Goal: Task Accomplishment & Management: Manage account settings

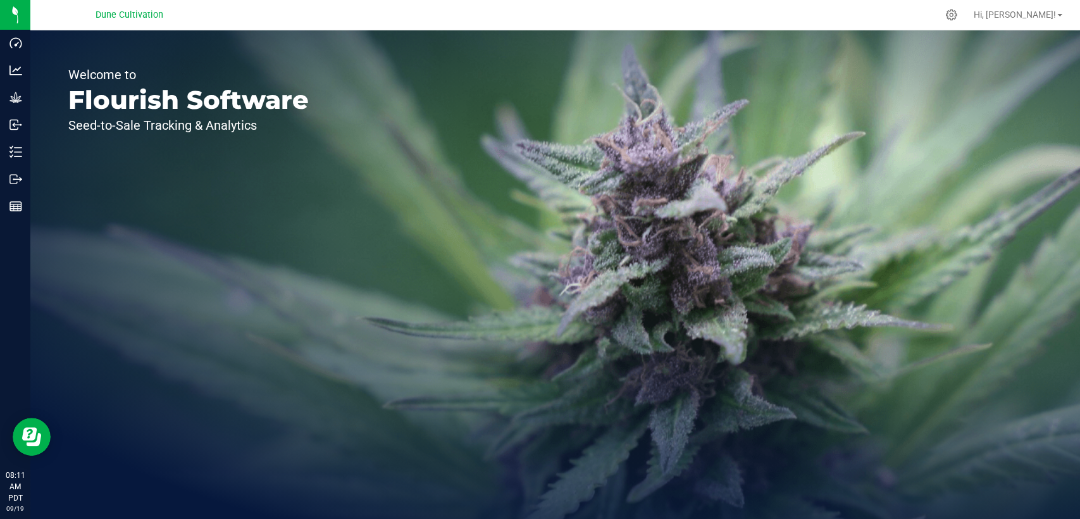
click at [438, 294] on div "Welcome to Flourish Software Seed-to-Sale Tracking & Analytics" at bounding box center [555, 274] width 1050 height 489
click at [485, 207] on div "Welcome to Flourish Software Seed-to-Sale Tracking & Analytics" at bounding box center [555, 274] width 1050 height 489
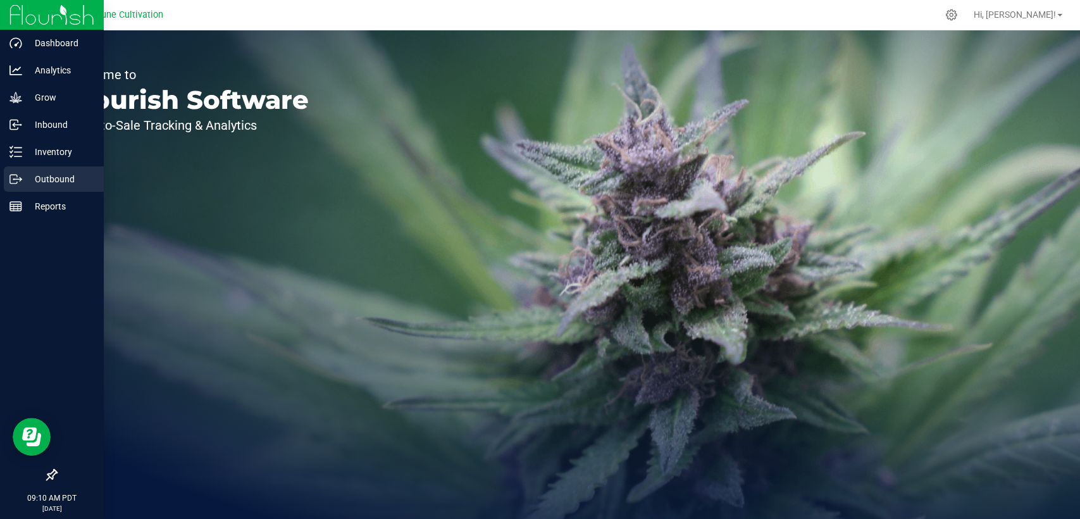
click at [37, 189] on div "Outbound" at bounding box center [54, 178] width 100 height 25
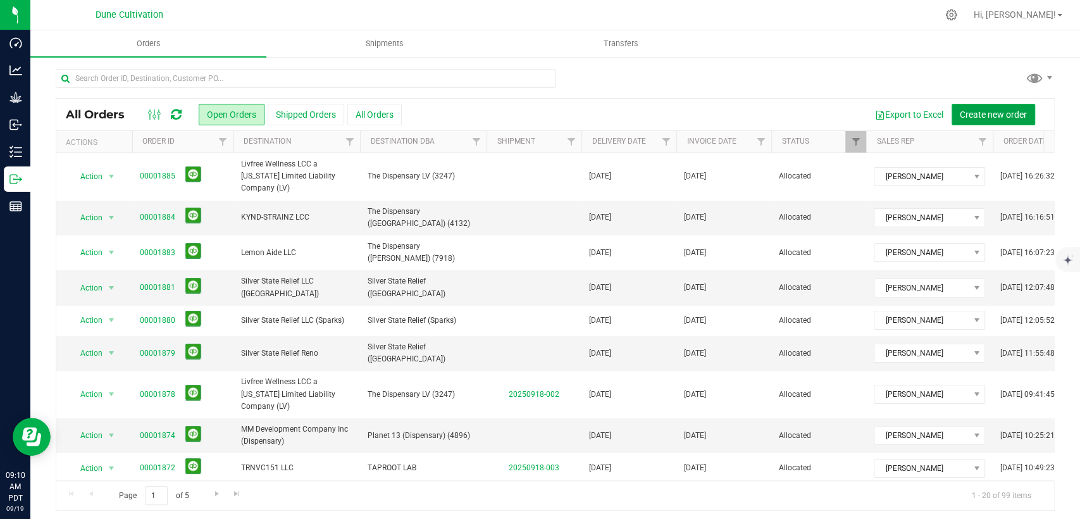
click at [973, 113] on span "Create new order" at bounding box center [993, 114] width 67 height 10
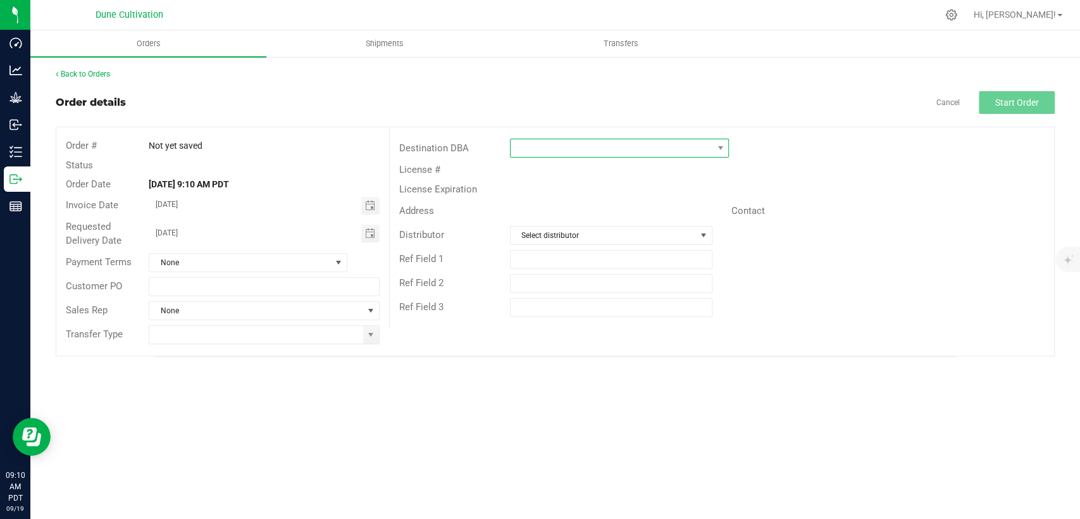
click at [547, 151] on span at bounding box center [612, 148] width 202 height 18
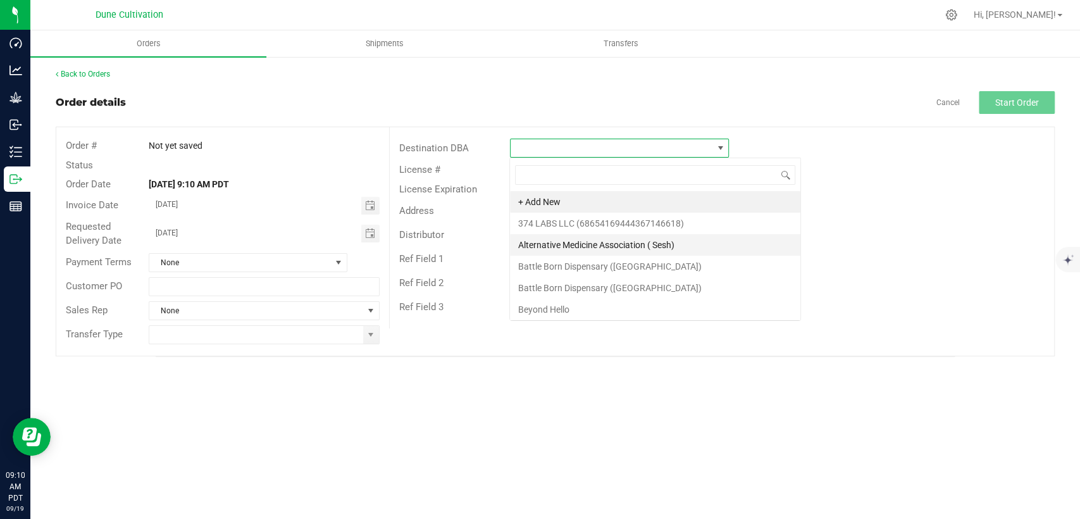
scroll to position [18, 219]
type input "the dispensary"
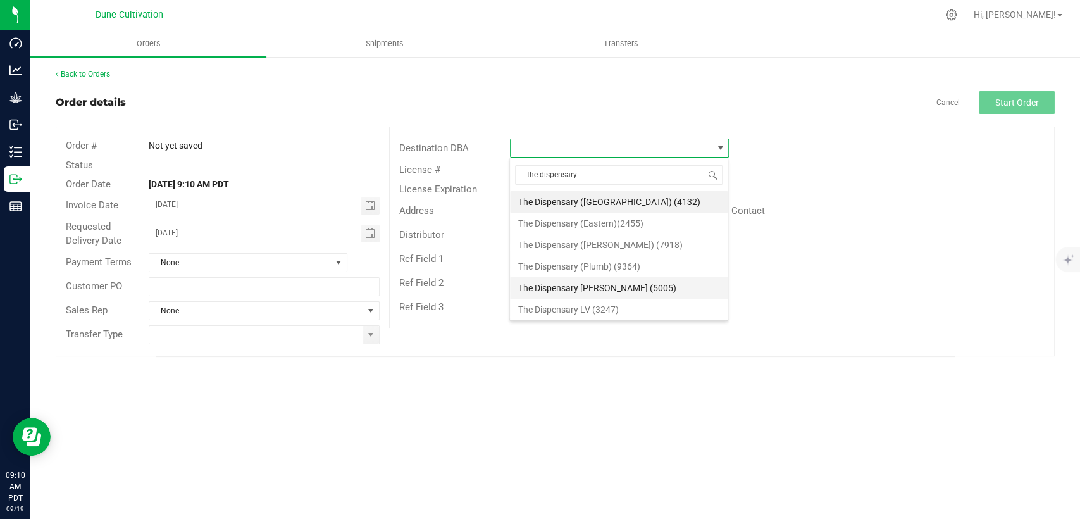
click at [568, 288] on li "The Dispensary [PERSON_NAME] (5005)" at bounding box center [619, 288] width 218 height 22
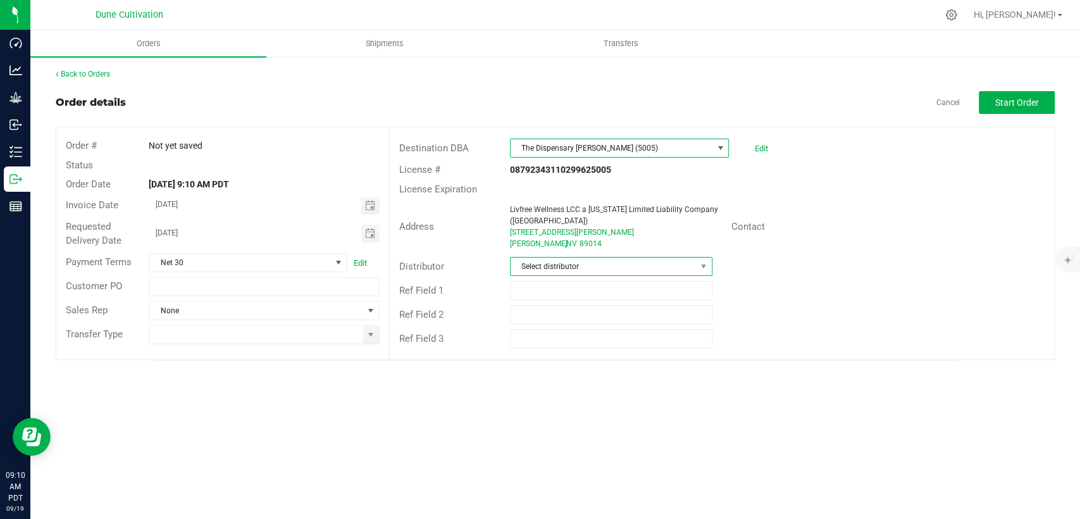
click at [532, 265] on span "Select distributor" at bounding box center [603, 267] width 185 height 18
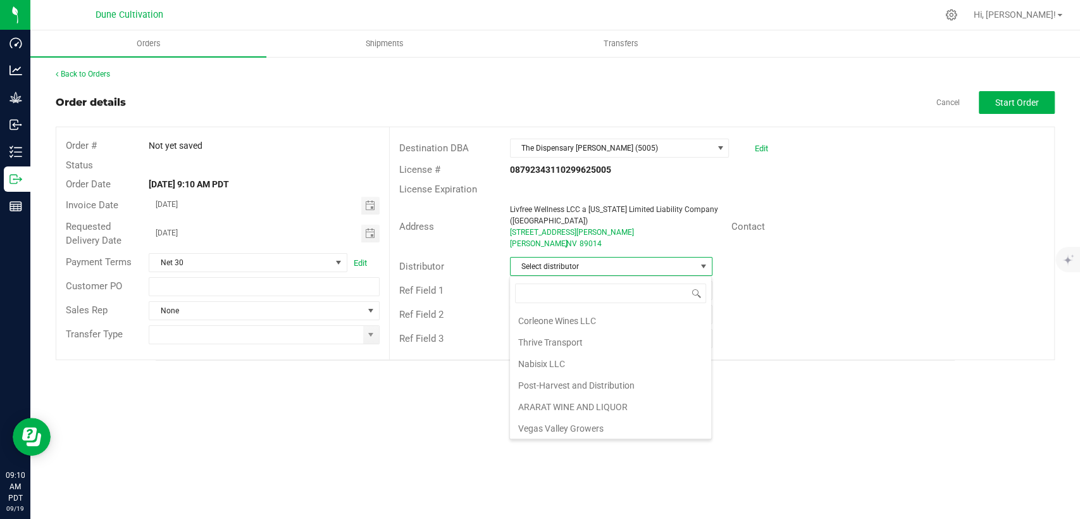
scroll to position [87, 0]
click at [371, 206] on span "Toggle calendar" at bounding box center [370, 206] width 10 height 10
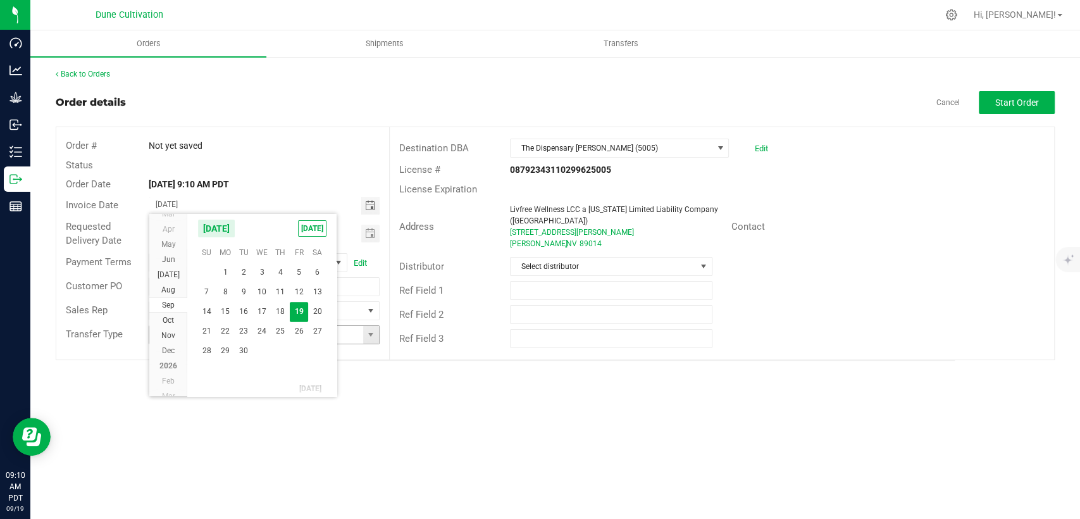
click at [260, 332] on span "24" at bounding box center [262, 331] width 18 height 20
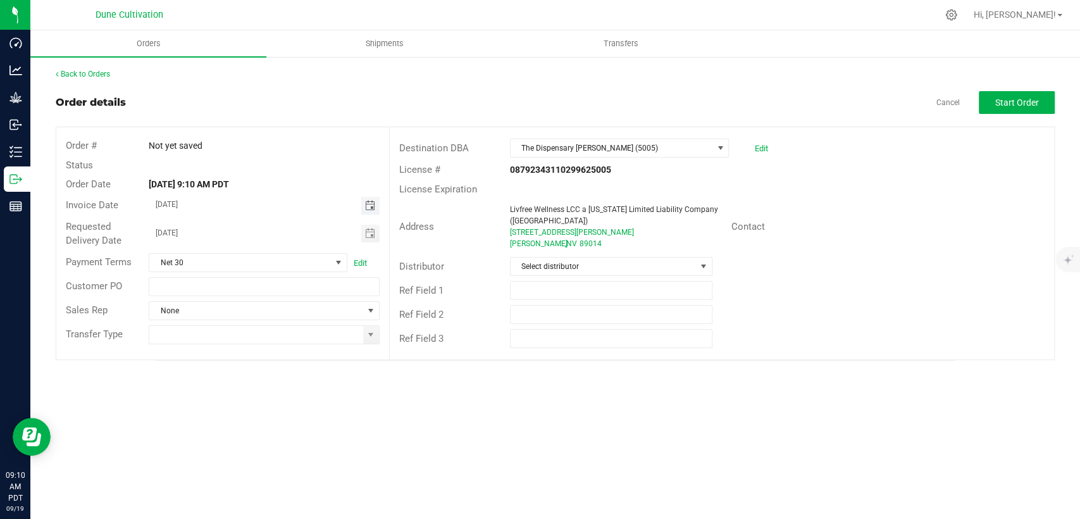
click at [371, 205] on span "Toggle calendar" at bounding box center [370, 206] width 10 height 10
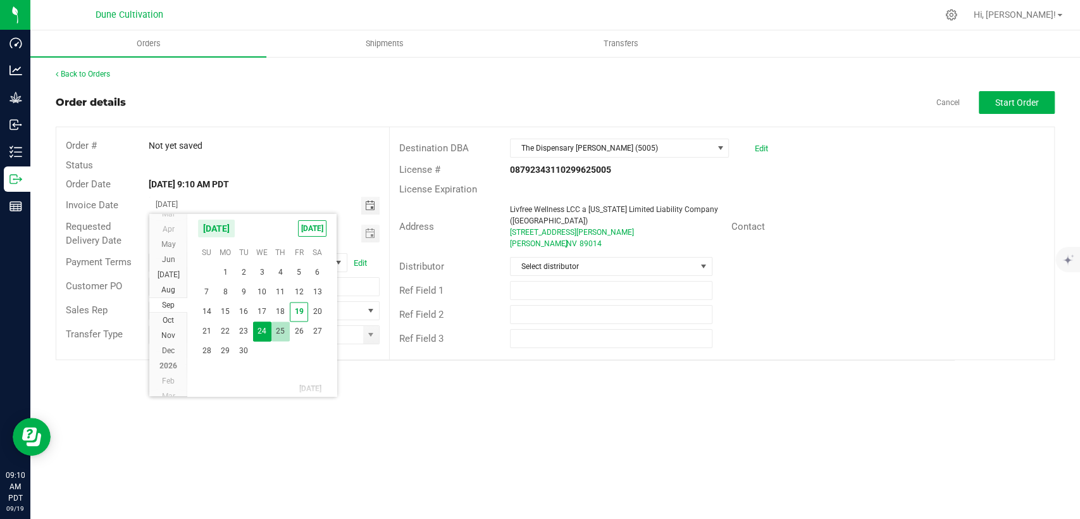
click at [278, 326] on span "25" at bounding box center [280, 331] width 18 height 20
type input "[DATE]"
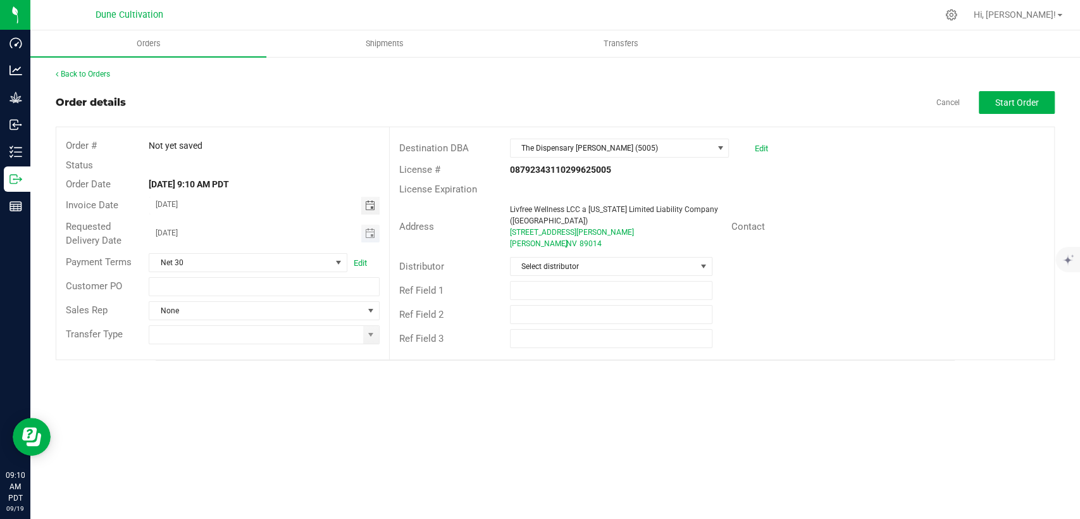
click at [370, 239] on span "Toggle calendar" at bounding box center [370, 234] width 18 height 18
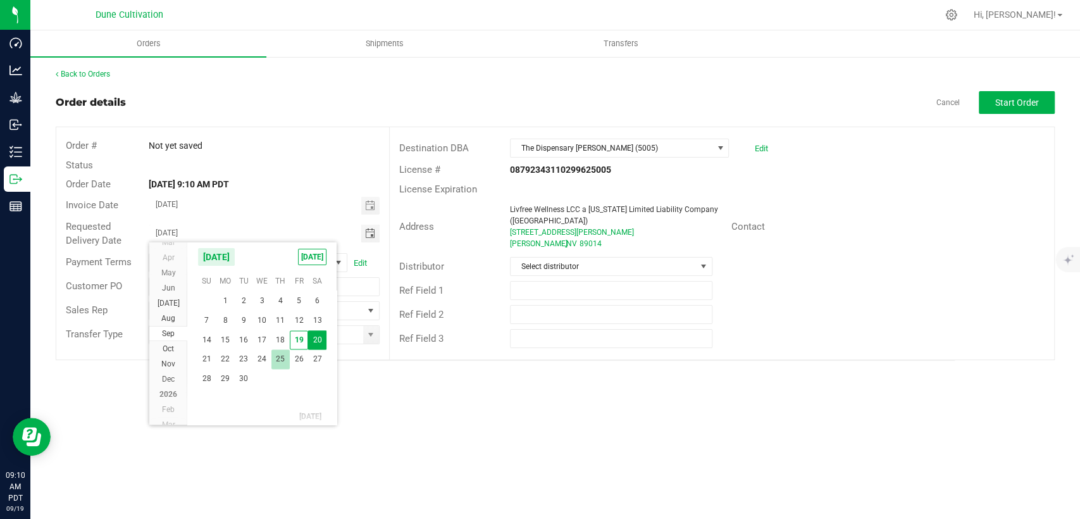
click at [278, 361] on span "25" at bounding box center [280, 359] width 18 height 20
type input "[DATE]"
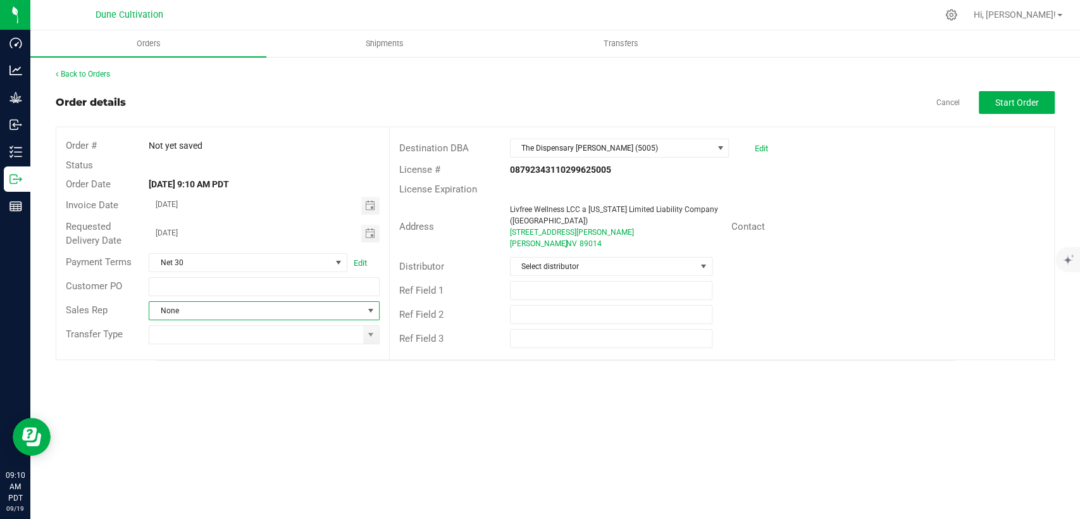
click at [263, 311] on span "None" at bounding box center [255, 311] width 213 height 18
click at [217, 366] on li "[PERSON_NAME]" at bounding box center [263, 365] width 229 height 22
click at [373, 337] on span at bounding box center [371, 335] width 10 height 10
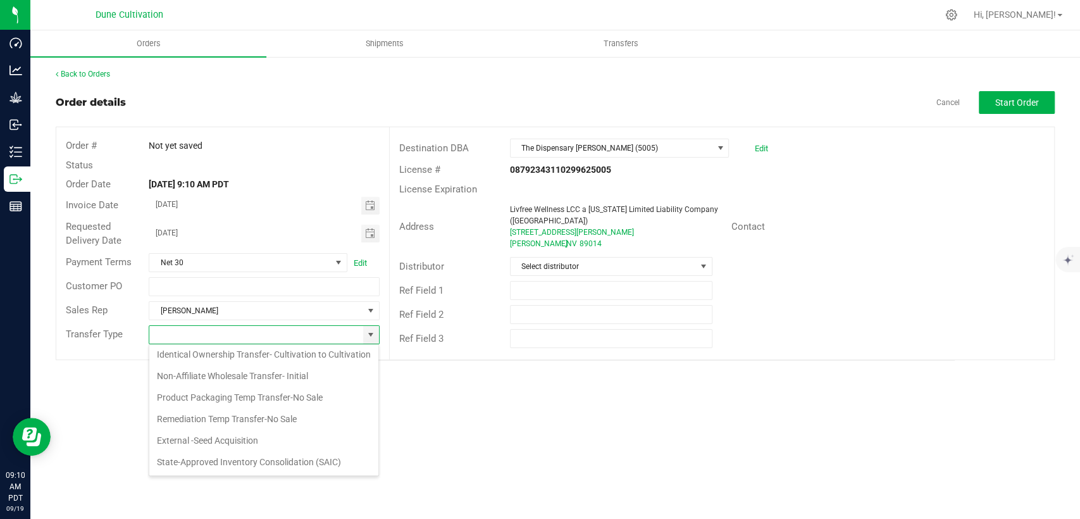
scroll to position [170, 0]
click at [238, 378] on li "Non-Affiliate Wholesale Transfer- Initial" at bounding box center [263, 376] width 229 height 22
type input "Non-Affiliate Wholesale Transfer- Initial"
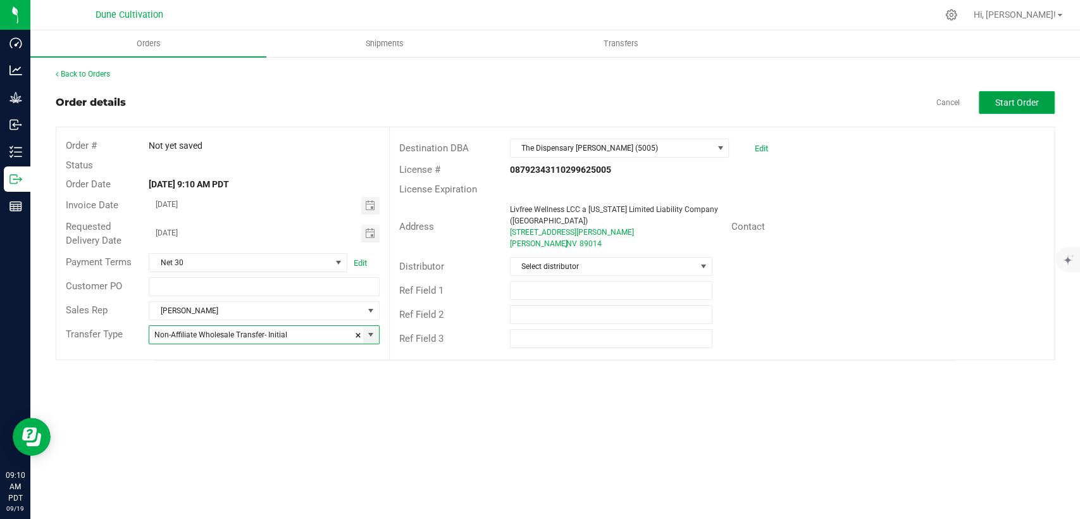
click at [1014, 100] on span "Start Order" at bounding box center [1017, 102] width 44 height 10
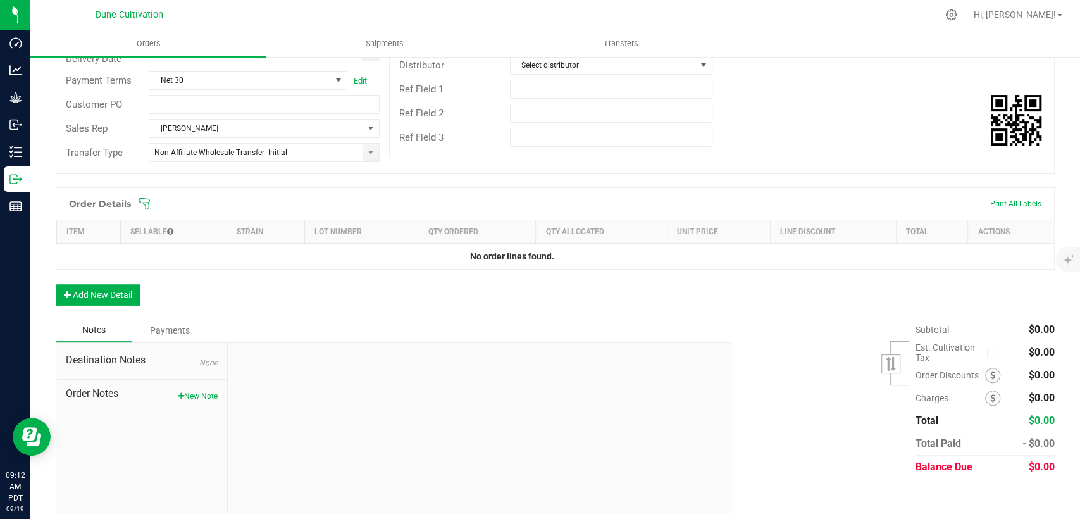
scroll to position [208, 0]
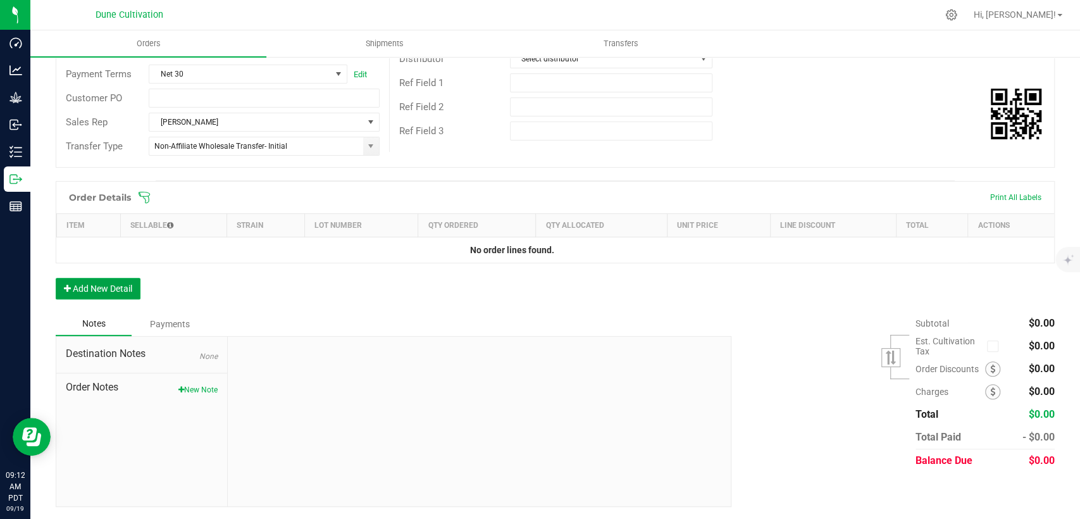
click at [121, 285] on button "Add New Detail" at bounding box center [98, 289] width 85 height 22
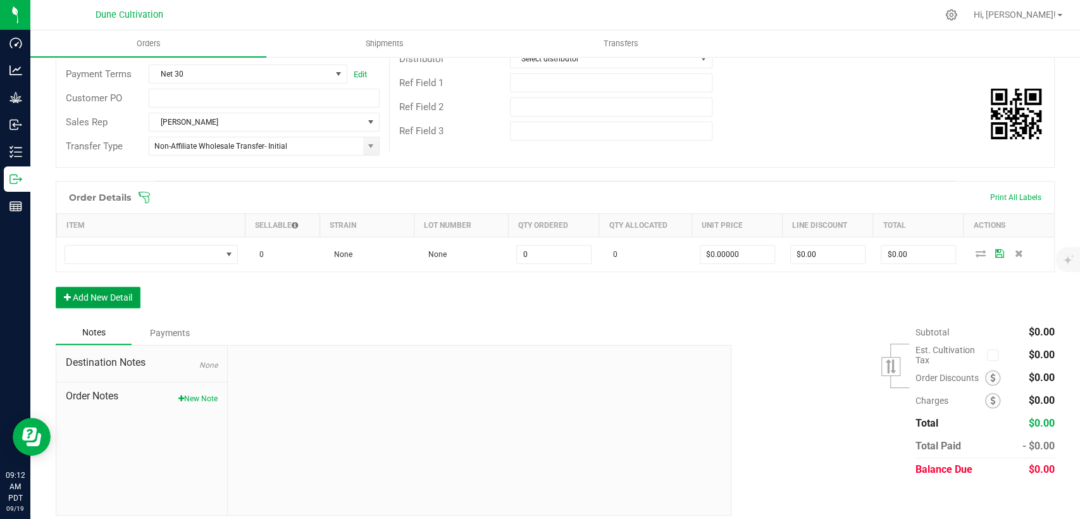
click at [119, 306] on button "Add New Detail" at bounding box center [98, 298] width 85 height 22
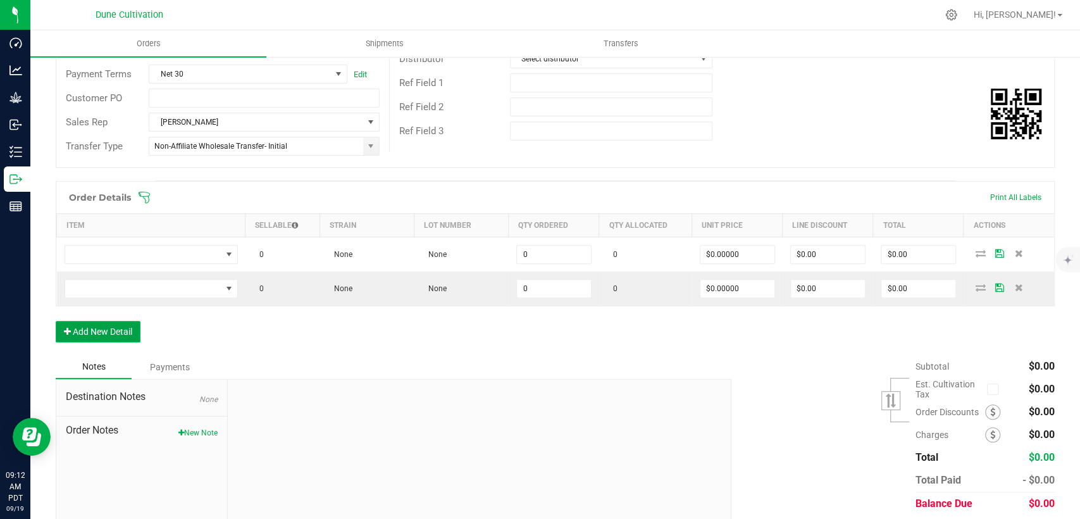
click at [118, 337] on button "Add New Detail" at bounding box center [98, 332] width 85 height 22
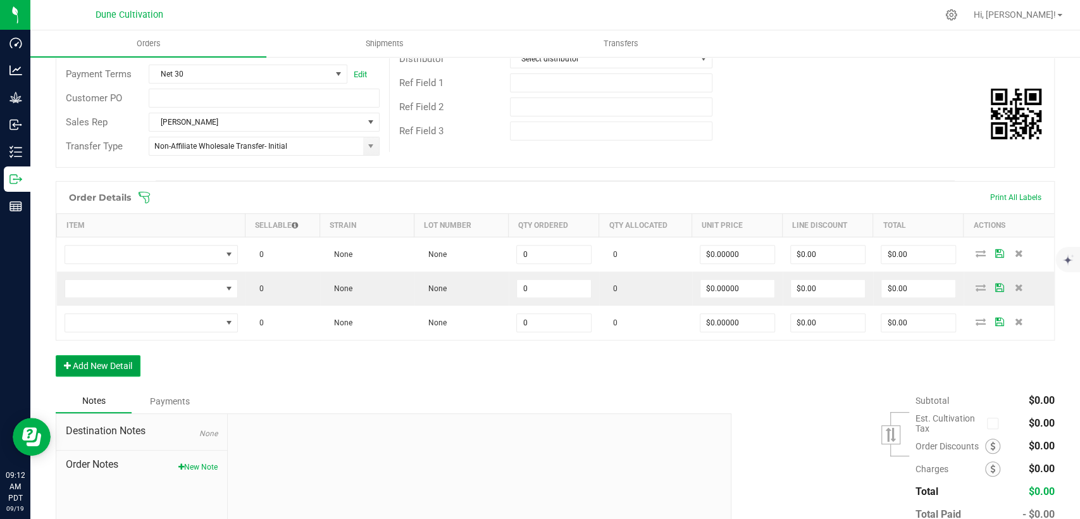
click at [130, 366] on button "Add New Detail" at bounding box center [98, 366] width 85 height 22
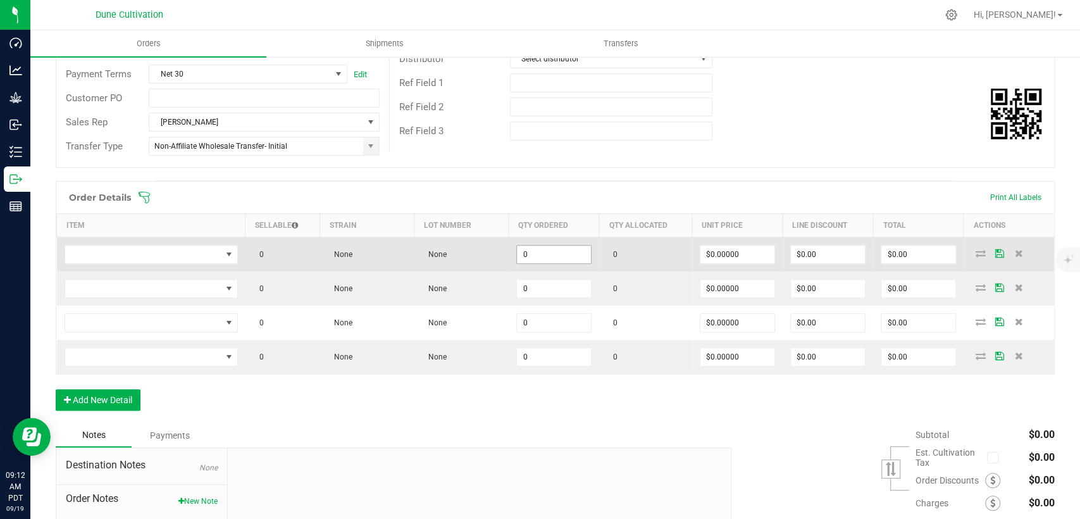
click at [559, 256] on input "0" at bounding box center [554, 255] width 74 height 18
drag, startPoint x: 555, startPoint y: 247, endPoint x: 506, endPoint y: 268, distance: 53.4
click at [466, 261] on outbound-order-line-row "0 None None 250 0 $0.00000 $0.00 $0.00" at bounding box center [556, 254] width 998 height 35
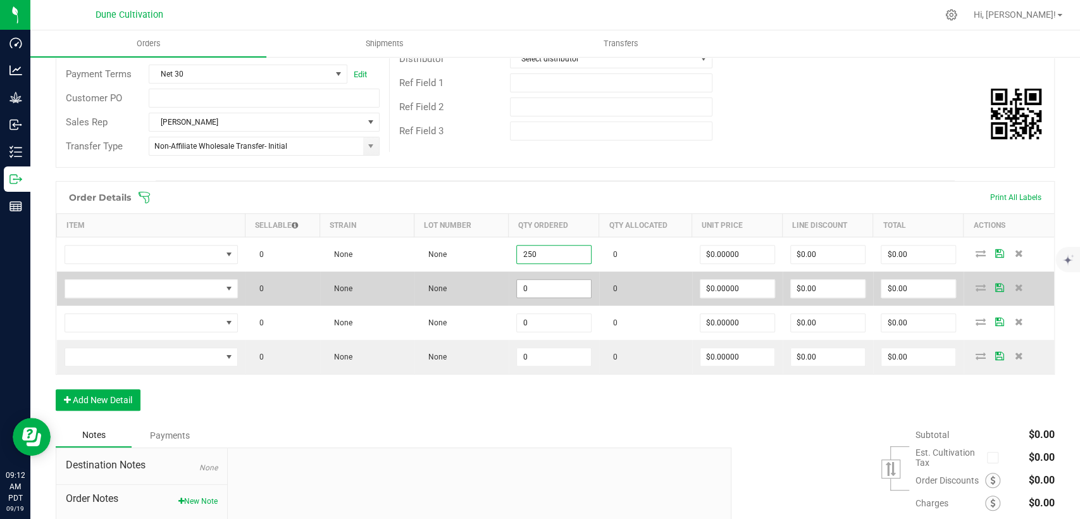
type input "250"
click at [532, 282] on input "0" at bounding box center [554, 289] width 74 height 18
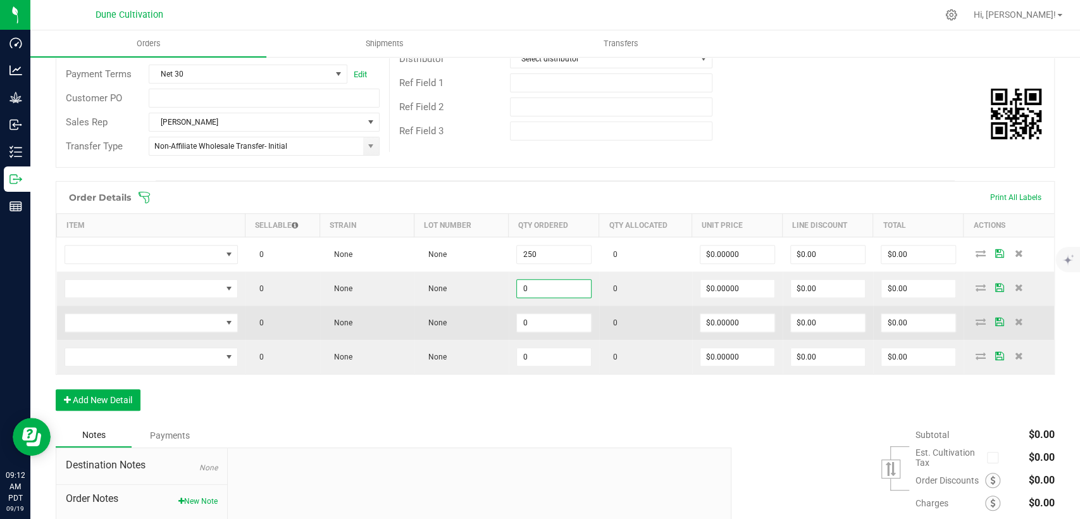
paste input "25"
type input "250"
click at [530, 321] on input "0" at bounding box center [554, 323] width 74 height 18
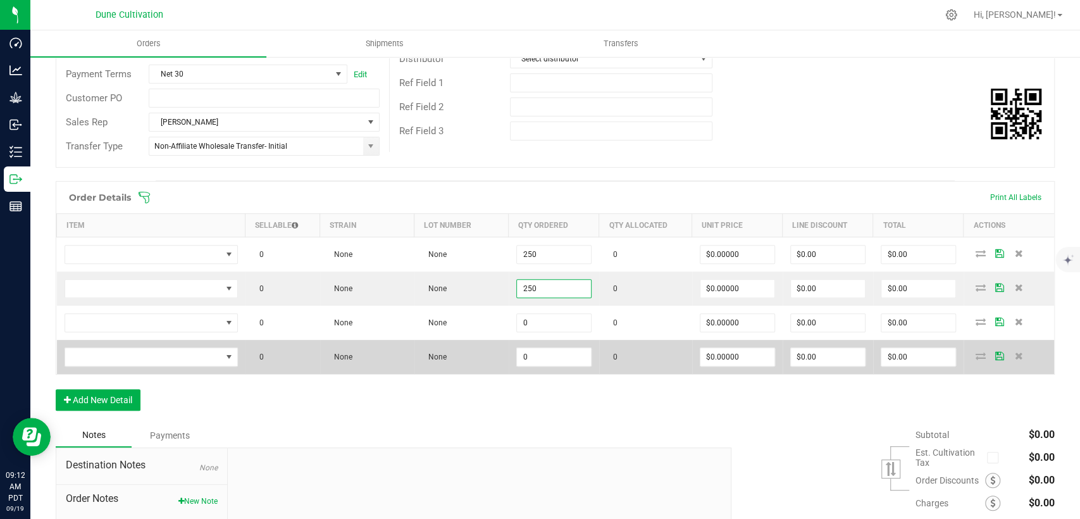
paste input "25"
type input "250"
click at [533, 356] on input "0" at bounding box center [554, 357] width 74 height 18
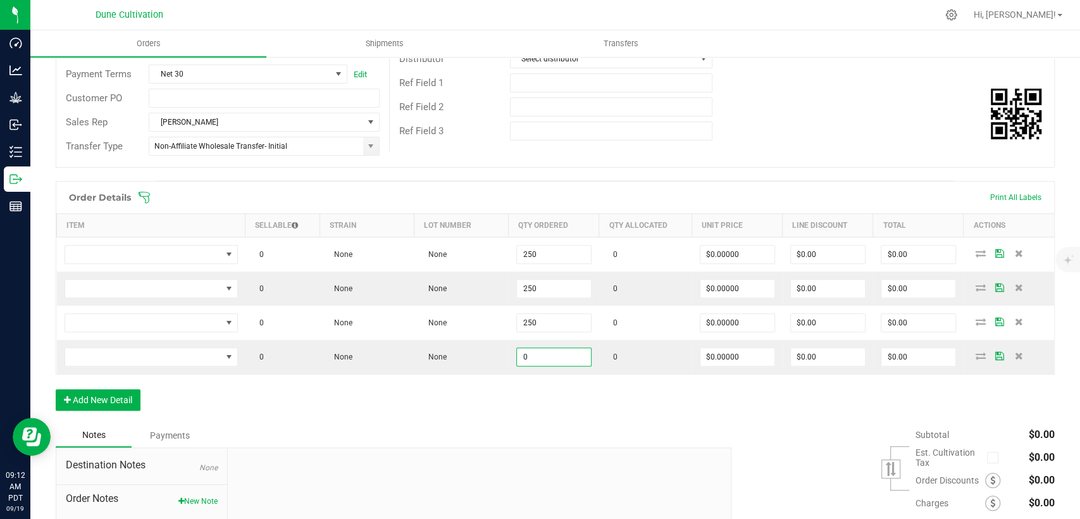
paste input "25"
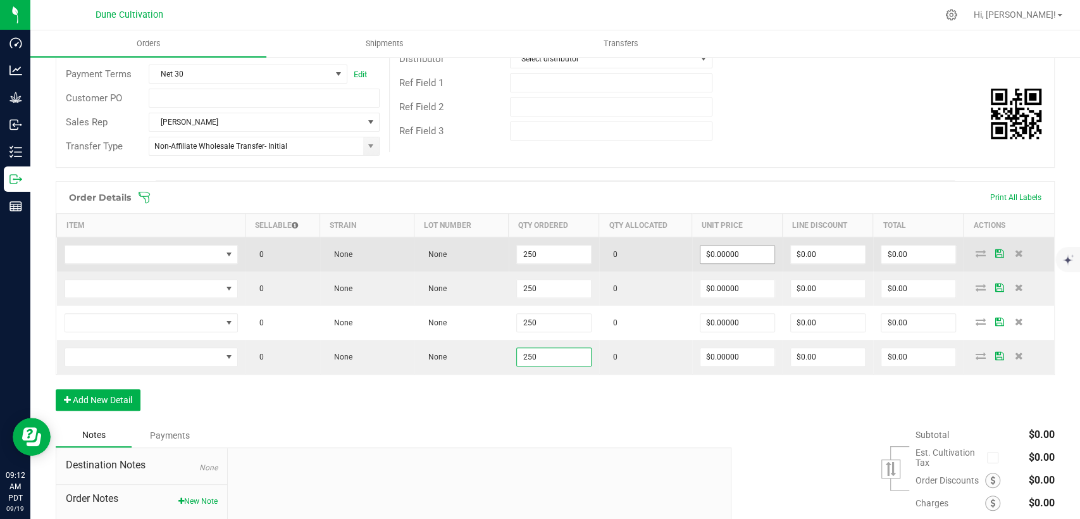
type input "250"
click at [714, 261] on input "0" at bounding box center [738, 255] width 74 height 18
click at [659, 262] on outbound-order-line-row "0 None None 250 0 5 $0.00 $0.00" at bounding box center [556, 254] width 998 height 35
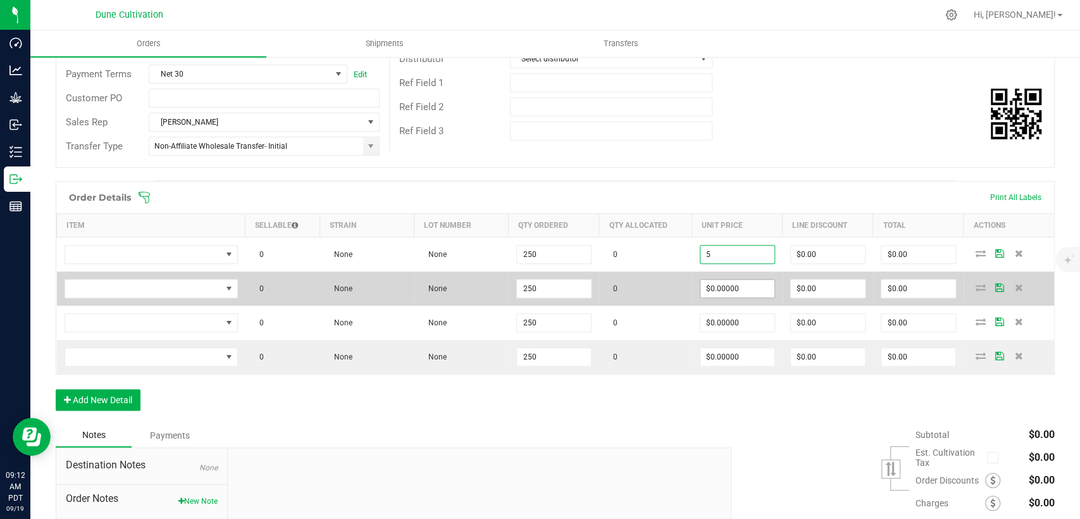
type input "$5.00000"
type input "$1,250.00"
click at [701, 296] on input "0" at bounding box center [738, 289] width 74 height 18
paste input "5"
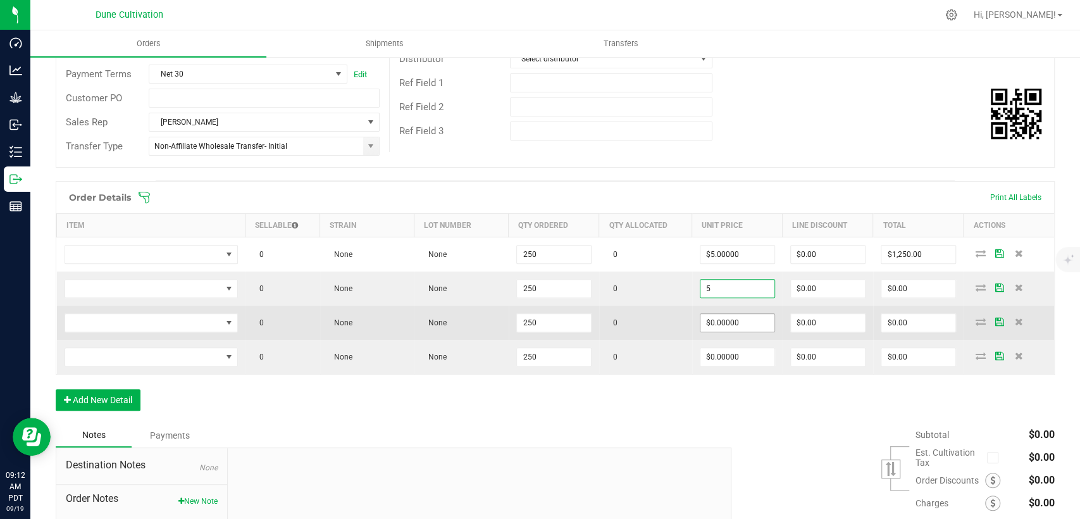
type input "$5.00000"
type input "$1,250.00"
drag, startPoint x: 718, startPoint y: 320, endPoint x: 716, endPoint y: 366, distance: 46.2
click at [718, 321] on input "0" at bounding box center [738, 323] width 74 height 18
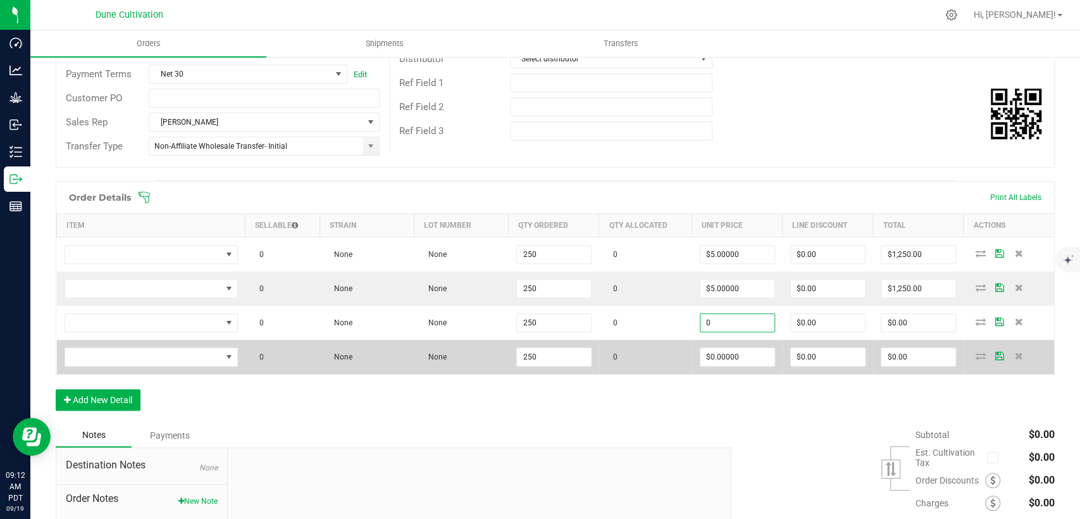
paste input "5"
type input "$5.00000"
type input "$1,250.00"
click at [716, 361] on input "0" at bounding box center [738, 357] width 74 height 18
paste input "5"
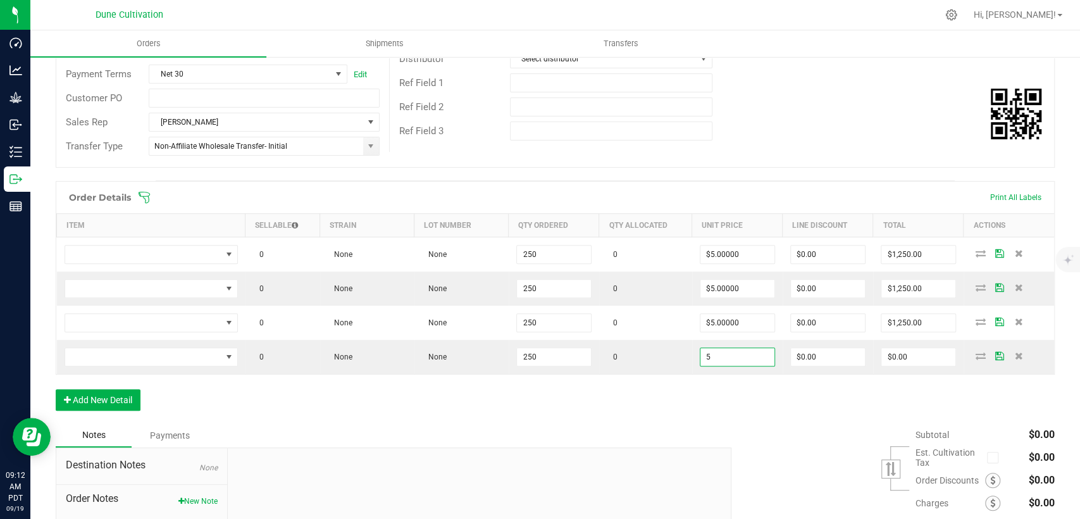
type input "$5.00000"
type input "$1,250.00"
click at [678, 396] on div "Order Details Print All Labels Item Sellable Strain Lot Number Qty Ordered Qty …" at bounding box center [555, 302] width 999 height 242
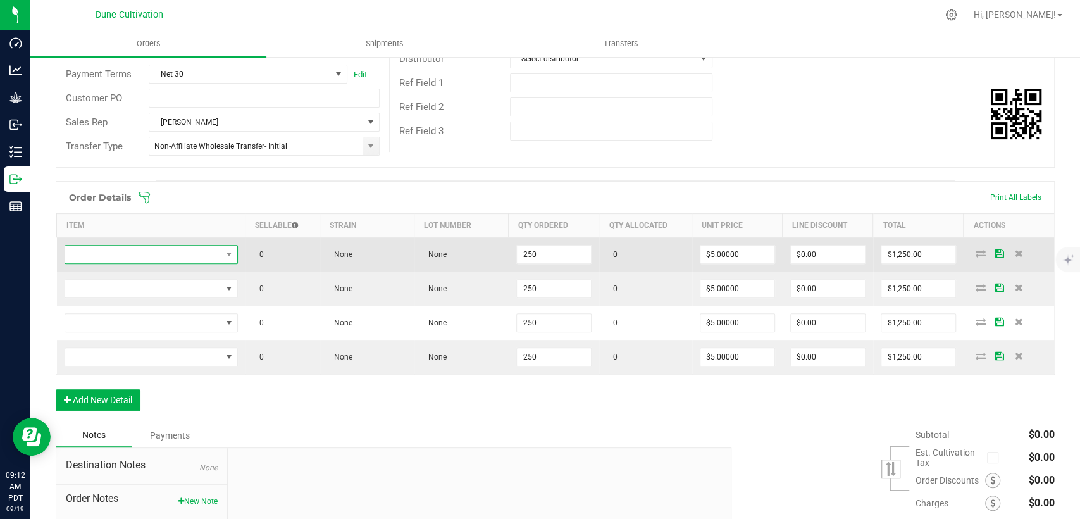
click at [177, 256] on span "NO DATA FOUND" at bounding box center [143, 255] width 156 height 18
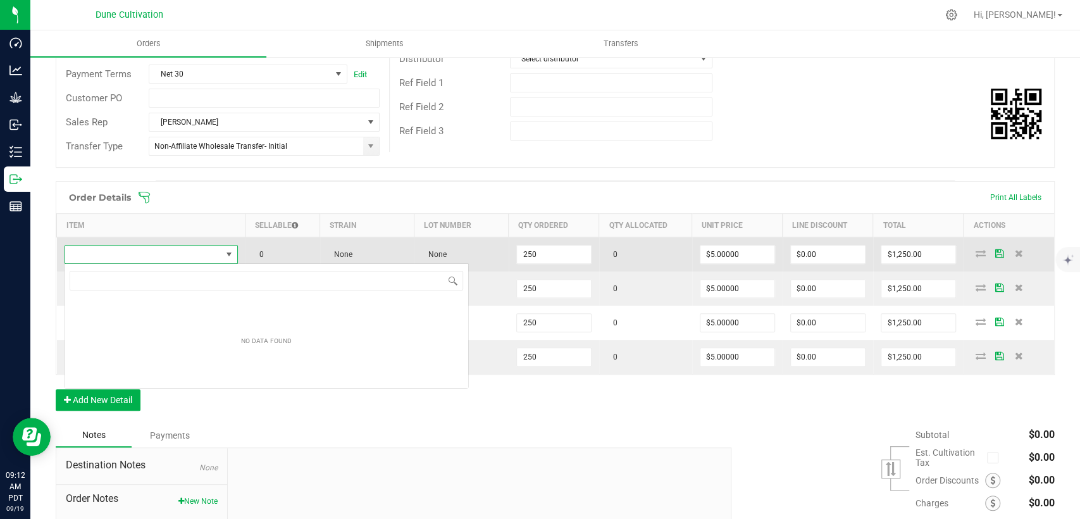
scroll to position [18, 171]
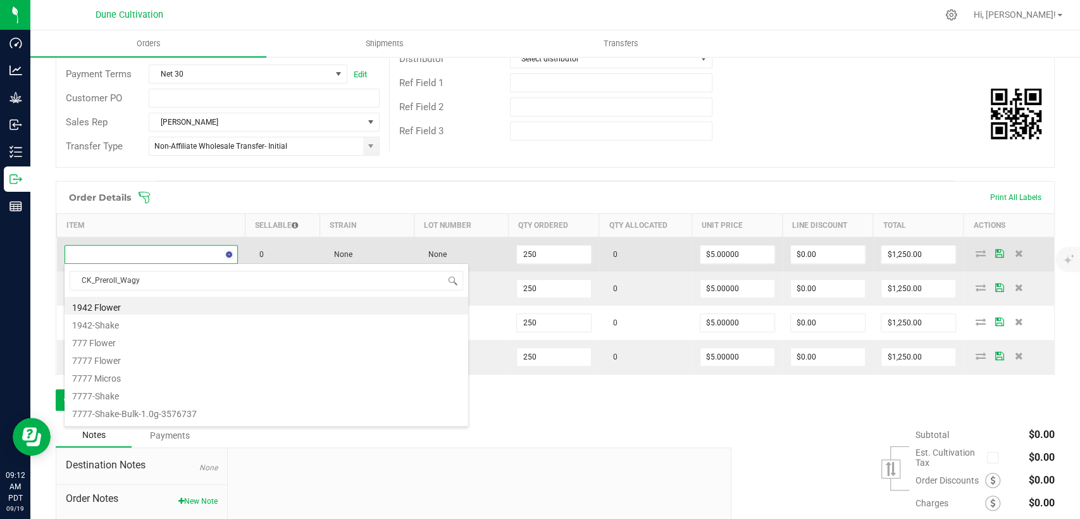
type input "CK_Preroll_Wagyu"
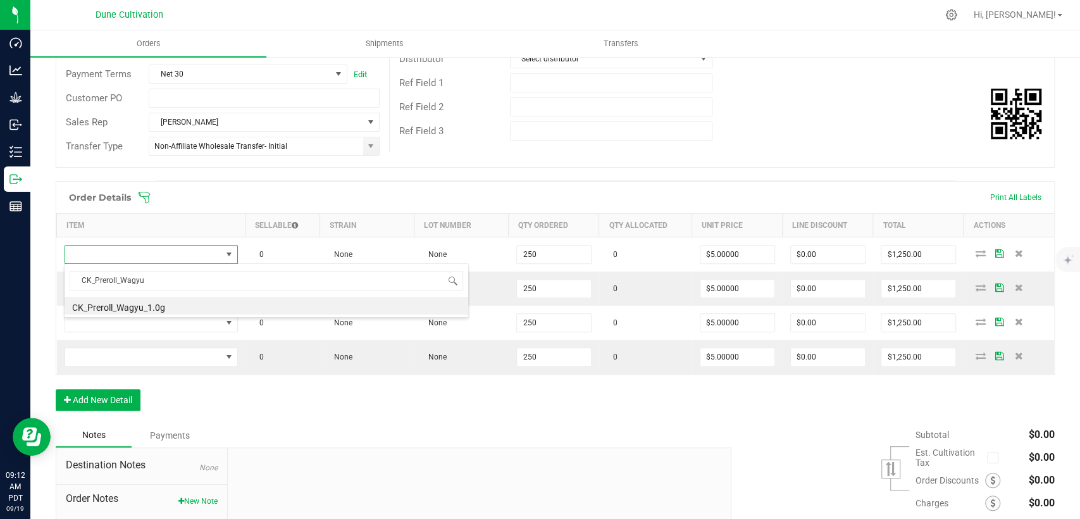
drag, startPoint x: 120, startPoint y: 282, endPoint x: 51, endPoint y: 284, distance: 69.0
click at [51, 284] on body "Dashboard Analytics Grow Inbound Inventory Outbound Reports 09:12 AM PDT 09/19/…" at bounding box center [540, 259] width 1080 height 519
click at [122, 306] on li "CK_Preroll_Wagyu_1.0g" at bounding box center [267, 306] width 404 height 18
type input "250 ea"
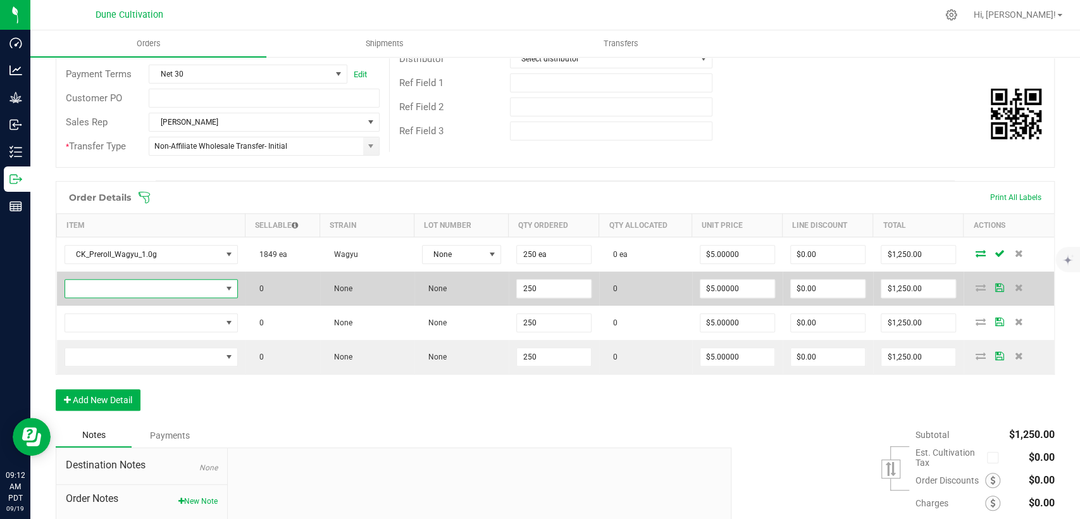
click at [190, 292] on span "NO DATA FOUND" at bounding box center [143, 289] width 156 height 18
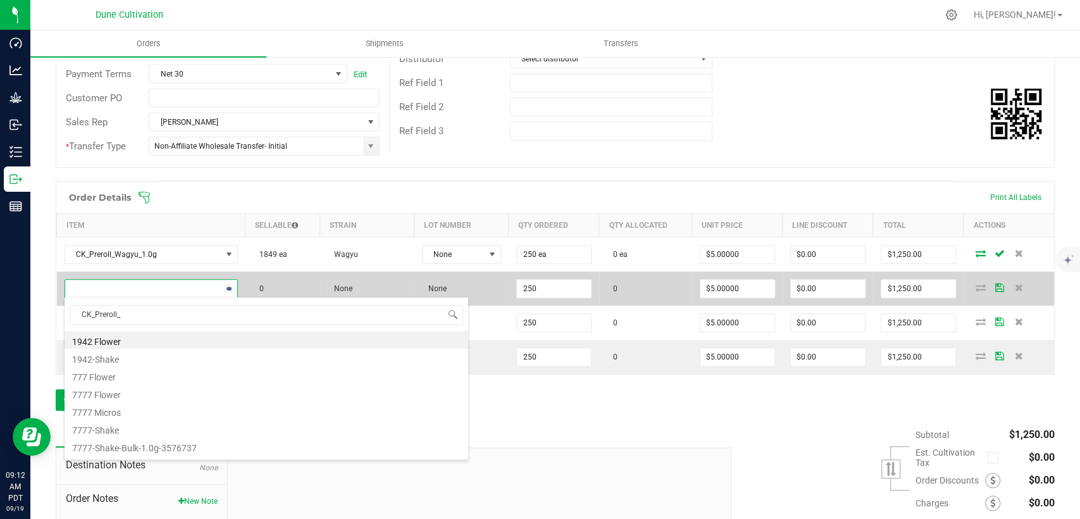
scroll to position [18, 169]
type input "CK_Preroll_Flat"
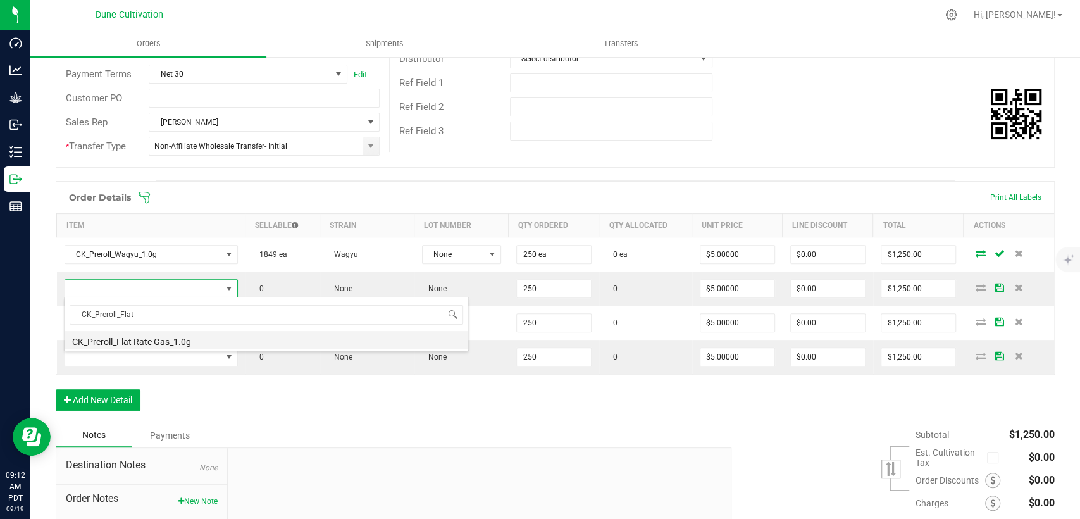
click at [178, 337] on li "CK_Preroll_Flat Rate Gas_1.0g" at bounding box center [267, 340] width 404 height 18
type input "250 ea"
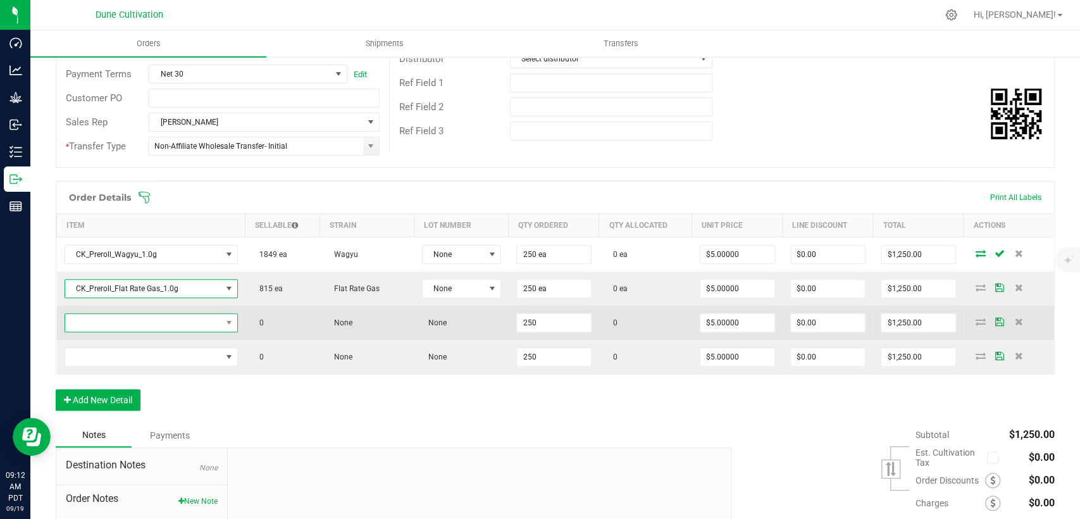
click at [172, 325] on span "NO DATA FOUND" at bounding box center [143, 323] width 156 height 18
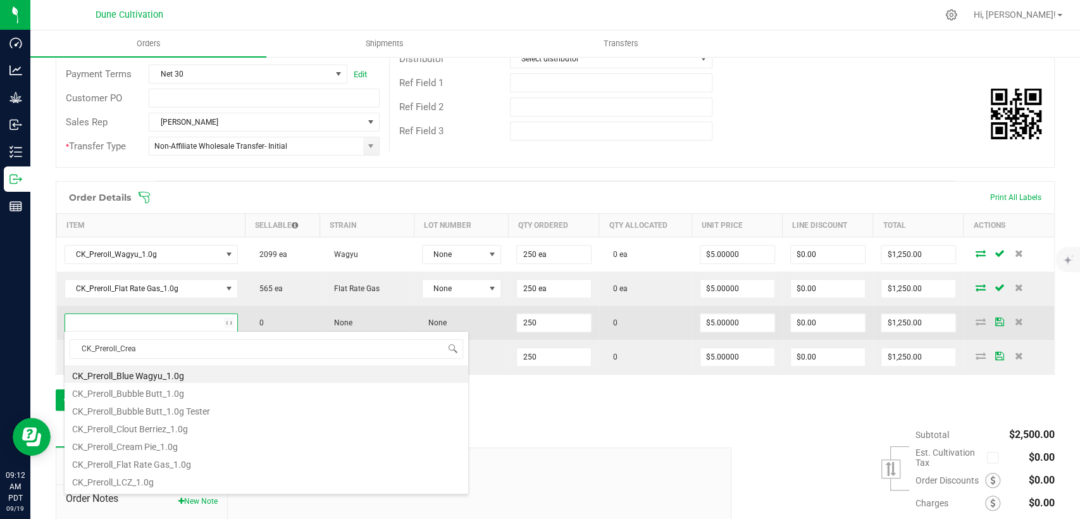
type input "CK_Preroll_Cream"
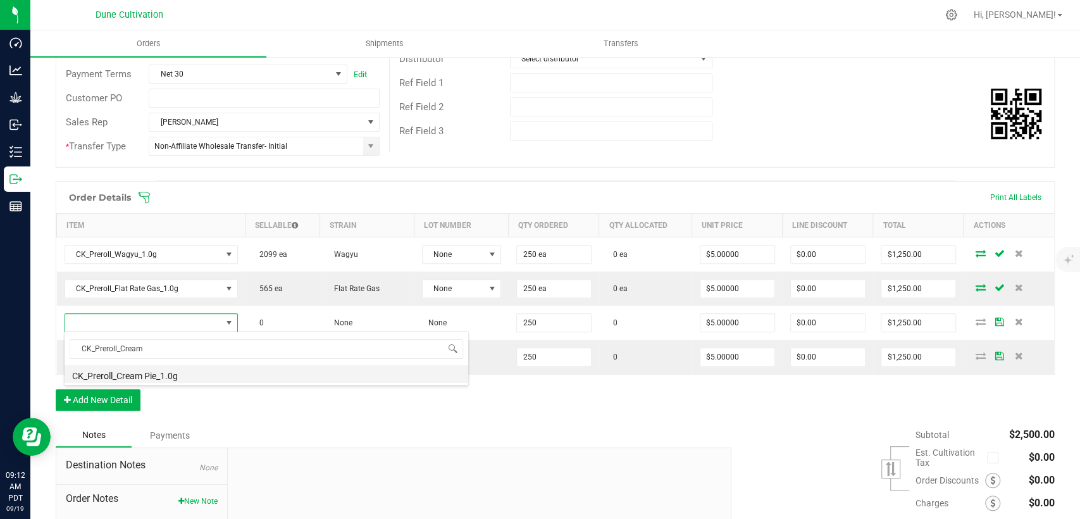
click at [149, 371] on li "CK_Preroll_Cream Pie_1.0g" at bounding box center [267, 374] width 404 height 18
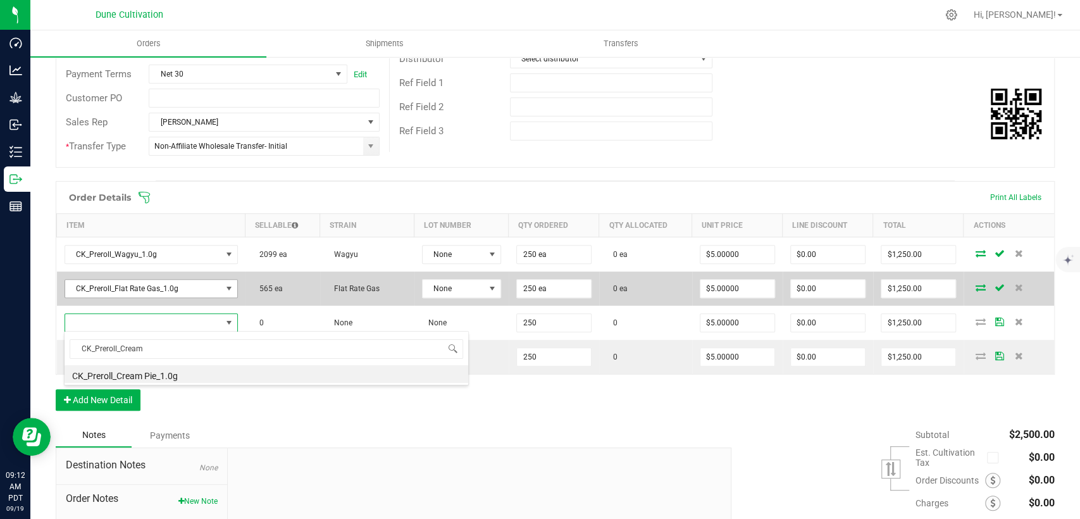
type input "250 ea"
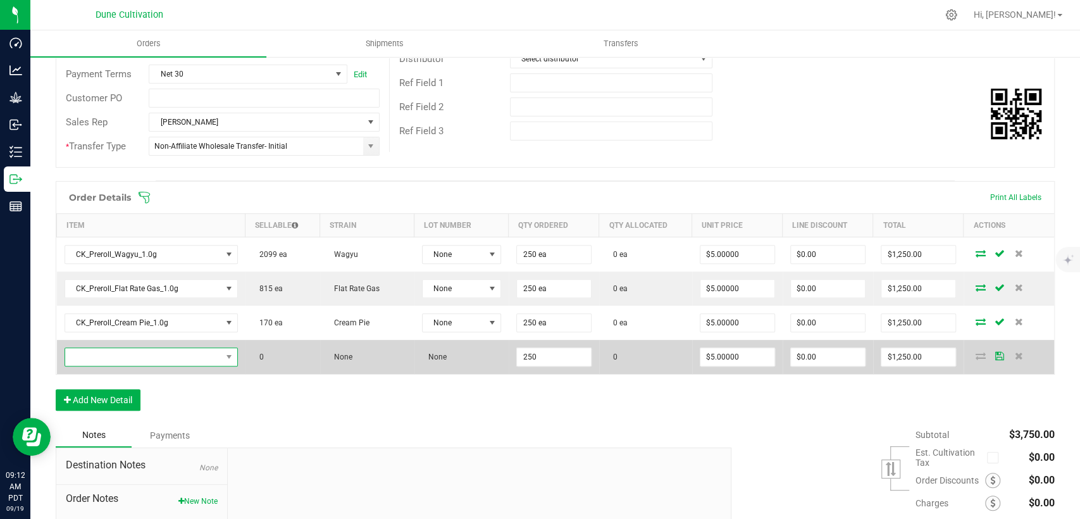
click at [192, 356] on span "NO DATA FOUND" at bounding box center [143, 357] width 156 height 18
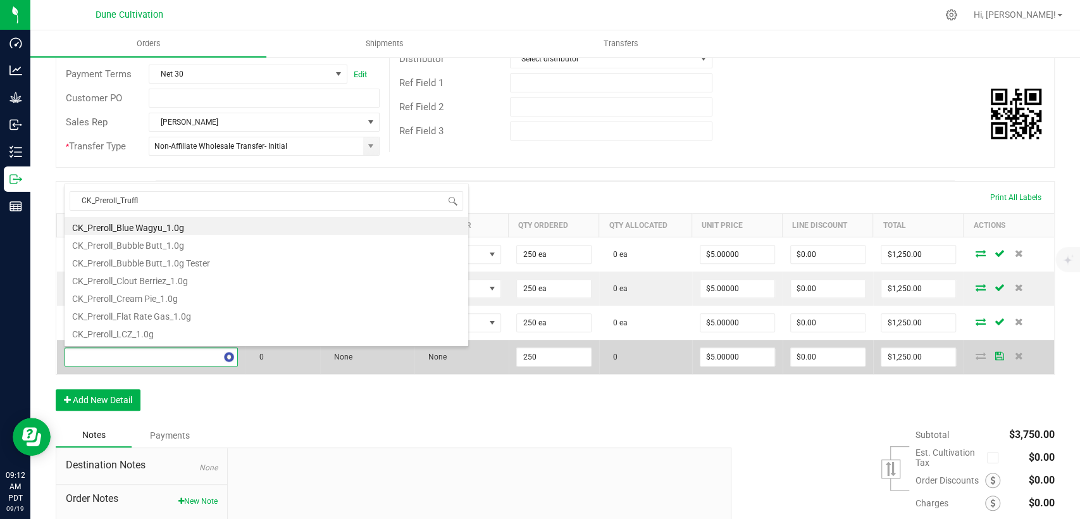
type input "CK_Preroll_Truffle"
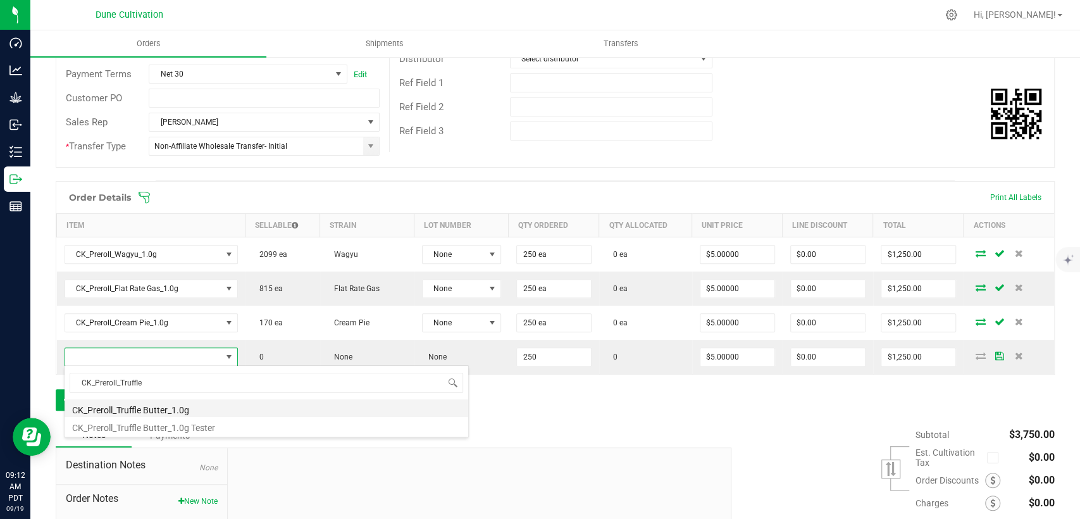
click at [184, 408] on li "CK_Preroll_Truffle Butter_1.0g" at bounding box center [267, 408] width 404 height 18
type input "250 ea"
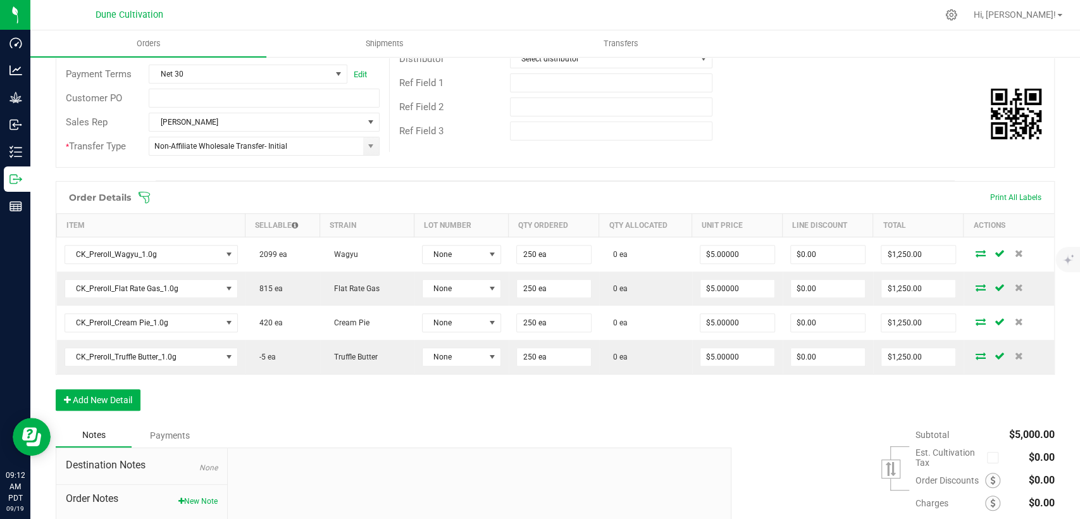
scroll to position [278, 0]
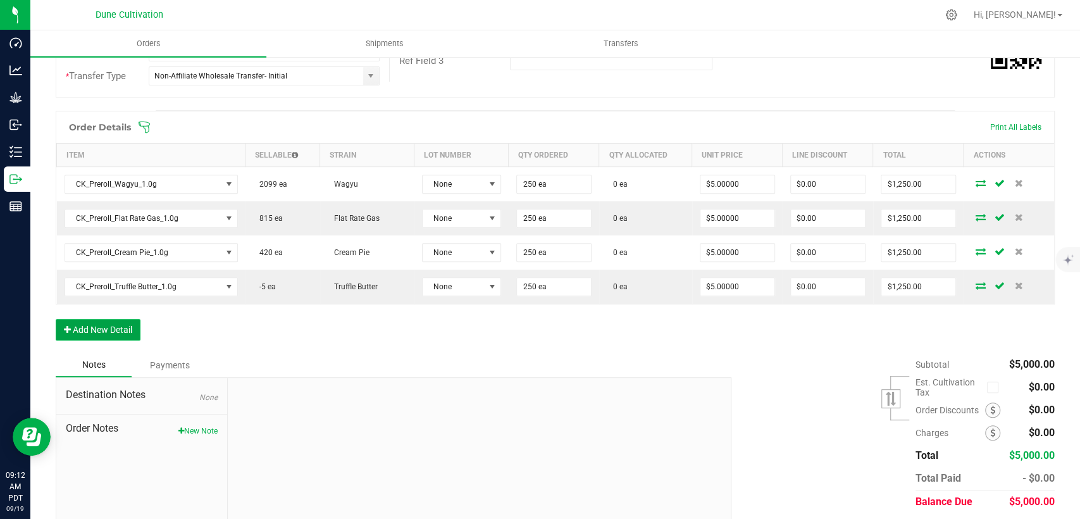
click at [108, 332] on button "Add New Detail" at bounding box center [98, 330] width 85 height 22
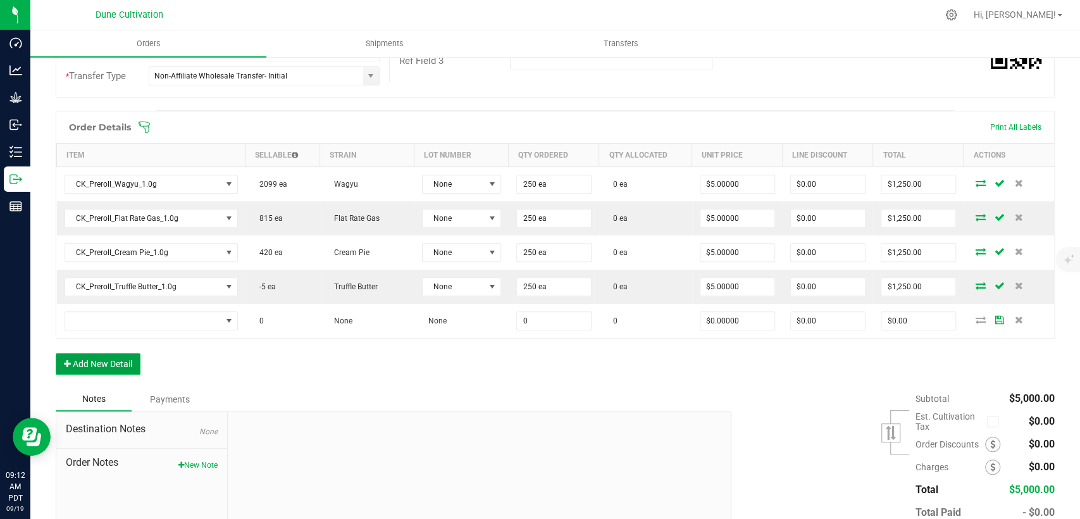
click at [105, 360] on button "Add New Detail" at bounding box center [98, 364] width 85 height 22
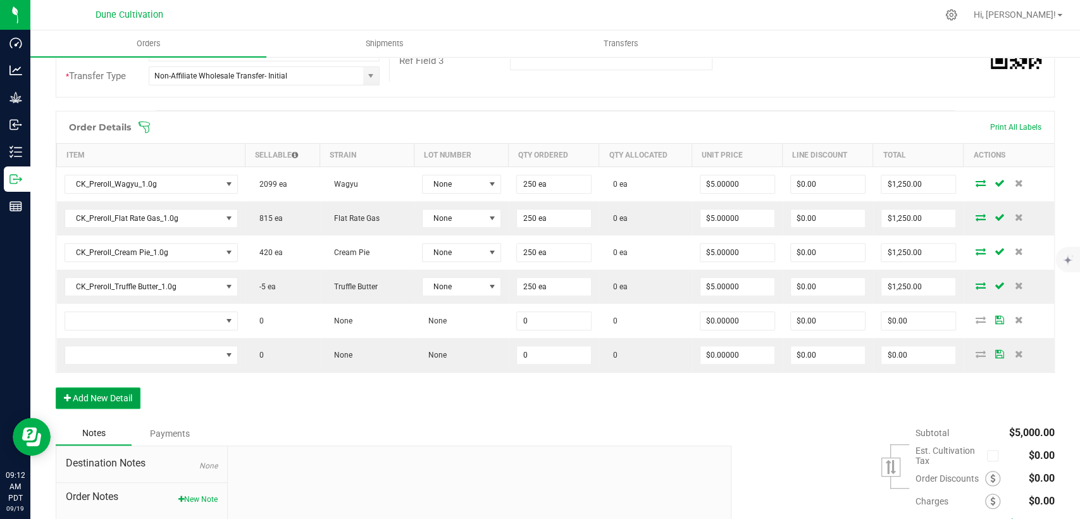
click at [102, 399] on button "Add New Detail" at bounding box center [98, 398] width 85 height 22
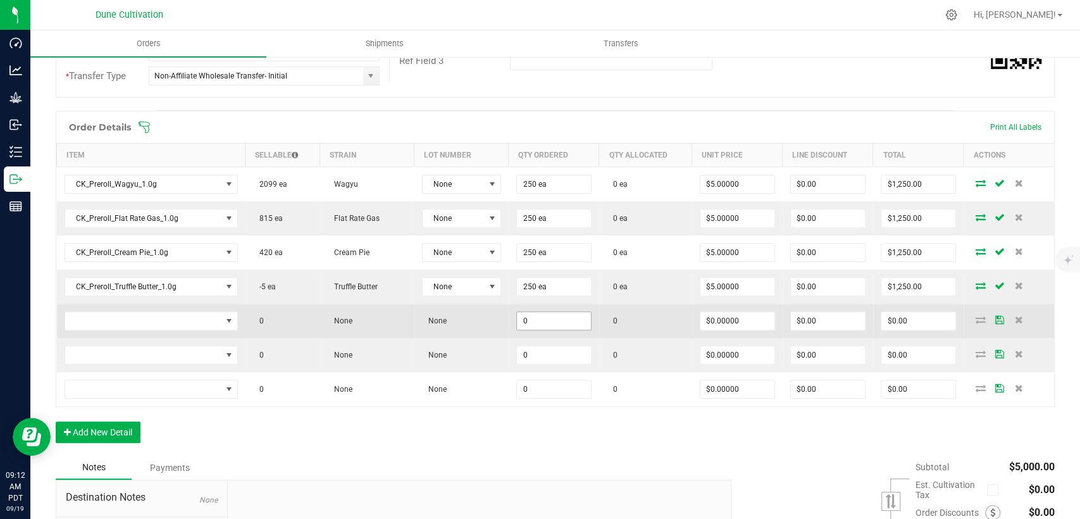
click at [556, 323] on input "0" at bounding box center [554, 321] width 74 height 18
drag, startPoint x: 556, startPoint y: 319, endPoint x: 475, endPoint y: 333, distance: 82.8
click at [456, 330] on outbound-order-line-row "0 None None 250 0 $0.00000 $0.00 $0.00" at bounding box center [556, 321] width 998 height 34
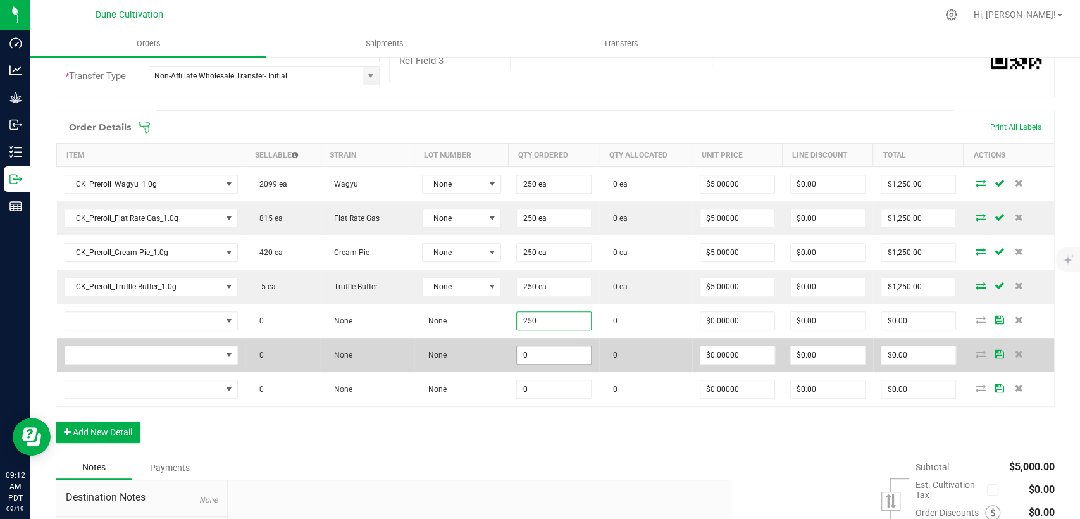
type input "250"
click at [537, 356] on input "0" at bounding box center [554, 355] width 74 height 18
paste input "25"
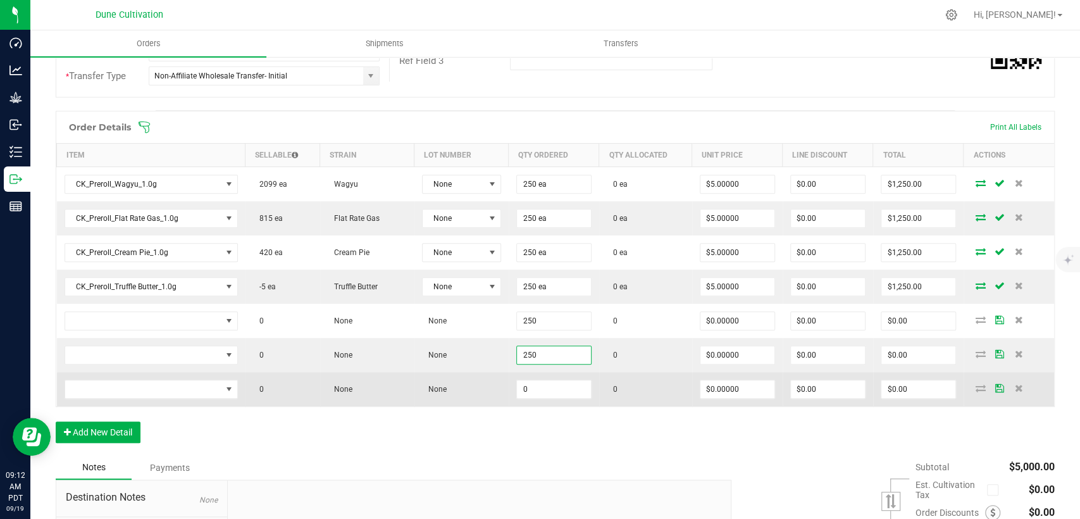
type input "250"
click at [537, 397] on td "0" at bounding box center [554, 389] width 90 height 34
drag, startPoint x: 535, startPoint y: 382, endPoint x: 524, endPoint y: 402, distance: 23.8
click at [535, 383] on input "0" at bounding box center [554, 389] width 74 height 18
paste input "25"
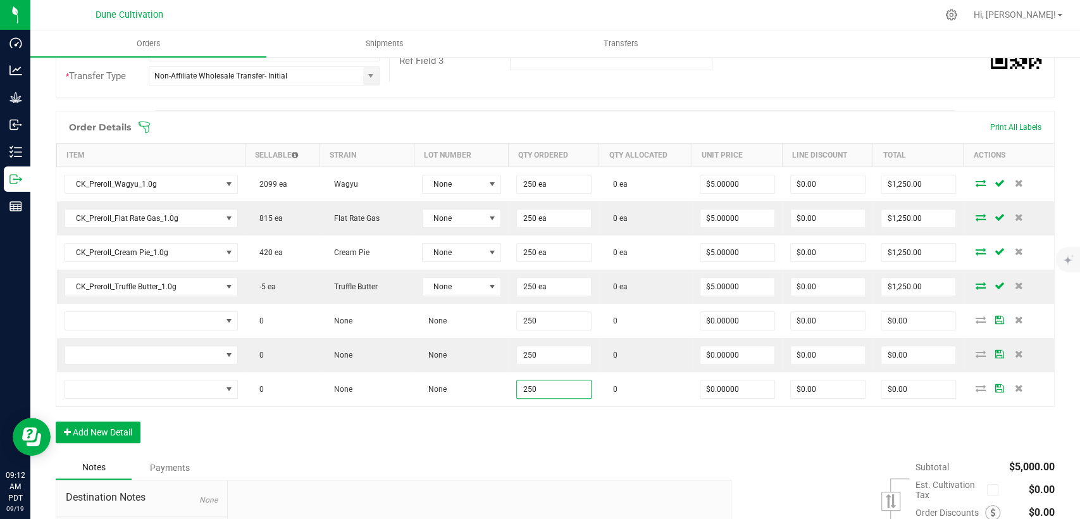
type input "250"
click at [511, 414] on div "Order Details Print All Labels Item Sellable Strain Lot Number Qty Ordered Qty …" at bounding box center [555, 283] width 999 height 345
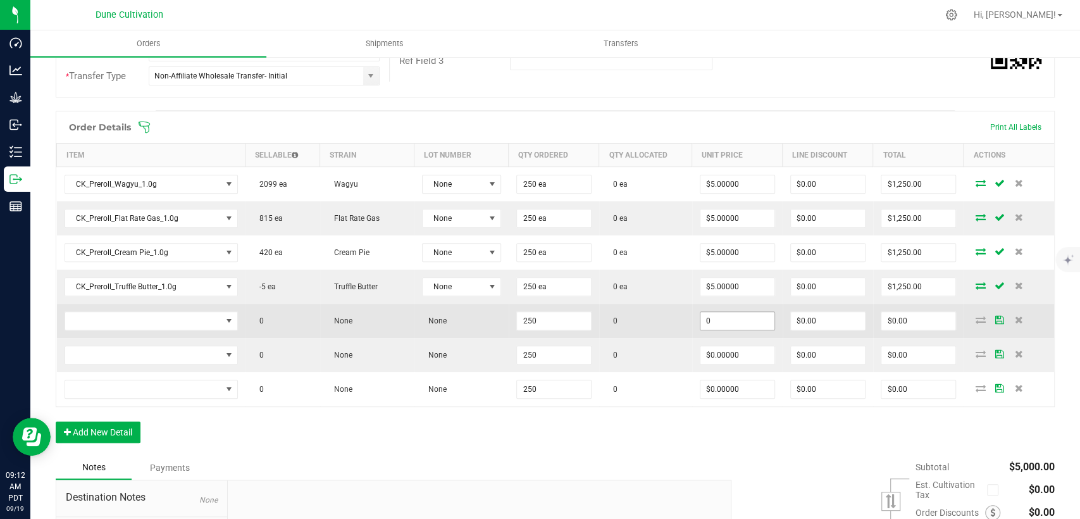
click at [717, 316] on input "0" at bounding box center [738, 321] width 74 height 18
drag, startPoint x: 719, startPoint y: 320, endPoint x: 661, endPoint y: 323, distance: 58.3
click at [661, 323] on outbound-order-line-row "0 None None 250 0 2 $0.00 $0.00" at bounding box center [556, 321] width 998 height 34
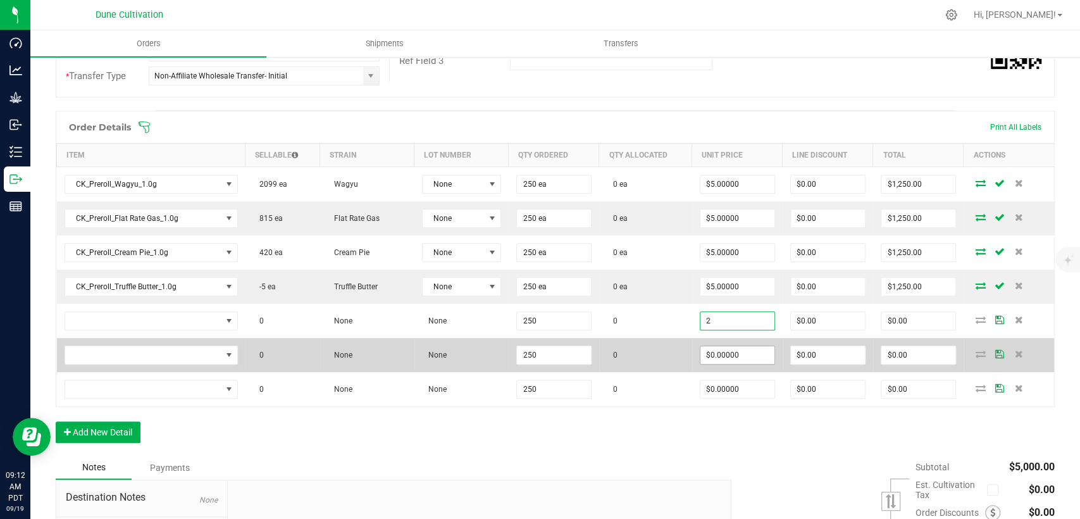
type input "$2.00000"
type input "$500.00"
click at [724, 356] on input "0" at bounding box center [738, 355] width 74 height 18
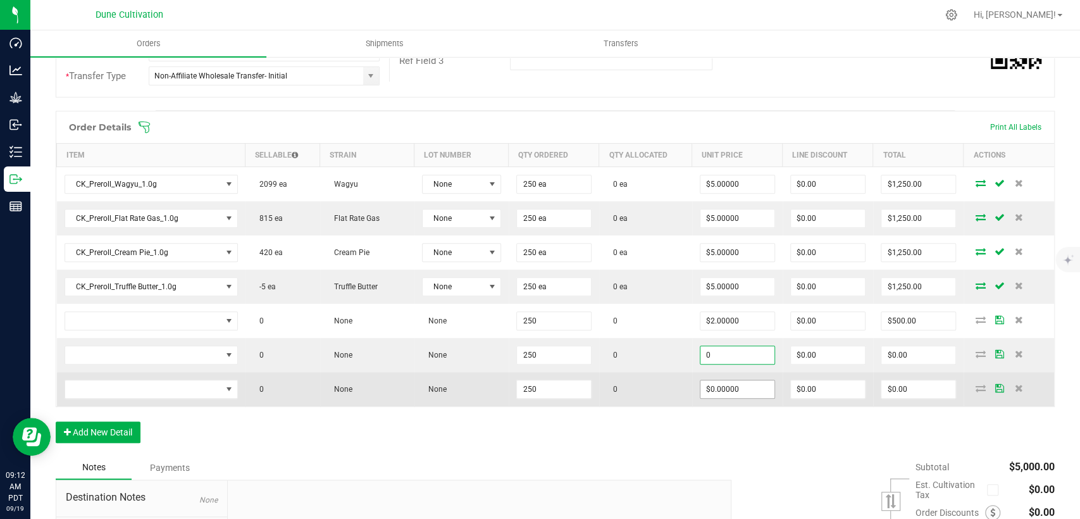
paste input "2"
type input "$2.00000"
type input "$500.00"
click at [718, 388] on input "0" at bounding box center [738, 389] width 74 height 18
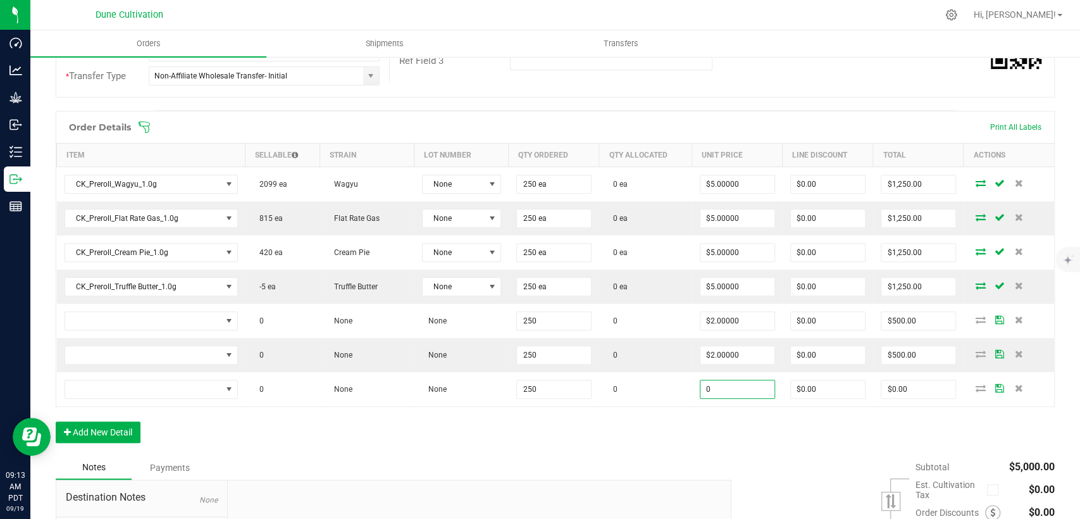
paste input "2"
type input "$2.00000"
type input "$500.00"
click at [701, 420] on div "Order Details Print All Labels Item Sellable Strain Lot Number Qty Ordered Qty …" at bounding box center [555, 283] width 999 height 345
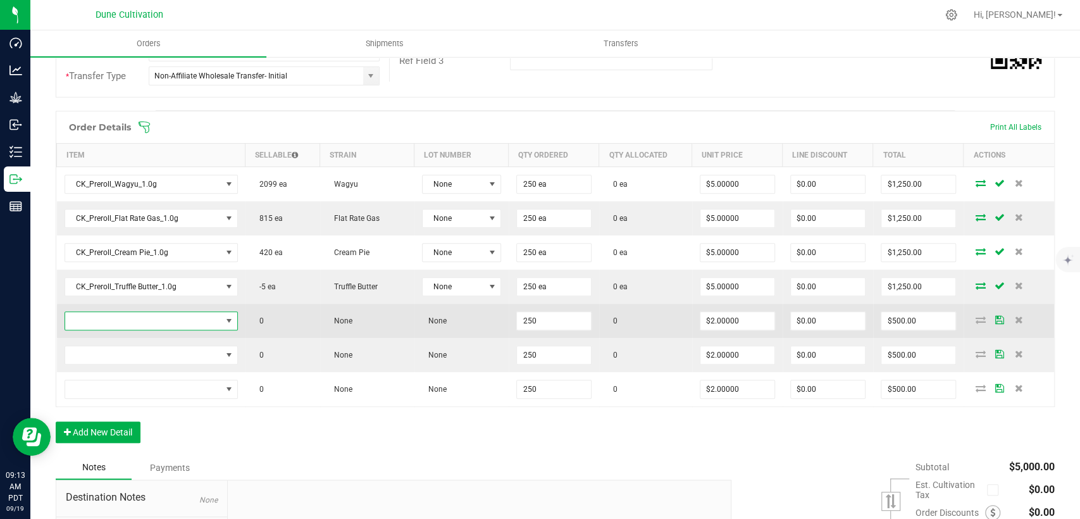
click at [161, 325] on span "NO DATA FOUND" at bounding box center [143, 321] width 156 height 18
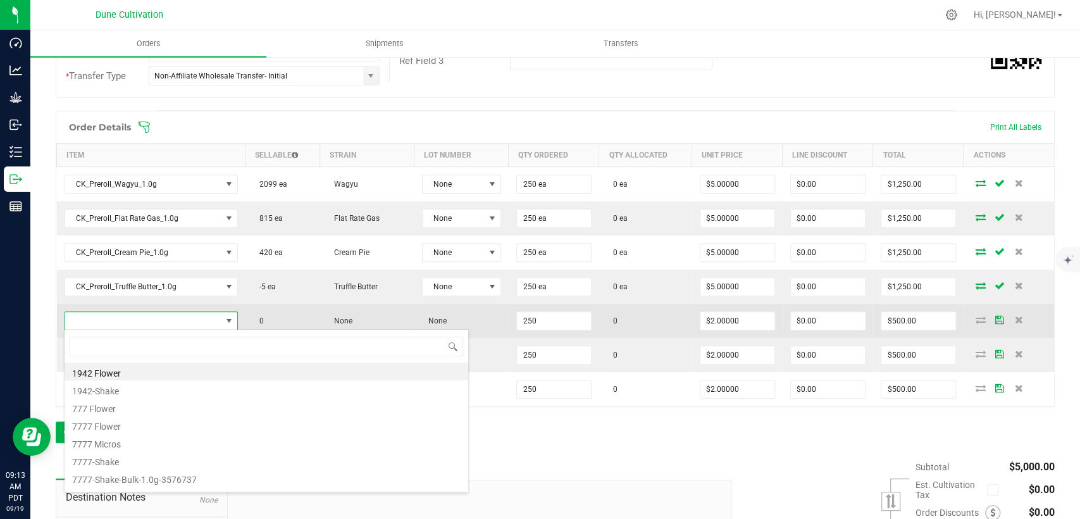
scroll to position [18, 169]
type input "HUST_Preroll_Papaya"
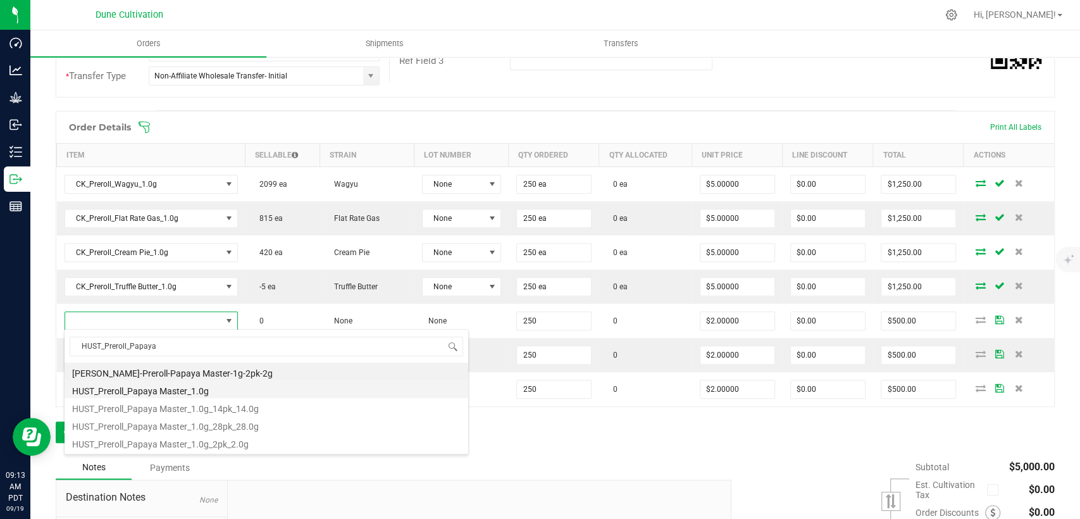
click at [136, 390] on li "HUST_Preroll_Papaya Master_1.0g" at bounding box center [267, 389] width 404 height 18
type input "250 ea"
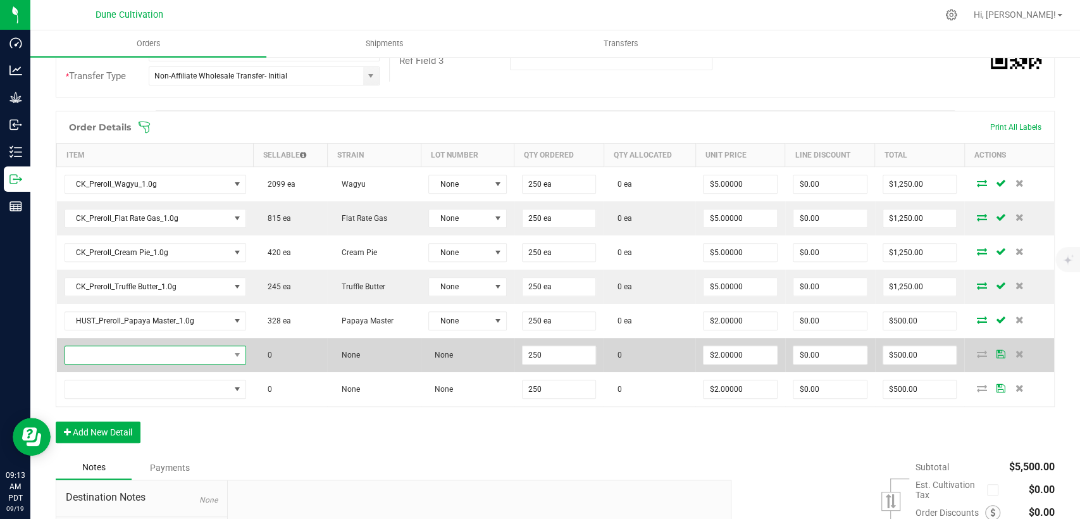
click at [142, 357] on span "NO DATA FOUND" at bounding box center [147, 355] width 165 height 18
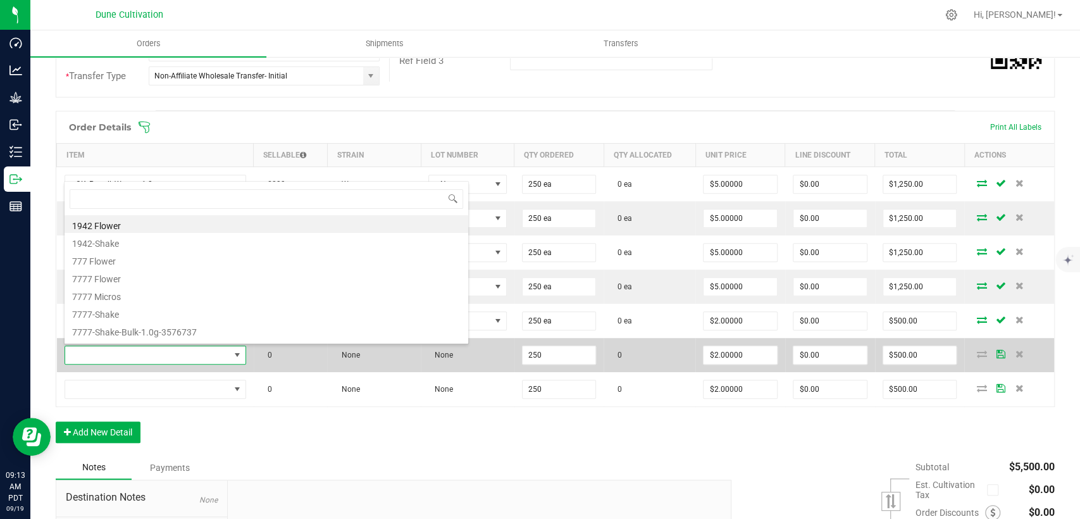
scroll to position [18, 176]
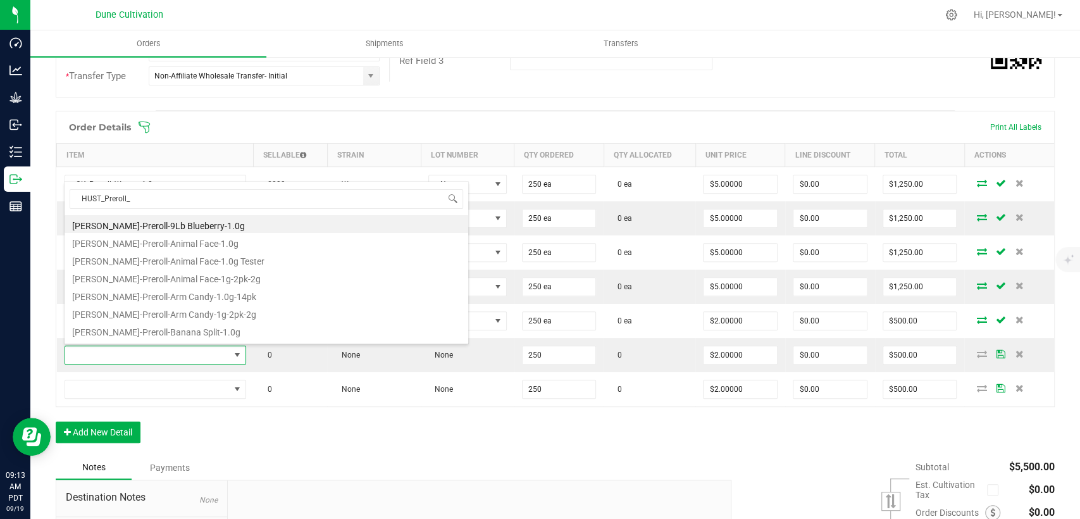
drag, startPoint x: 134, startPoint y: 198, endPoint x: 32, endPoint y: 202, distance: 102.0
click at [32, 202] on body "Dashboard Analytics Grow Inbound Inventory Outbound Reports 09:13 AM PDT 09/19/…" at bounding box center [540, 259] width 1080 height 519
type input "HUST_Preroll_"
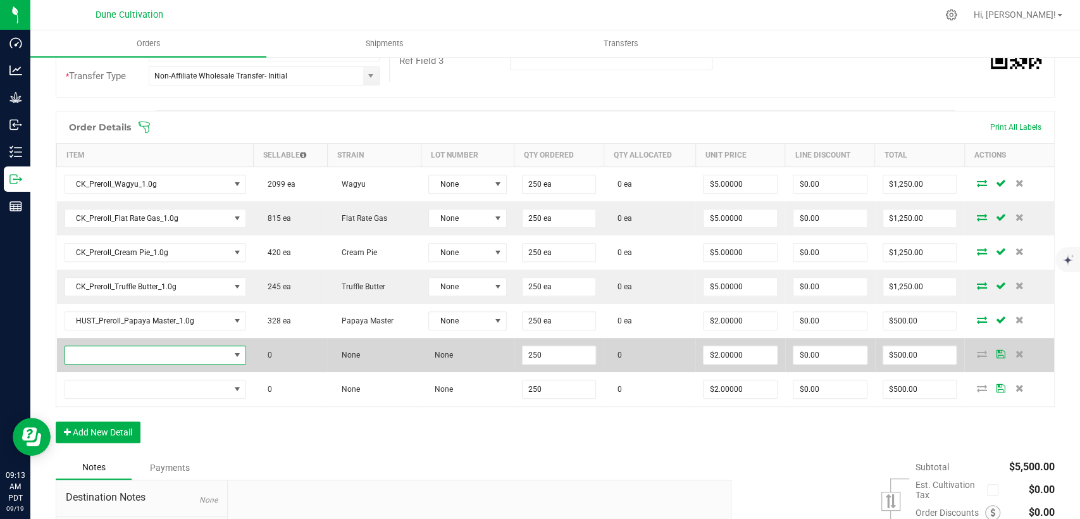
click at [184, 361] on span "NO DATA FOUND" at bounding box center [147, 355] width 165 height 18
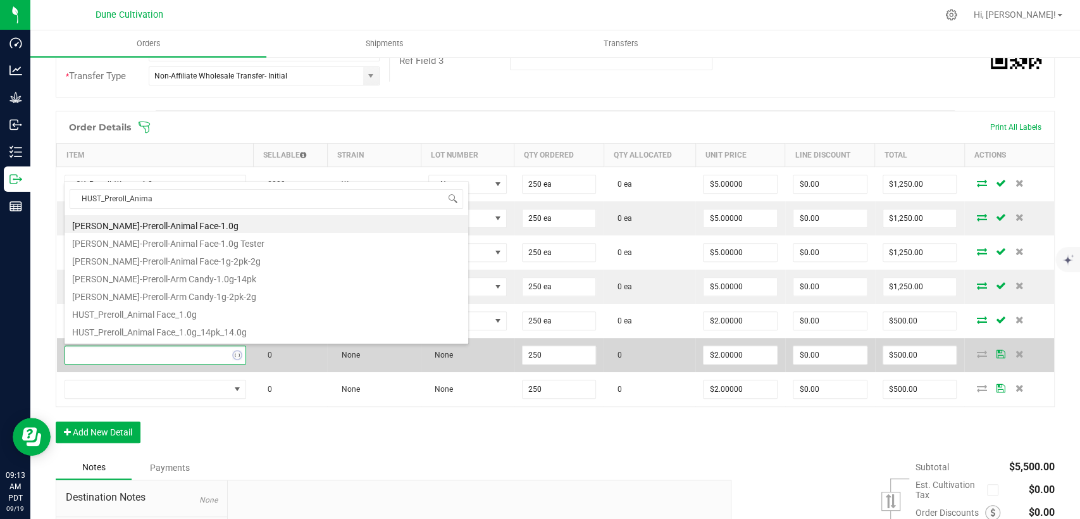
type input "HUST_Preroll_Animal"
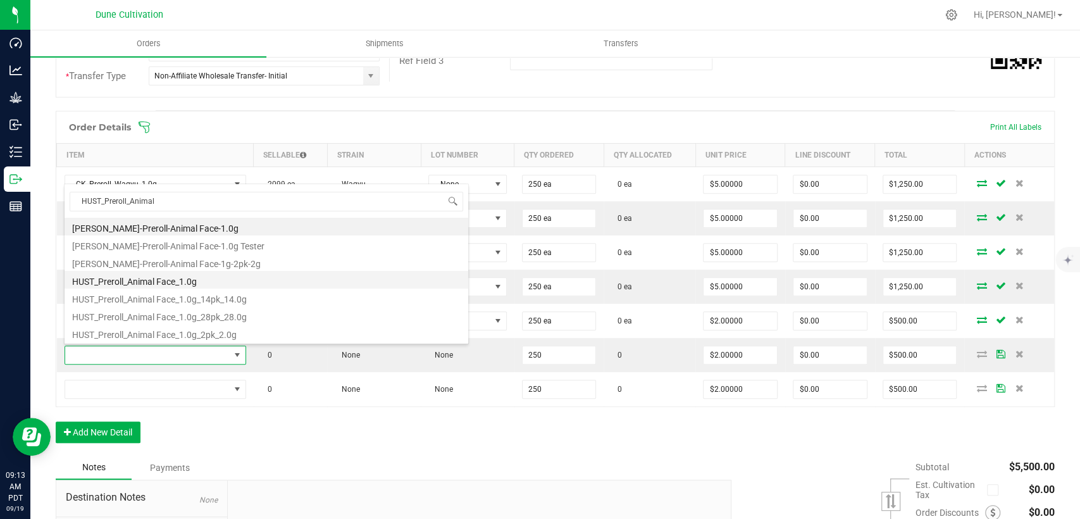
click at [180, 279] on li "HUST_Preroll_Animal Face_1.0g" at bounding box center [267, 280] width 404 height 18
type input "250 ea"
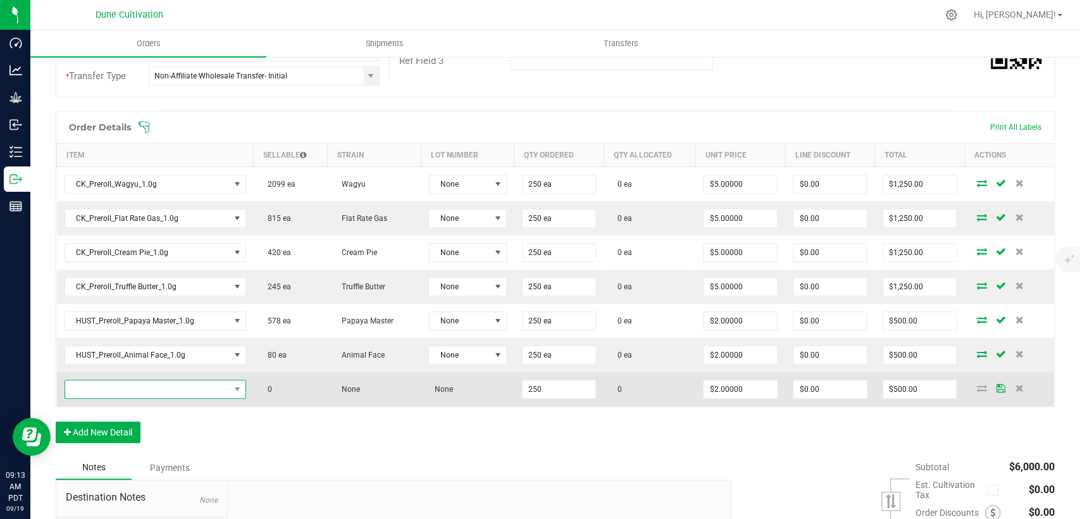
click at [163, 389] on span "NO DATA FOUND" at bounding box center [147, 389] width 165 height 18
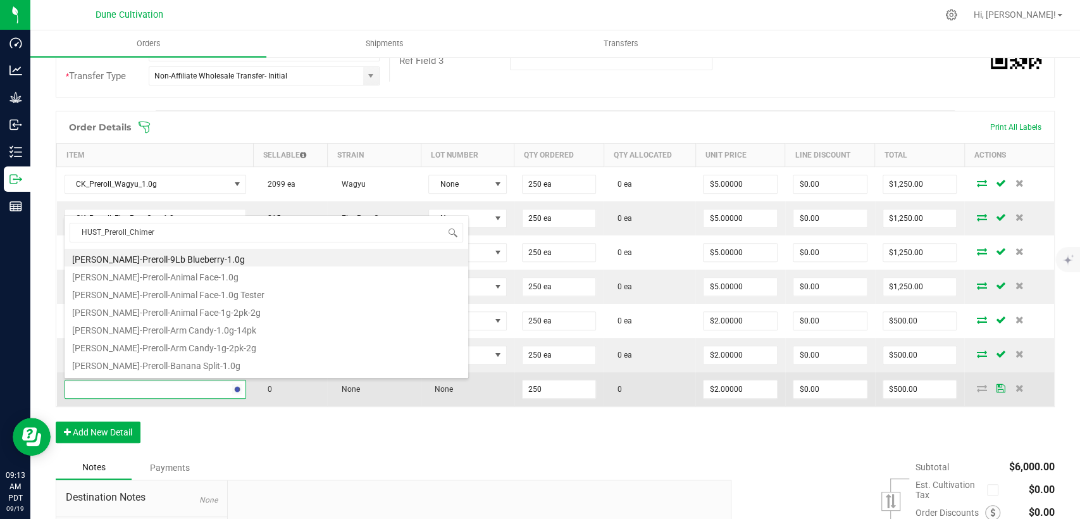
type input "HUST_Preroll_Chimera"
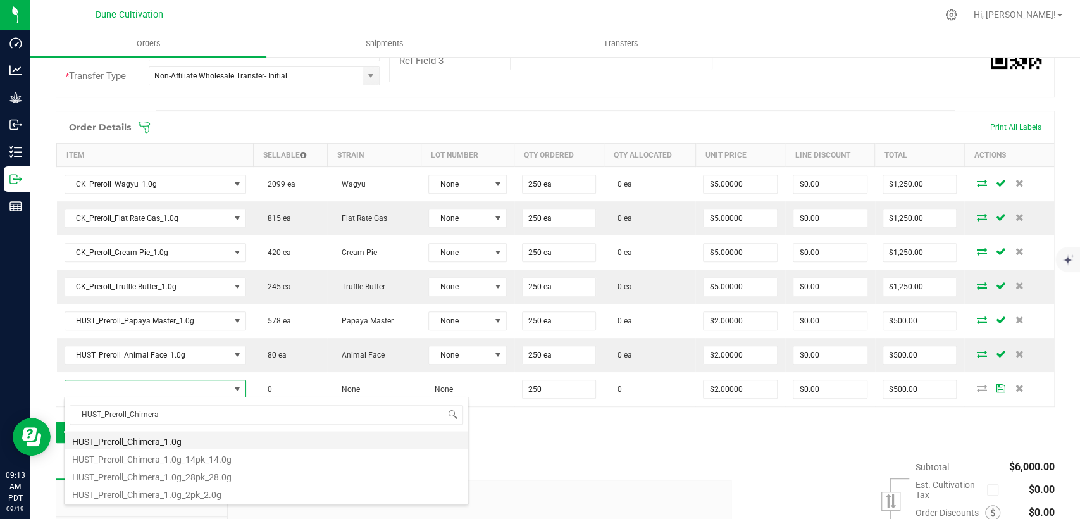
click at [153, 442] on li "HUST_Preroll_Chimera_1.0g" at bounding box center [267, 440] width 404 height 18
type input "250 ea"
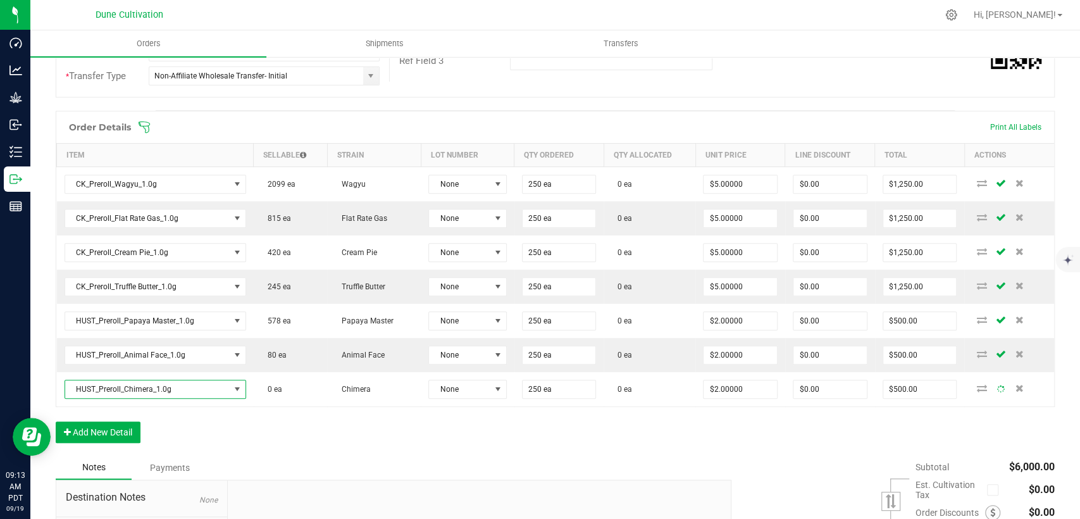
click at [302, 431] on div "Order Details Print All Labels Item Sellable Strain Lot Number Qty Ordered Qty …" at bounding box center [555, 283] width 999 height 345
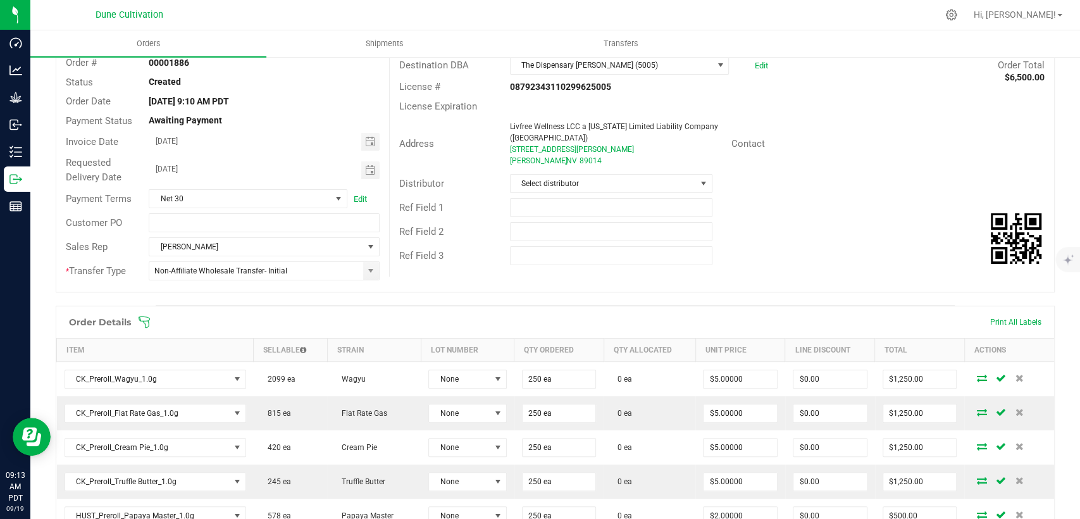
scroll to position [0, 0]
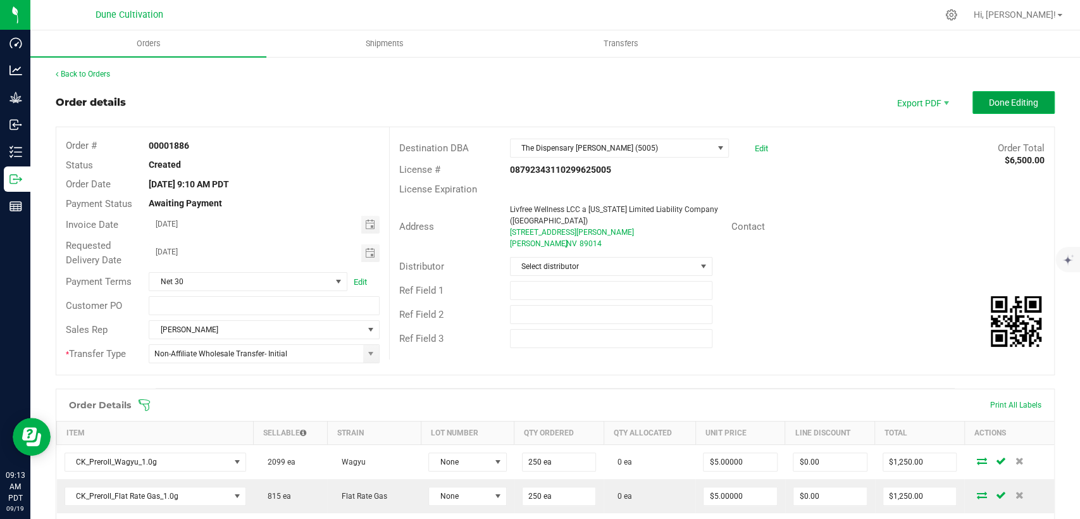
click at [989, 97] on span "Done Editing" at bounding box center [1013, 102] width 49 height 10
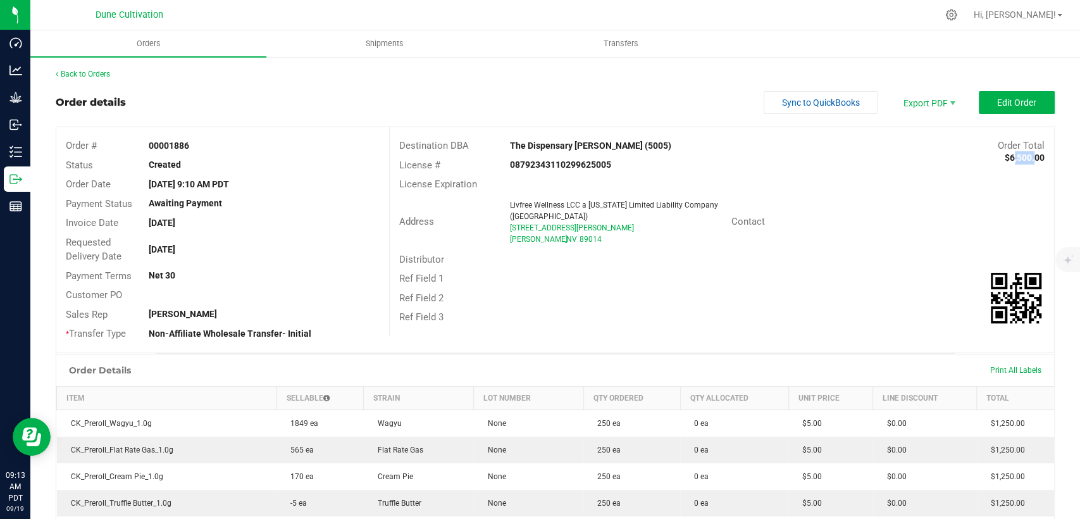
drag, startPoint x: 998, startPoint y: 158, endPoint x: 1019, endPoint y: 159, distance: 20.9
click at [1019, 159] on strong "$6,500.00" at bounding box center [1025, 158] width 40 height 10
copy strong "6,500"
click at [1016, 99] on span "Edit Order" at bounding box center [1016, 102] width 39 height 10
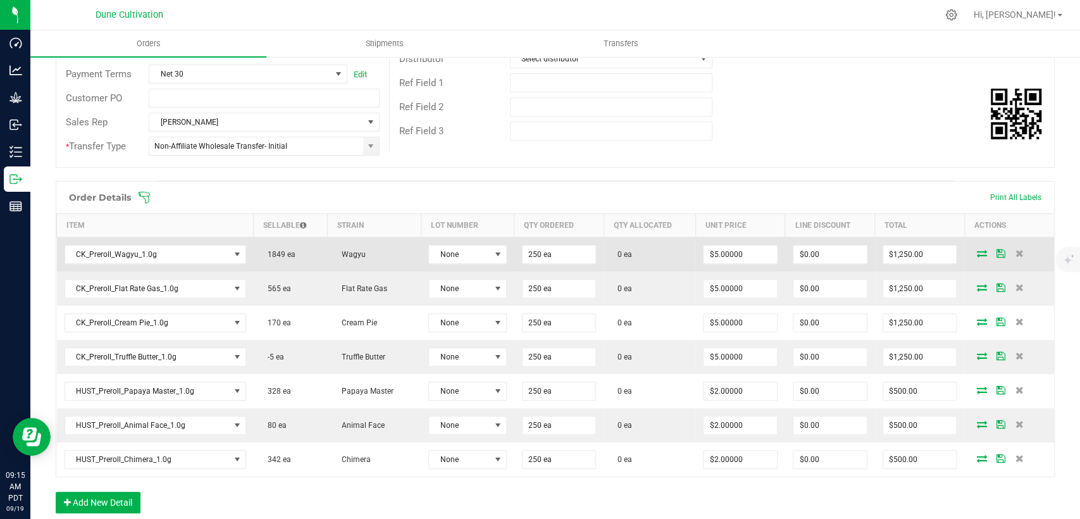
scroll to position [211, 0]
click at [976, 249] on icon at bounding box center [981, 250] width 10 height 8
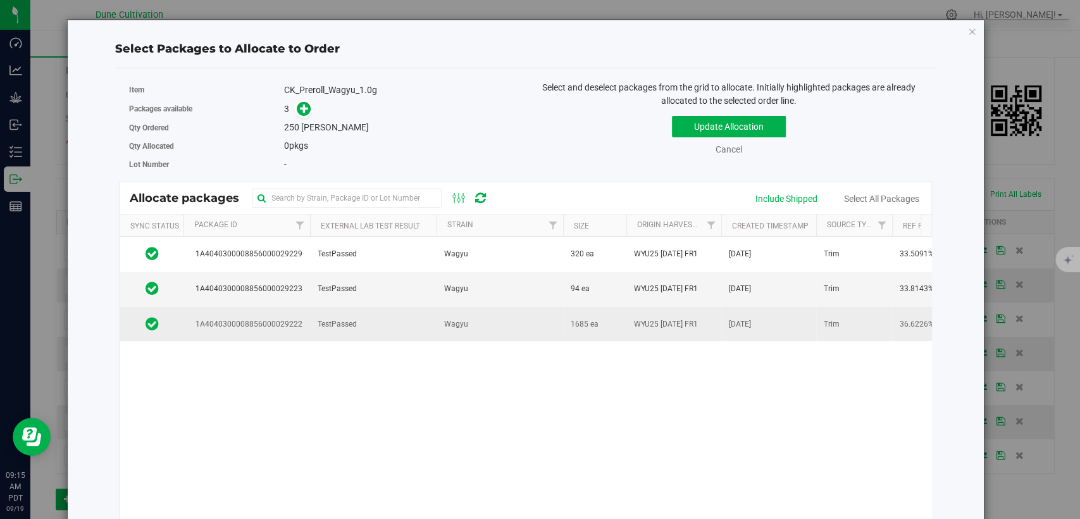
click at [327, 328] on span "TestPassed" at bounding box center [337, 324] width 39 height 12
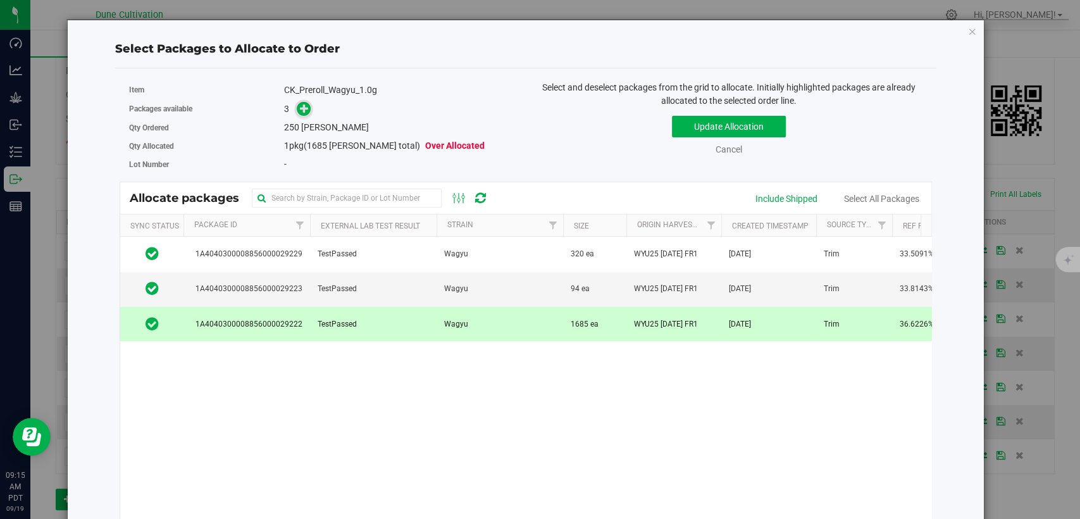
click at [297, 112] on span at bounding box center [304, 109] width 15 height 15
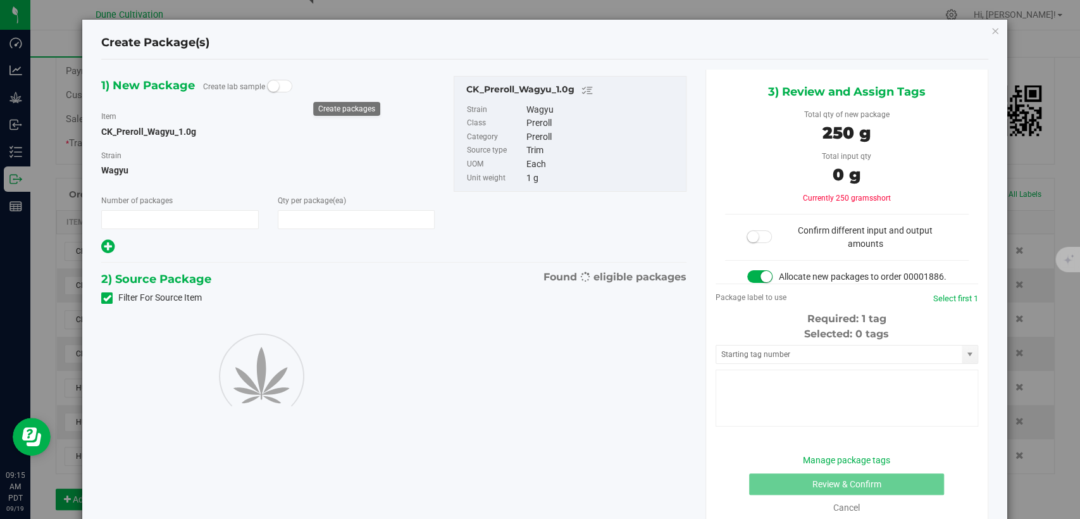
type input "1"
type input "250"
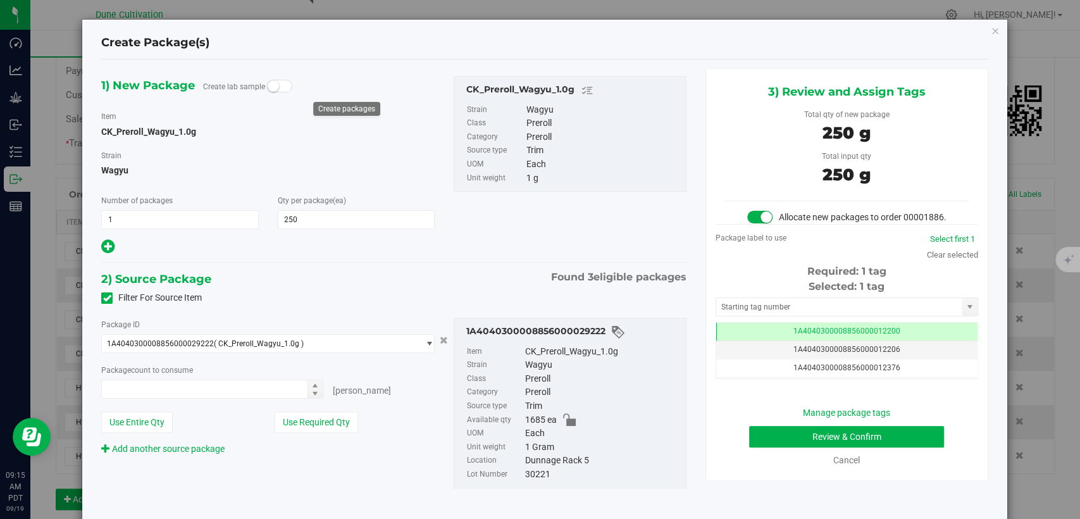
type input "250 ea"
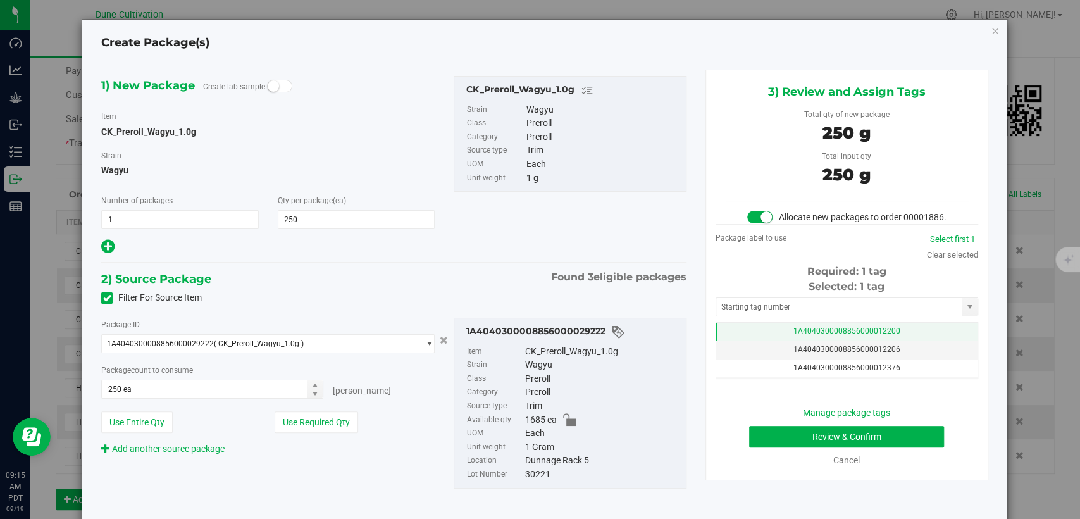
click at [726, 341] on td "1A4040300008856000012200" at bounding box center [846, 332] width 261 height 18
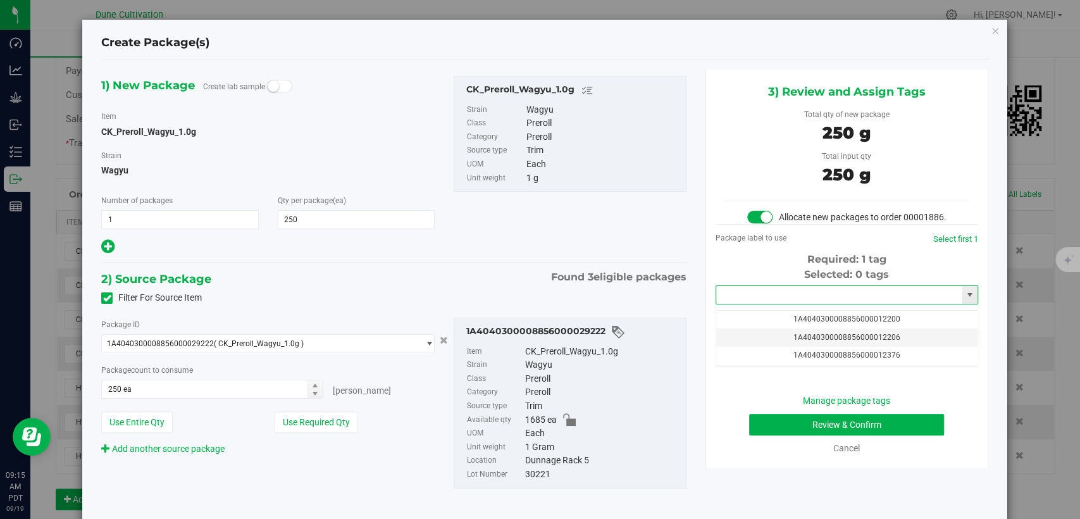
click at [732, 304] on input "text" at bounding box center [839, 295] width 246 height 18
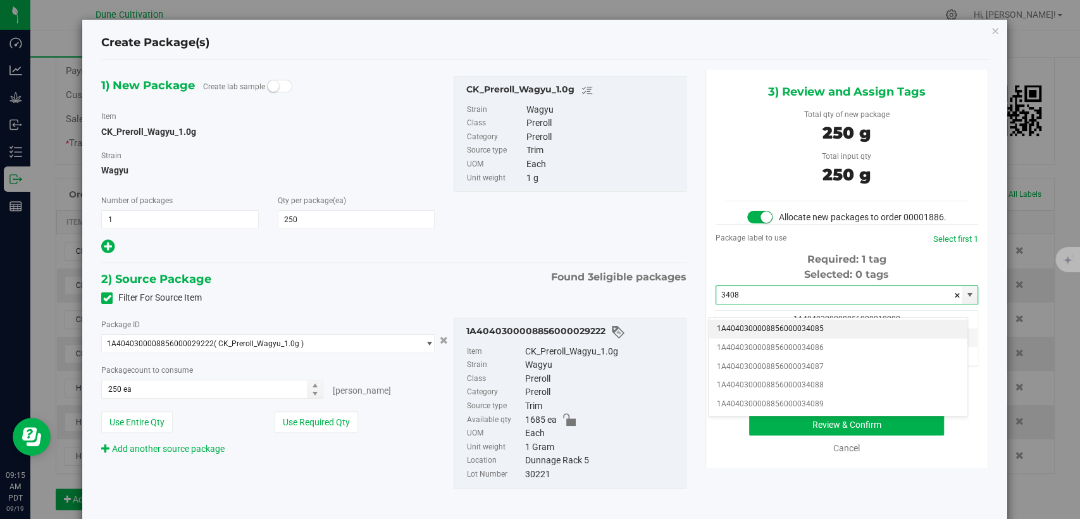
click at [741, 330] on li "1A4040300008856000034085" at bounding box center [838, 329] width 259 height 19
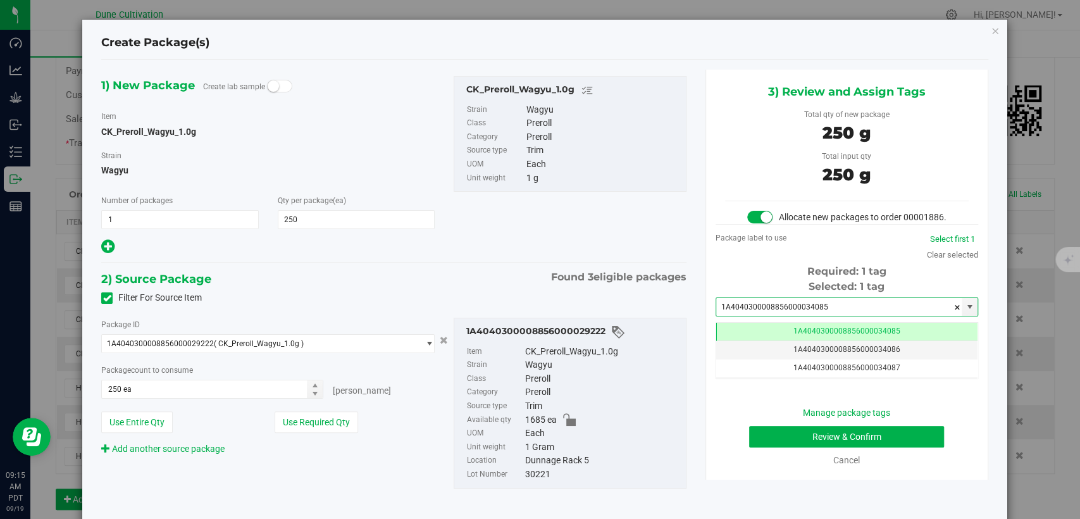
type input "1A4040300008856000034085"
click at [756, 447] on button "Review & Confirm" at bounding box center [846, 437] width 195 height 22
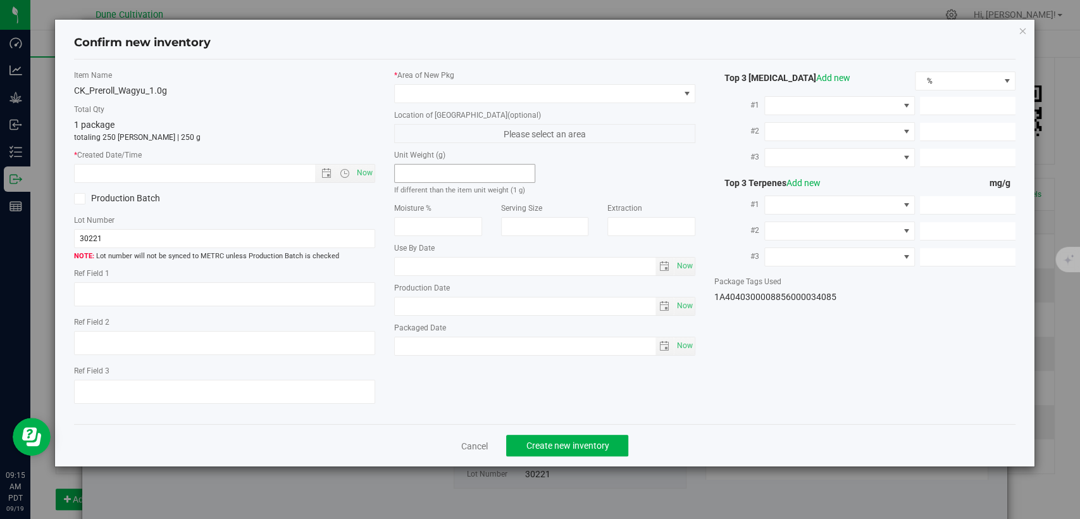
type textarea "36.6226%"
type textarea "Wagyu"
type textarea "0.0810595%"
type input "401.0480"
type input "14.5065"
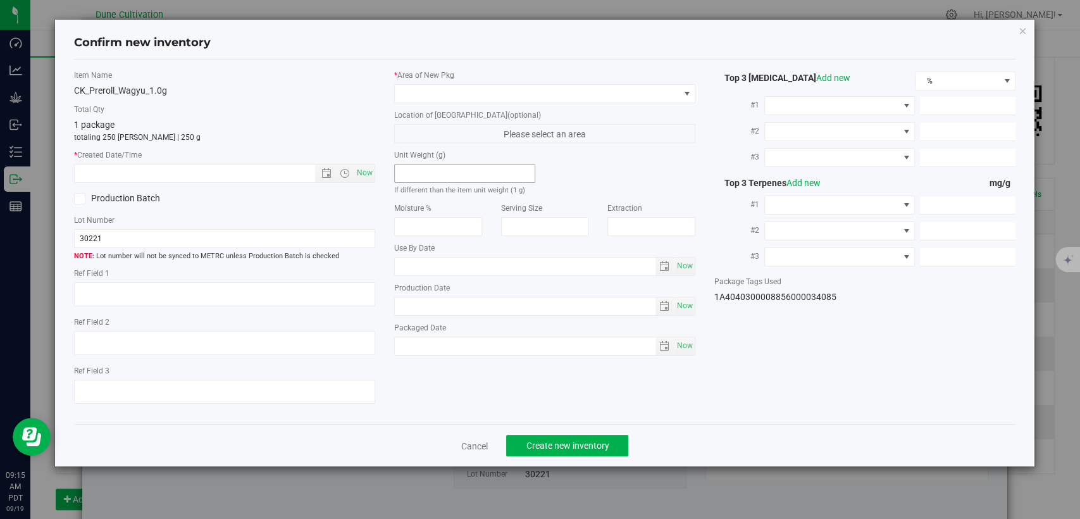
type input "9.0600"
type input "12.3800"
type input "7.1240"
type input "5.6600"
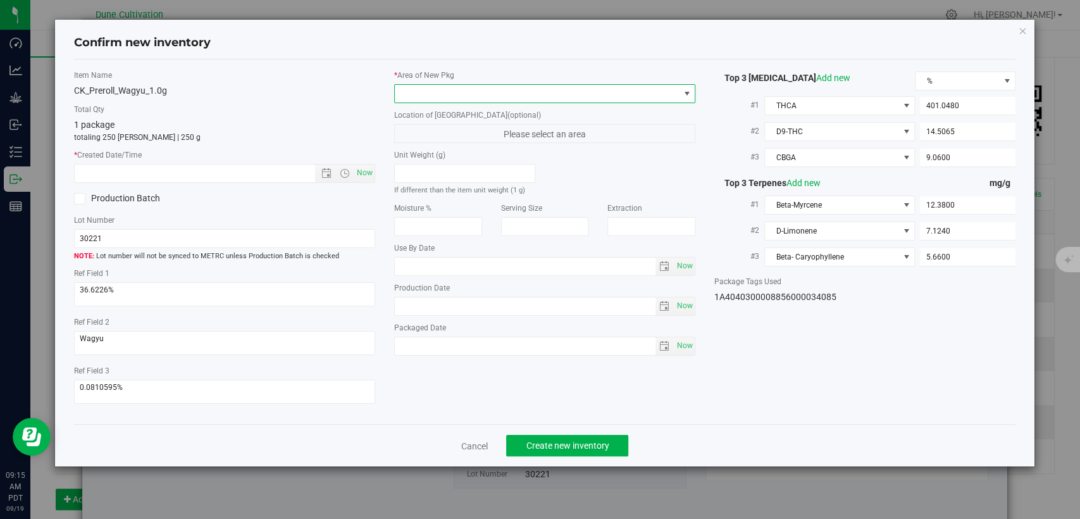
click at [475, 96] on span at bounding box center [537, 94] width 284 height 18
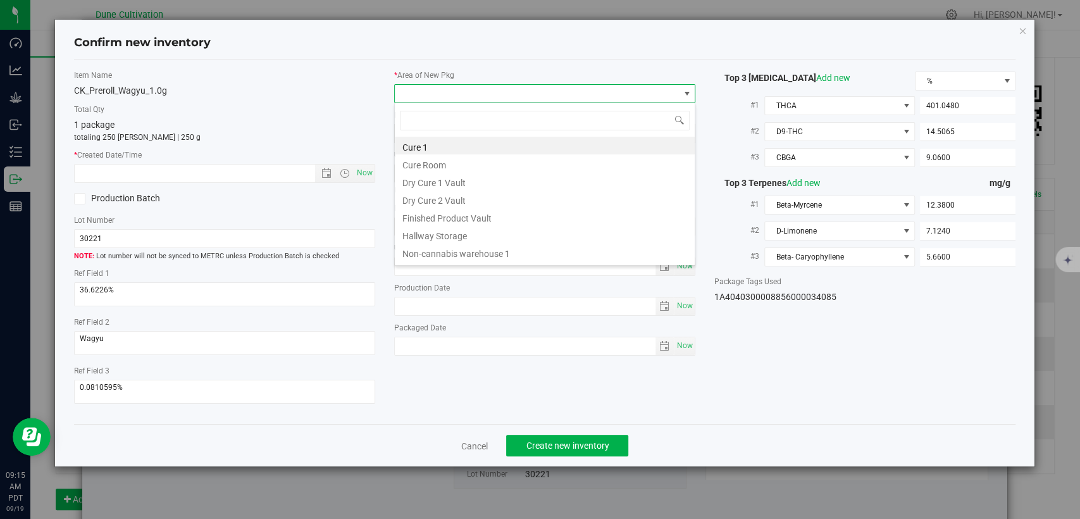
drag, startPoint x: 457, startPoint y: 223, endPoint x: 389, endPoint y: 182, distance: 78.9
click at [457, 223] on li "Finished Product Vault" at bounding box center [545, 217] width 300 height 18
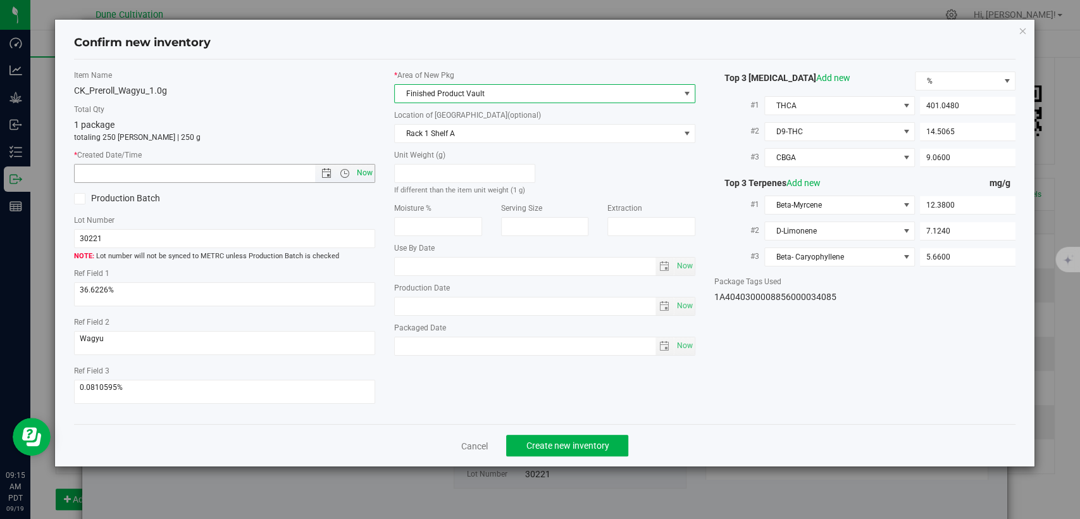
click at [371, 171] on span "Now" at bounding box center [365, 173] width 22 height 18
type input "9/19/2025 9:15 AM"
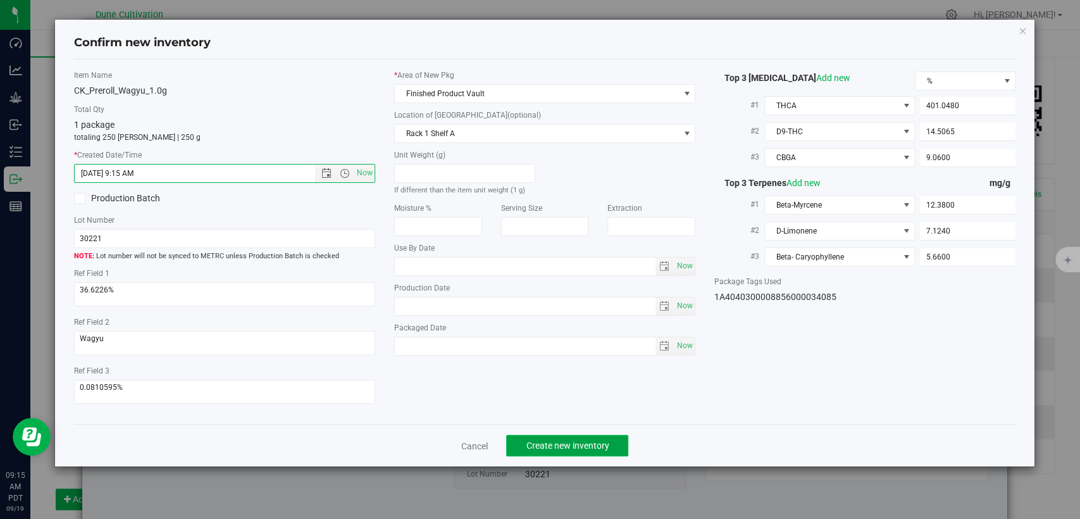
click at [550, 442] on span "Create new inventory" at bounding box center [567, 445] width 83 height 10
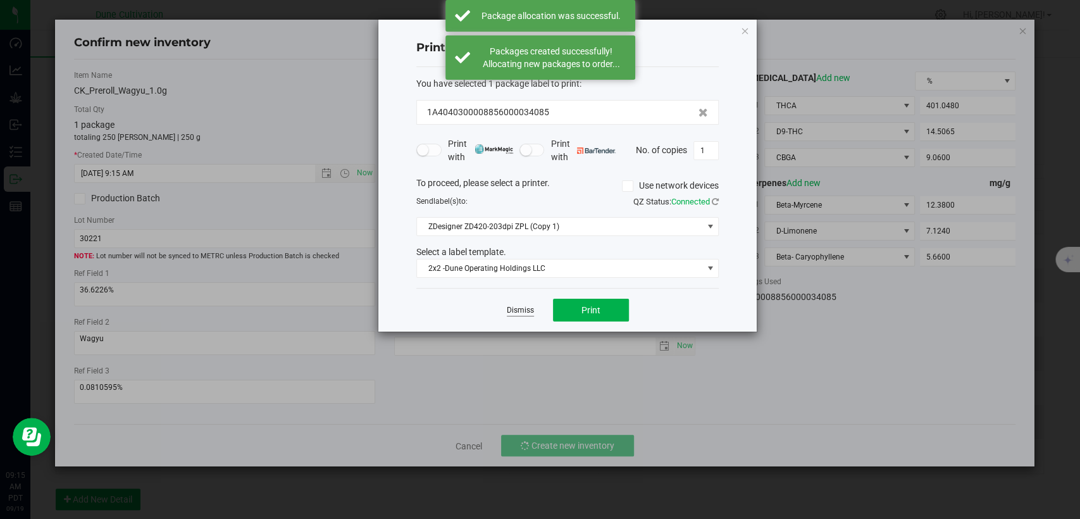
click at [518, 306] on link "Dismiss" at bounding box center [520, 310] width 27 height 11
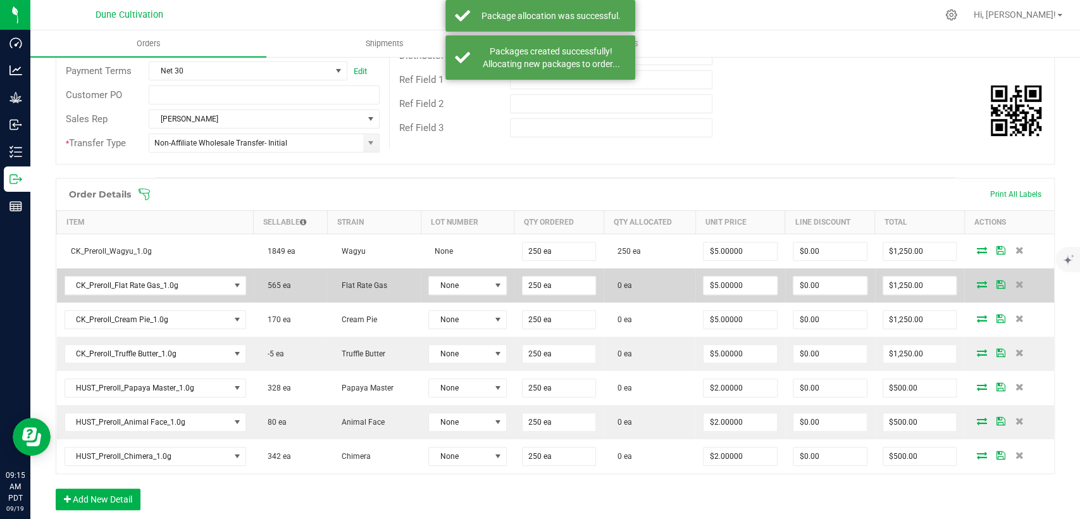
click at [976, 286] on icon at bounding box center [981, 284] width 10 height 8
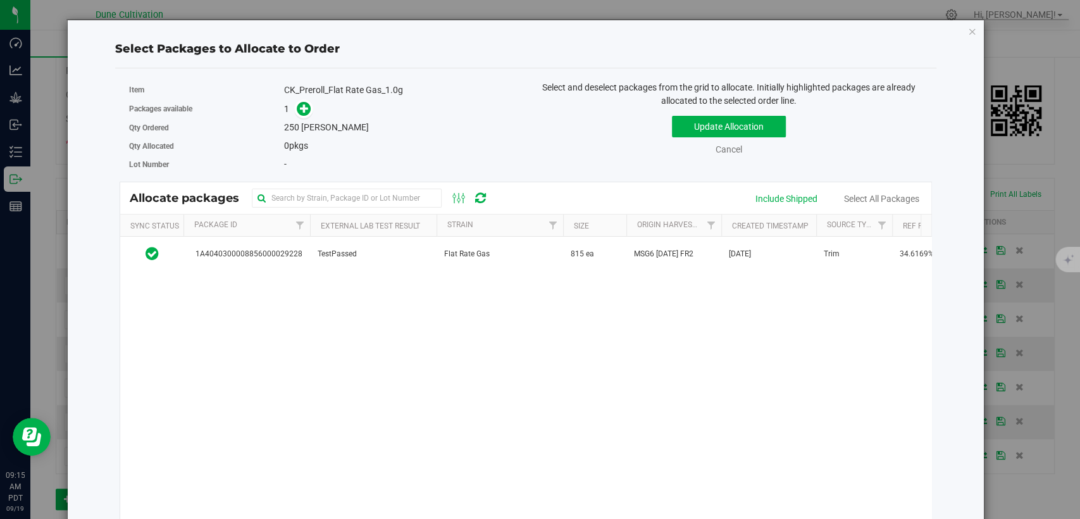
drag, startPoint x: 406, startPoint y: 257, endPoint x: 375, endPoint y: 173, distance: 88.9
click at [406, 256] on td "TestPassed" at bounding box center [373, 254] width 127 height 34
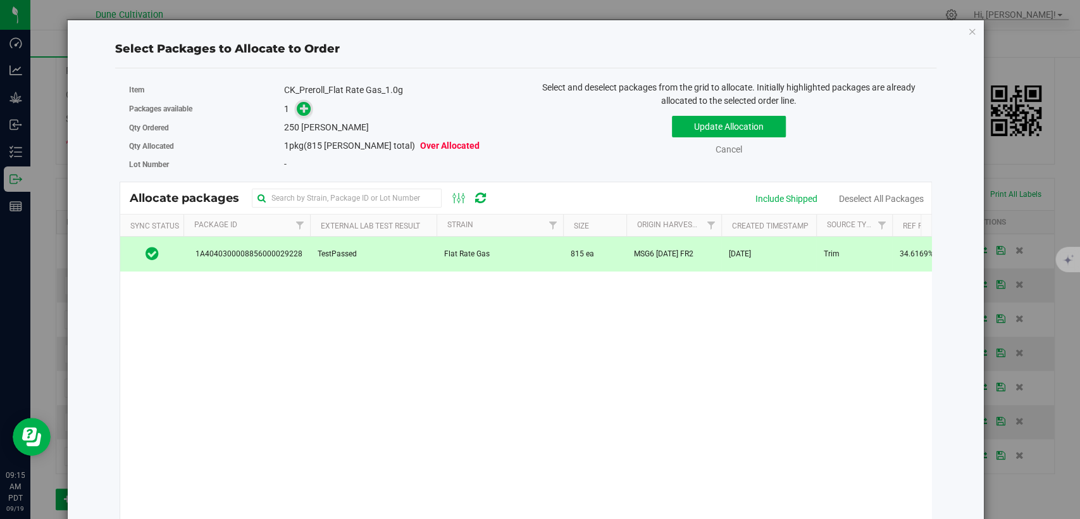
click at [306, 112] on icon at bounding box center [304, 108] width 9 height 9
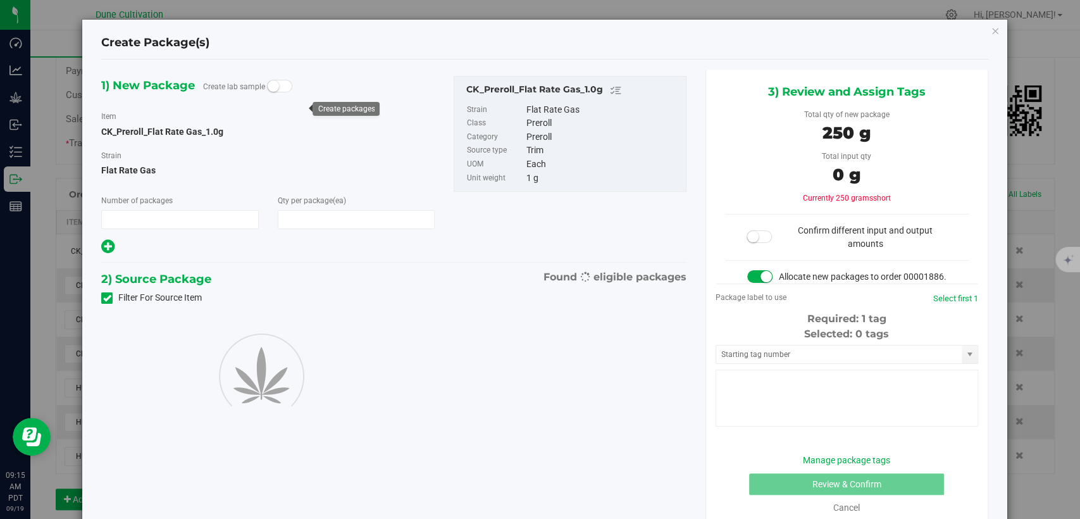
type input "1"
type input "250"
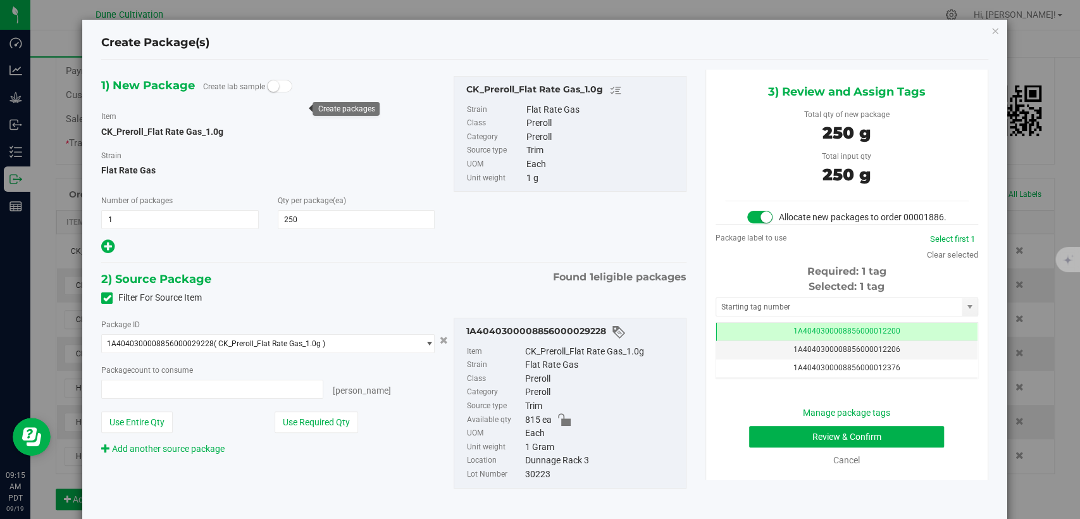
type input "250 ea"
click at [771, 341] on td "1A4040300008856000012200" at bounding box center [846, 332] width 261 height 18
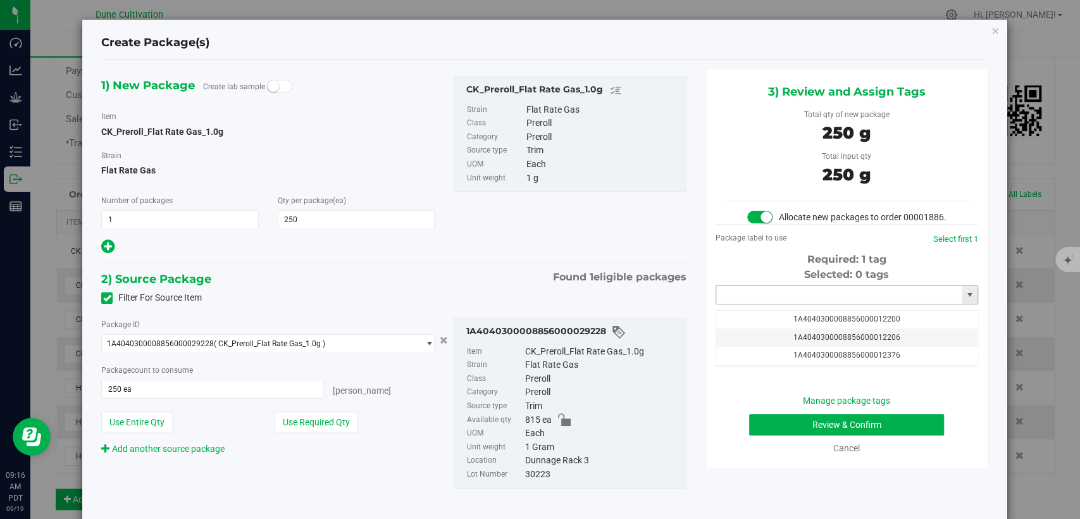
click at [775, 304] on input "text" at bounding box center [839, 295] width 246 height 18
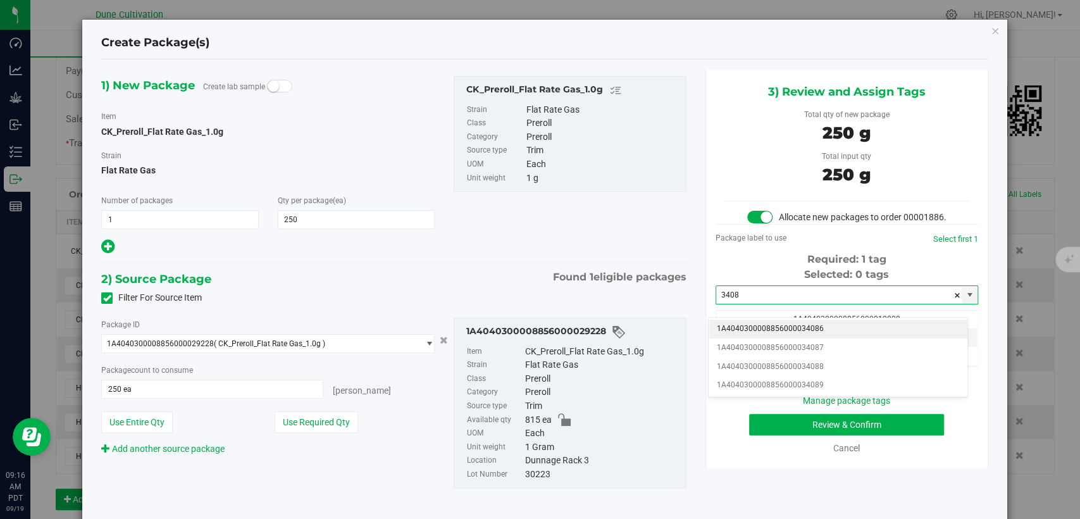
click at [779, 328] on li "1A4040300008856000034086" at bounding box center [838, 329] width 259 height 19
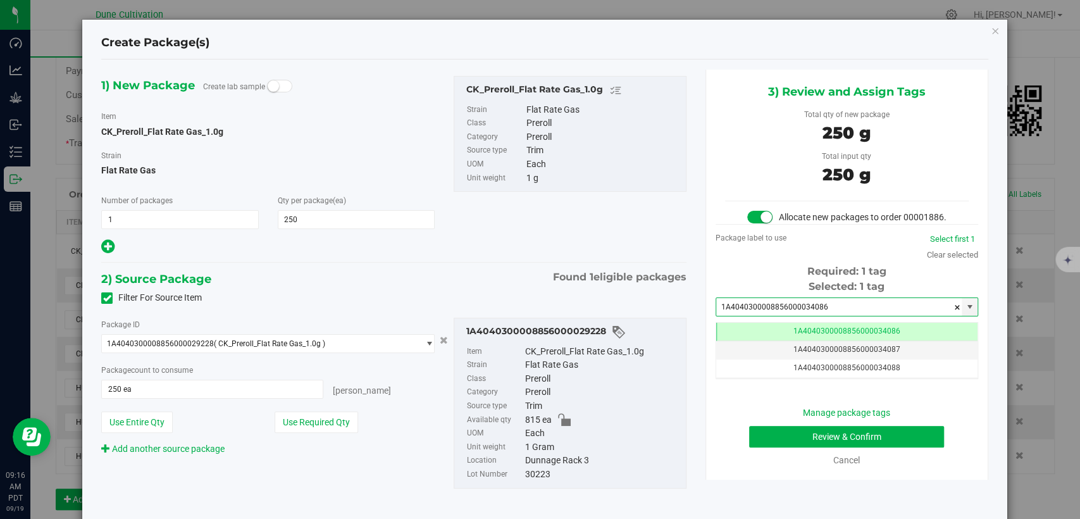
type input "1A4040300008856000034086"
click at [773, 447] on button "Review & Confirm" at bounding box center [846, 437] width 195 height 22
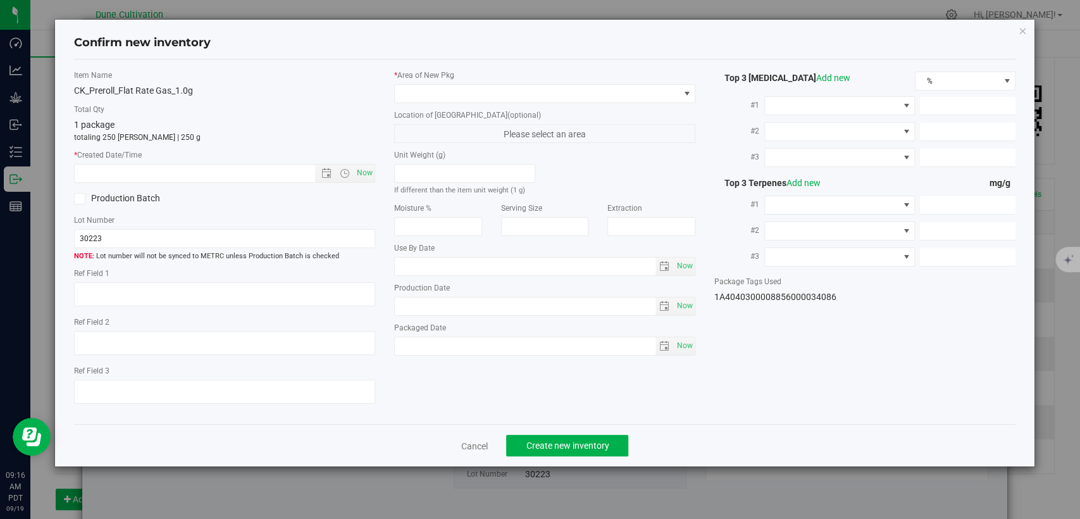
type textarea "34.6169%"
type textarea "Flat Rate Gas"
type textarea "<LOQ"
type input "378.8210"
type input "13.9434"
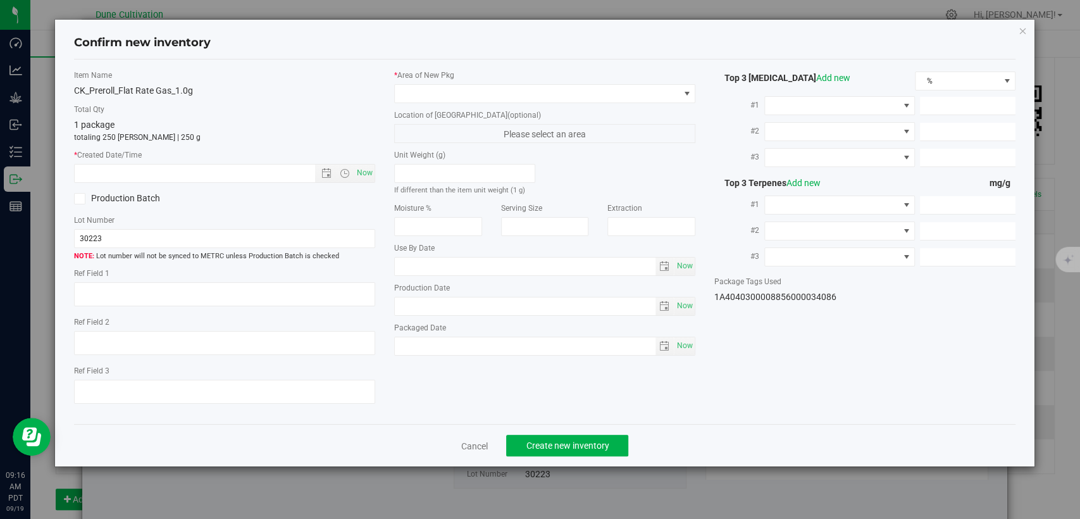
type input "7.7121"
type input "9.0780"
type input "7.6970"
type input "5.1820"
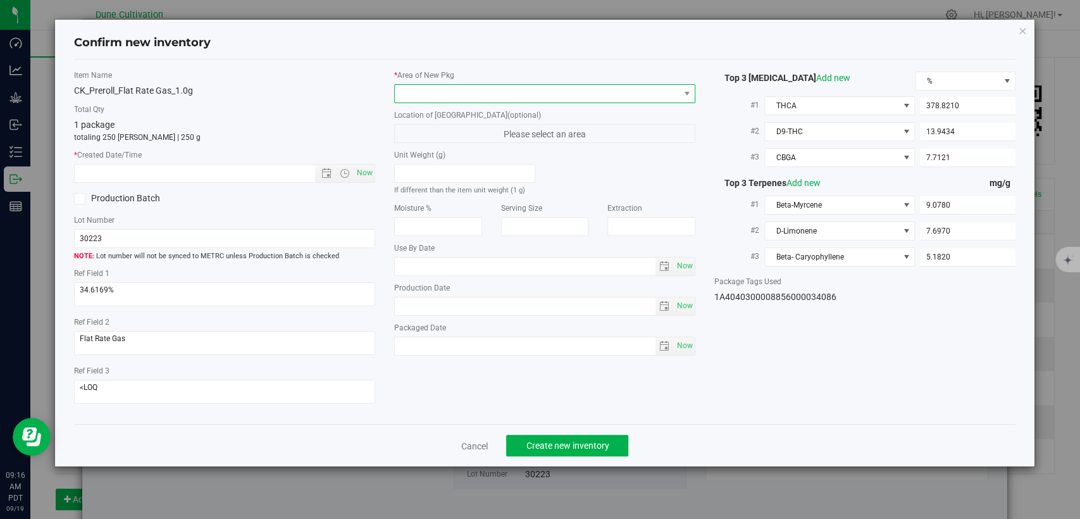
click at [564, 89] on span at bounding box center [537, 94] width 284 height 18
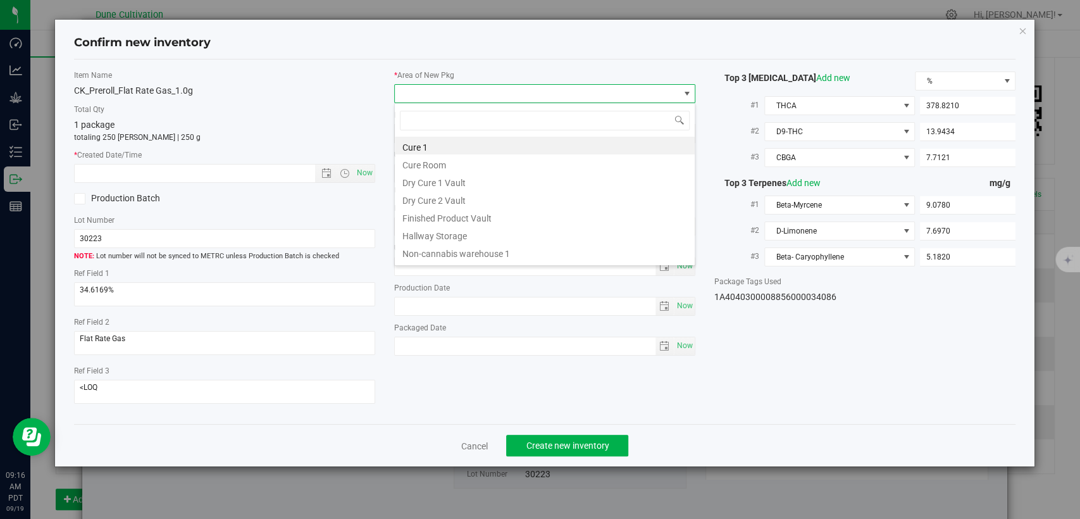
drag, startPoint x: 492, startPoint y: 214, endPoint x: 390, endPoint y: 189, distance: 105.6
click at [492, 215] on li "Finished Product Vault" at bounding box center [545, 217] width 300 height 18
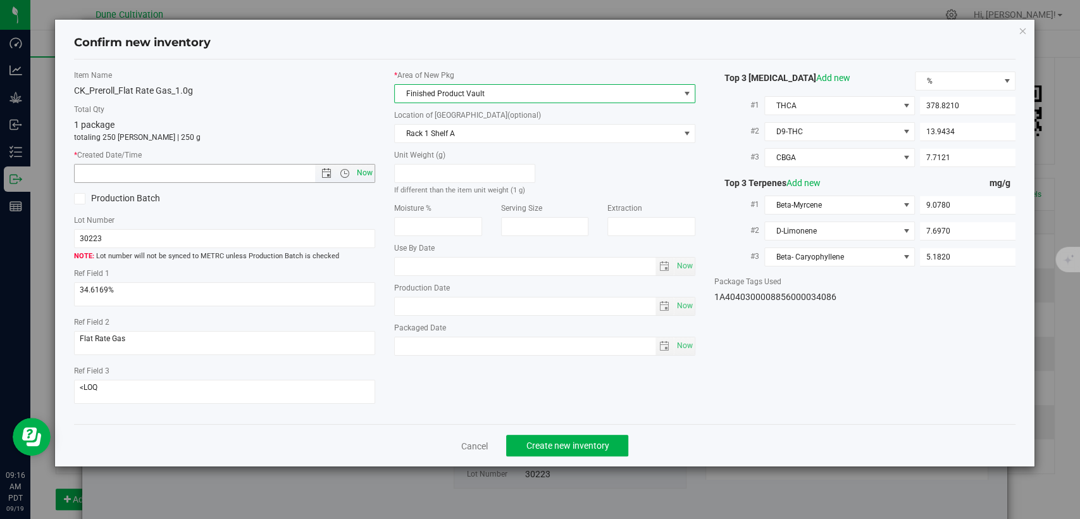
click at [361, 175] on span "Now" at bounding box center [365, 173] width 22 height 18
type input "9/19/2025 9:16 AM"
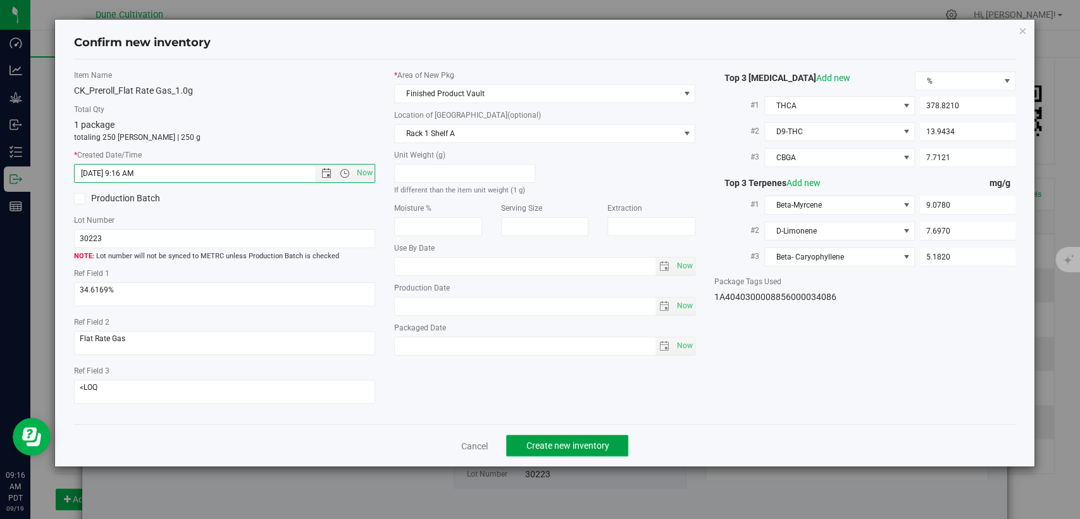
click at [608, 439] on button "Create new inventory" at bounding box center [567, 446] width 122 height 22
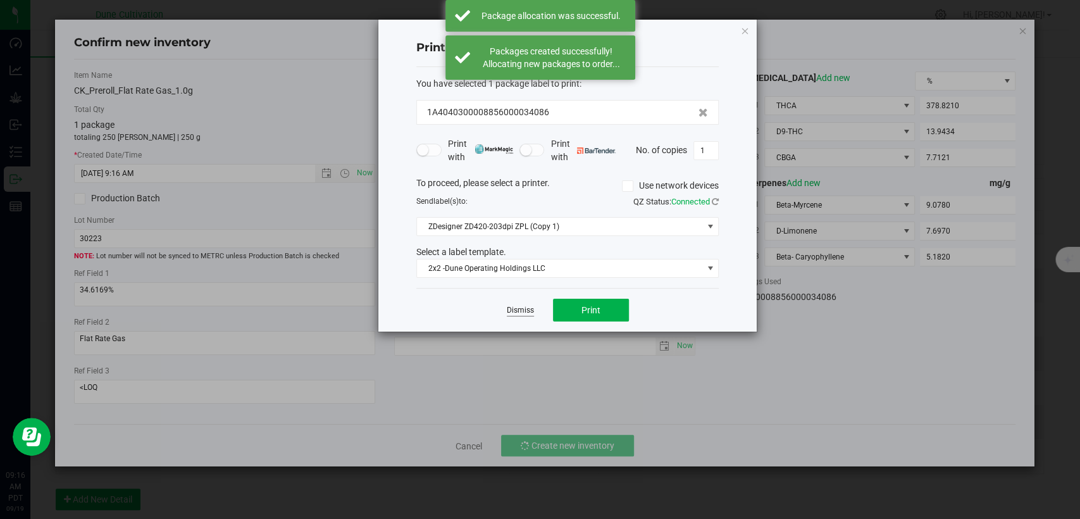
click at [513, 308] on link "Dismiss" at bounding box center [520, 310] width 27 height 11
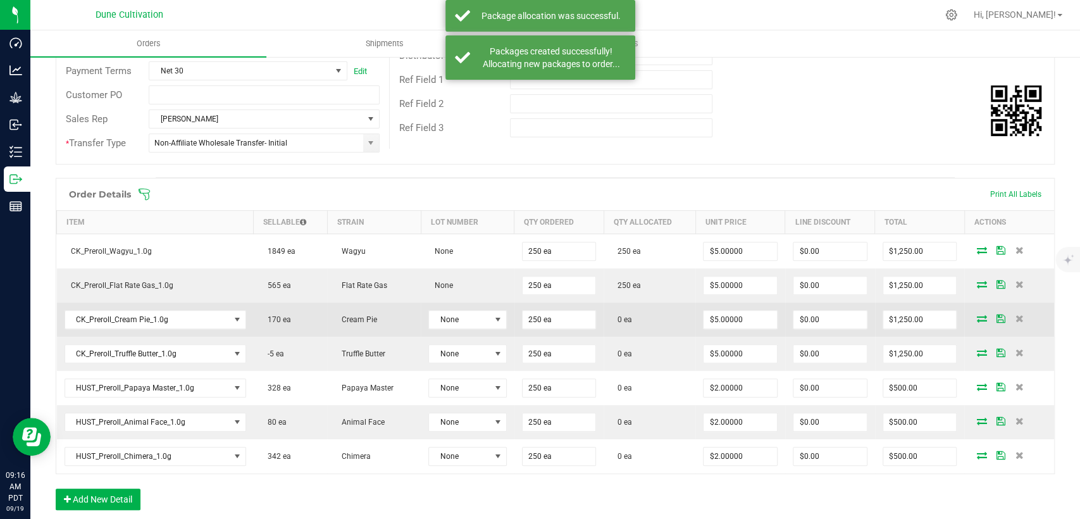
click at [976, 318] on icon at bounding box center [981, 319] width 10 height 8
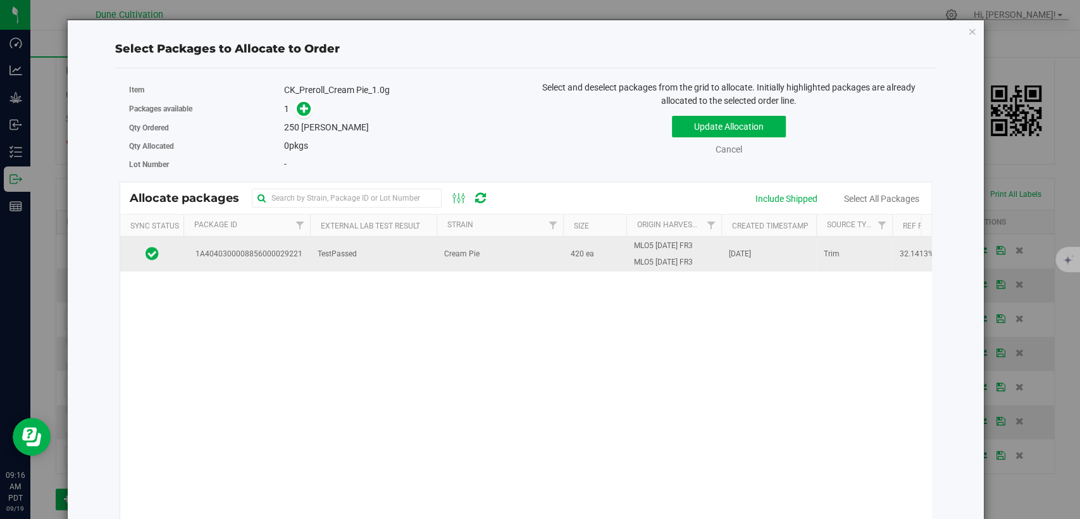
click at [363, 254] on td "TestPassed" at bounding box center [373, 254] width 127 height 34
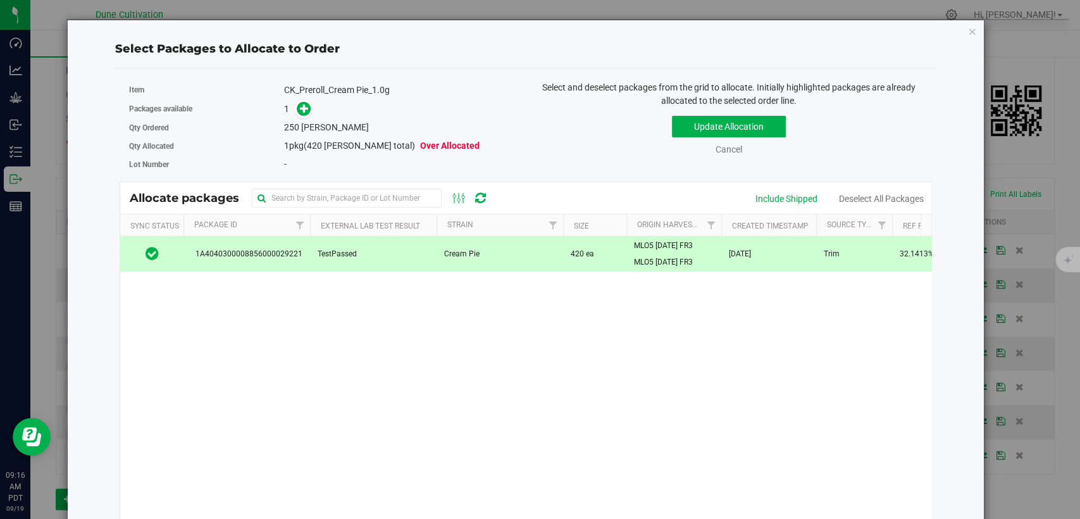
click at [301, 109] on icon at bounding box center [304, 108] width 9 height 9
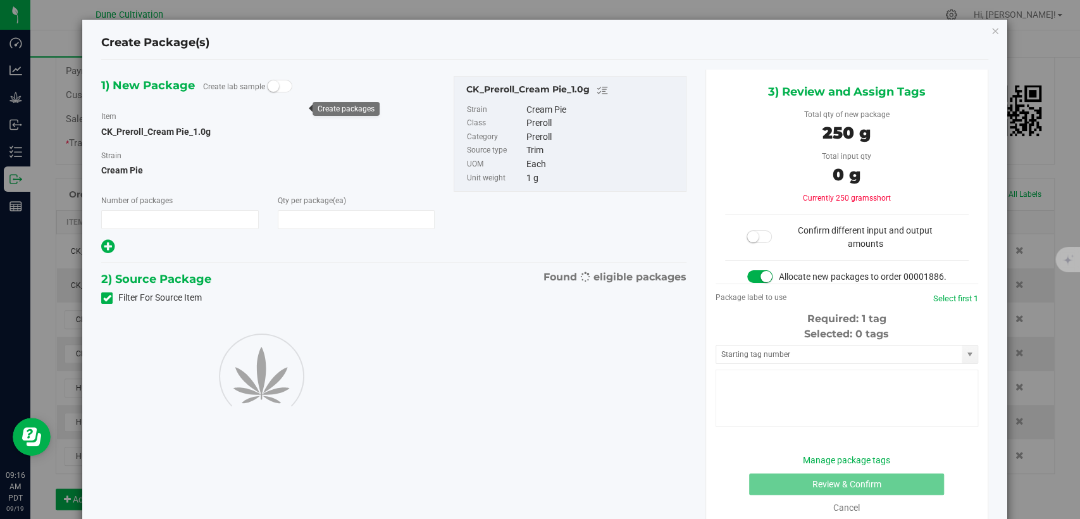
type input "1"
type input "250"
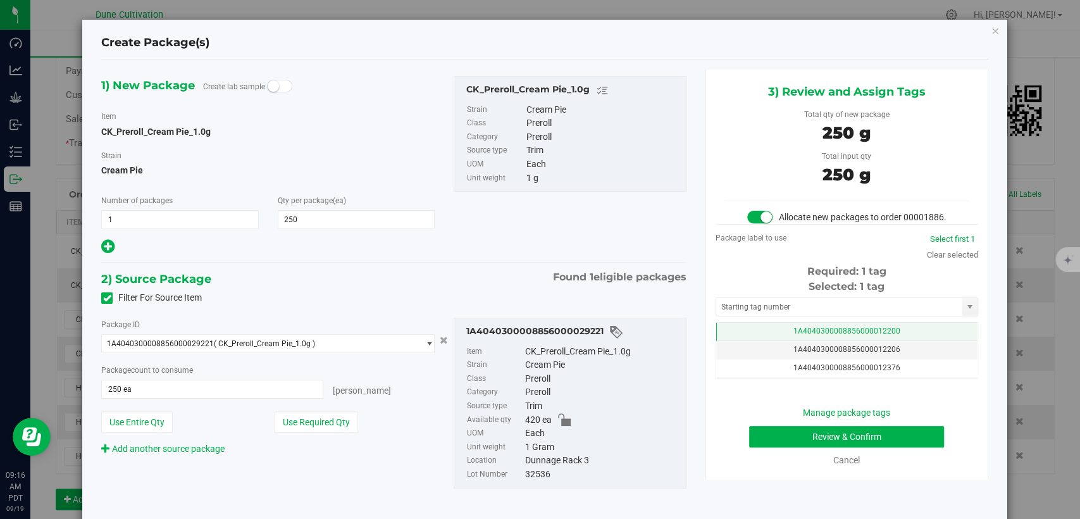
click at [740, 341] on td "1A4040300008856000012200" at bounding box center [846, 332] width 261 height 18
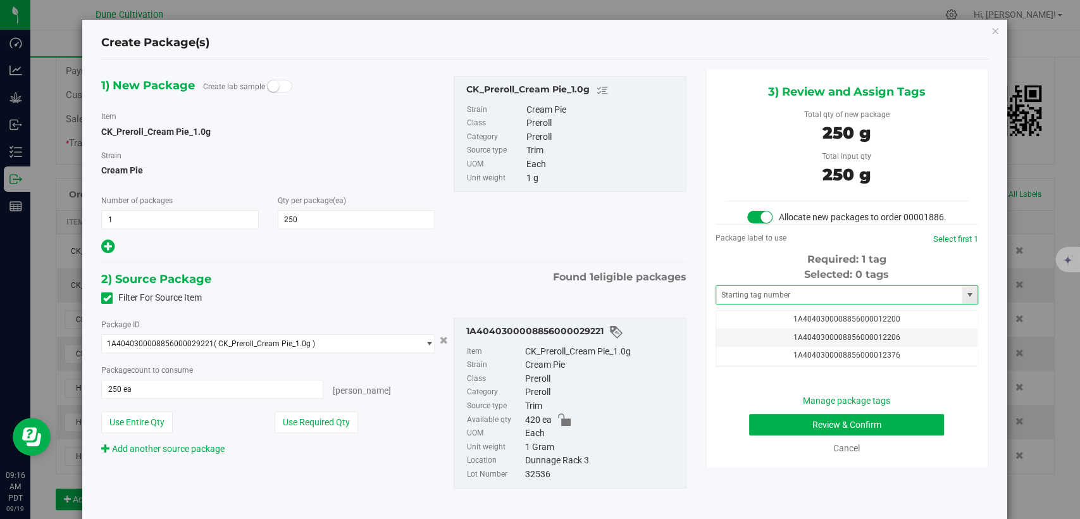
click at [760, 304] on span at bounding box center [847, 294] width 263 height 19
click at [760, 304] on input "text" at bounding box center [839, 295] width 246 height 18
drag, startPoint x: 766, startPoint y: 330, endPoint x: 745, endPoint y: 262, distance: 71.5
click at [766, 330] on li "1A4040300008856000034087" at bounding box center [838, 329] width 259 height 19
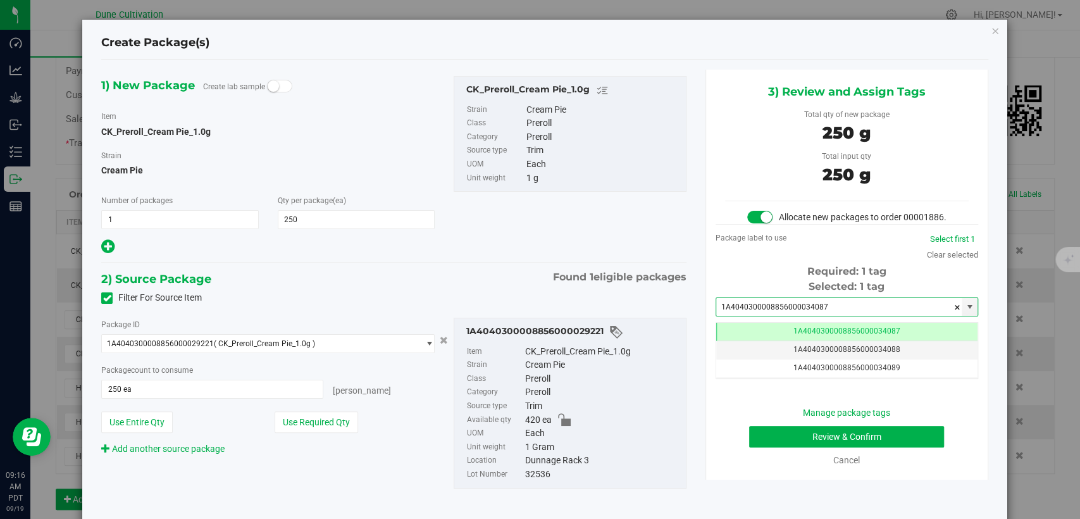
type input "1A4040300008856000034087"
click at [759, 447] on button "Review & Confirm" at bounding box center [846, 437] width 195 height 22
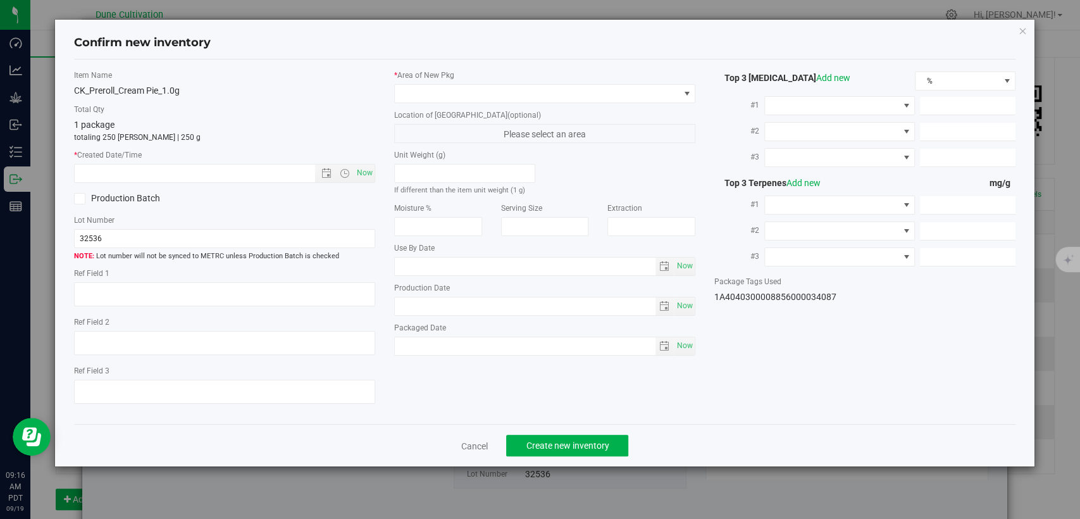
type textarea "32.1413%"
type textarea "Cream Pie"
type textarea "0.0559869%"
type input "354.5520"
type input "10.7127"
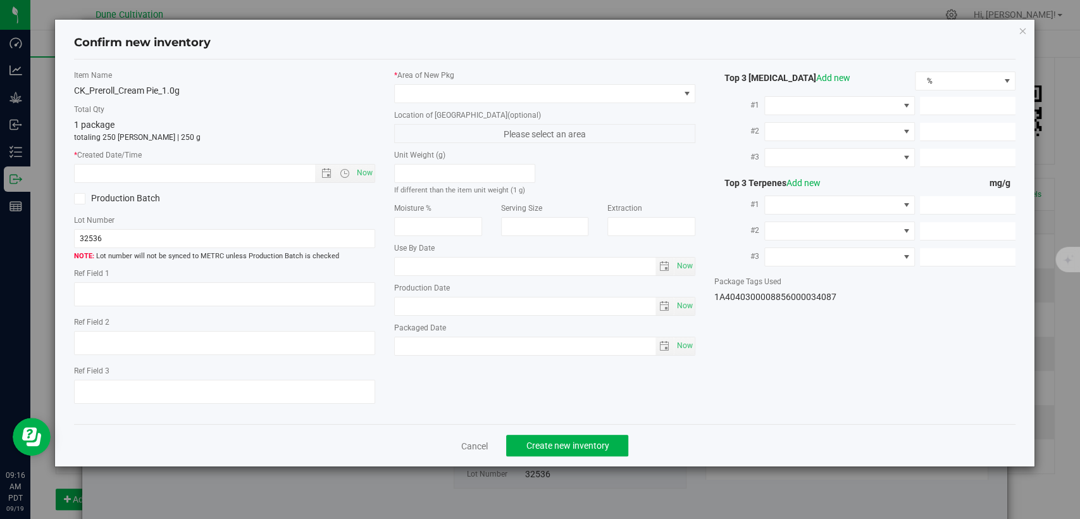
type input "10.4714"
type input "5.3870"
type input "5.1150"
type input "4.2200"
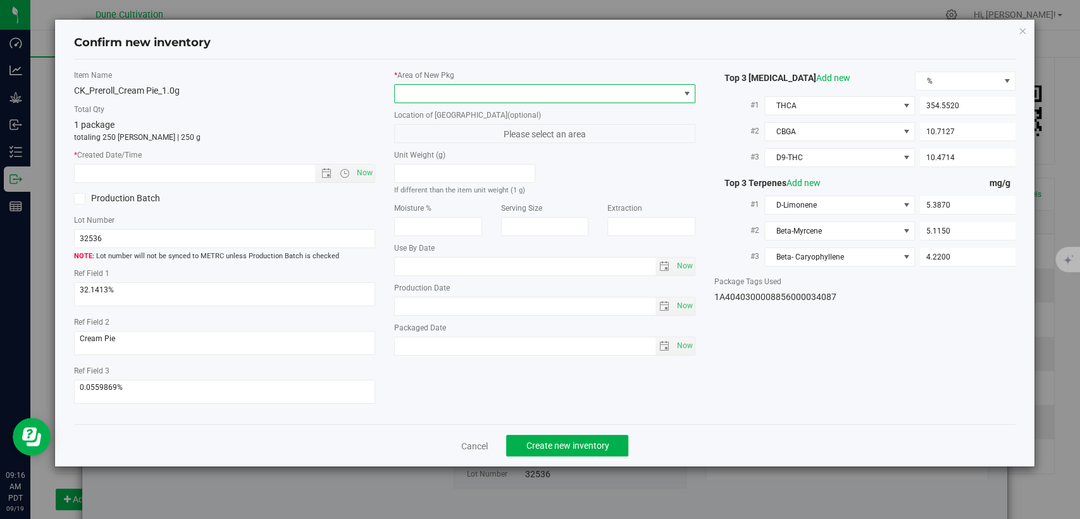
click at [540, 92] on span at bounding box center [537, 94] width 284 height 18
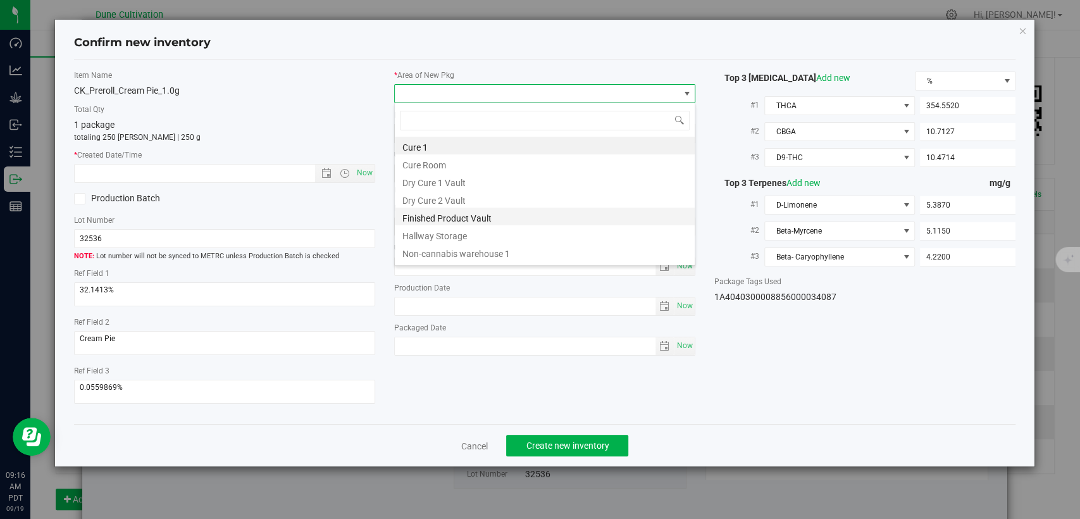
click at [439, 220] on li "Finished Product Vault" at bounding box center [545, 217] width 300 height 18
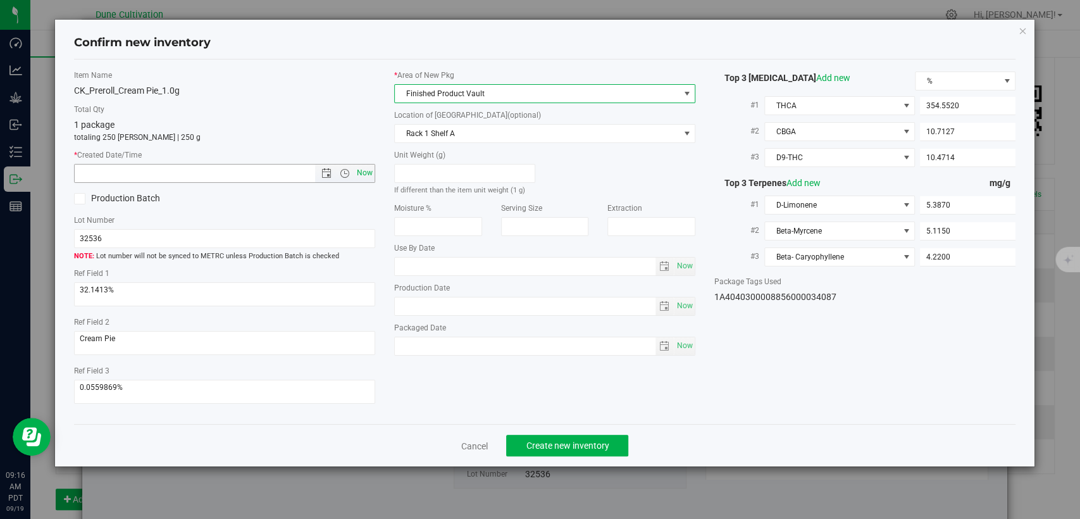
click at [363, 173] on span "Now" at bounding box center [365, 173] width 22 height 18
type input "9/19/2025 9:16 AM"
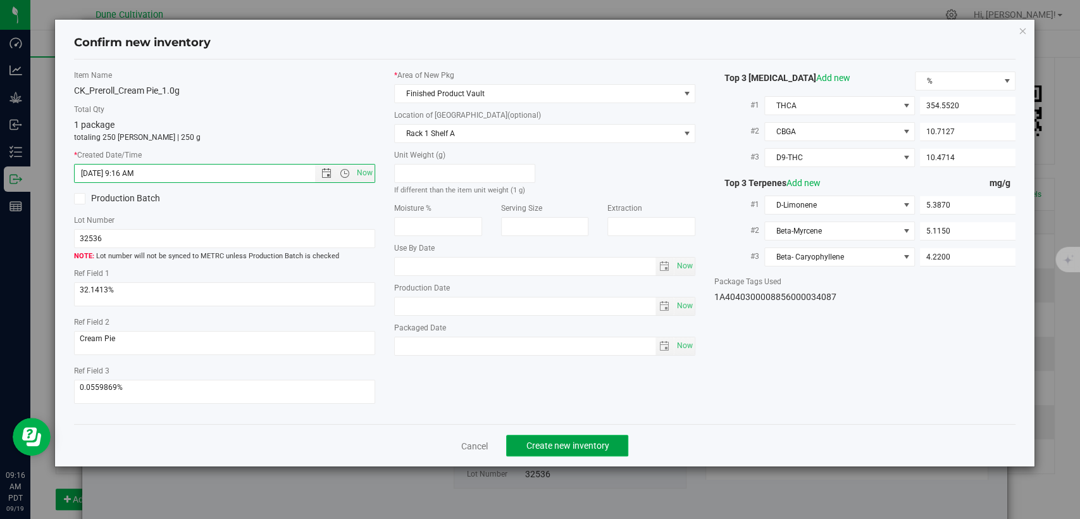
click at [587, 441] on span "Create new inventory" at bounding box center [567, 445] width 83 height 10
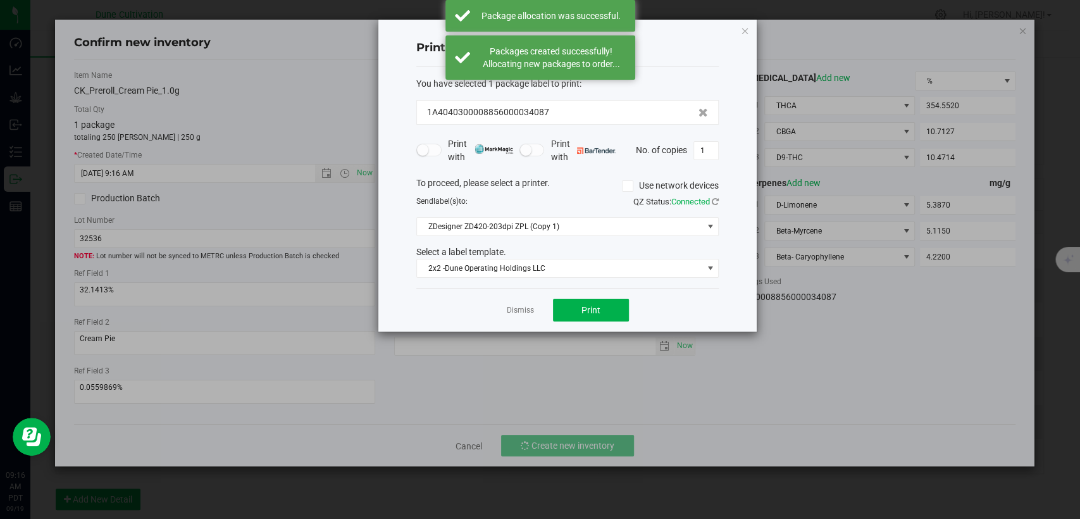
click at [519, 310] on link "Dismiss" at bounding box center [520, 310] width 27 height 11
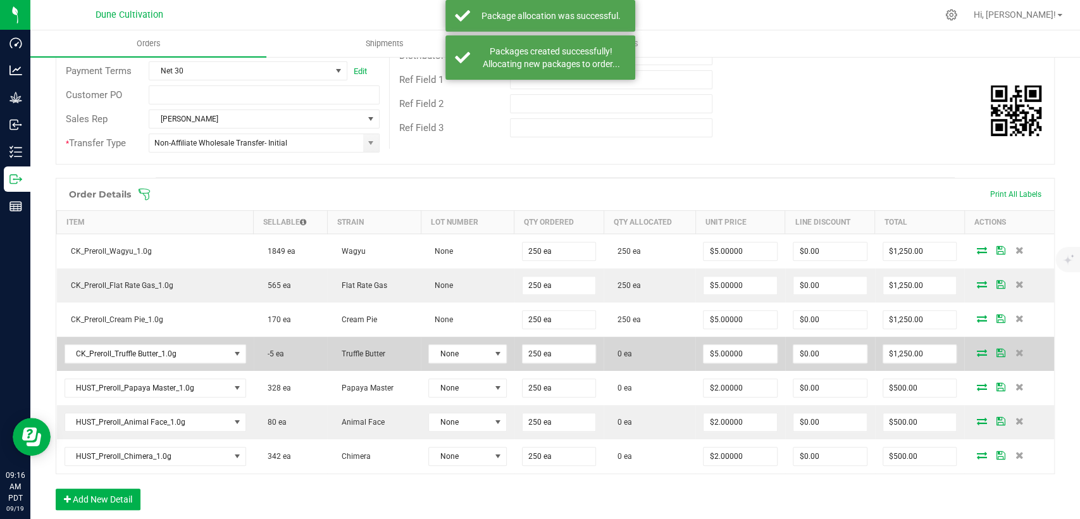
click at [976, 351] on icon at bounding box center [981, 353] width 10 height 8
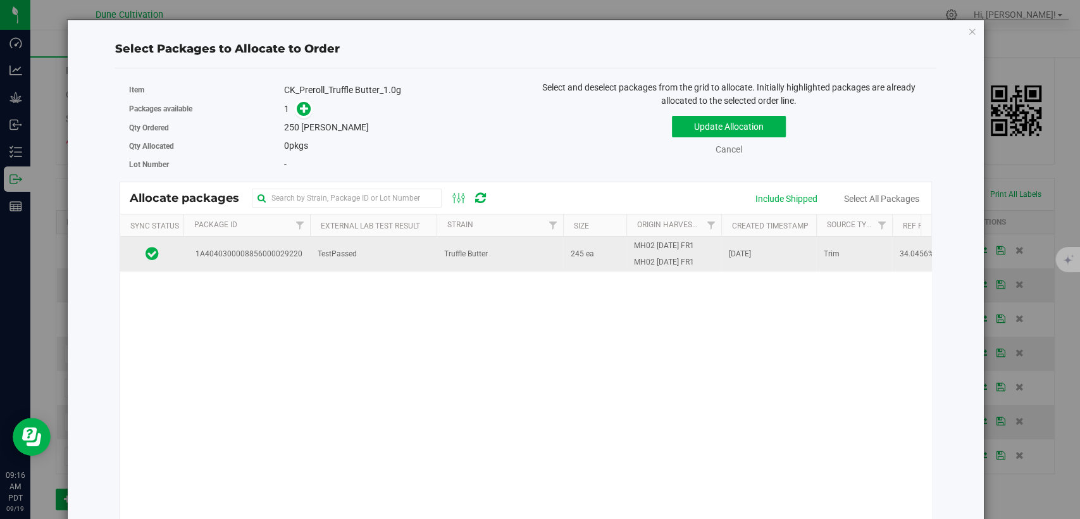
click at [464, 261] on td "Truffle Butter" at bounding box center [500, 254] width 127 height 34
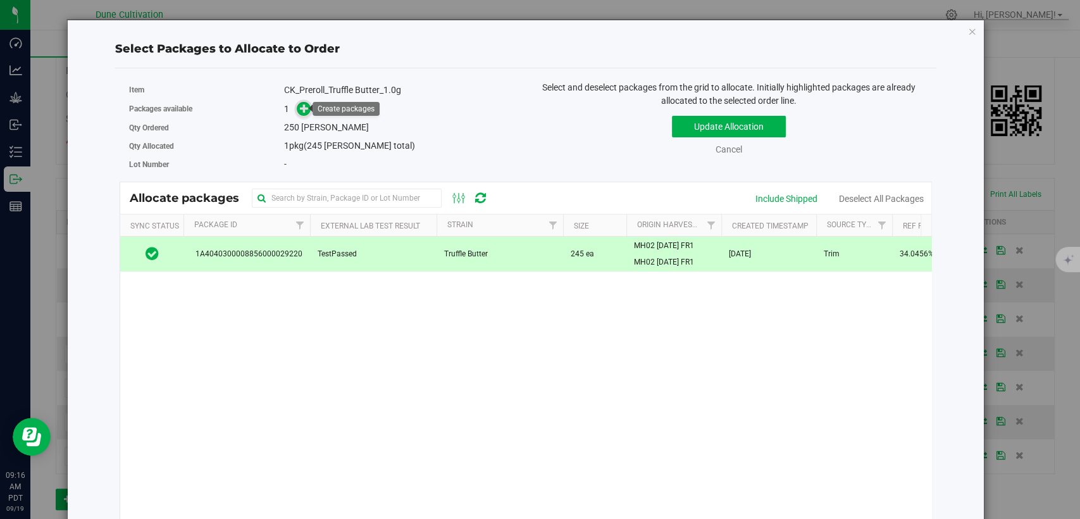
click at [308, 106] on link at bounding box center [304, 109] width 15 height 10
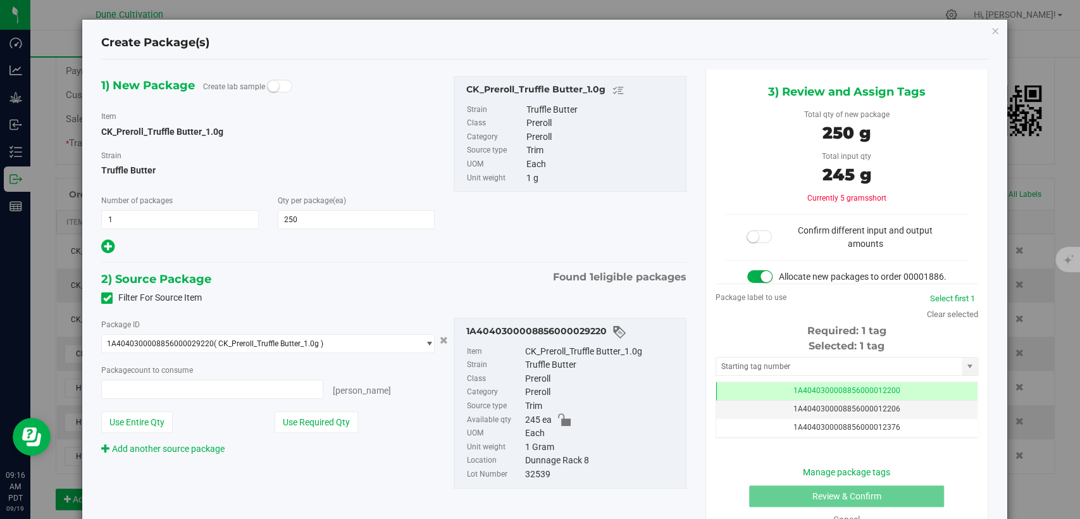
type input "245 ea"
click at [991, 30] on icon "button" at bounding box center [995, 30] width 9 height 15
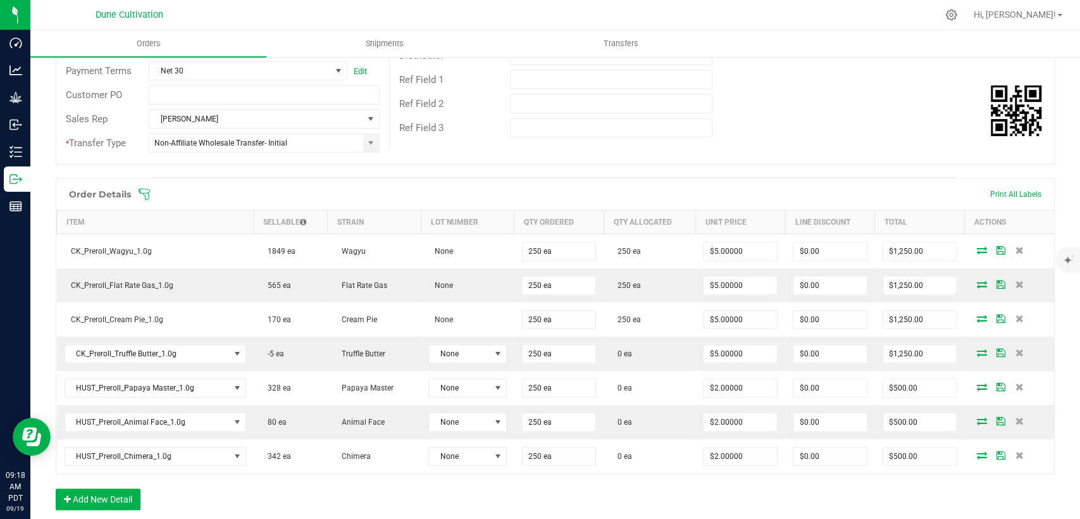
scroll to position [281, 0]
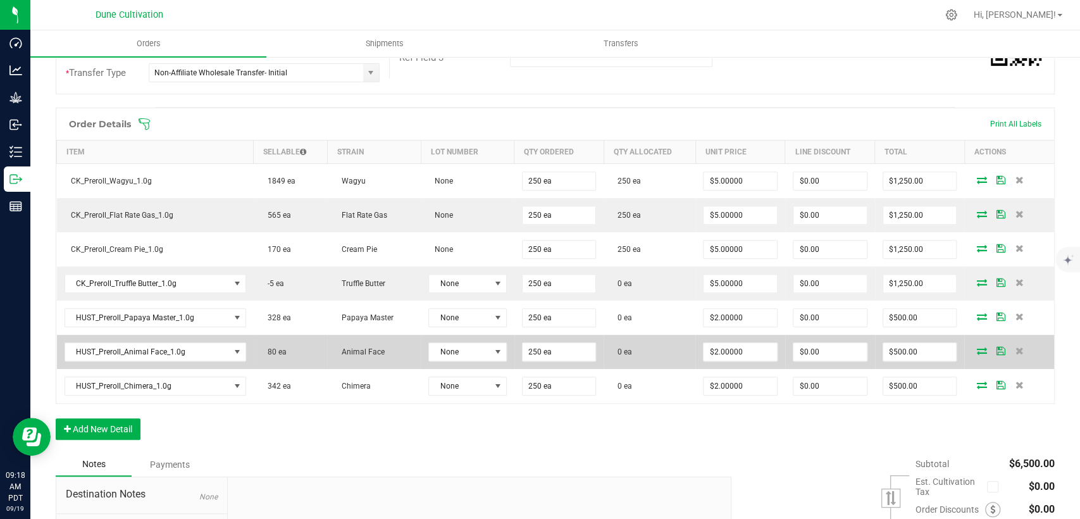
click at [976, 347] on icon at bounding box center [981, 351] width 10 height 8
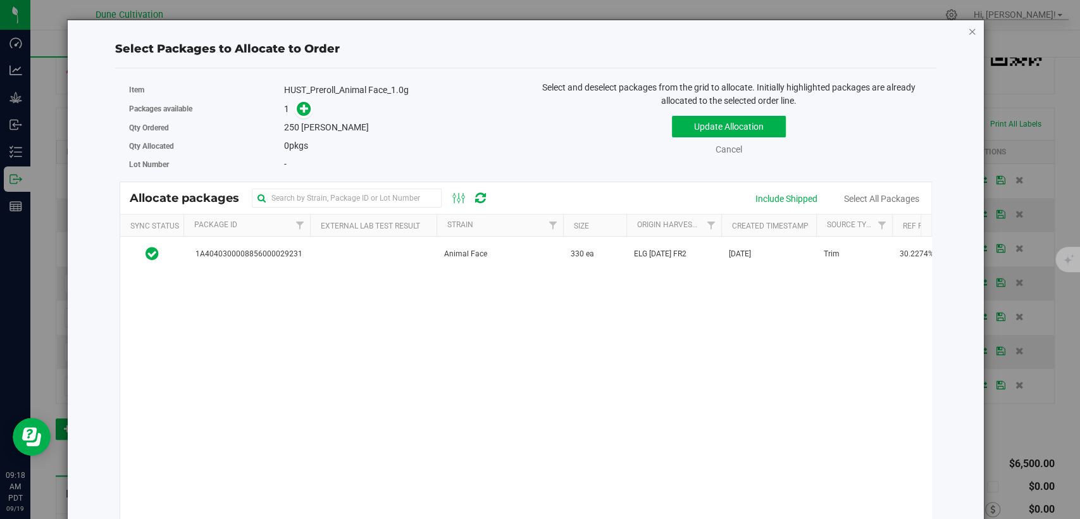
click at [968, 30] on icon "button" at bounding box center [972, 30] width 9 height 15
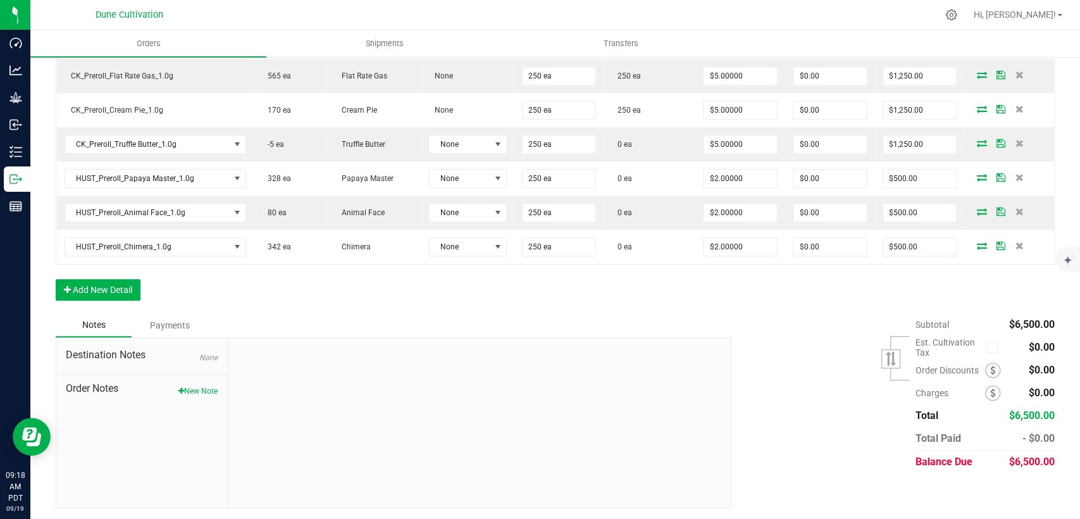
scroll to position [209, 0]
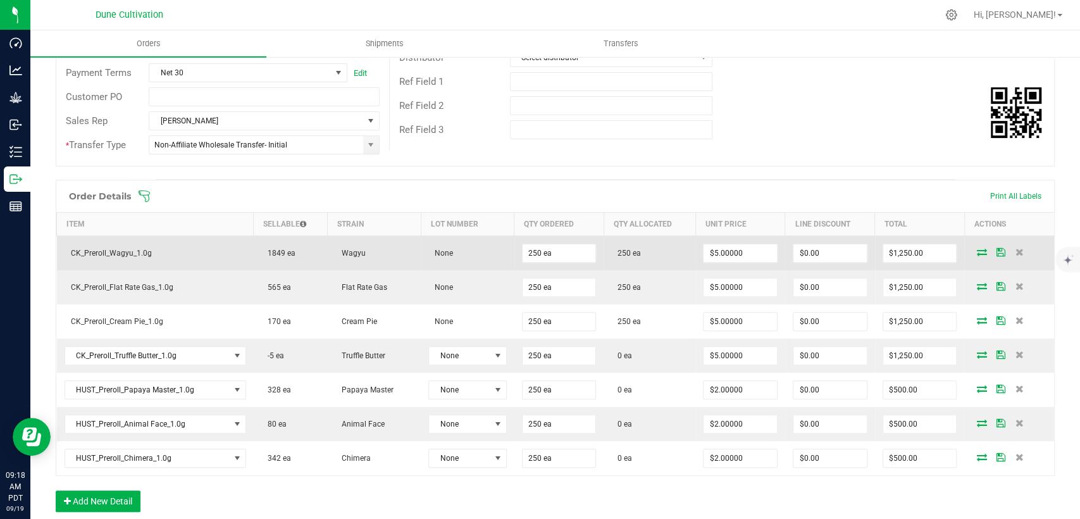
click at [976, 253] on icon at bounding box center [981, 252] width 10 height 8
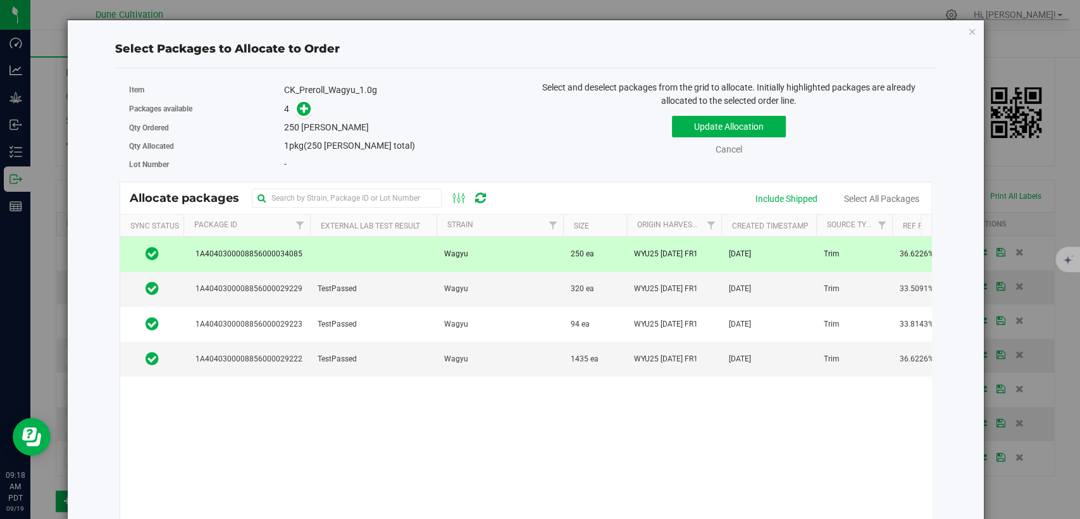
click at [427, 247] on td at bounding box center [373, 254] width 127 height 35
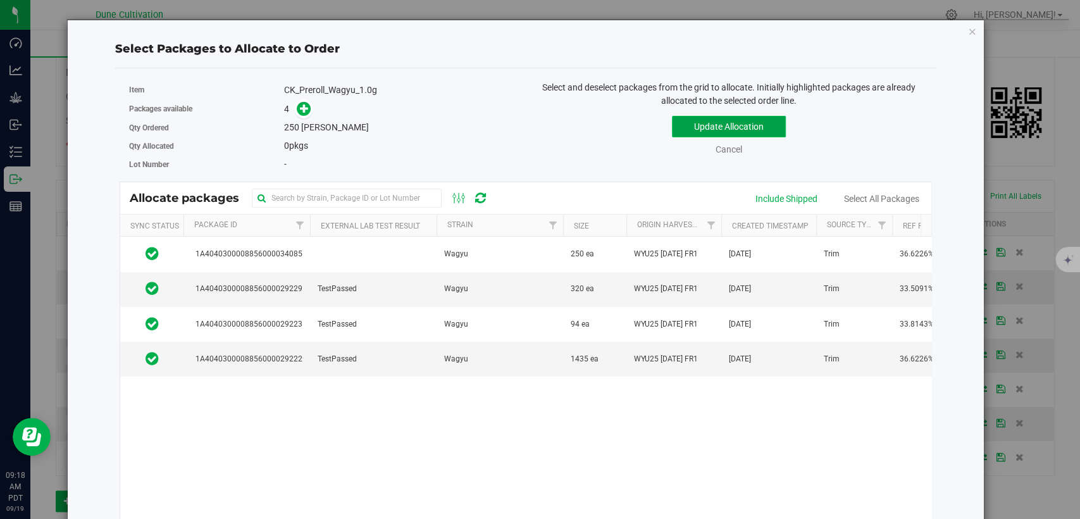
click at [679, 122] on button "Update Allocation" at bounding box center [729, 127] width 114 height 22
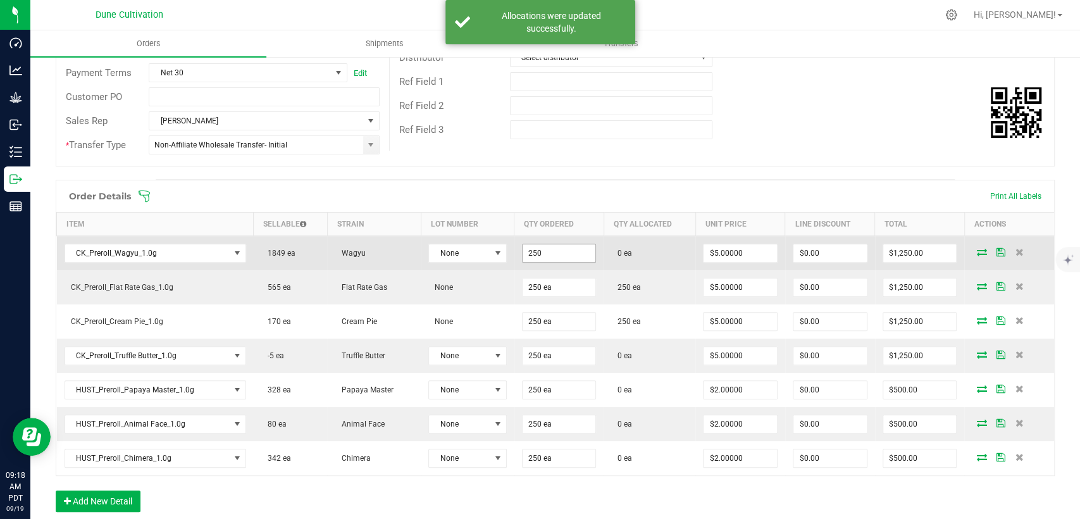
click at [532, 245] on input "250" at bounding box center [559, 253] width 73 height 18
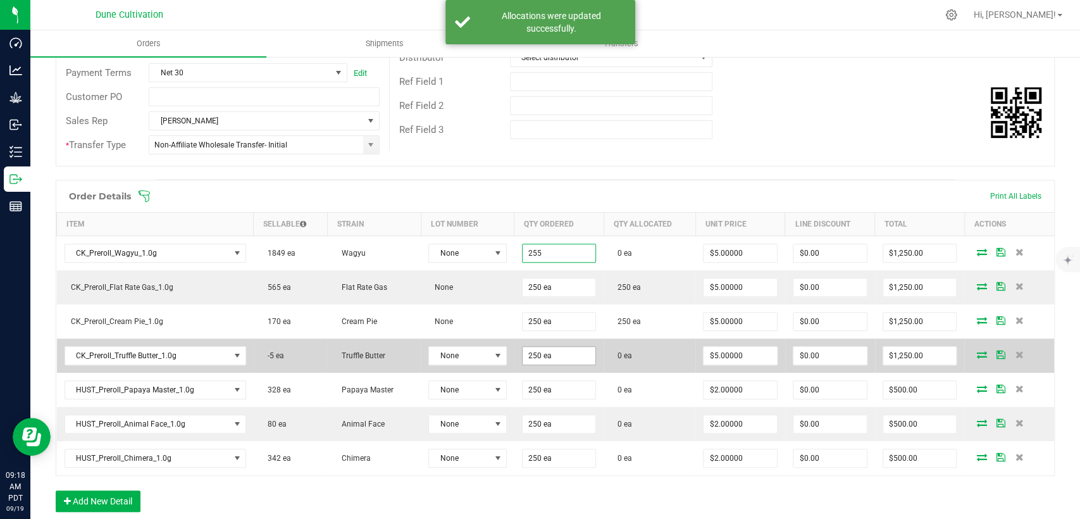
type input "255 ea"
type input "$1,275.00"
click at [557, 356] on input "250" at bounding box center [559, 356] width 73 height 18
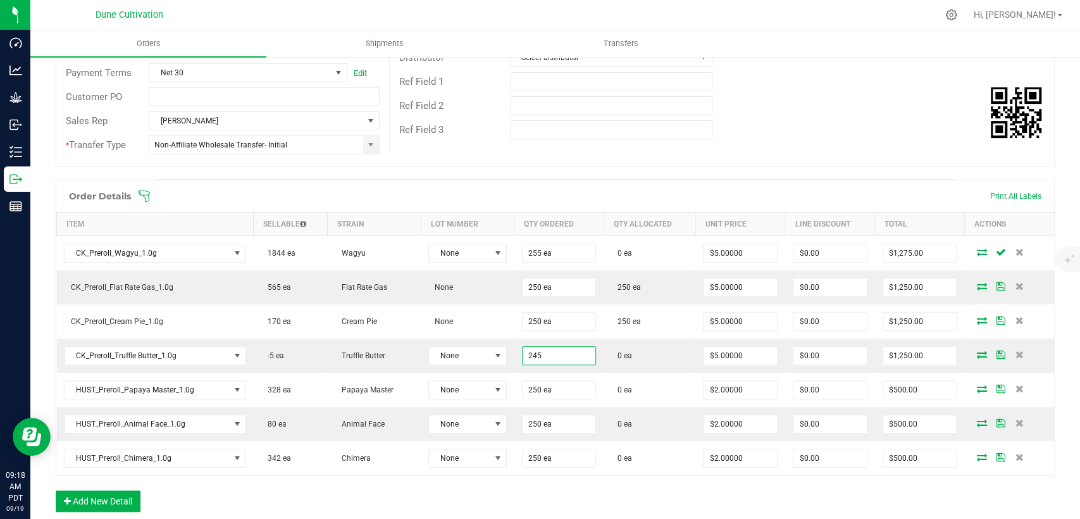
type input "245 ea"
type input "$1,225.00"
click at [506, 483] on div "Order Details Print All Labels Item Sellable Strain Lot Number Qty Ordered Qty …" at bounding box center [555, 352] width 999 height 345
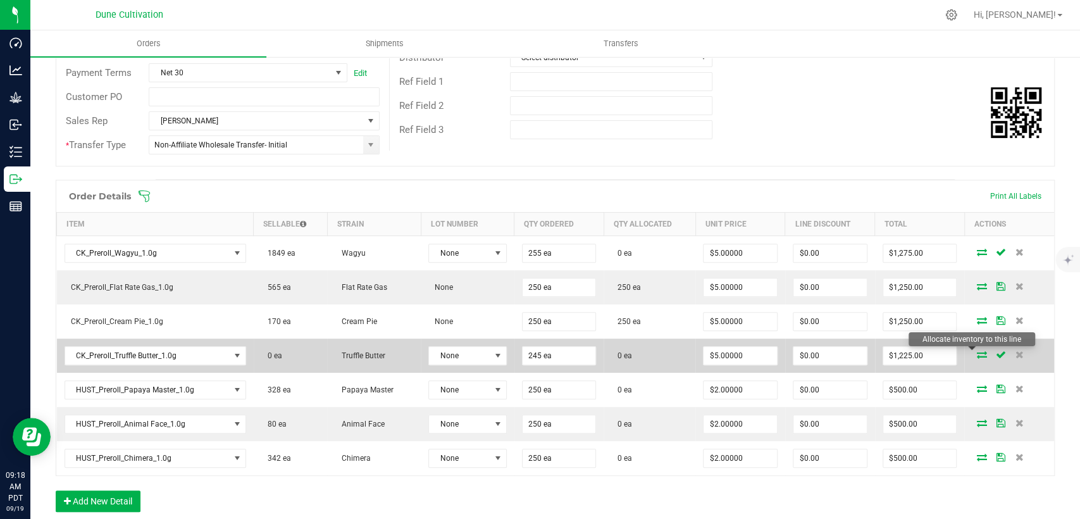
click at [976, 354] on icon at bounding box center [981, 355] width 10 height 8
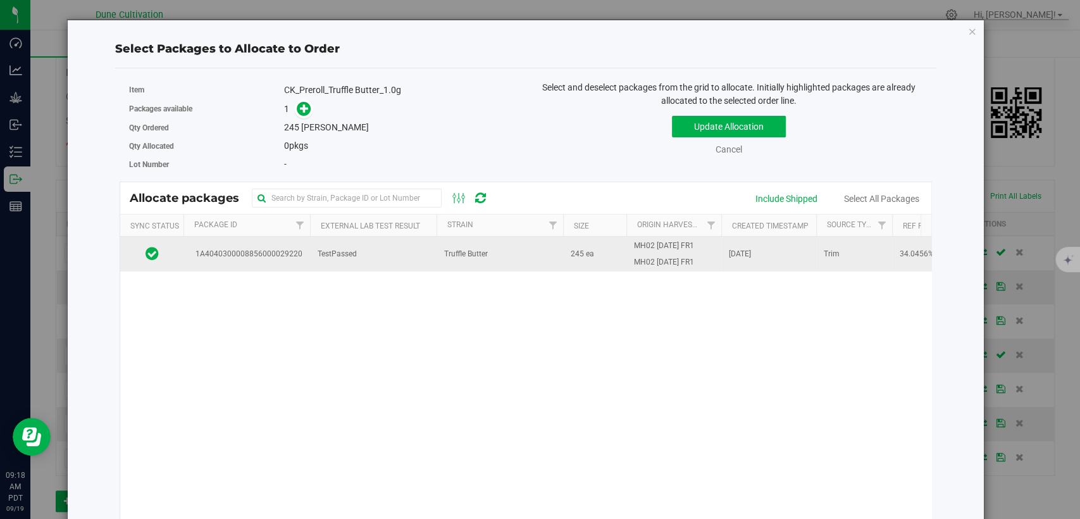
click at [354, 254] on span "TestPassed" at bounding box center [337, 254] width 39 height 12
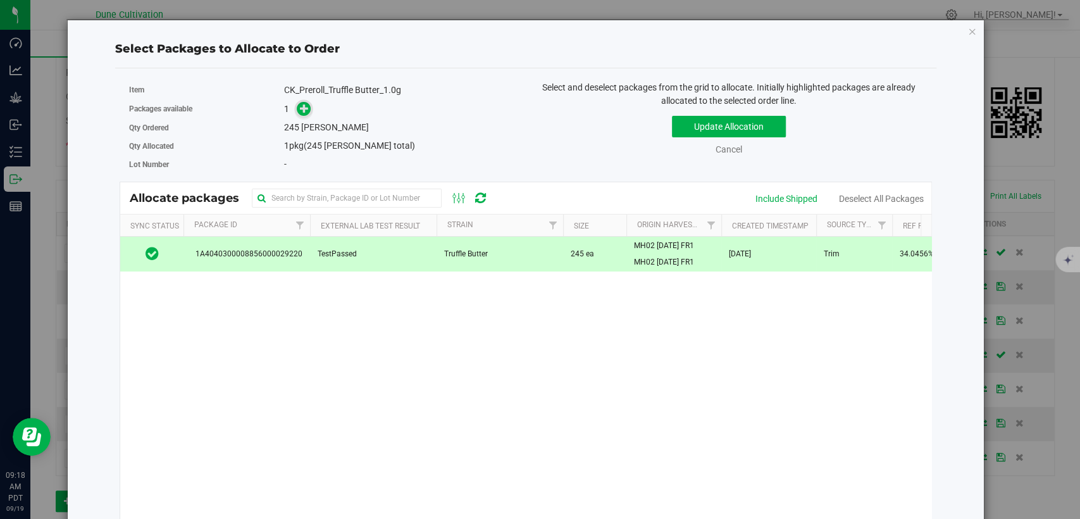
click at [300, 105] on icon at bounding box center [304, 108] width 9 height 9
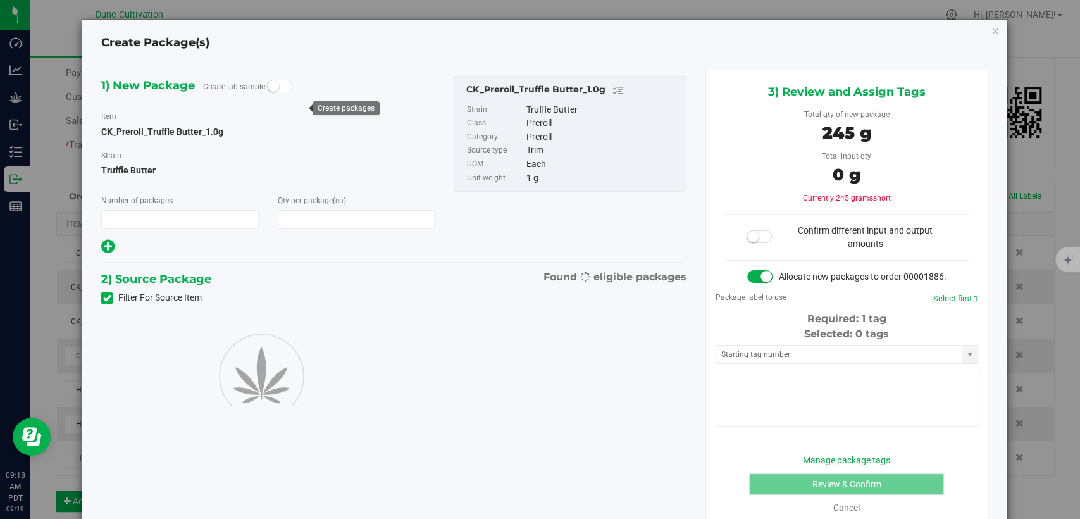
type input "1"
type input "245"
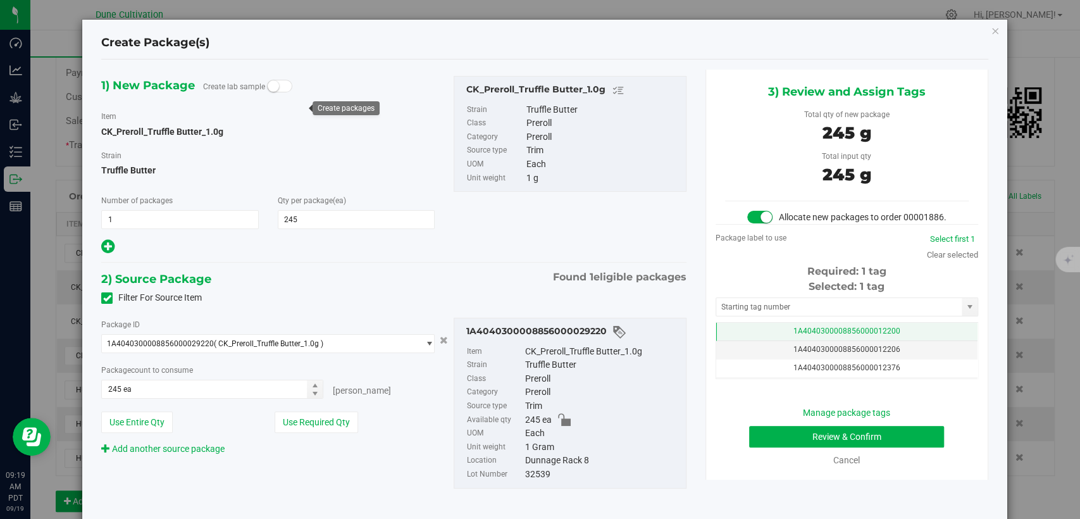
click at [766, 337] on td "1A4040300008856000012200" at bounding box center [846, 332] width 261 height 18
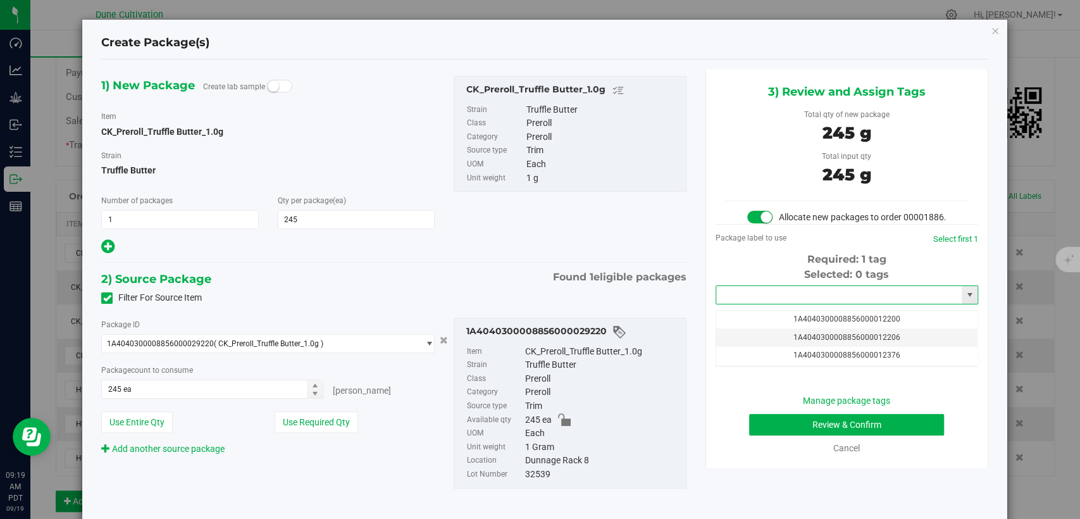
click at [768, 304] on input "text" at bounding box center [839, 295] width 246 height 18
click at [779, 326] on li "1A4040300008856000034088" at bounding box center [838, 329] width 259 height 19
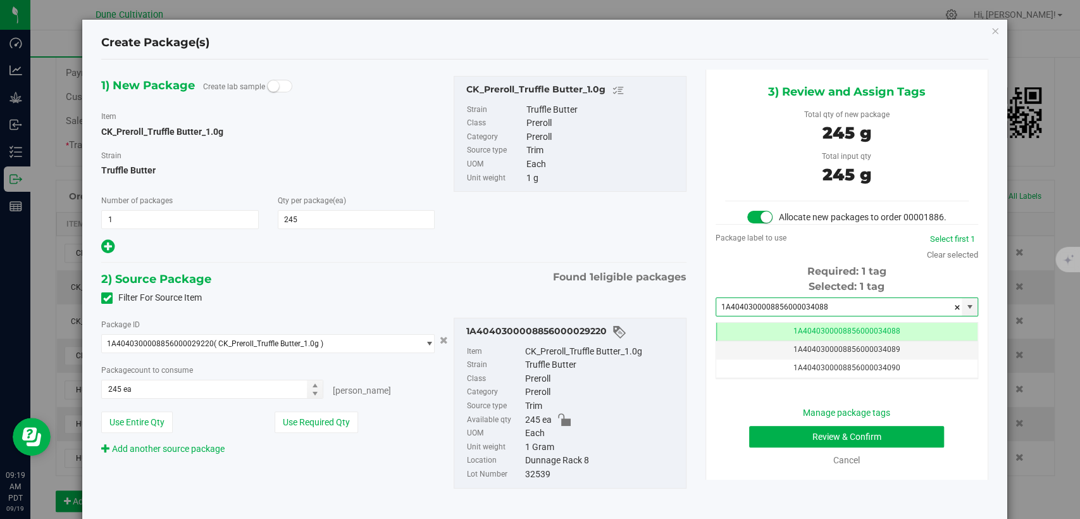
type input "1A4040300008856000034088"
click at [792, 444] on button "Review & Confirm" at bounding box center [846, 437] width 195 height 22
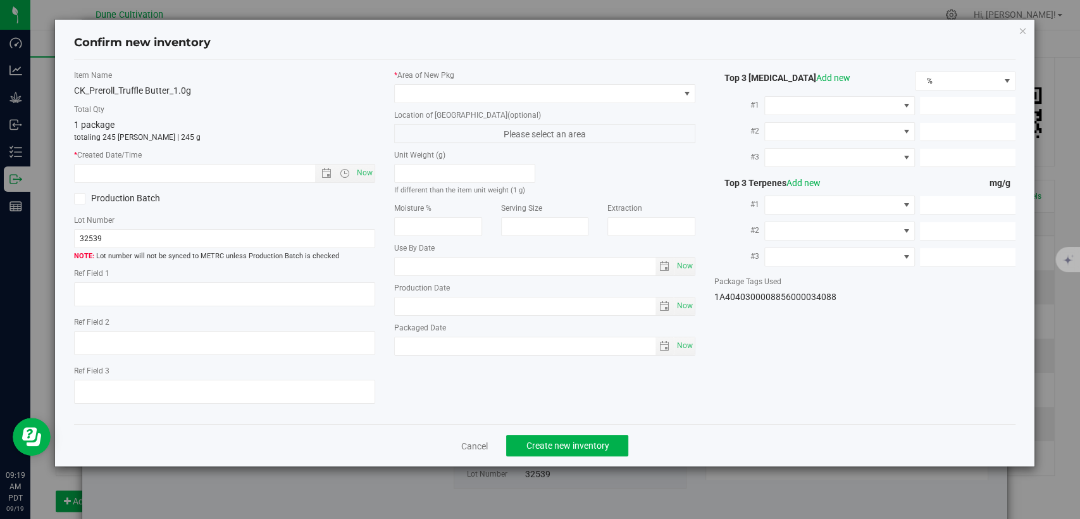
type textarea "34.0456%"
type textarea "Truffle Butter"
type textarea "0.0554425%"
type input "376.6850"
type input "11.9126"
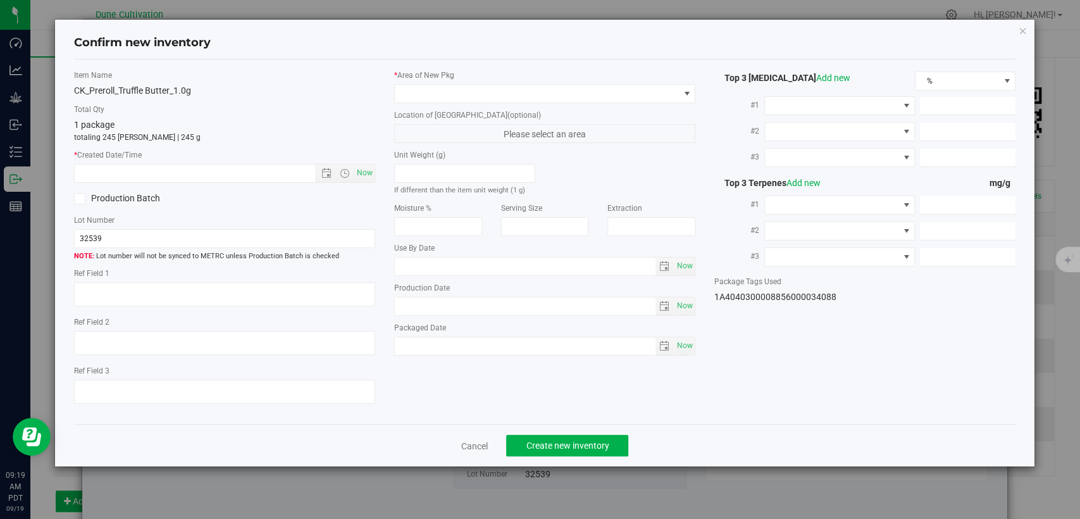
type input "10.1034"
type input "4.7120"
type input "4.3560"
type input "3.8530"
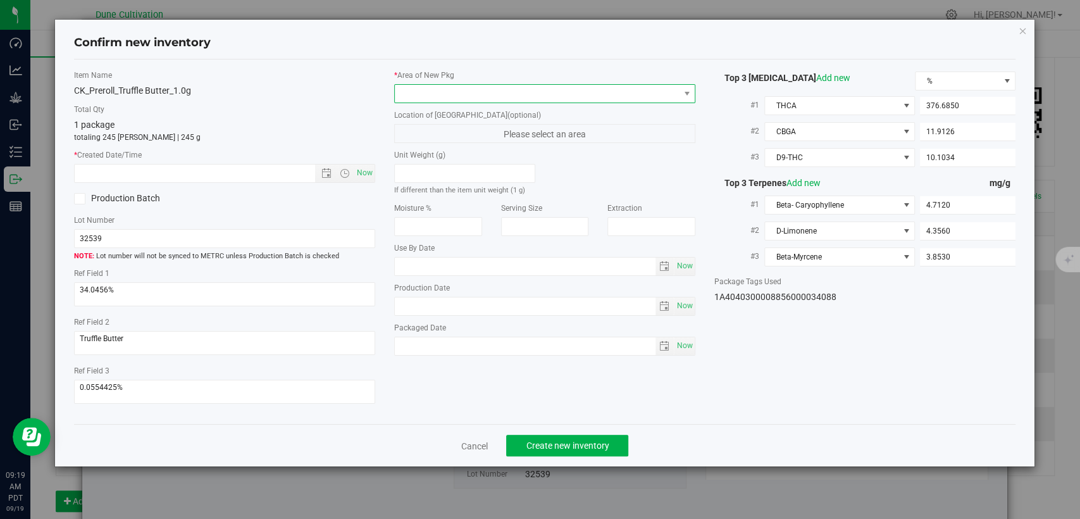
click at [543, 99] on span at bounding box center [537, 94] width 284 height 18
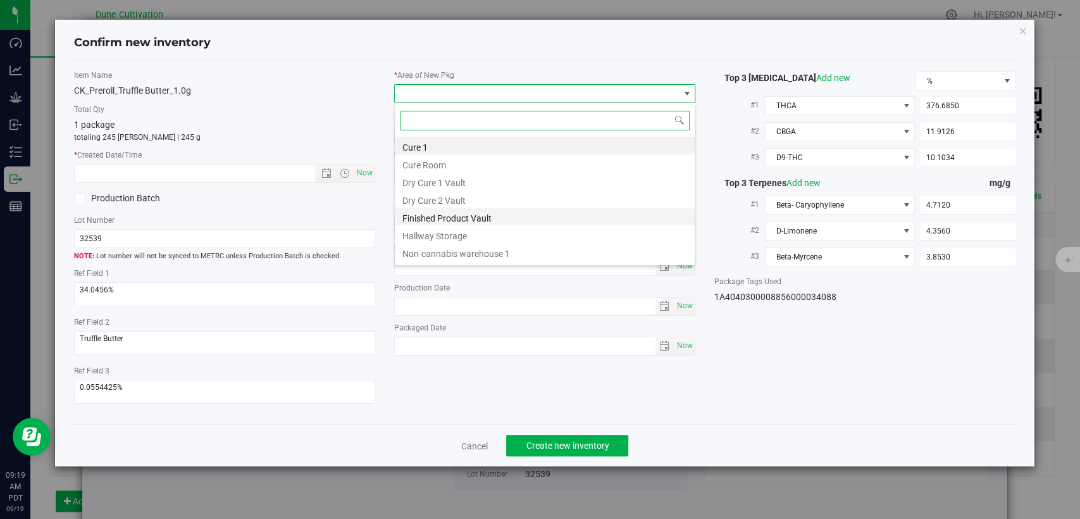
click at [441, 220] on li "Finished Product Vault" at bounding box center [545, 217] width 300 height 18
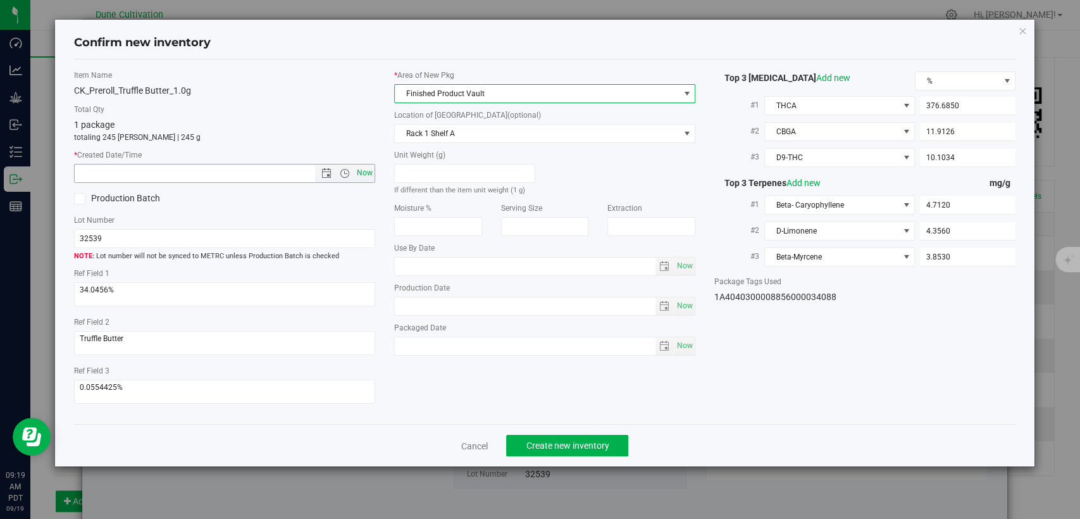
click at [370, 172] on span "Now" at bounding box center [365, 173] width 22 height 18
type input "9/19/2025 9:19 AM"
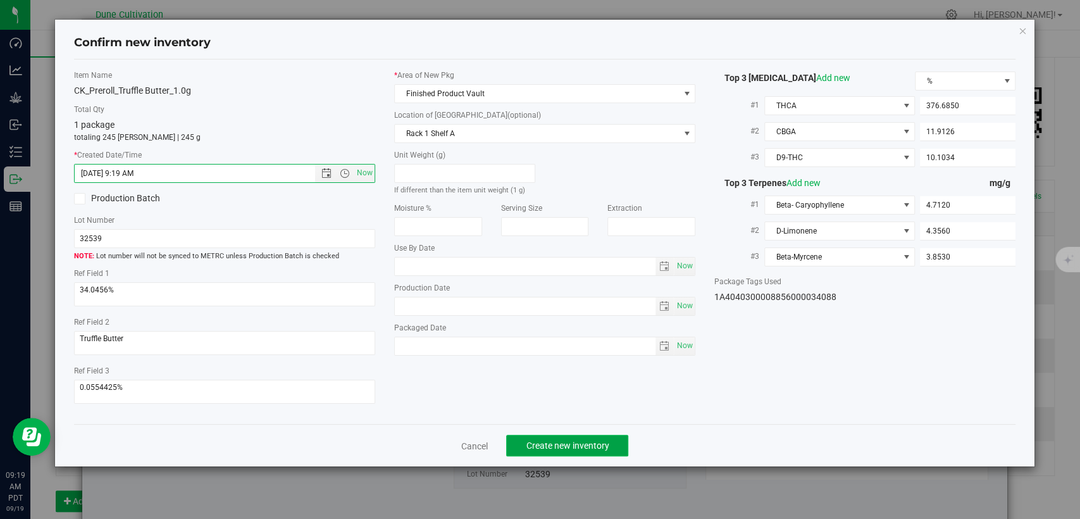
click at [554, 437] on button "Create new inventory" at bounding box center [567, 446] width 122 height 22
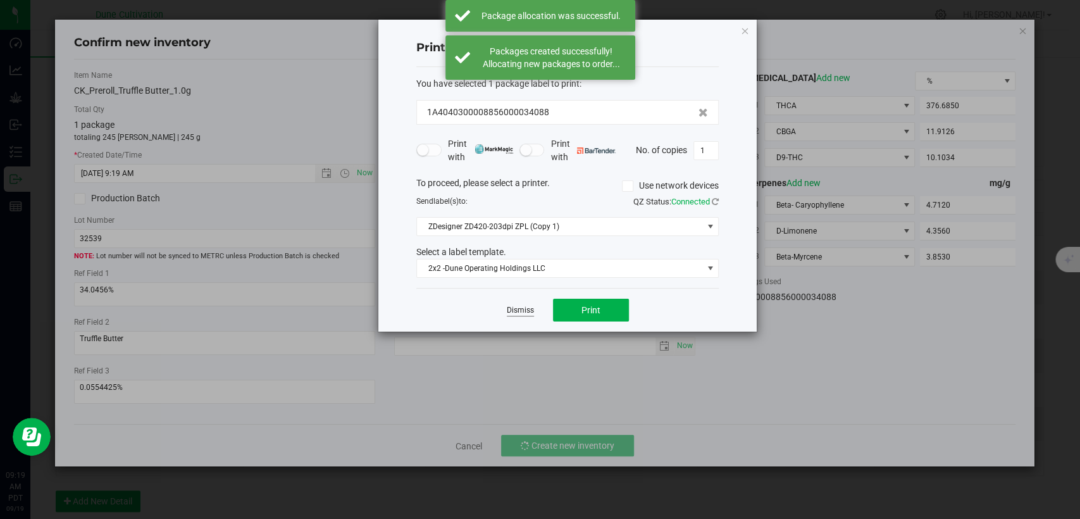
click at [526, 310] on link "Dismiss" at bounding box center [520, 310] width 27 height 11
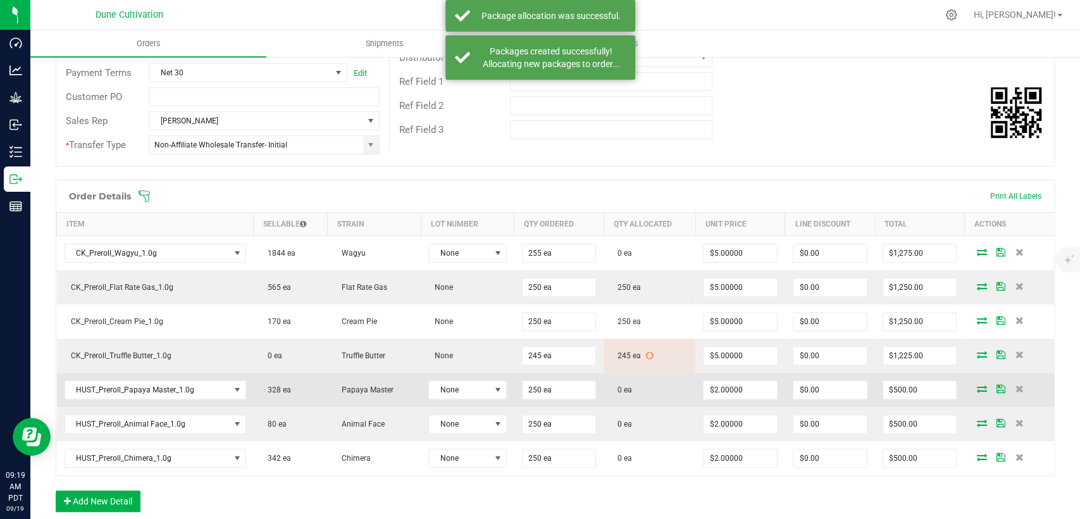
click at [976, 390] on icon at bounding box center [981, 389] width 10 height 8
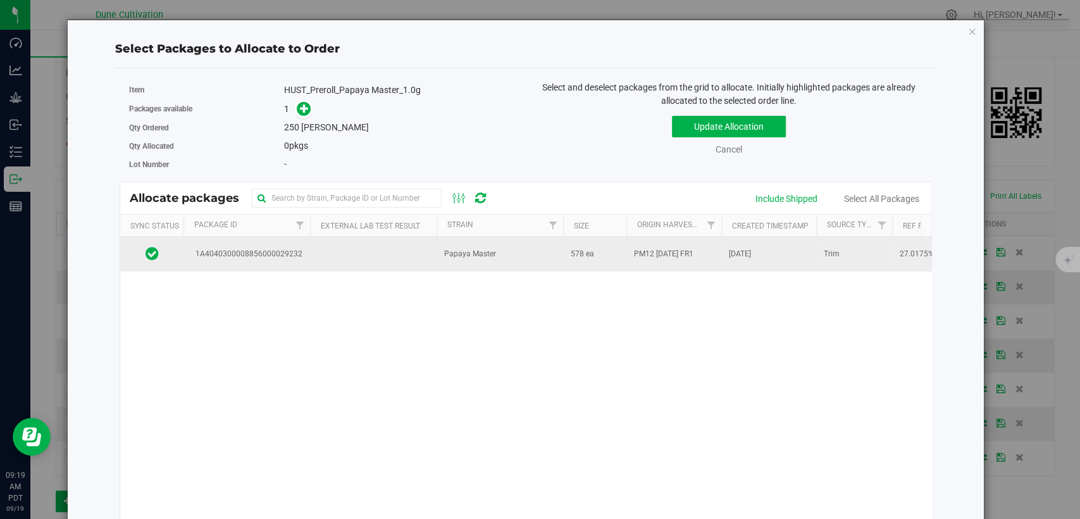
click at [337, 260] on td at bounding box center [373, 254] width 127 height 34
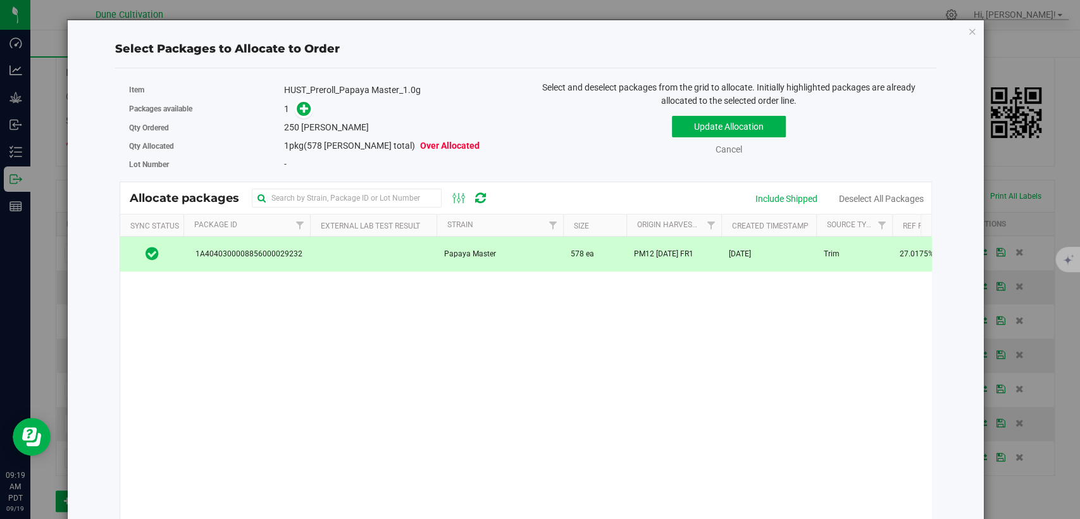
click at [299, 115] on span at bounding box center [301, 109] width 20 height 15
click at [300, 110] on icon at bounding box center [304, 108] width 9 height 9
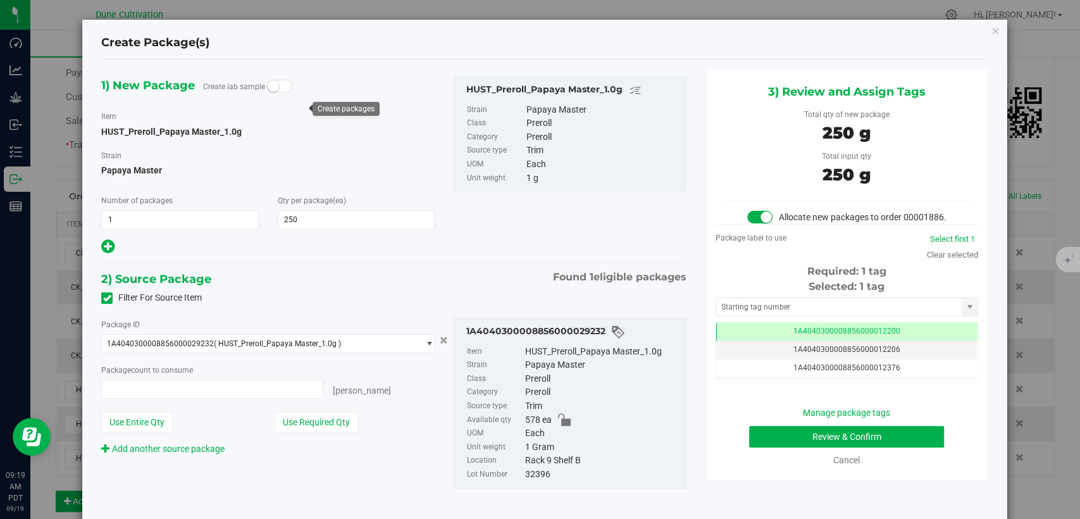
type input "250 ea"
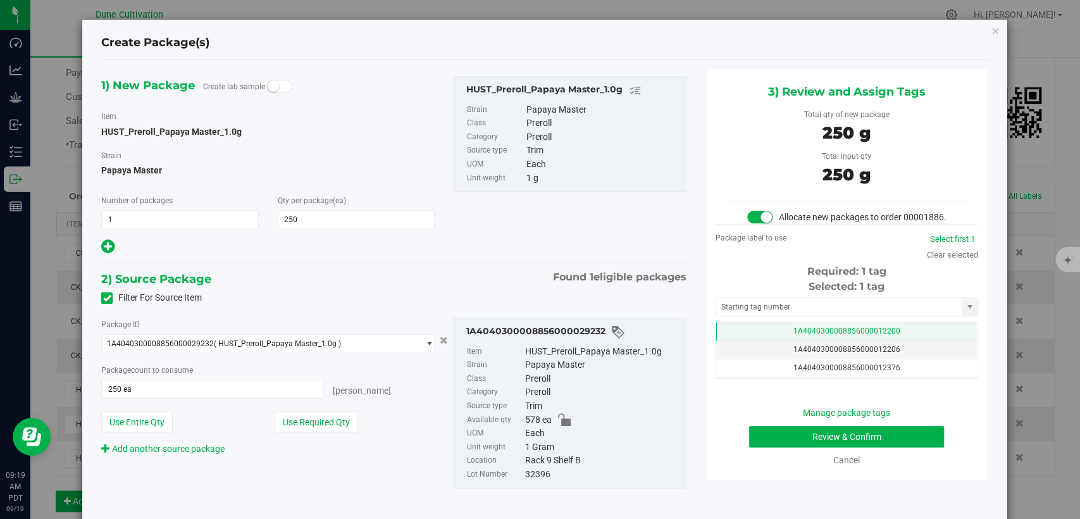
click at [732, 341] on td "1A4040300008856000012200" at bounding box center [846, 332] width 261 height 18
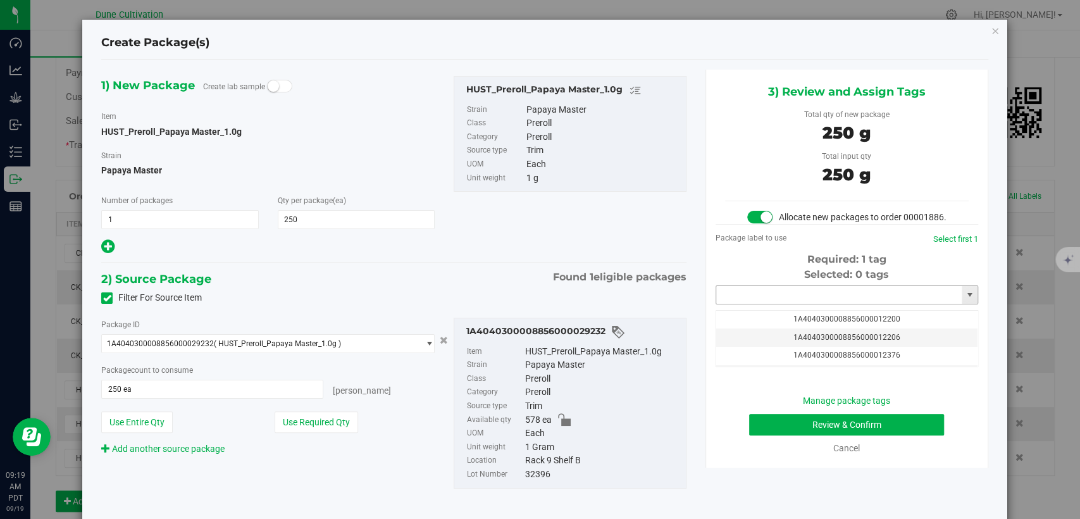
click at [742, 304] on input "text" at bounding box center [839, 295] width 246 height 18
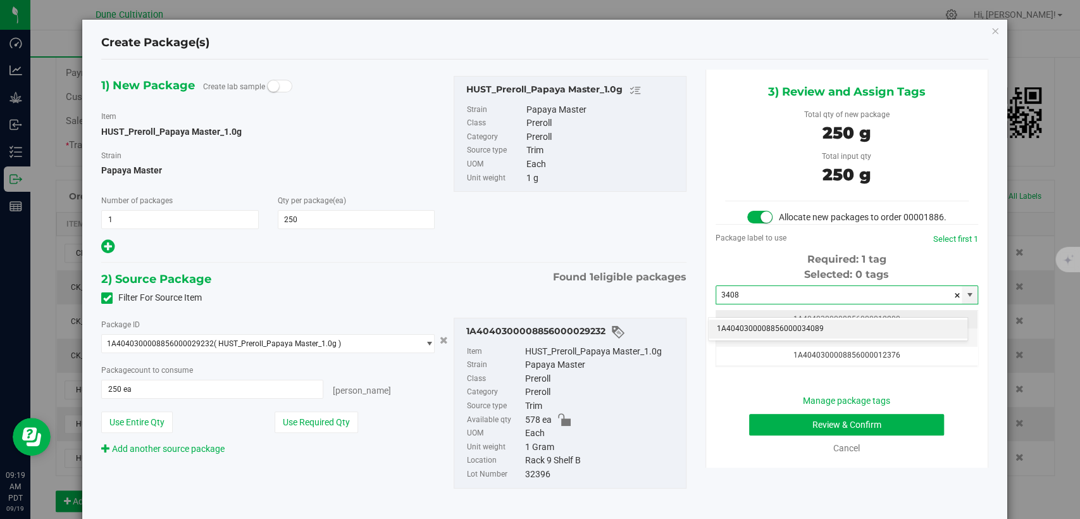
click at [743, 325] on li "1A4040300008856000034089" at bounding box center [838, 329] width 259 height 19
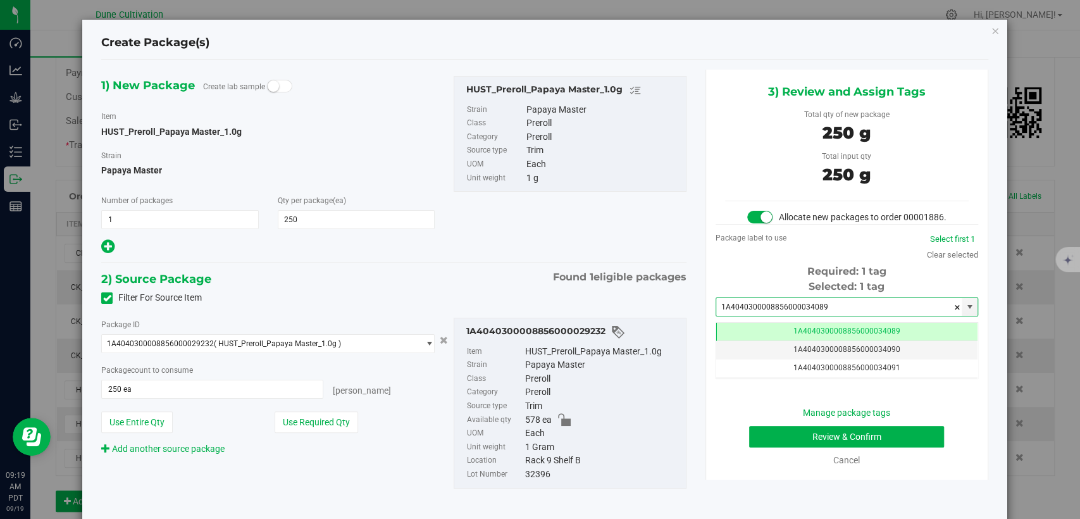
type input "1A4040300008856000034089"
click at [796, 444] on button "Review & Confirm" at bounding box center [846, 437] width 195 height 22
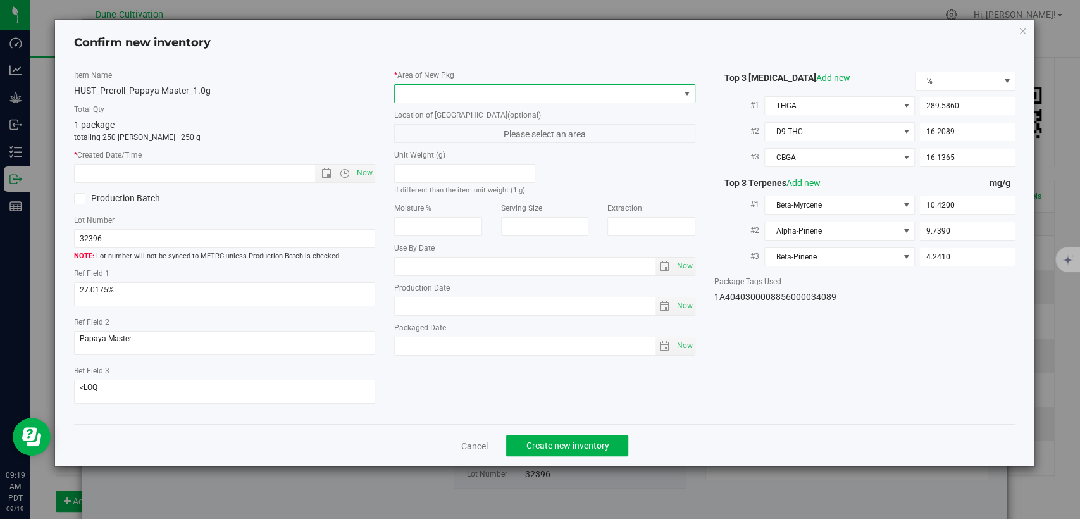
click at [528, 87] on span at bounding box center [537, 94] width 284 height 18
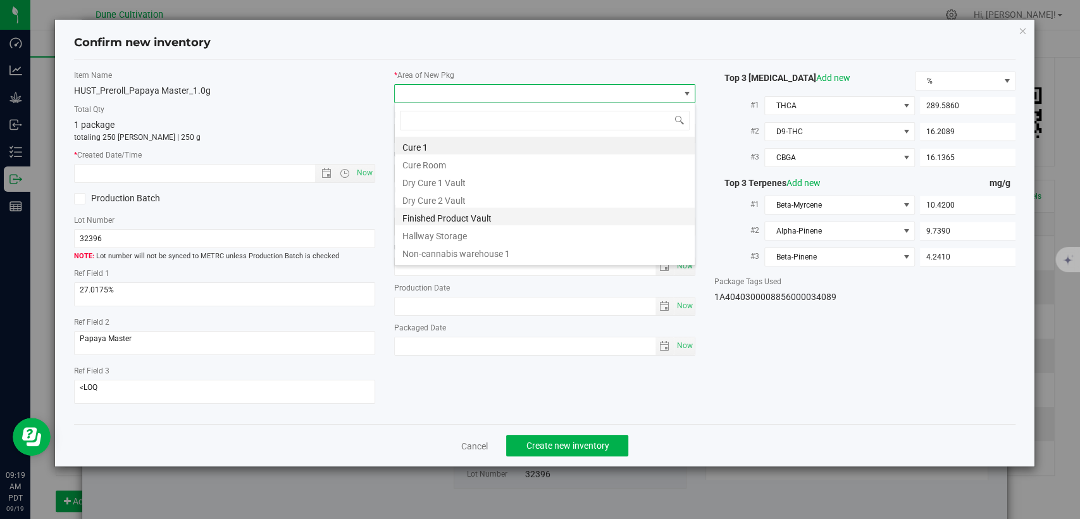
click at [470, 214] on li "Finished Product Vault" at bounding box center [545, 217] width 300 height 18
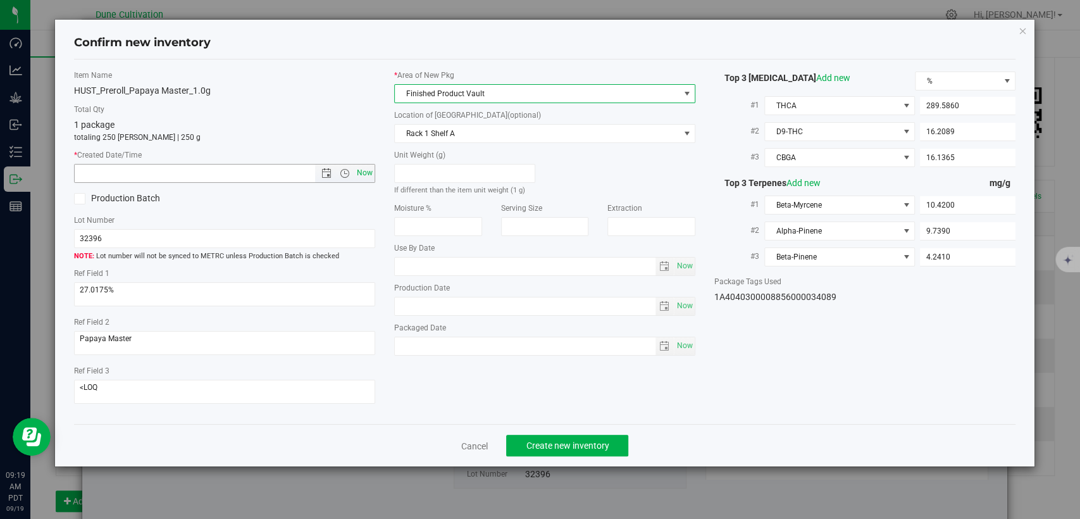
click at [365, 173] on span "Now" at bounding box center [365, 173] width 22 height 18
type input "9/19/2025 9:19 AM"
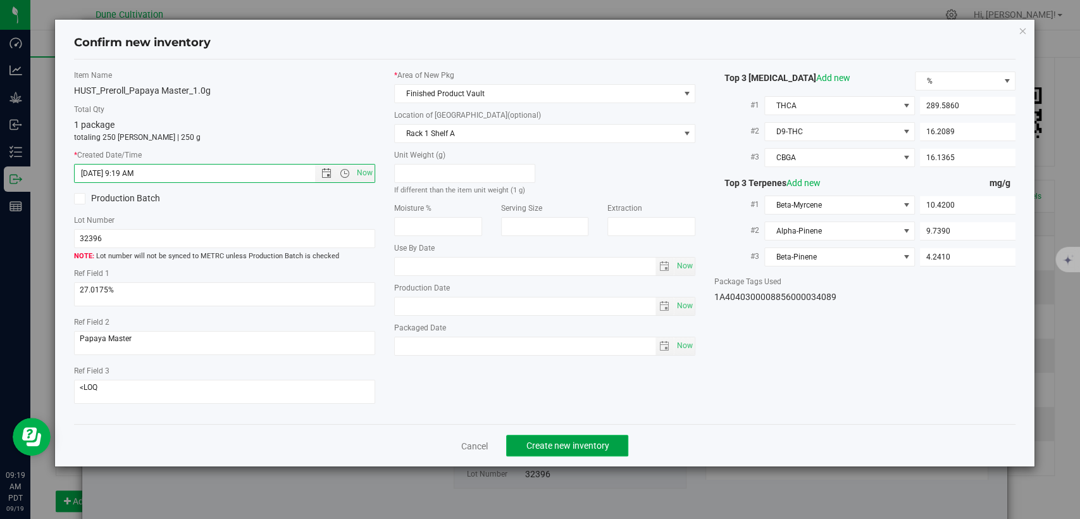
click at [569, 442] on span "Create new inventory" at bounding box center [567, 445] width 83 height 10
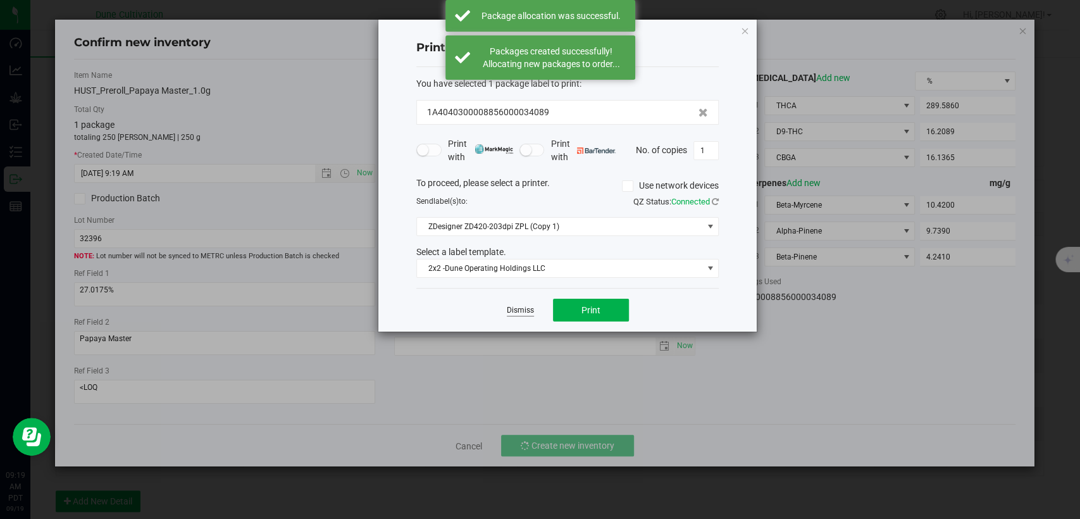
click at [519, 315] on link "Dismiss" at bounding box center [520, 310] width 27 height 11
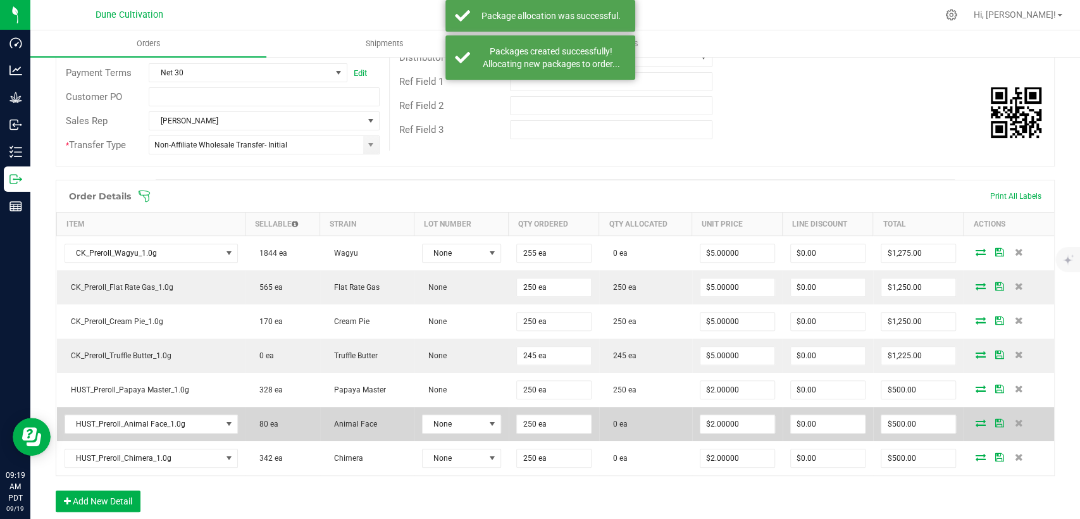
click at [976, 421] on icon at bounding box center [981, 423] width 10 height 8
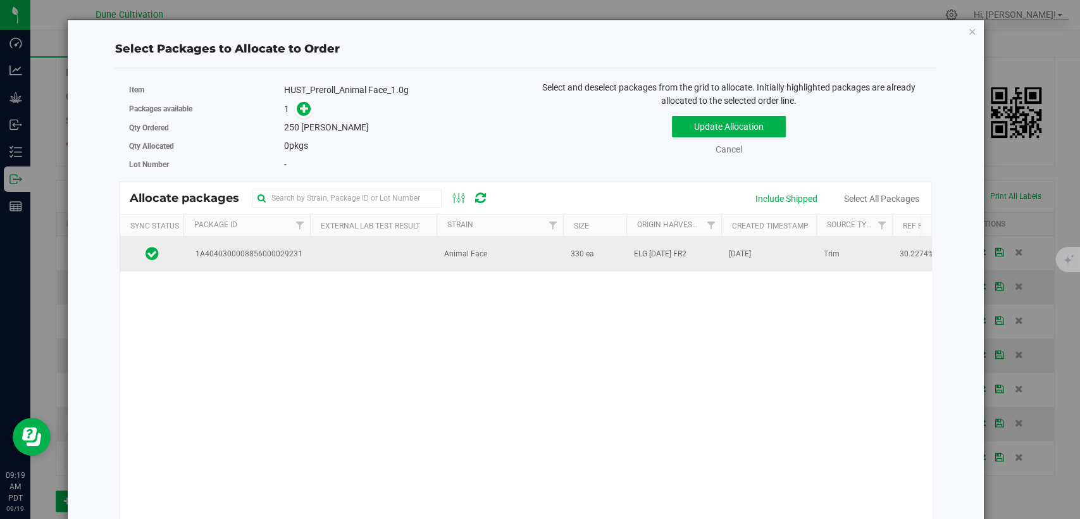
click at [389, 270] on td at bounding box center [373, 254] width 127 height 34
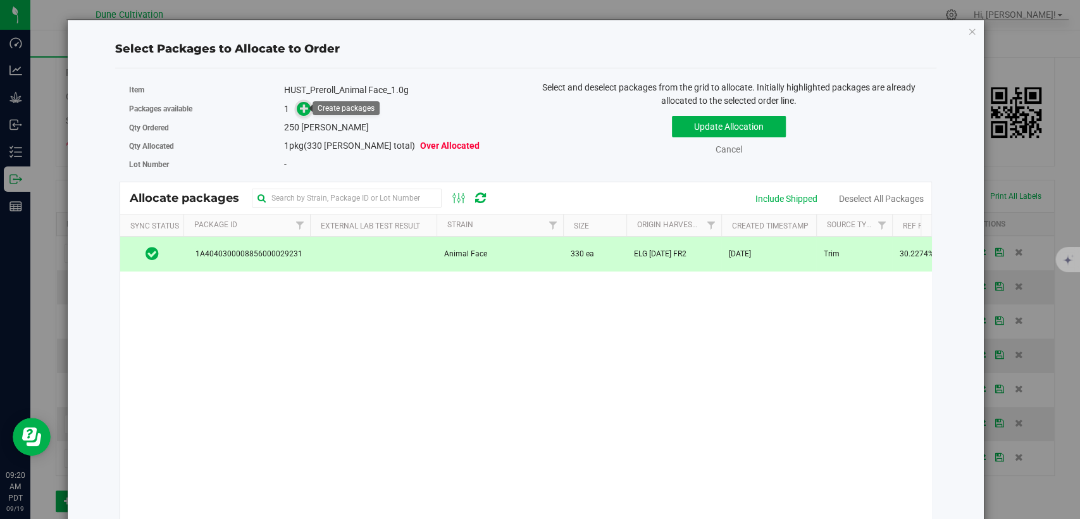
click at [297, 106] on span at bounding box center [304, 109] width 15 height 15
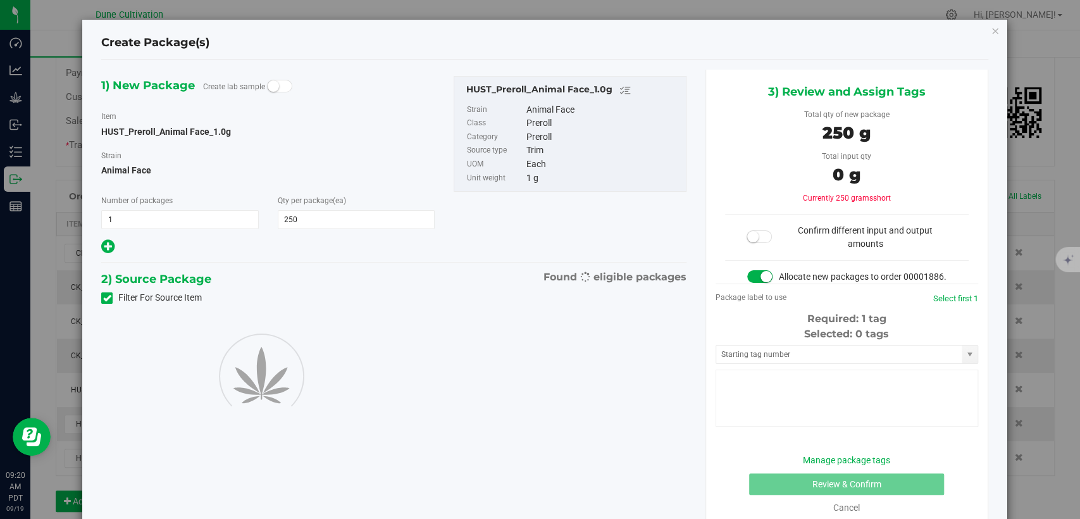
type input "250"
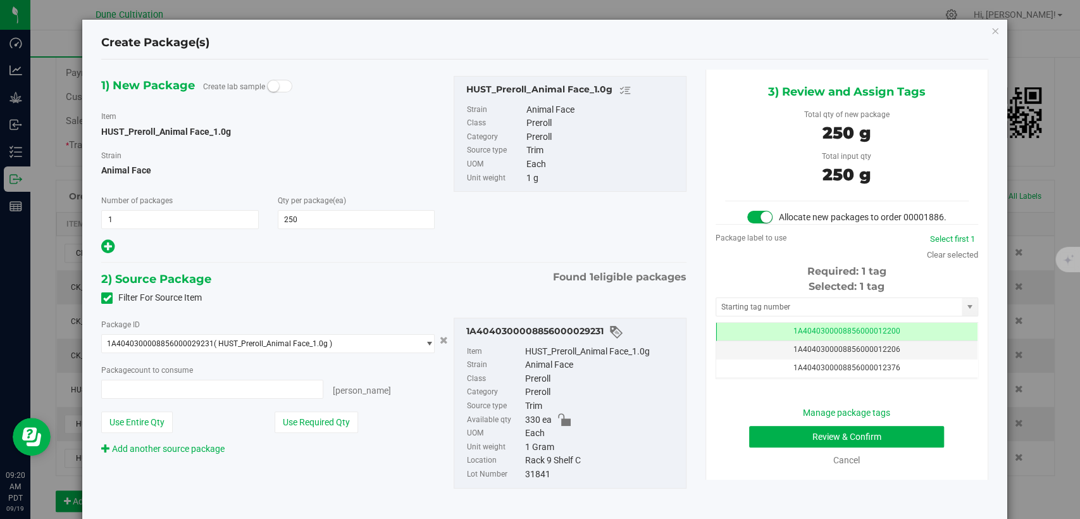
type input "250 ea"
click at [785, 337] on td "1A4040300008856000012200" at bounding box center [846, 332] width 261 height 18
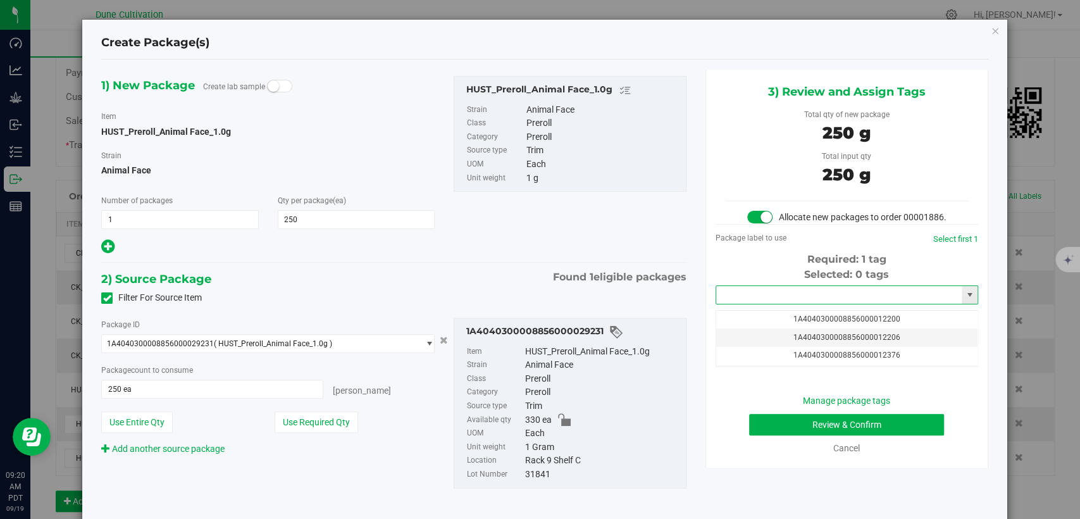
drag, startPoint x: 768, startPoint y: 309, endPoint x: 768, endPoint y: 302, distance: 7.6
click at [768, 304] on input "text" at bounding box center [839, 295] width 246 height 18
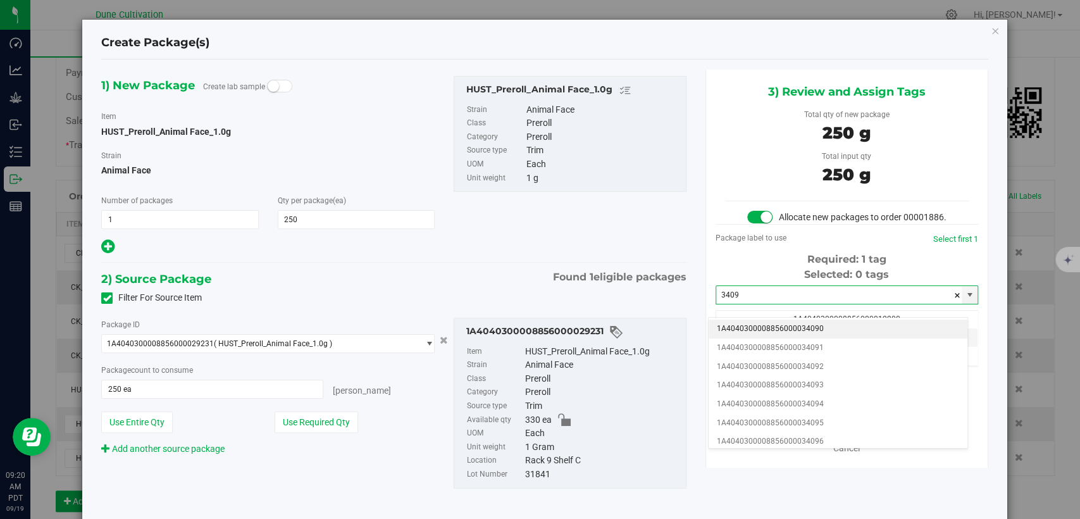
drag, startPoint x: 780, startPoint y: 325, endPoint x: 770, endPoint y: 259, distance: 66.7
click at [780, 325] on li "1A4040300008856000034090" at bounding box center [838, 329] width 259 height 19
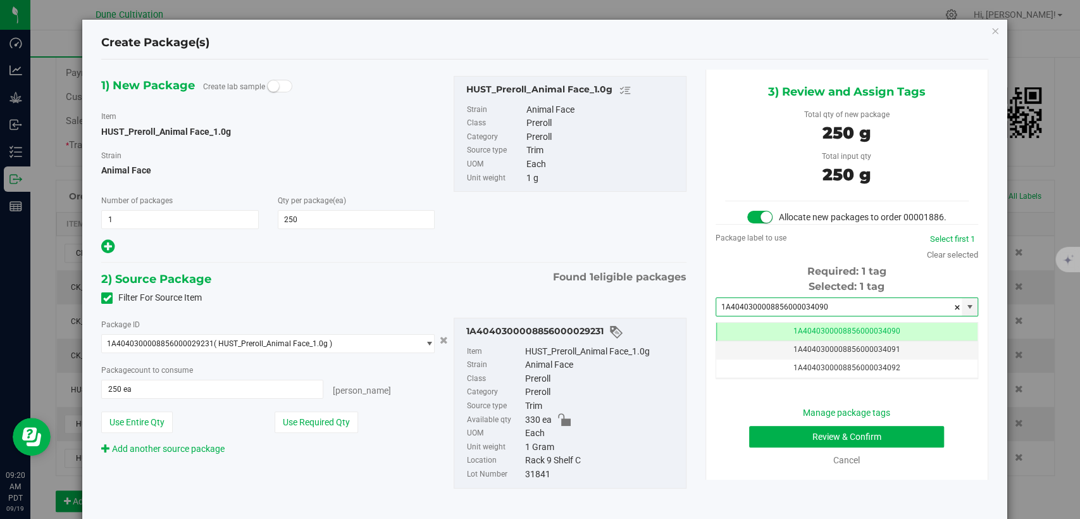
type input "1A4040300008856000034090"
click at [805, 446] on button "Review & Confirm" at bounding box center [846, 437] width 195 height 22
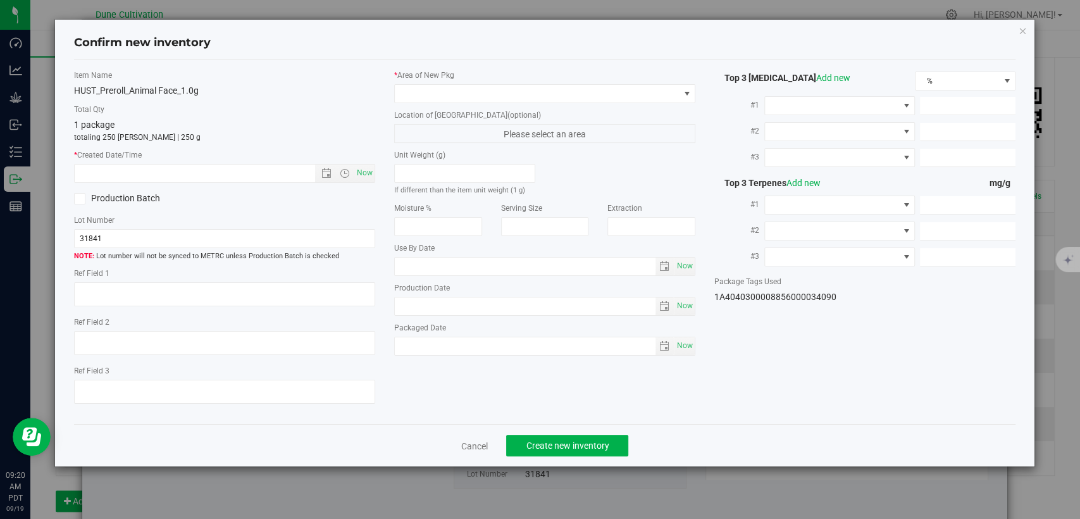
type textarea "30.2274%"
type textarea "Animal Face"
type textarea "<LOQ"
type input "331.6470"
type input "25.5864"
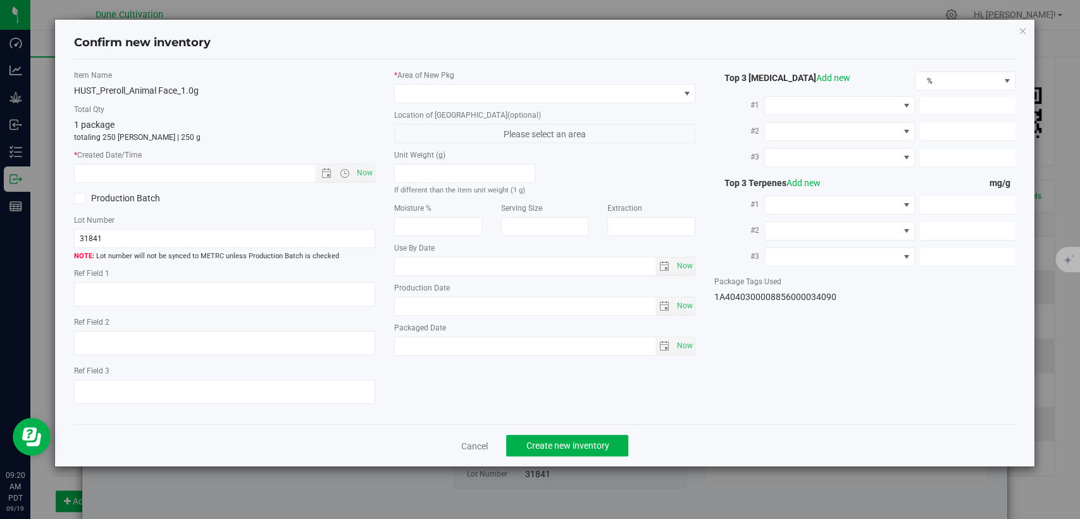
type input "11.4191"
type input "5.1250"
type input "3.8940"
type input "3.7530"
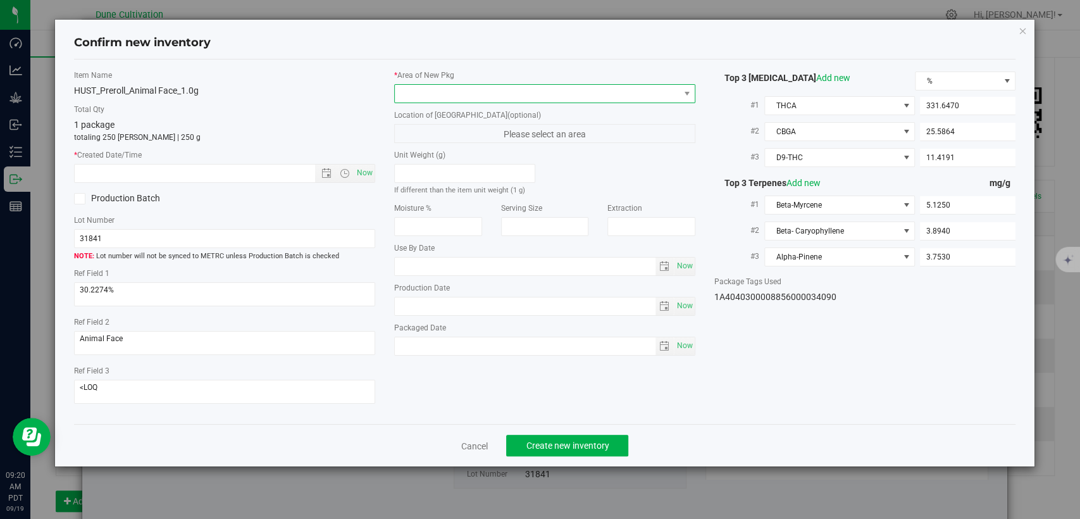
click at [501, 87] on span at bounding box center [537, 94] width 284 height 18
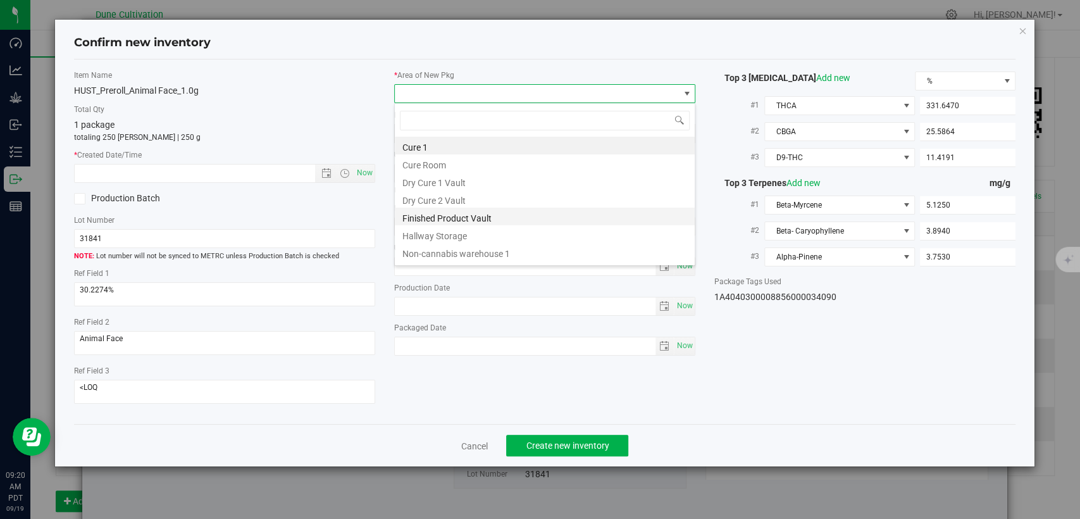
click at [461, 215] on li "Finished Product Vault" at bounding box center [545, 217] width 300 height 18
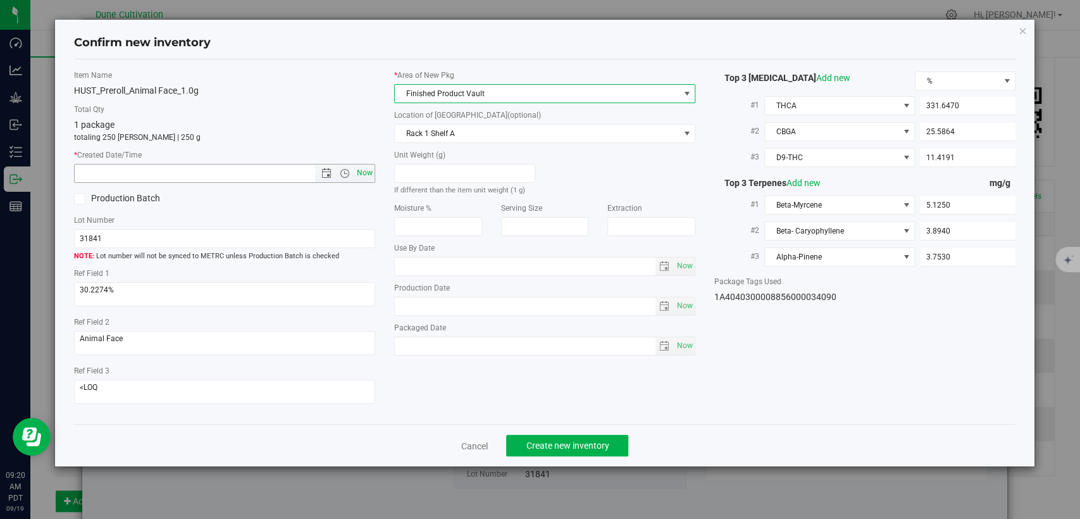
click at [370, 173] on span "Now" at bounding box center [365, 173] width 22 height 18
type input "9/19/2025 9:20 AM"
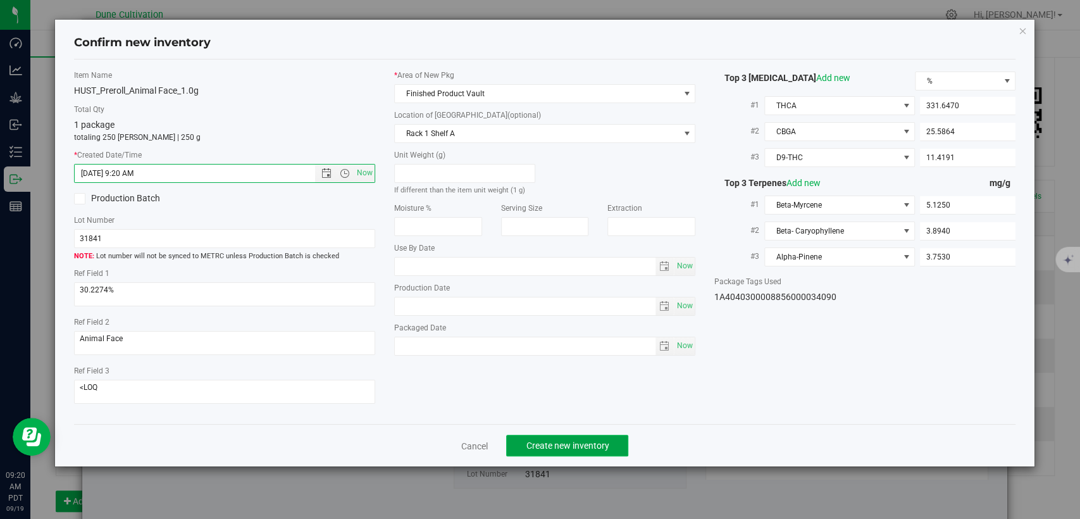
click at [549, 447] on span "Create new inventory" at bounding box center [567, 445] width 83 height 10
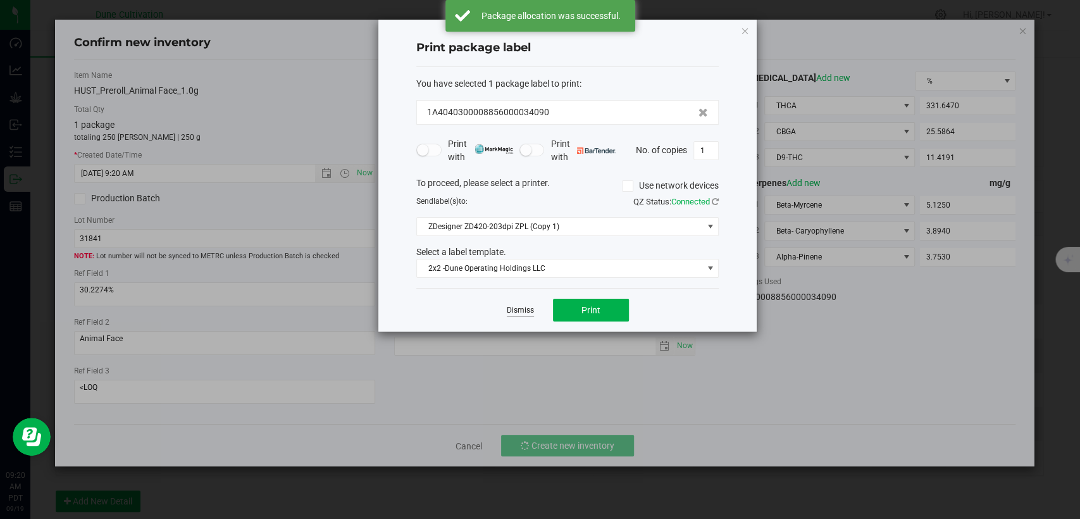
click at [528, 309] on link "Dismiss" at bounding box center [520, 310] width 27 height 11
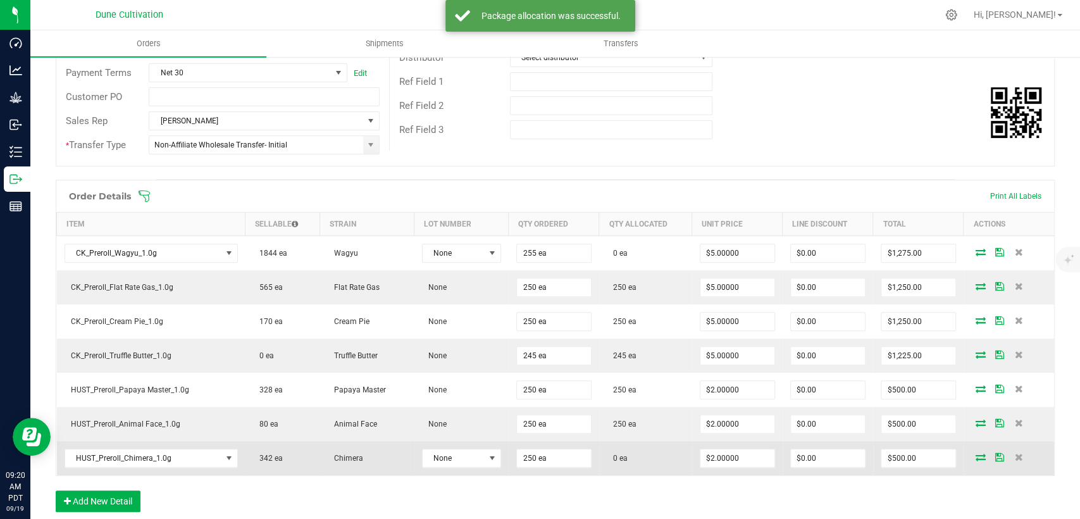
click at [971, 453] on span at bounding box center [980, 457] width 19 height 8
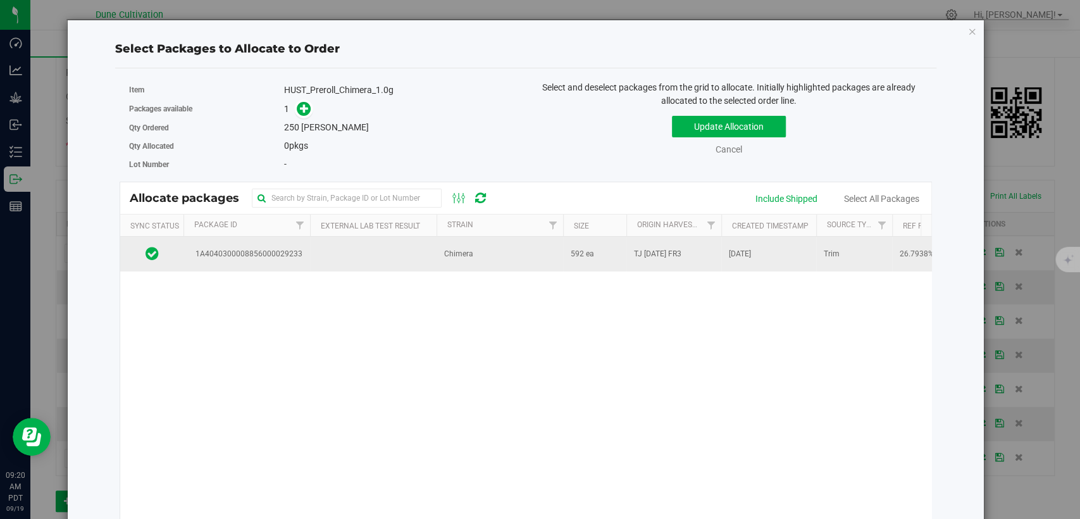
click at [319, 266] on td at bounding box center [373, 254] width 127 height 34
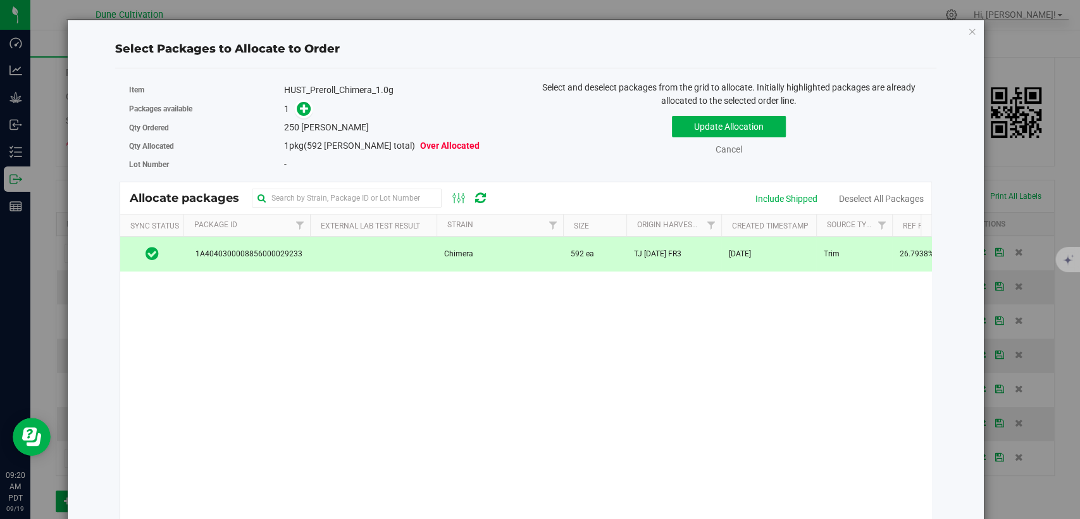
click at [303, 99] on div "Packages available 1" at bounding box center [322, 109] width 387 height 20
click at [302, 104] on icon at bounding box center [304, 108] width 9 height 9
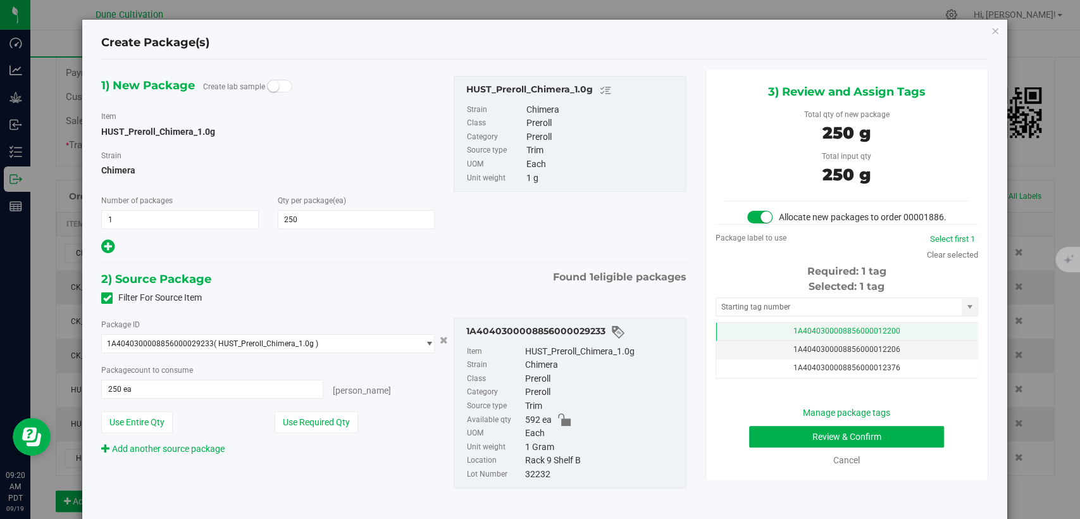
click at [818, 335] on span "1A4040300008856000012200" at bounding box center [847, 331] width 107 height 9
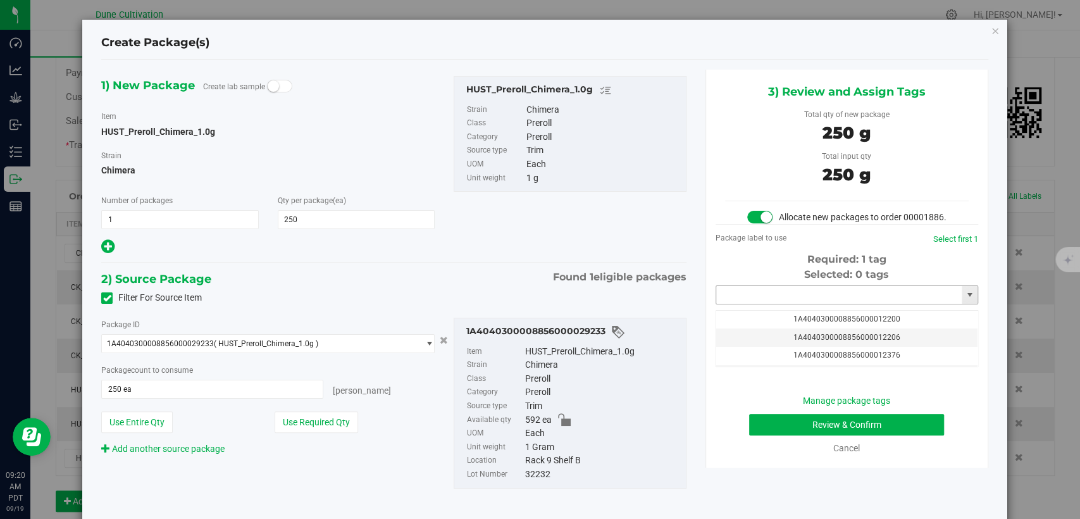
click at [810, 304] on input "text" at bounding box center [839, 295] width 246 height 18
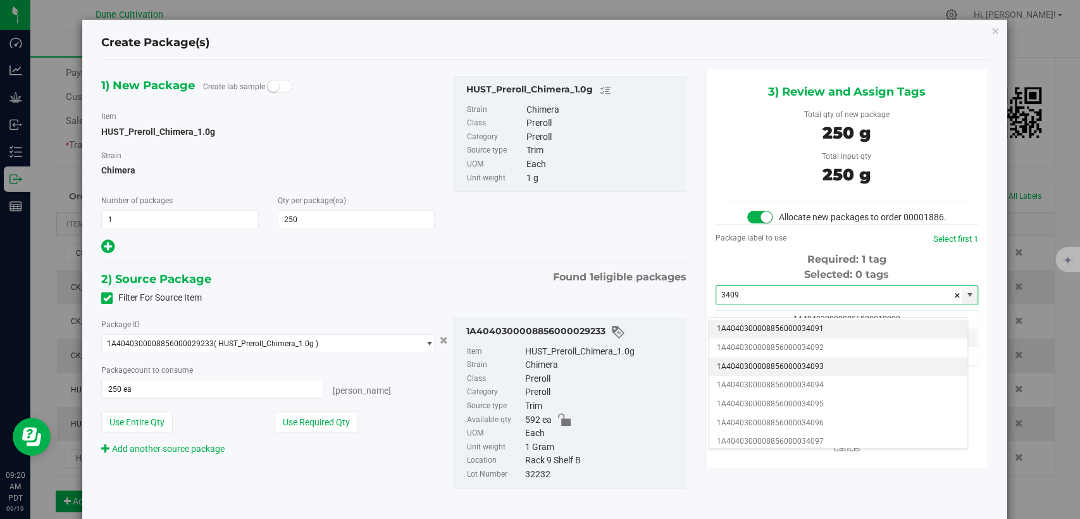
click at [814, 330] on li "1A4040300008856000034091" at bounding box center [838, 329] width 259 height 19
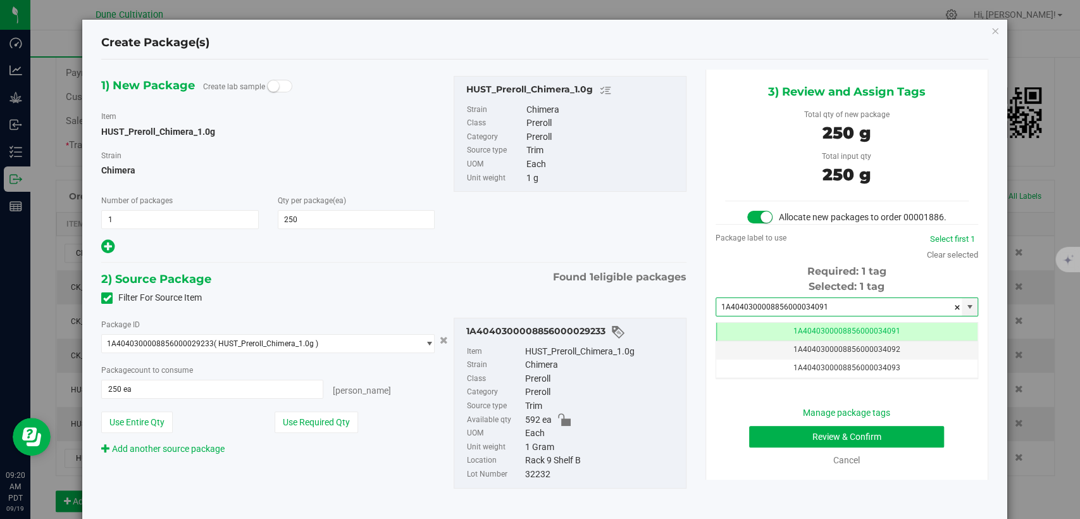
type input "1A4040300008856000034091"
click at [771, 447] on button "Review & Confirm" at bounding box center [846, 437] width 195 height 22
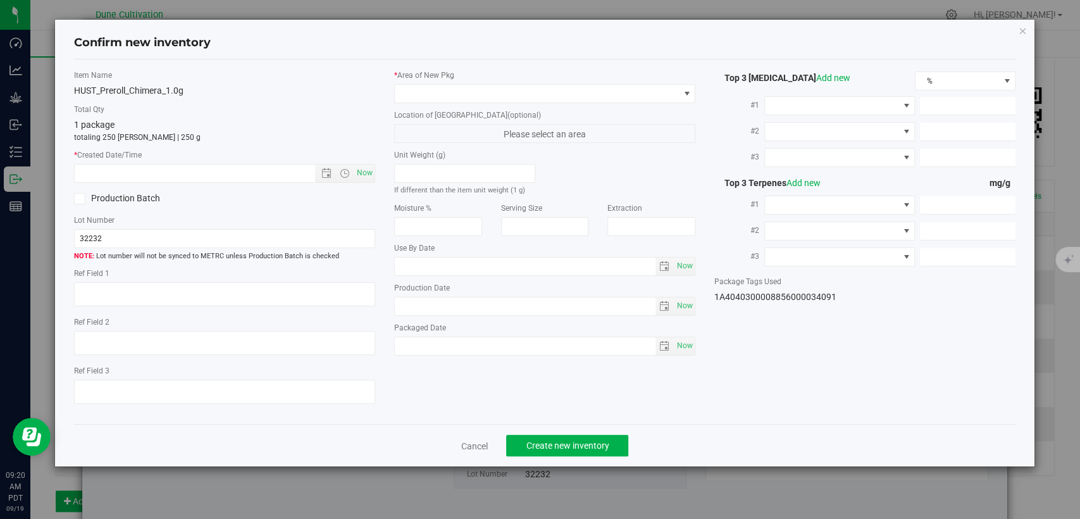
type textarea "26.7938%"
type textarea "Chimera"
type textarea "0.0805457%"
type input "291.9840"
type input "12.9074"
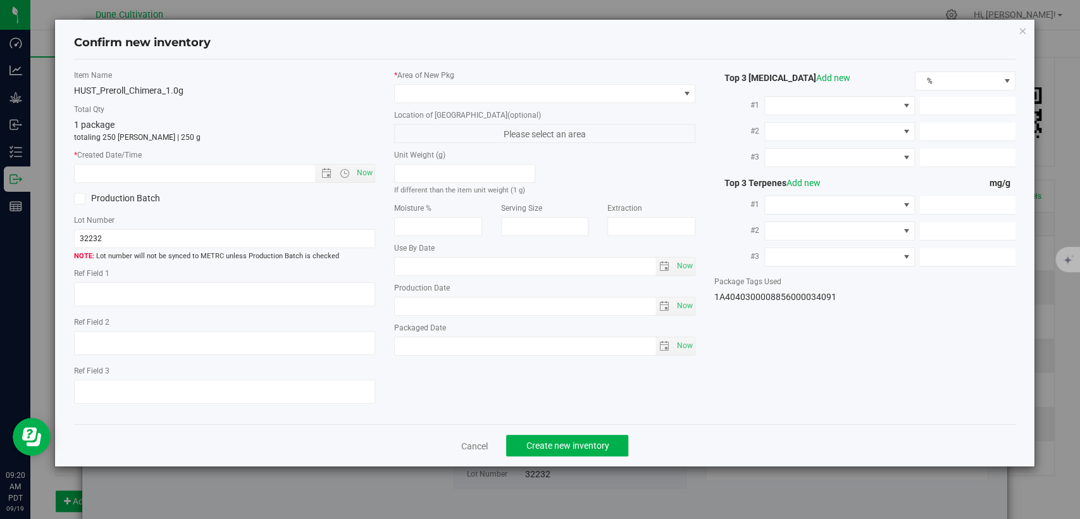
type input "11.8680"
type input "6.1690"
type input "3.7670"
type input "1.9550"
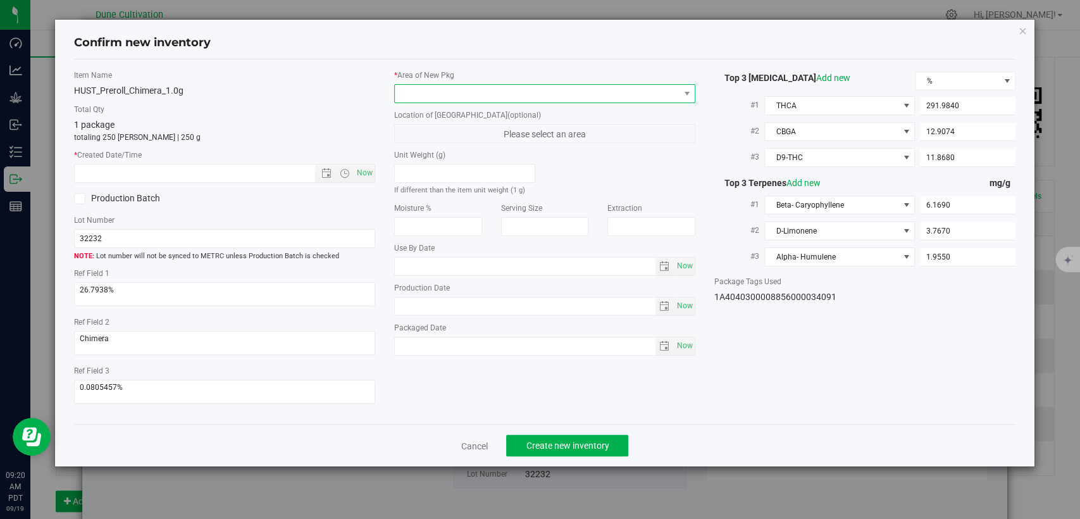
click at [552, 92] on span at bounding box center [537, 94] width 284 height 18
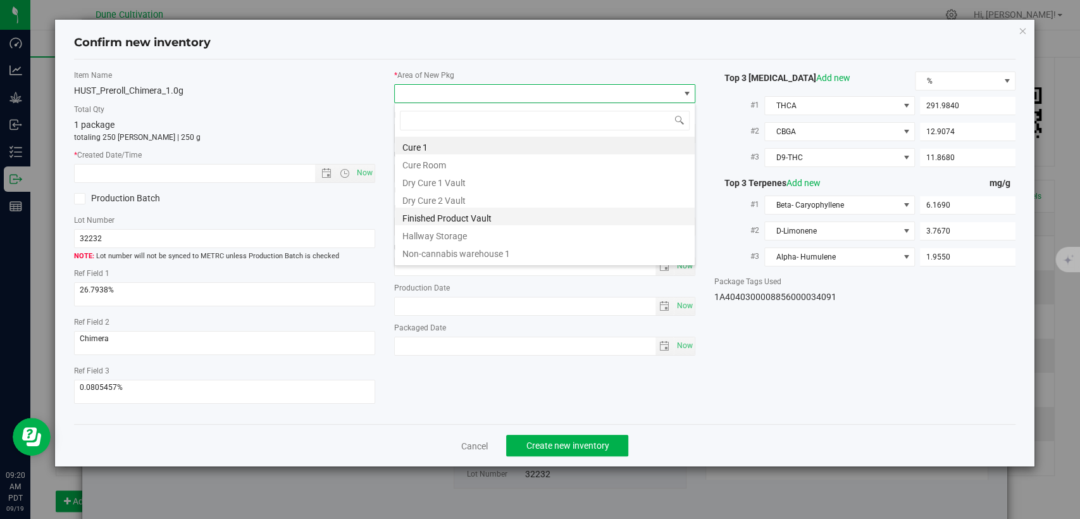
click at [471, 211] on li "Finished Product Vault" at bounding box center [545, 217] width 300 height 18
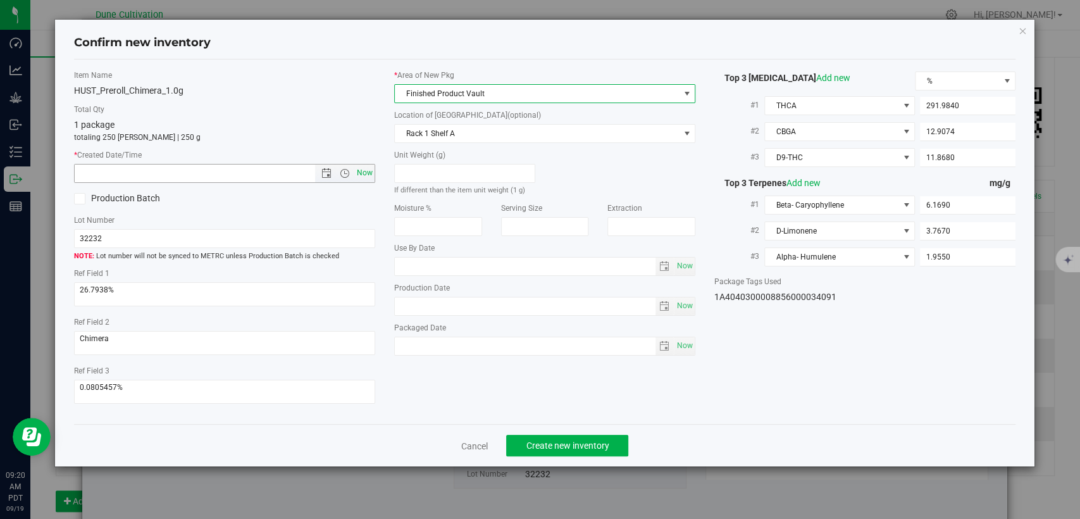
click at [370, 170] on span "Now" at bounding box center [365, 173] width 22 height 18
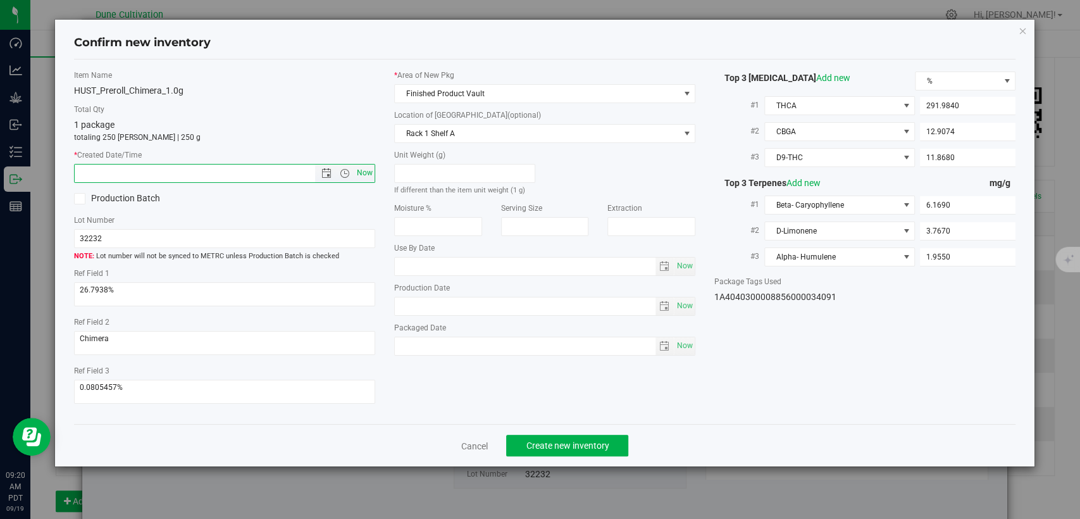
type input "9/19/2025 9:20 AM"
click at [609, 442] on button "Create new inventory" at bounding box center [567, 446] width 122 height 22
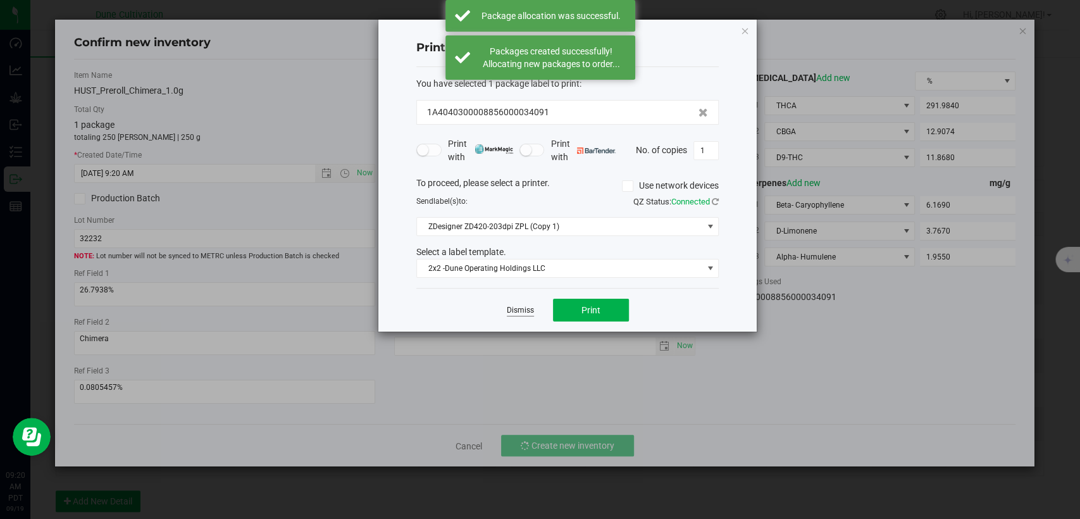
click at [524, 306] on link "Dismiss" at bounding box center [520, 310] width 27 height 11
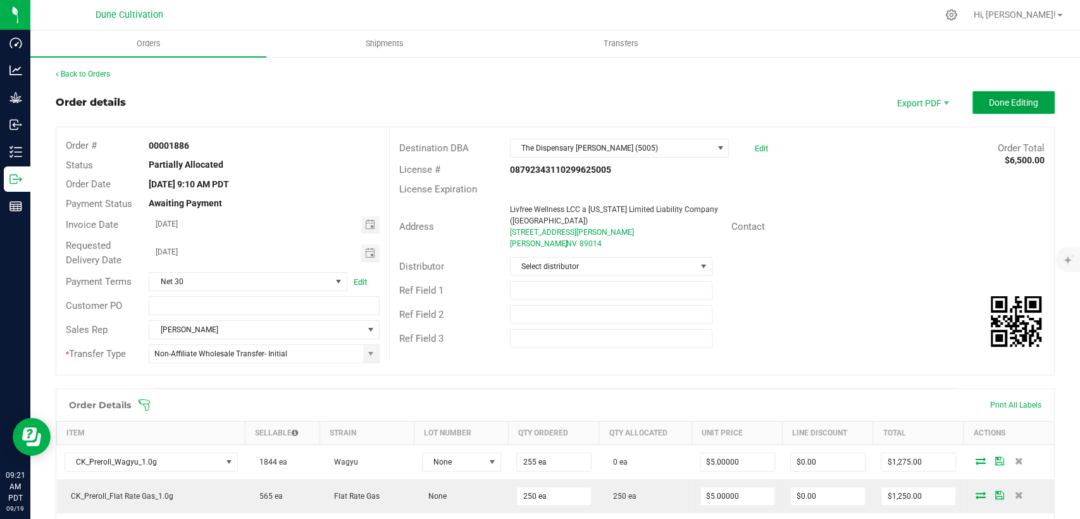
click at [989, 101] on span "Done Editing" at bounding box center [1013, 102] width 49 height 10
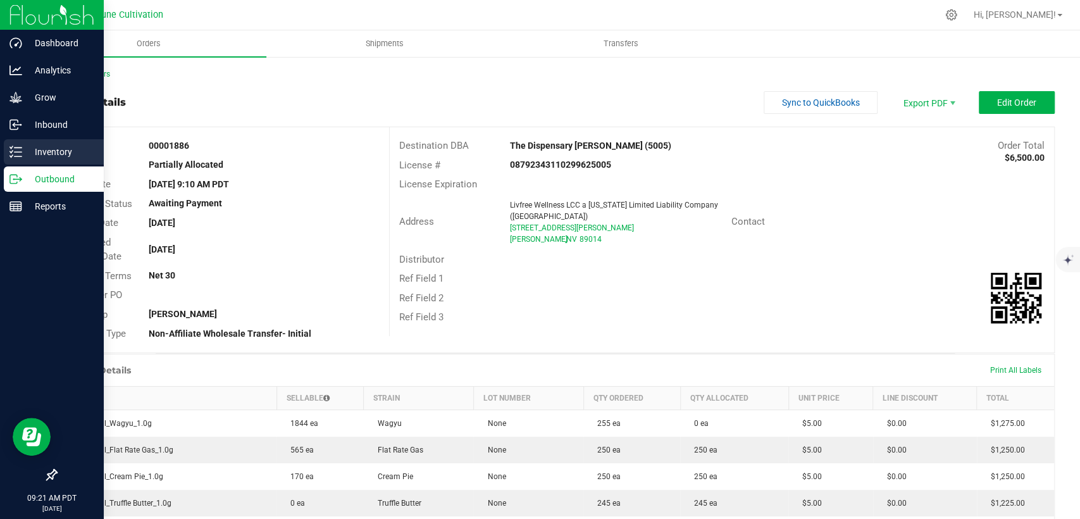
click at [24, 154] on p "Inventory" at bounding box center [60, 151] width 76 height 15
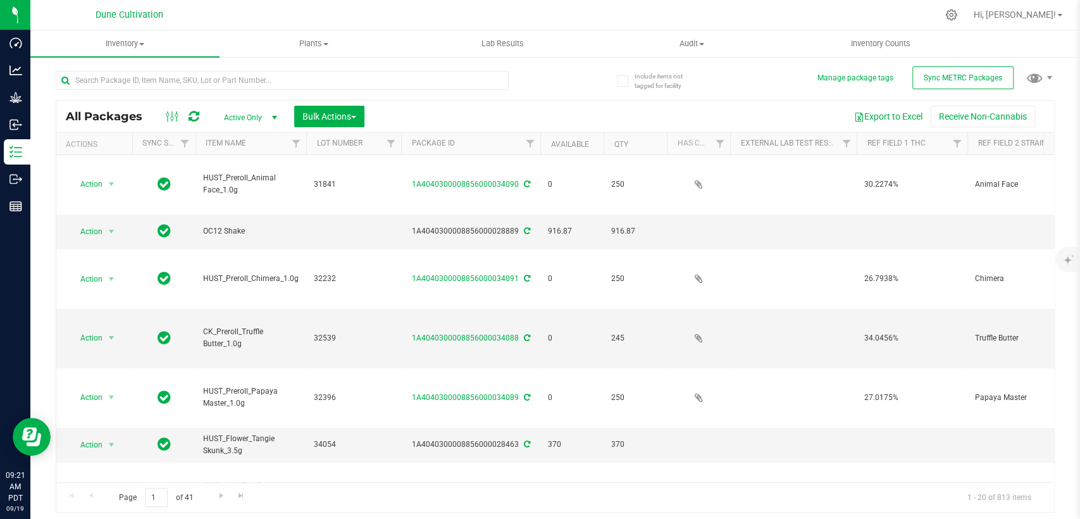
click at [273, 114] on span "select" at bounding box center [275, 118] width 10 height 10
click at [221, 192] on li "All" at bounding box center [247, 194] width 68 height 19
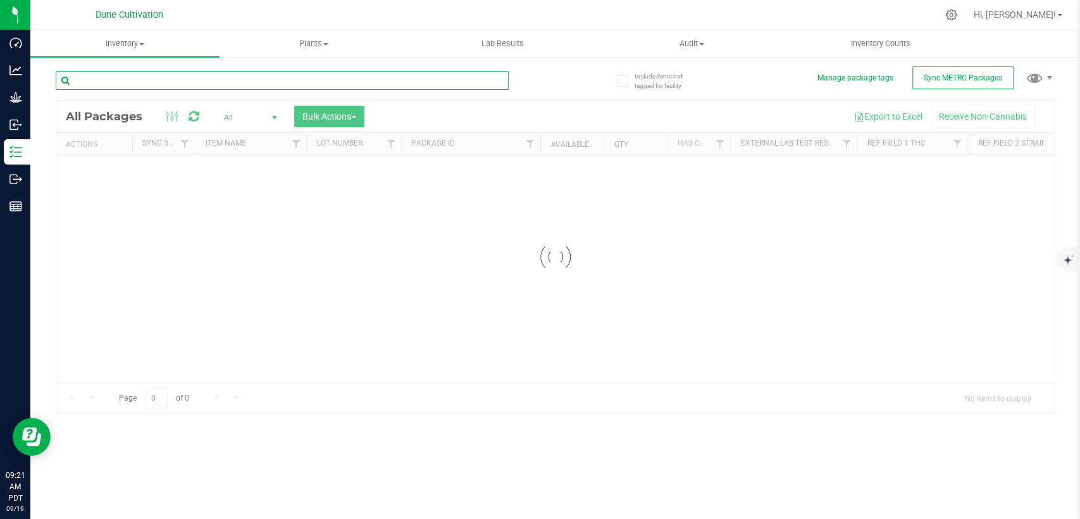
click at [219, 75] on input "text" at bounding box center [282, 80] width 453 height 19
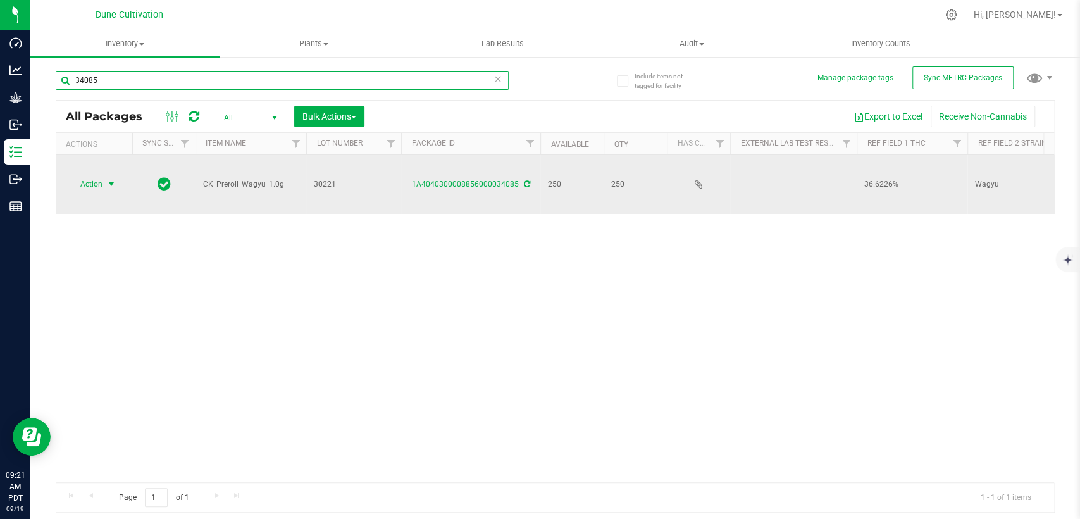
type input "34085"
click at [104, 175] on span "select" at bounding box center [112, 184] width 16 height 18
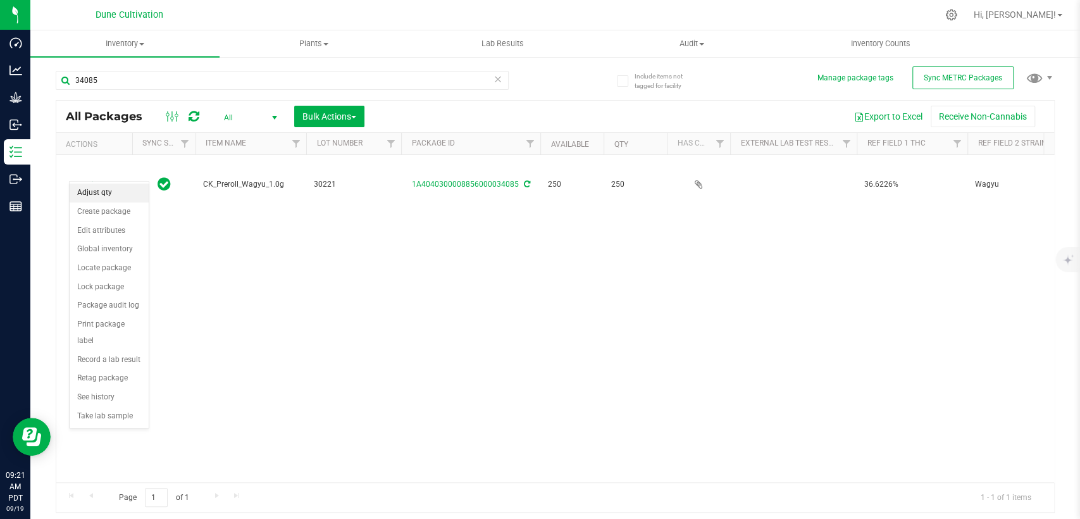
click at [117, 192] on li "Adjust qty" at bounding box center [109, 193] width 79 height 19
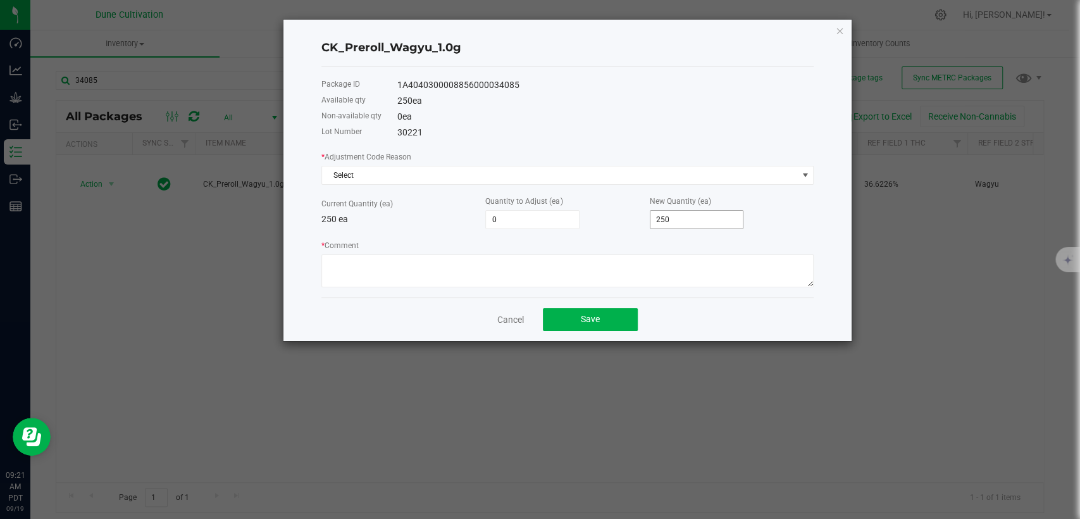
click at [661, 220] on input "250" at bounding box center [697, 220] width 93 height 18
type input "-248"
type input "2"
type input "-225"
type input "25"
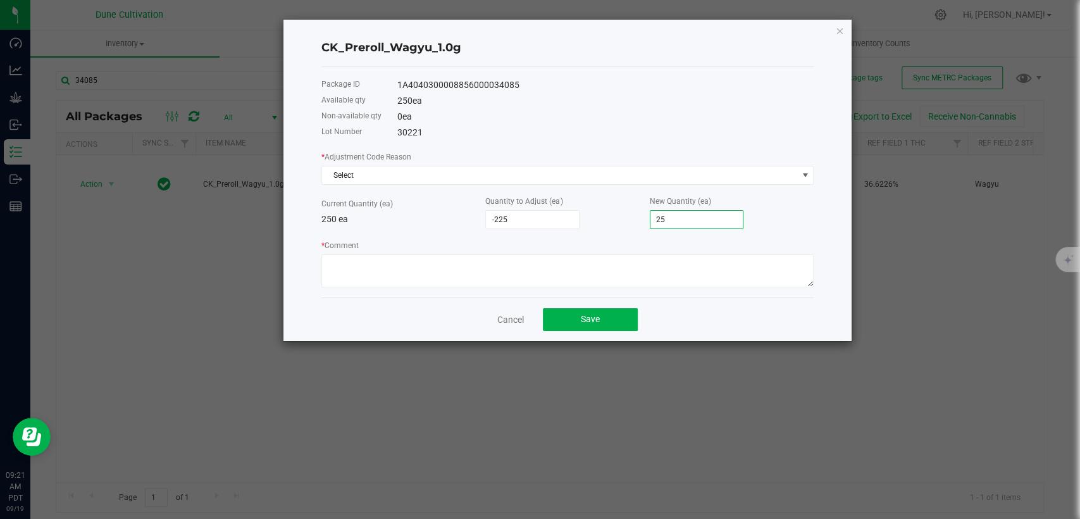
type input "5"
type input "255"
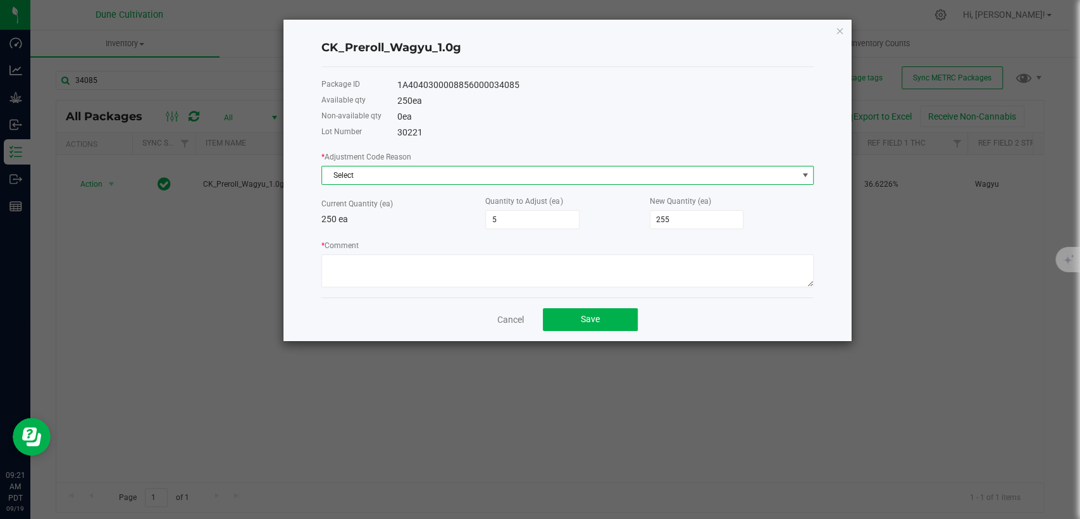
click at [587, 177] on span "Select" at bounding box center [559, 175] width 475 height 18
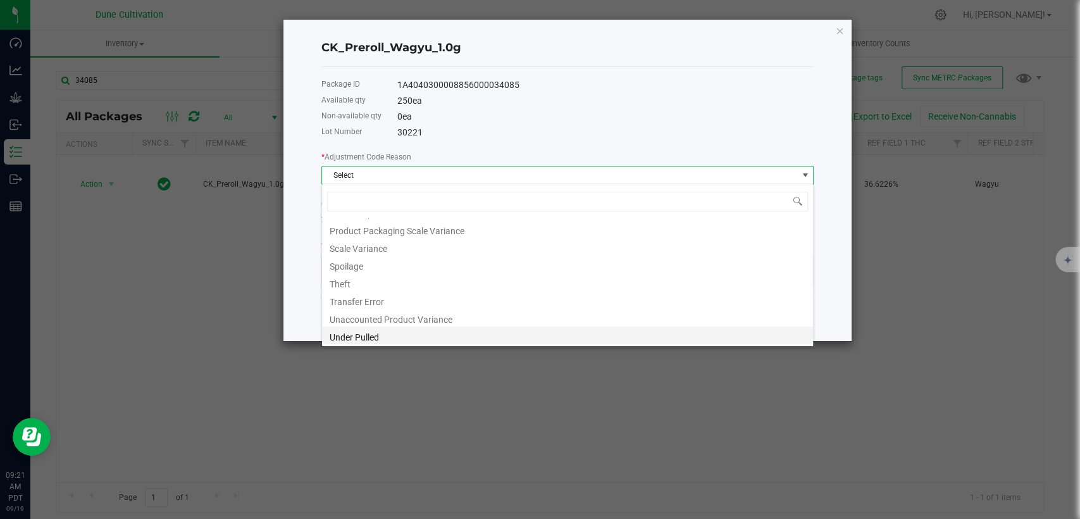
click at [405, 332] on li "Under Pulled" at bounding box center [567, 336] width 491 height 18
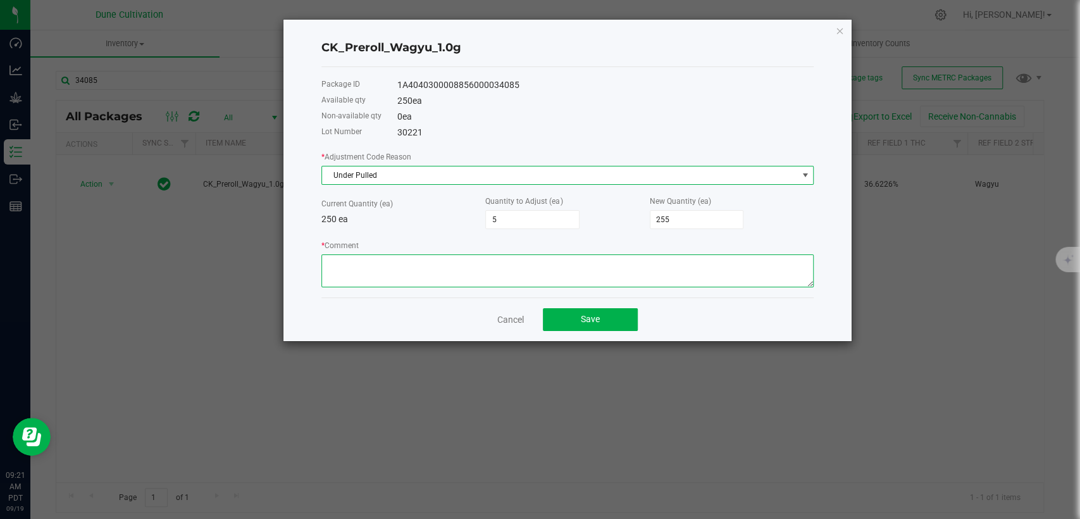
click at [430, 278] on textarea "* Comment" at bounding box center [567, 270] width 492 height 33
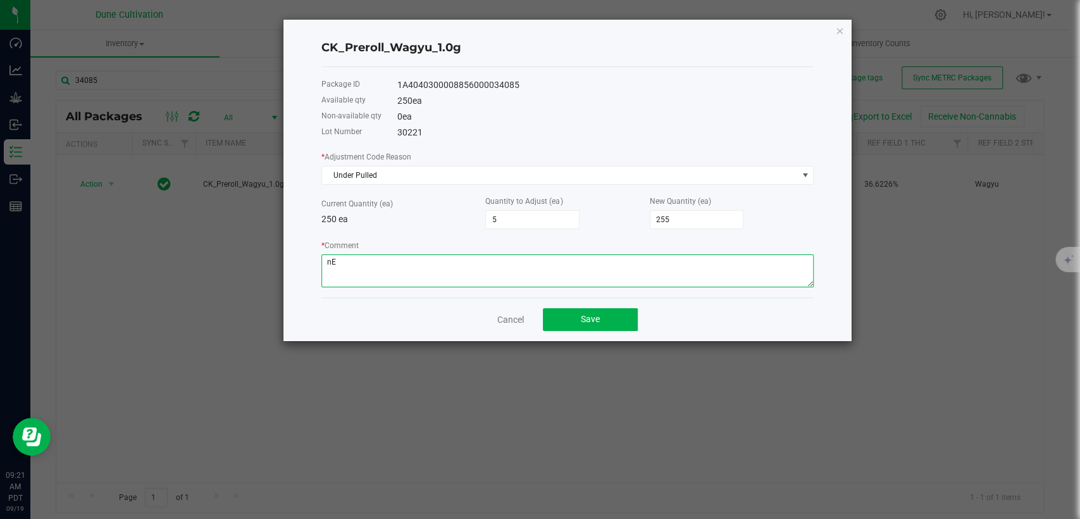
type textarea "n"
type textarea "Need additional 5 for order."
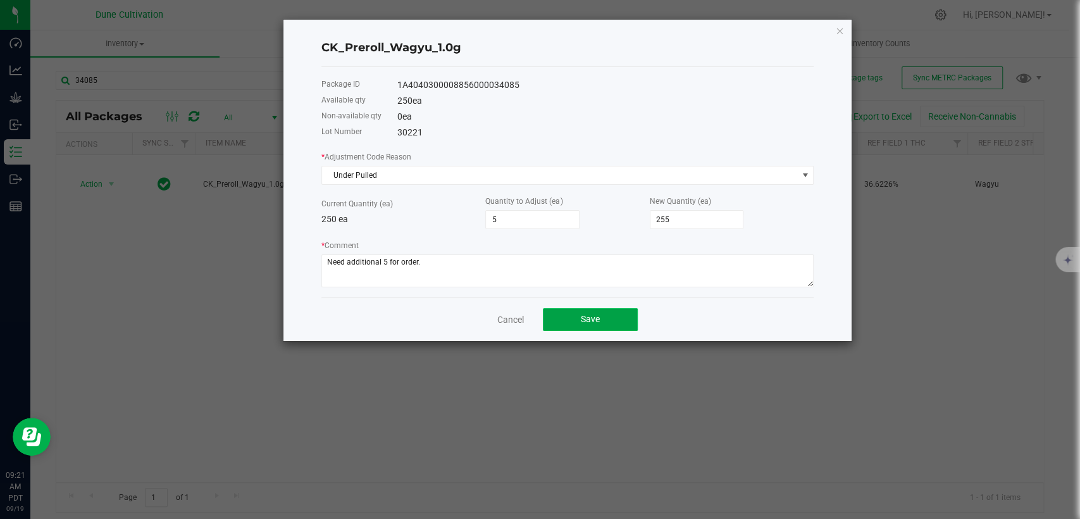
click at [587, 317] on span "Save" at bounding box center [590, 319] width 19 height 10
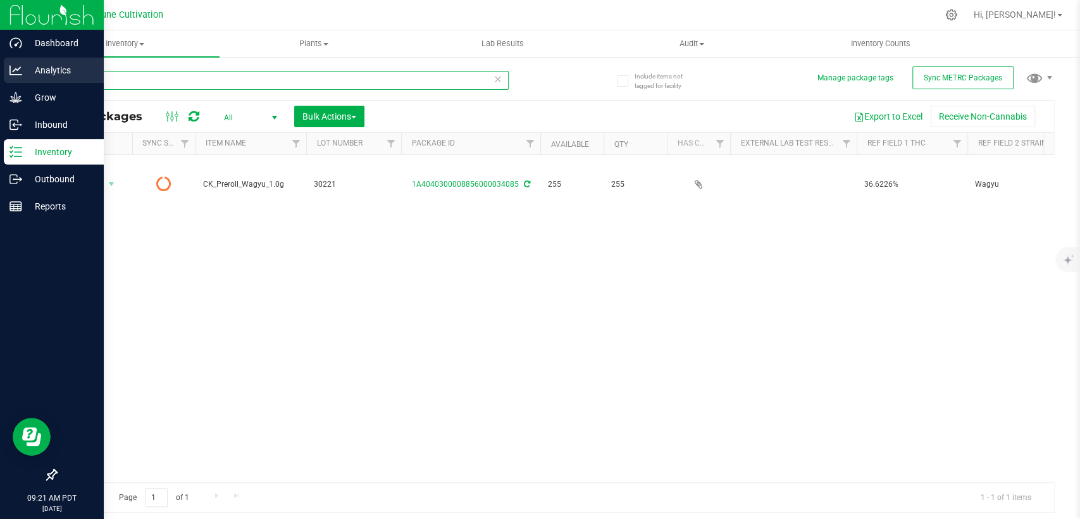
drag, startPoint x: 96, startPoint y: 78, endPoint x: 18, endPoint y: 77, distance: 77.8
click at [23, 80] on div "Dashboard Analytics Grow Inbound Inventory Outbound Reports 09:21 AM PDT 09/19/…" at bounding box center [540, 259] width 1080 height 519
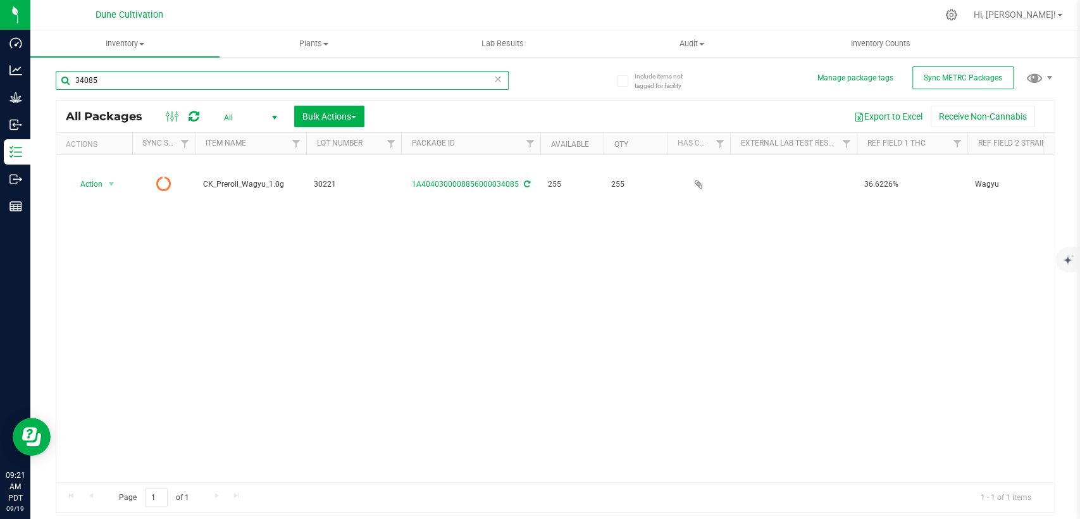
paste input "29222"
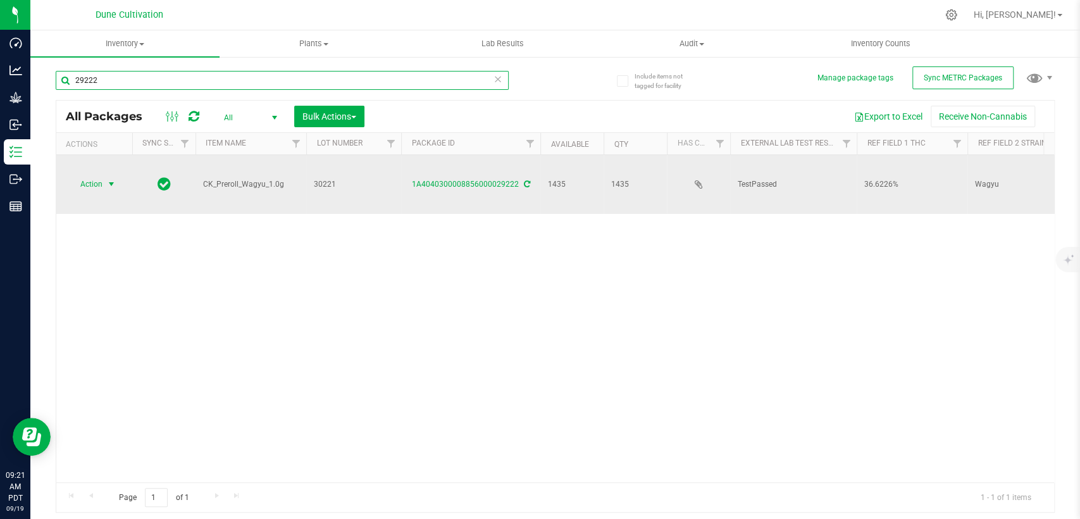
type input "29222"
click at [111, 179] on span "select" at bounding box center [111, 184] width 10 height 10
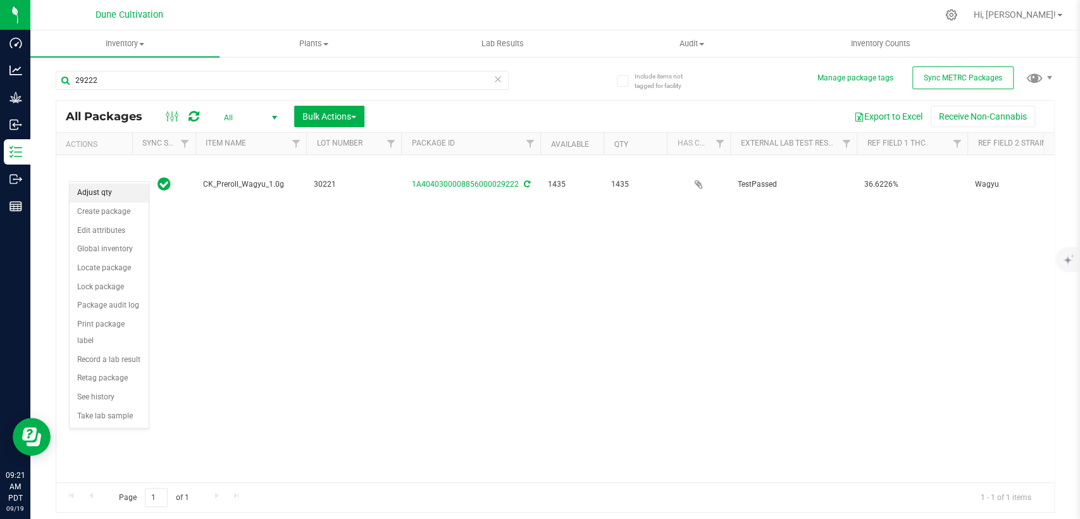
click at [130, 192] on li "Adjust qty" at bounding box center [109, 193] width 79 height 19
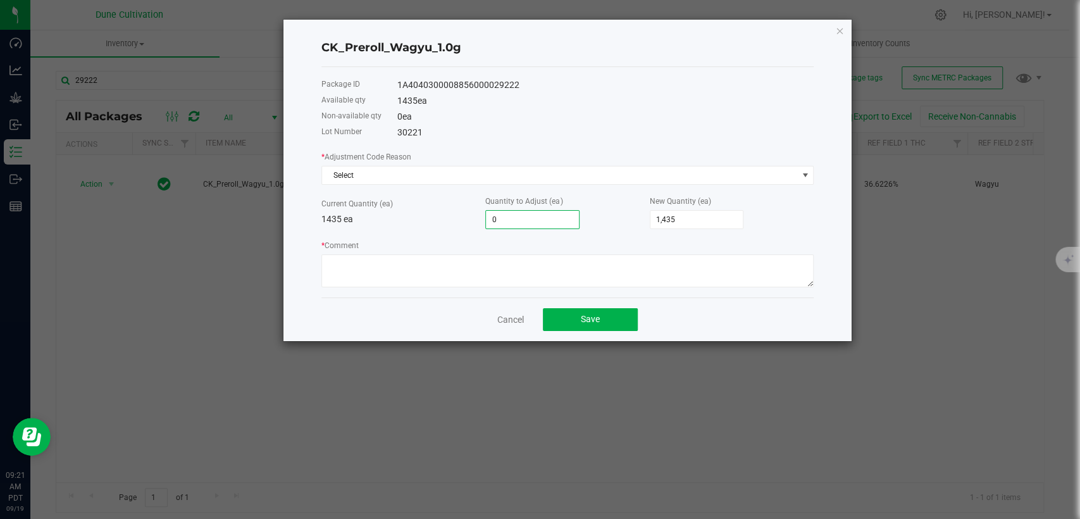
click at [510, 220] on input "0" at bounding box center [532, 220] width 93 height 18
type input "-5"
type input "1,430"
type input "-5"
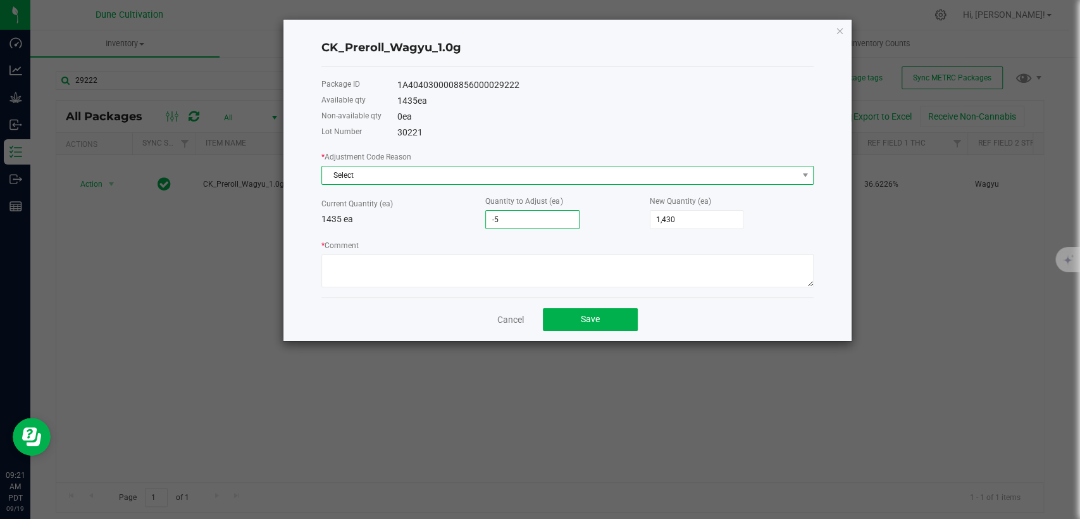
click at [492, 170] on span "Select" at bounding box center [559, 175] width 475 height 18
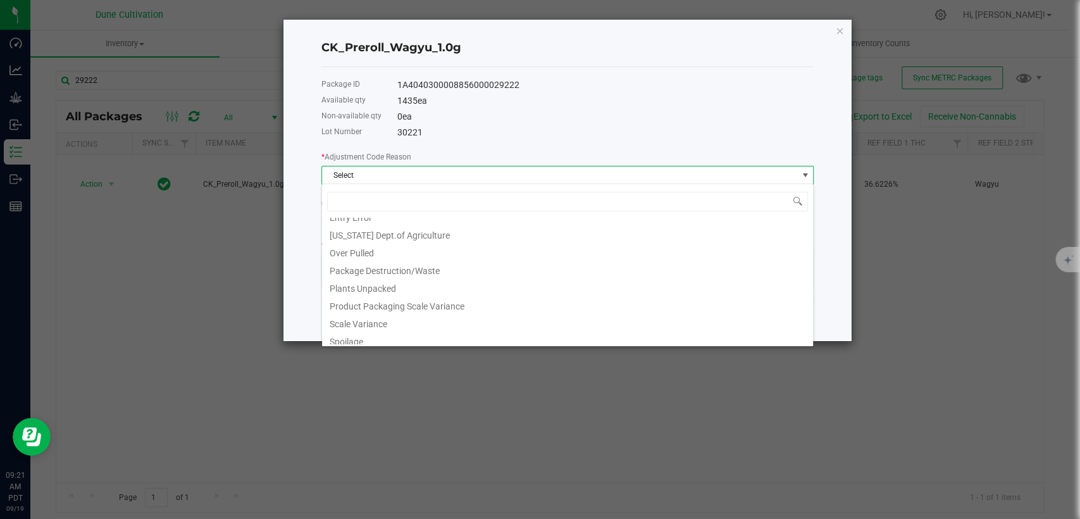
scroll to position [70, 0]
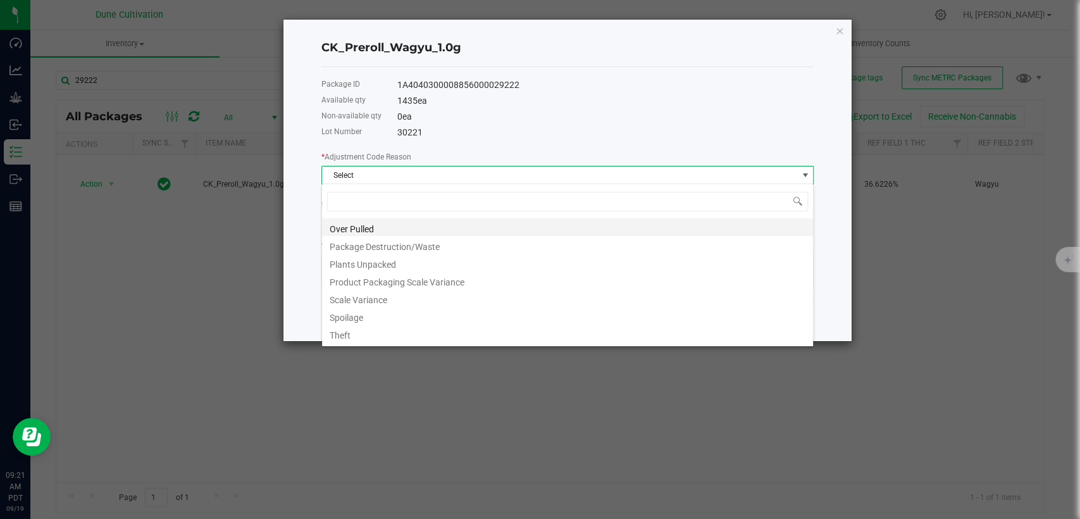
click at [430, 232] on li "Over Pulled" at bounding box center [567, 227] width 491 height 18
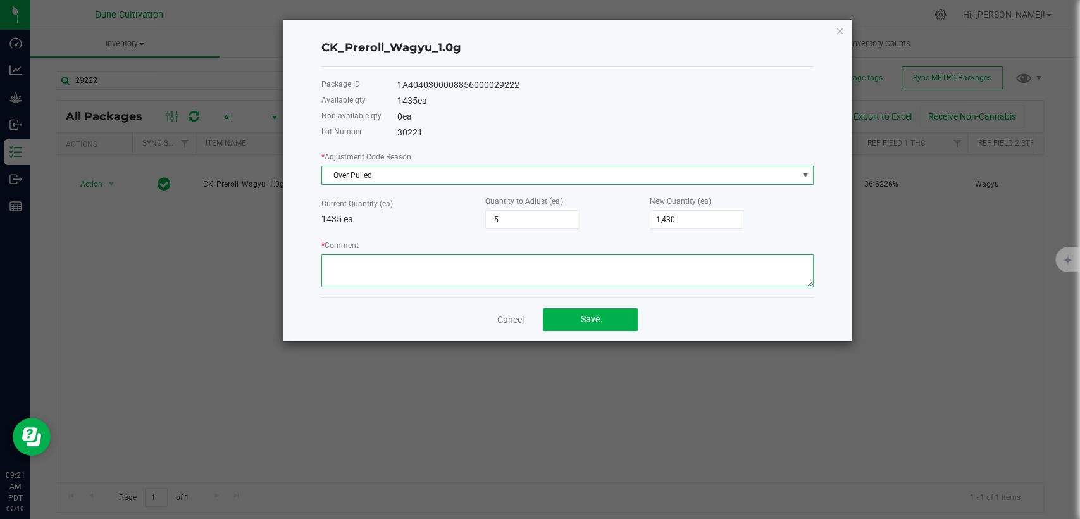
click at [436, 265] on textarea "* Comment" at bounding box center [567, 270] width 492 height 33
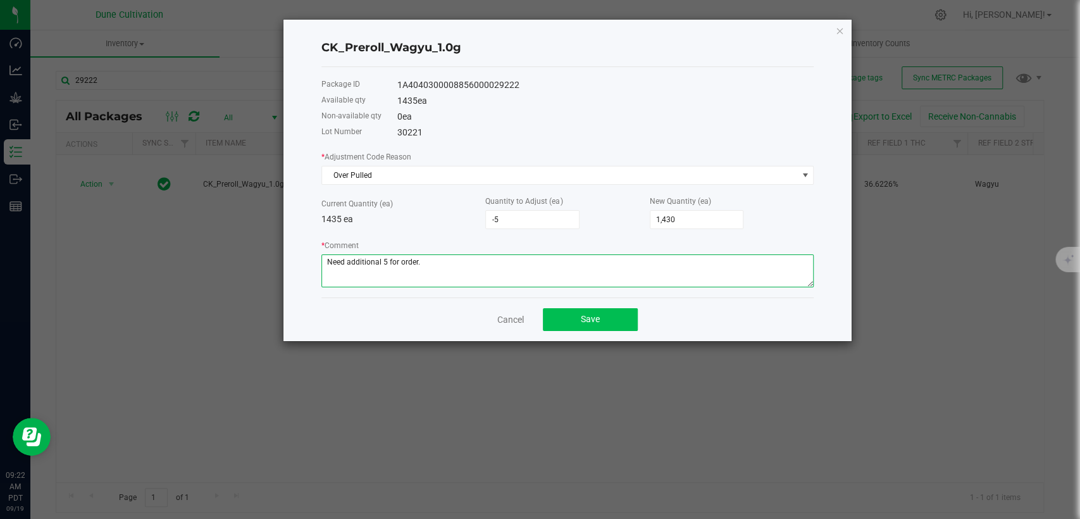
type textarea "Need additional 5 for order."
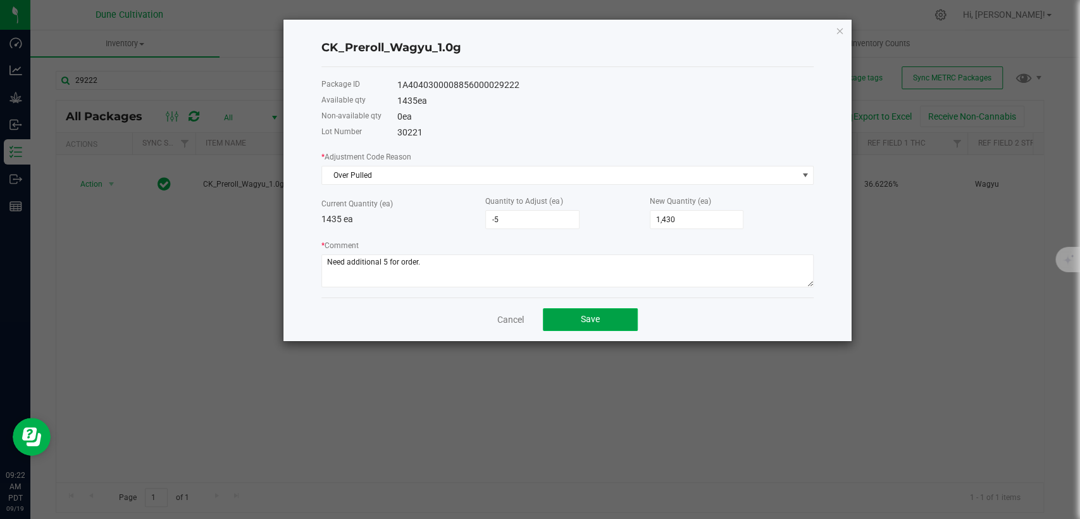
click at [585, 316] on span "Save" at bounding box center [590, 319] width 19 height 10
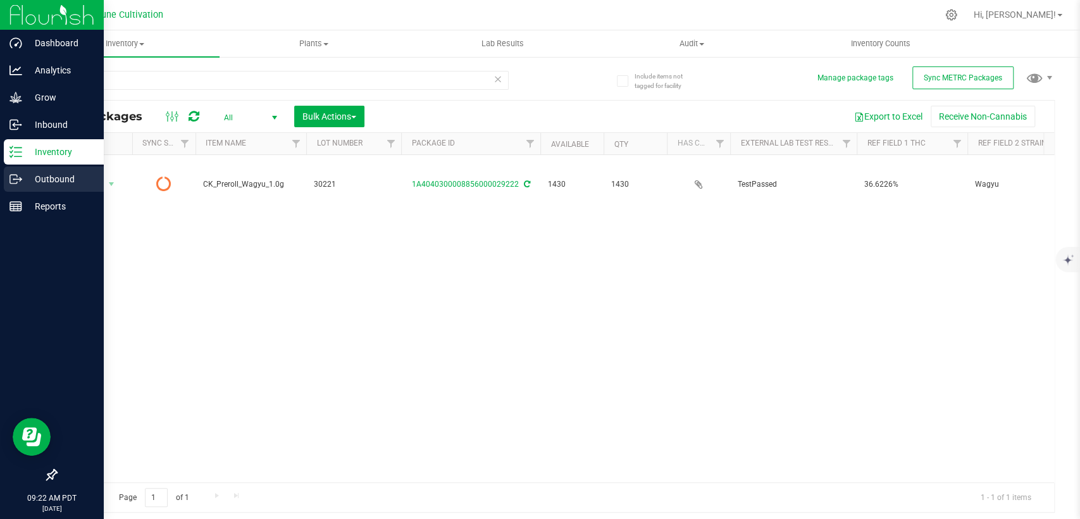
click at [21, 184] on icon at bounding box center [15, 179] width 13 height 13
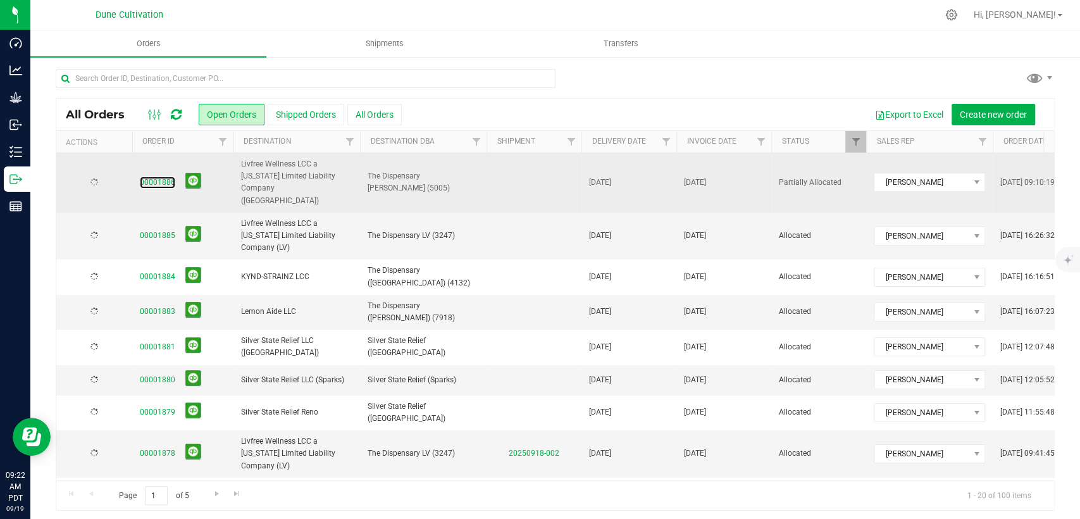
click at [159, 180] on link "00001886" at bounding box center [157, 183] width 35 height 12
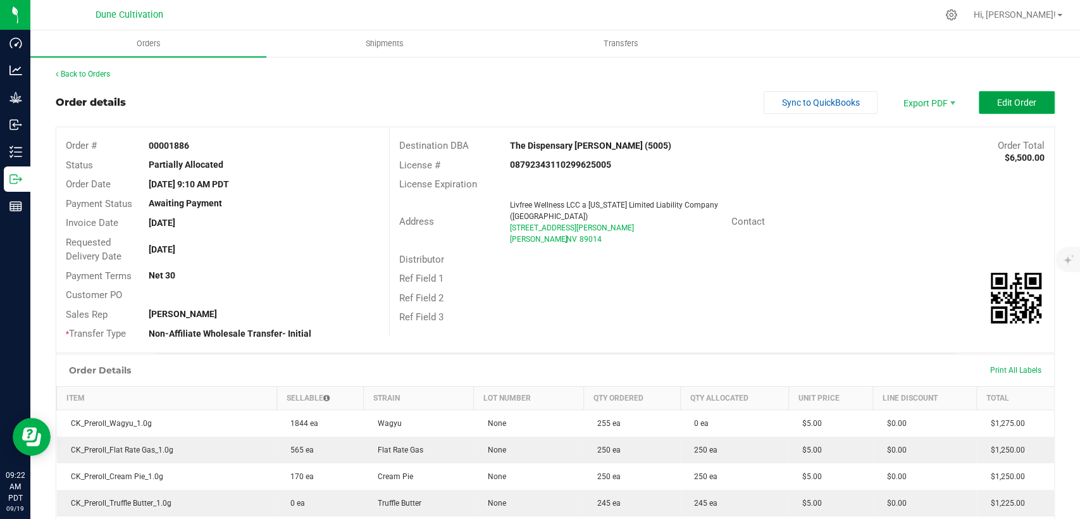
click at [1002, 103] on span "Edit Order" at bounding box center [1016, 102] width 39 height 10
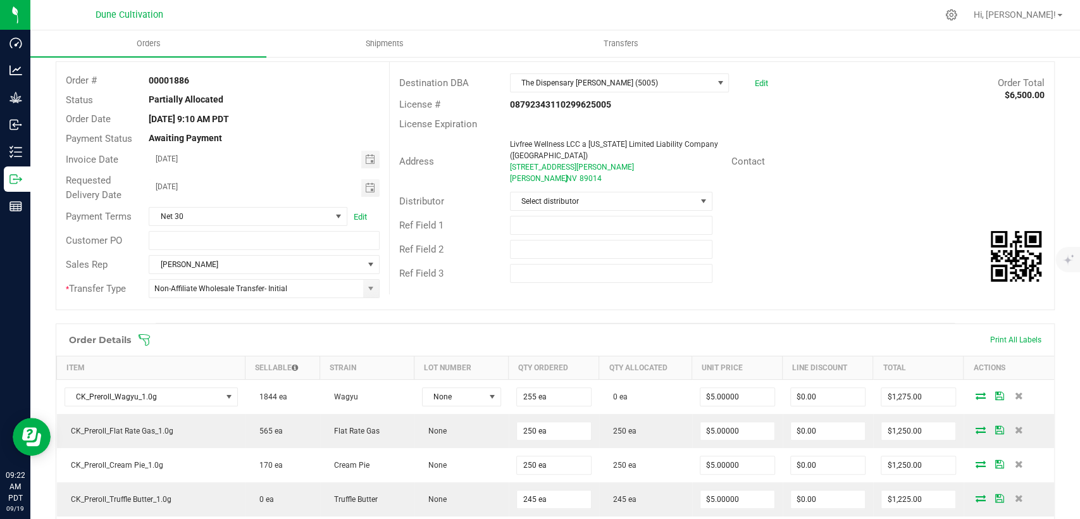
scroll to position [140, 0]
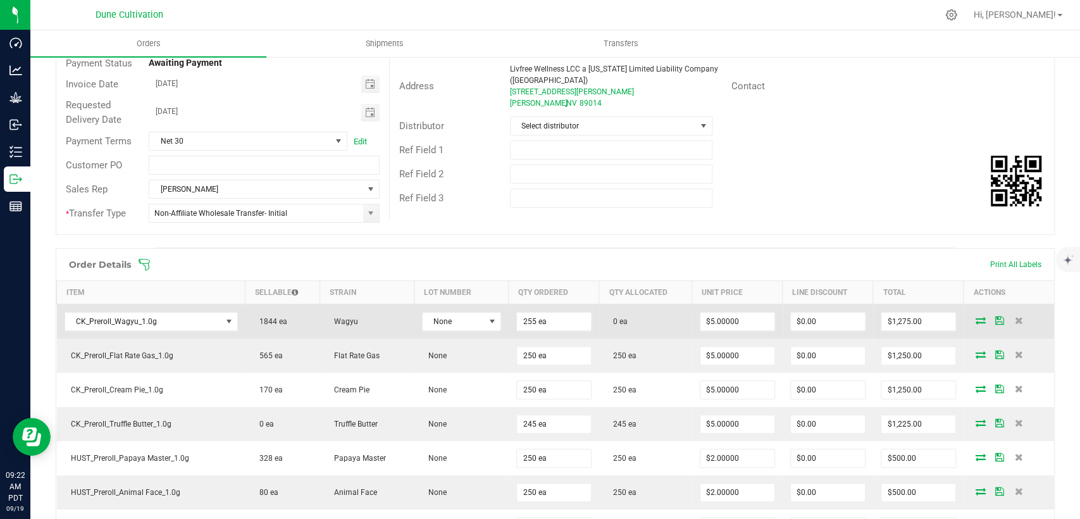
click at [976, 318] on icon at bounding box center [981, 320] width 10 height 8
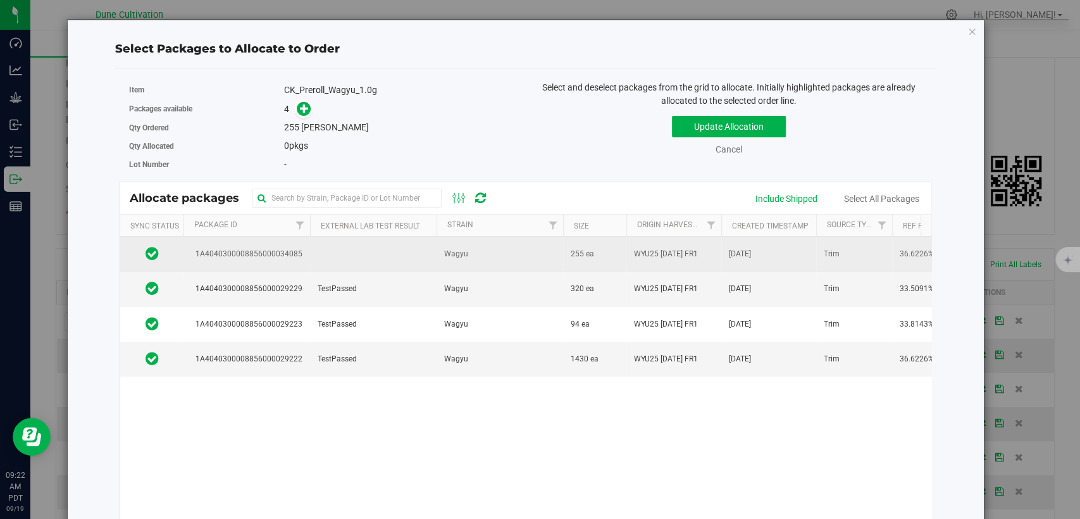
click at [351, 249] on td at bounding box center [373, 254] width 127 height 35
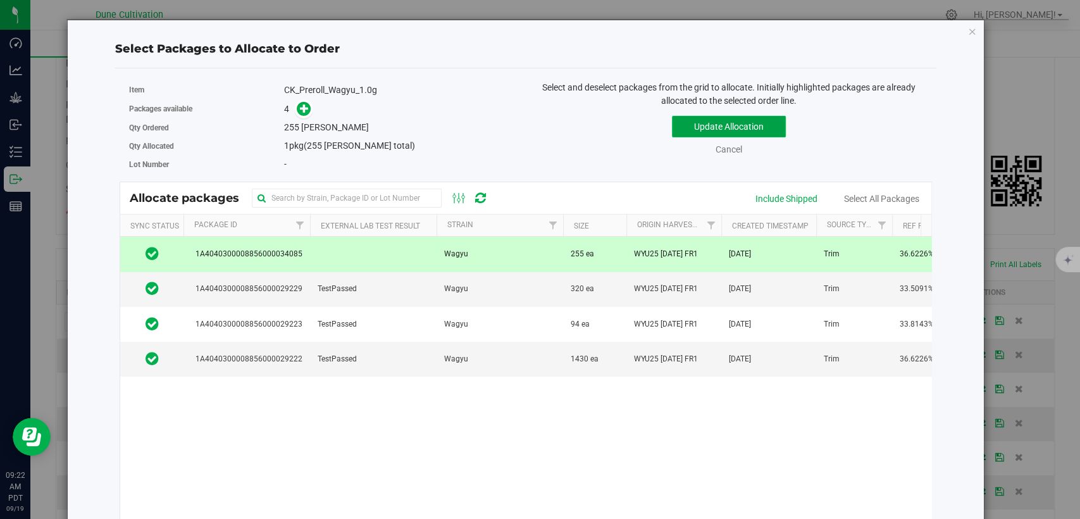
click at [712, 120] on button "Update Allocation" at bounding box center [729, 127] width 114 height 22
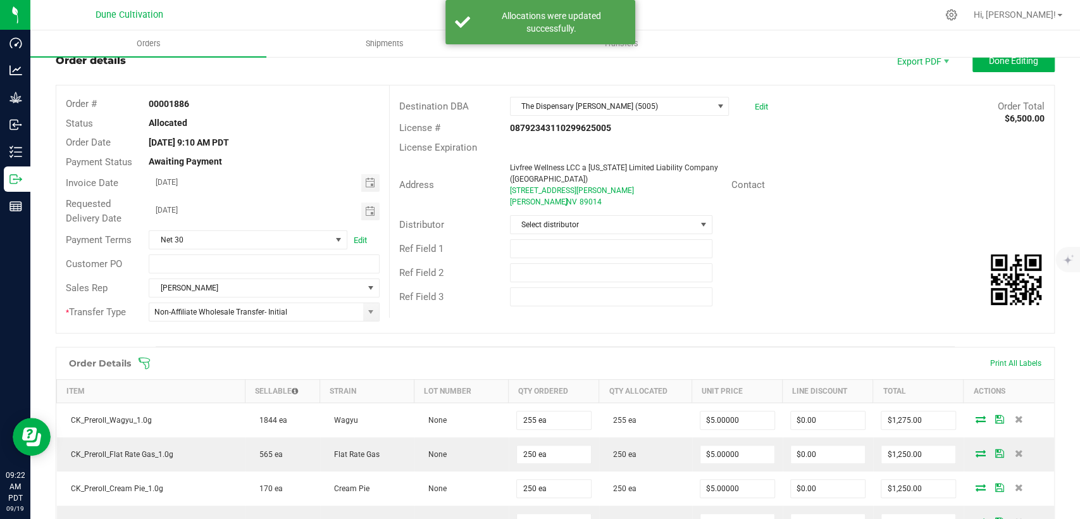
scroll to position [0, 0]
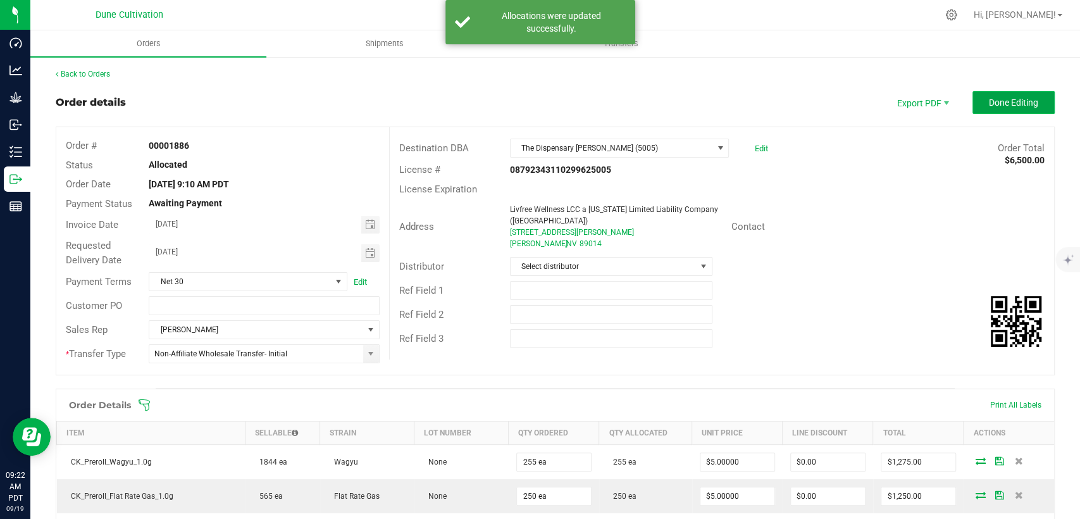
click at [996, 101] on span "Done Editing" at bounding box center [1013, 102] width 49 height 10
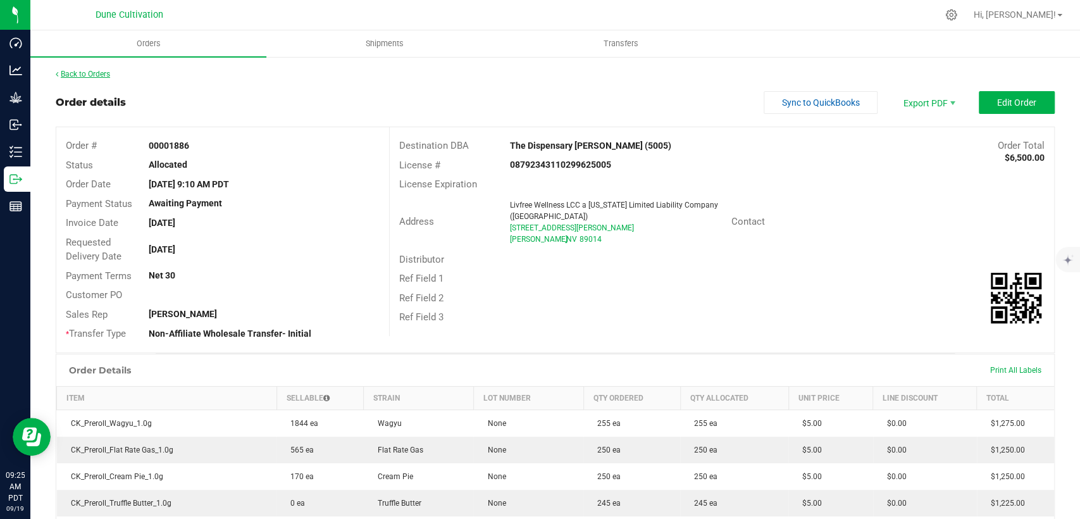
click at [98, 77] on link "Back to Orders" at bounding box center [83, 74] width 54 height 9
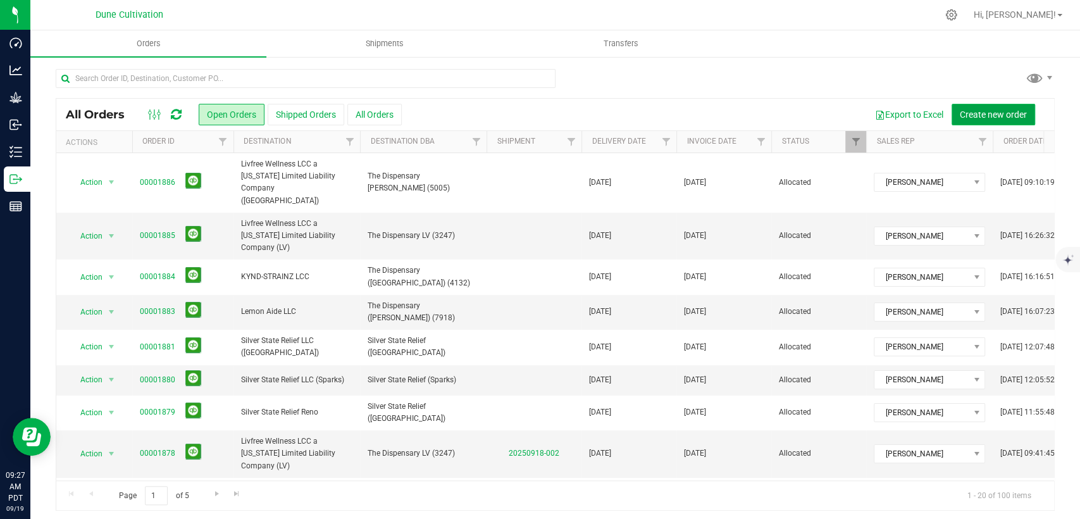
click at [992, 109] on span "Create new order" at bounding box center [993, 114] width 67 height 10
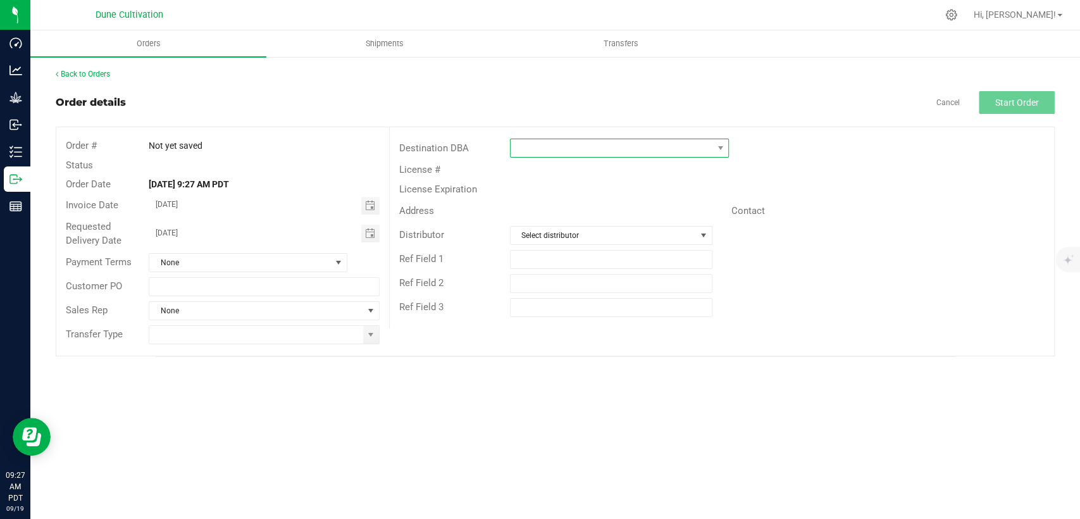
click at [564, 151] on span at bounding box center [612, 148] width 202 height 18
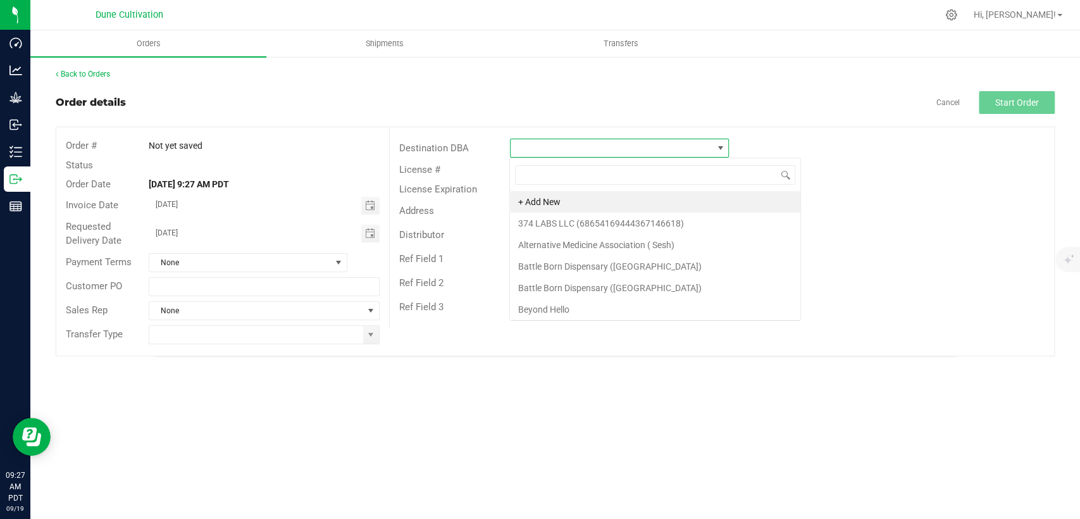
scroll to position [18, 219]
type input "The Dispensary"
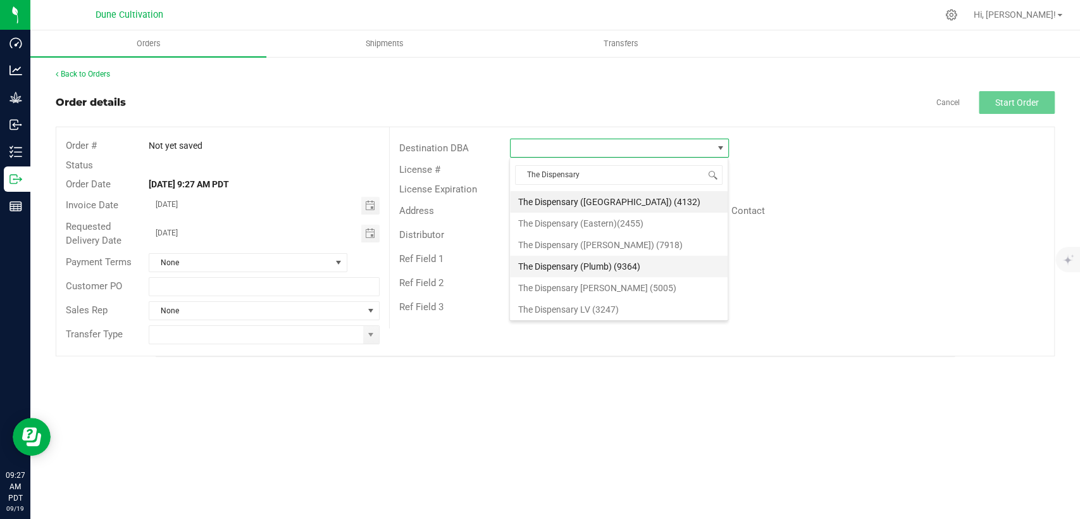
click at [602, 262] on li "The Dispensary (Plumb) (9364)" at bounding box center [619, 267] width 218 height 22
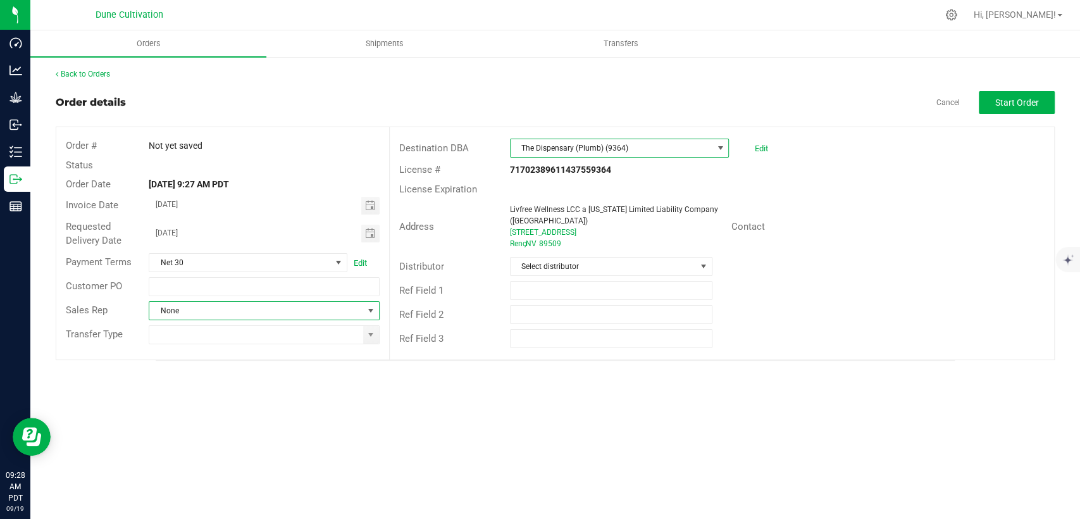
click at [375, 306] on span at bounding box center [371, 311] width 10 height 10
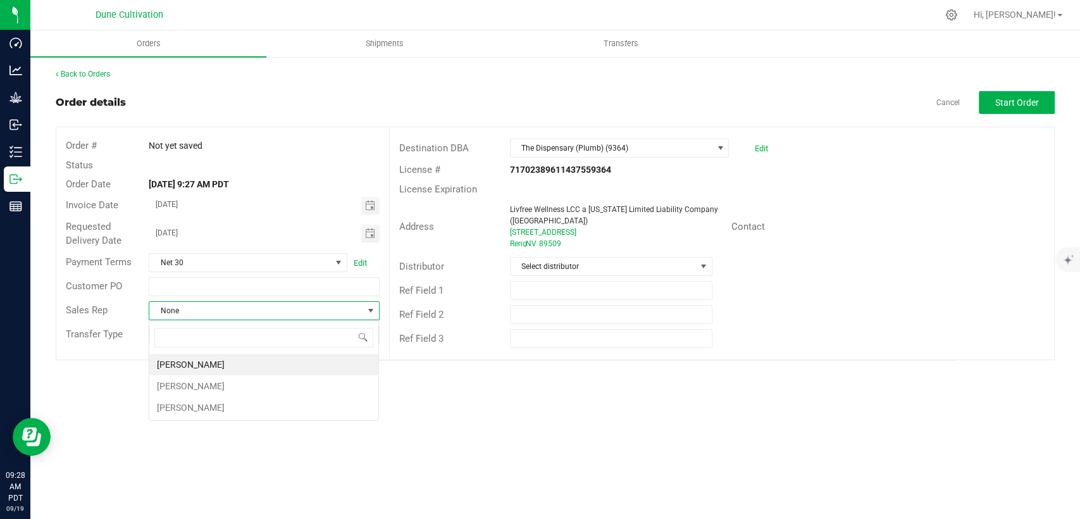
scroll to position [18, 230]
click at [290, 358] on li "[PERSON_NAME]" at bounding box center [263, 365] width 229 height 22
click at [371, 332] on span at bounding box center [371, 335] width 10 height 10
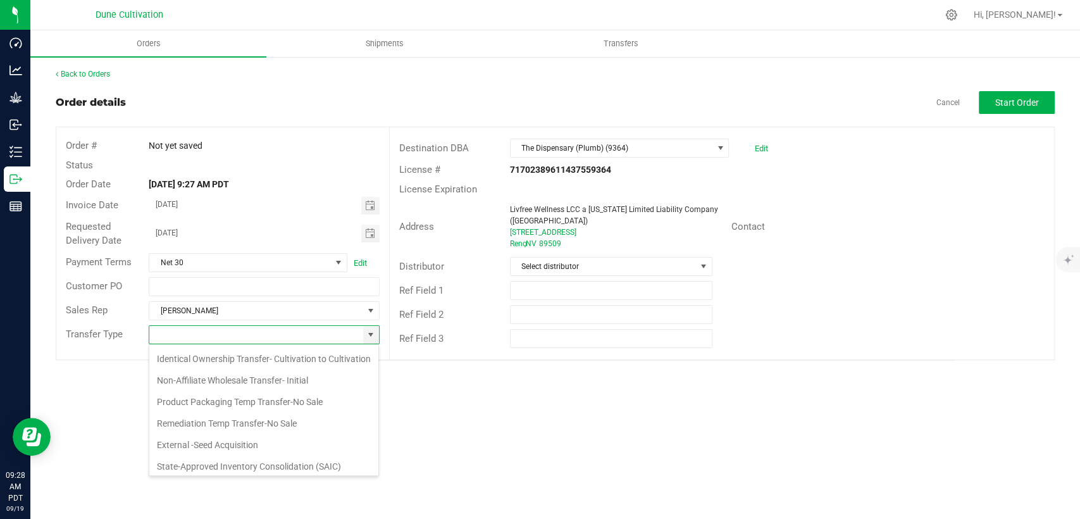
scroll to position [170, 0]
click at [248, 381] on li "Non-Affiliate Wholesale Transfer- Initial" at bounding box center [263, 376] width 229 height 22
type input "Non-Affiliate Wholesale Transfer- Initial"
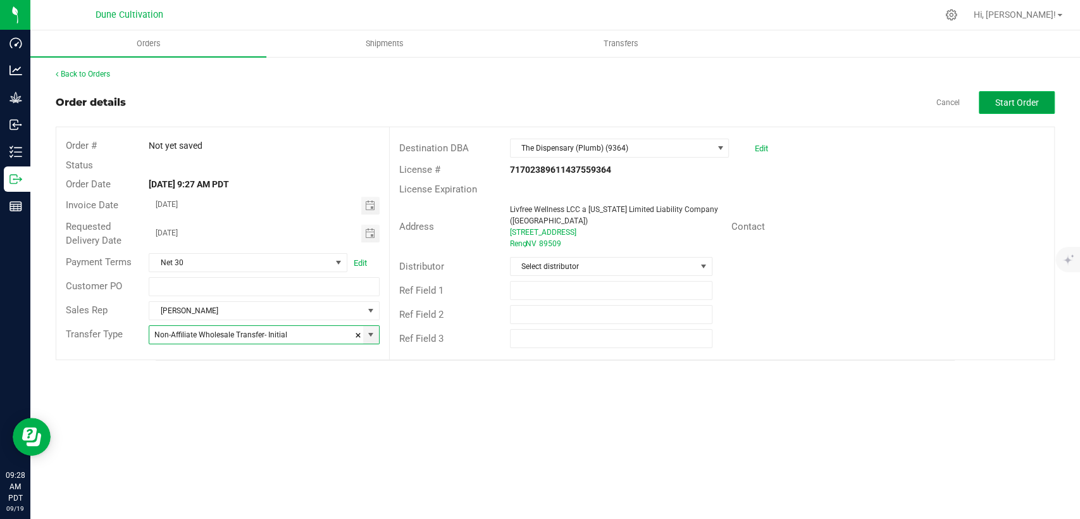
click at [1041, 99] on button "Start Order" at bounding box center [1017, 102] width 76 height 23
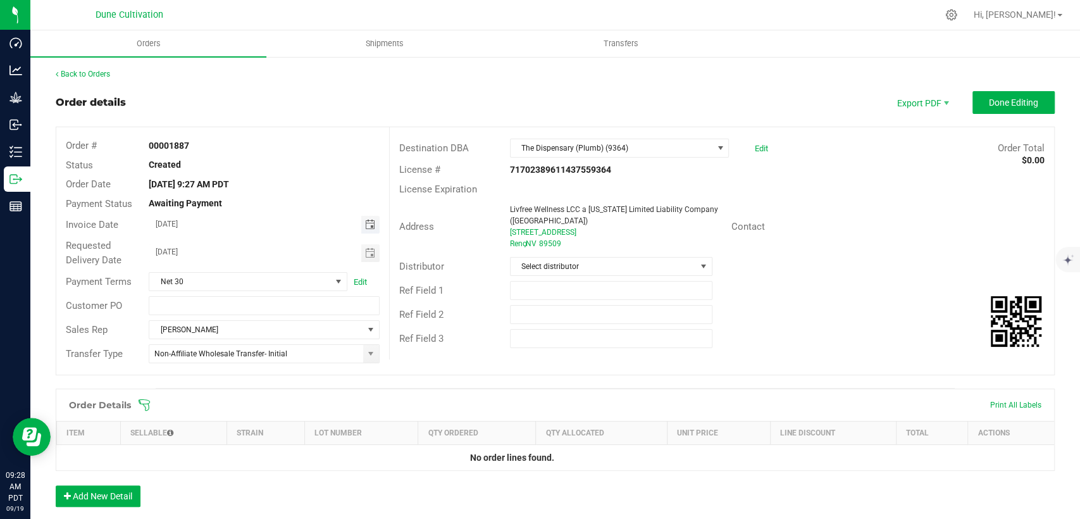
click at [365, 224] on span "Toggle calendar" at bounding box center [370, 225] width 10 height 10
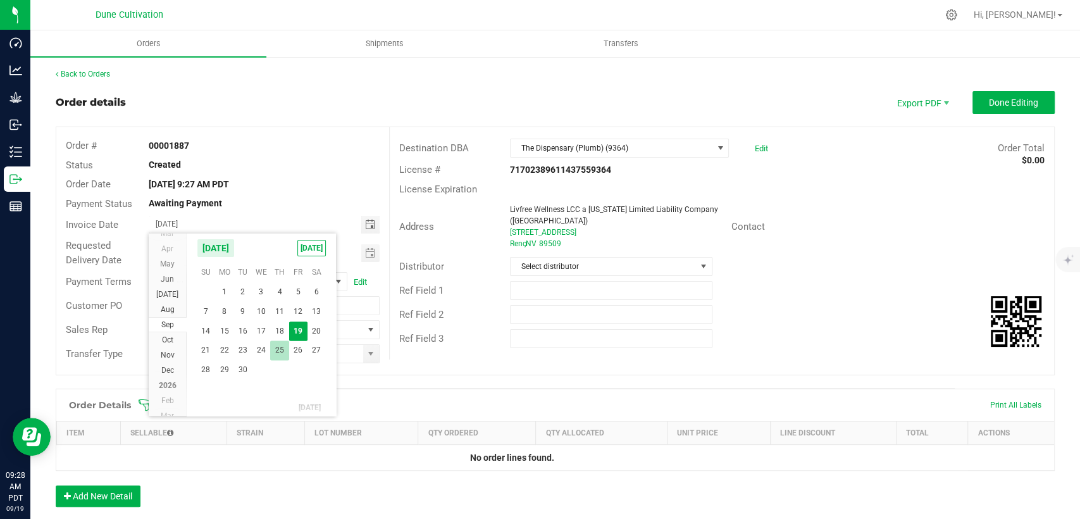
click at [275, 350] on span "25" at bounding box center [279, 350] width 18 height 20
type input "[DATE]"
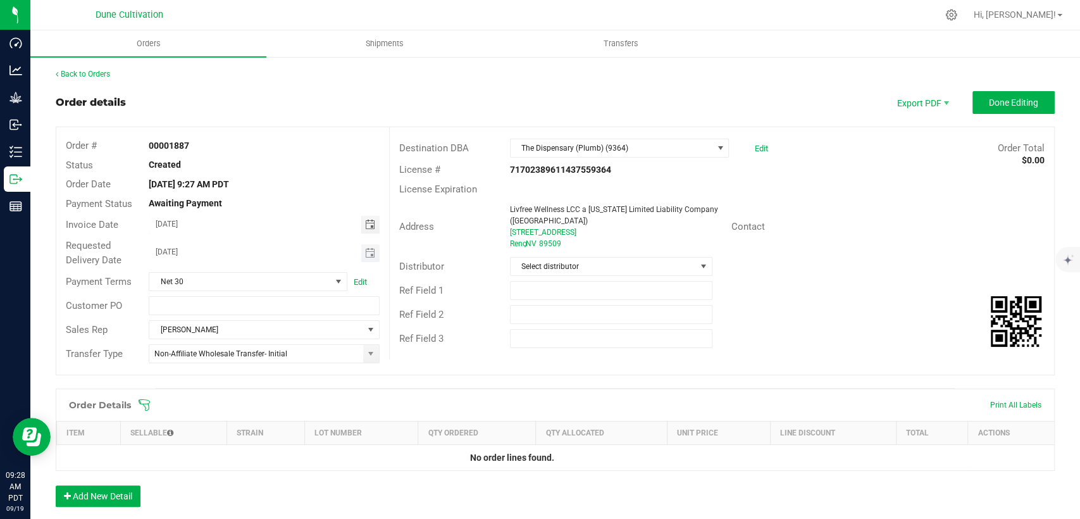
click at [361, 249] on span "Toggle calendar" at bounding box center [370, 253] width 18 height 18
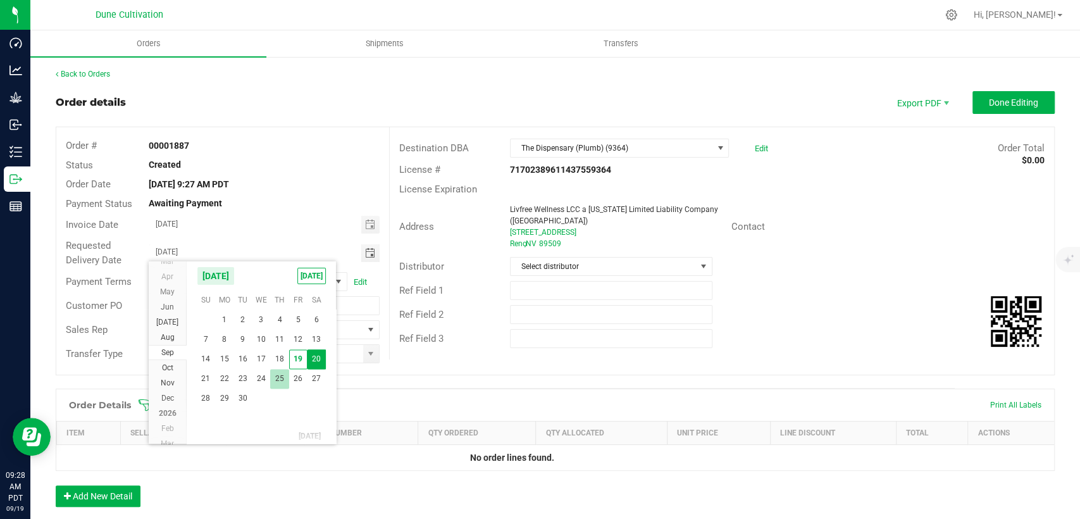
click at [273, 377] on span "25" at bounding box center [279, 379] width 18 height 20
type input "[DATE]"
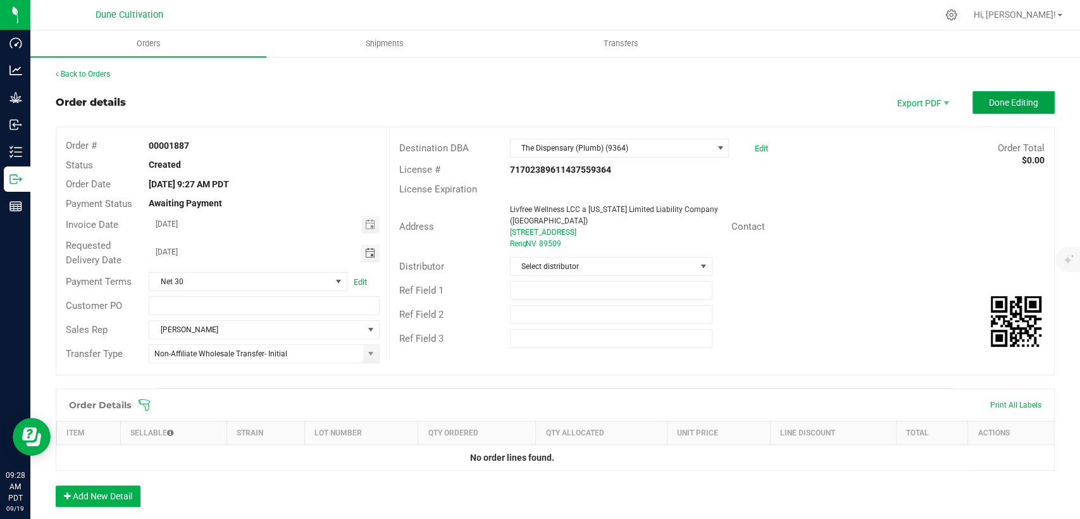
click at [992, 99] on span "Done Editing" at bounding box center [1013, 102] width 49 height 10
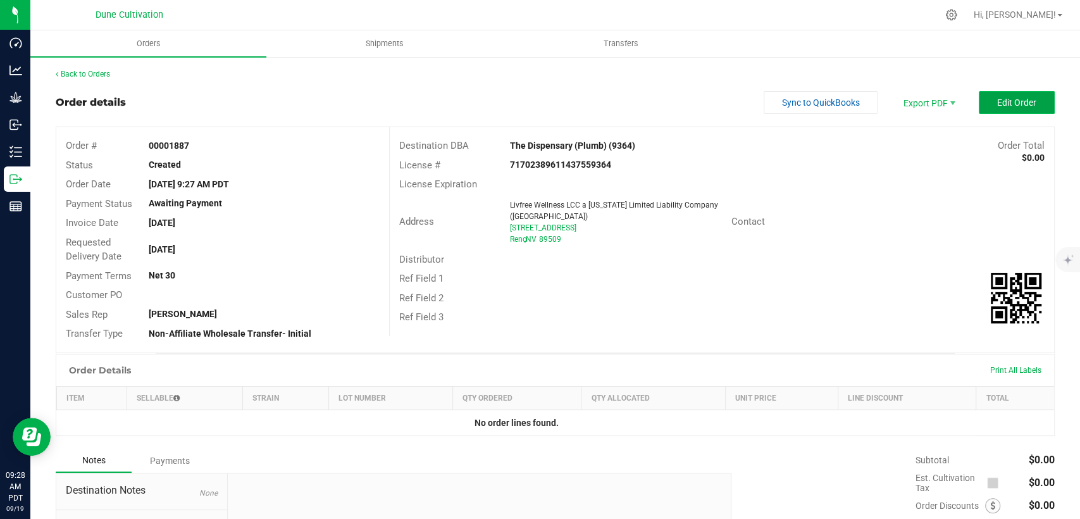
click at [979, 102] on button "Edit Order" at bounding box center [1017, 102] width 76 height 23
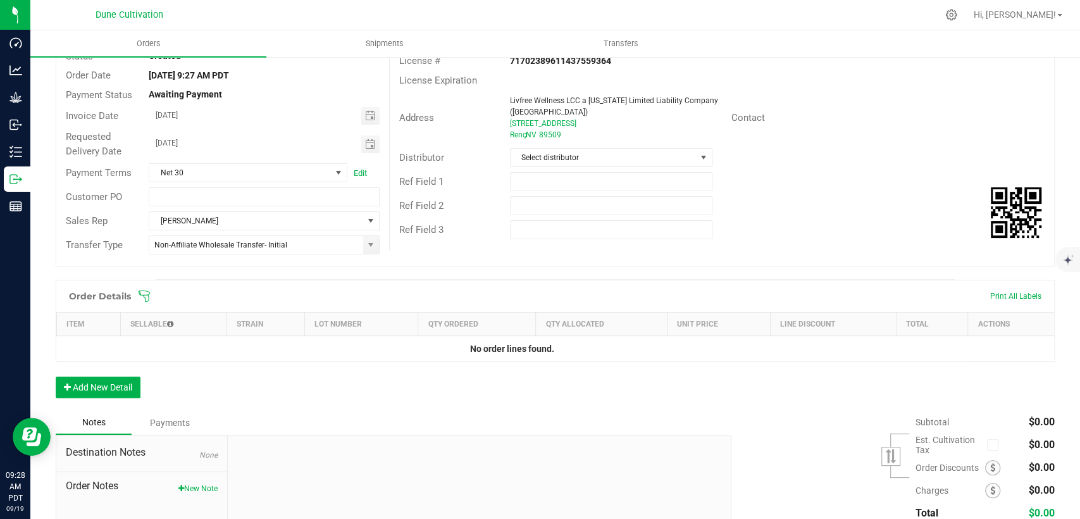
scroll to position [208, 0]
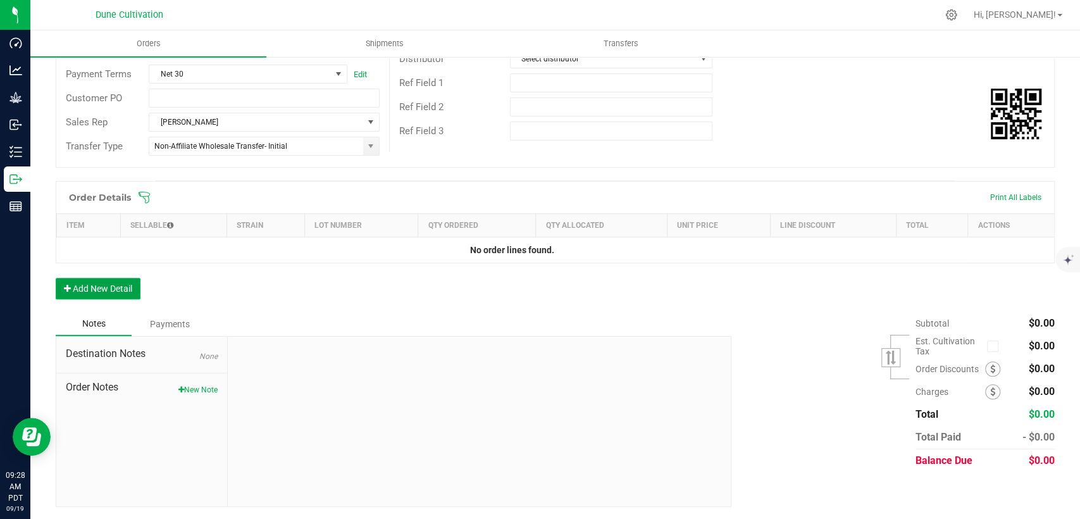
click at [108, 290] on button "Add New Detail" at bounding box center [98, 289] width 85 height 22
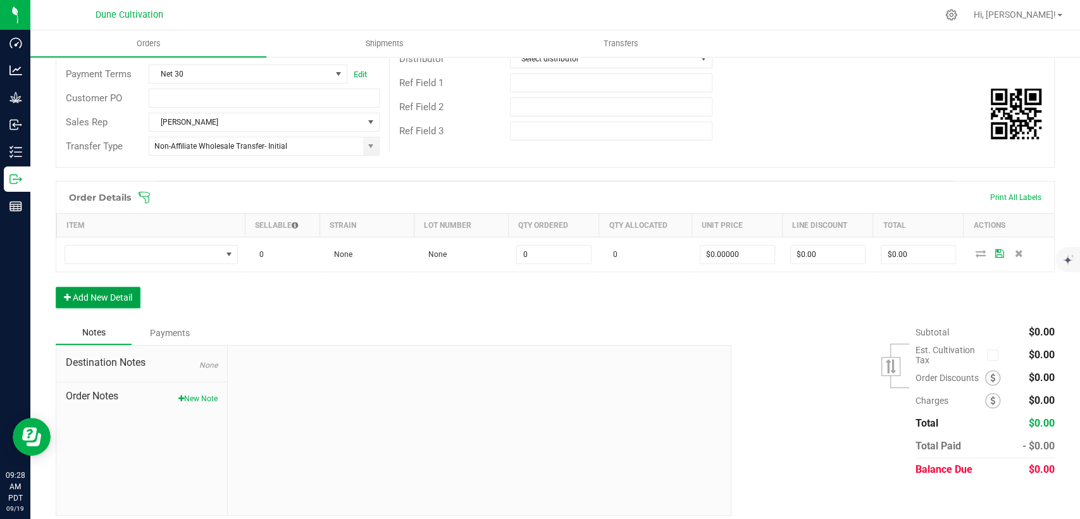
click at [122, 304] on button "Add New Detail" at bounding box center [98, 298] width 85 height 22
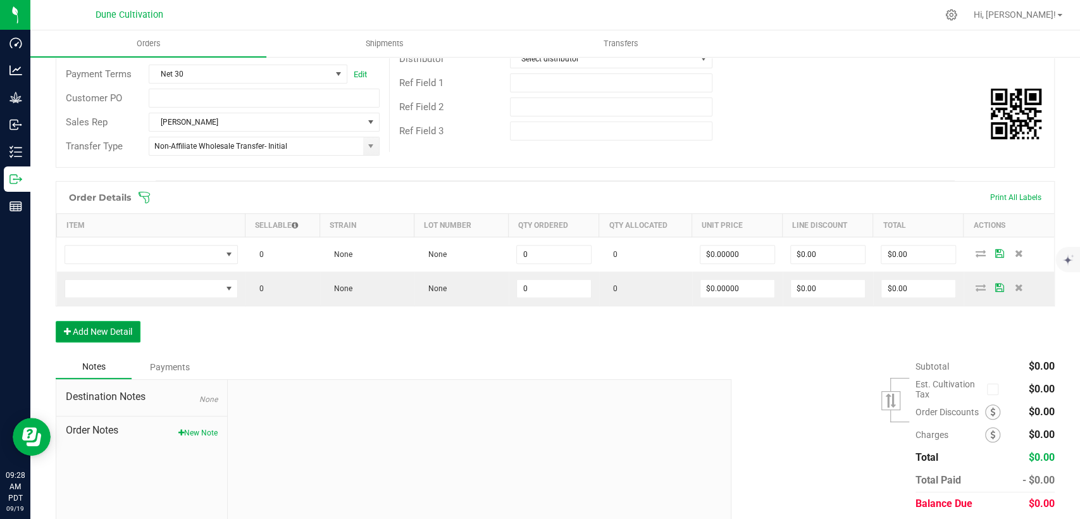
click at [123, 323] on button "Add New Detail" at bounding box center [98, 332] width 85 height 22
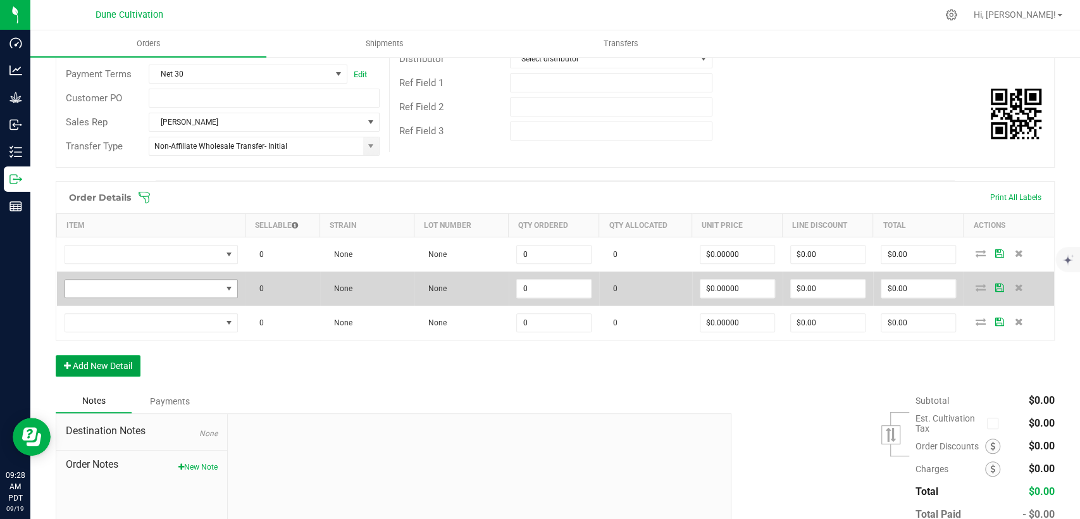
click at [125, 363] on button "Add New Detail" at bounding box center [98, 366] width 85 height 22
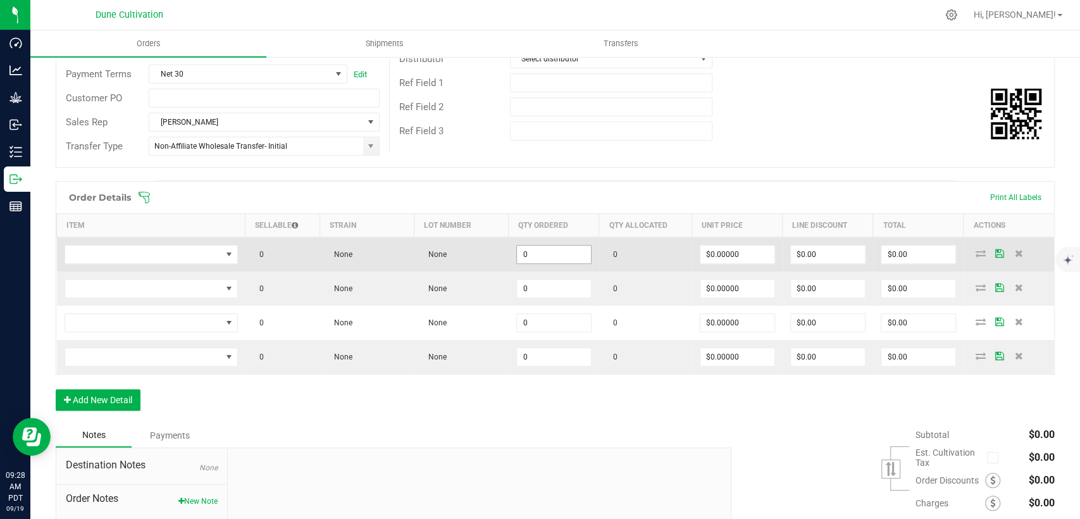
click at [536, 256] on input "0" at bounding box center [554, 255] width 74 height 18
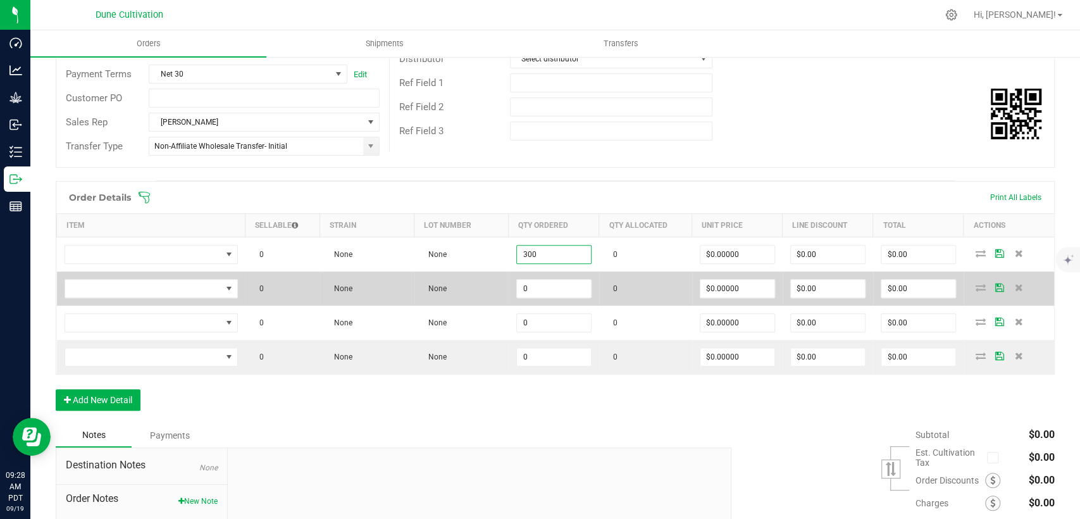
type input "300"
click at [550, 296] on td "0" at bounding box center [554, 288] width 90 height 34
click at [544, 288] on input "0" at bounding box center [554, 289] width 74 height 18
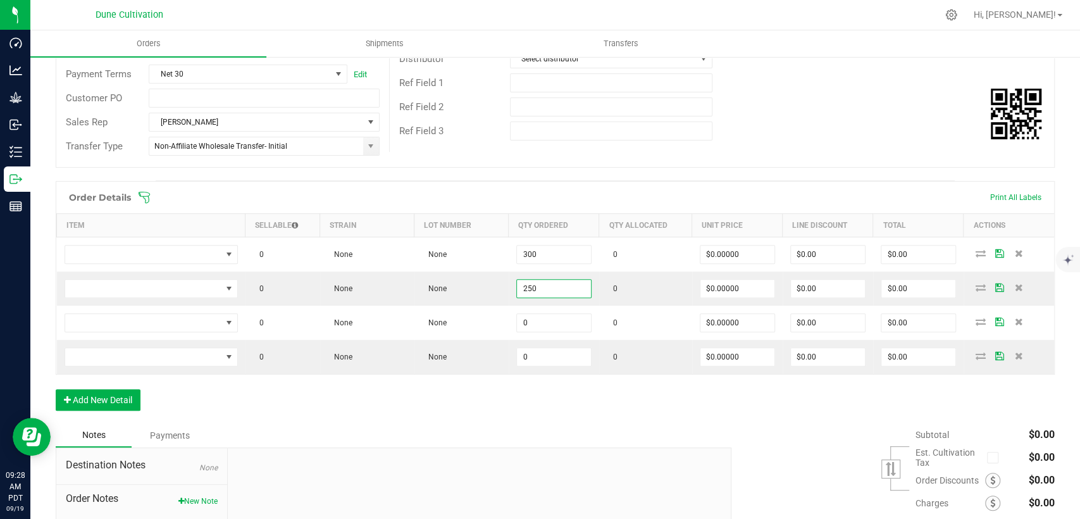
type input "250"
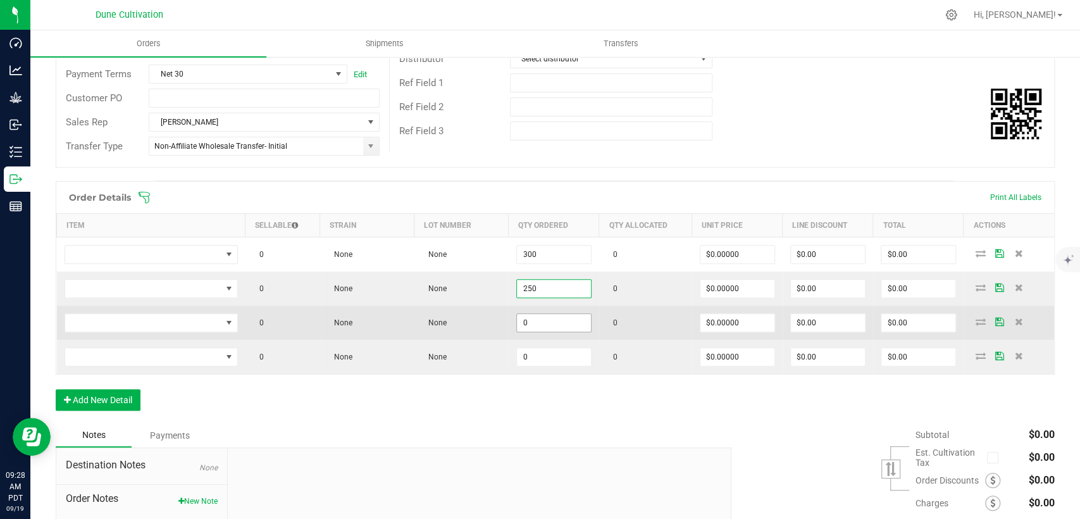
click at [539, 325] on input "0" at bounding box center [554, 323] width 74 height 18
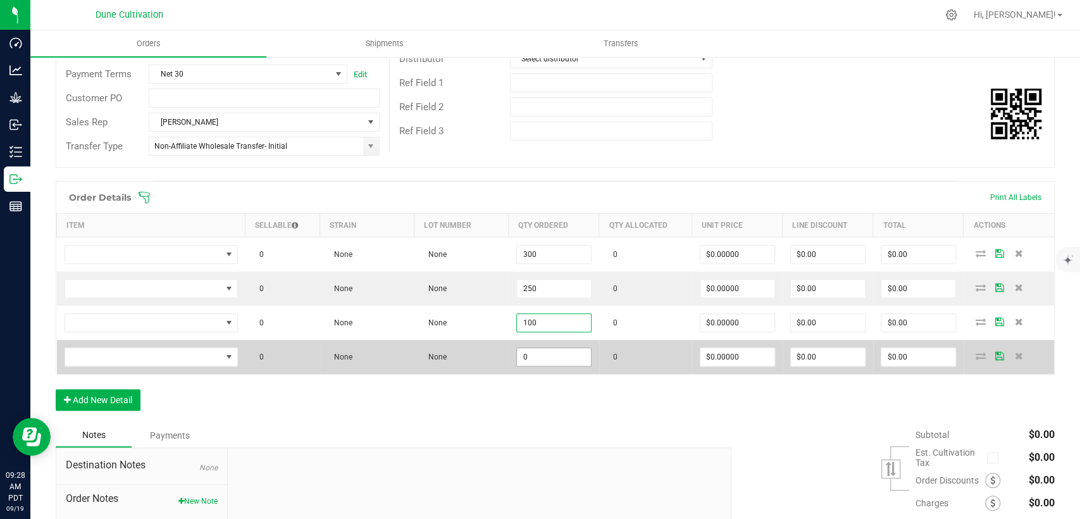
type input "100"
click at [557, 361] on input "0" at bounding box center [554, 357] width 74 height 18
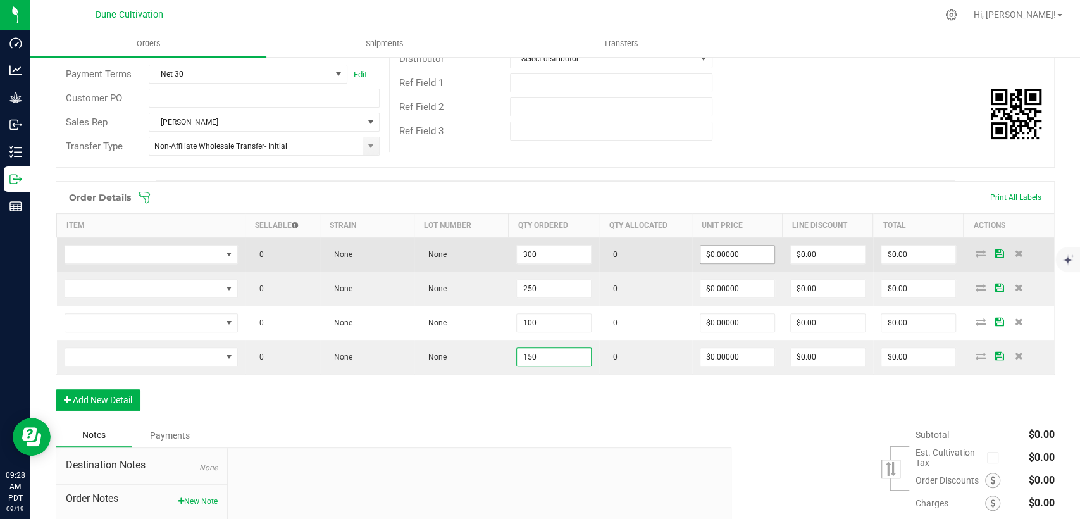
type input "150"
click at [723, 259] on input "0" at bounding box center [738, 255] width 74 height 18
drag, startPoint x: 723, startPoint y: 259, endPoint x: 664, endPoint y: 252, distance: 59.3
click at [664, 252] on outbound-order-line-row "0 None None 300 0 5 $0.00 $0.00" at bounding box center [556, 254] width 998 height 35
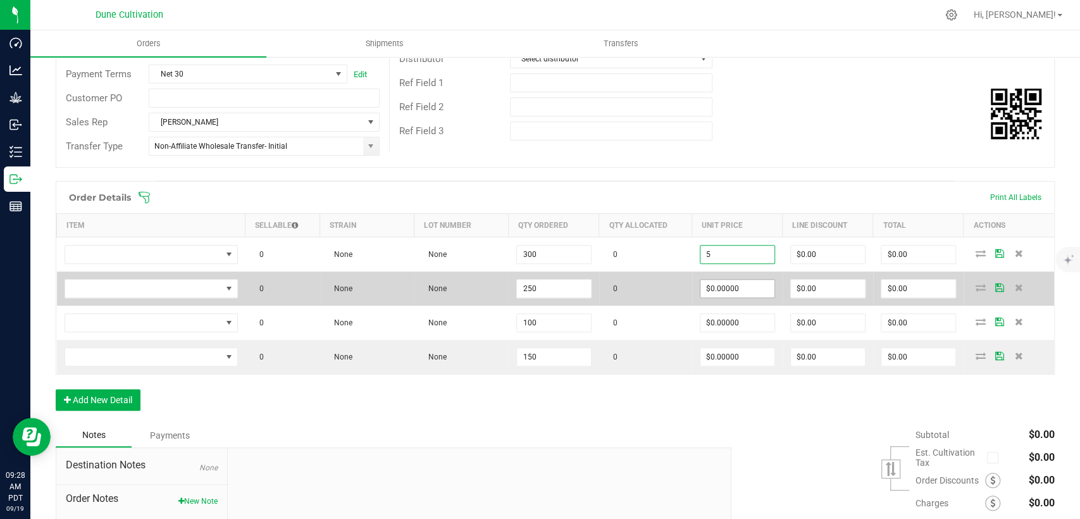
type input "$5.00000"
type input "$1,500.00"
click at [733, 292] on input "0" at bounding box center [738, 289] width 74 height 18
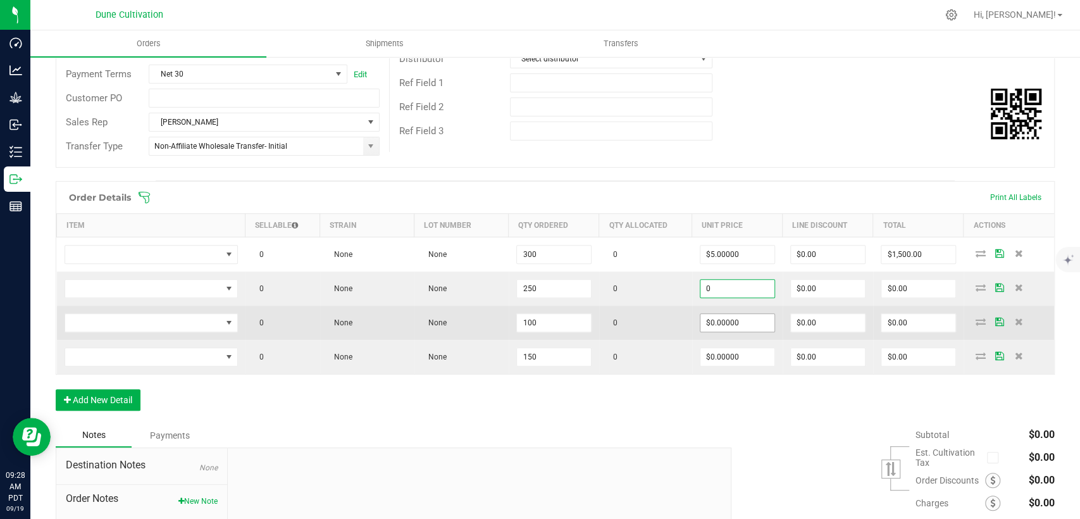
paste input "5"
type input "$5.00000"
type input "$1,250.00"
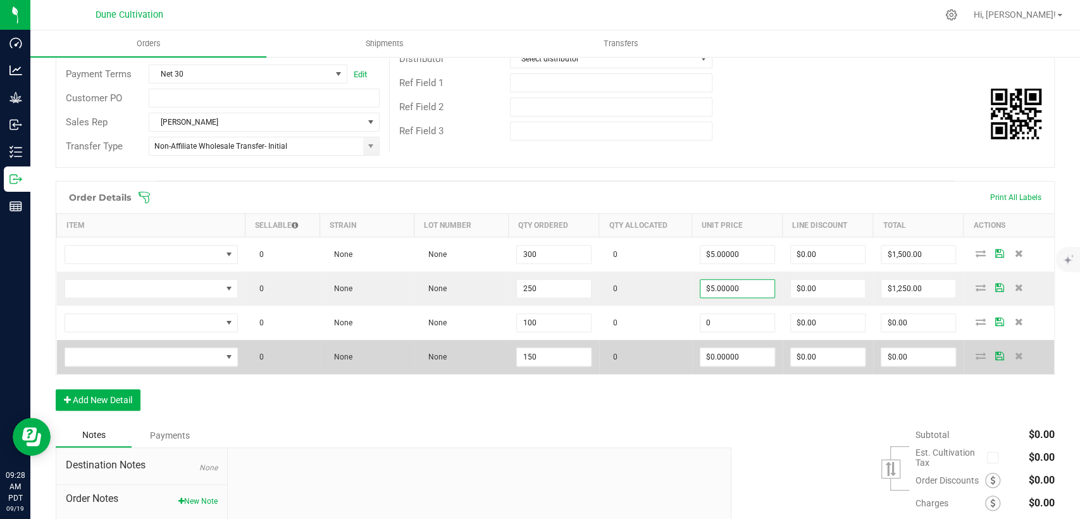
drag, startPoint x: 724, startPoint y: 328, endPoint x: 723, endPoint y: 338, distance: 10.2
click at [723, 329] on input "0" at bounding box center [738, 323] width 74 height 18
paste input "5"
type input "$5.00000"
type input "$500.00"
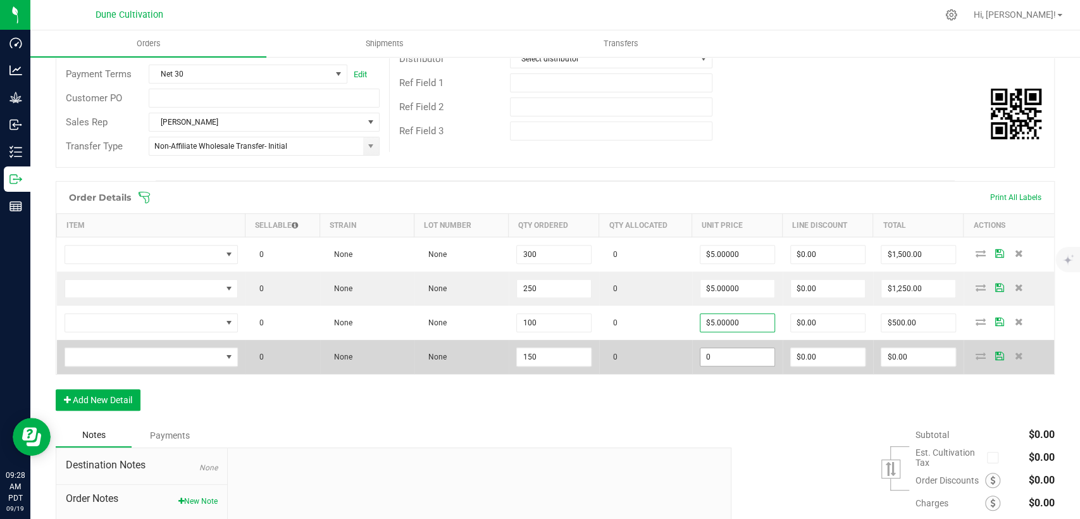
click at [721, 352] on input "0" at bounding box center [738, 357] width 74 height 18
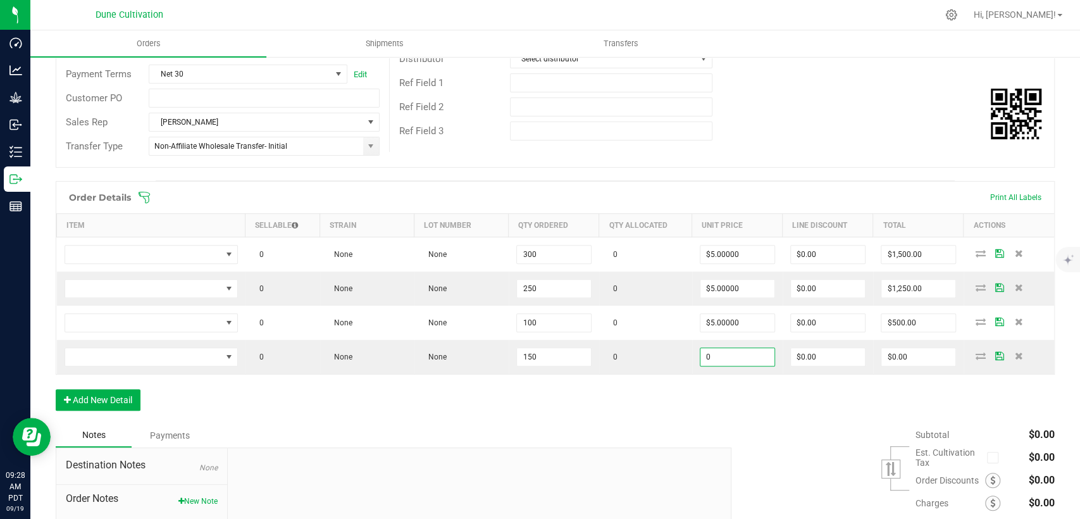
paste input "5"
type input "$5.00000"
type input "$750.00"
click at [682, 409] on div "Order Details Print All Labels Item Sellable Strain Lot Number Qty Ordered Qty …" at bounding box center [555, 302] width 999 height 242
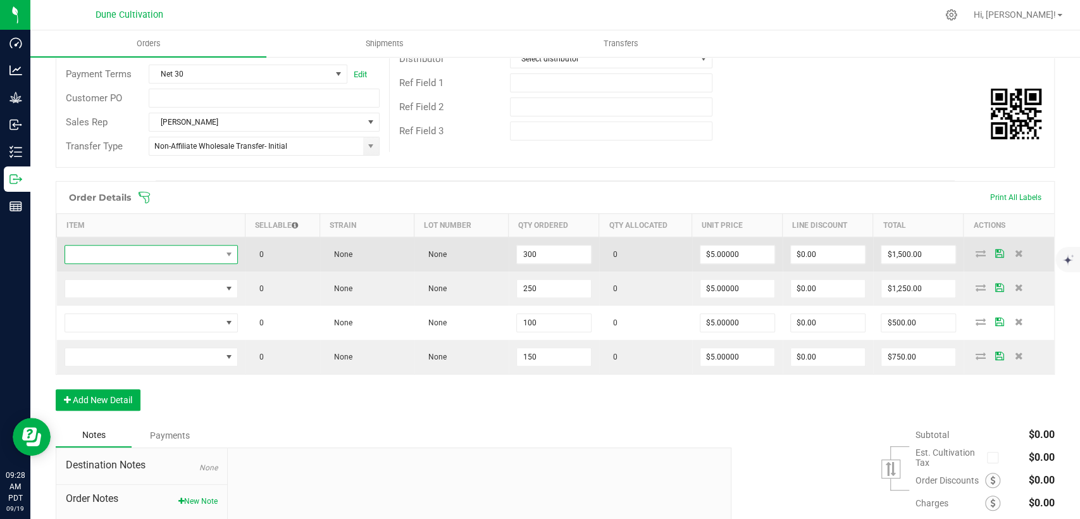
click at [174, 252] on span "NO DATA FOUND" at bounding box center [143, 255] width 156 height 18
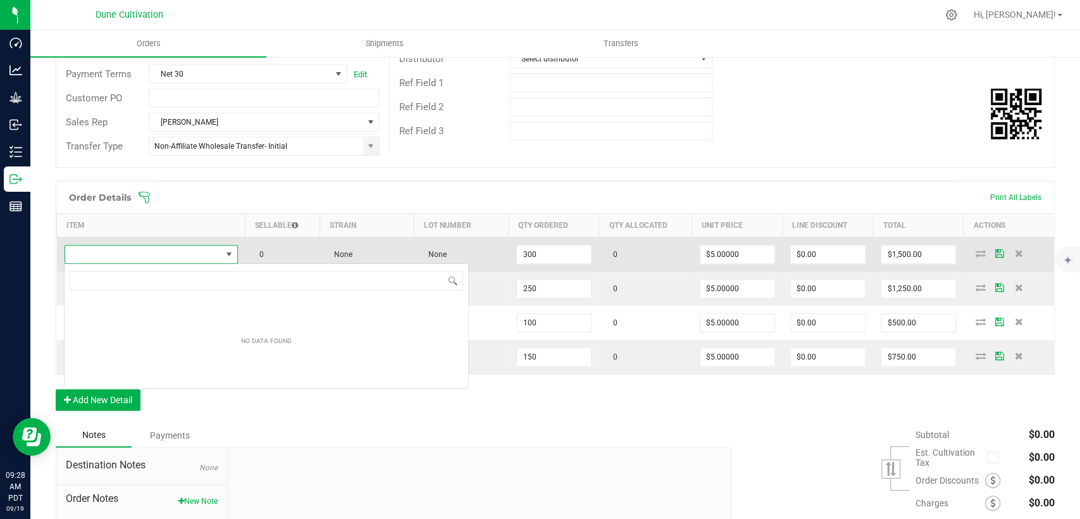
scroll to position [18, 171]
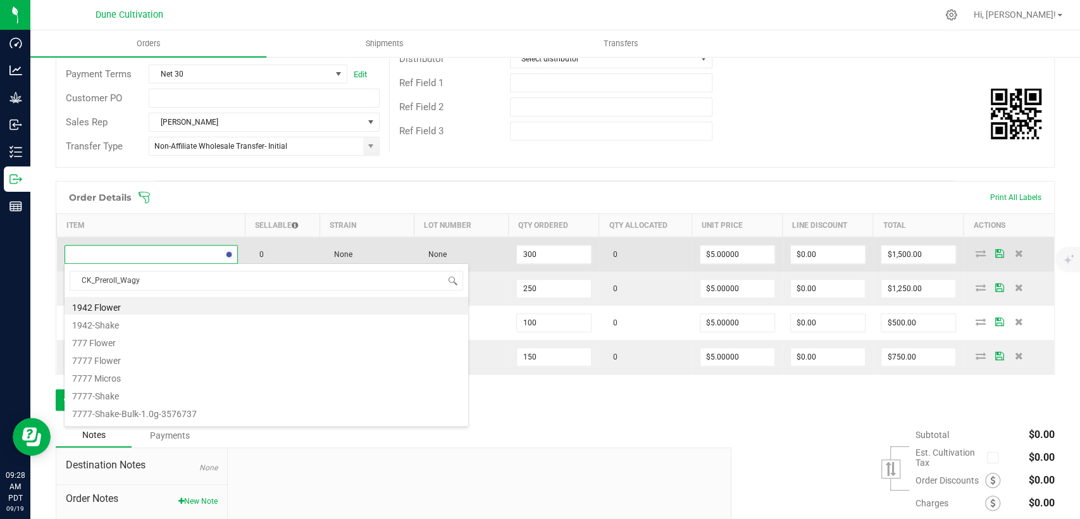
type input "CK_Preroll_Wagyu"
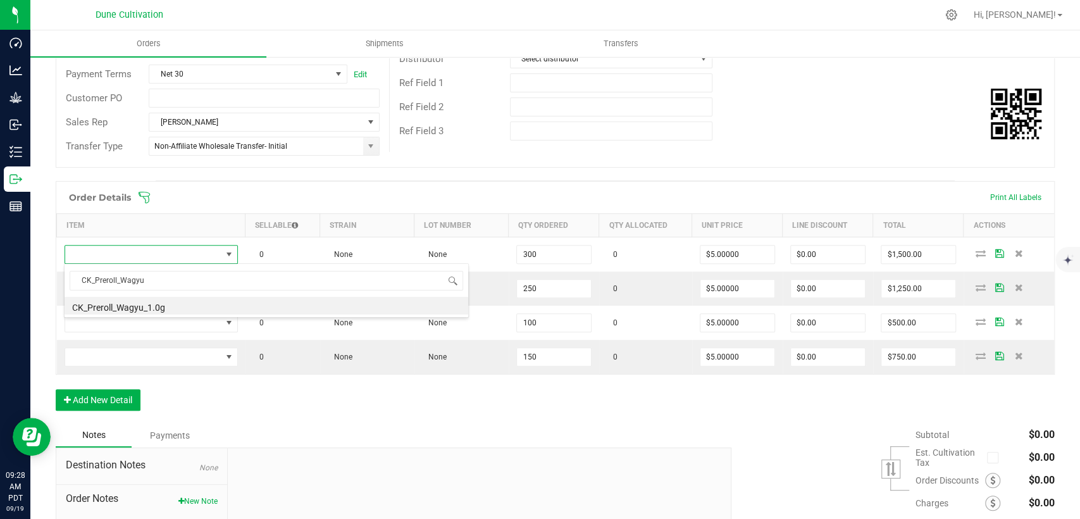
drag, startPoint x: 122, startPoint y: 279, endPoint x: 53, endPoint y: 285, distance: 69.2
click at [53, 284] on body "Dashboard Analytics Grow Inbound Inventory Outbound Reports 09:28 AM PDT 09/19/…" at bounding box center [540, 259] width 1080 height 519
click at [111, 306] on li "CK_Preroll_Wagyu_1.0g" at bounding box center [267, 306] width 404 height 18
type input "300 ea"
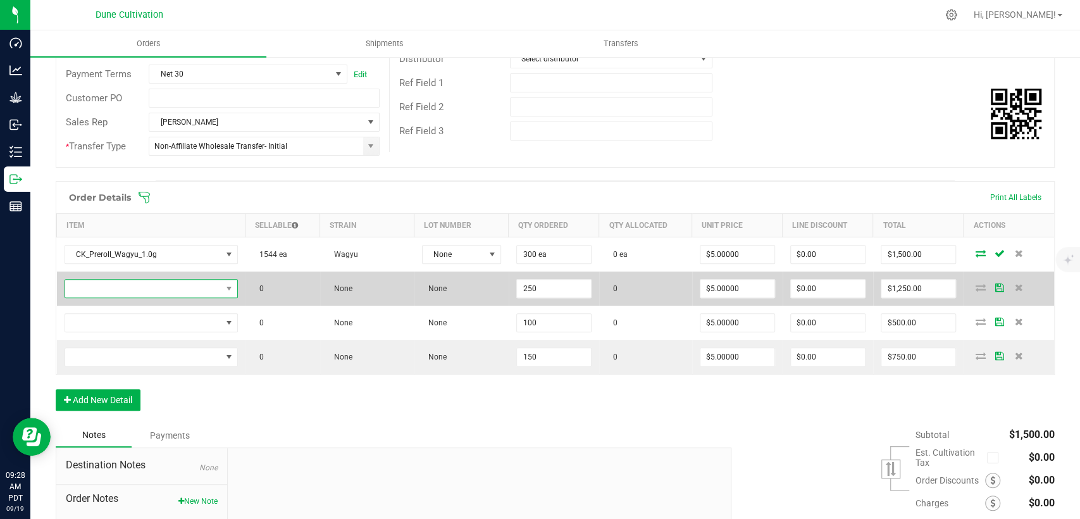
click at [138, 280] on span "NO DATA FOUND" at bounding box center [143, 289] width 156 height 18
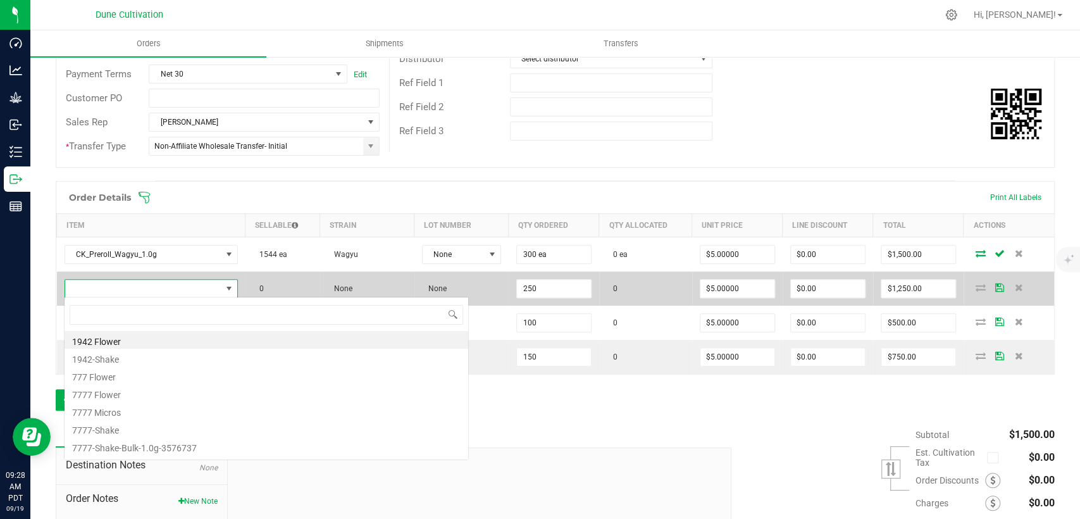
scroll to position [18, 169]
type input "CK_Preroll_Flat"
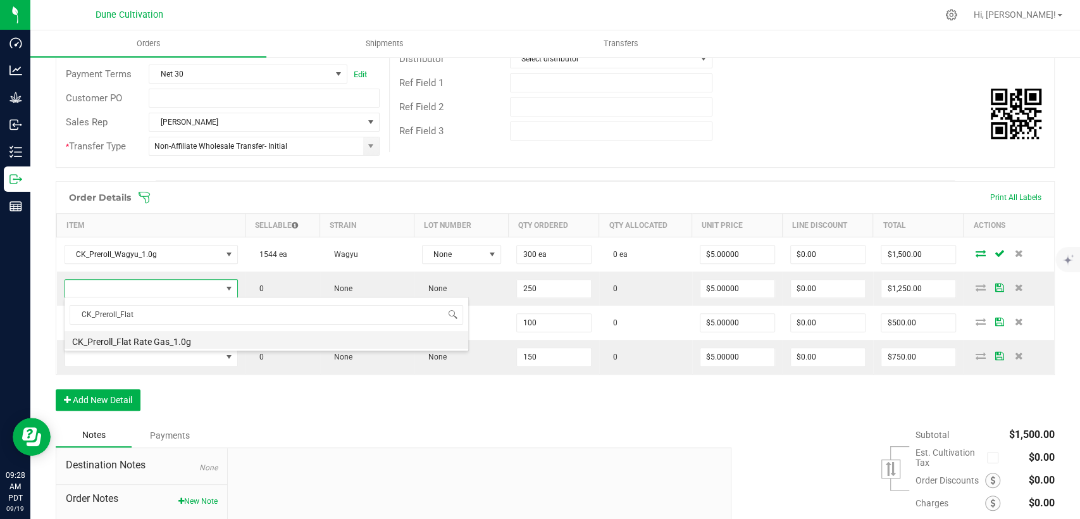
click at [131, 335] on li "CK_Preroll_Flat Rate Gas_1.0g" at bounding box center [267, 340] width 404 height 18
type input "250 ea"
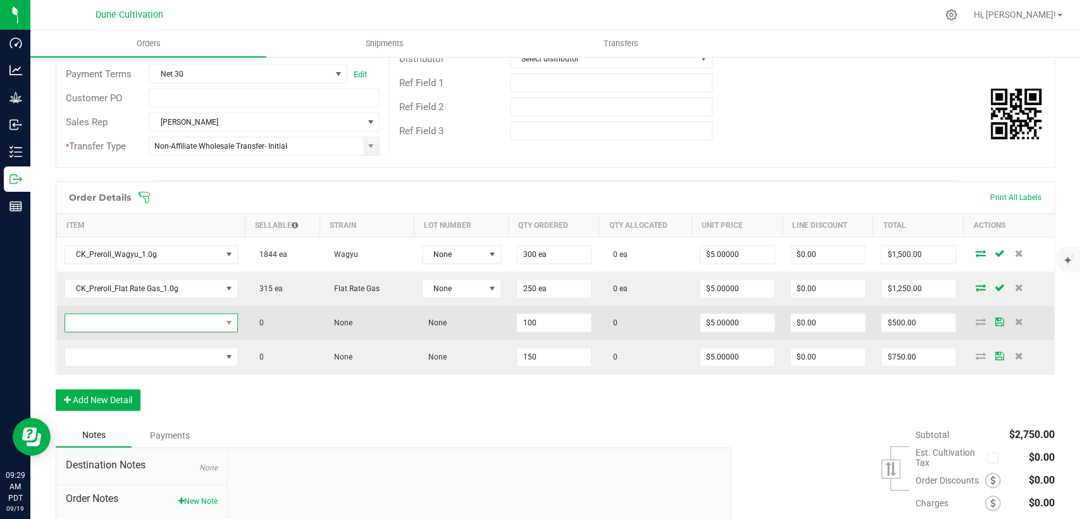
click at [146, 316] on span "NO DATA FOUND" at bounding box center [143, 323] width 156 height 18
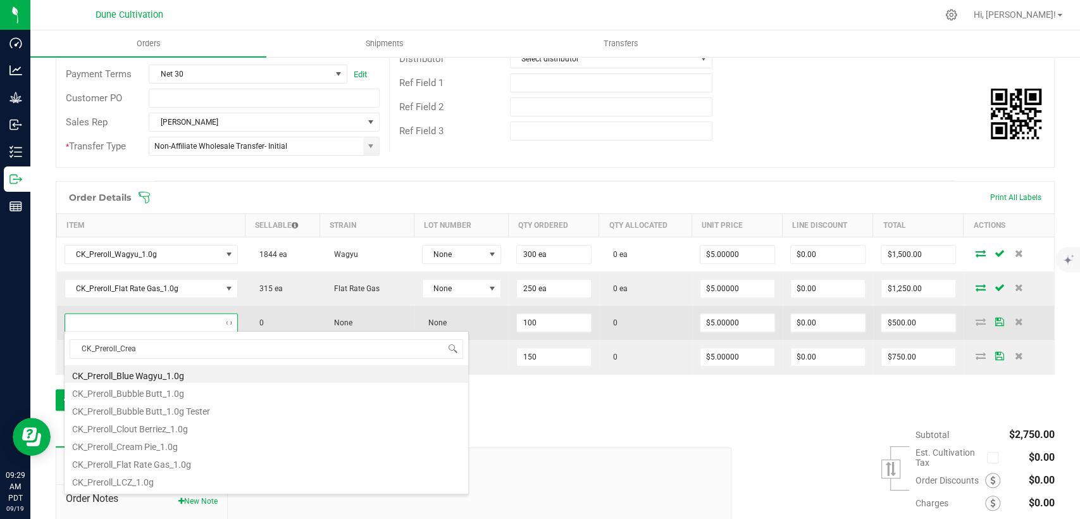
type input "CK_Preroll_Cream"
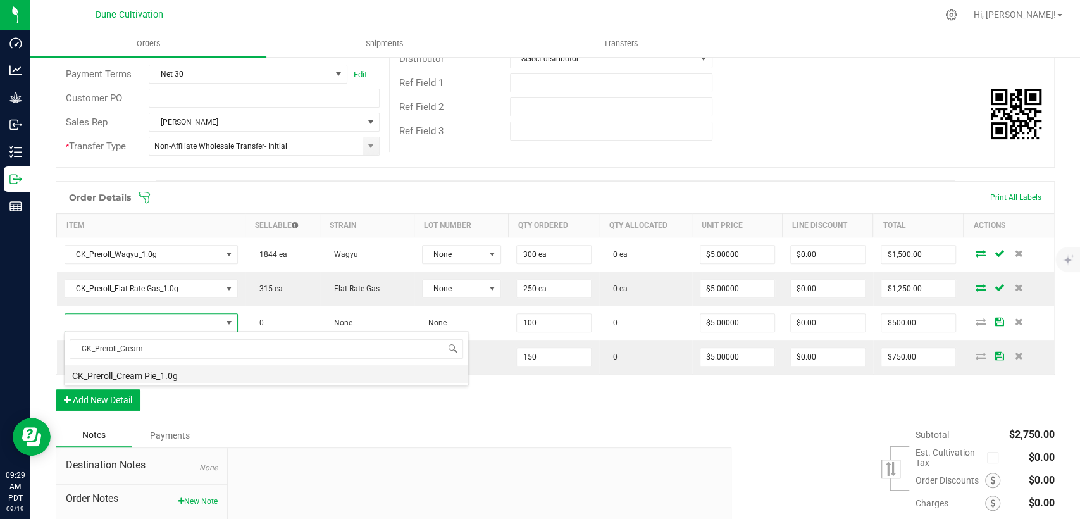
click at [145, 378] on li "CK_Preroll_Cream Pie_1.0g" at bounding box center [267, 374] width 404 height 18
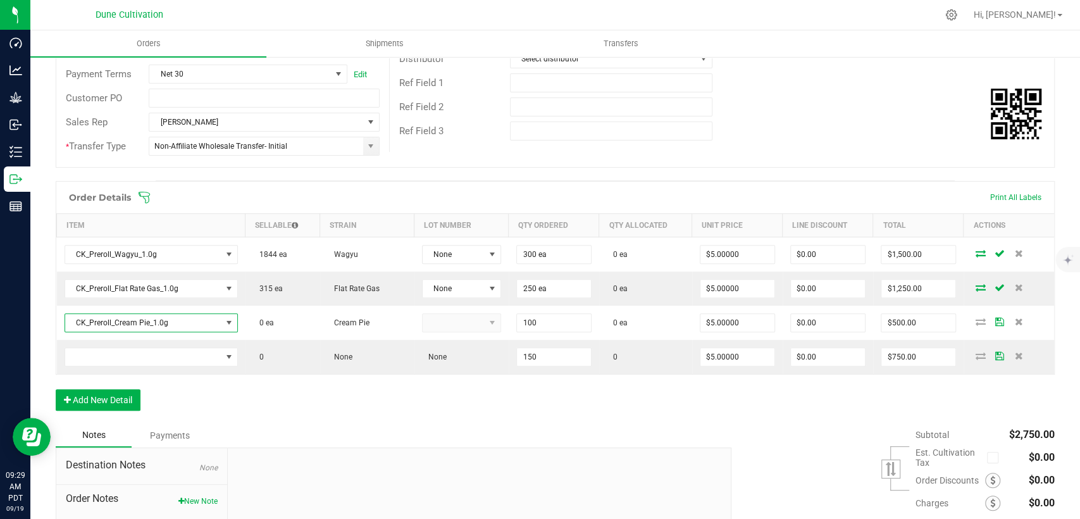
type input "100 ea"
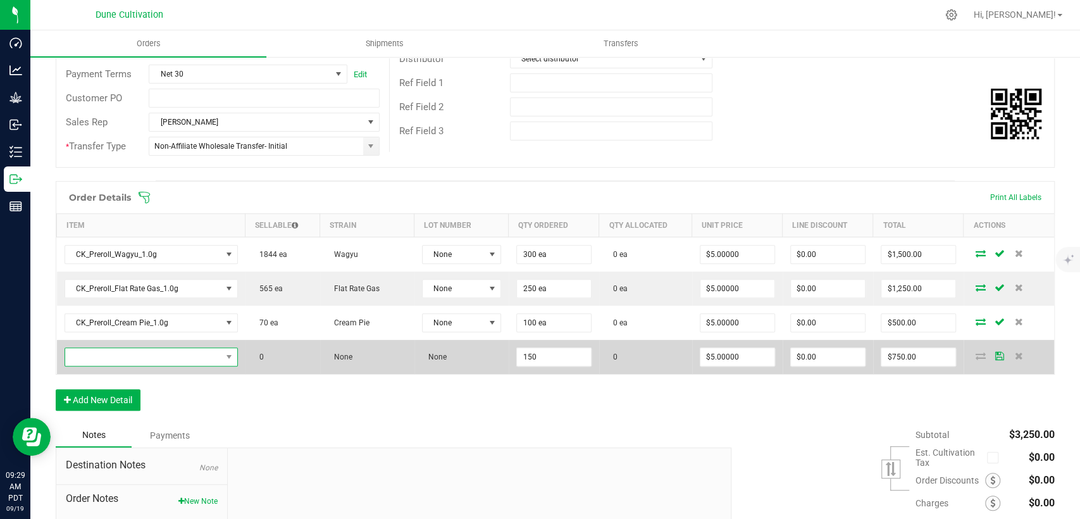
click at [154, 355] on span "NO DATA FOUND" at bounding box center [143, 357] width 156 height 18
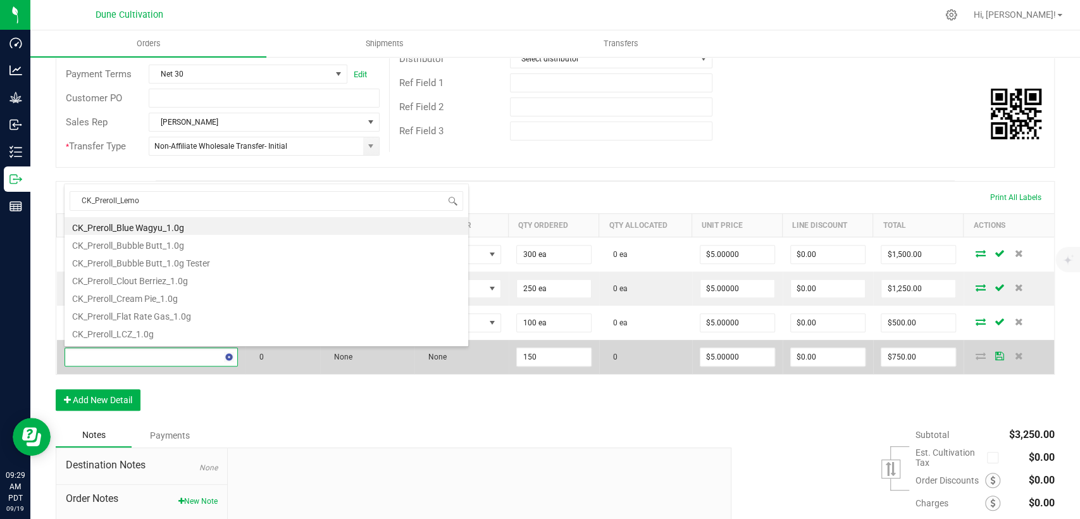
type input "CK_Preroll_Lemon"
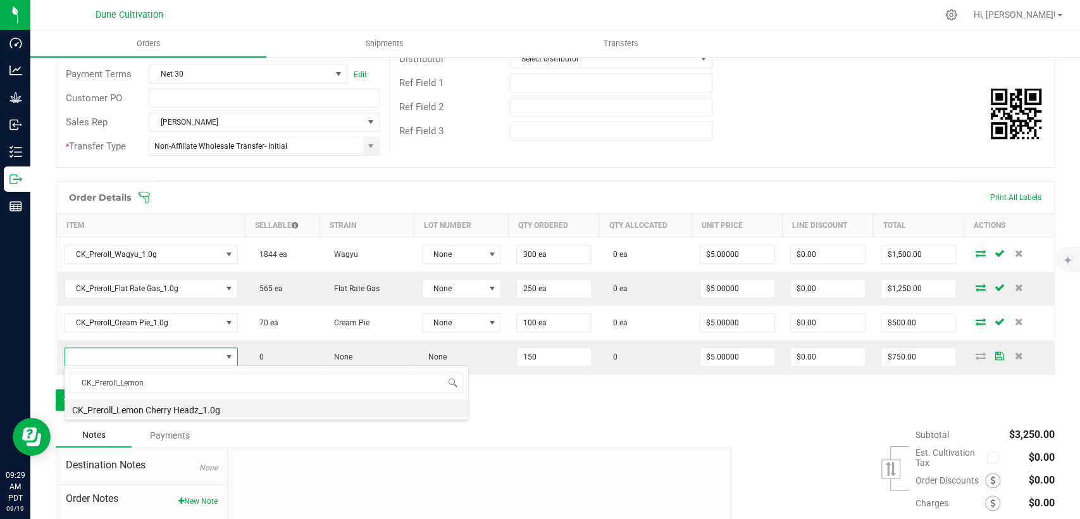
click at [151, 408] on li "CK_Preroll_Lemon Cherry Headz_1.0g" at bounding box center [267, 408] width 404 height 18
type input "150 ea"
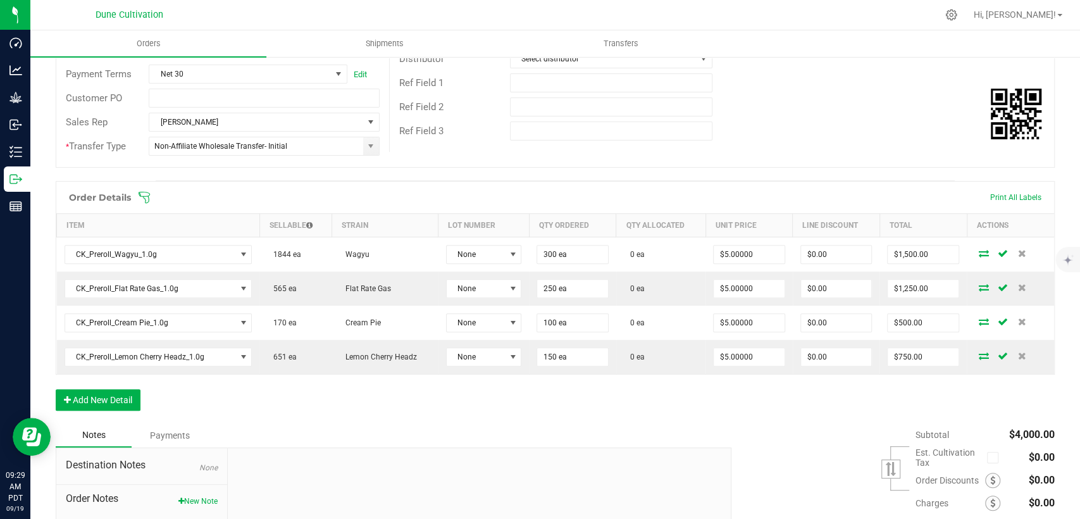
scroll to position [318, 0]
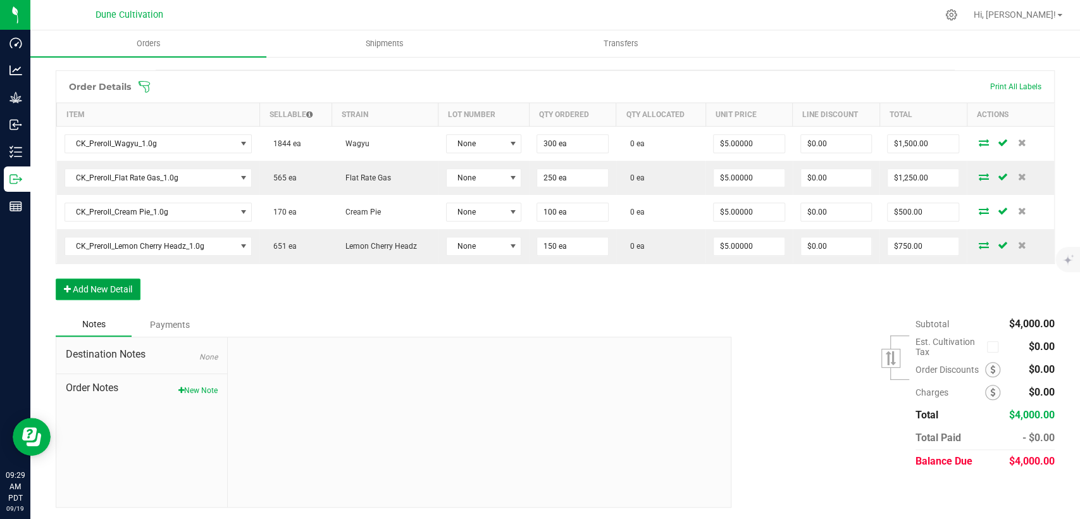
click at [121, 289] on button "Add New Detail" at bounding box center [98, 289] width 85 height 22
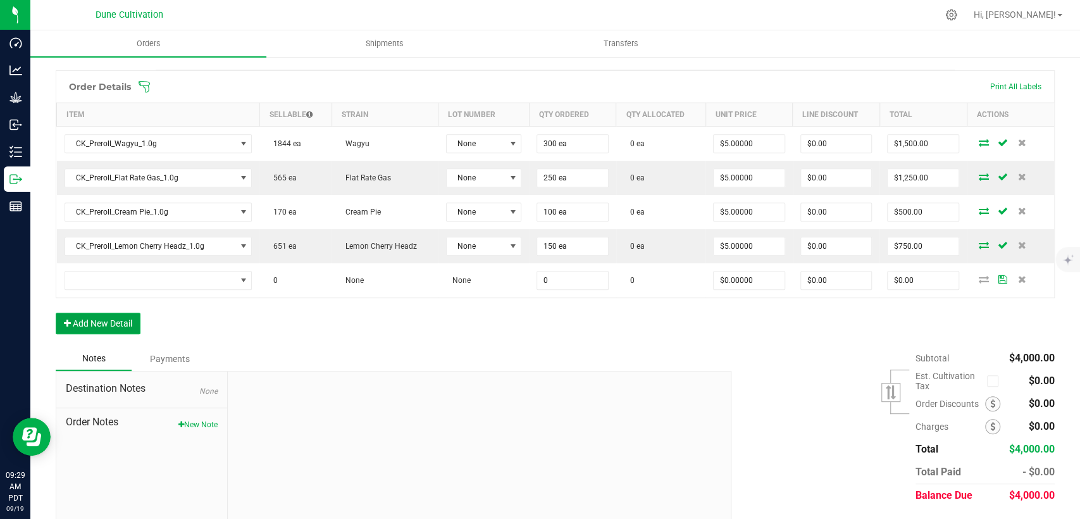
click at [131, 323] on button "Add New Detail" at bounding box center [98, 324] width 85 height 22
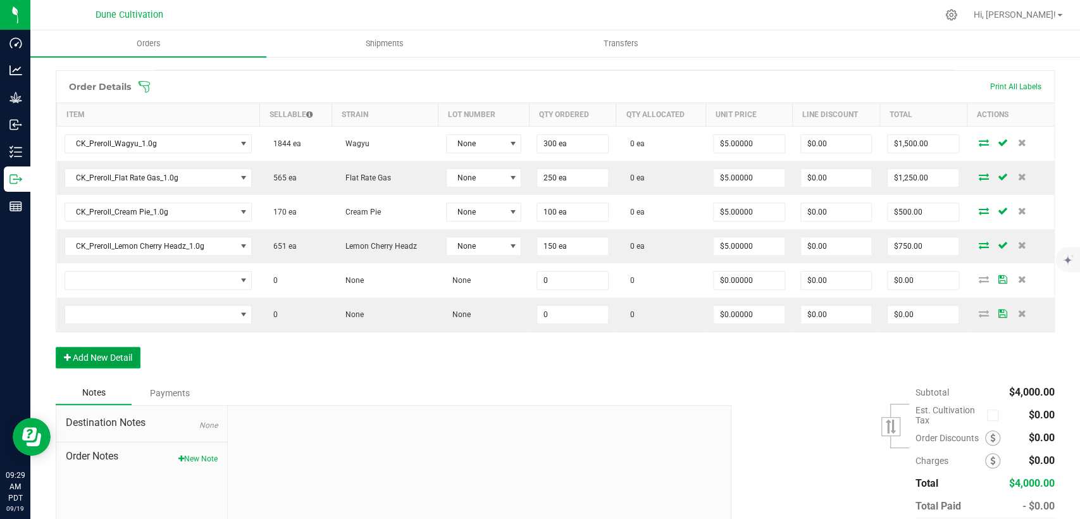
click at [118, 361] on button "Add New Detail" at bounding box center [98, 358] width 85 height 22
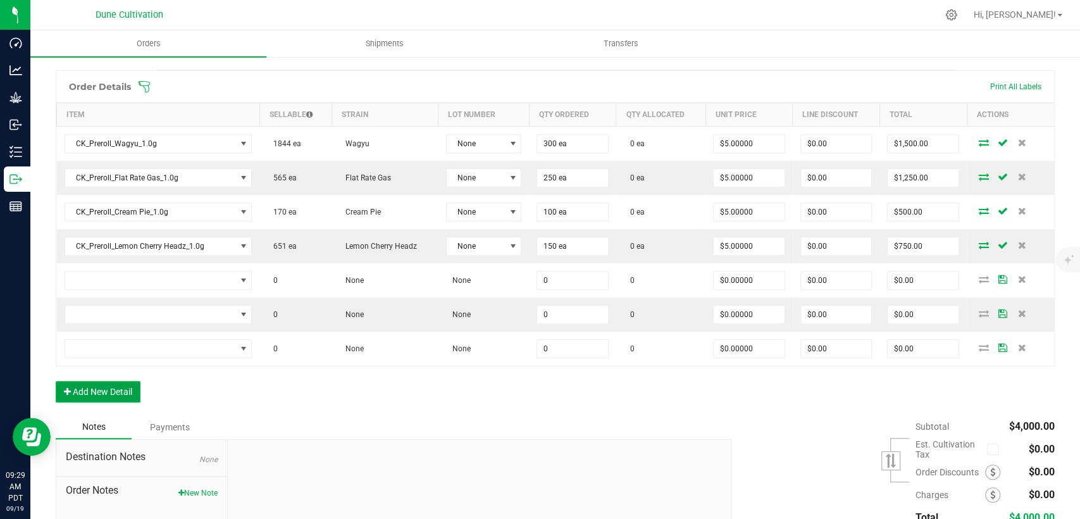
click at [123, 391] on button "Add New Detail" at bounding box center [98, 392] width 85 height 22
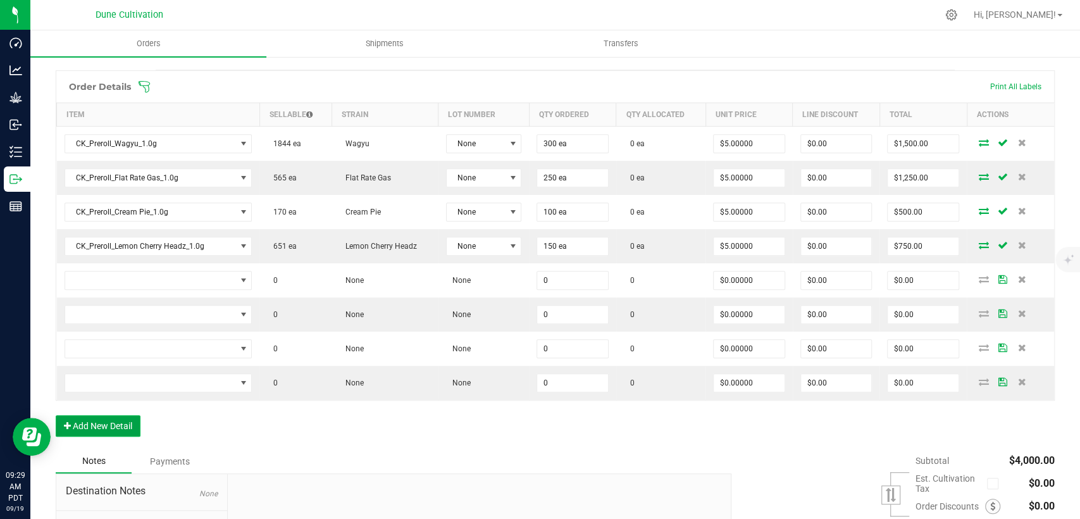
click at [129, 434] on button "Add New Detail" at bounding box center [98, 426] width 85 height 22
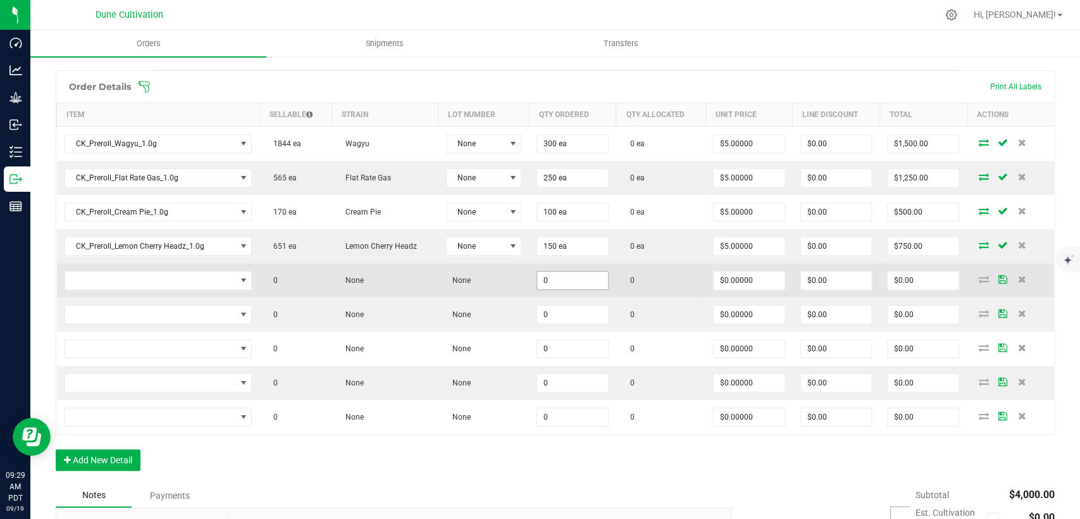
click at [556, 280] on input "0" at bounding box center [572, 280] width 71 height 18
drag, startPoint x: 556, startPoint y: 280, endPoint x: 502, endPoint y: 290, distance: 54.6
click at [502, 289] on outbound-order-line-row "0 None None 500 0 $0.00000 $0.00 $0.00" at bounding box center [556, 280] width 998 height 34
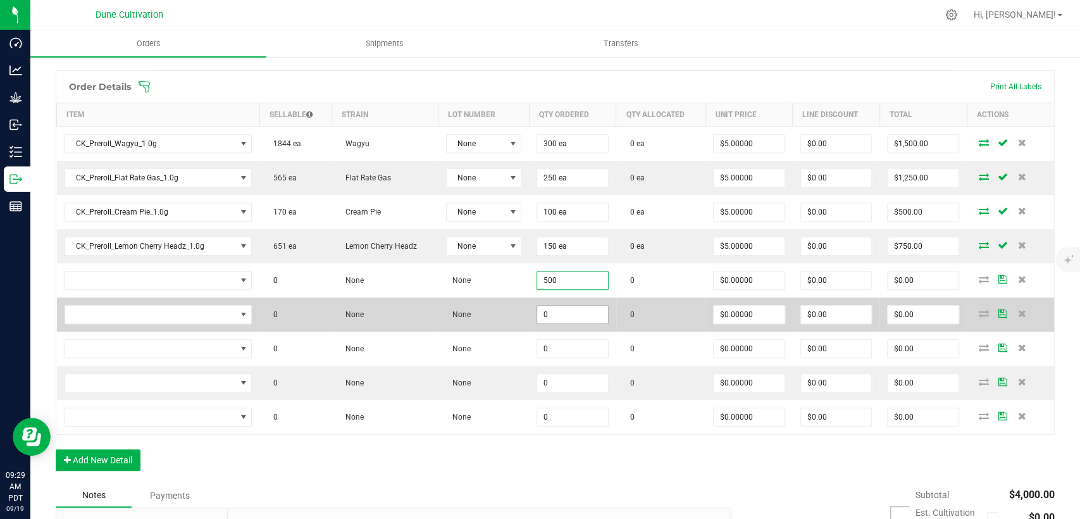
type input "500"
click at [547, 311] on input "0" at bounding box center [572, 315] width 71 height 18
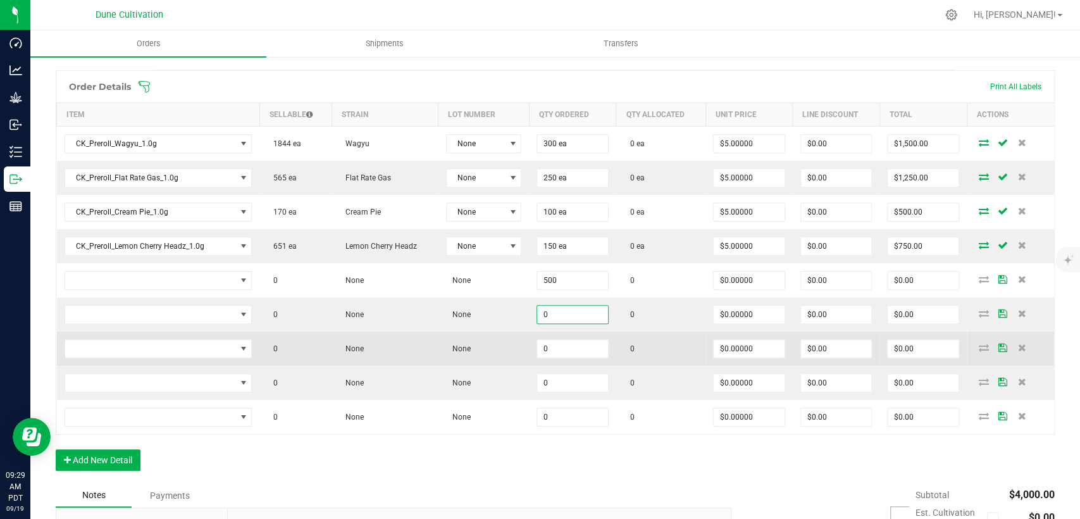
paste input "50"
type input "500"
click at [544, 345] on input "0" at bounding box center [572, 349] width 71 height 18
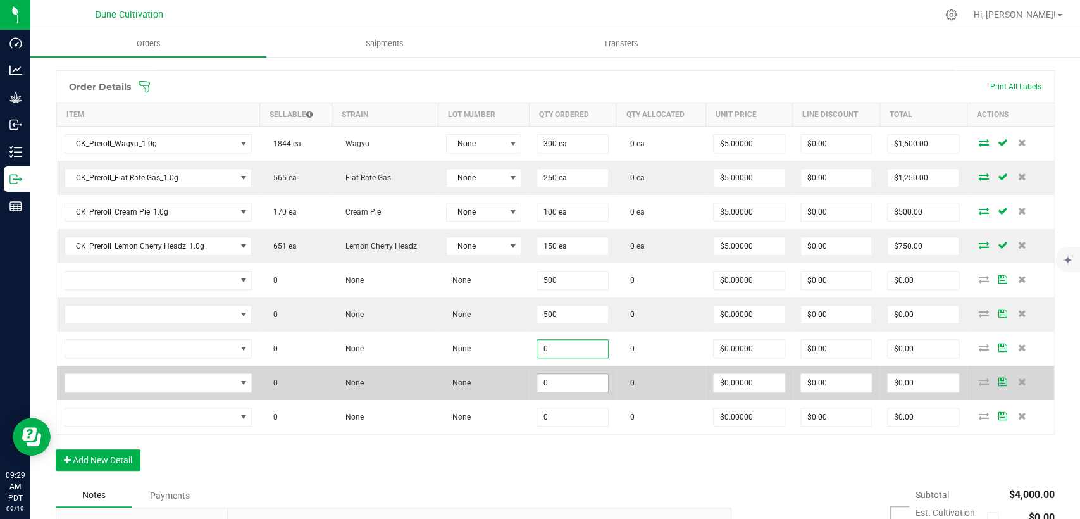
paste input "50"
type input "500"
click at [554, 387] on input "0" at bounding box center [572, 383] width 71 height 18
drag, startPoint x: 554, startPoint y: 387, endPoint x: 490, endPoint y: 385, distance: 64.6
click at [490, 385] on outbound-order-line-row "0 None None 250 0 $0.00000 $0.00 $0.00" at bounding box center [556, 383] width 998 height 34
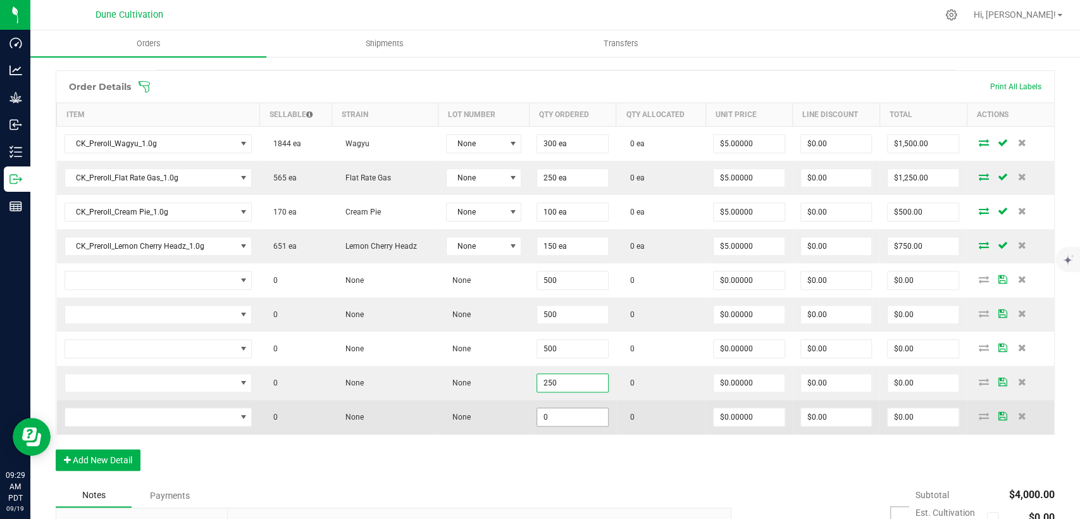
type input "250"
click at [537, 418] on input "0" at bounding box center [572, 417] width 71 height 18
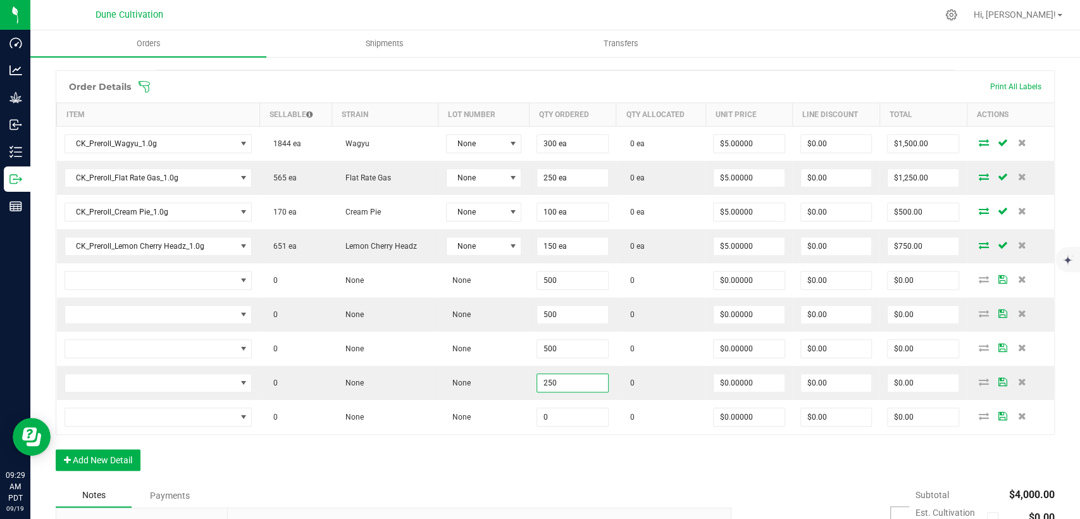
paste input "25"
type input "250"
click at [535, 449] on div "Order Details Print All Labels Item Sellable Strain Lot Number Qty Ordered Qty …" at bounding box center [555, 276] width 999 height 413
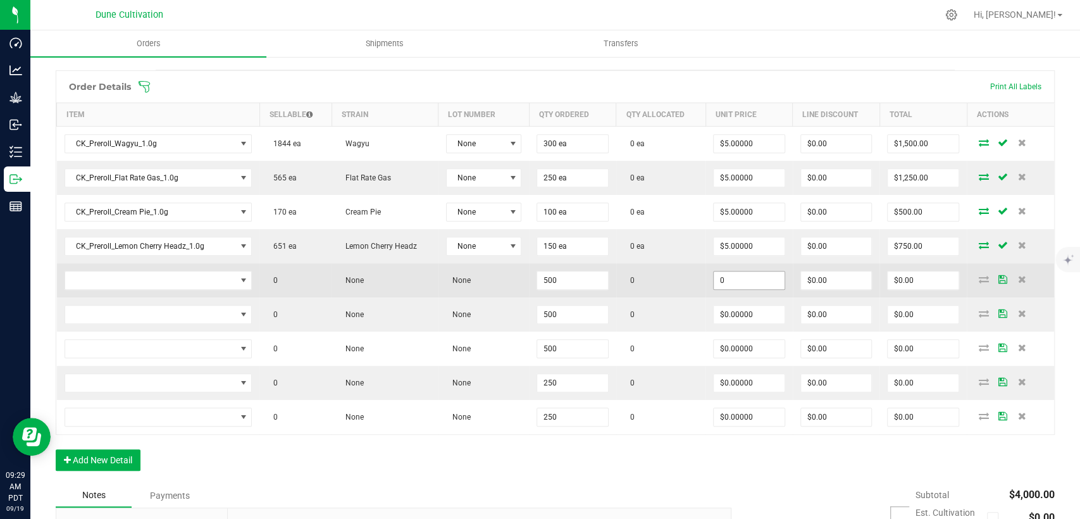
click at [729, 278] on input "0" at bounding box center [749, 280] width 71 height 18
drag, startPoint x: 742, startPoint y: 280, endPoint x: 682, endPoint y: 285, distance: 59.6
click at [682, 285] on outbound-order-line-row "0 None None 500 0 2 $0.00 $0.00" at bounding box center [556, 280] width 998 height 34
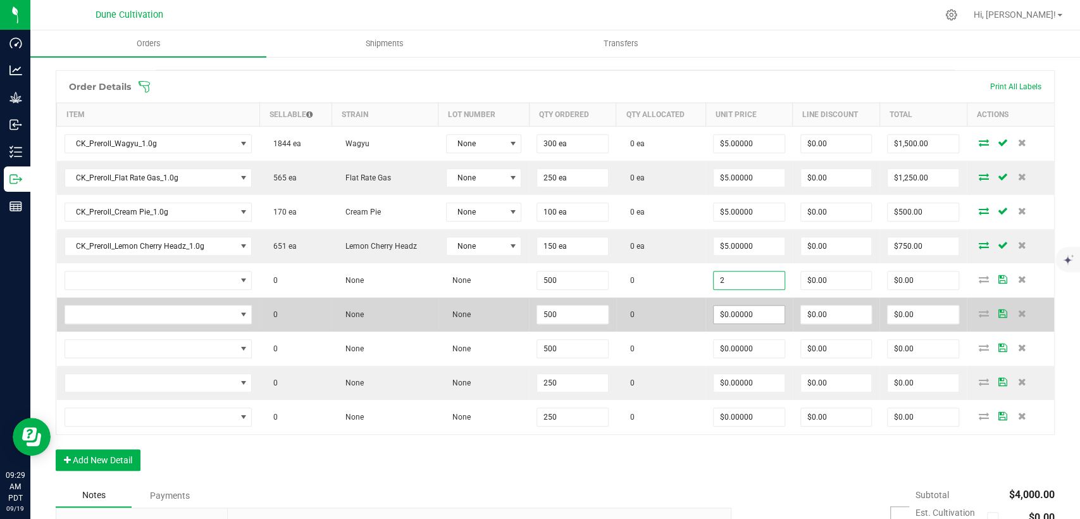
type input "$2.00000"
type input "$1,000.00"
click at [739, 320] on input "0" at bounding box center [749, 315] width 71 height 18
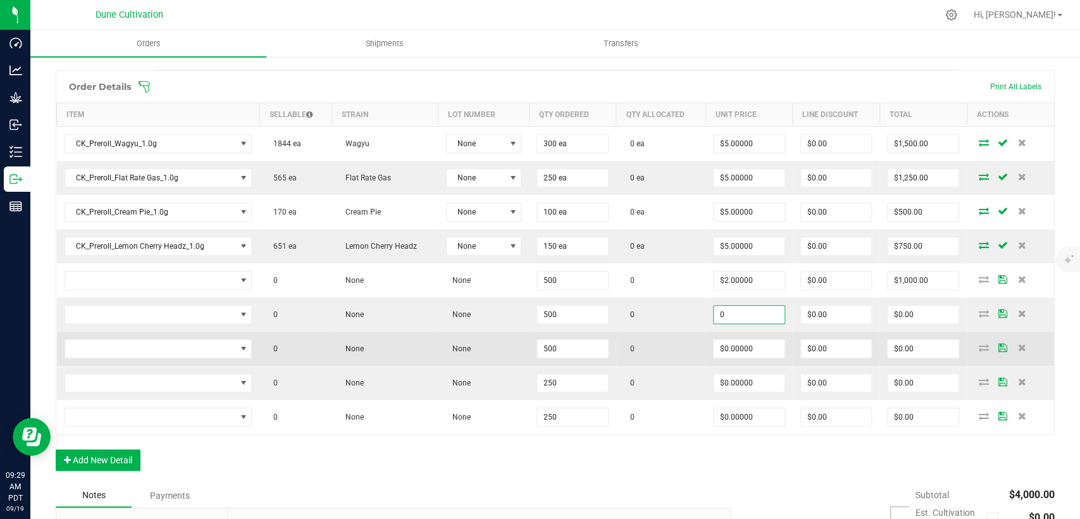
paste input "2"
type input "$2.00000"
type input "$1,000.00"
click at [733, 352] on input "0" at bounding box center [749, 349] width 71 height 18
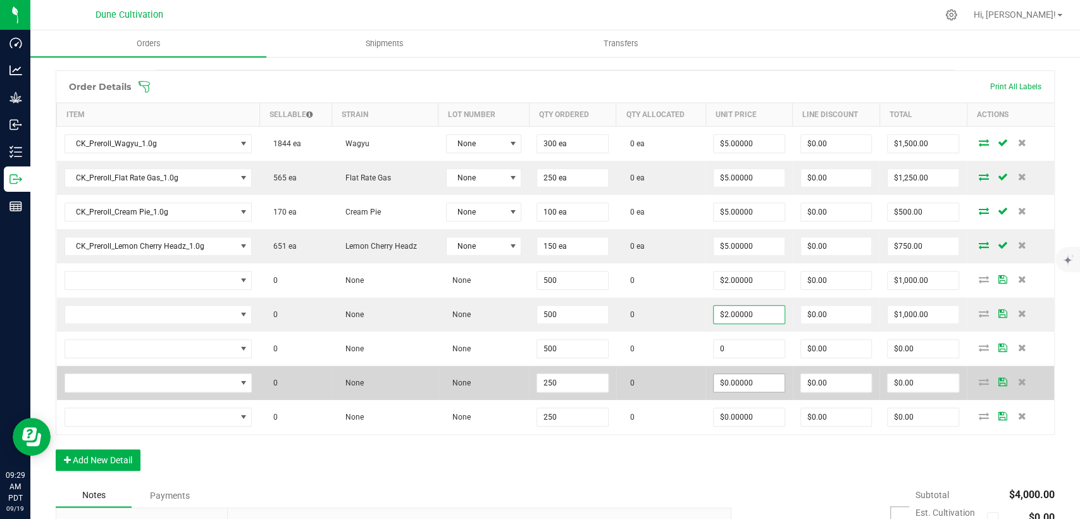
paste input "2"
type input "$2.00000"
type input "$1,000.00"
click at [731, 386] on input "0" at bounding box center [749, 383] width 71 height 18
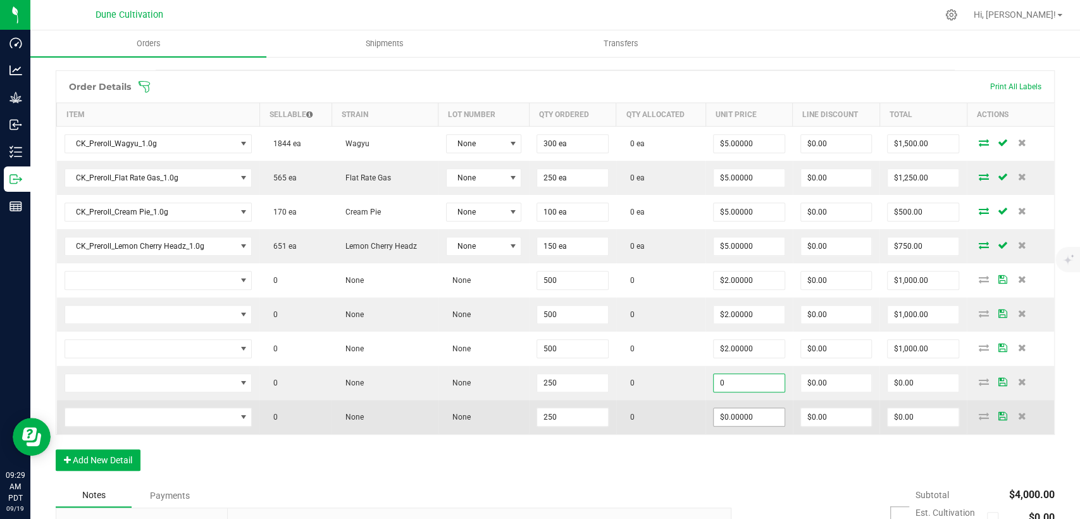
paste input "2"
type input "$2.00000"
type input "$500.00"
click at [734, 421] on input "0" at bounding box center [749, 417] width 71 height 18
paste input "2"
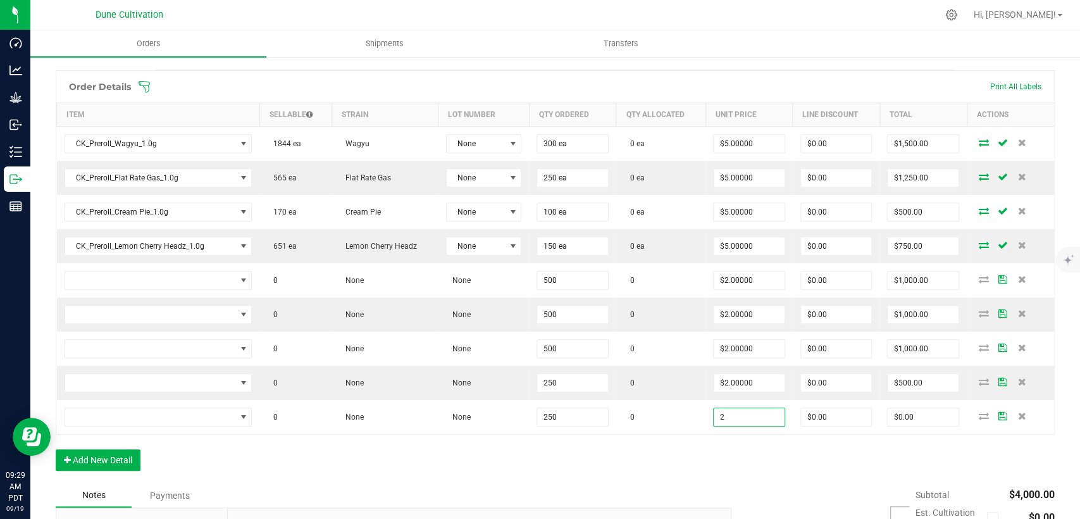
type input "$2.00000"
type input "$500.00"
click at [695, 467] on div "Order Details Print All Labels Item Sellable Strain Lot Number Qty Ordered Qty …" at bounding box center [555, 276] width 999 height 413
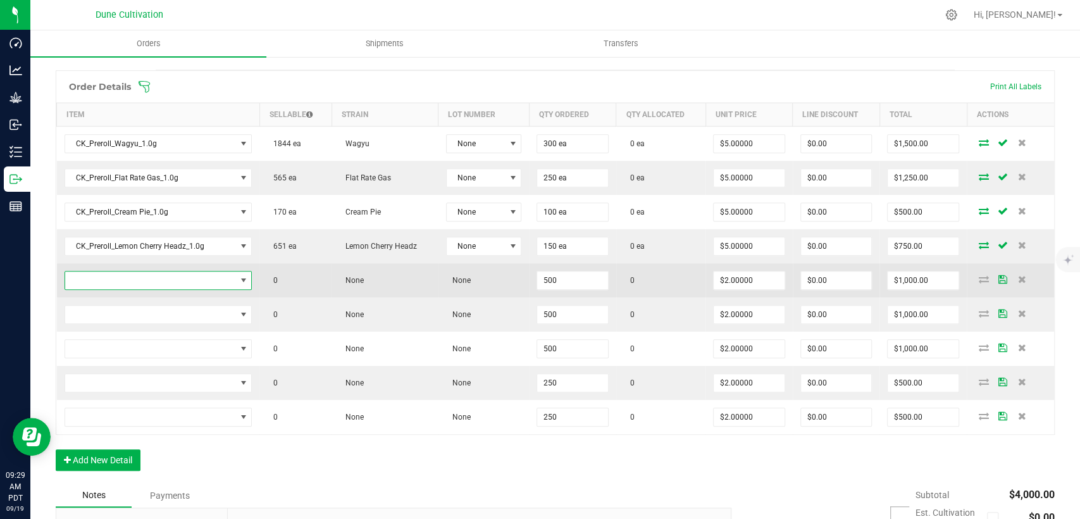
click at [190, 275] on span "NO DATA FOUND" at bounding box center [150, 280] width 171 height 18
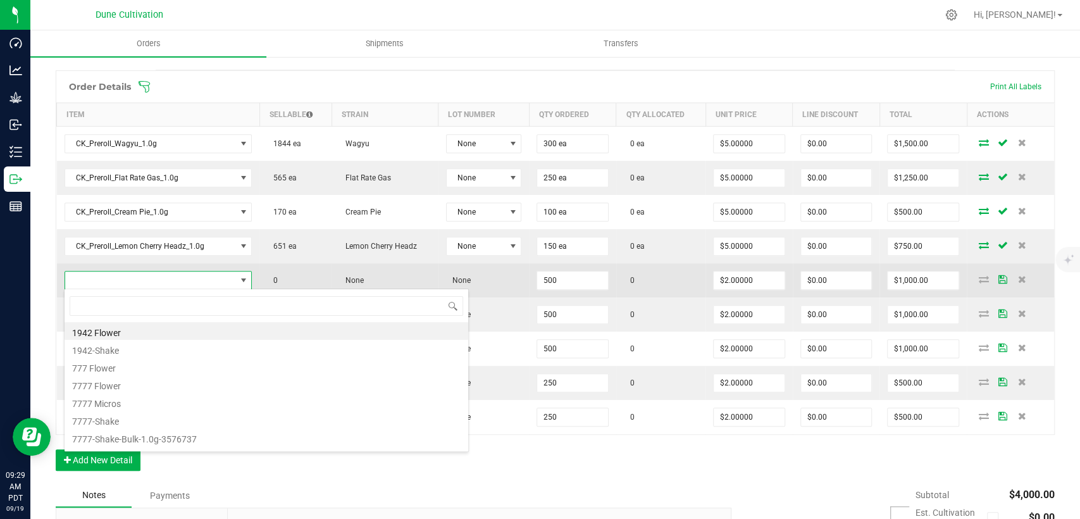
scroll to position [18, 182]
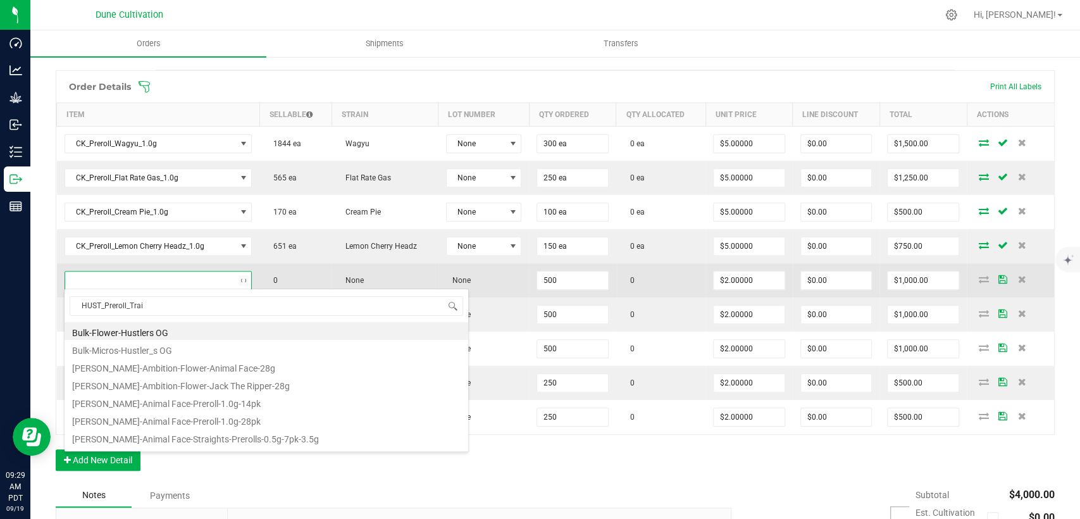
type input "HUST_Preroll_Train"
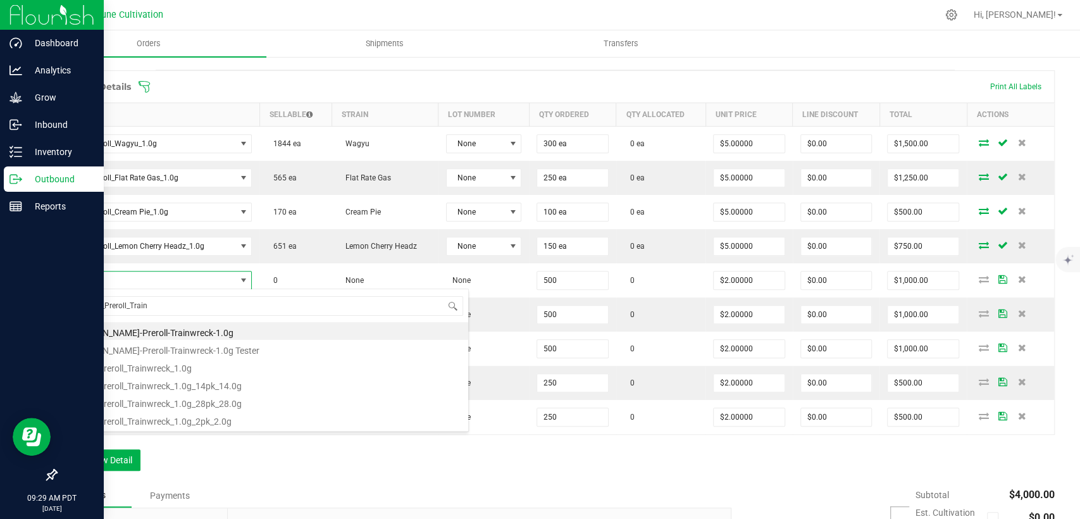
drag, startPoint x: 131, startPoint y: 306, endPoint x: 28, endPoint y: 310, distance: 103.2
click at [28, 310] on body "Dashboard Analytics Grow Inbound Inventory Outbound Reports 09:29 AM PDT 09/19/…" at bounding box center [540, 259] width 1080 height 519
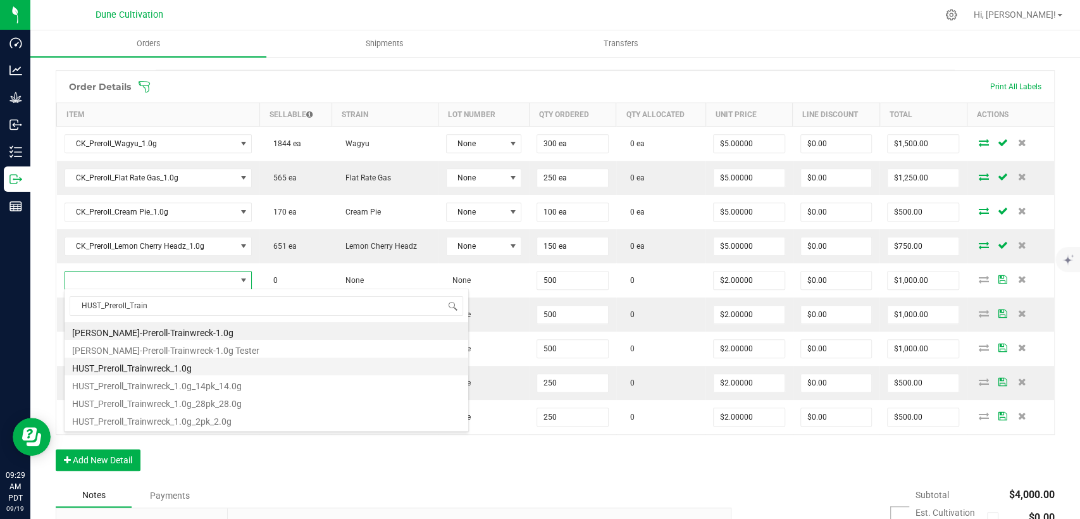
click at [143, 363] on li "HUST_Preroll_Trainwreck_1.0g" at bounding box center [267, 367] width 404 height 18
type input "500 ea"
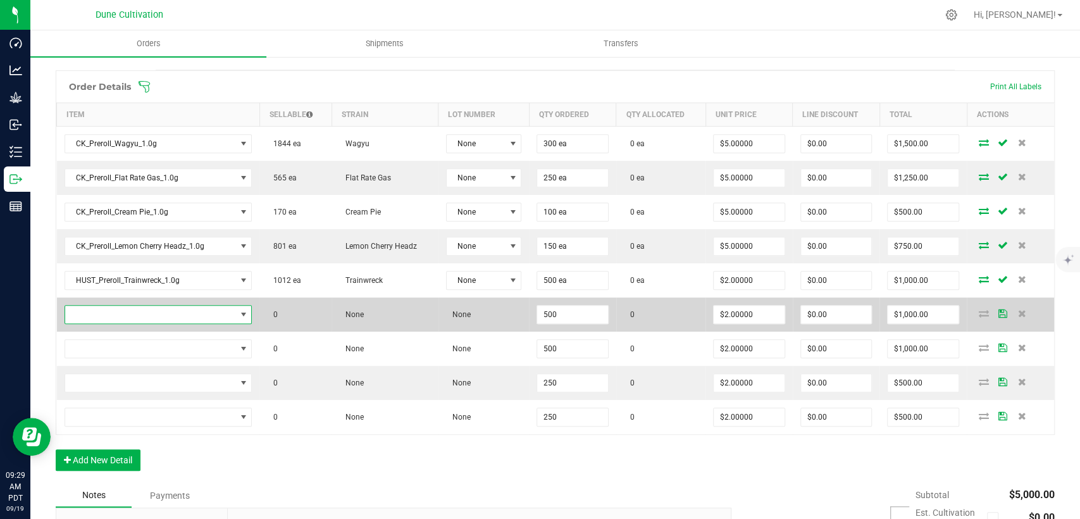
click at [127, 312] on span "NO DATA FOUND" at bounding box center [150, 315] width 171 height 18
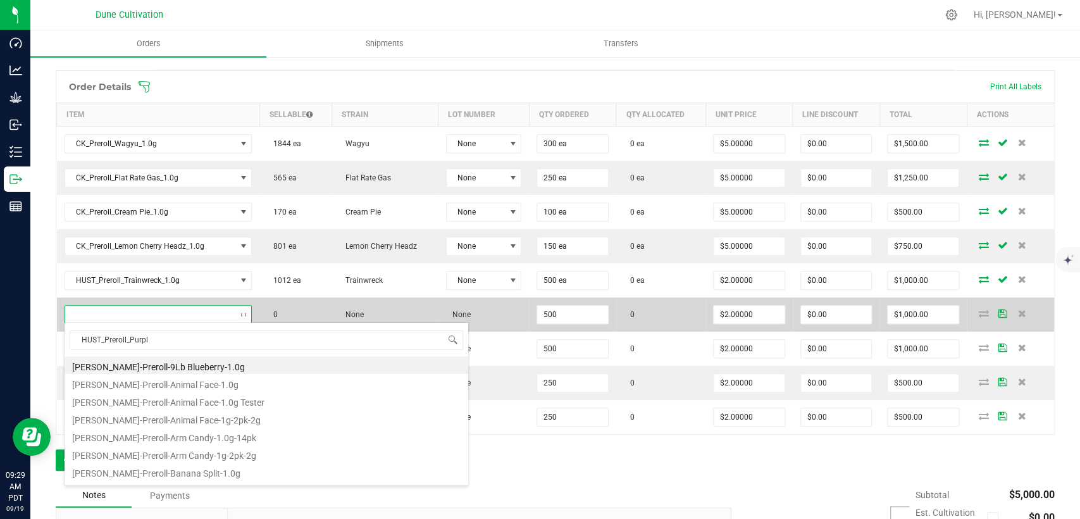
type input "HUST_Preroll_Purple"
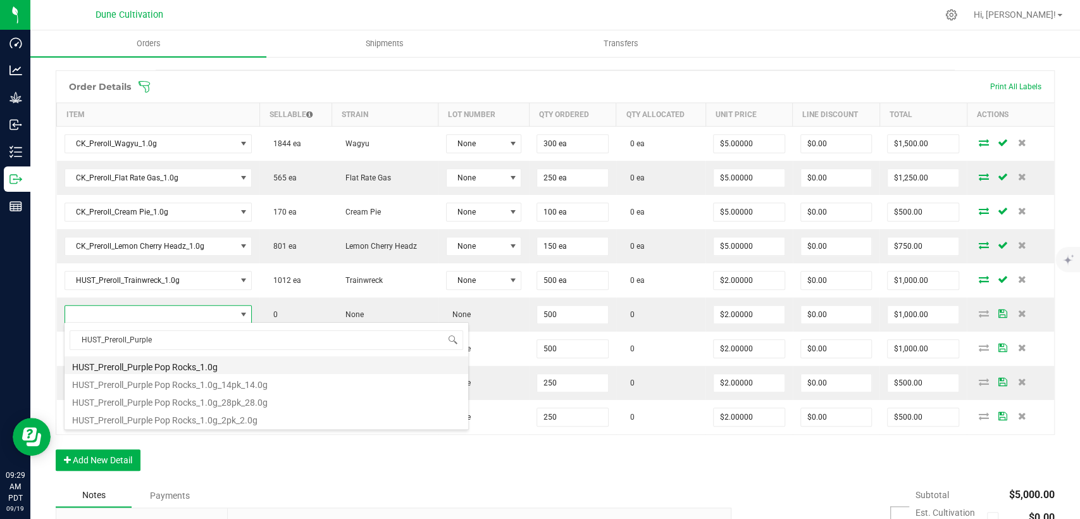
click at [137, 365] on li "HUST_Preroll_Purple Pop Rocks_1.0g" at bounding box center [267, 365] width 404 height 18
type input "500 ea"
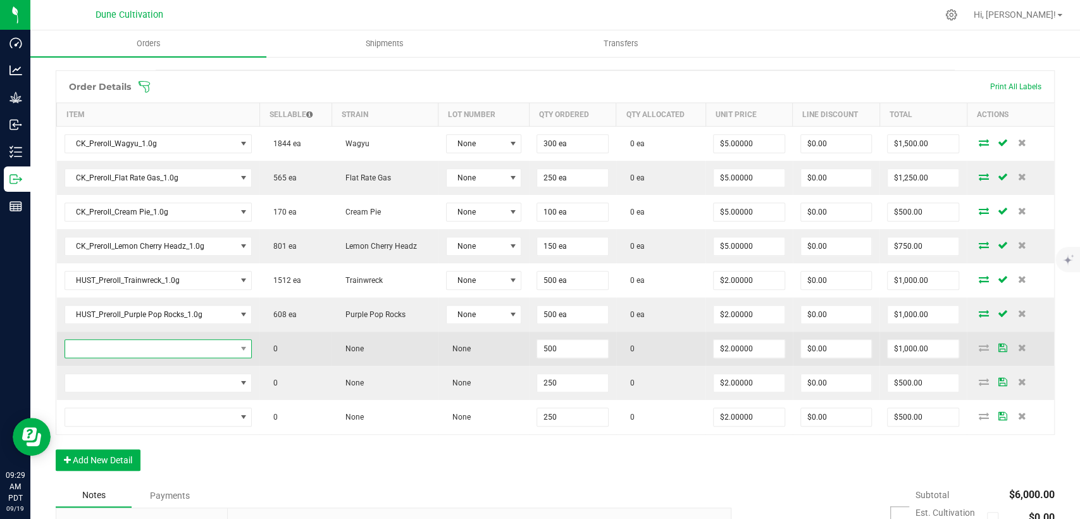
click at [191, 351] on span "NO DATA FOUND" at bounding box center [150, 349] width 171 height 18
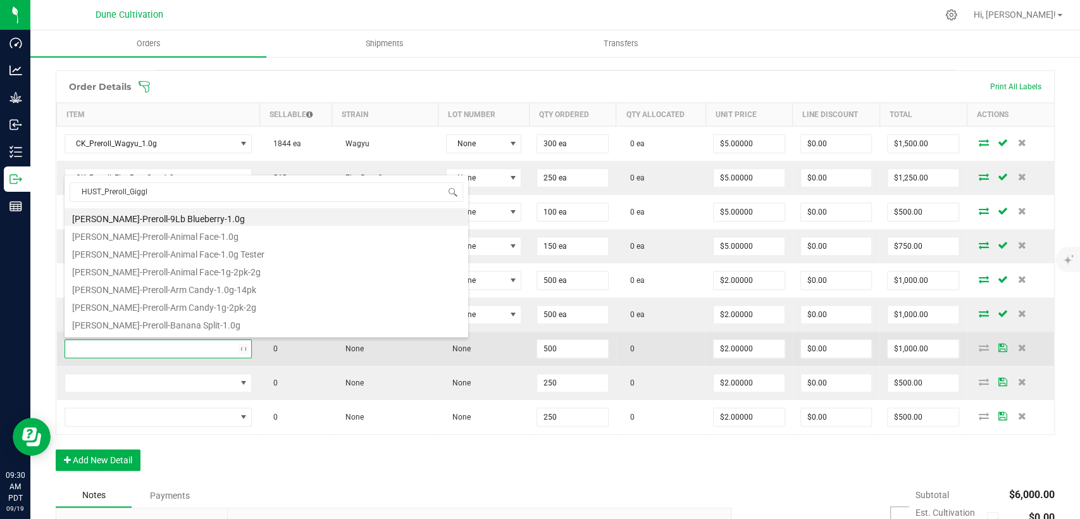
type input "HUST_Preroll_Giggle"
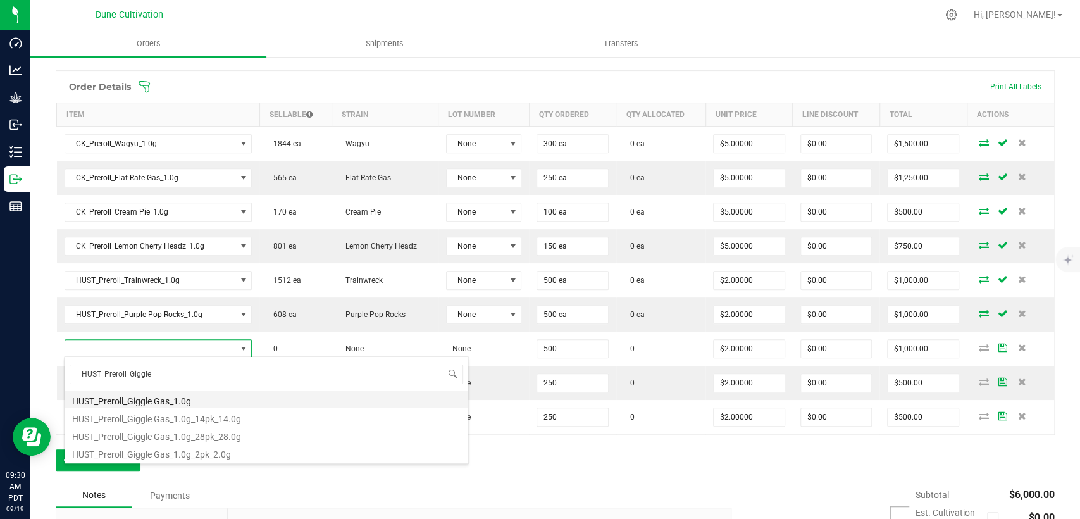
click at [182, 402] on li "HUST_Preroll_Giggle Gas_1.0g" at bounding box center [267, 399] width 404 height 18
type input "500 ea"
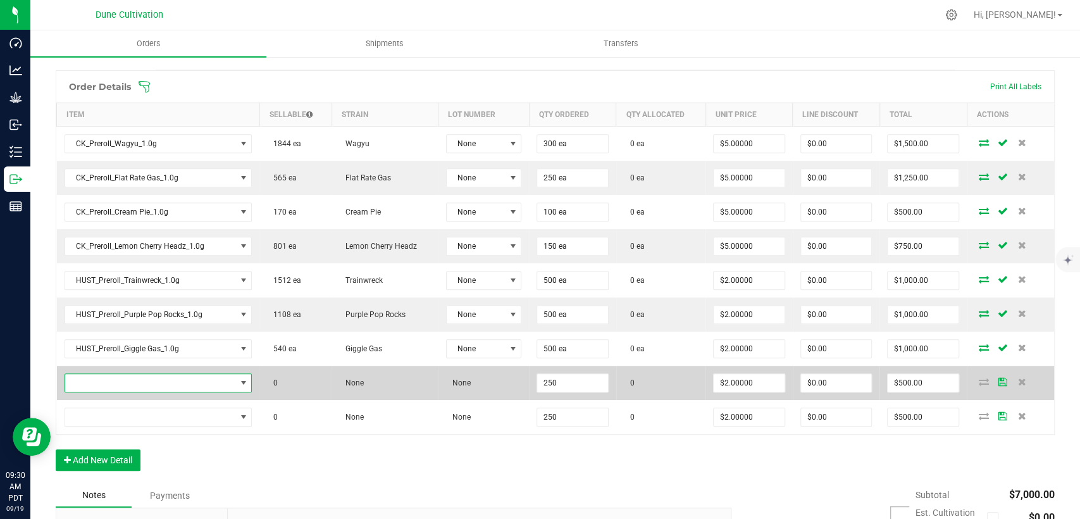
click at [177, 382] on span "NO DATA FOUND" at bounding box center [150, 383] width 171 height 18
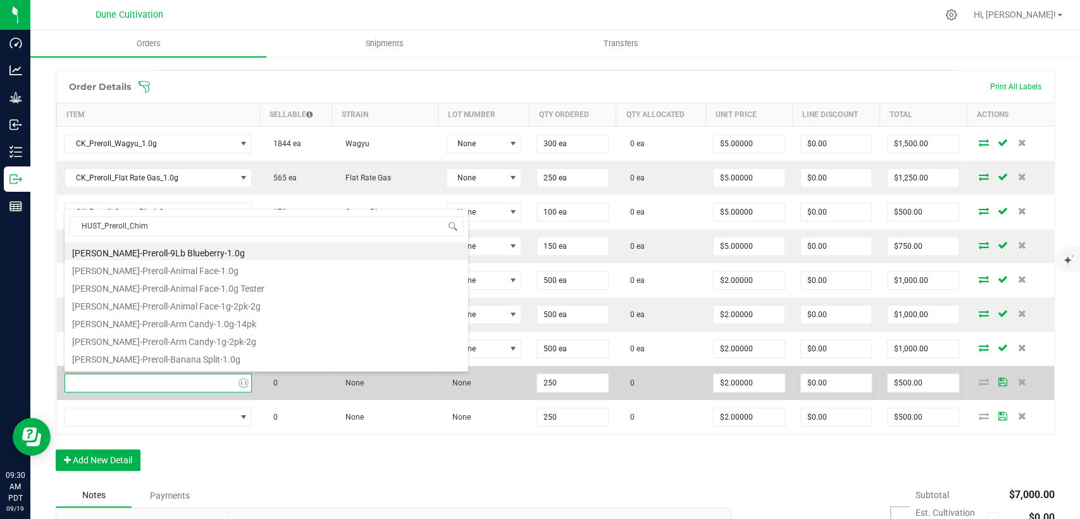
type input "HUST_Preroll_Chime"
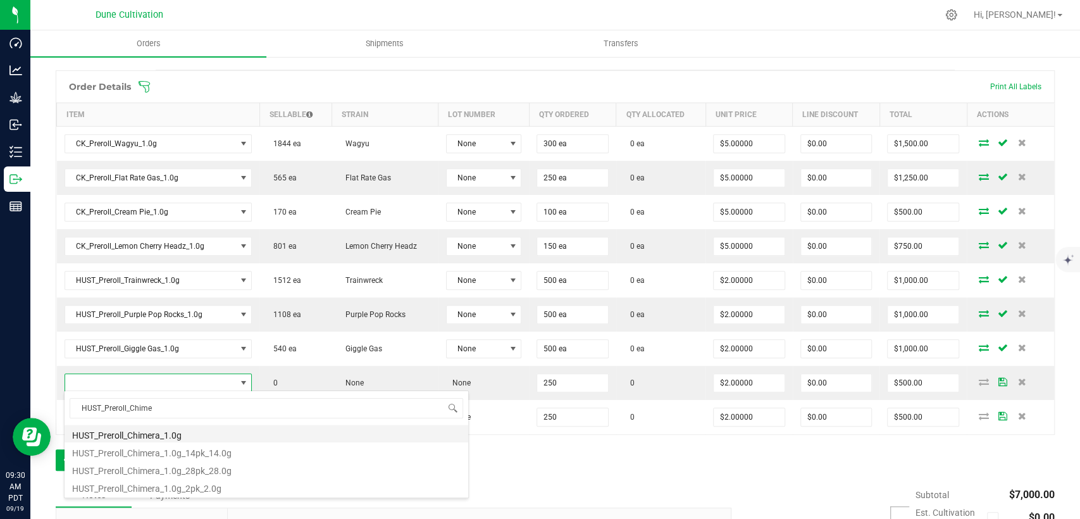
click at [156, 440] on li "HUST_Preroll_Chimera_1.0g" at bounding box center [267, 434] width 404 height 18
type input "250 ea"
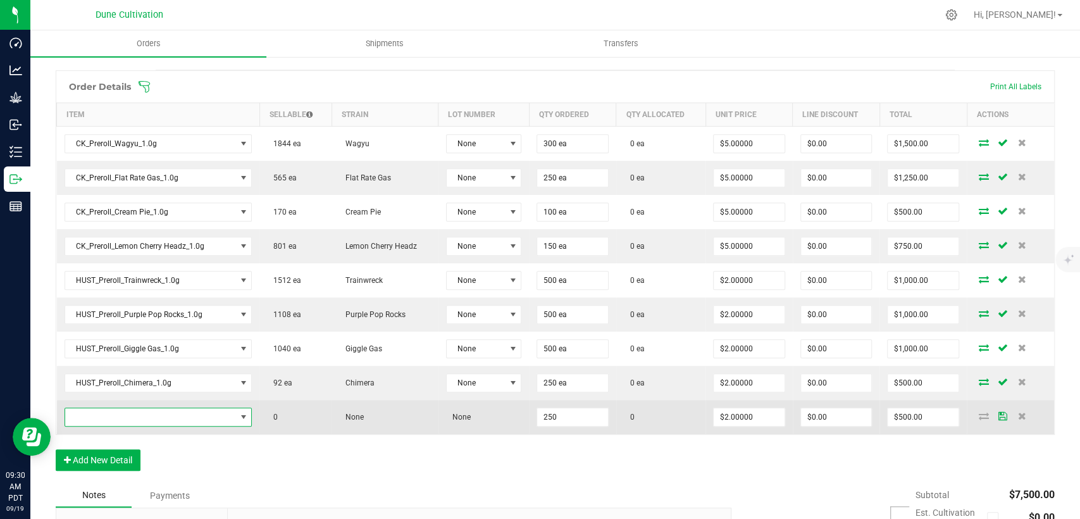
click at [173, 418] on span "NO DATA FOUND" at bounding box center [150, 417] width 171 height 18
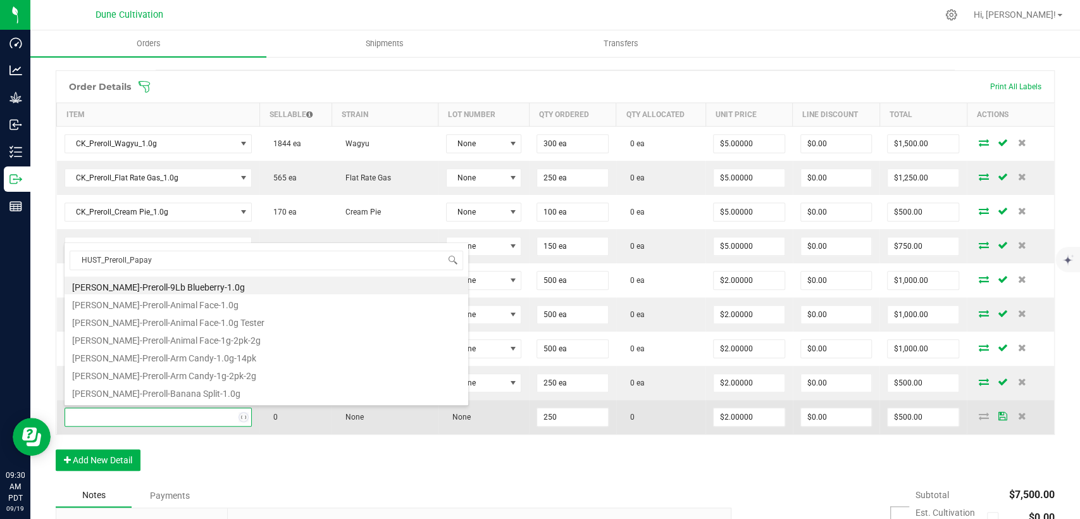
type input "HUST_Preroll_Papaya"
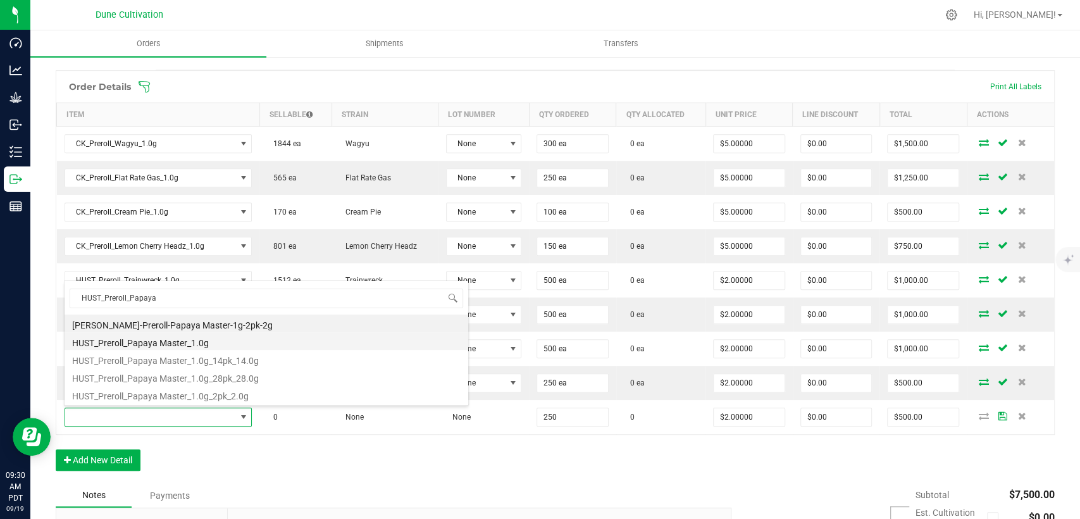
click at [177, 342] on li "HUST_Preroll_Papaya Master_1.0g" at bounding box center [267, 341] width 404 height 18
type input "250 ea"
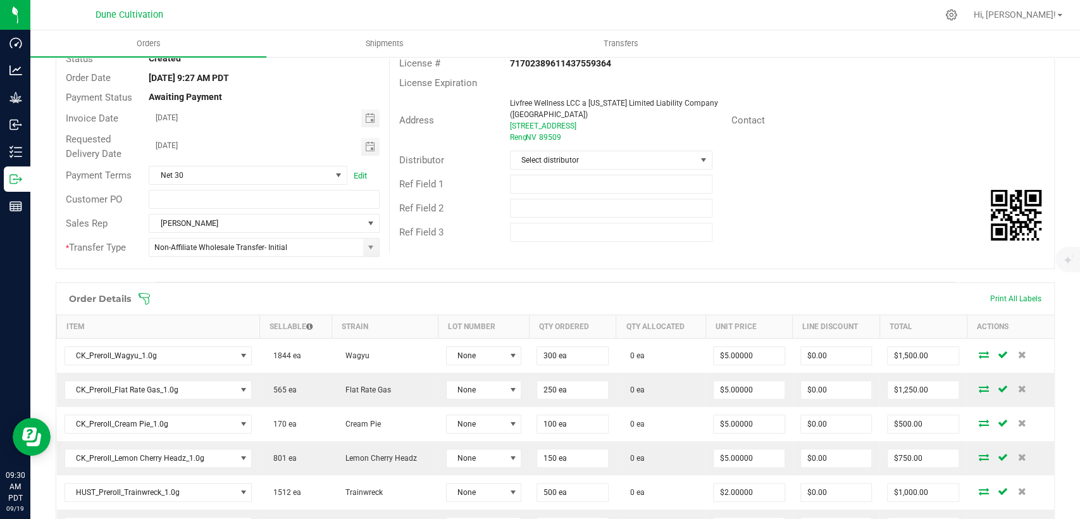
scroll to position [0, 0]
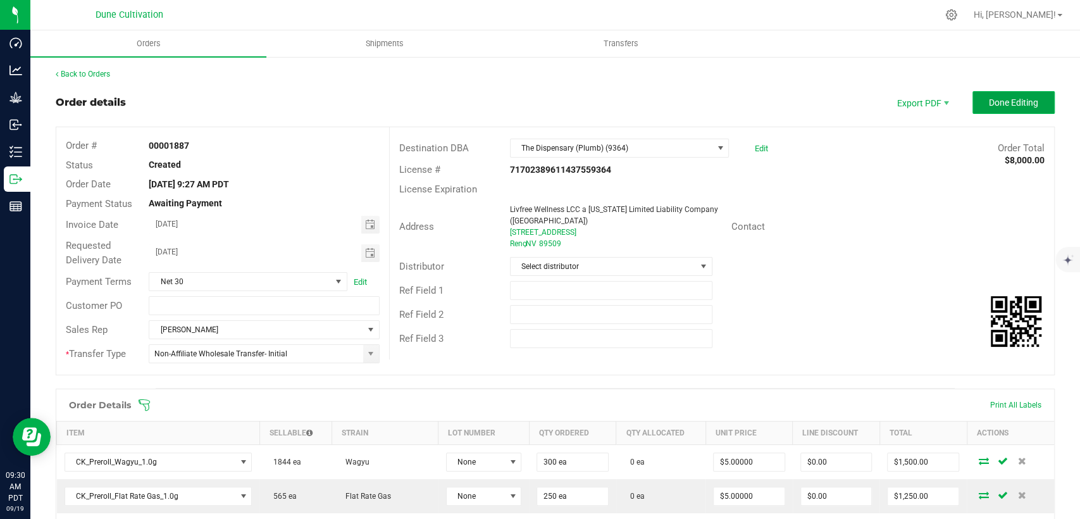
click at [984, 95] on button "Done Editing" at bounding box center [1014, 102] width 82 height 23
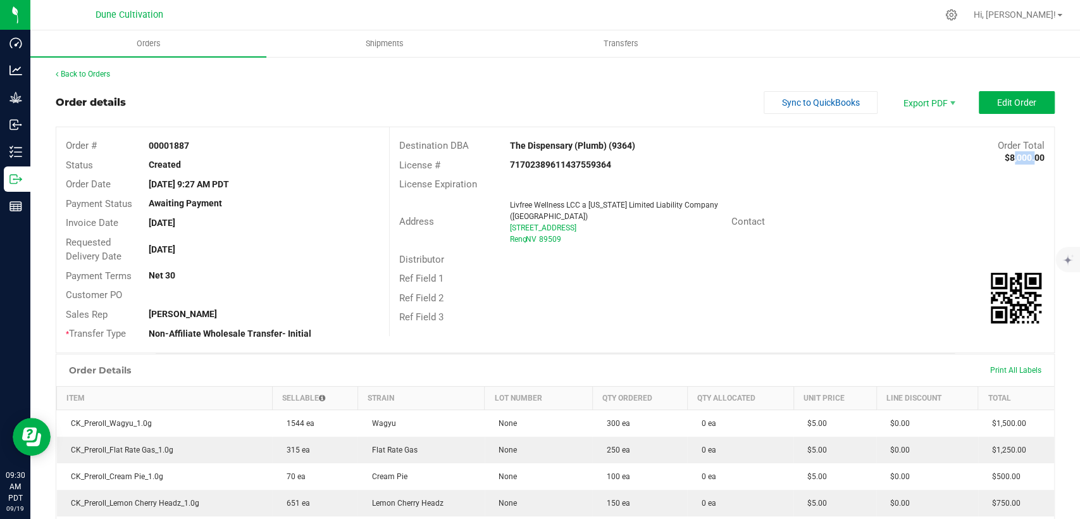
drag, startPoint x: 998, startPoint y: 158, endPoint x: 1021, endPoint y: 158, distance: 23.4
click at [1021, 158] on strong "$8,000.00" at bounding box center [1025, 158] width 40 height 10
copy strong "8,000"
click at [983, 102] on button "Edit Order" at bounding box center [1017, 102] width 76 height 23
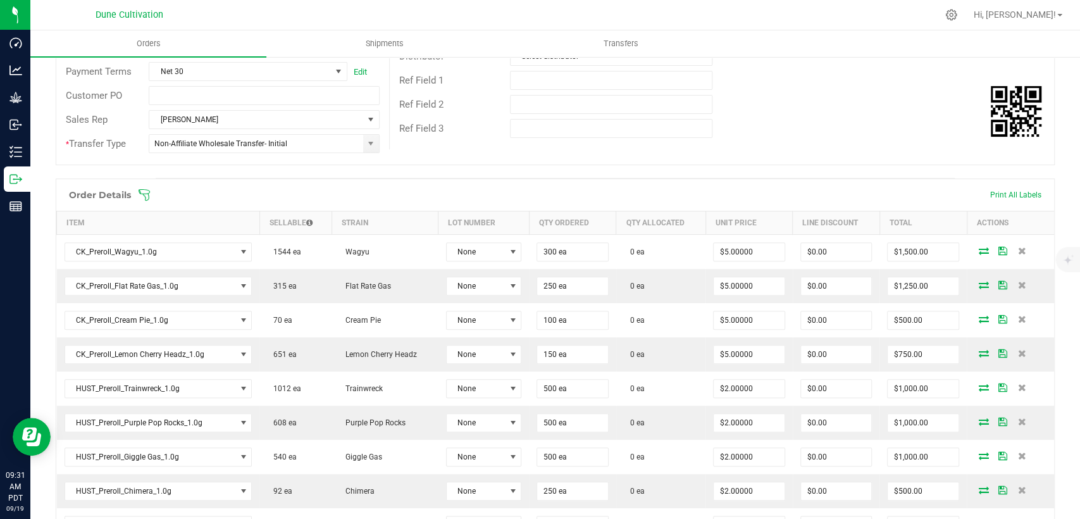
scroll to position [211, 0]
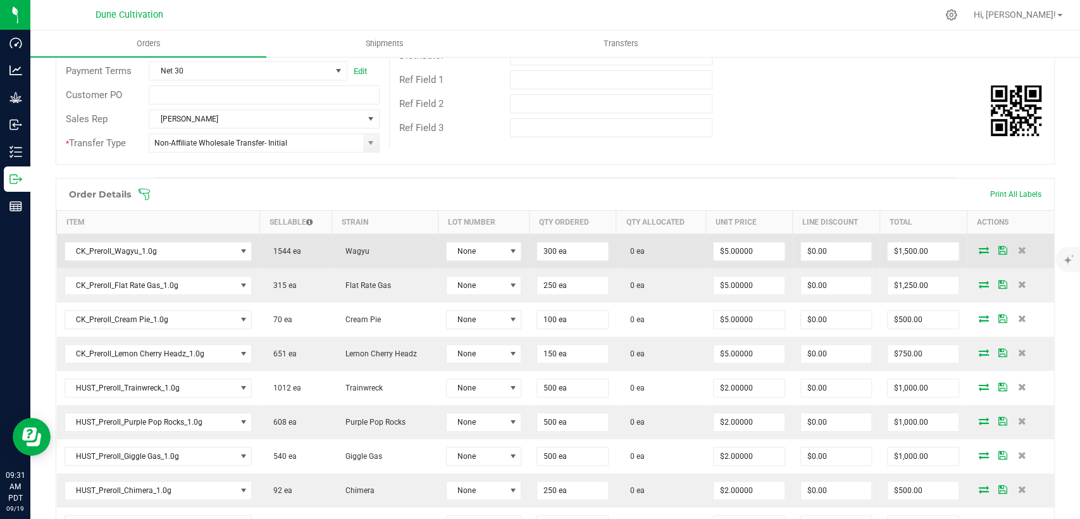
click at [979, 248] on icon at bounding box center [984, 250] width 10 height 8
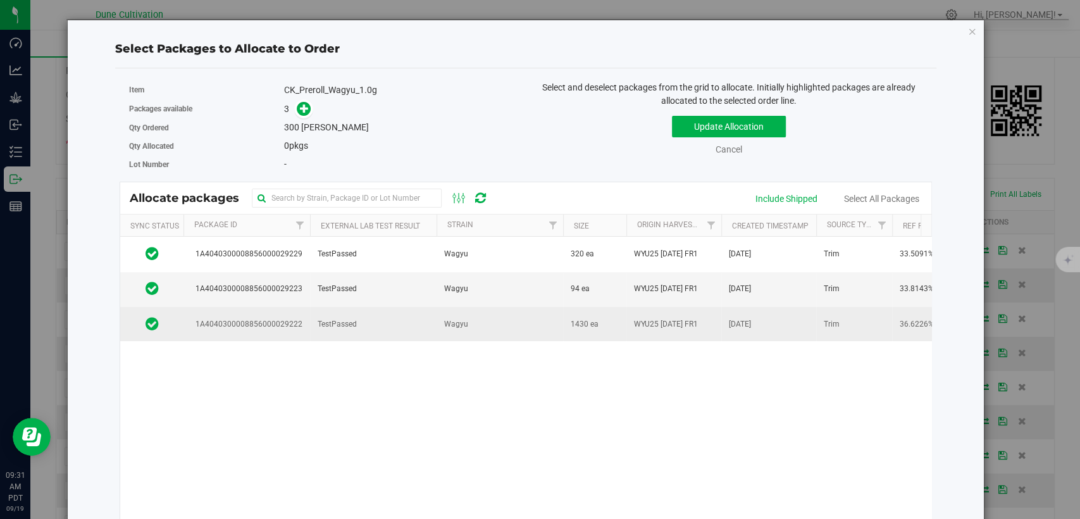
click at [383, 320] on td "TestPassed" at bounding box center [373, 324] width 127 height 34
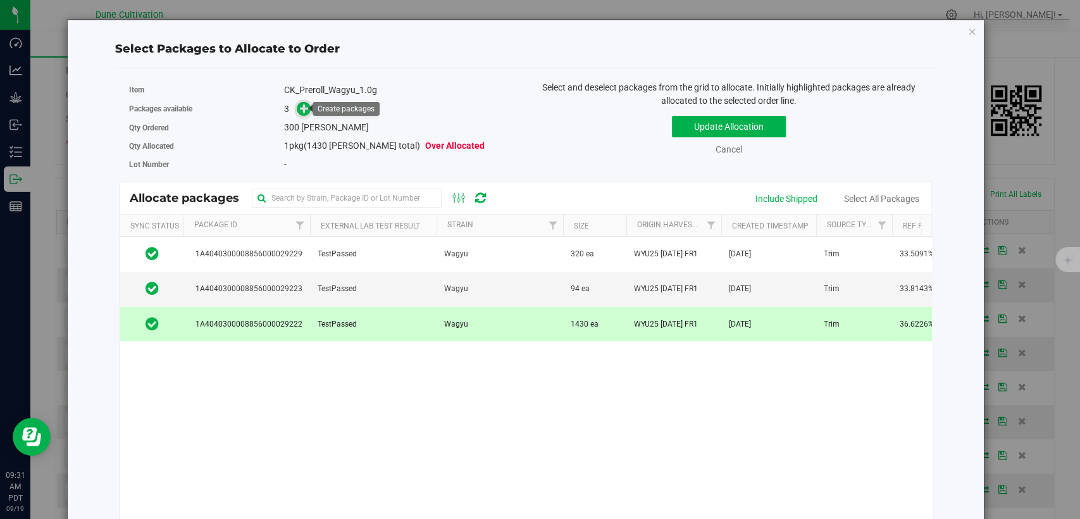
click at [300, 105] on icon at bounding box center [304, 108] width 9 height 9
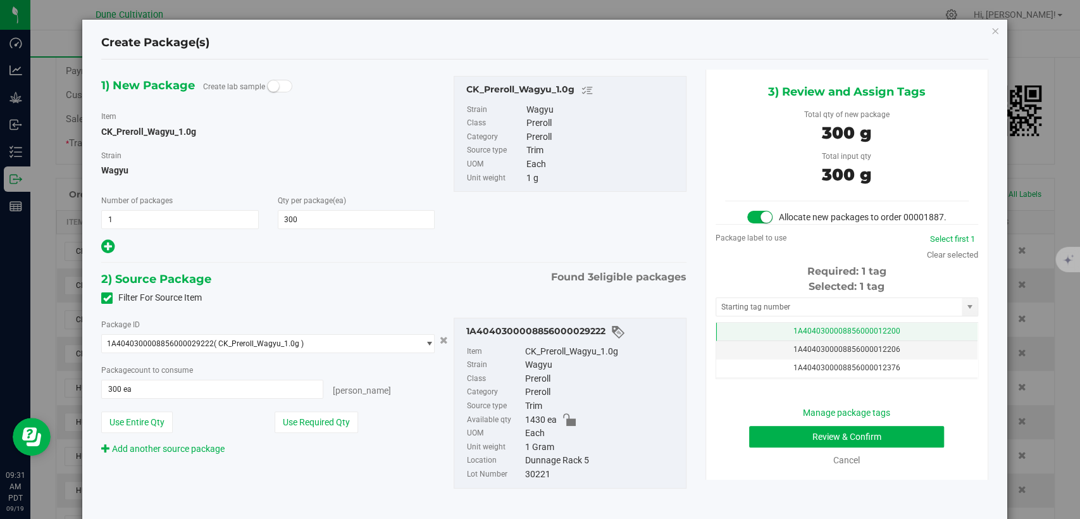
click at [734, 340] on td "1A4040300008856000012200" at bounding box center [846, 332] width 261 height 18
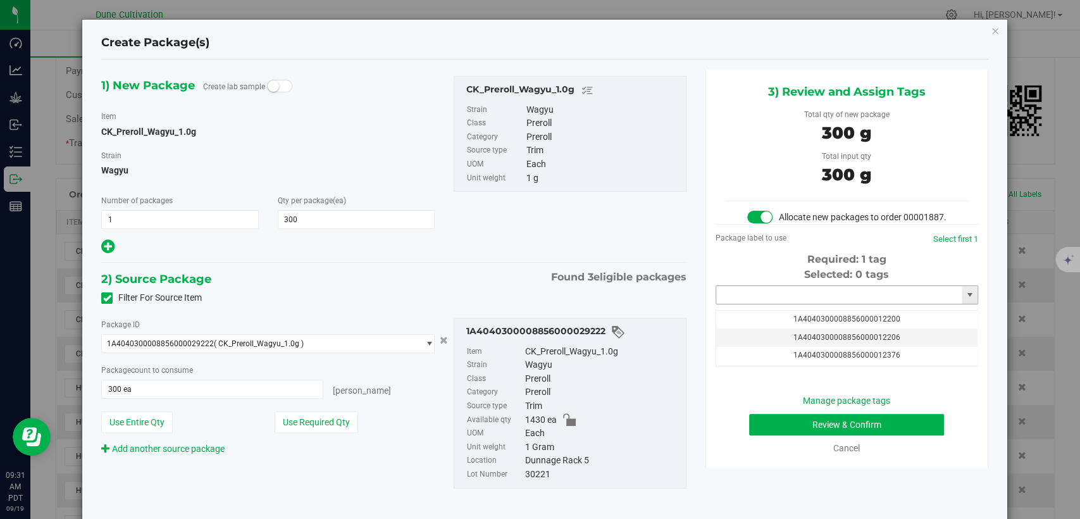
click at [757, 304] on input "text" at bounding box center [839, 295] width 246 height 18
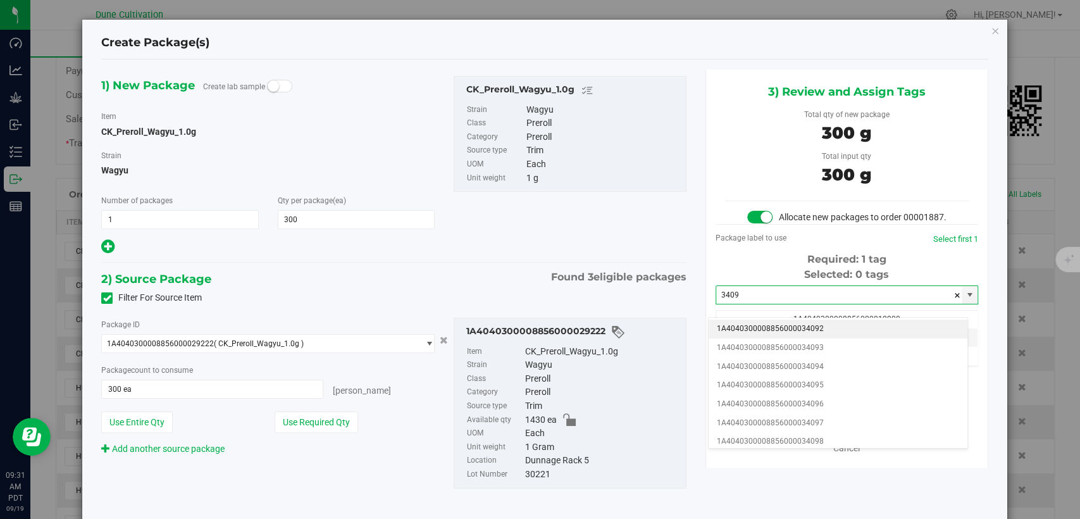
click at [774, 330] on li "1A4040300008856000034092" at bounding box center [838, 329] width 259 height 19
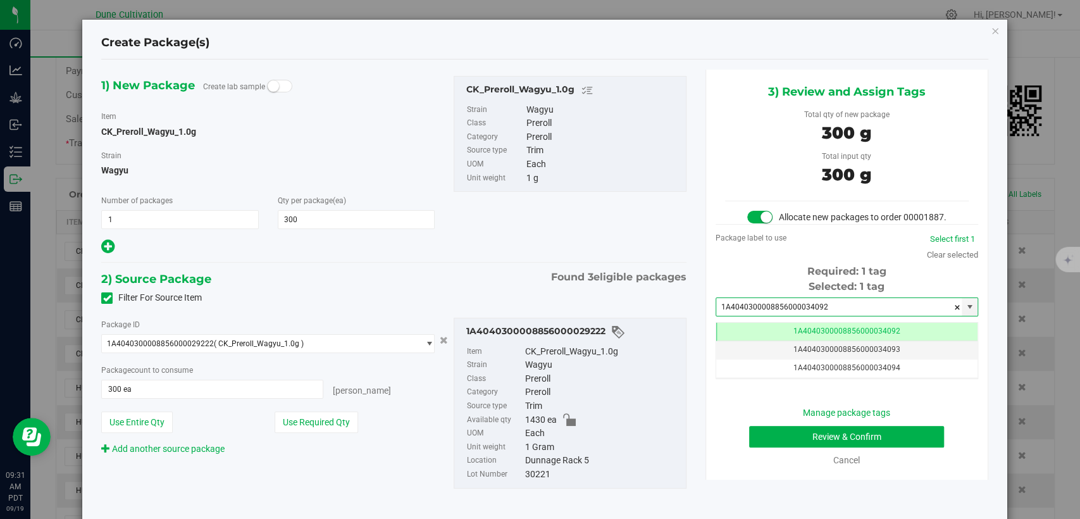
type input "1A4040300008856000034092"
click at [756, 447] on button "Review & Confirm" at bounding box center [846, 437] width 195 height 22
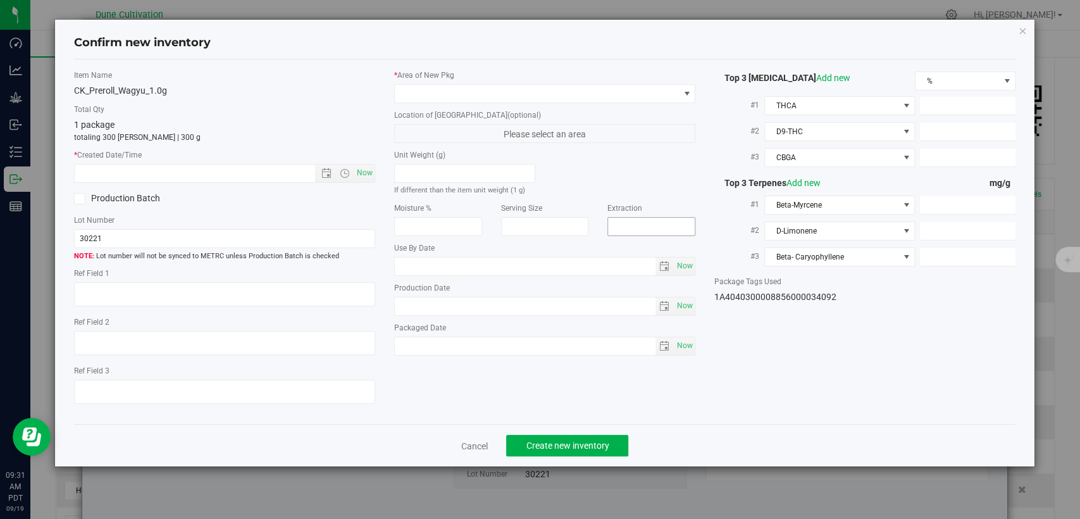
type textarea "36.6226%"
type textarea "Wagyu"
type textarea "0.0810595%"
type input "401.0480"
type input "14.5065"
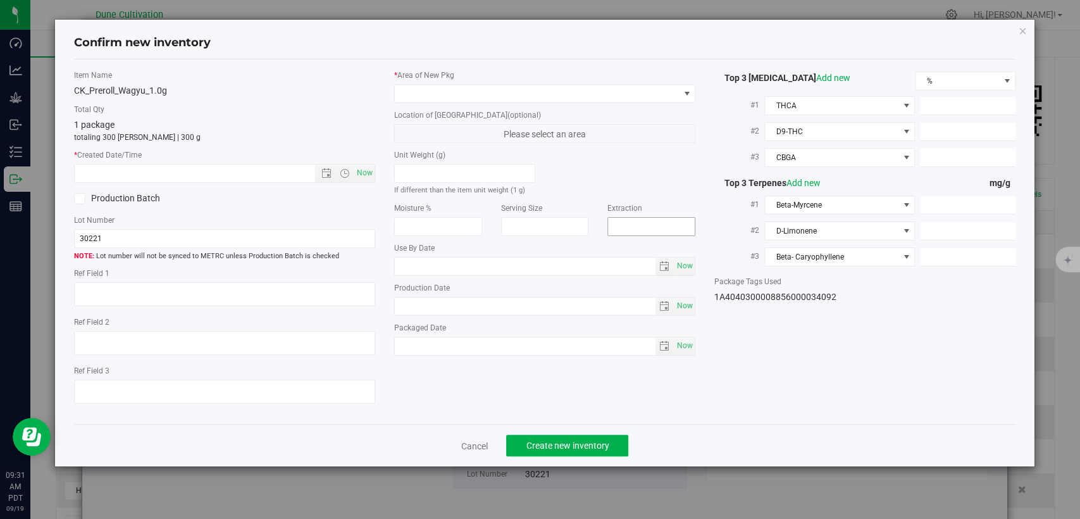
type input "9.0600"
type input "12.3800"
type input "7.1240"
type input "5.6600"
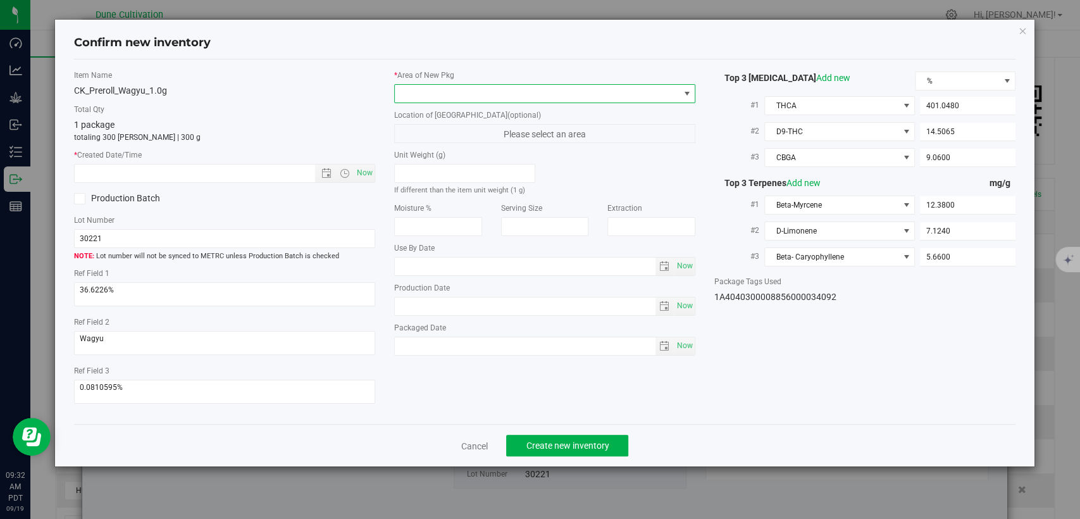
click at [608, 90] on span at bounding box center [537, 94] width 284 height 18
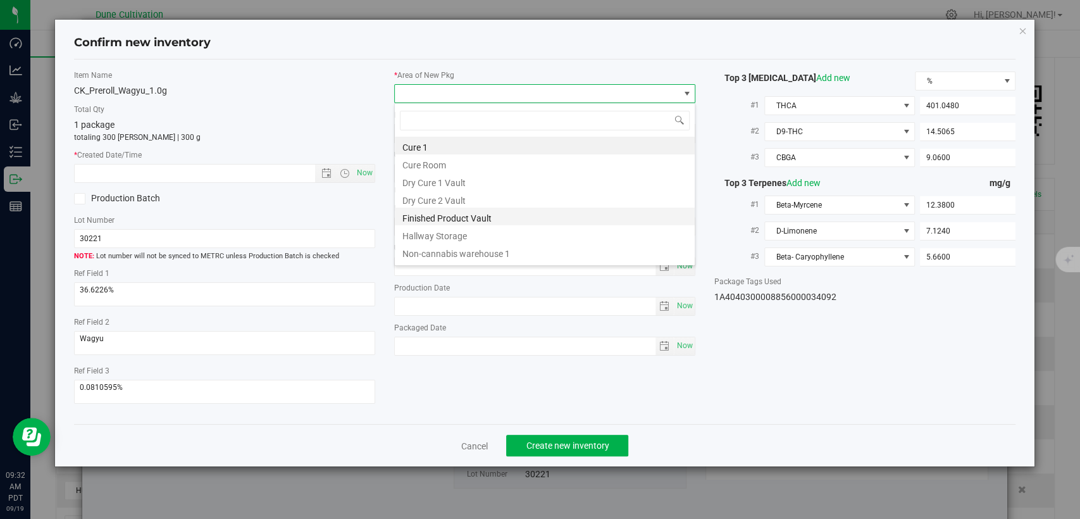
click at [435, 219] on li "Finished Product Vault" at bounding box center [545, 217] width 300 height 18
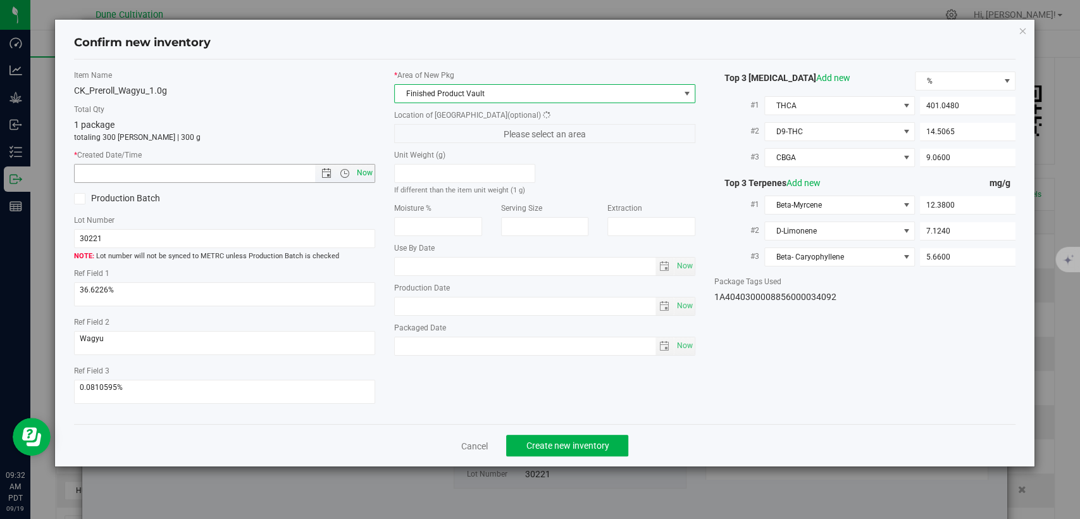
click at [358, 177] on span "Now" at bounding box center [365, 173] width 22 height 18
type input "9/19/2025 9:32 AM"
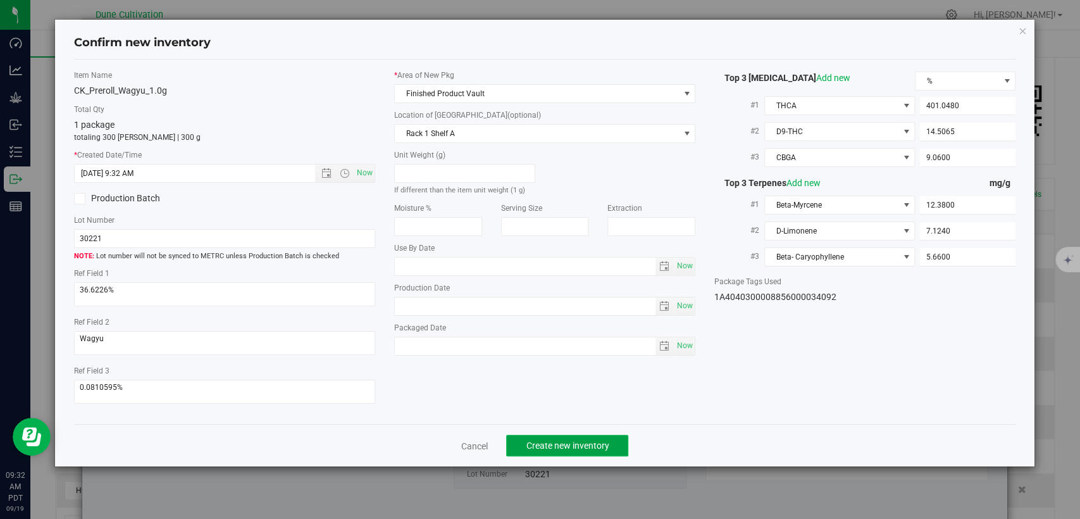
click at [532, 442] on span "Create new inventory" at bounding box center [567, 445] width 83 height 10
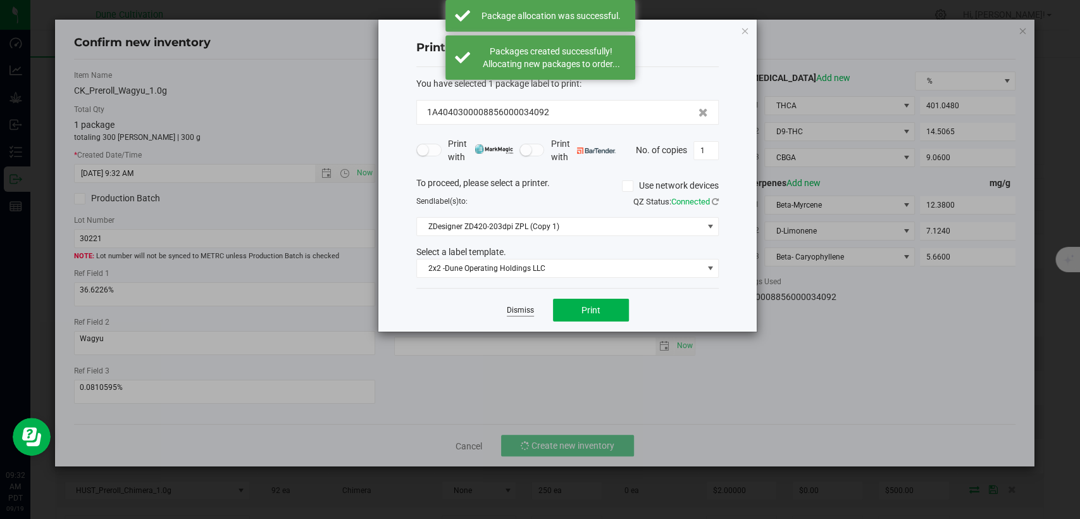
click at [511, 309] on link "Dismiss" at bounding box center [520, 310] width 27 height 11
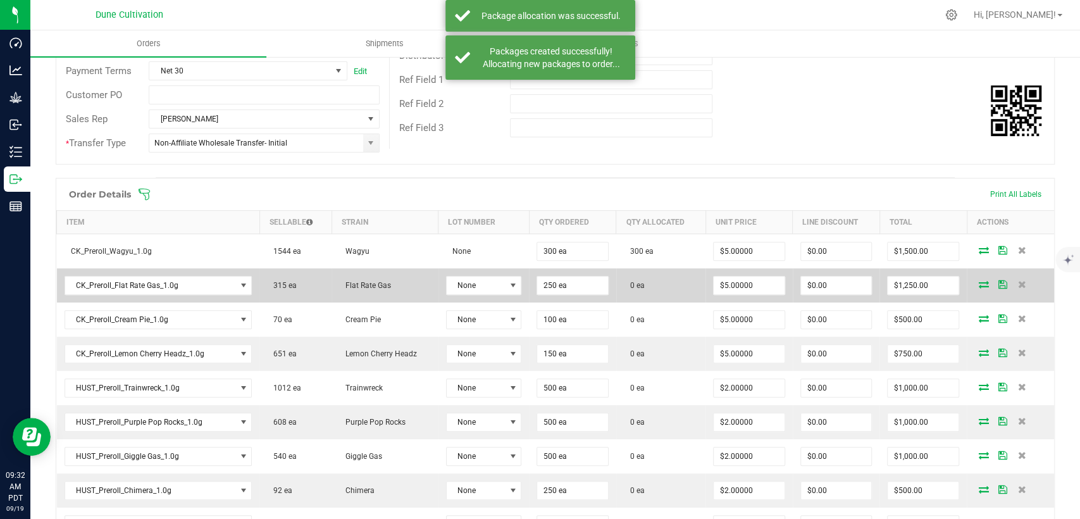
click at [979, 284] on icon at bounding box center [984, 284] width 10 height 8
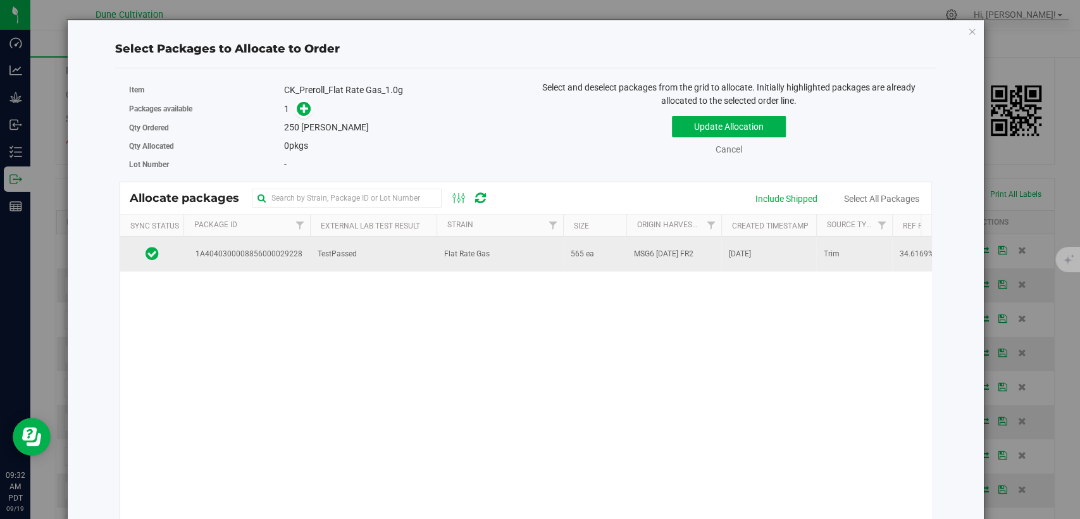
click at [505, 265] on td "Flat Rate Gas" at bounding box center [500, 254] width 127 height 34
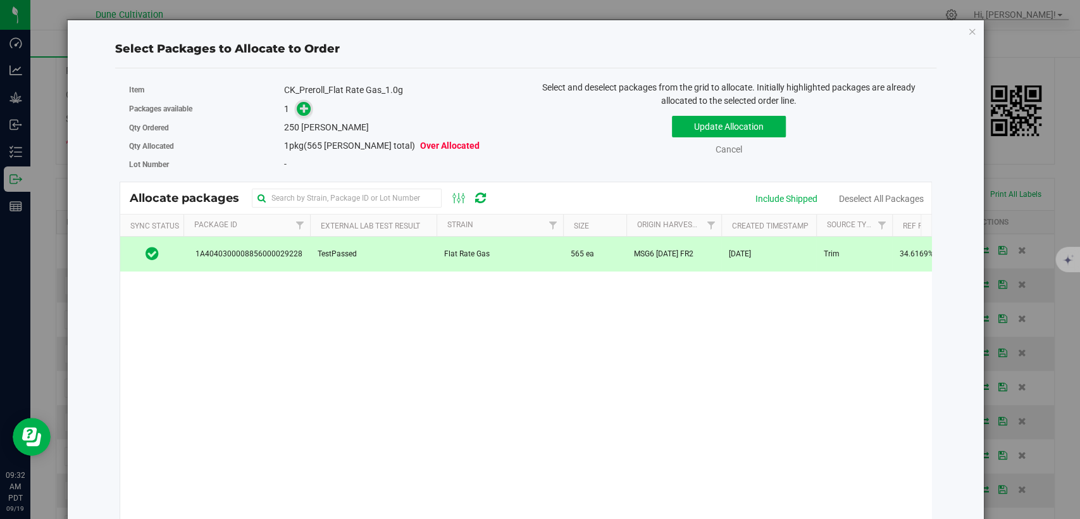
click at [306, 113] on icon at bounding box center [304, 108] width 9 height 9
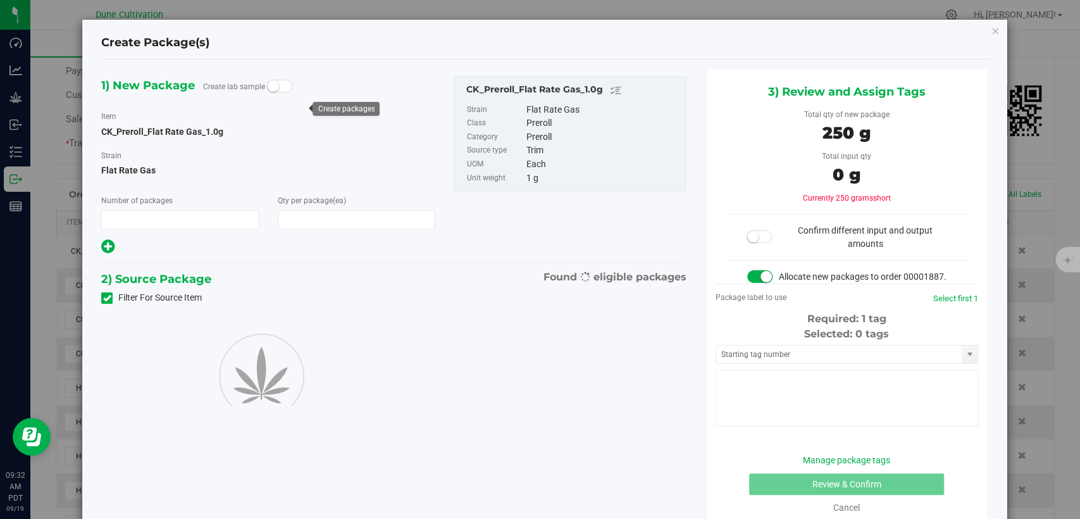
type input "1"
type input "250"
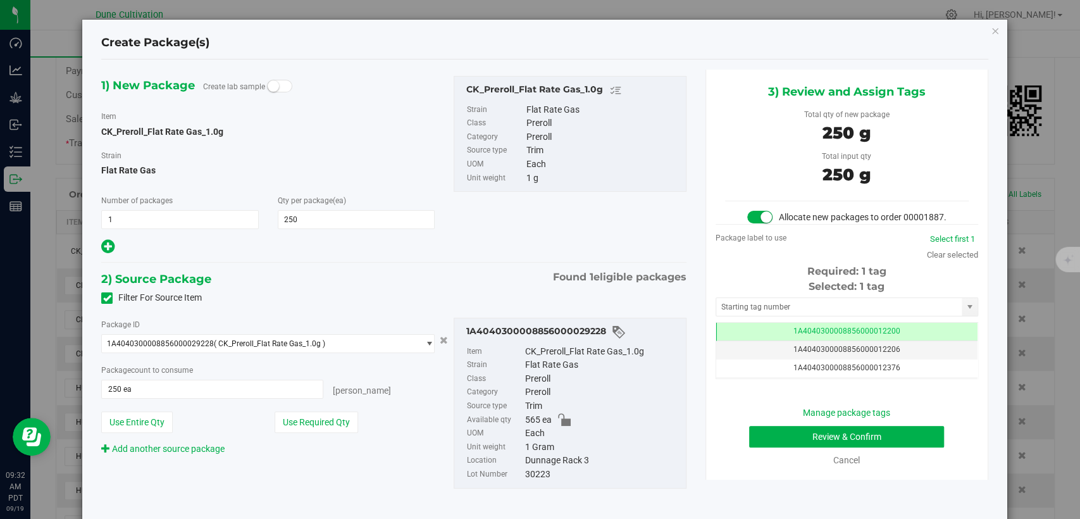
click at [733, 454] on div "Cancel" at bounding box center [847, 460] width 244 height 13
click at [761, 426] on button "Review & Confirm" at bounding box center [846, 437] width 195 height 22
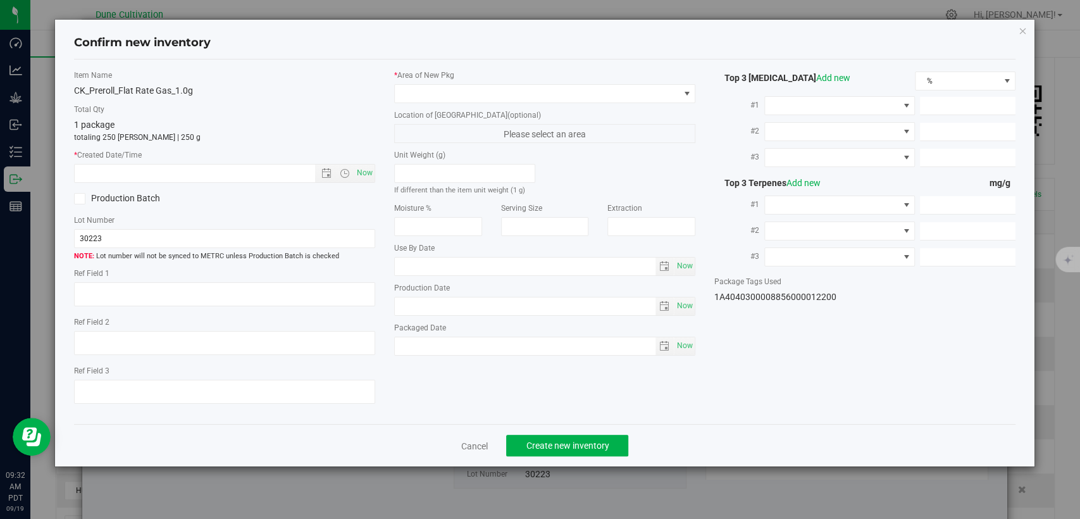
type textarea "34.6169%"
type textarea "Flat Rate Gas"
type textarea "<LOQ"
type input "378.8210"
type input "13.9434"
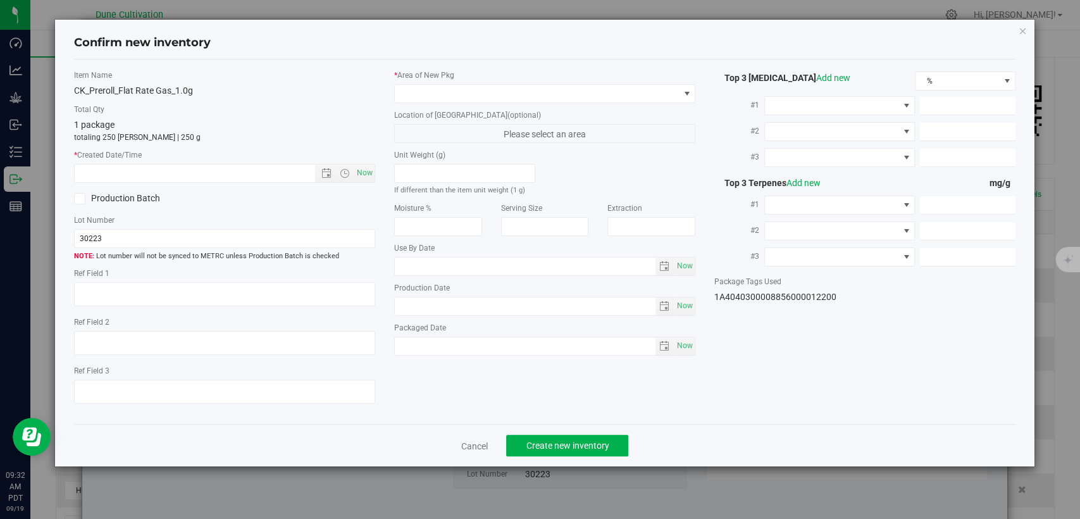
type input "7.7121"
type input "9.0780"
type input "7.6970"
type input "5.1820"
click at [1022, 27] on icon "button" at bounding box center [1022, 30] width 9 height 15
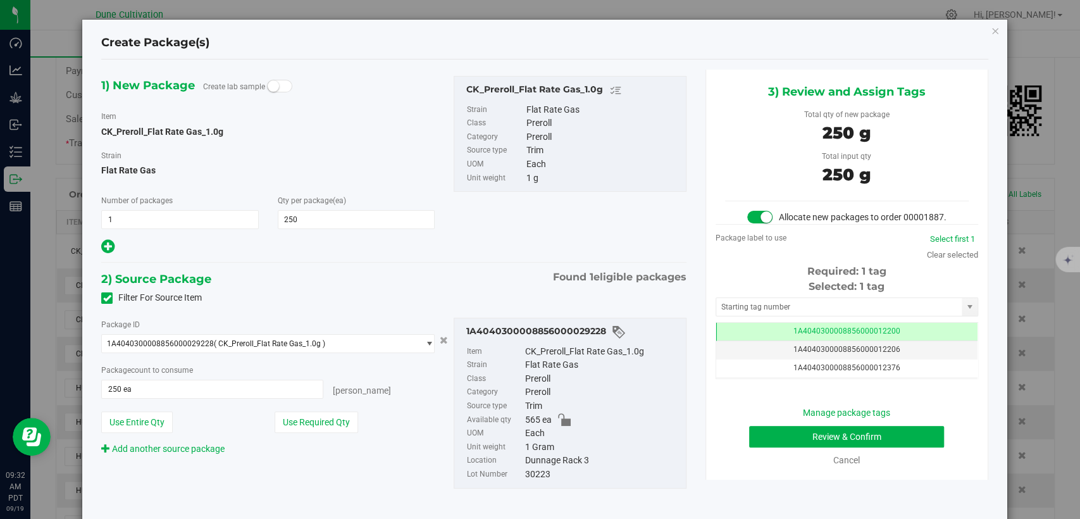
click at [754, 454] on div "Cancel" at bounding box center [847, 460] width 244 height 13
click at [776, 426] on button "Review & Confirm" at bounding box center [846, 437] width 195 height 22
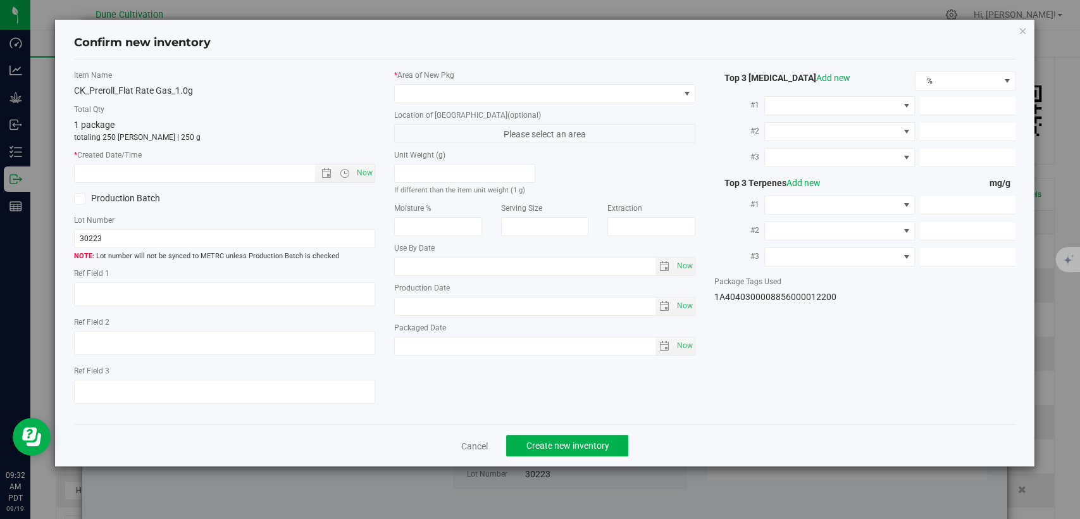
type textarea "34.6169%"
type textarea "Flat Rate Gas"
type textarea "<LOQ"
type input "378.8210"
type input "13.9434"
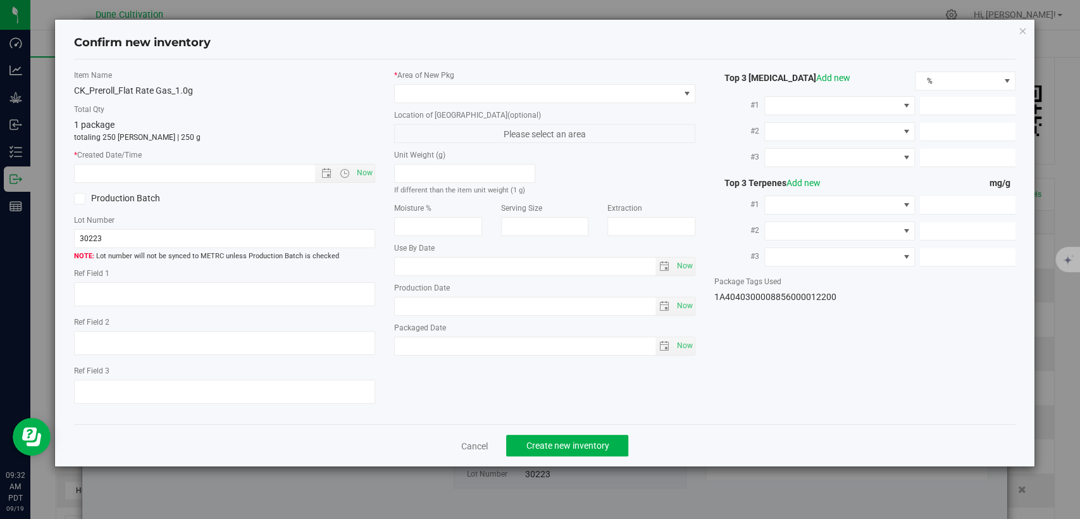
type input "7.7121"
type input "9.0780"
type input "7.6970"
type input "5.1820"
click at [1023, 32] on icon "button" at bounding box center [1022, 30] width 9 height 15
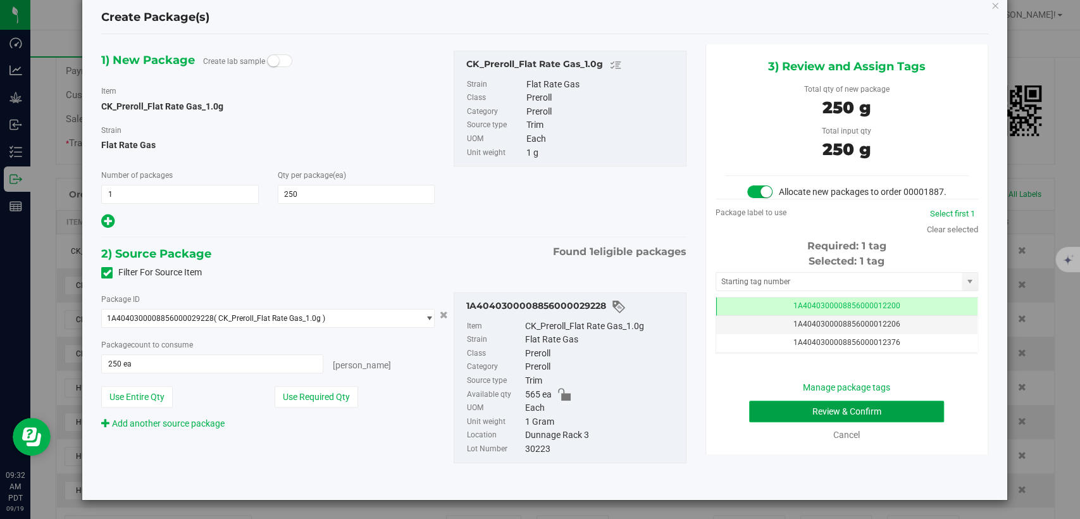
click at [780, 401] on button "Review & Confirm" at bounding box center [846, 412] width 195 height 22
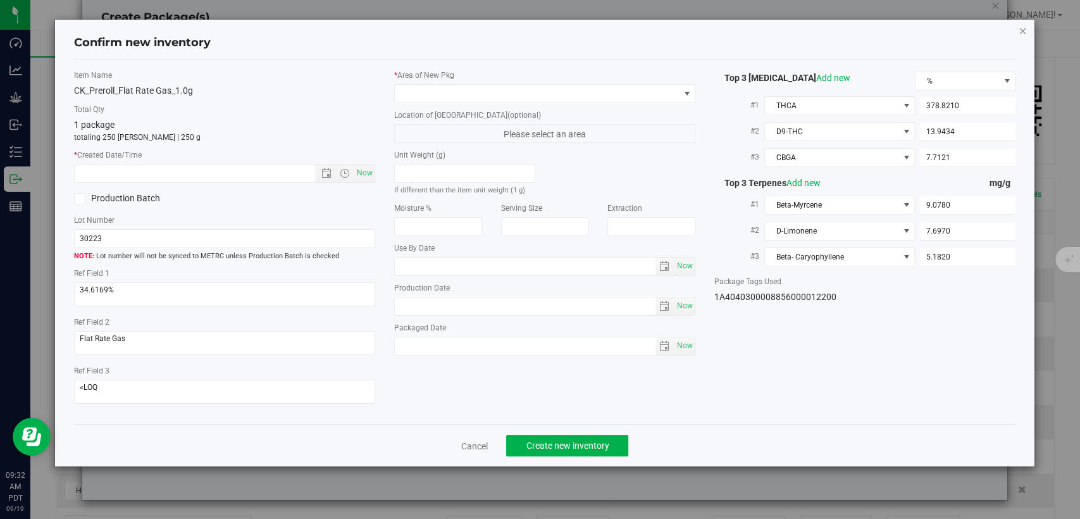
click at [1023, 26] on icon "button" at bounding box center [1022, 30] width 9 height 15
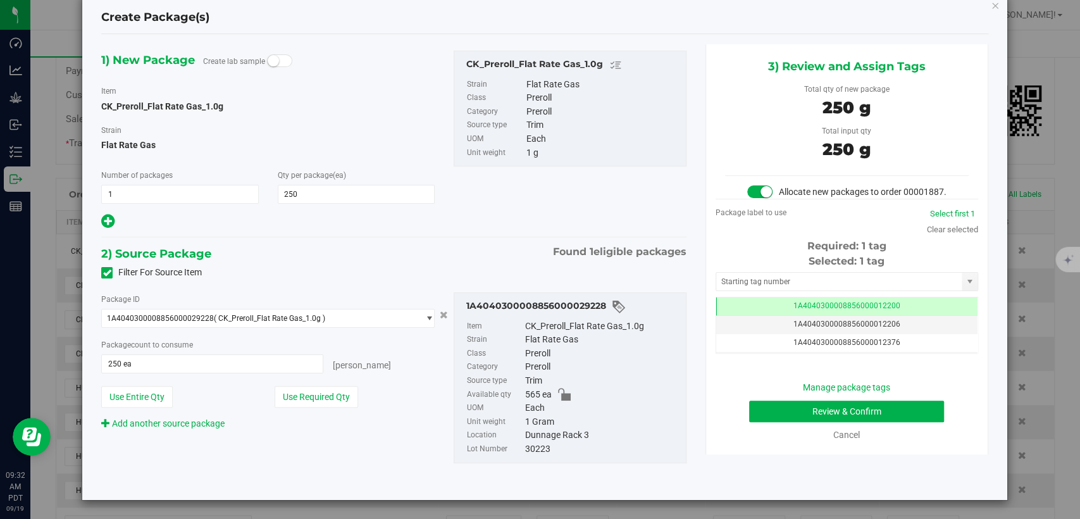
click at [842, 446] on div "Create Package(s) 1) New Package Create lab sample Item CK_Preroll_Flat Rate Ga…" at bounding box center [545, 259] width 1090 height 519
click at [985, 44] on div "3) Review and Assign Tags Total qty of new package 250 g Total input qty 250 g …" at bounding box center [847, 249] width 302 height 410
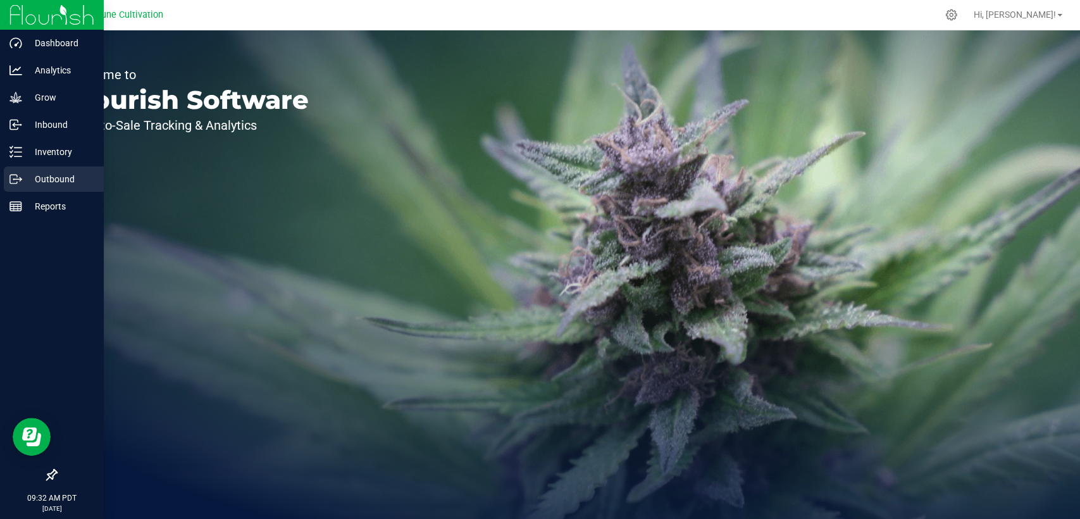
click at [56, 170] on div "Outbound" at bounding box center [54, 178] width 100 height 25
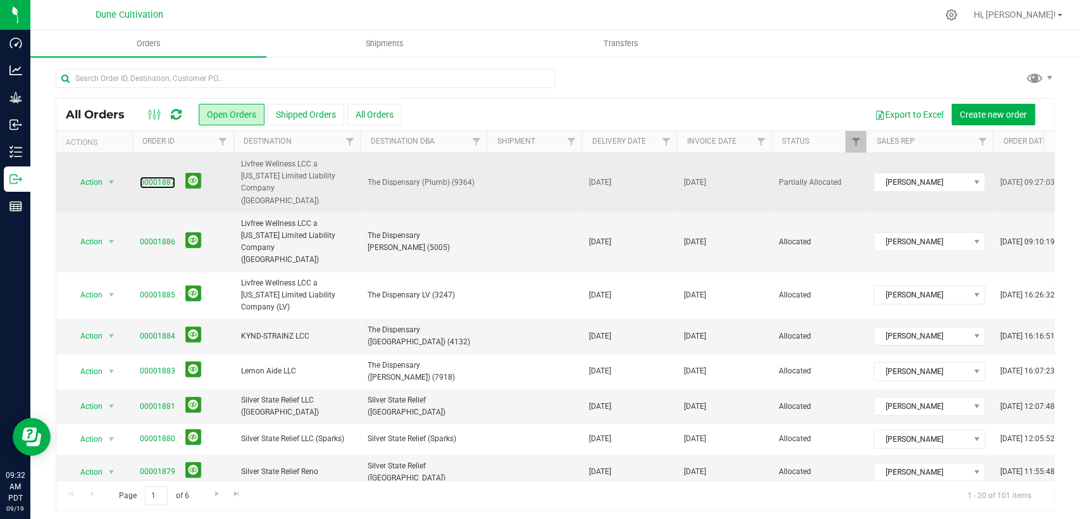
click at [153, 177] on link "00001887" at bounding box center [157, 183] width 35 height 12
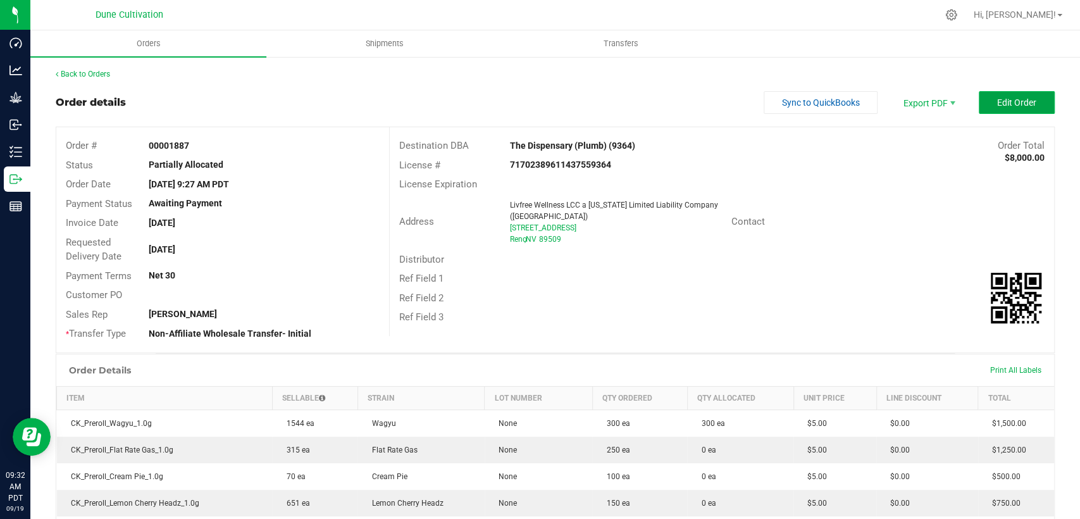
click at [1017, 92] on button "Edit Order" at bounding box center [1017, 102] width 76 height 23
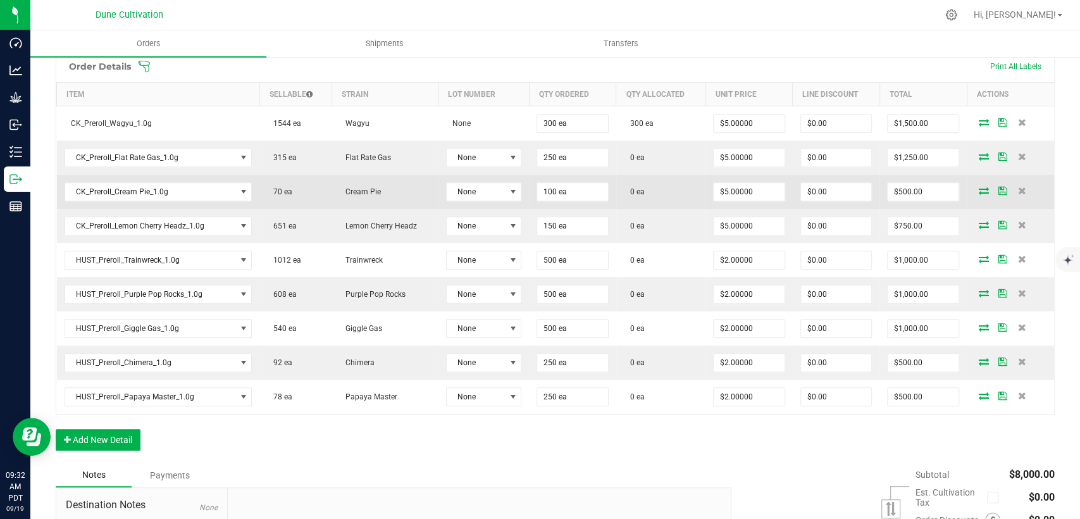
scroll to position [351, 0]
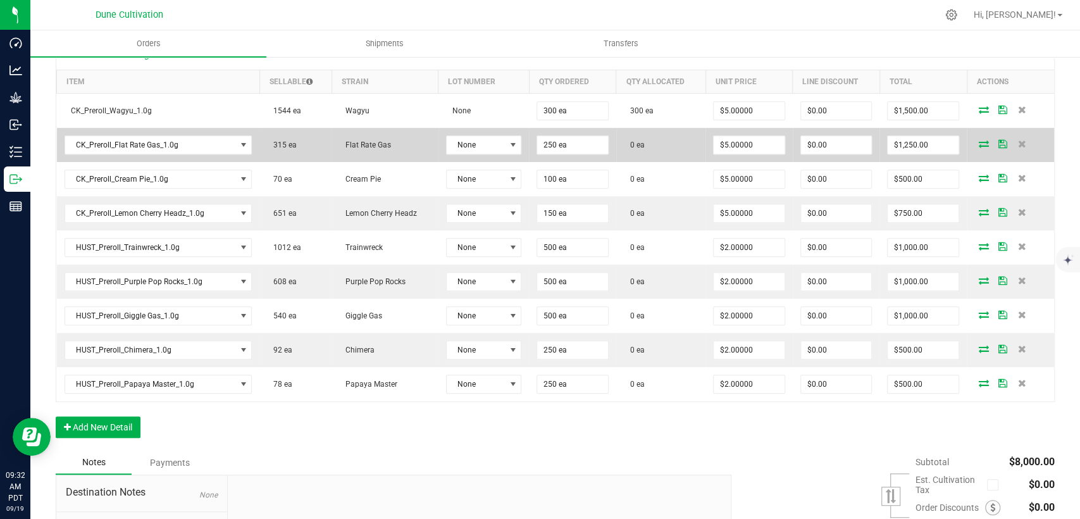
click at [979, 140] on icon at bounding box center [984, 144] width 10 height 8
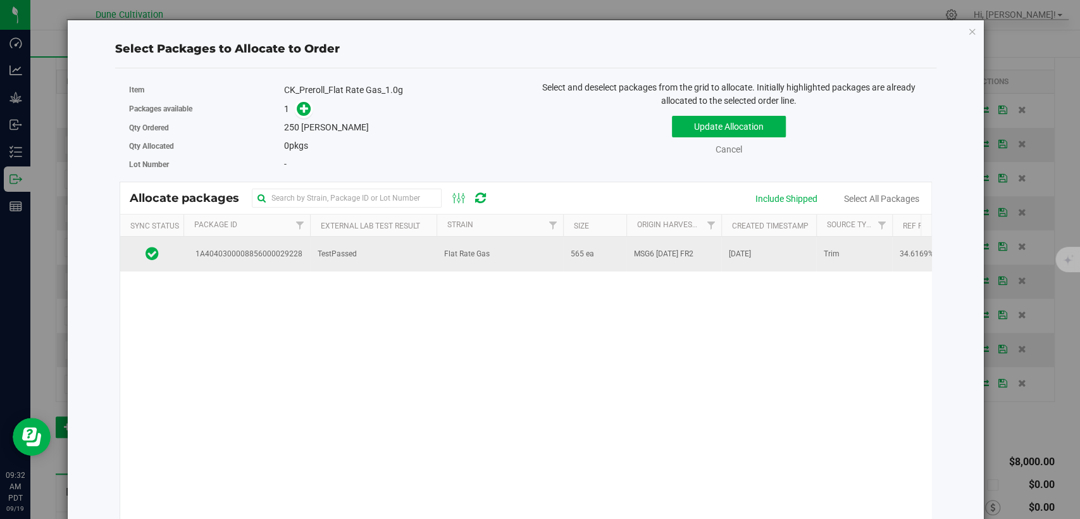
click at [368, 238] on td "TestPassed" at bounding box center [373, 254] width 127 height 34
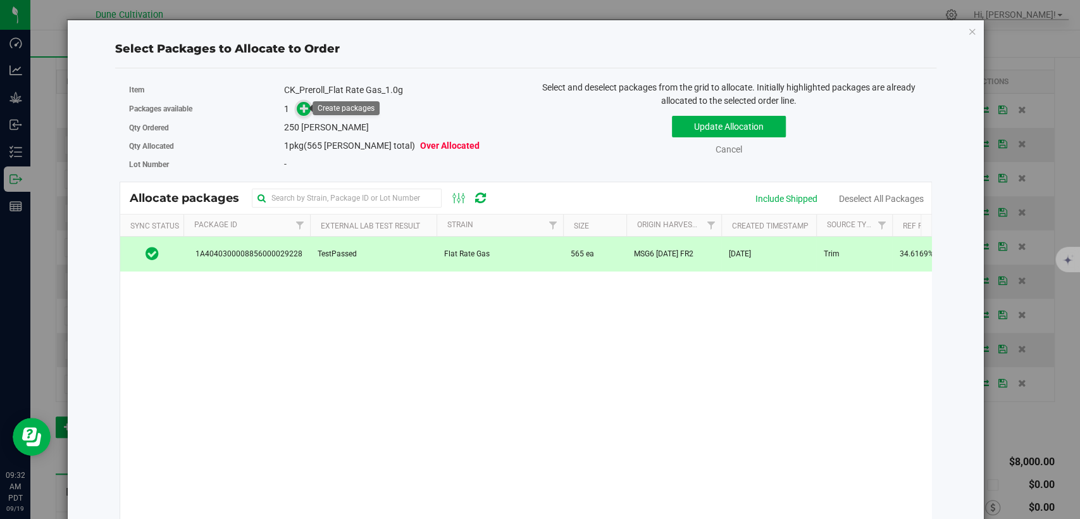
click at [304, 112] on icon at bounding box center [304, 108] width 9 height 9
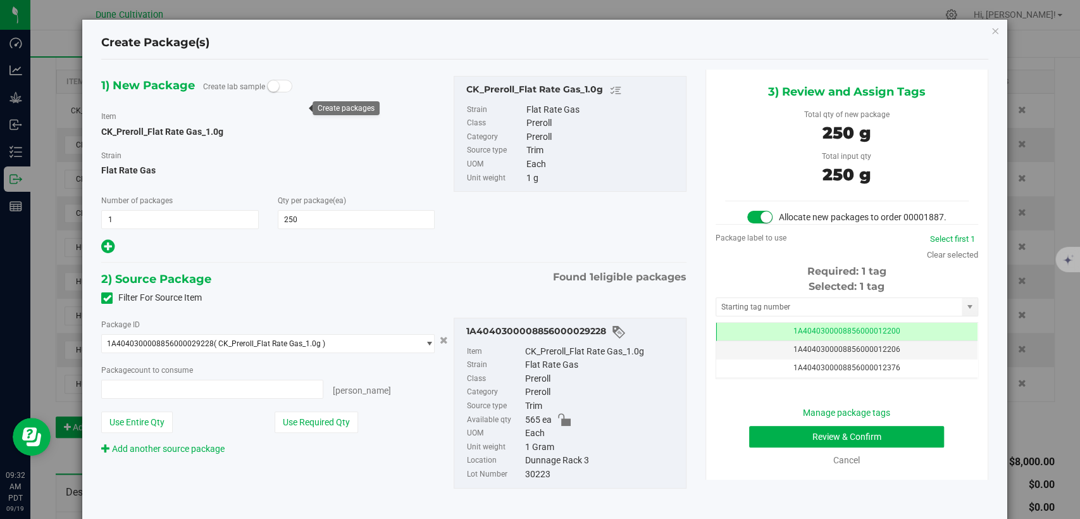
type input "250 ea"
click at [759, 340] on td "1A4040300008856000012200" at bounding box center [846, 332] width 261 height 18
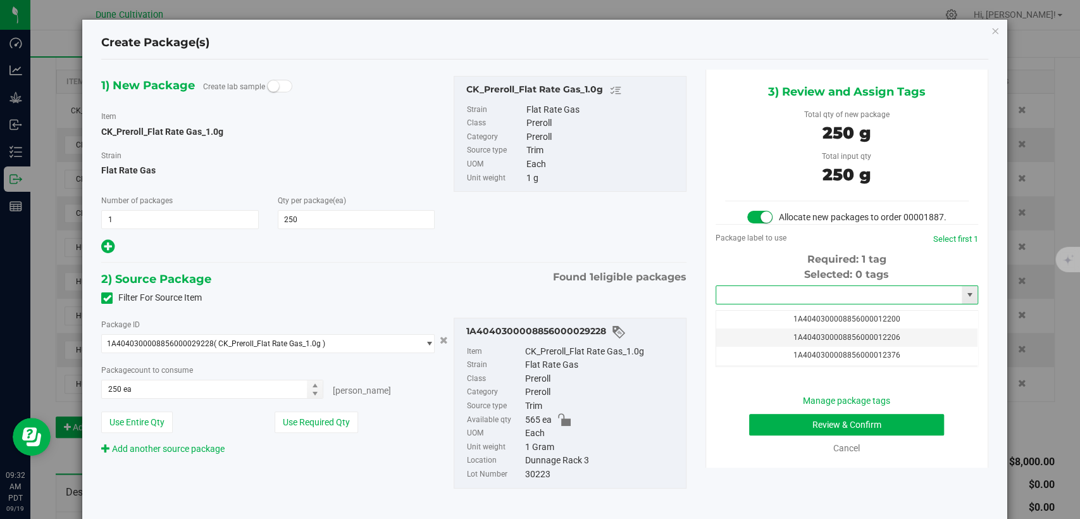
click at [764, 304] on input "text" at bounding box center [839, 295] width 246 height 18
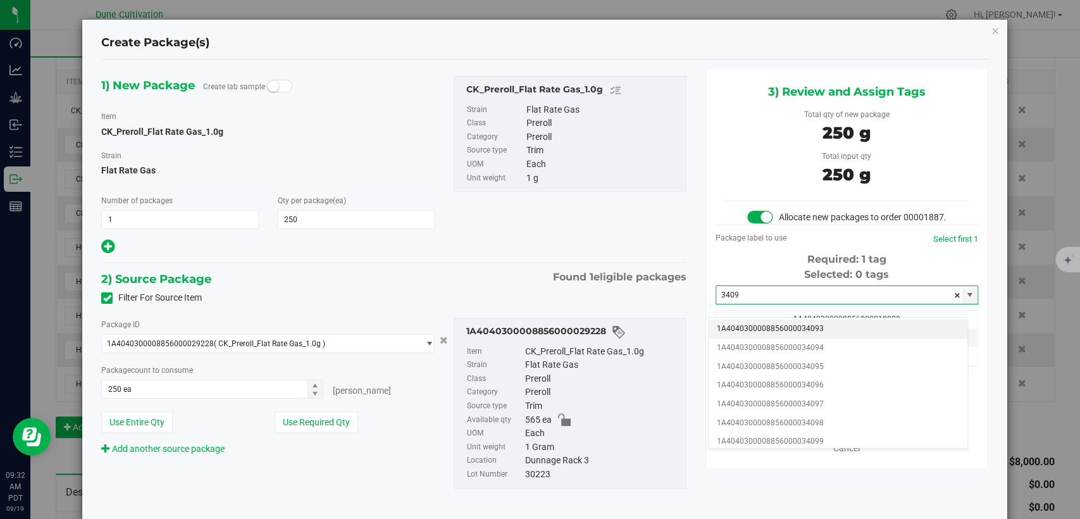
click at [781, 326] on li "1A4040300008856000034093" at bounding box center [838, 329] width 259 height 19
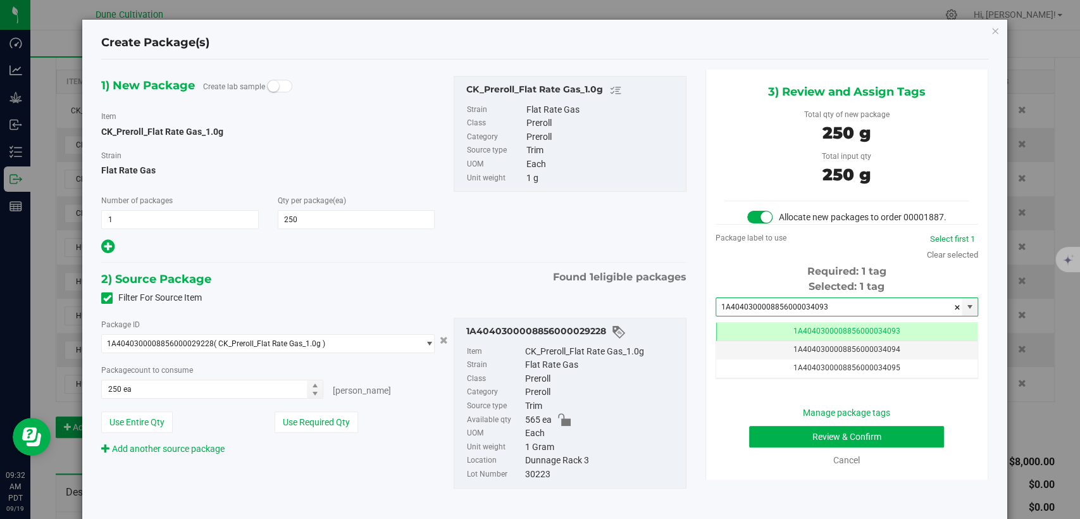
type input "1A4040300008856000034093"
click at [778, 445] on button "Review & Confirm" at bounding box center [846, 437] width 195 height 22
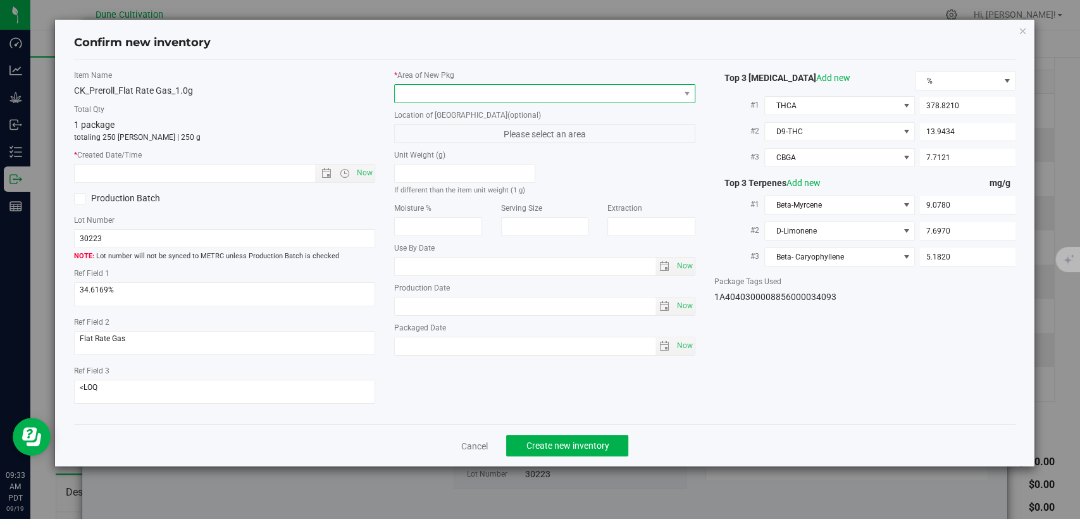
click at [518, 89] on span at bounding box center [537, 94] width 284 height 18
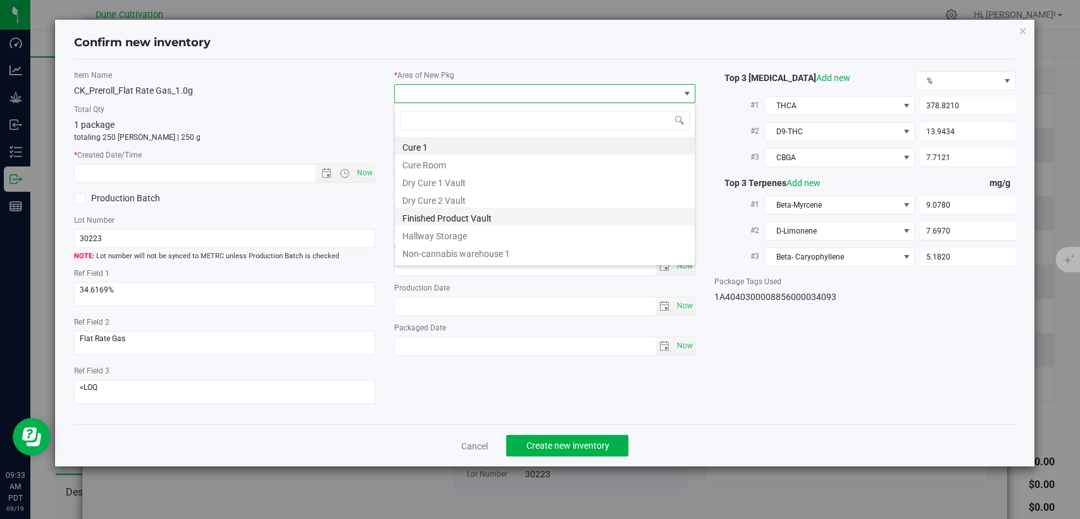
click at [463, 218] on li "Finished Product Vault" at bounding box center [545, 217] width 300 height 18
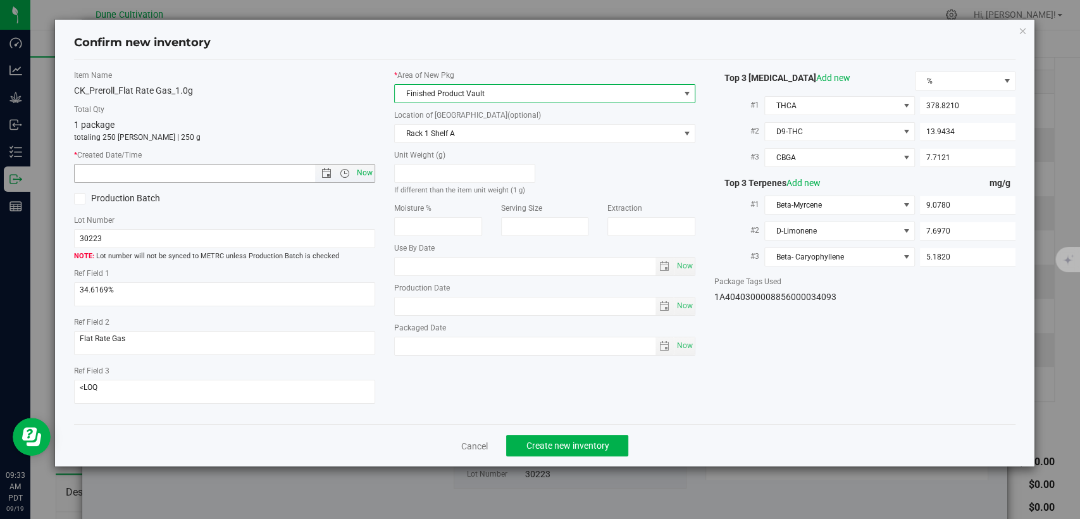
click at [371, 173] on span "Now" at bounding box center [365, 173] width 22 height 18
type input "9/19/2025 9:33 AM"
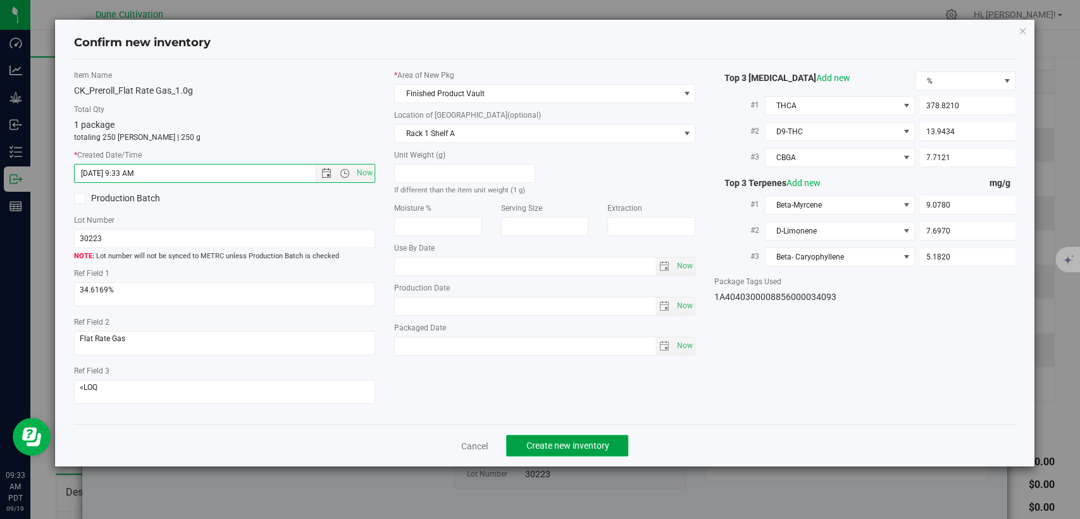
click at [547, 447] on span "Create new inventory" at bounding box center [567, 445] width 83 height 10
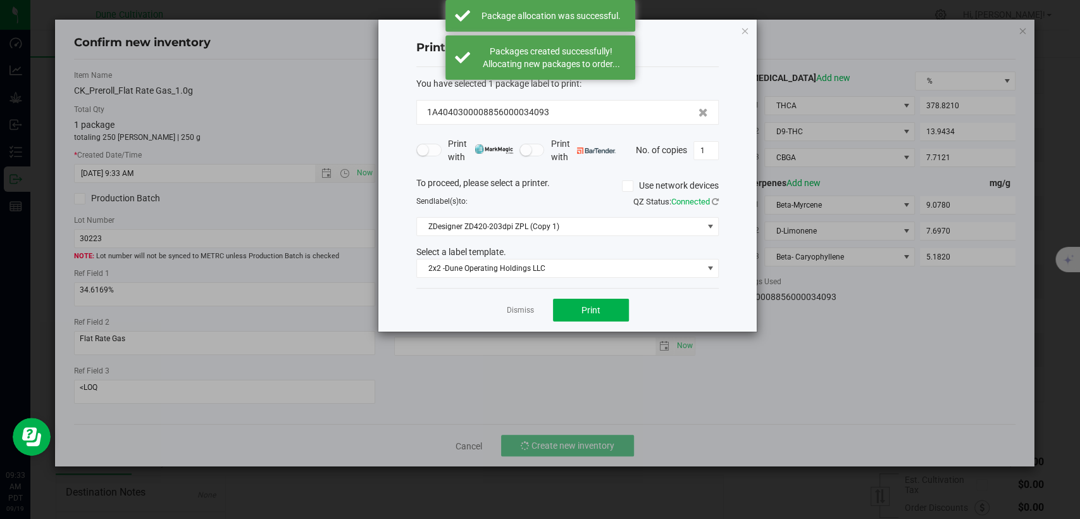
drag, startPoint x: 523, startPoint y: 305, endPoint x: 523, endPoint y: 296, distance: 8.9
click at [523, 306] on link "Dismiss" at bounding box center [520, 310] width 27 height 11
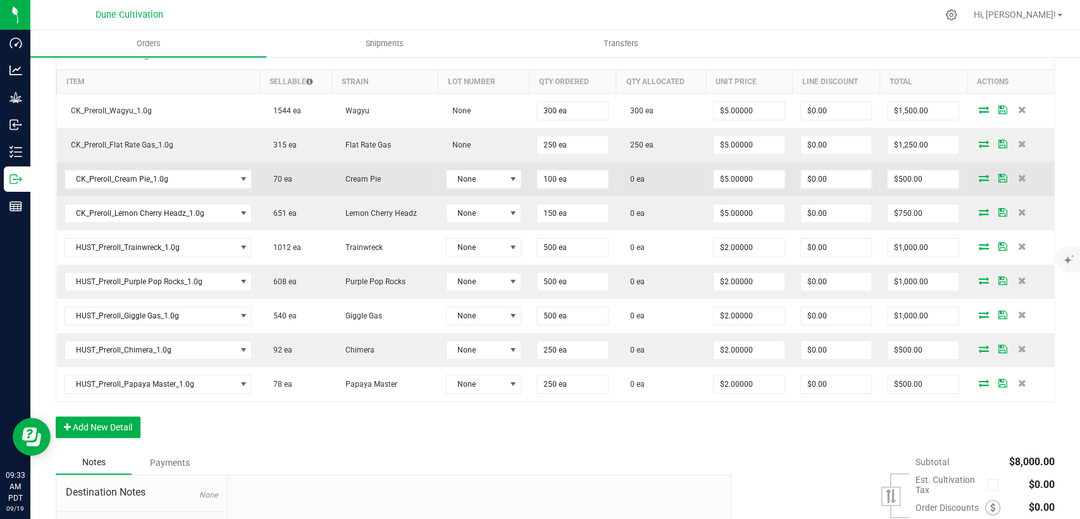
click at [979, 174] on icon at bounding box center [984, 178] width 10 height 8
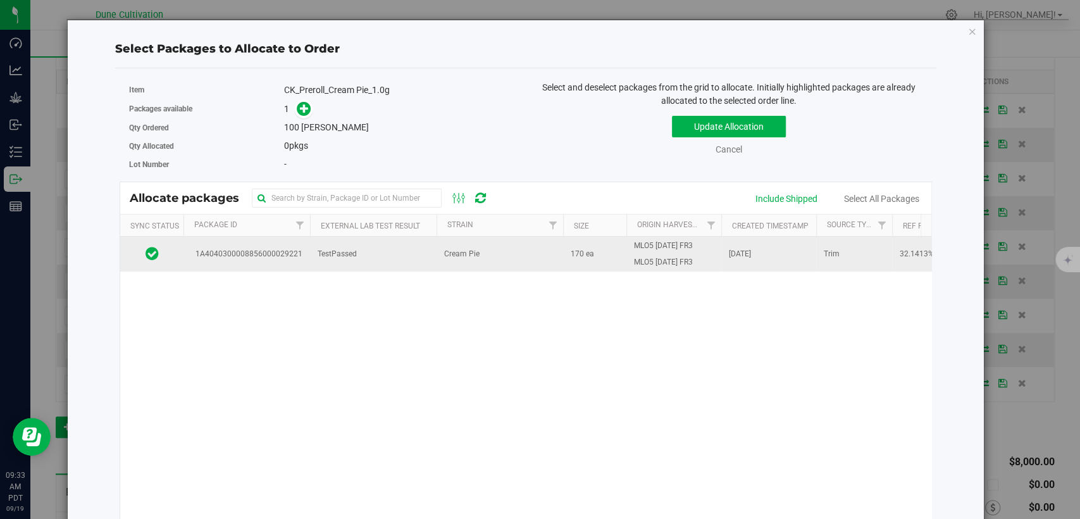
click at [405, 252] on td "TestPassed" at bounding box center [373, 254] width 127 height 34
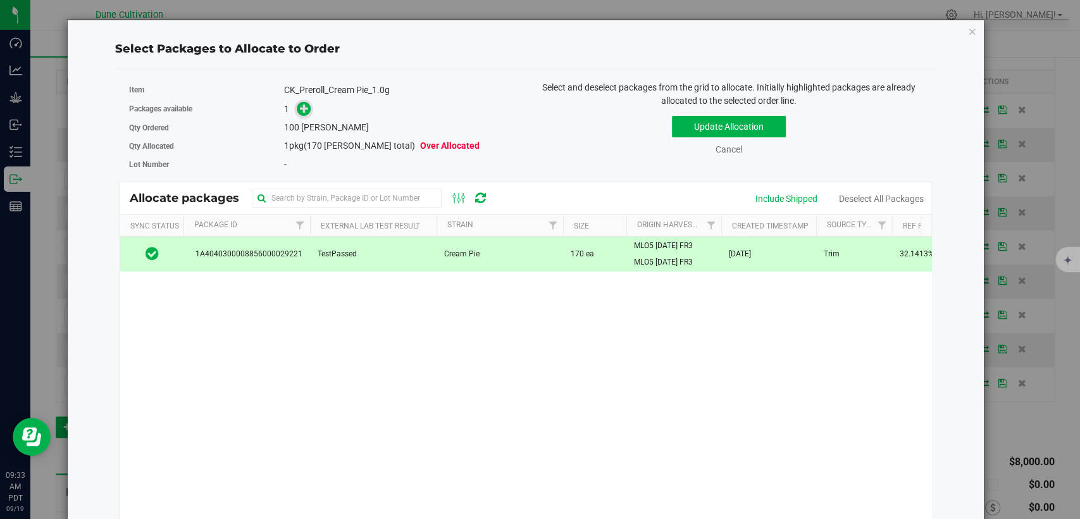
click at [302, 108] on icon at bounding box center [304, 108] width 9 height 9
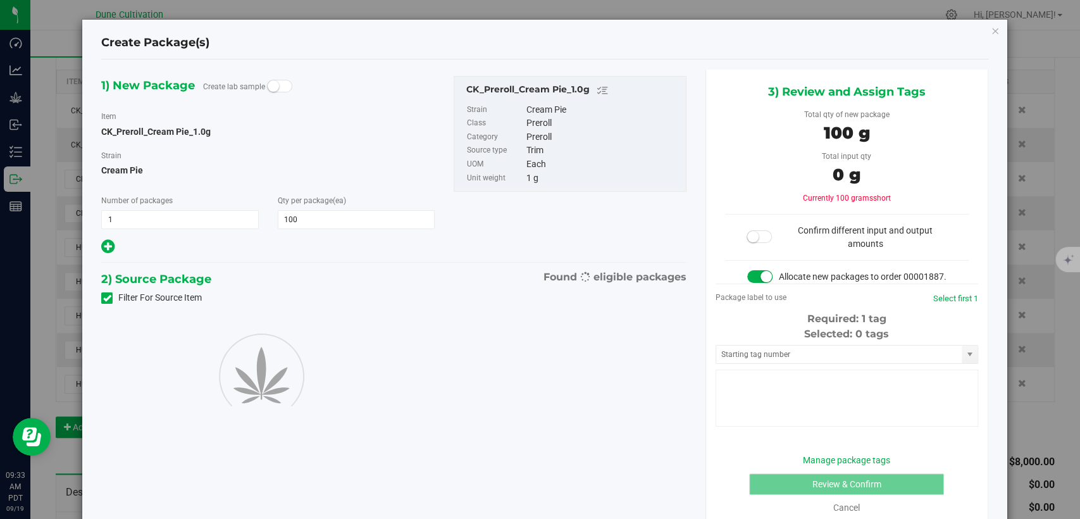
type input "100"
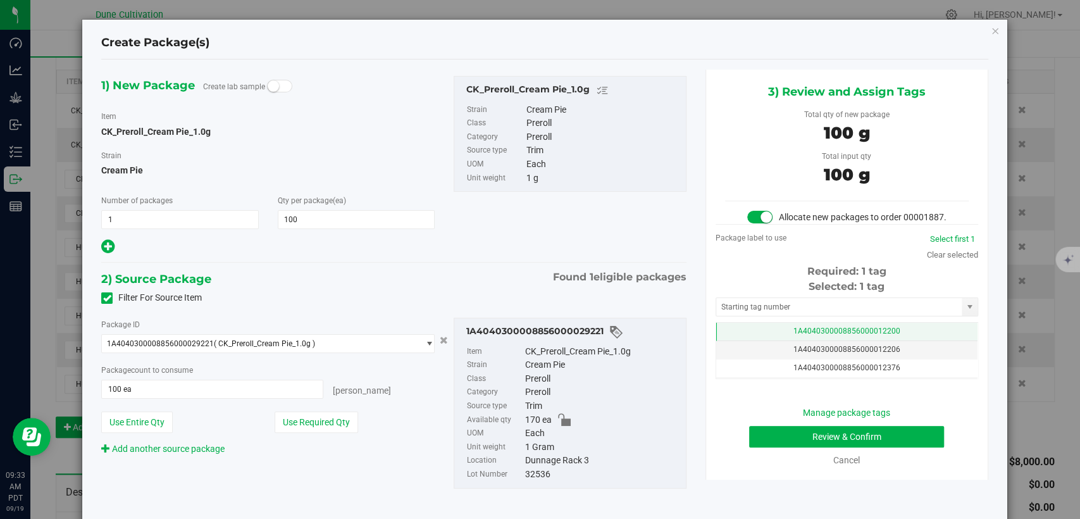
click at [756, 341] on td "1A4040300008856000012200" at bounding box center [846, 332] width 261 height 18
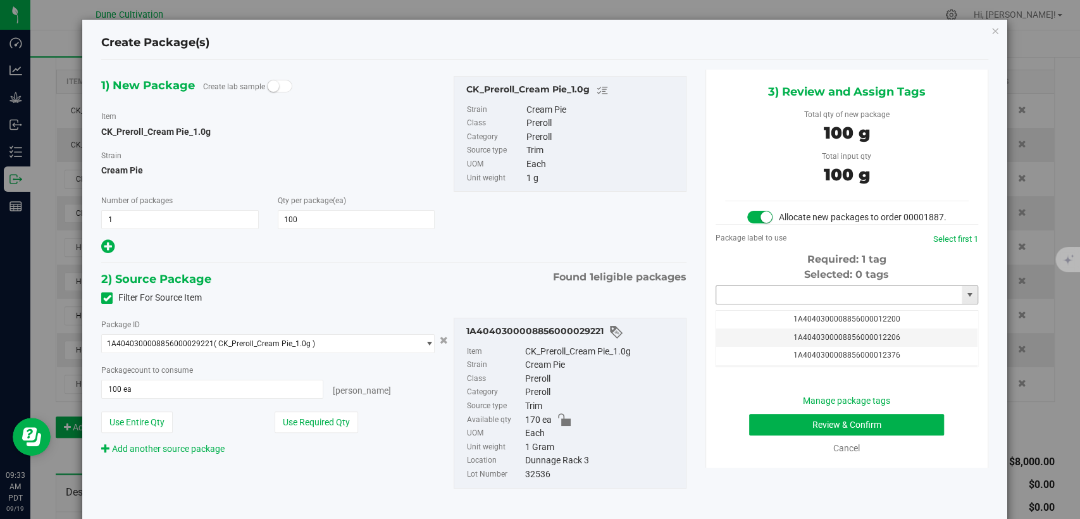
click at [763, 302] on input "text" at bounding box center [839, 295] width 246 height 18
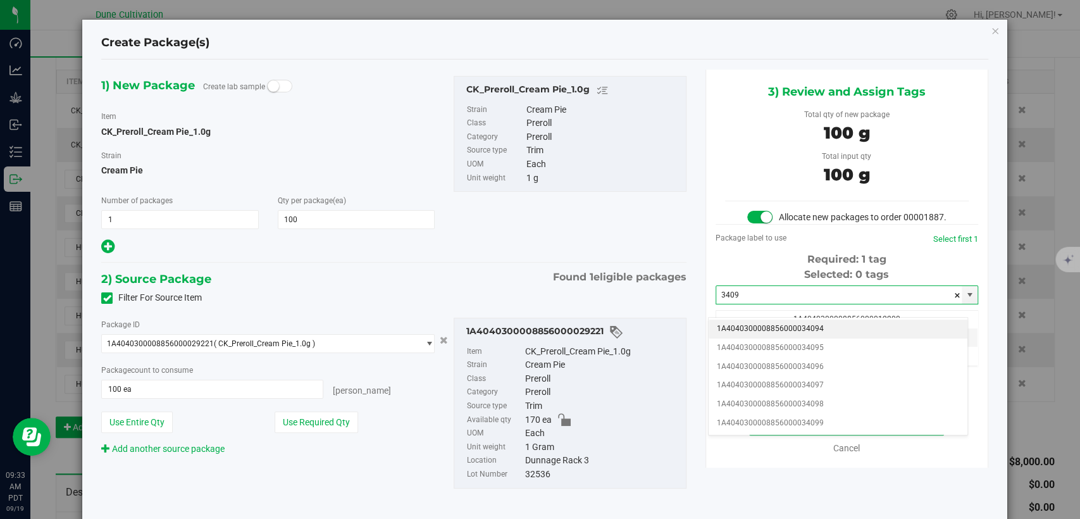
click at [768, 327] on li "1A4040300008856000034094" at bounding box center [838, 329] width 259 height 19
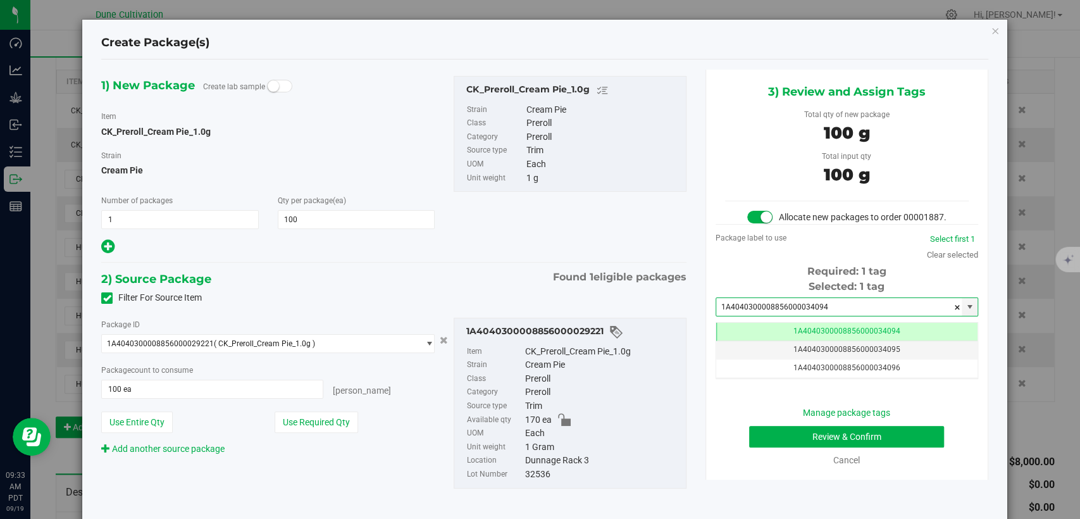
type input "1A4040300008856000034094"
click at [802, 444] on button "Review & Confirm" at bounding box center [846, 437] width 195 height 22
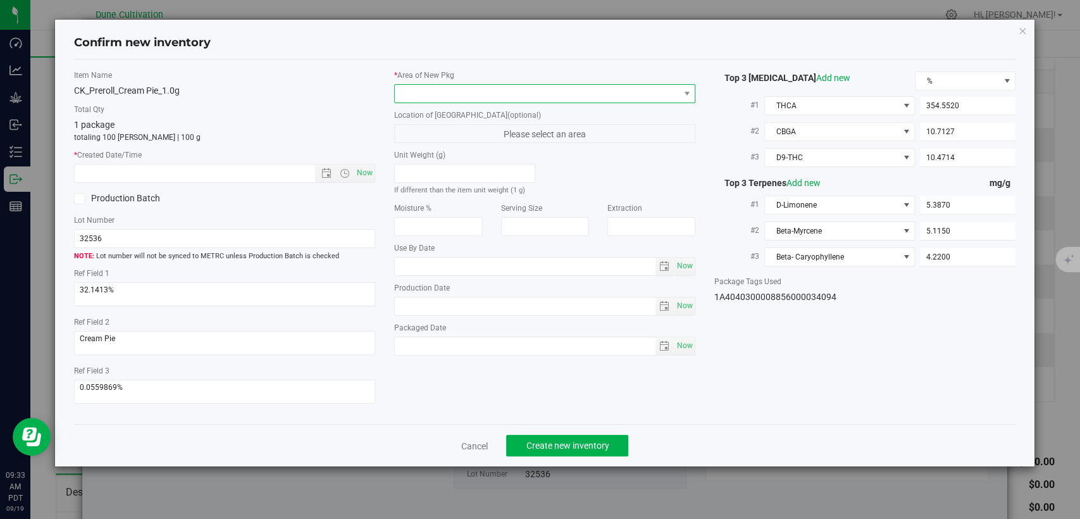
click at [480, 94] on span at bounding box center [537, 94] width 284 height 18
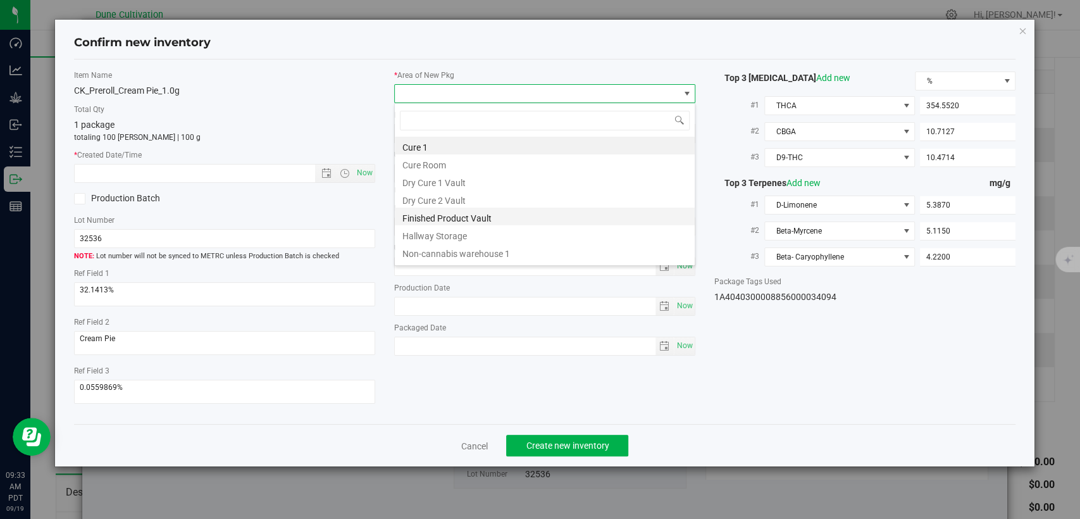
click at [449, 218] on li "Finished Product Vault" at bounding box center [545, 217] width 300 height 18
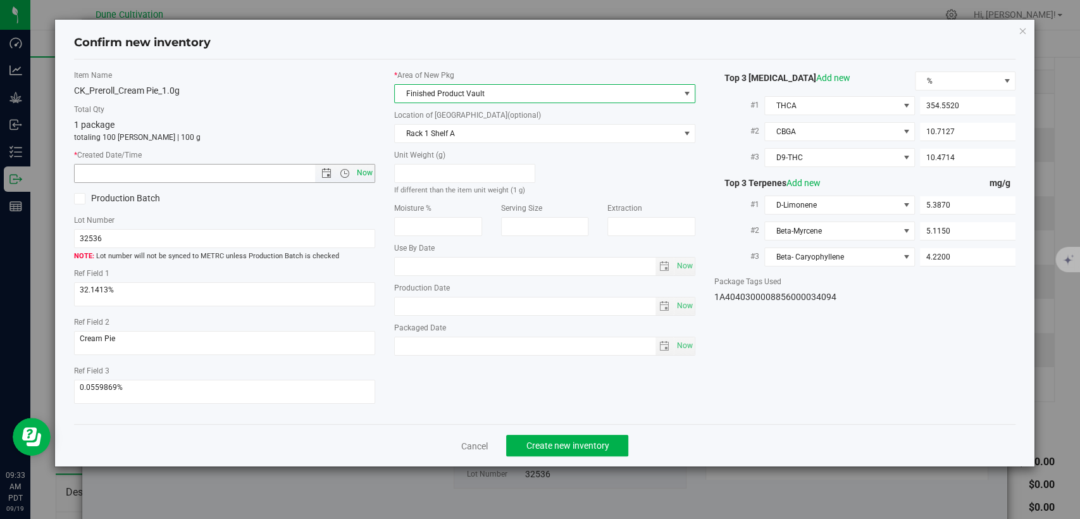
click at [363, 170] on span "Now" at bounding box center [365, 173] width 22 height 18
type input "9/19/2025 9:33 AM"
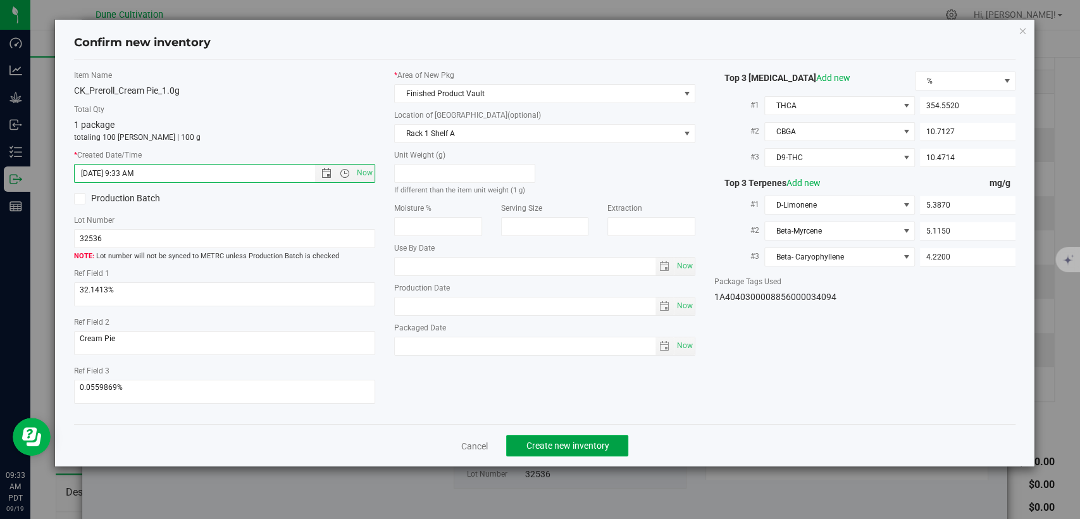
click at [567, 440] on span "Create new inventory" at bounding box center [567, 445] width 83 height 10
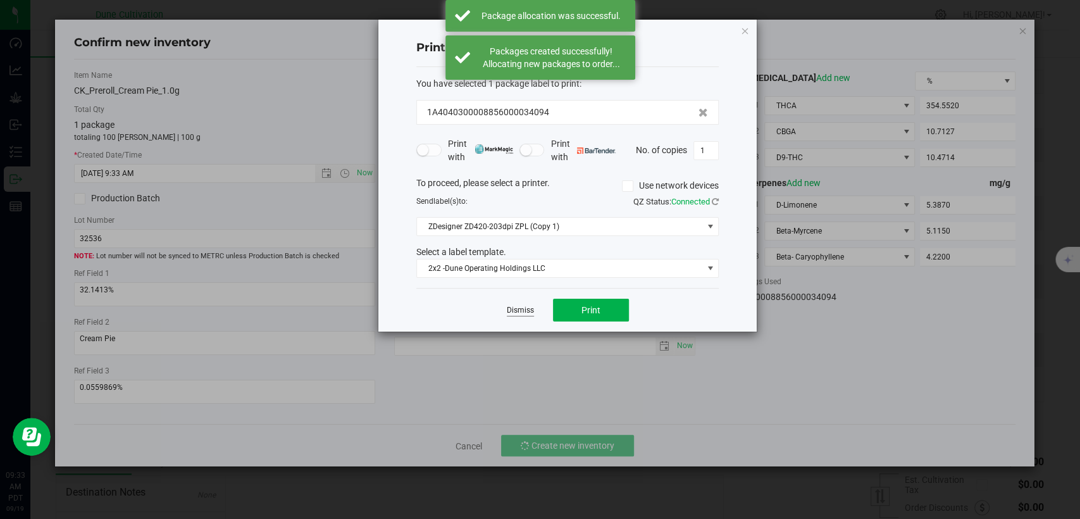
click at [518, 311] on link "Dismiss" at bounding box center [520, 310] width 27 height 11
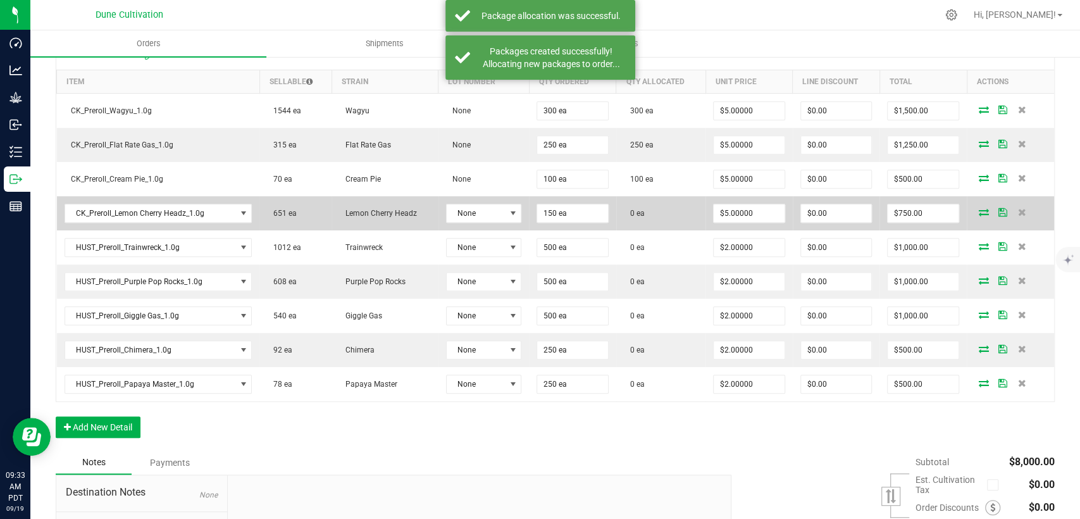
click at [975, 208] on span at bounding box center [984, 212] width 19 height 8
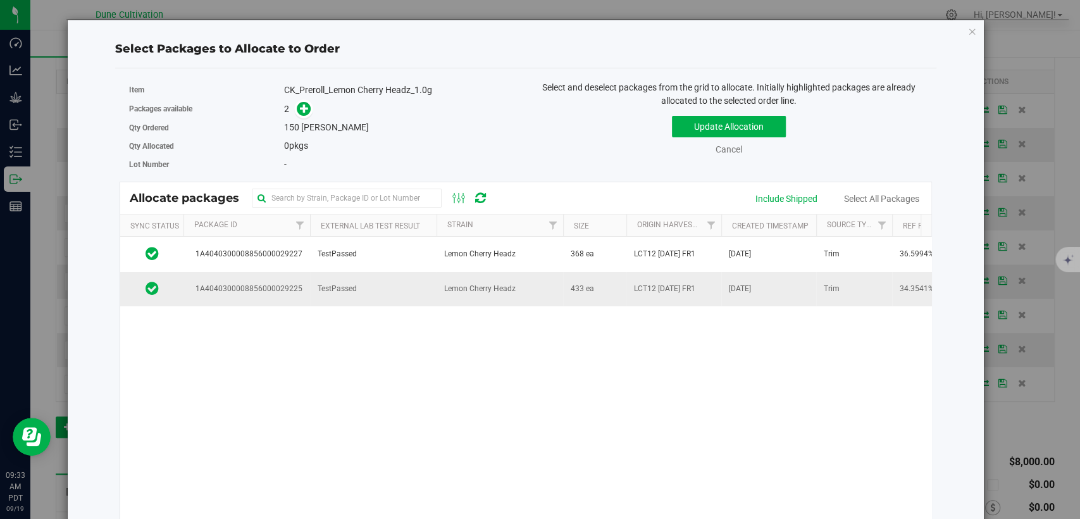
click at [380, 281] on td "TestPassed" at bounding box center [373, 289] width 127 height 34
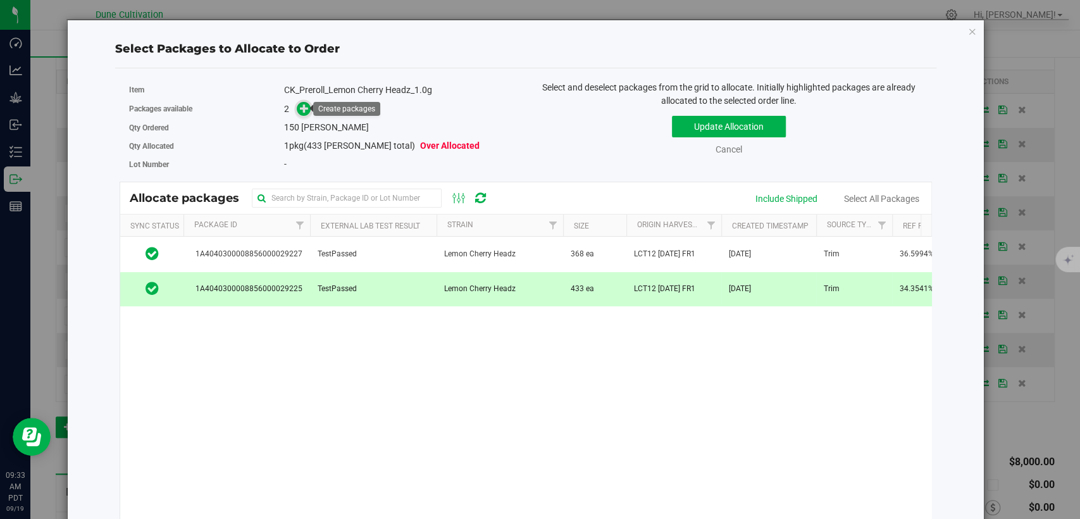
click at [305, 105] on icon at bounding box center [304, 108] width 9 height 9
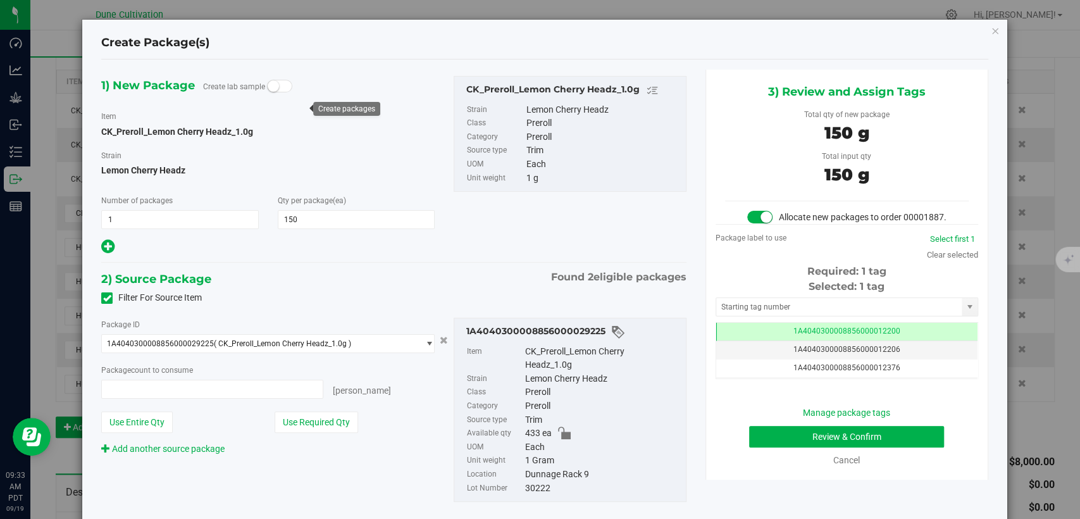
type input "150 ea"
click at [833, 335] on span "1A4040300008856000012200" at bounding box center [847, 331] width 107 height 9
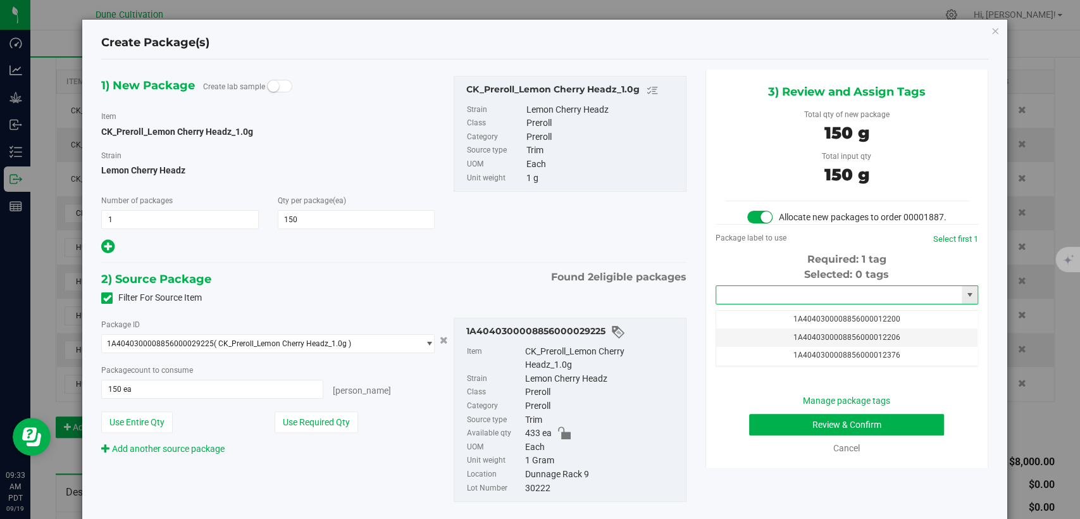
click at [795, 304] on input "text" at bounding box center [839, 295] width 246 height 18
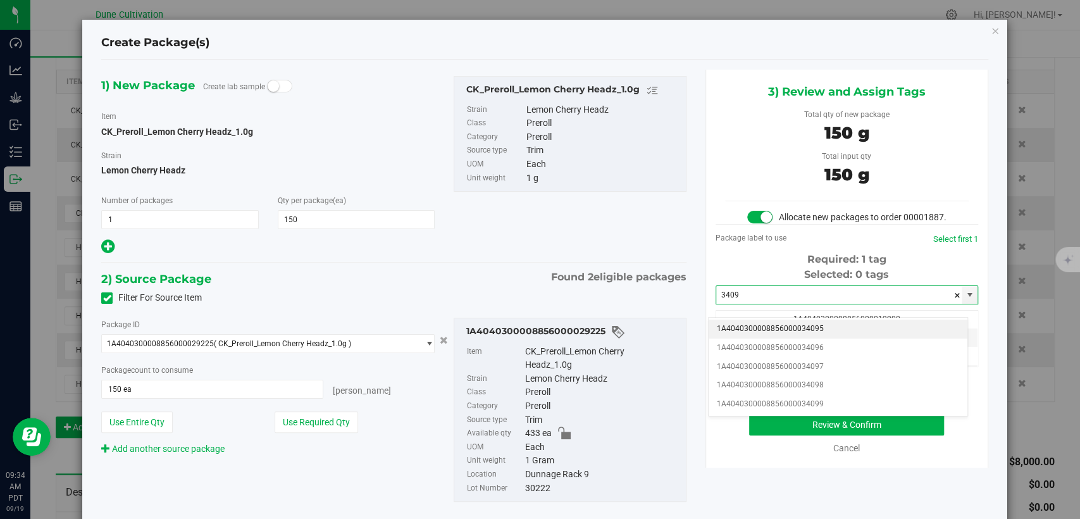
click at [790, 328] on li "1A4040300008856000034095" at bounding box center [838, 329] width 259 height 19
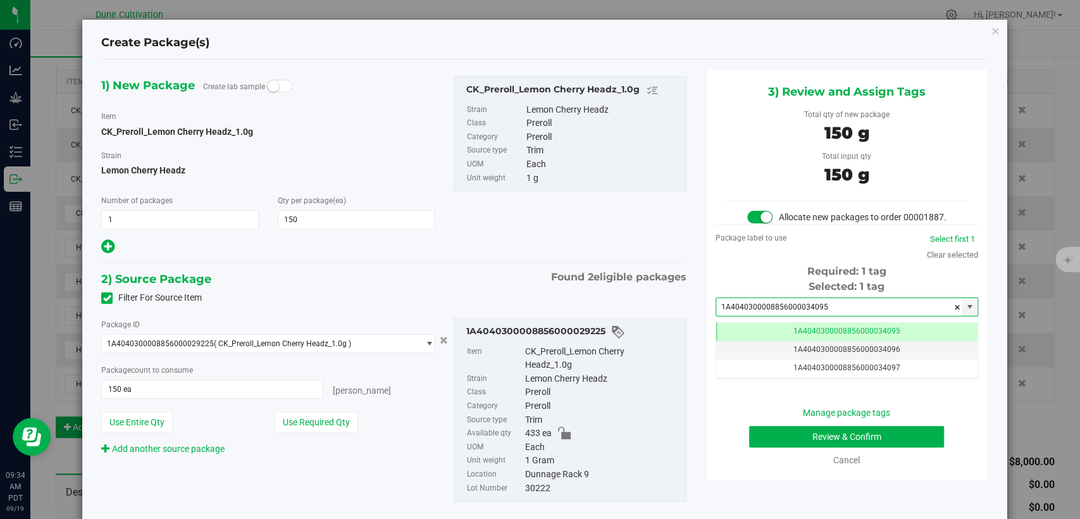
type input "1A4040300008856000034095"
click at [766, 442] on button "Review & Confirm" at bounding box center [846, 437] width 195 height 22
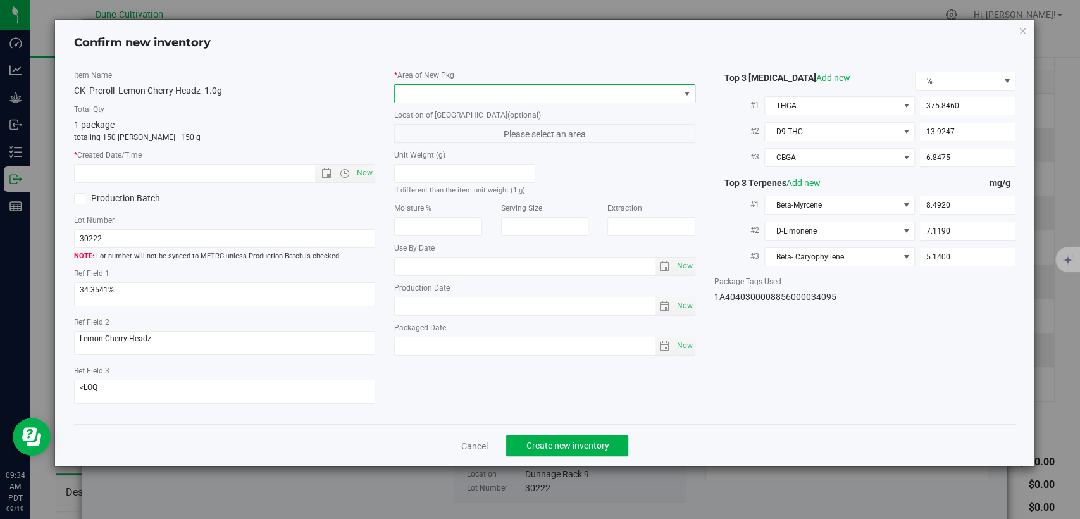
click at [545, 96] on span at bounding box center [537, 94] width 284 height 18
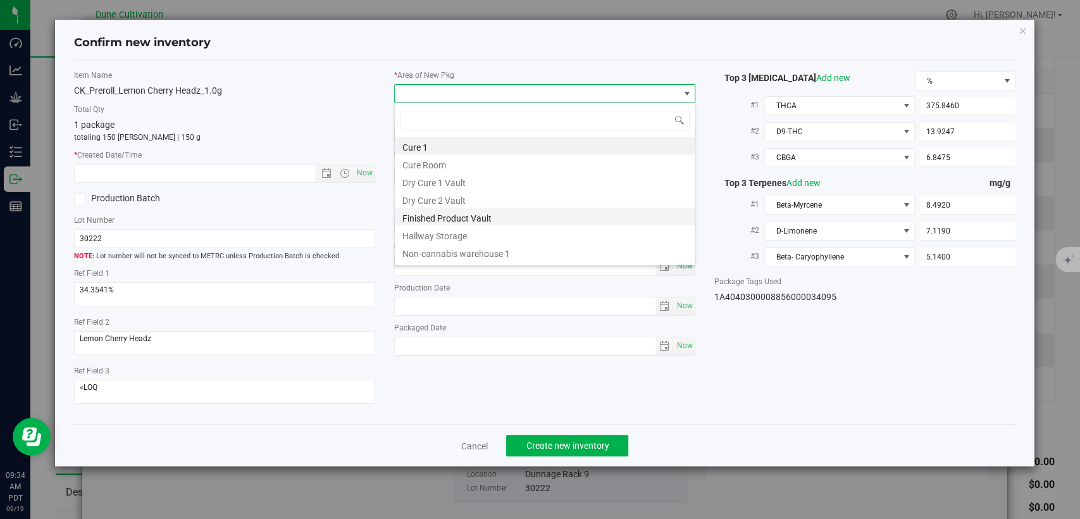
click at [449, 211] on li "Finished Product Vault" at bounding box center [545, 217] width 300 height 18
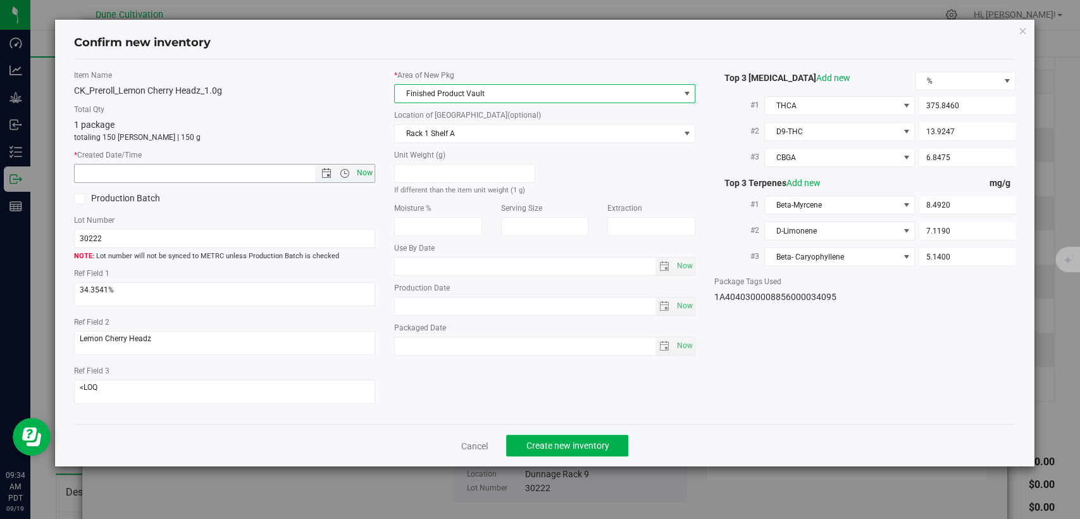
click at [363, 171] on span "Now" at bounding box center [365, 173] width 22 height 18
type input "9/19/2025 9:34 AM"
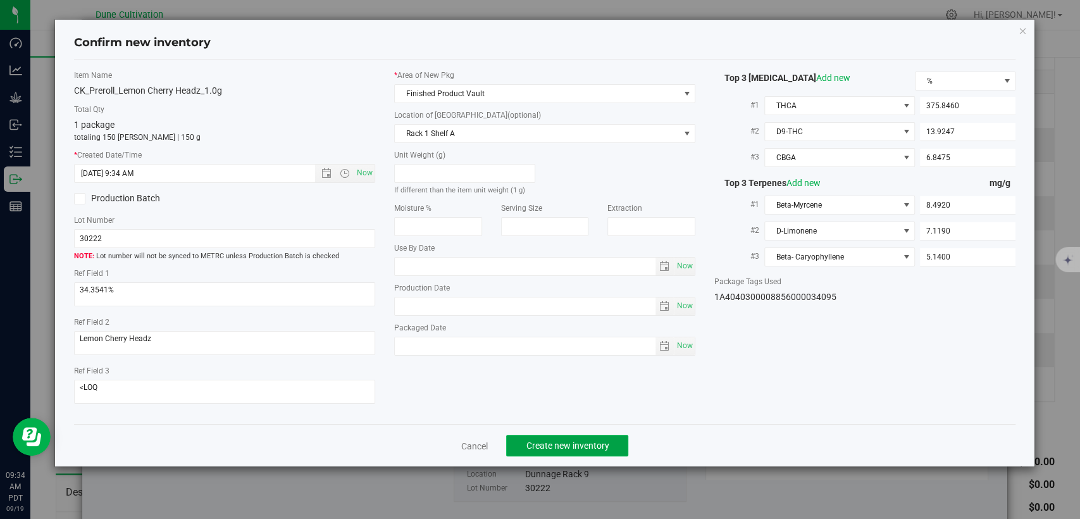
click at [549, 446] on span "Create new inventory" at bounding box center [567, 445] width 83 height 10
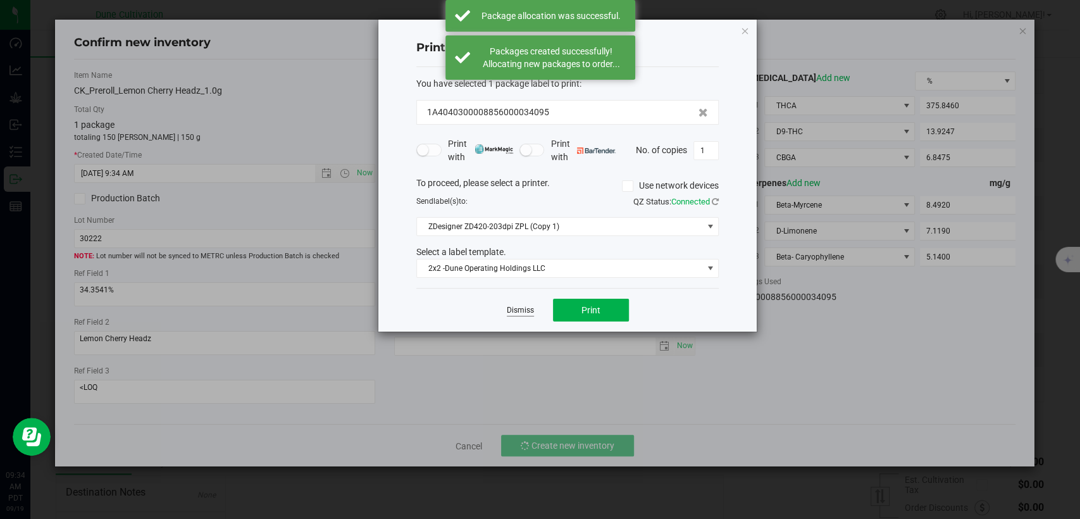
click at [513, 311] on link "Dismiss" at bounding box center [520, 310] width 27 height 11
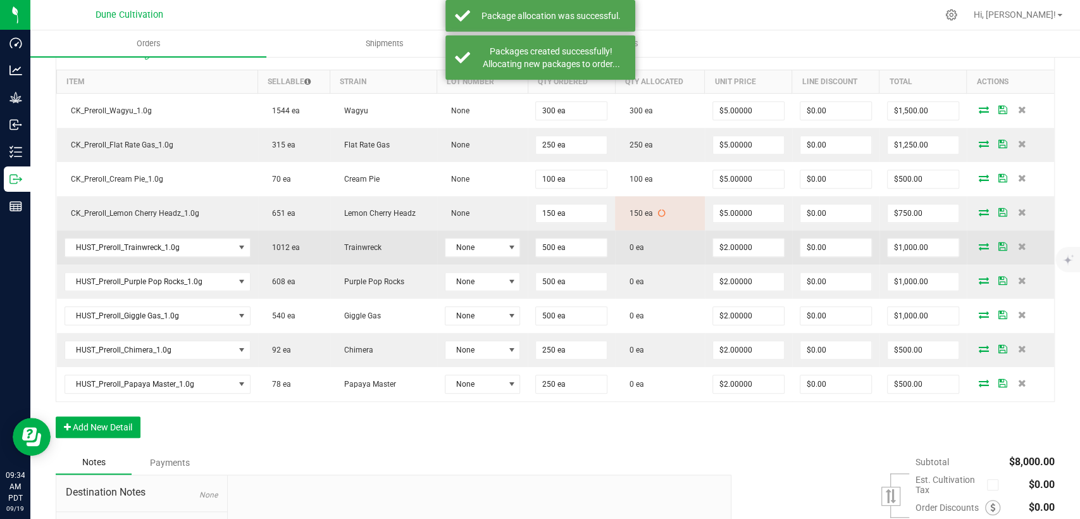
click at [979, 243] on icon at bounding box center [984, 246] width 10 height 8
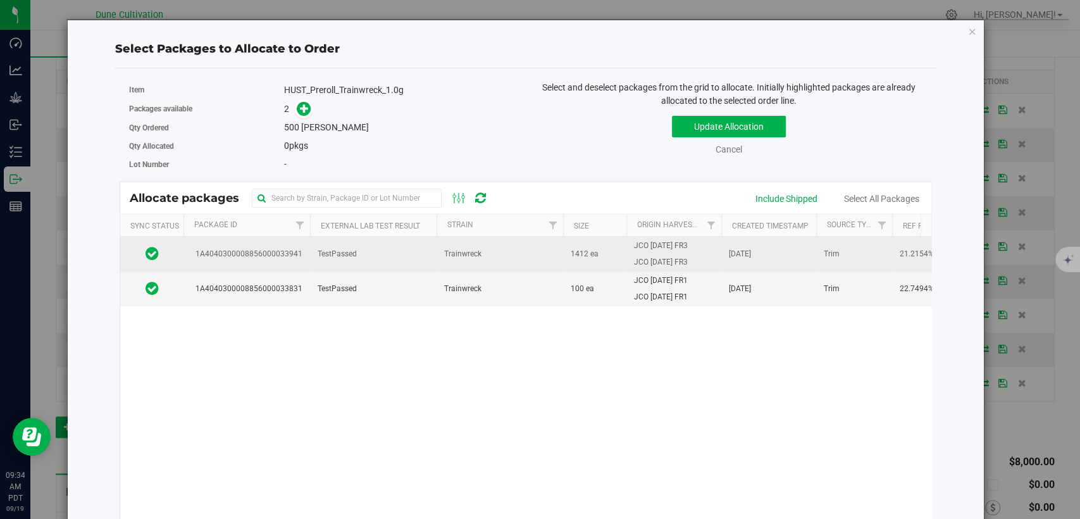
click at [388, 249] on td "TestPassed" at bounding box center [373, 254] width 127 height 35
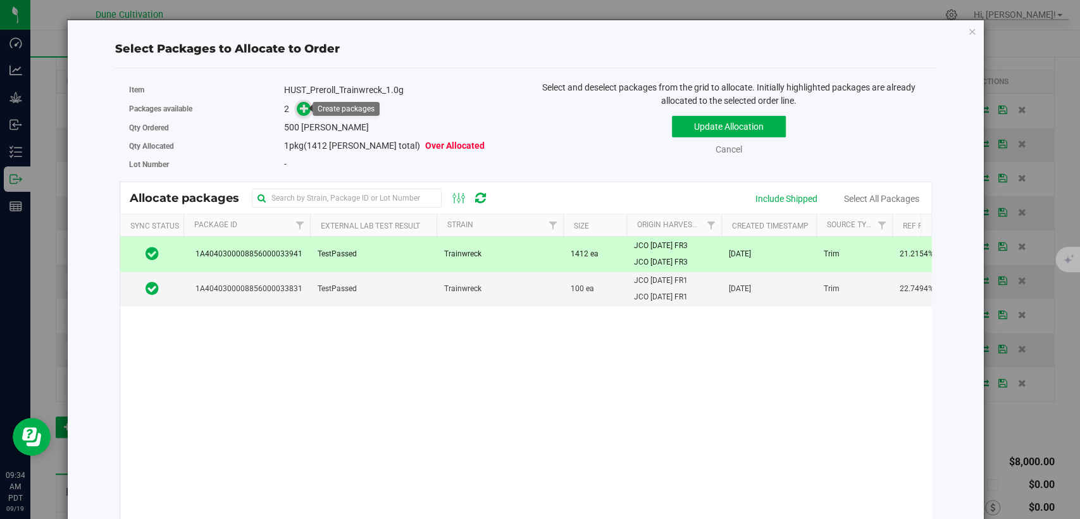
click at [307, 108] on icon at bounding box center [304, 108] width 9 height 9
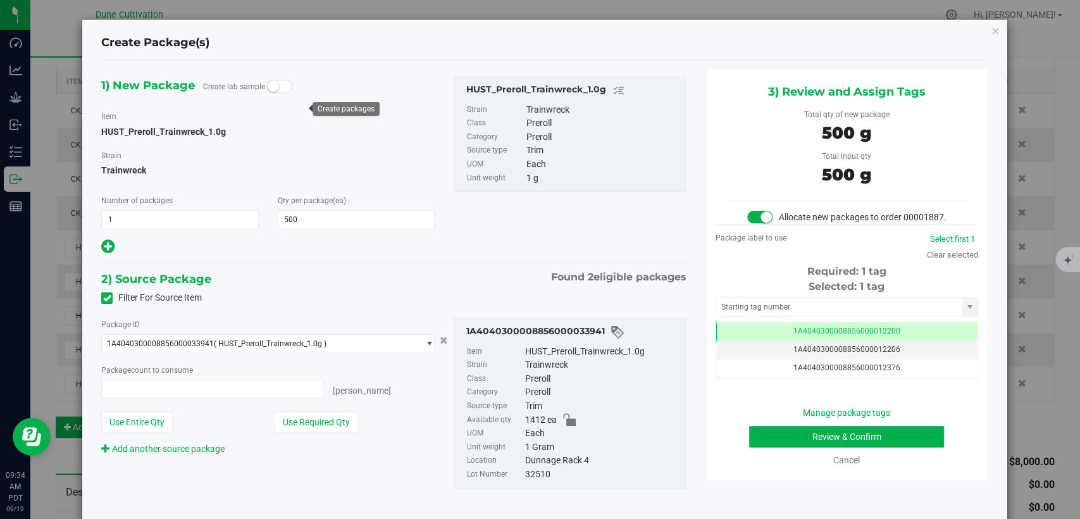
type input "500 ea"
click at [728, 341] on td "1A4040300008856000012200" at bounding box center [846, 332] width 261 height 18
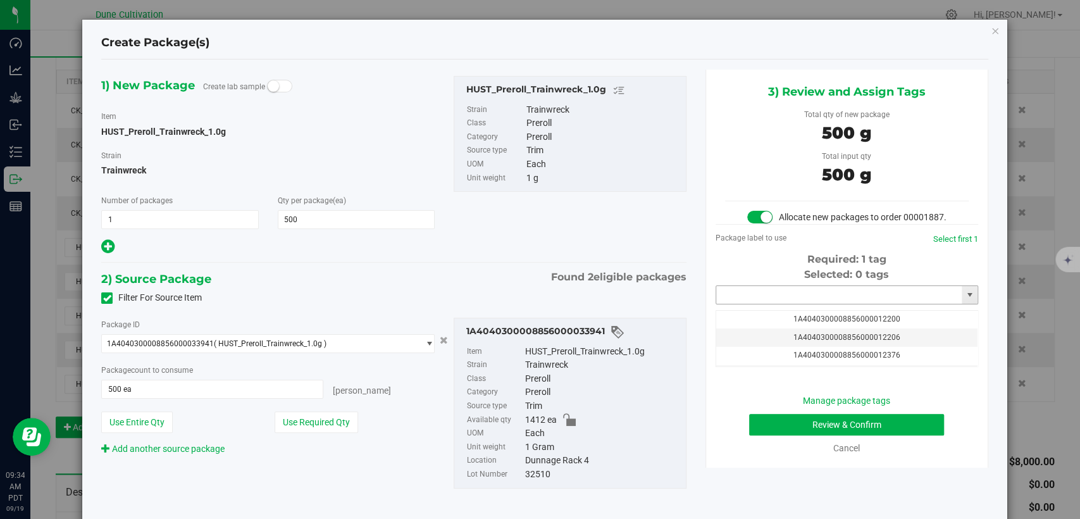
click at [756, 302] on input "text" at bounding box center [839, 295] width 246 height 18
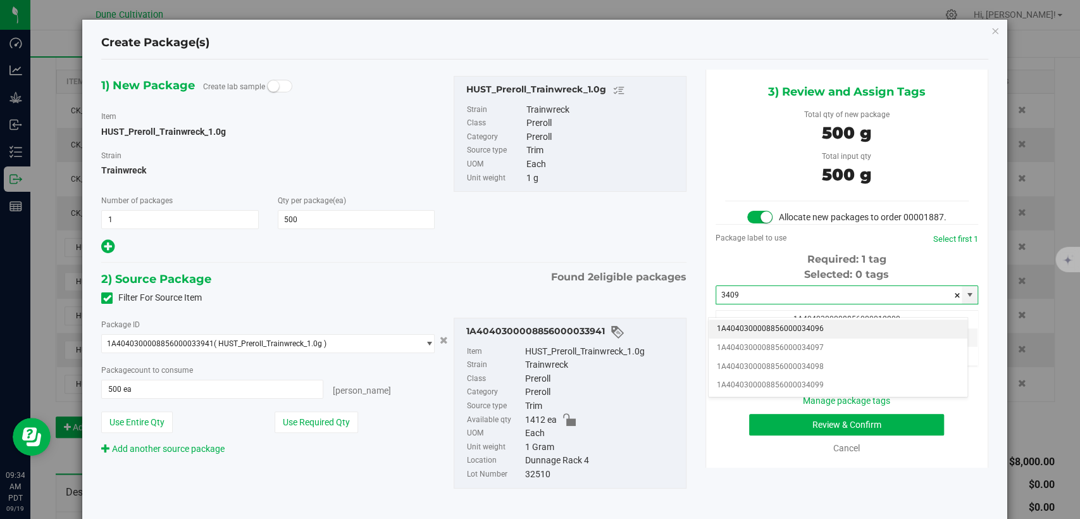
click at [761, 330] on li "1A4040300008856000034096" at bounding box center [838, 329] width 259 height 19
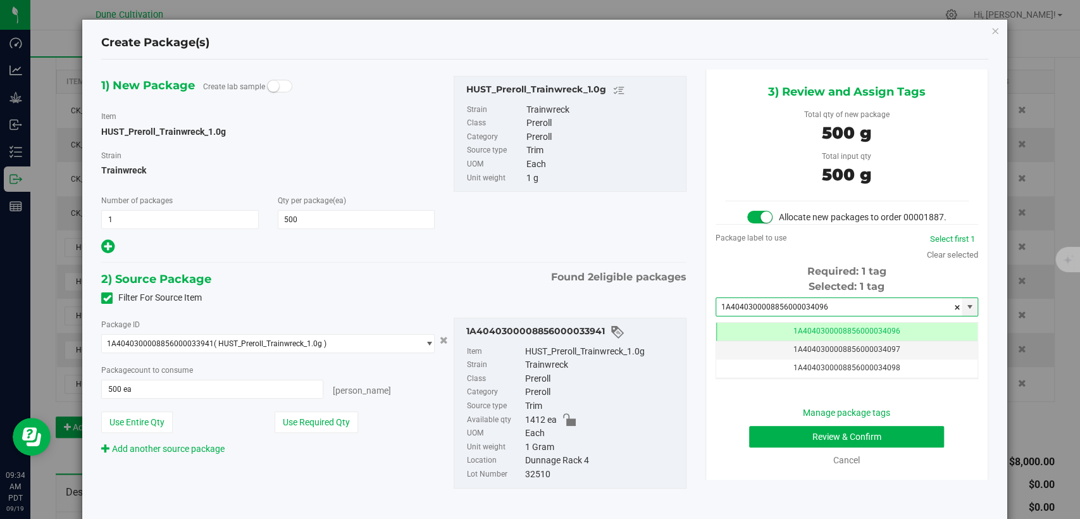
type input "1A4040300008856000034096"
click at [791, 442] on button "Review & Confirm" at bounding box center [846, 437] width 195 height 22
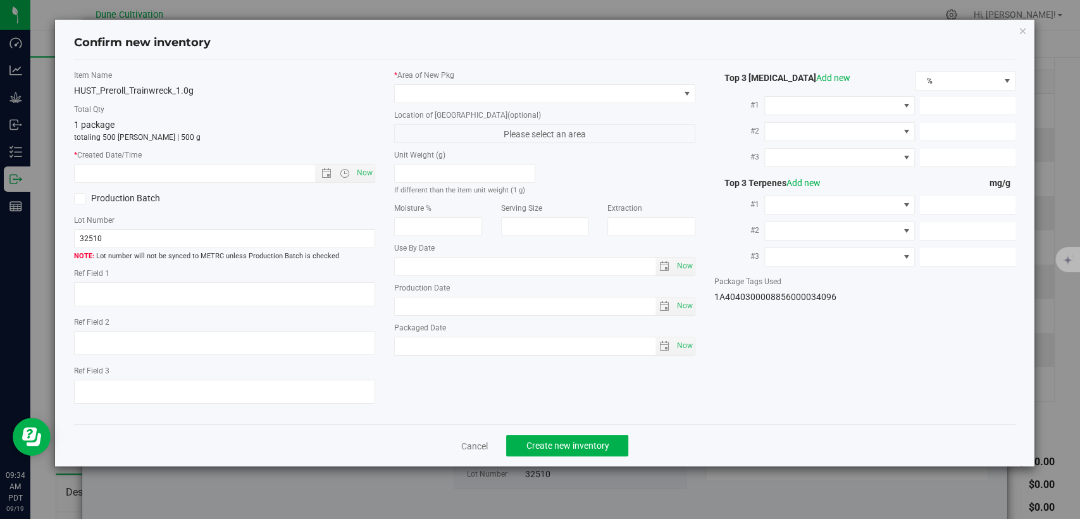
type textarea "21.2154%"
type textarea "Trainwreck"
type textarea "<LOQ"
type input "229.0060"
type input "14.8935"
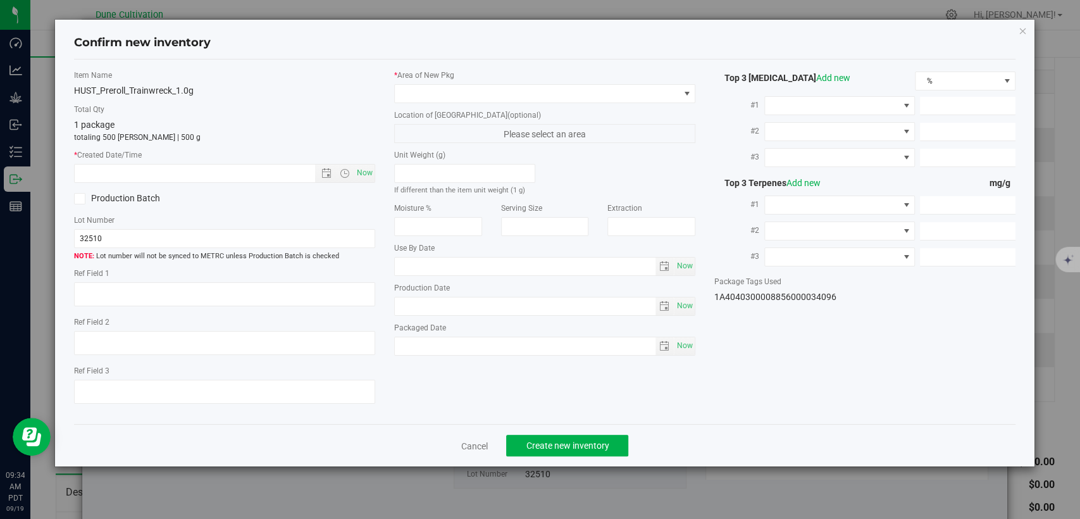
type input "11.3159"
type input "5.9500"
type input "2.3860"
type input "1.8340"
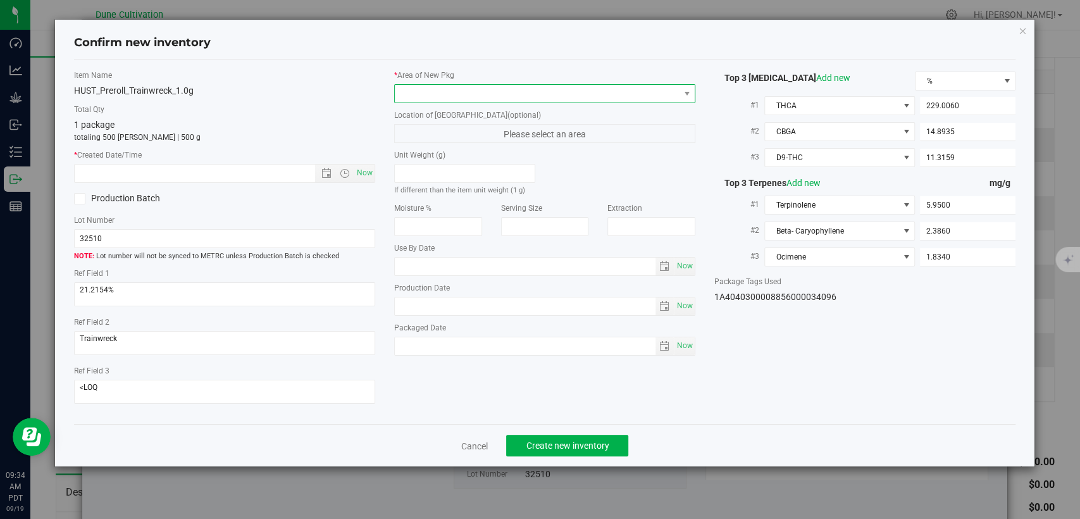
click at [497, 98] on span at bounding box center [537, 94] width 284 height 18
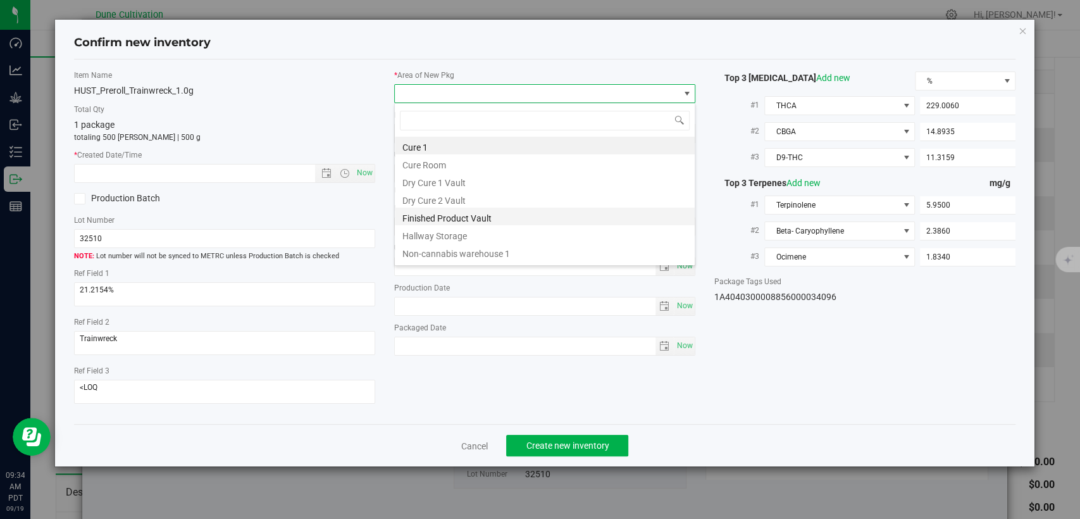
click at [433, 215] on li "Finished Product Vault" at bounding box center [545, 217] width 300 height 18
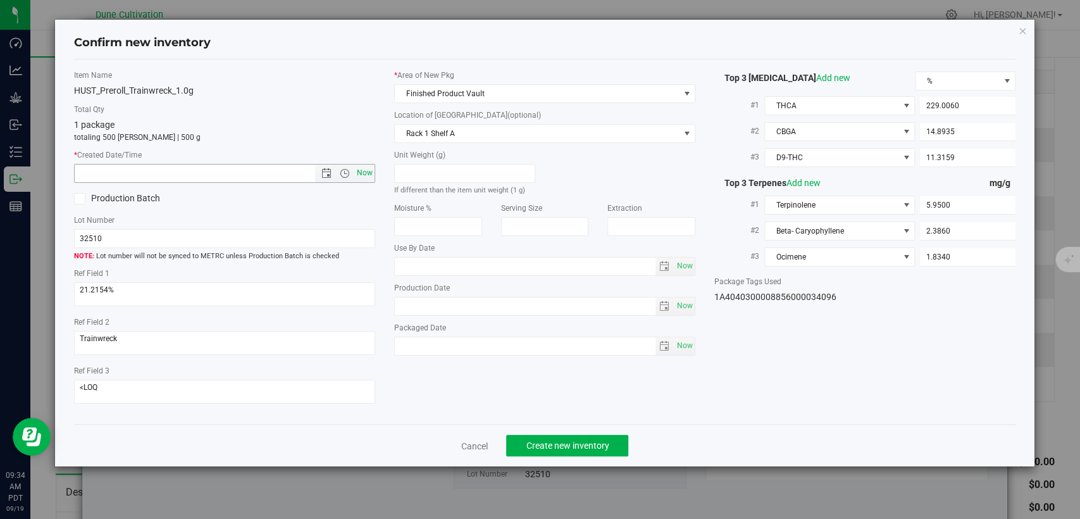
click at [368, 173] on span "Now" at bounding box center [365, 173] width 22 height 18
type input "9/19/2025 9:34 AM"
click at [523, 441] on button "Create new inventory" at bounding box center [567, 446] width 122 height 22
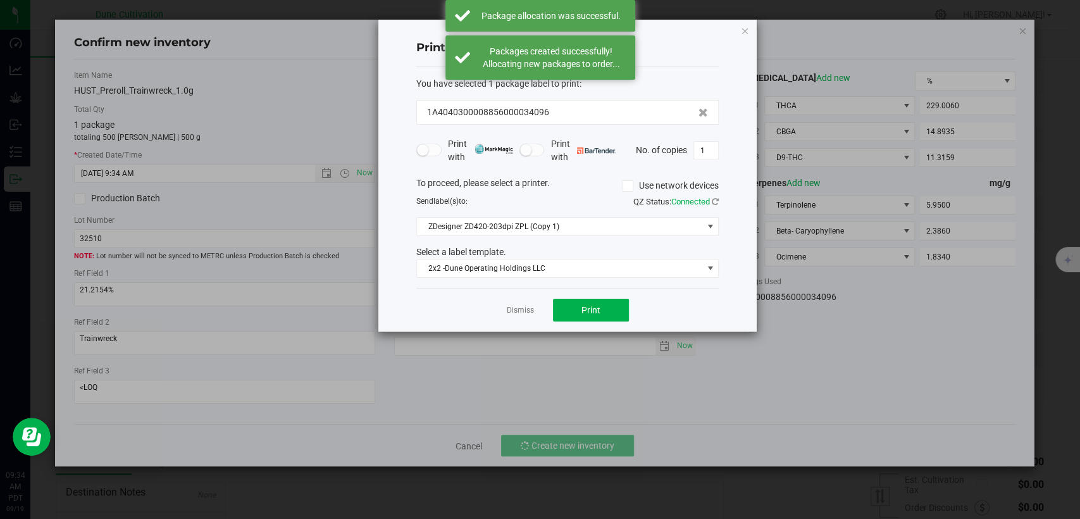
click at [533, 306] on div "Dismiss Print" at bounding box center [567, 310] width 302 height 44
click at [525, 311] on link "Dismiss" at bounding box center [520, 310] width 27 height 11
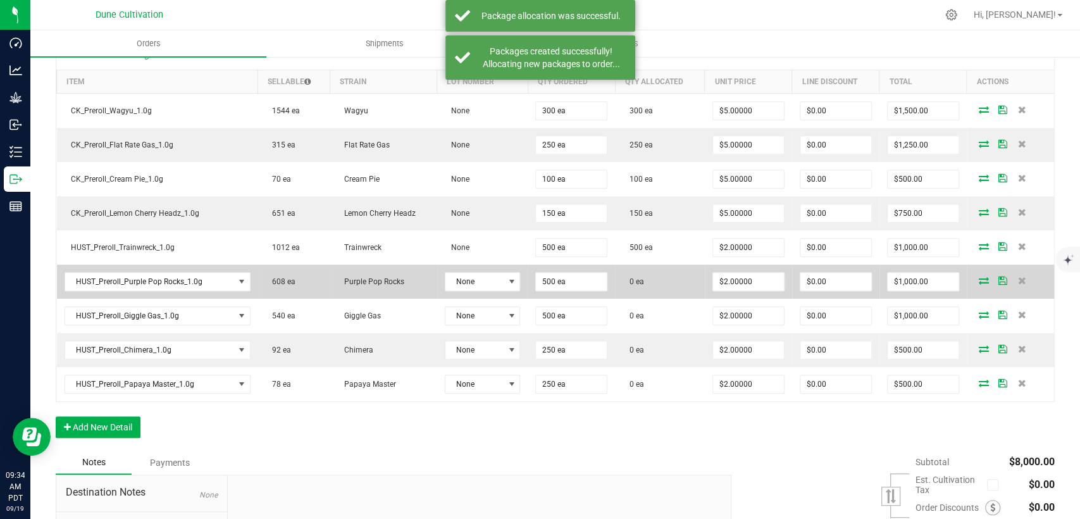
click at [979, 277] on icon at bounding box center [984, 281] width 10 height 8
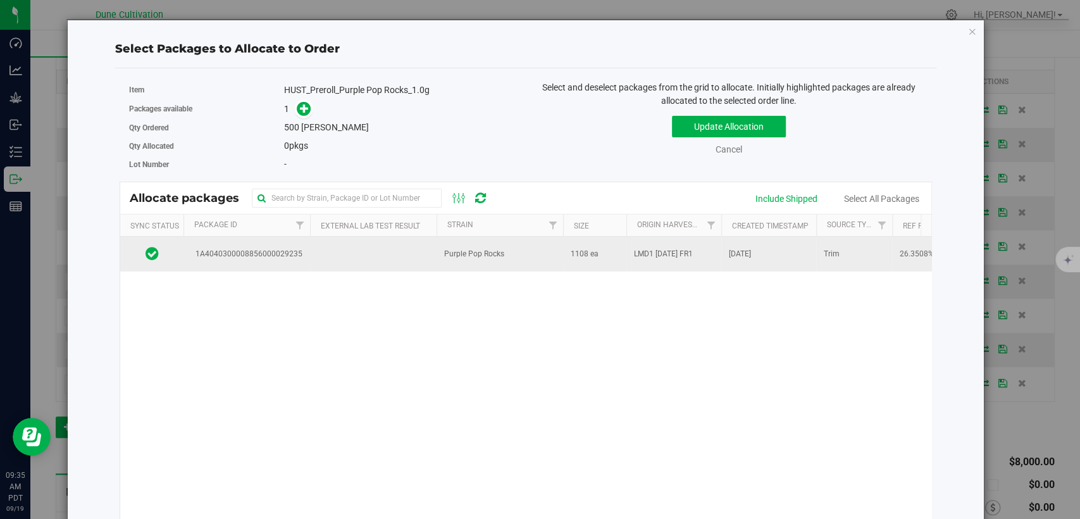
click at [369, 266] on td at bounding box center [373, 254] width 127 height 34
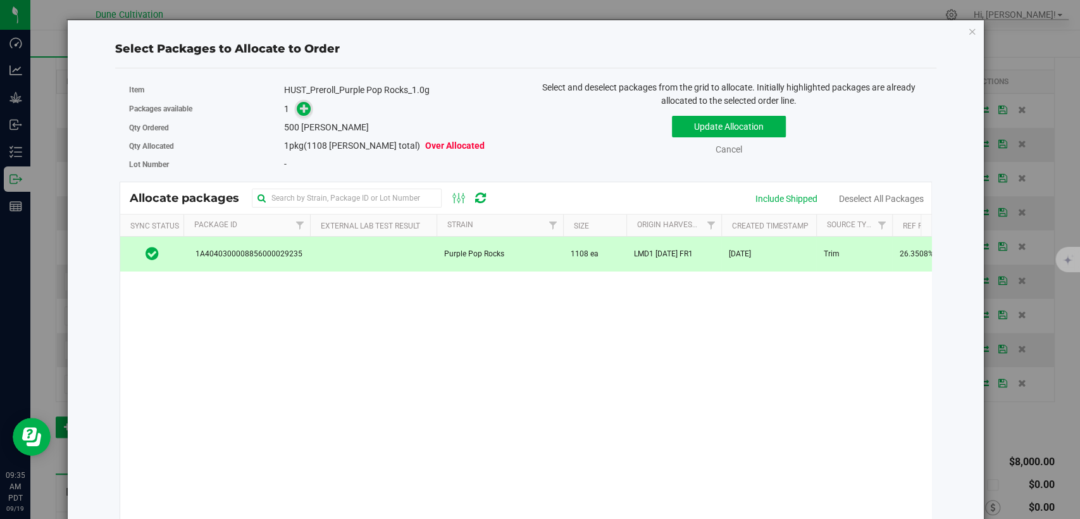
click at [303, 114] on span at bounding box center [304, 109] width 15 height 15
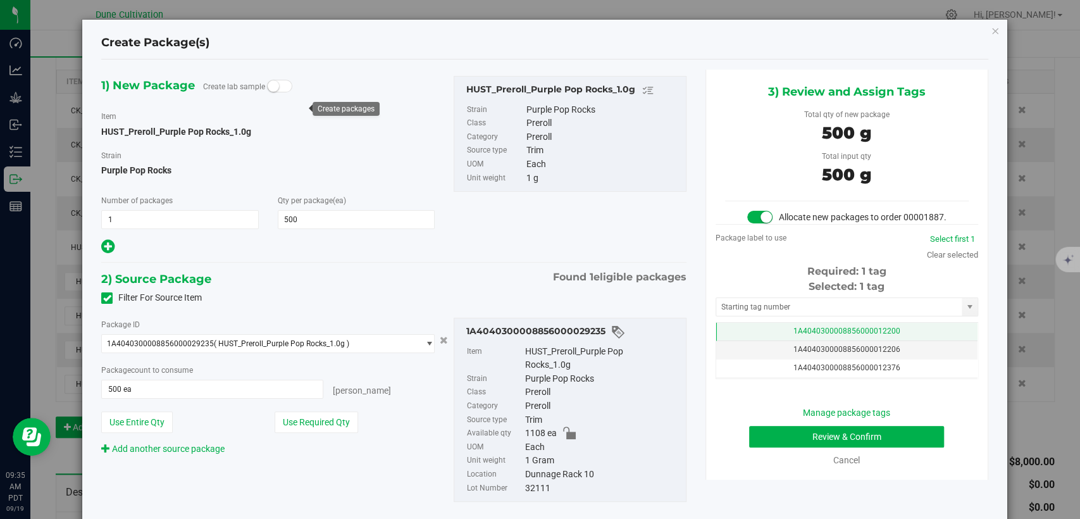
click at [794, 335] on span "1A4040300008856000012200" at bounding box center [847, 331] width 107 height 9
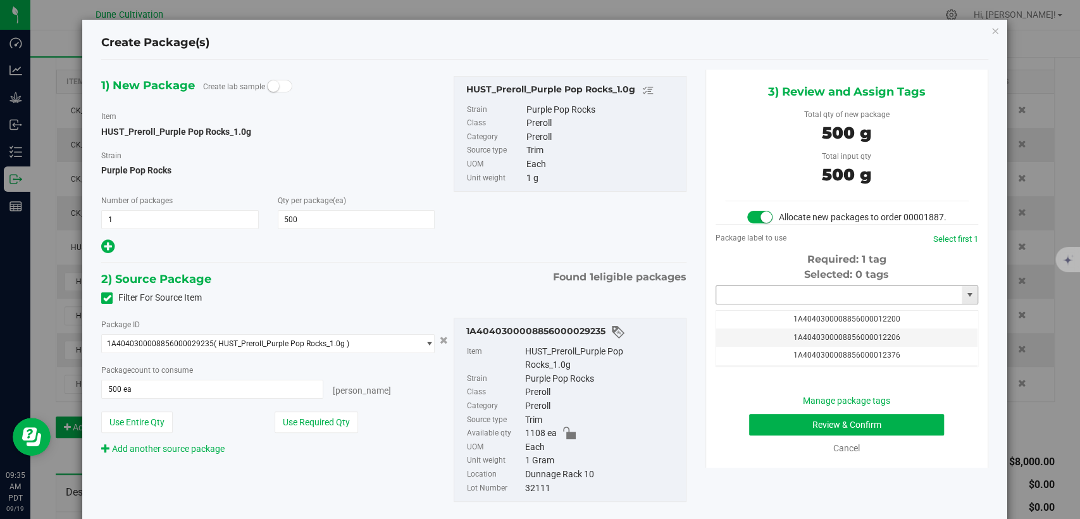
click at [785, 304] on input "text" at bounding box center [839, 295] width 246 height 18
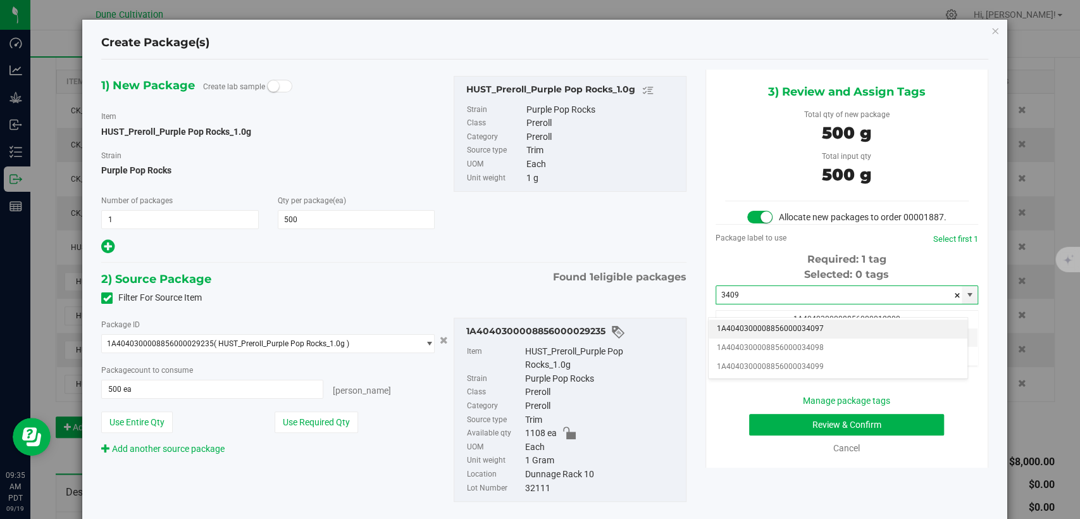
click at [795, 326] on li "1A4040300008856000034097" at bounding box center [838, 329] width 259 height 19
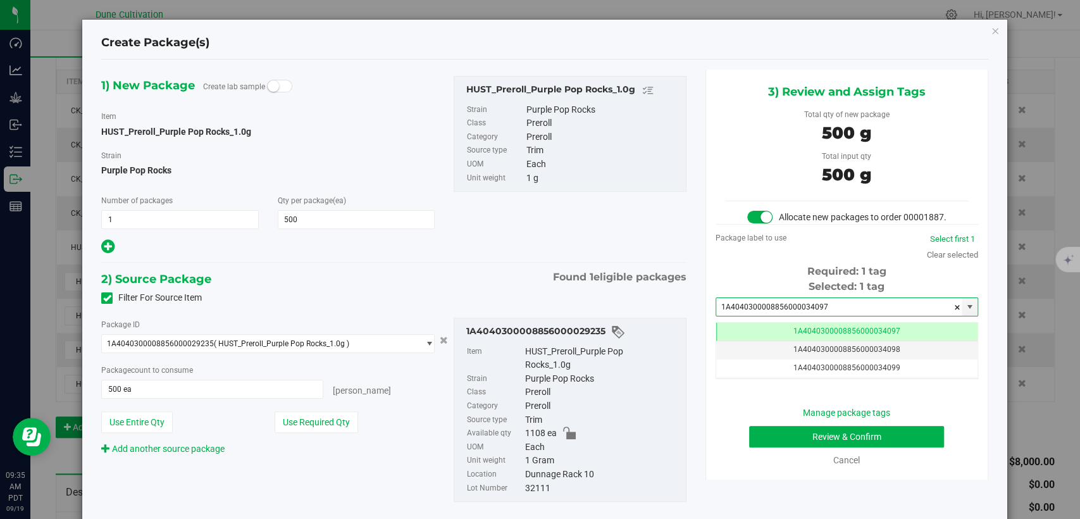
type input "1A4040300008856000034097"
click at [792, 445] on button "Review & Confirm" at bounding box center [846, 437] width 195 height 22
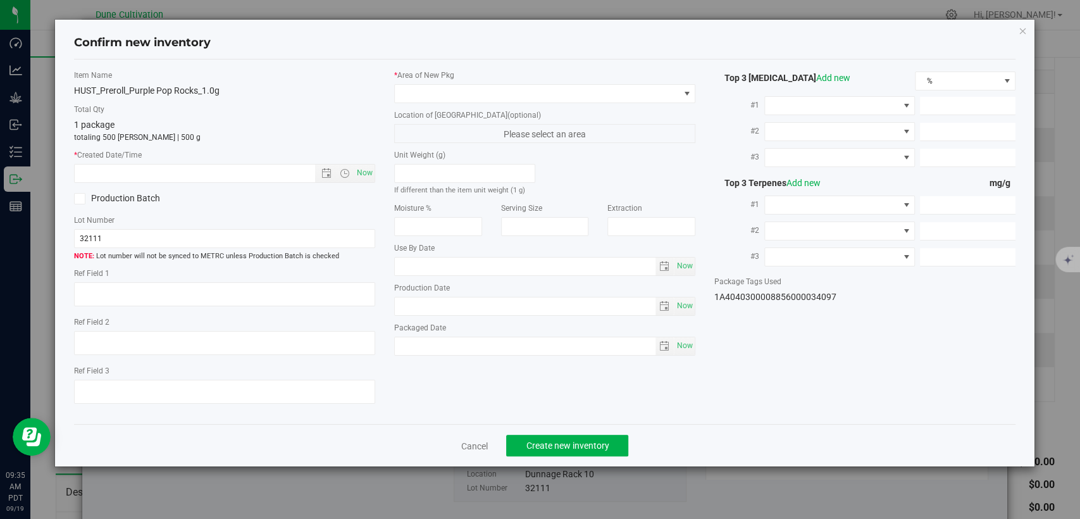
type textarea "26.3508%"
type textarea "Purple Pop Rocks"
type textarea "<LOQ"
type input "295.2520"
type input "9.3873"
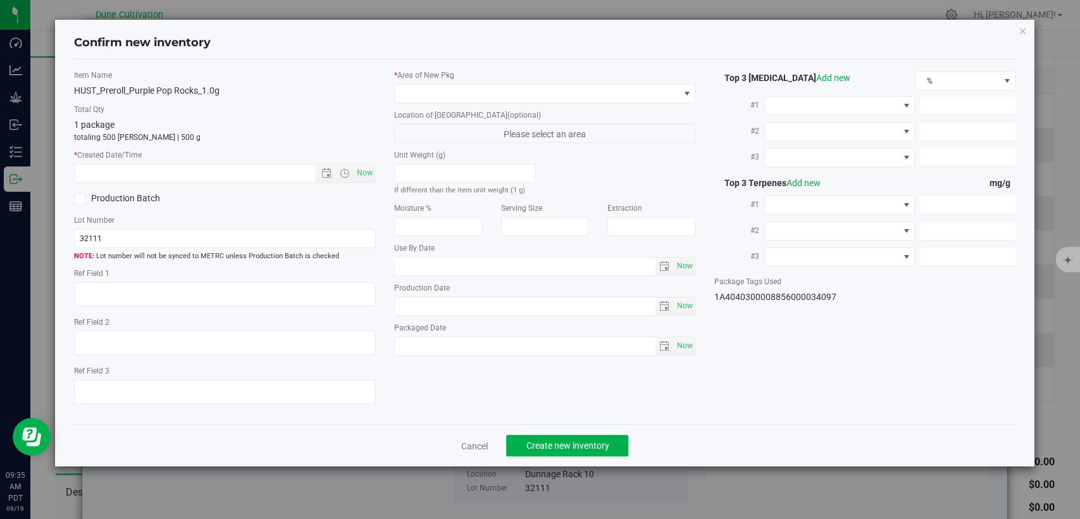
type input "4.5723"
type input "4.5380"
type input "2.8270"
type input "2.0530"
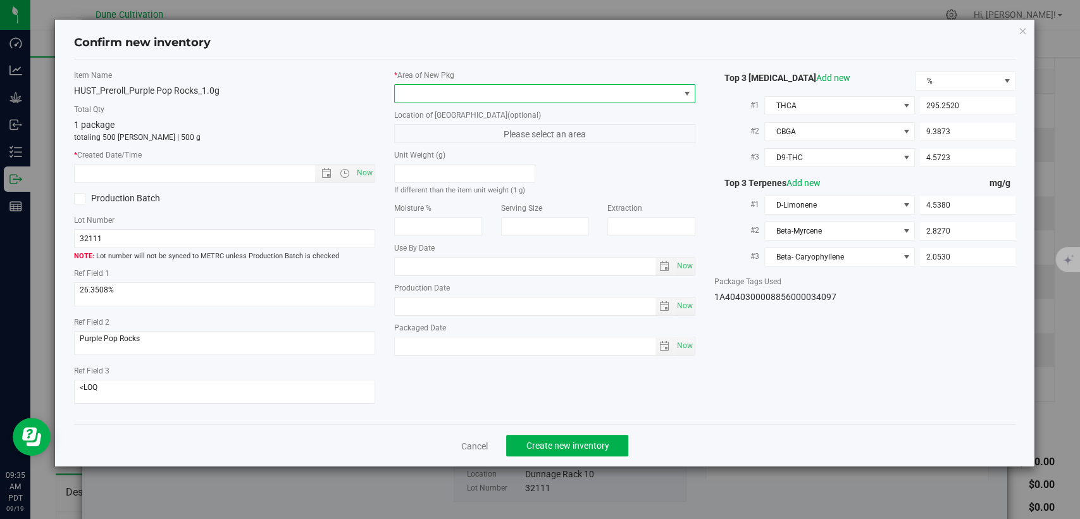
click at [558, 87] on span at bounding box center [537, 94] width 284 height 18
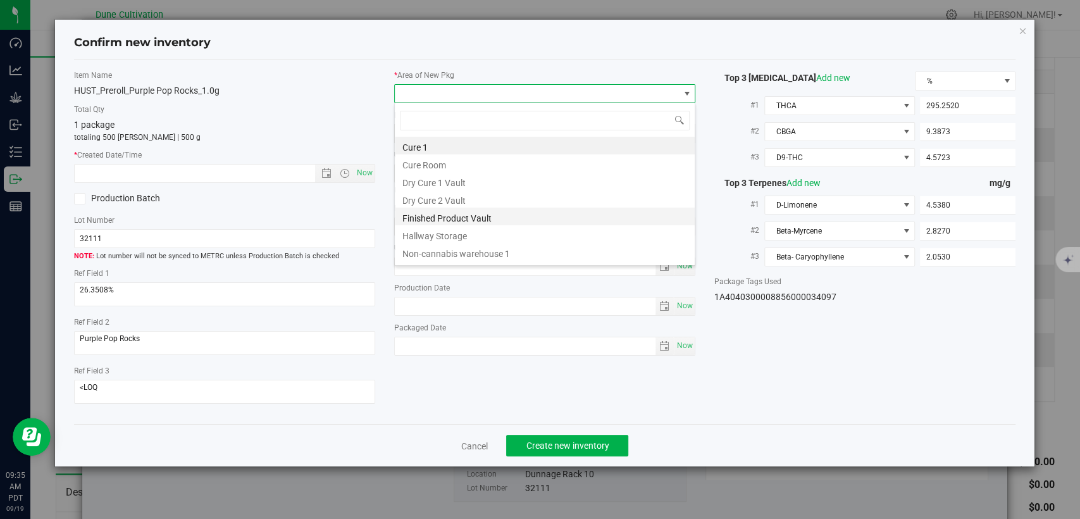
click at [483, 219] on li "Finished Product Vault" at bounding box center [545, 217] width 300 height 18
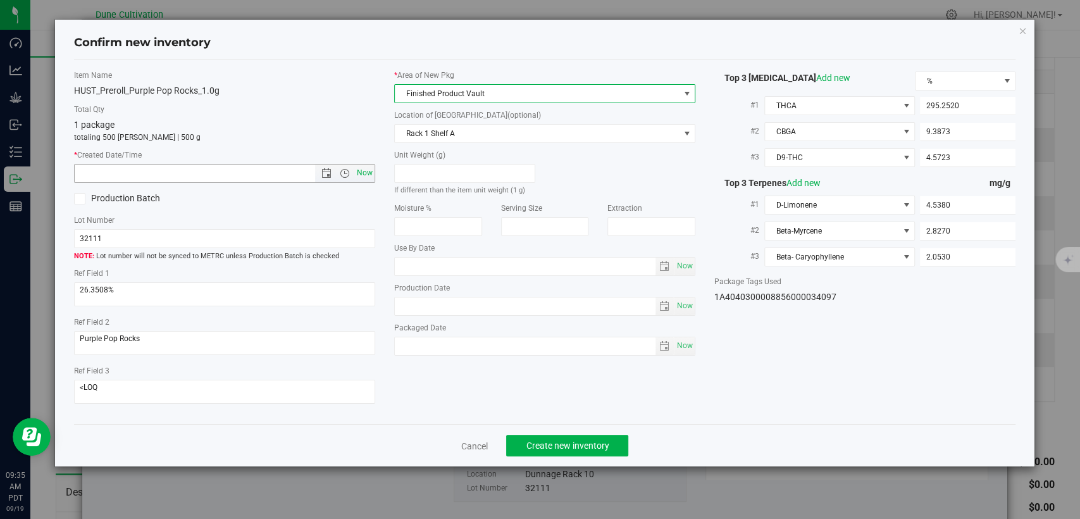
click at [359, 172] on span "Now" at bounding box center [365, 173] width 22 height 18
type input "9/19/2025 9:35 AM"
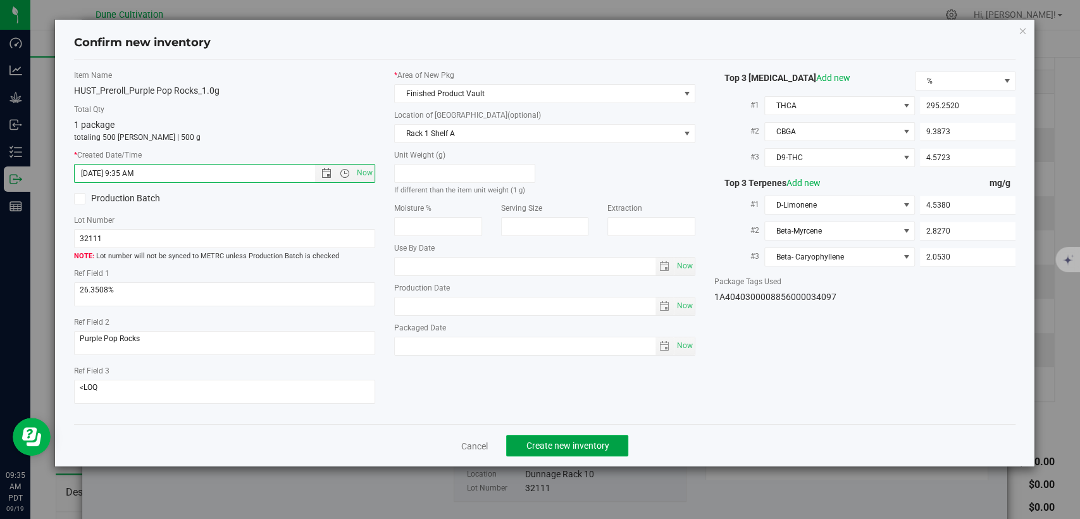
click at [537, 442] on span "Create new inventory" at bounding box center [567, 445] width 83 height 10
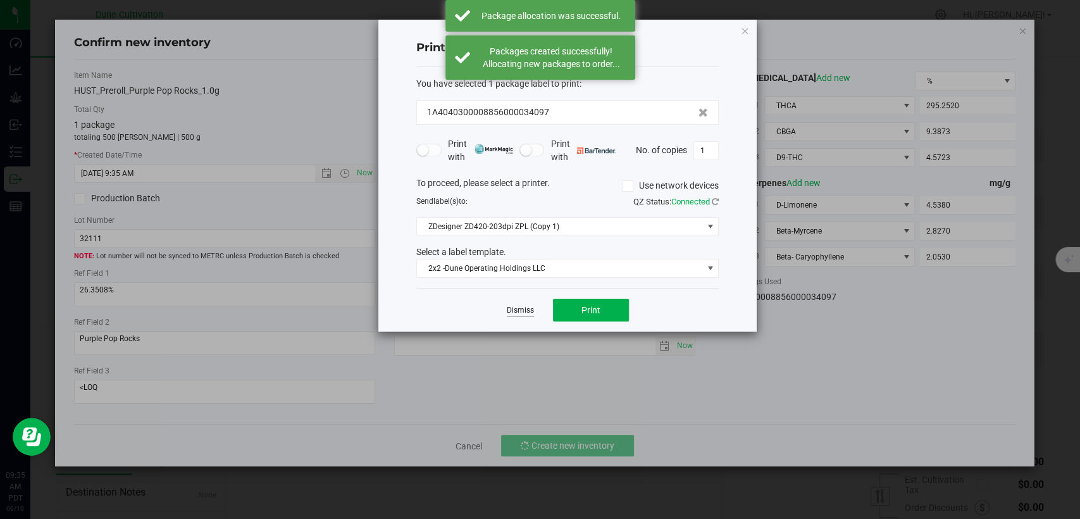
click at [513, 310] on link "Dismiss" at bounding box center [520, 310] width 27 height 11
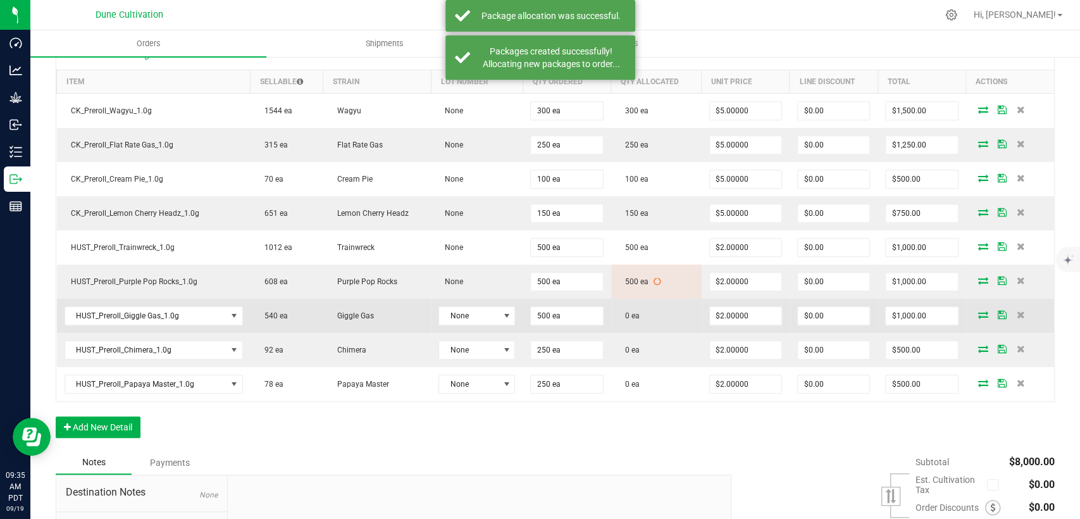
click at [978, 311] on icon at bounding box center [983, 315] width 10 height 8
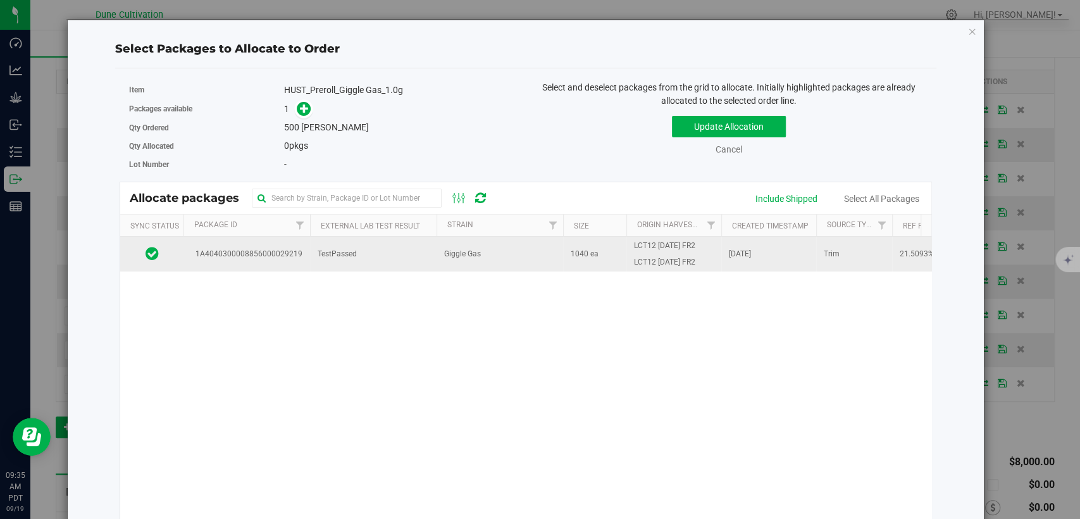
click at [351, 248] on span "TestPassed" at bounding box center [337, 254] width 39 height 12
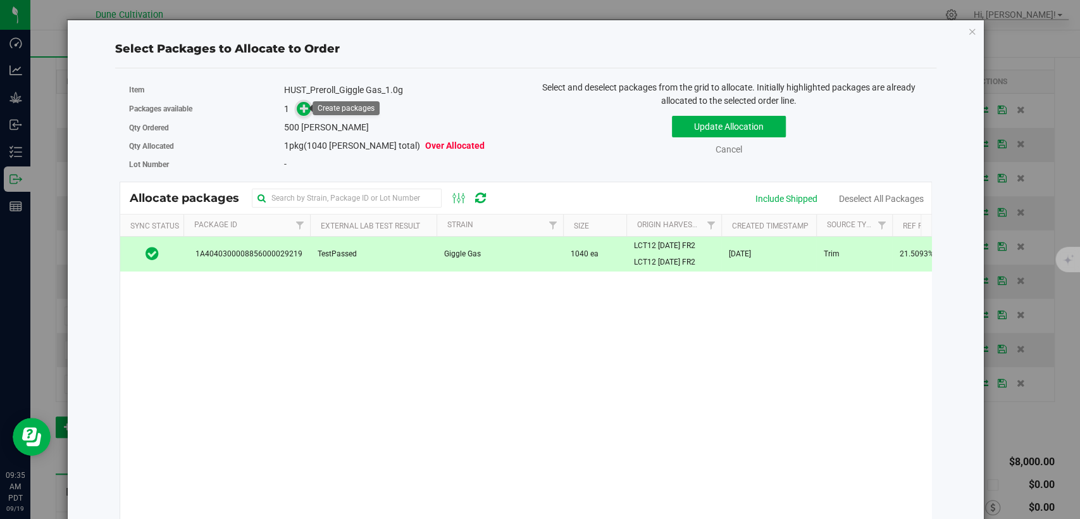
click at [300, 104] on icon at bounding box center [304, 108] width 9 height 9
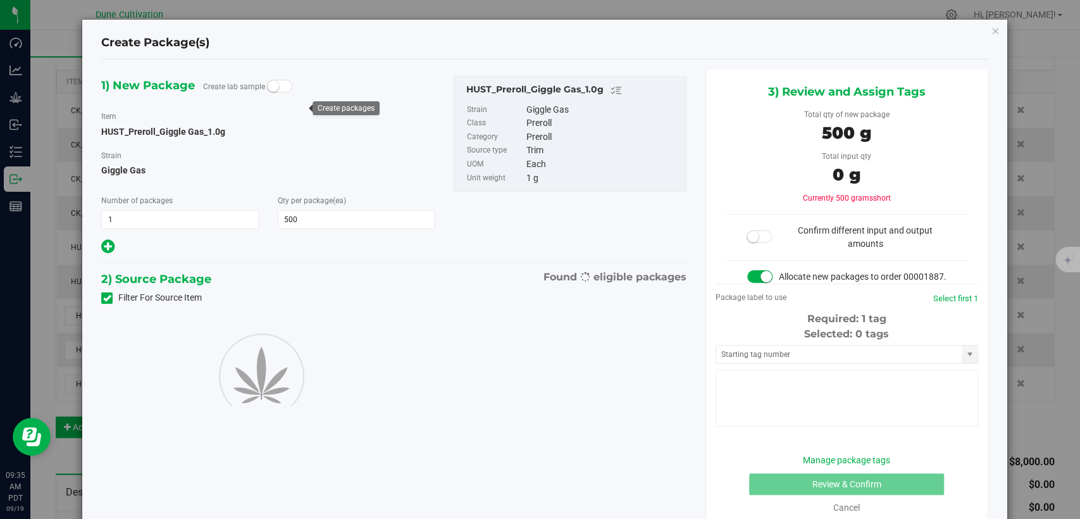
type input "500"
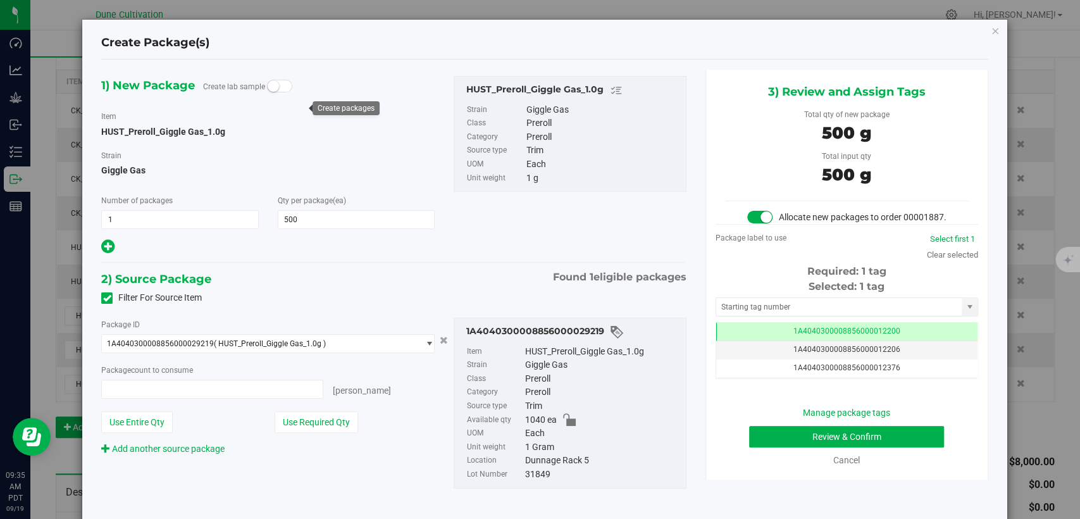
type input "500 ea"
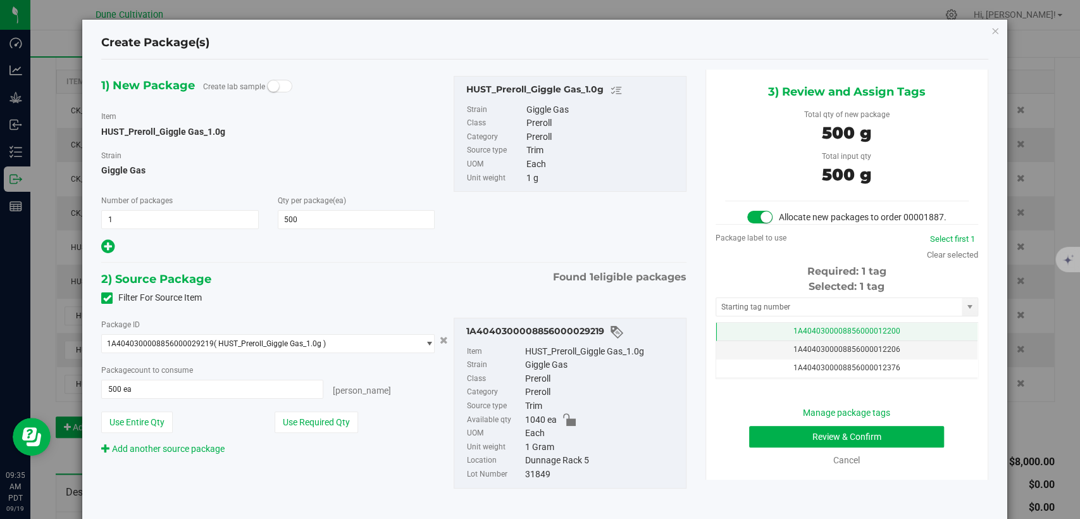
click at [744, 341] on td "1A4040300008856000012200" at bounding box center [846, 332] width 261 height 18
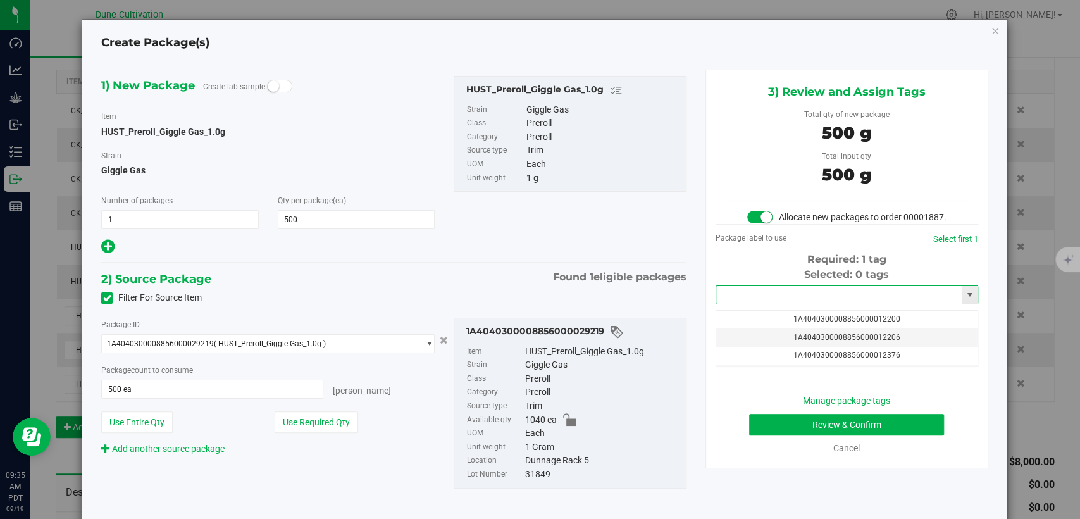
click at [754, 304] on input "text" at bounding box center [839, 295] width 246 height 18
click at [775, 332] on li "1A4040300008856000034098" at bounding box center [838, 329] width 259 height 19
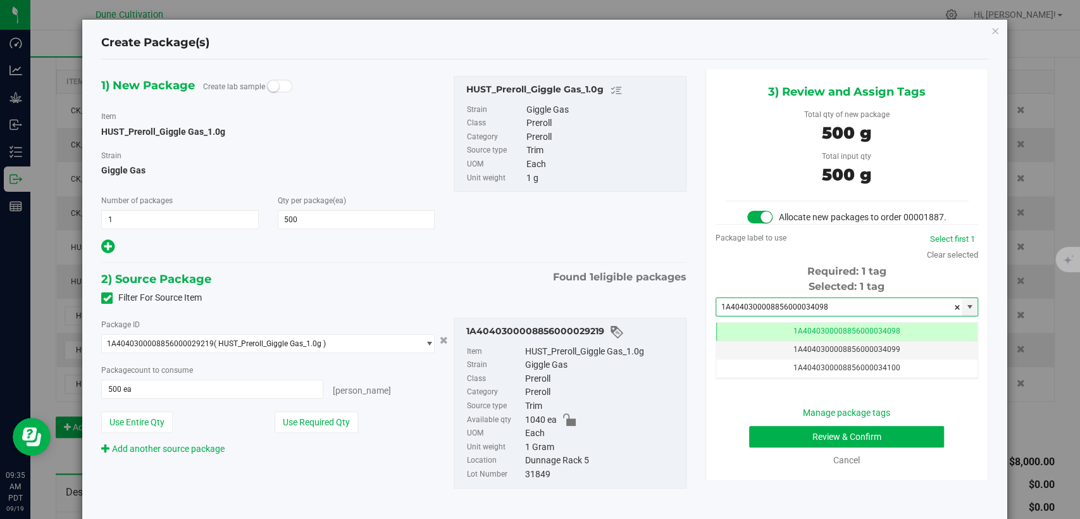
type input "1A4040300008856000034098"
click at [771, 447] on button "Review & Confirm" at bounding box center [846, 437] width 195 height 22
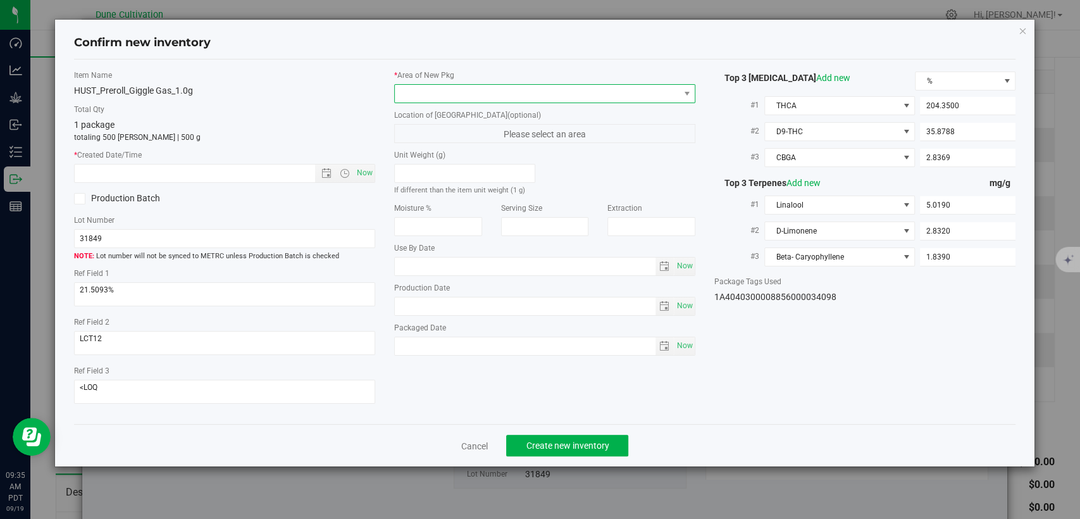
click at [540, 85] on span at bounding box center [537, 94] width 284 height 18
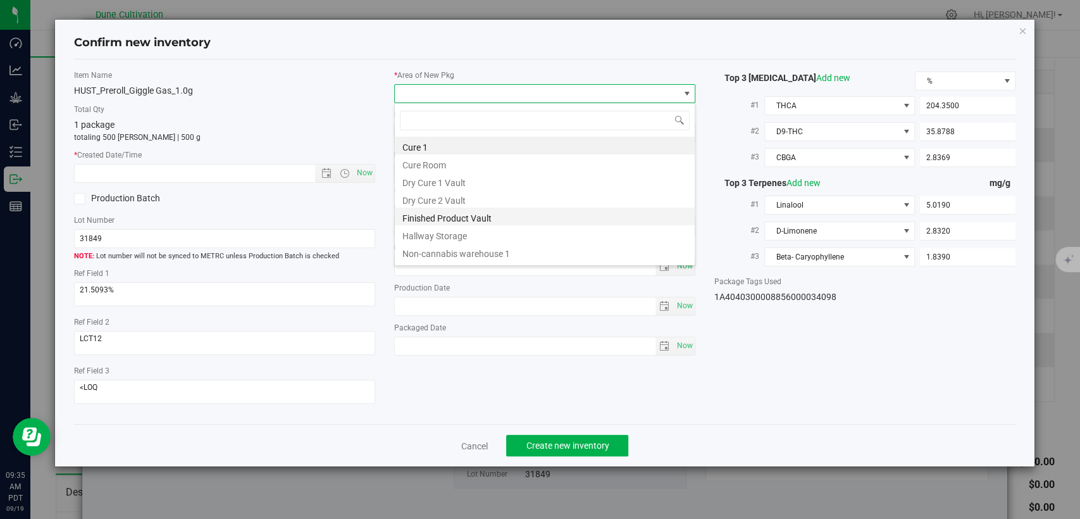
click at [455, 211] on li "Finished Product Vault" at bounding box center [545, 217] width 300 height 18
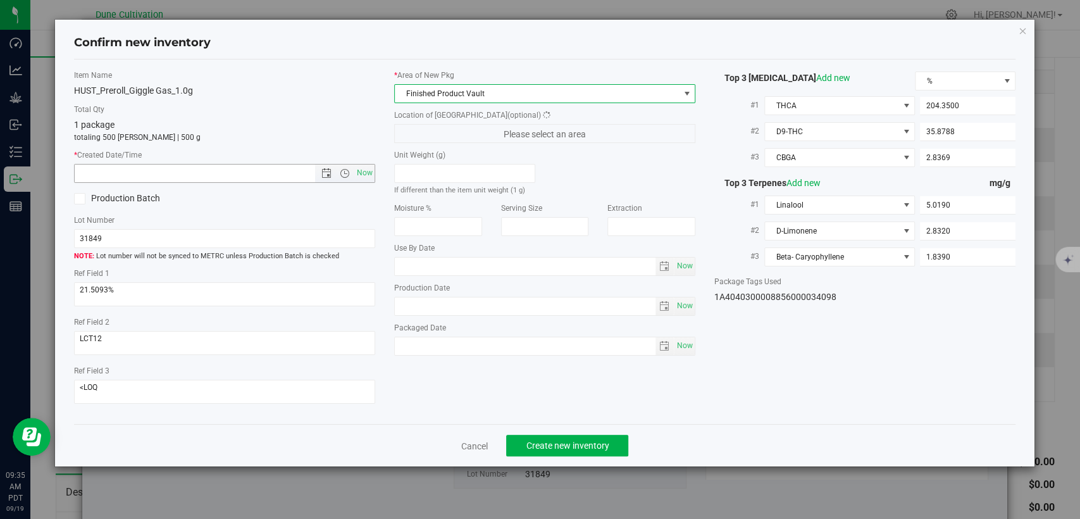
click at [359, 171] on span "Now" at bounding box center [365, 173] width 22 height 18
type input "9/19/2025 9:35 AM"
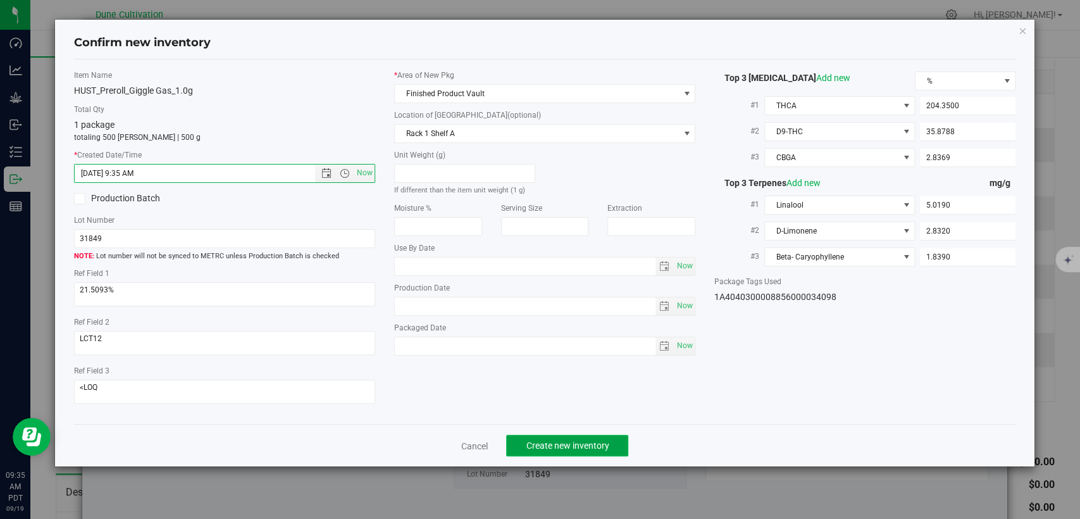
click at [545, 438] on button "Create new inventory" at bounding box center [567, 446] width 122 height 22
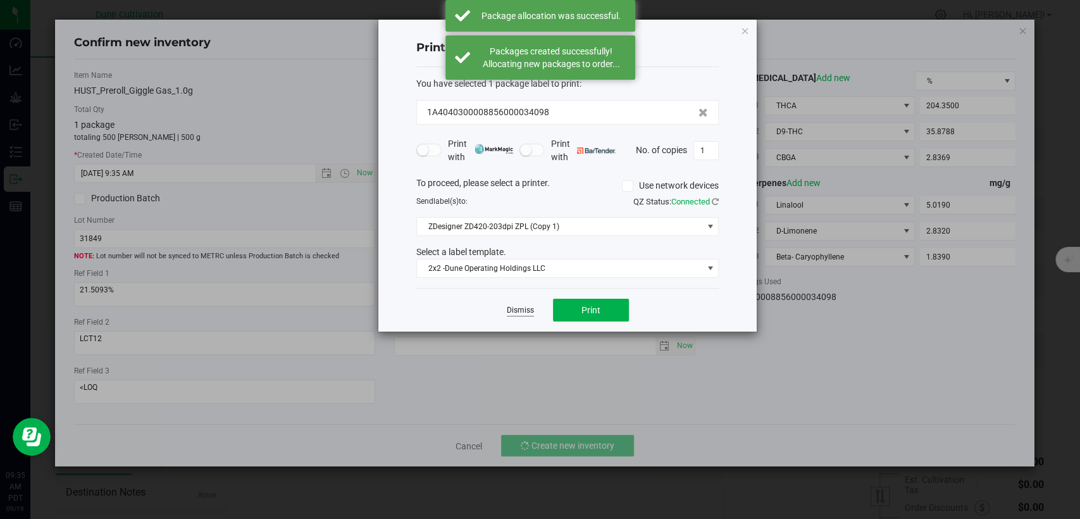
click at [513, 304] on app-cancel-button "Dismiss" at bounding box center [520, 310] width 27 height 13
click at [533, 308] on link "Dismiss" at bounding box center [520, 310] width 27 height 11
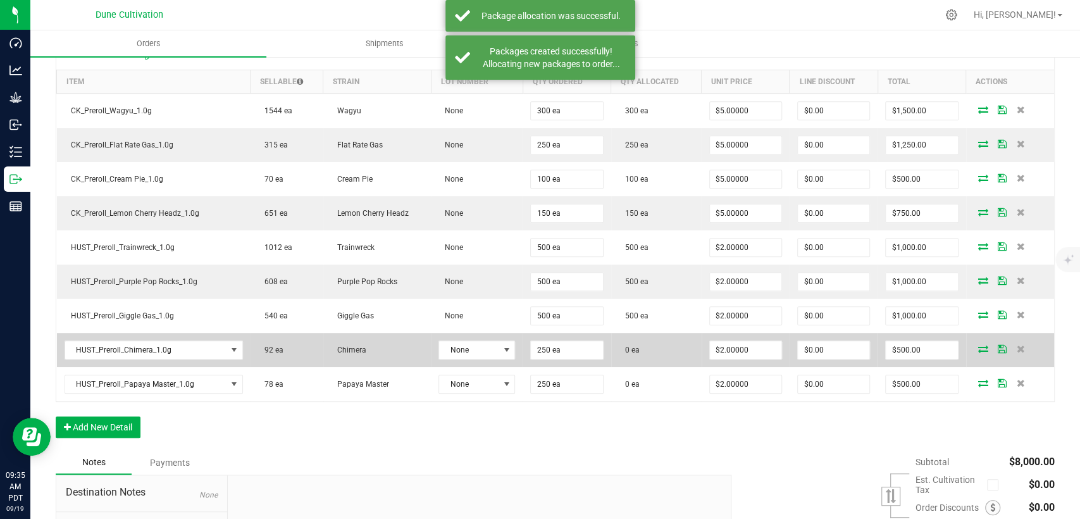
click at [978, 349] on icon at bounding box center [983, 349] width 10 height 8
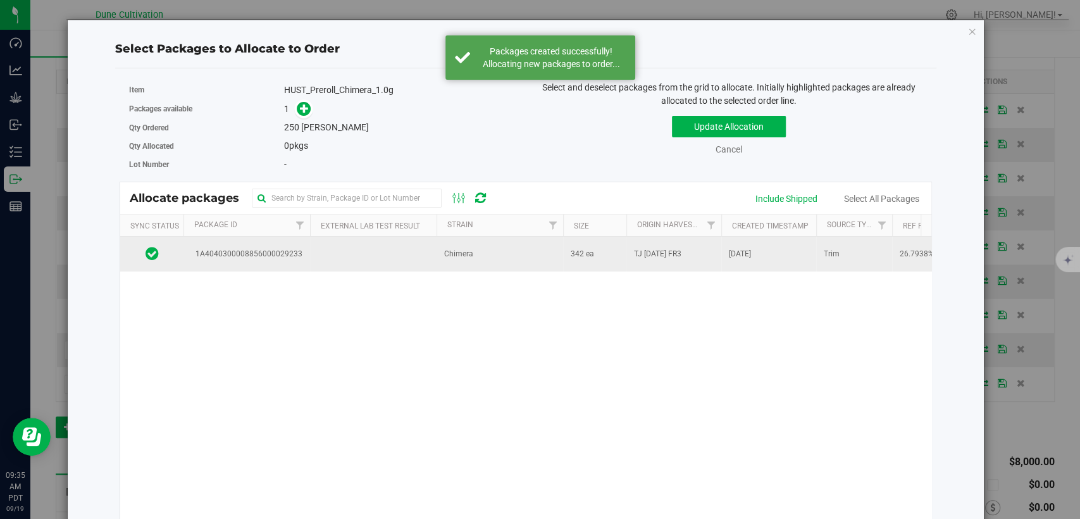
drag, startPoint x: 377, startPoint y: 248, endPoint x: 379, endPoint y: 238, distance: 10.3
click at [377, 248] on td at bounding box center [373, 254] width 127 height 34
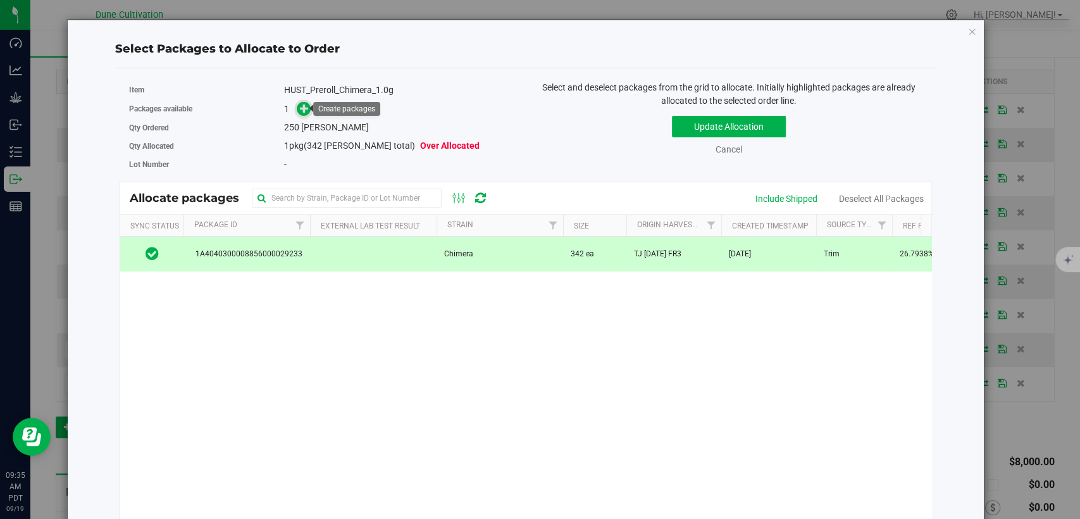
click at [301, 106] on icon at bounding box center [304, 108] width 9 height 9
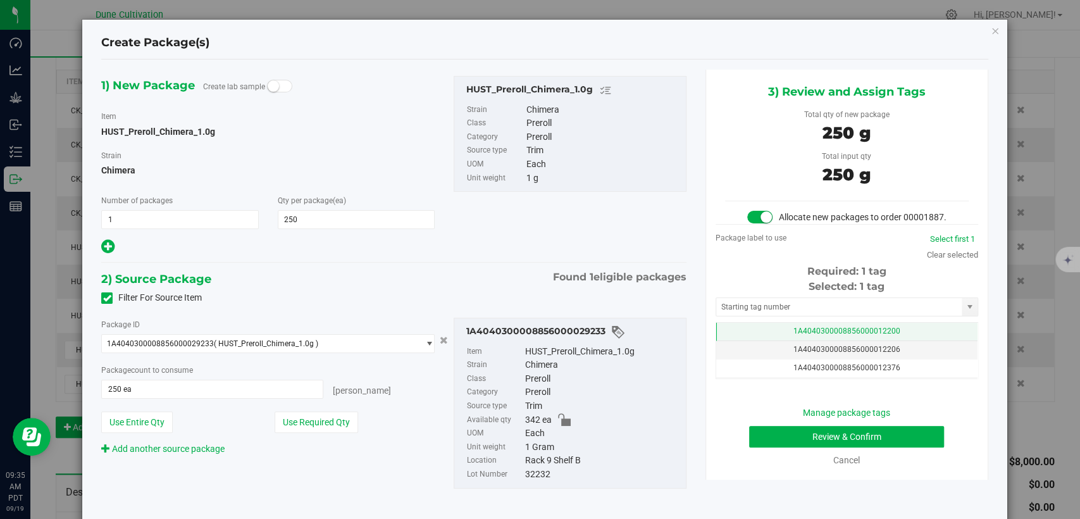
click at [806, 337] on td "1A4040300008856000012200" at bounding box center [846, 332] width 261 height 18
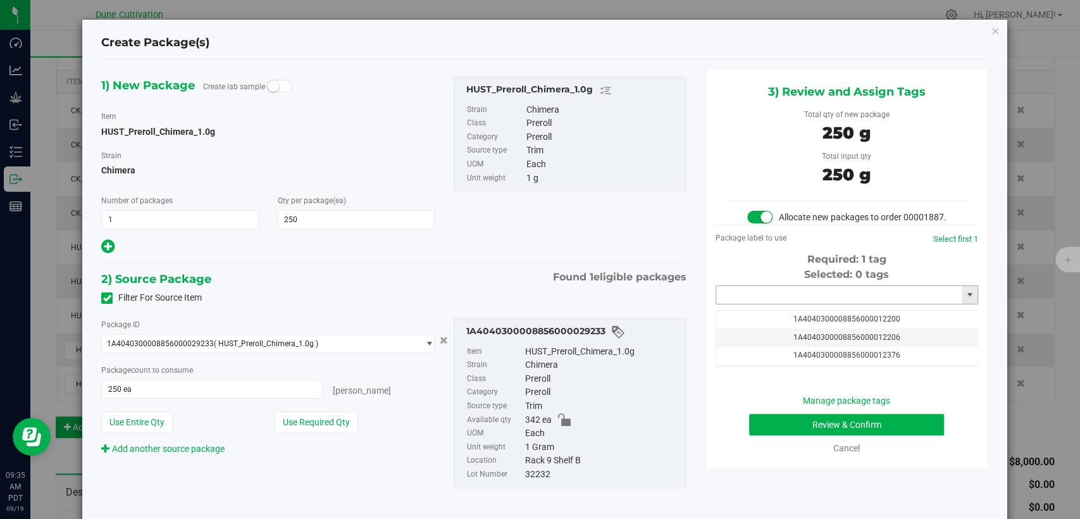
click at [796, 304] on input "text" at bounding box center [839, 295] width 246 height 18
click at [794, 326] on li "1A4040300008856000034099" at bounding box center [838, 329] width 259 height 19
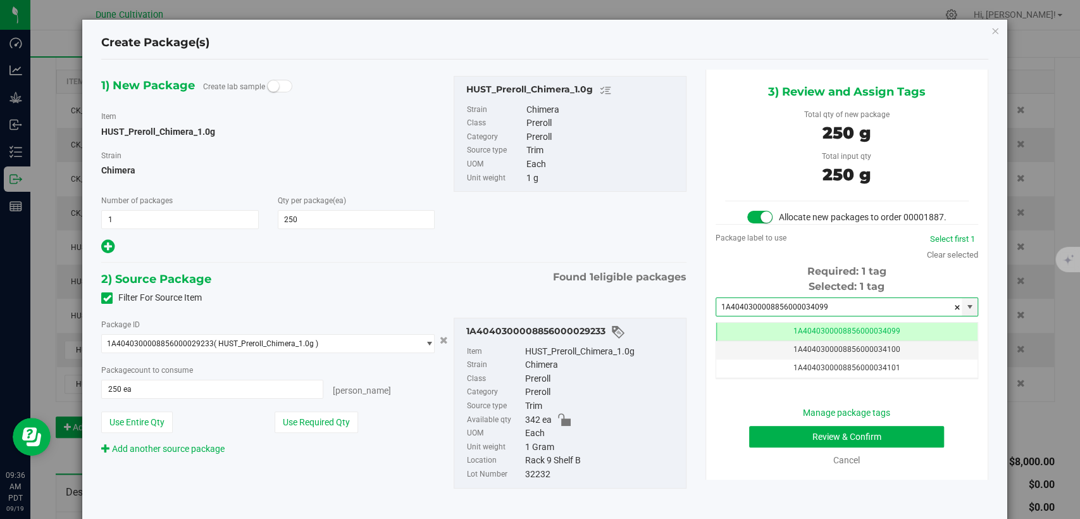
type input "1A4040300008856000034099"
click at [774, 447] on button "Review & Confirm" at bounding box center [846, 437] width 195 height 22
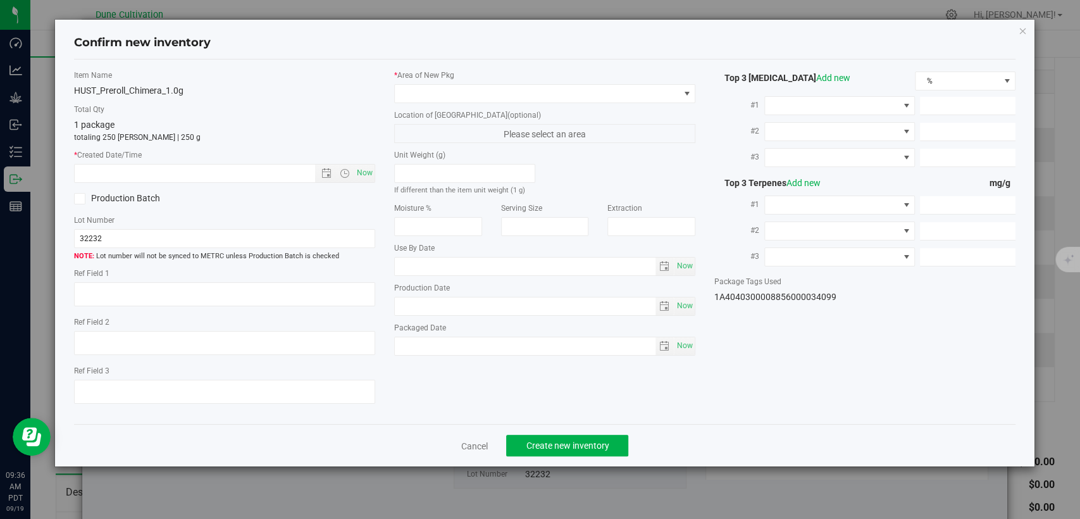
type textarea "26.7938%"
type textarea "Chimera"
type textarea "0.0805457%"
type input "291.9840"
type input "12.9074"
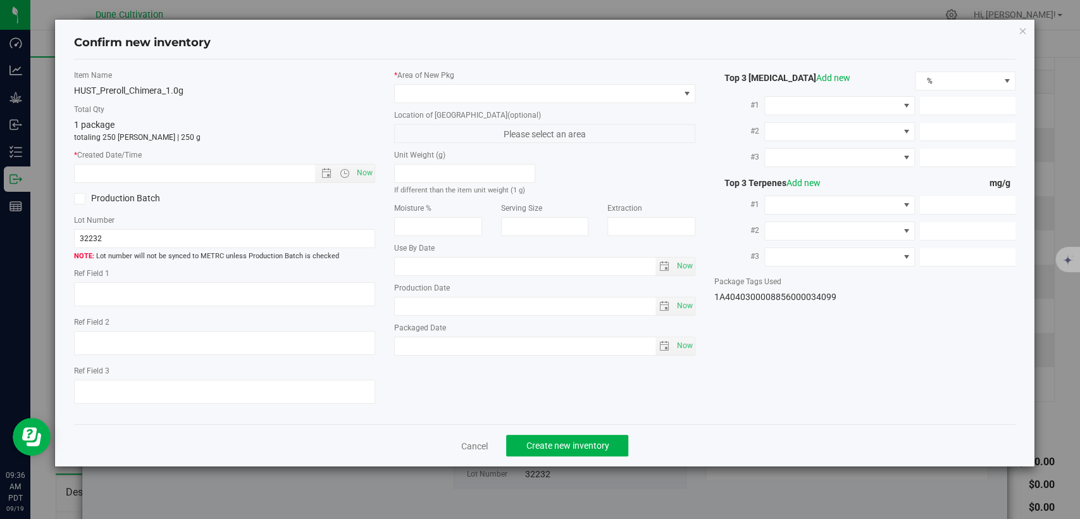
type input "11.8680"
type input "6.1690"
type input "3.7670"
type input "1.9550"
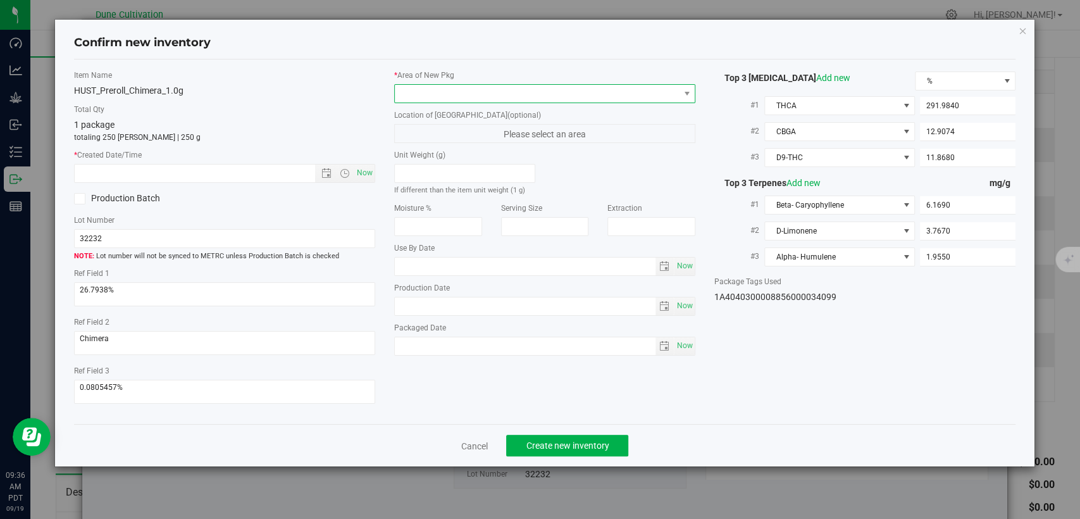
click at [490, 92] on span at bounding box center [537, 94] width 284 height 18
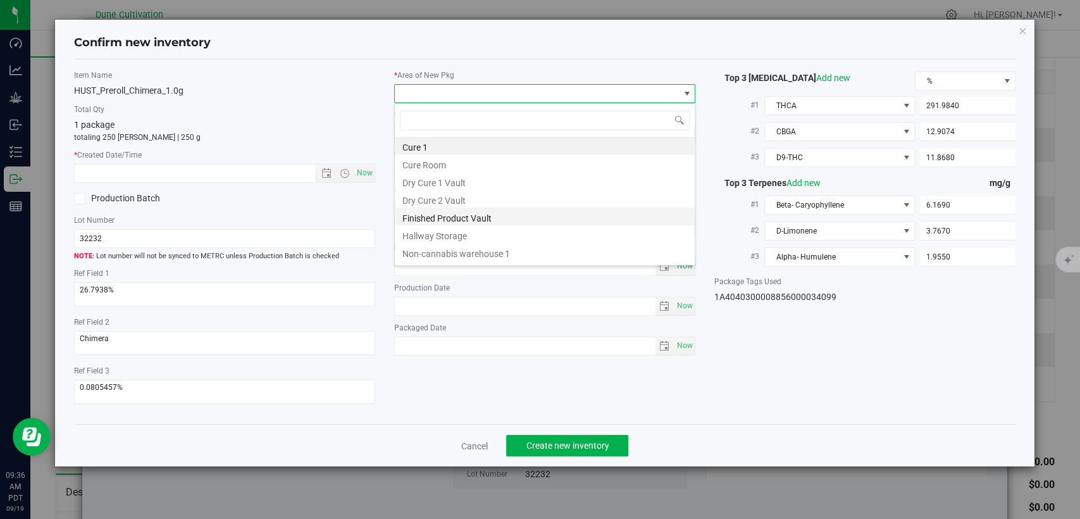
click at [440, 213] on li "Finished Product Vault" at bounding box center [545, 217] width 300 height 18
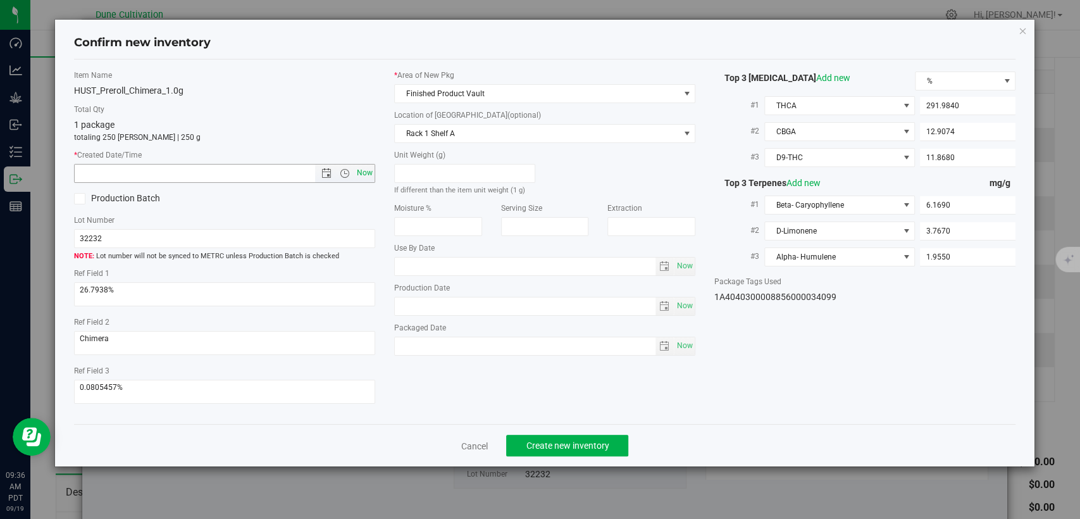
click at [363, 179] on span "Now" at bounding box center [365, 173] width 22 height 18
type input "9/19/2025 9:36 AM"
click at [527, 439] on button "Create new inventory" at bounding box center [567, 446] width 122 height 22
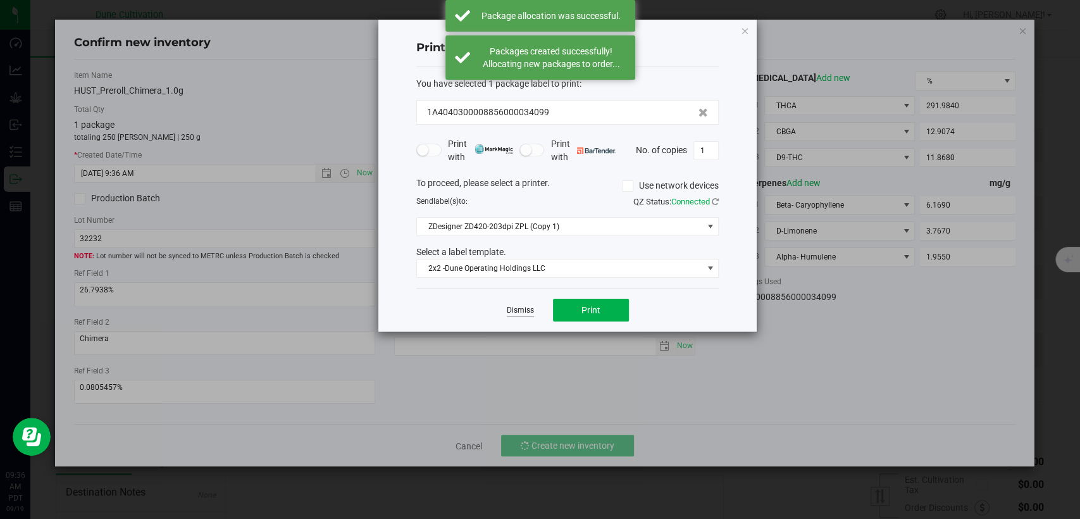
click at [523, 309] on link "Dismiss" at bounding box center [520, 310] width 27 height 11
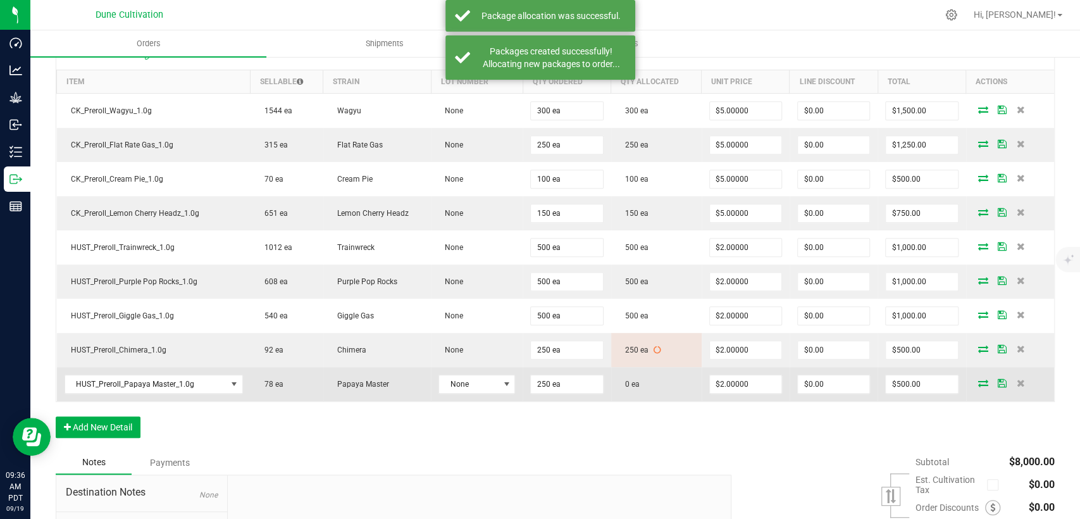
click at [978, 379] on icon at bounding box center [983, 383] width 10 height 8
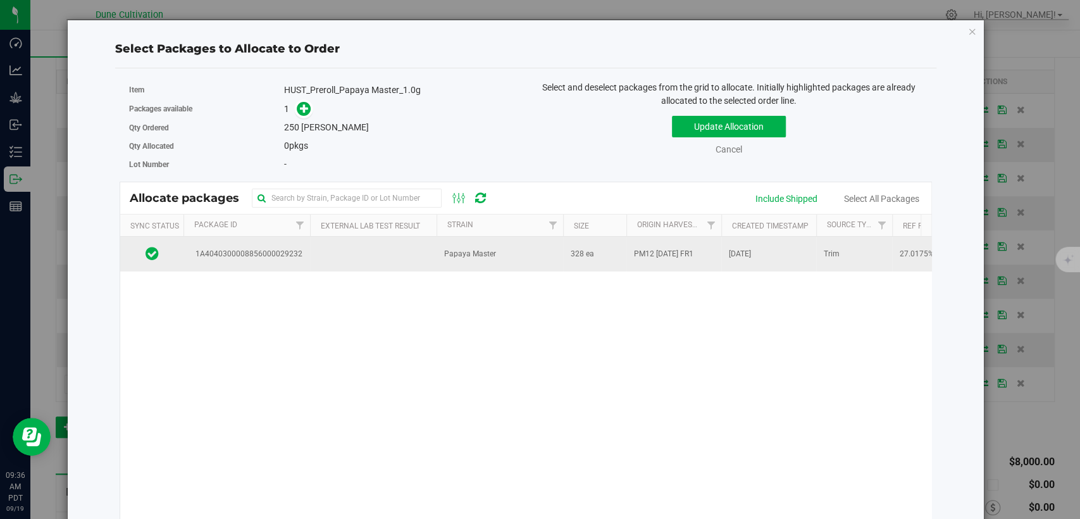
click at [423, 256] on td at bounding box center [373, 254] width 127 height 34
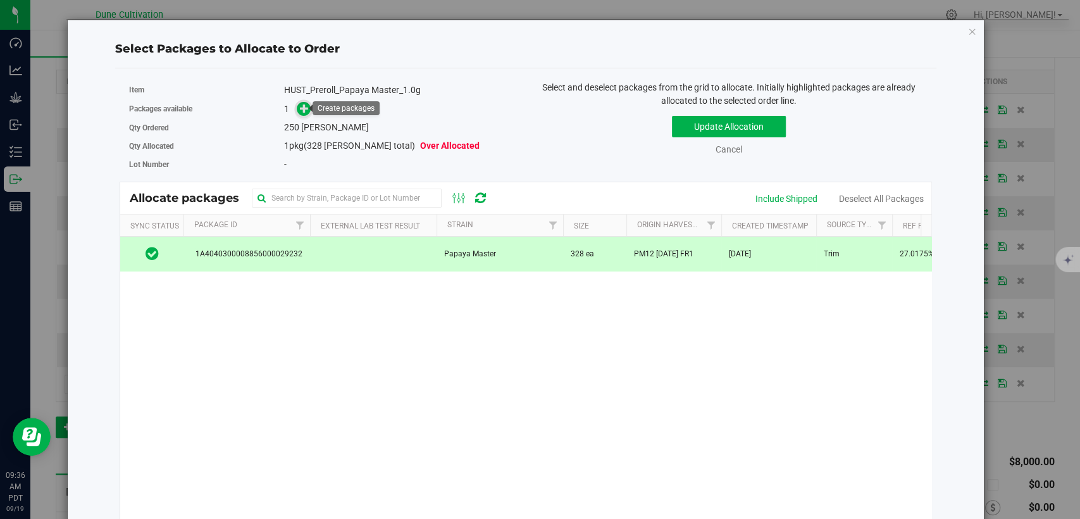
click at [301, 105] on icon at bounding box center [304, 108] width 9 height 9
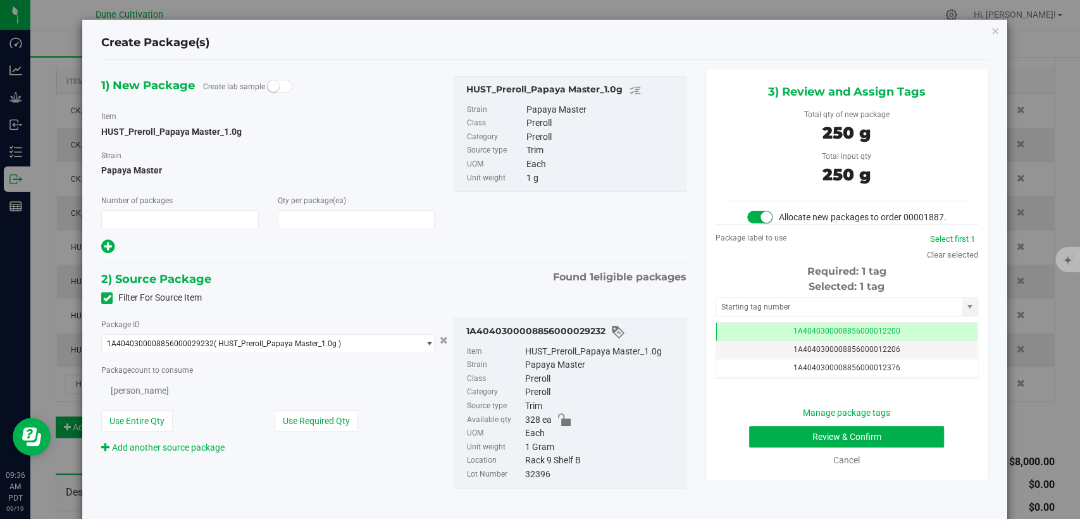
type input "1"
type input "250"
click at [745, 332] on div "Selected: 1 tag Tag 1A4040300008856000012200 1A4040300008856000012206 1A4040300…" at bounding box center [847, 329] width 263 height 100
click at [745, 339] on td "1A4040300008856000012200" at bounding box center [846, 332] width 261 height 18
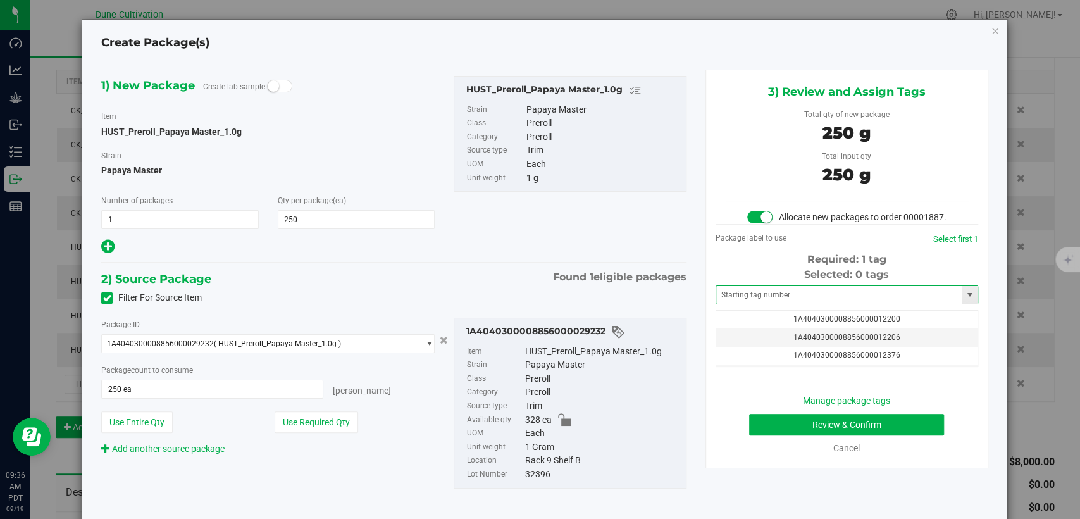
click at [735, 297] on span at bounding box center [847, 294] width 263 height 19
click at [742, 304] on input "text" at bounding box center [839, 295] width 246 height 18
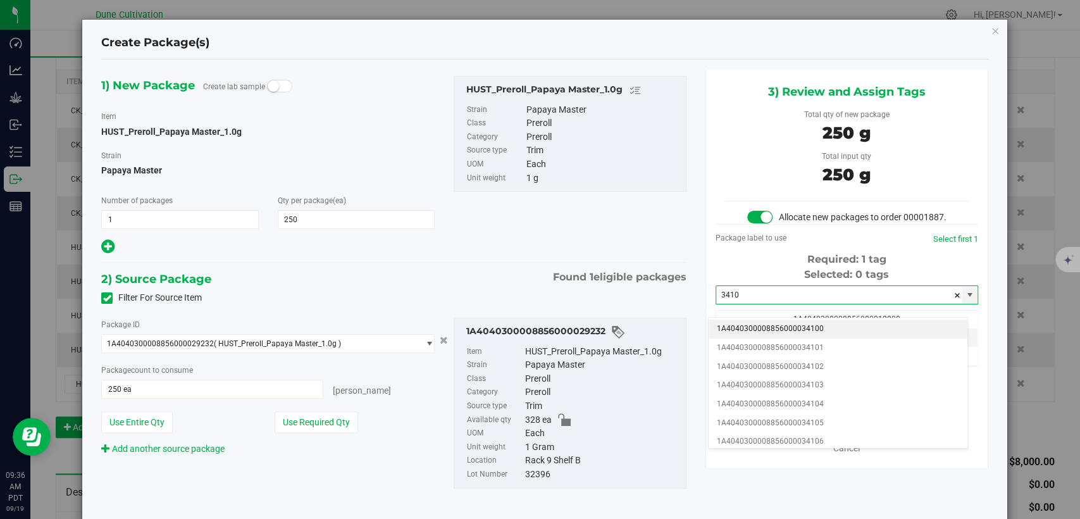
click at [746, 324] on li "1A4040300008856000034100" at bounding box center [838, 329] width 259 height 19
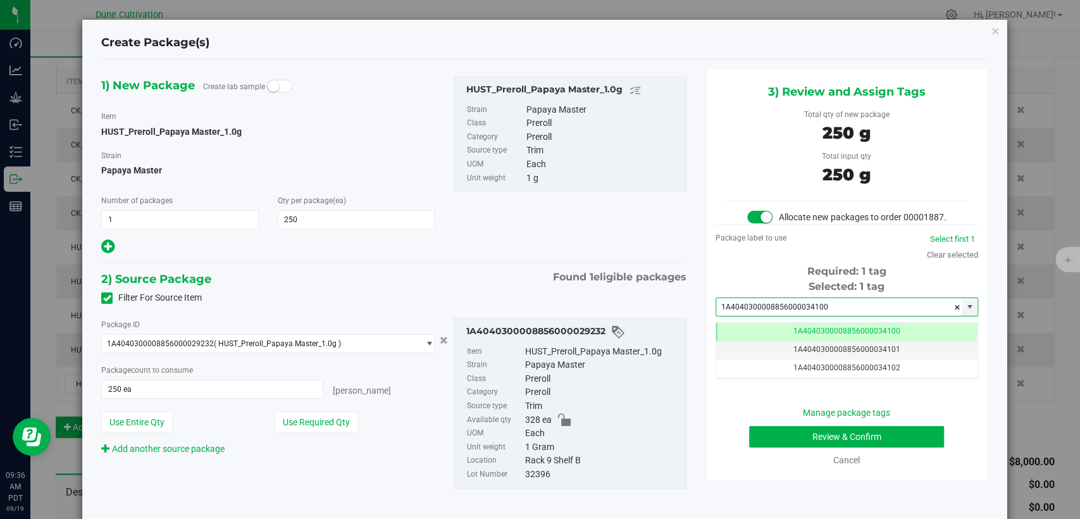
type input "1A4040300008856000034100"
click at [777, 447] on button "Review & Confirm" at bounding box center [846, 437] width 195 height 22
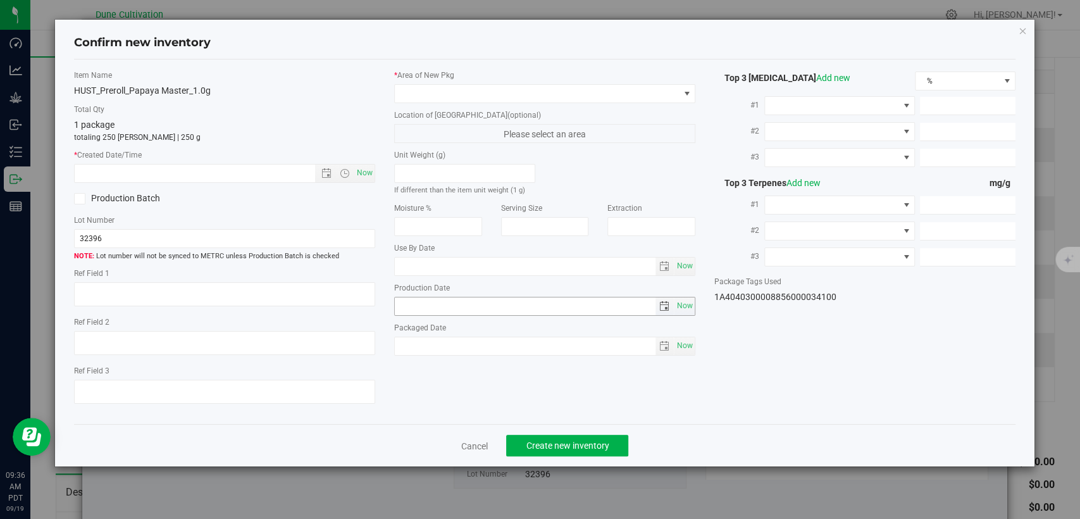
type textarea "27.0175%"
type textarea "Papaya Master"
type textarea "<LOQ"
type input "289.5860"
type input "16.2089"
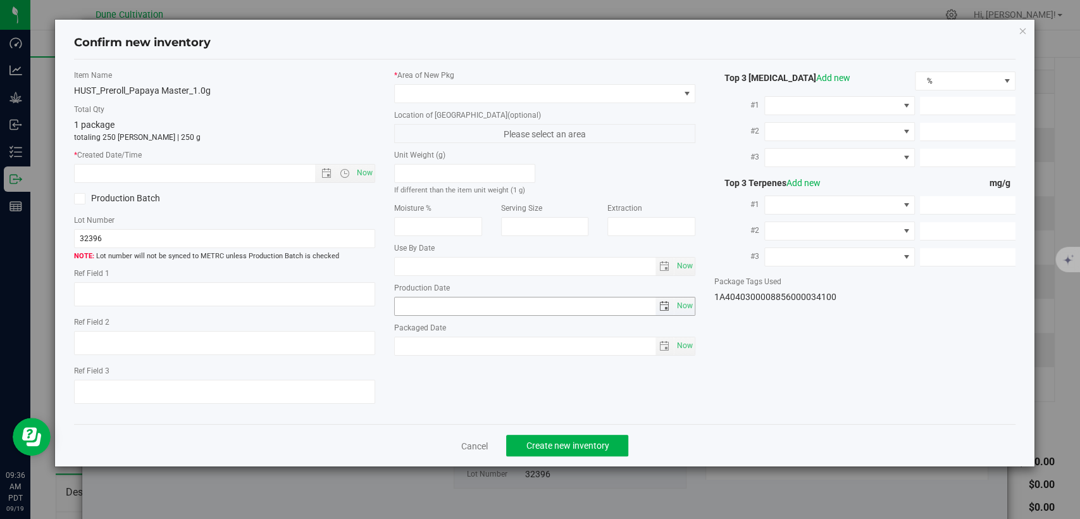
type input "16.1365"
type input "10.4200"
type input "9.7390"
type input "4.2410"
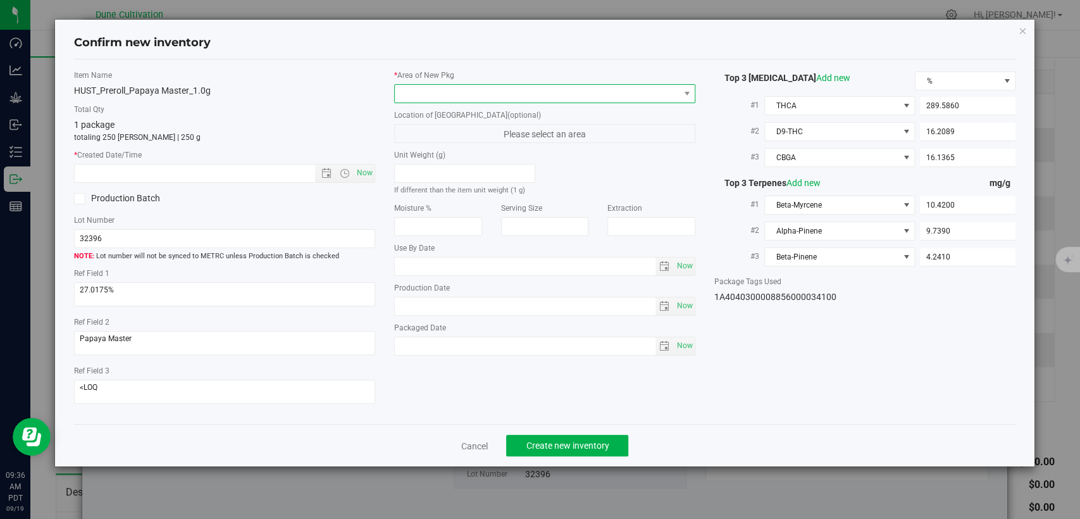
click at [537, 97] on span at bounding box center [537, 94] width 284 height 18
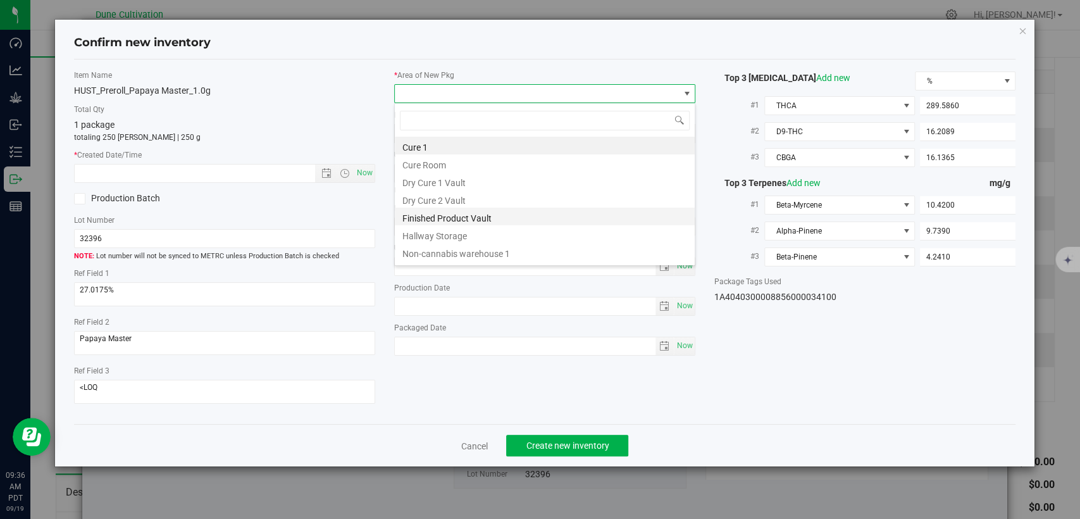
click at [458, 213] on li "Finished Product Vault" at bounding box center [545, 217] width 300 height 18
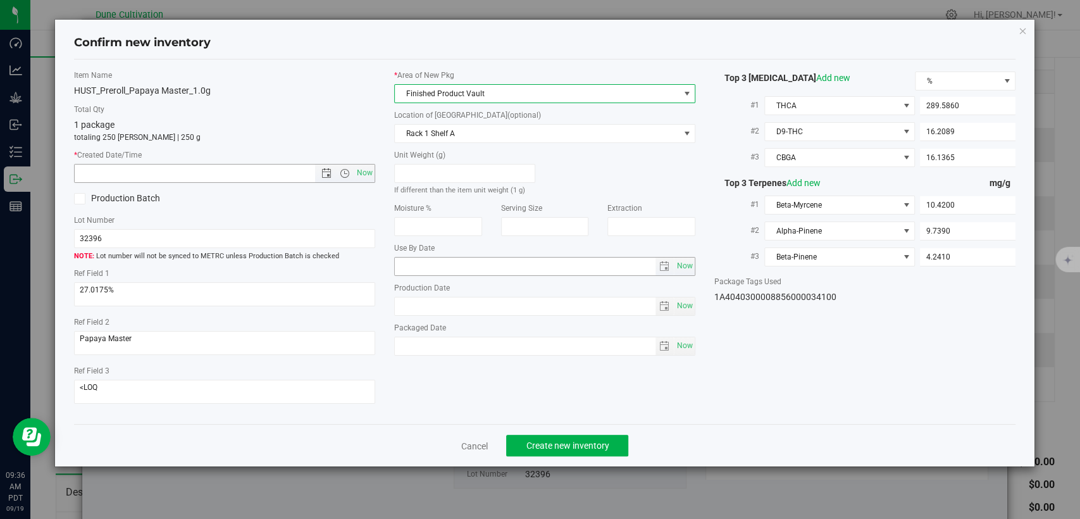
click at [368, 173] on span "Now" at bounding box center [365, 173] width 22 height 18
type input "9/19/2025 9:36 AM"
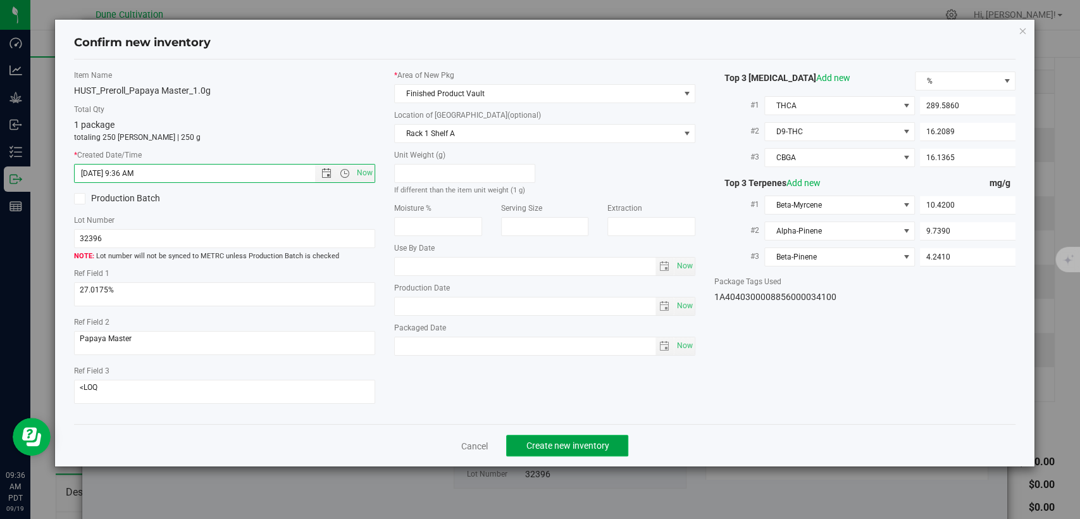
click at [602, 451] on button "Create new inventory" at bounding box center [567, 446] width 122 height 22
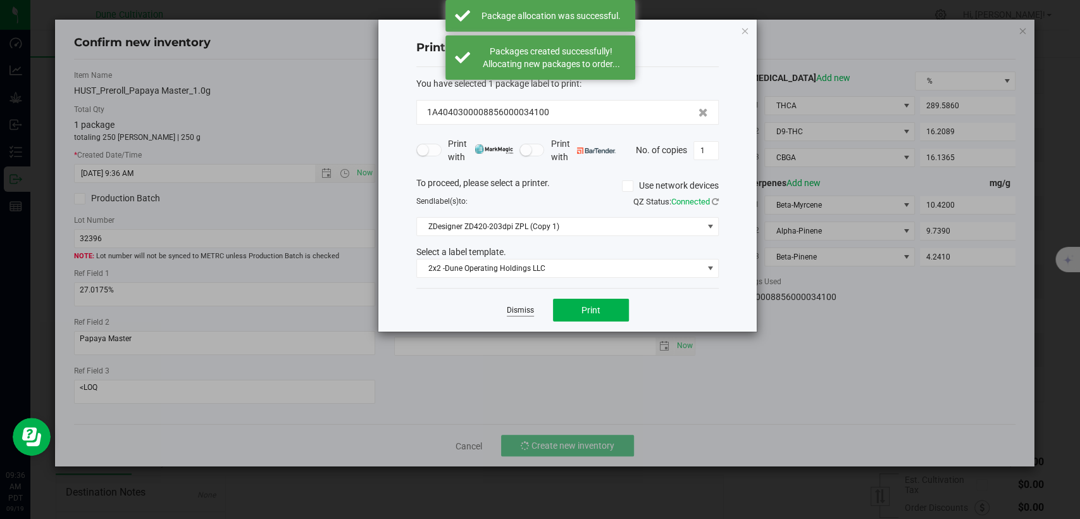
click at [511, 311] on link "Dismiss" at bounding box center [520, 310] width 27 height 11
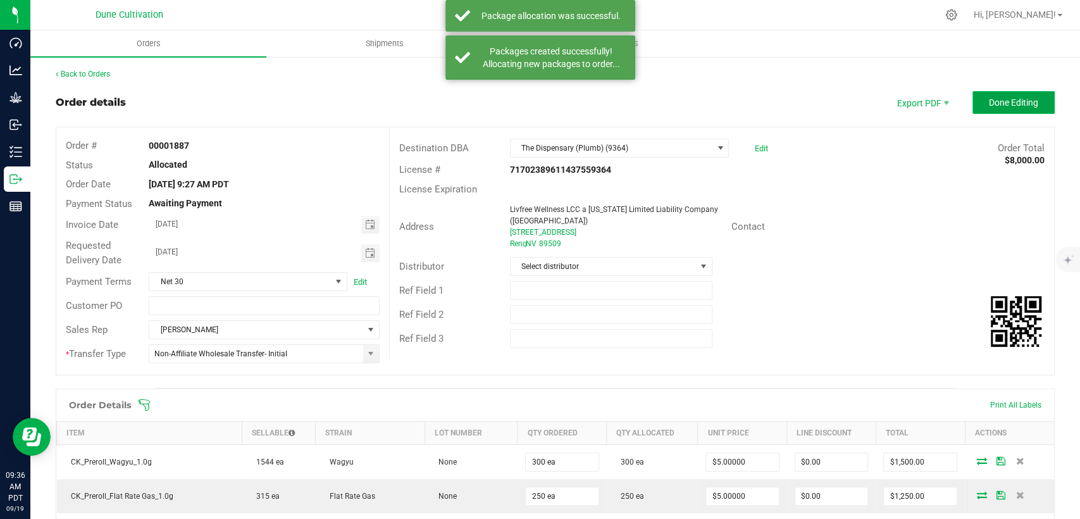
click at [1006, 93] on button "Done Editing" at bounding box center [1014, 102] width 82 height 23
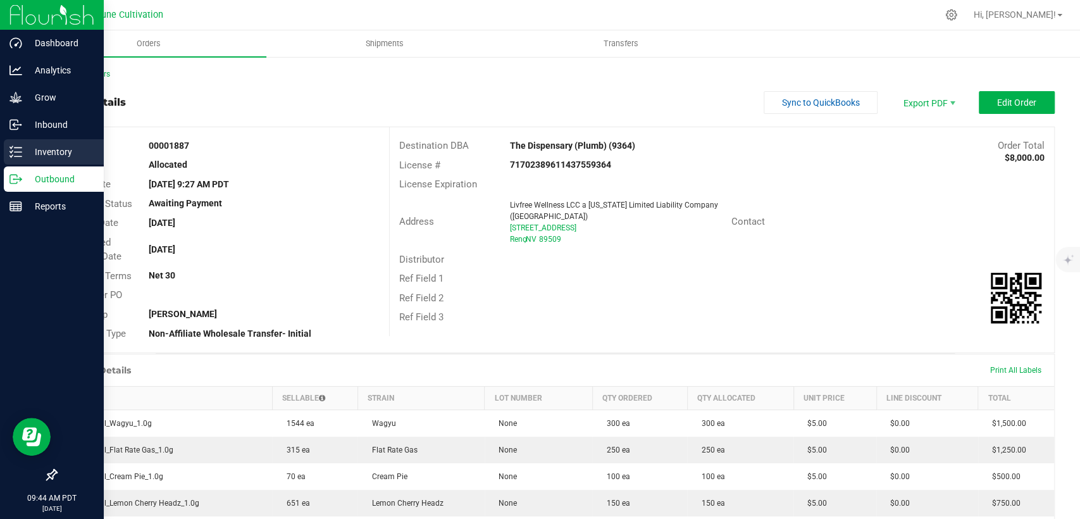
click at [51, 149] on p "Inventory" at bounding box center [60, 151] width 76 height 15
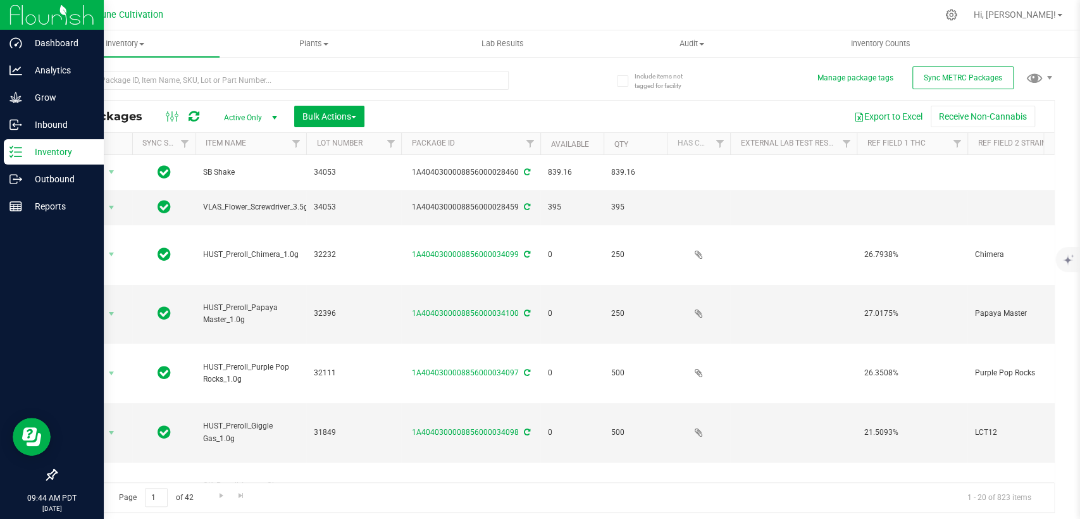
click at [251, 113] on span "Active Only" at bounding box center [248, 118] width 70 height 18
click at [230, 192] on li "All" at bounding box center [247, 194] width 68 height 19
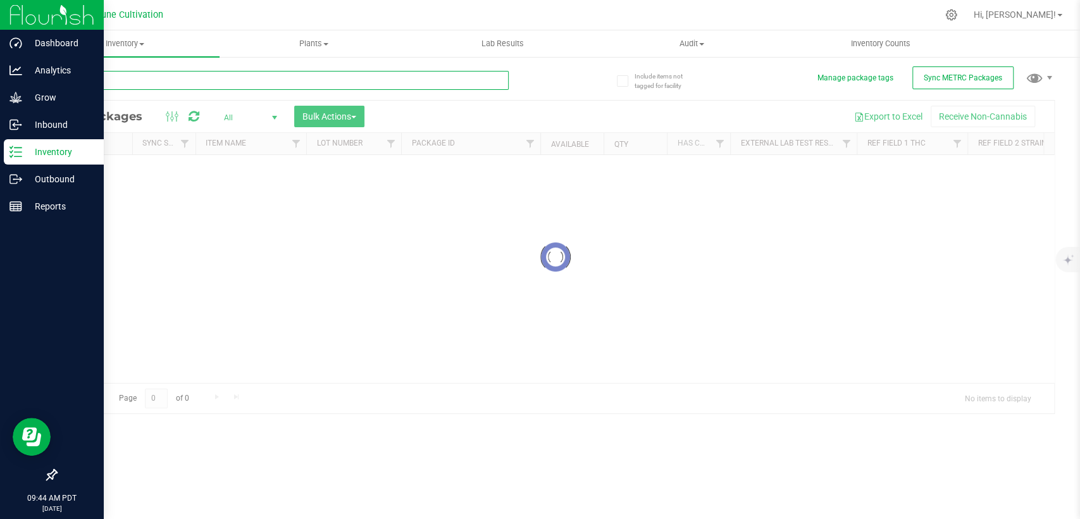
click at [199, 87] on input "text" at bounding box center [282, 80] width 453 height 19
type input "h"
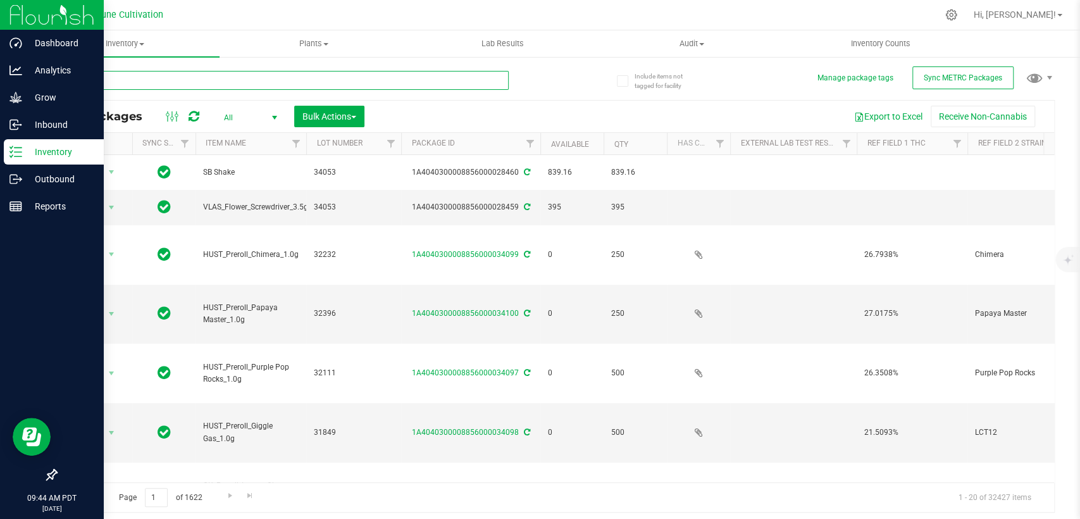
type input "H"
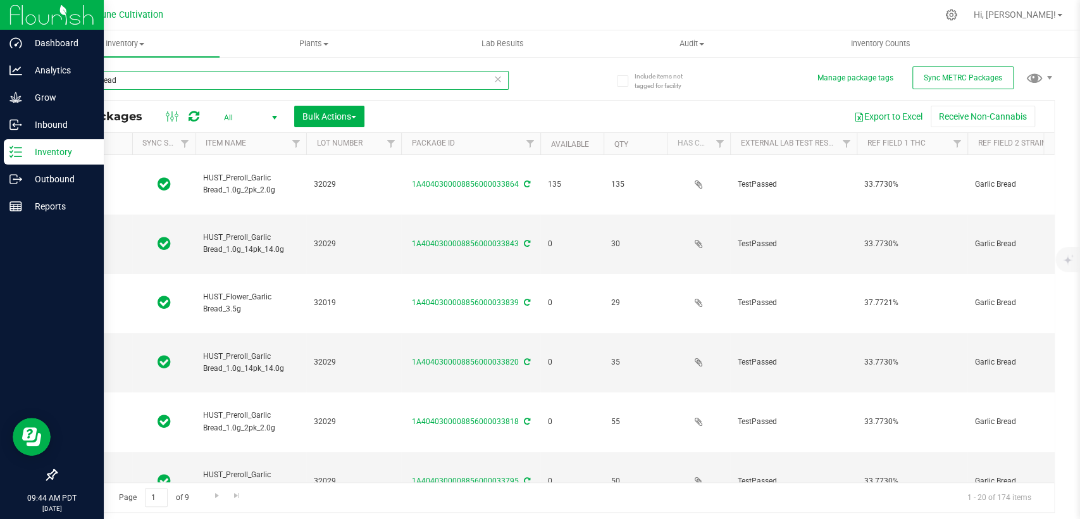
type input "Garlic Bread"
click at [566, 143] on link "Available" at bounding box center [570, 144] width 38 height 9
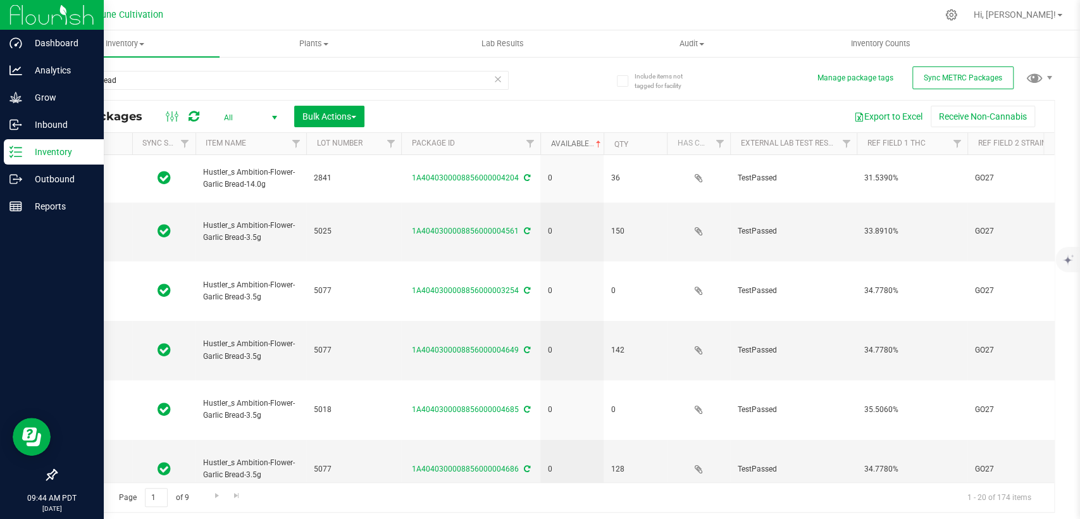
click at [566, 143] on link "Available" at bounding box center [577, 143] width 53 height 9
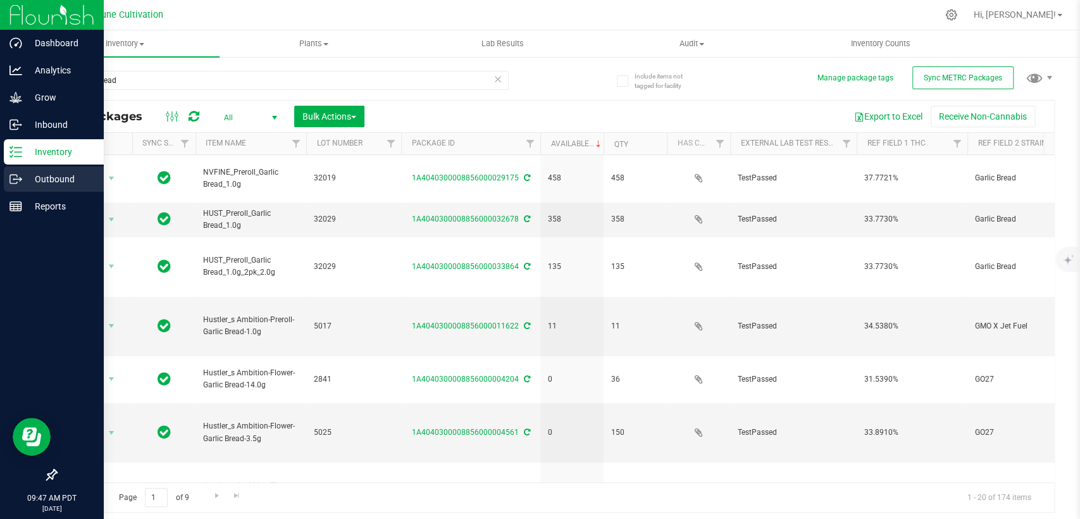
click at [4, 183] on div "Outbound" at bounding box center [54, 178] width 100 height 25
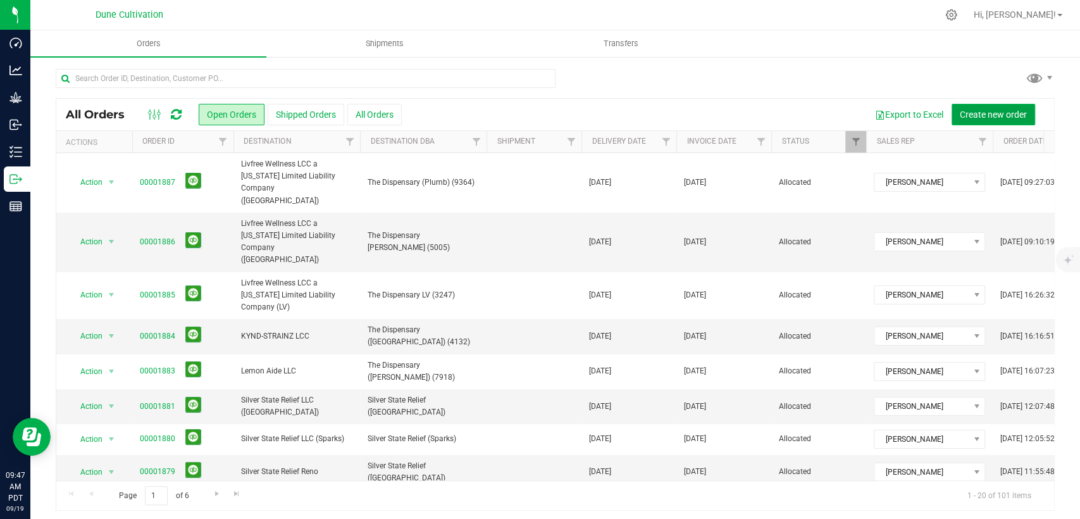
click at [983, 114] on span "Create new order" at bounding box center [993, 114] width 67 height 10
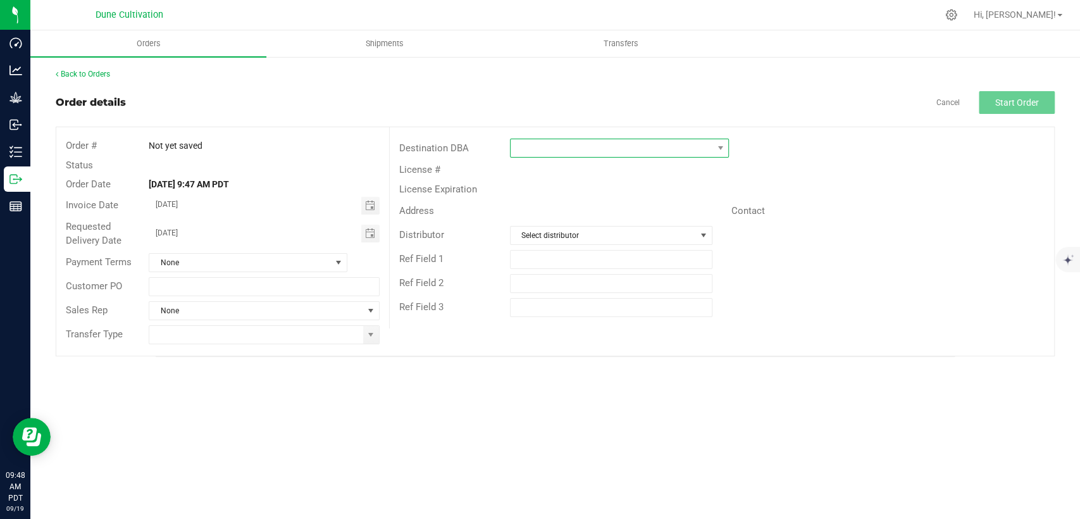
click at [604, 154] on span at bounding box center [612, 148] width 202 height 18
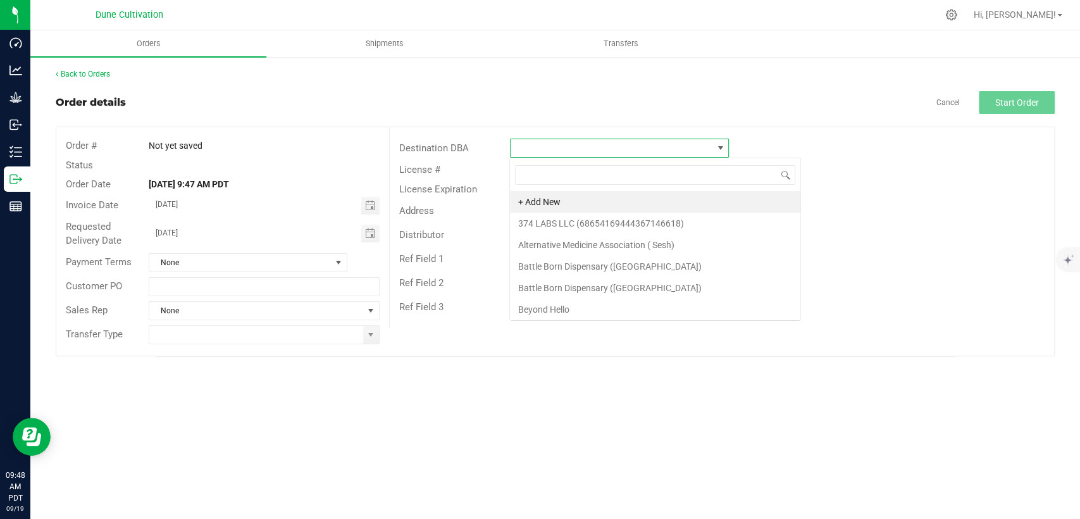
scroll to position [18, 219]
type input "The Dispensary"
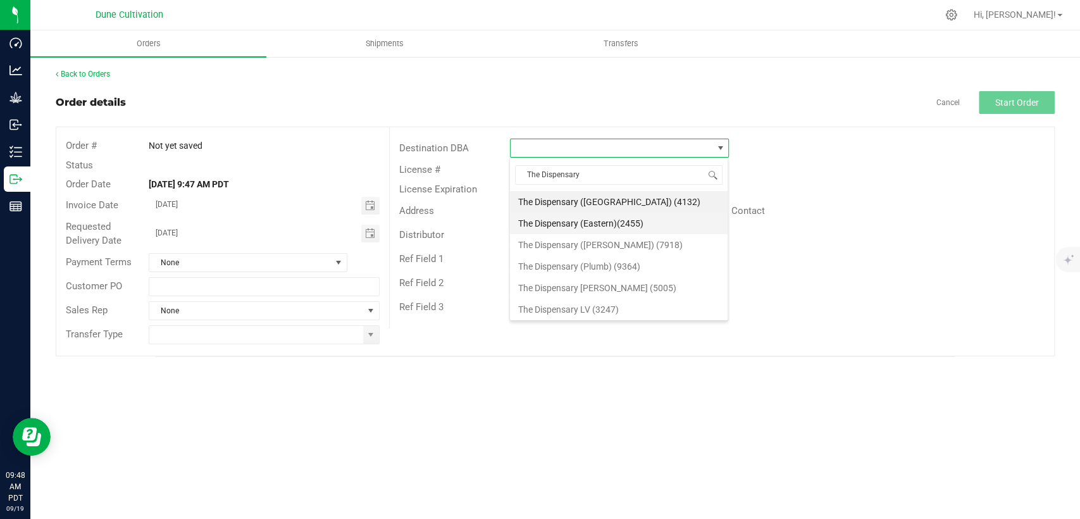
click at [594, 218] on li "The Dispensary (Eastern)(2455)" at bounding box center [619, 224] width 218 height 22
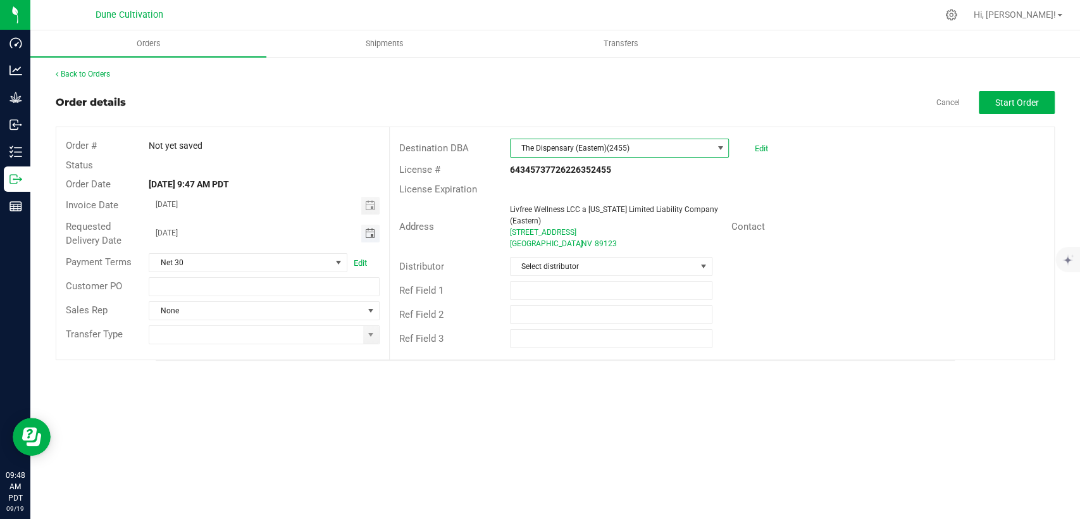
drag, startPoint x: 365, startPoint y: 206, endPoint x: 365, endPoint y: 229, distance: 22.8
click at [365, 206] on span "Toggle calendar" at bounding box center [370, 206] width 10 height 10
click at [362, 204] on span "Toggle calendar" at bounding box center [370, 206] width 18 height 18
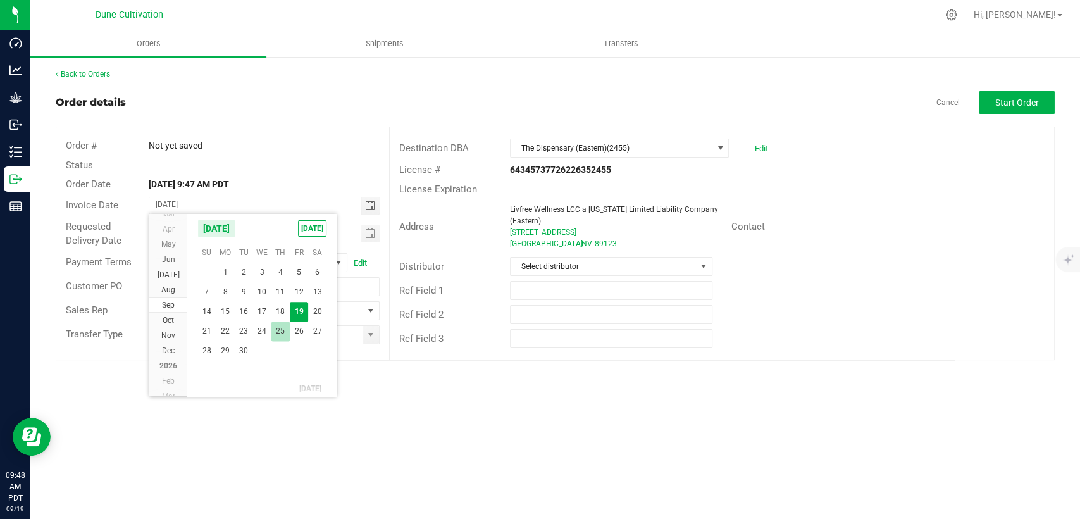
click at [275, 328] on span "25" at bounding box center [280, 331] width 18 height 20
type input "[DATE]"
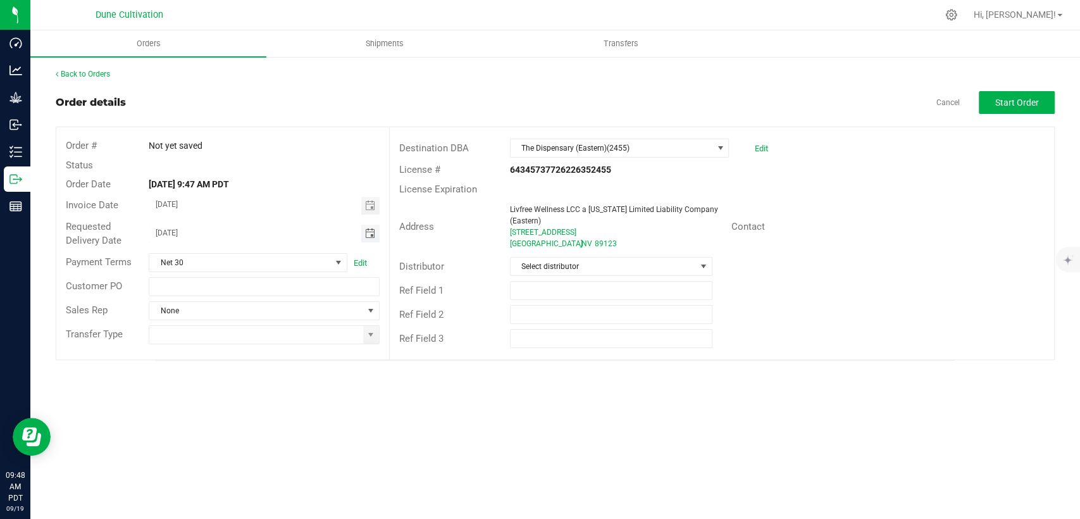
click at [359, 235] on input "09/20/2025" at bounding box center [254, 233] width 211 height 16
click at [370, 235] on span "Toggle calendar" at bounding box center [370, 233] width 10 height 10
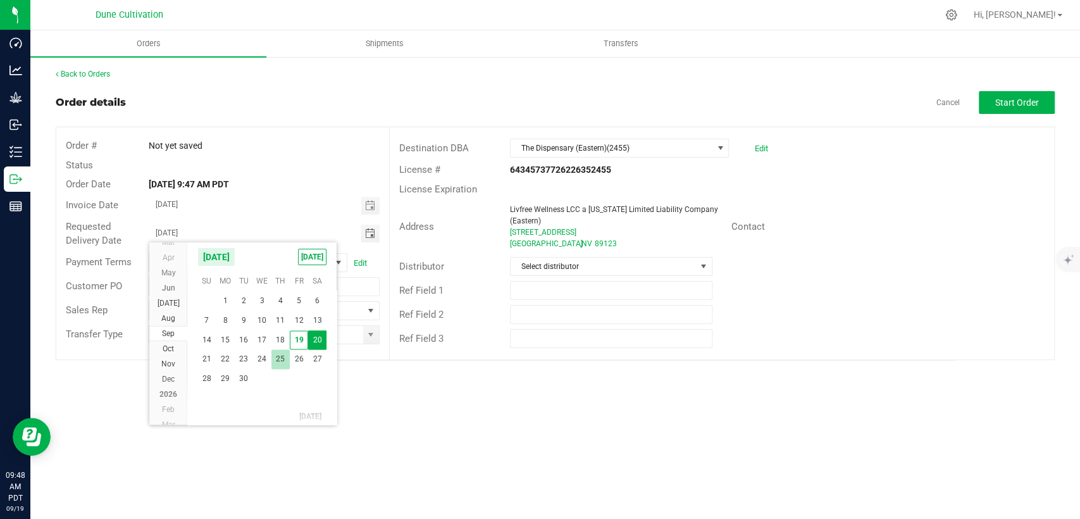
click at [282, 349] on tbody "September 2025 1 2 3 4 5 6 7 8 9 10 11 12 13 14 15 16 17 18 19 20 21 22 23 24 2…" at bounding box center [261, 339] width 129 height 135
click at [282, 352] on span "25" at bounding box center [280, 359] width 18 height 20
type input "[DATE]"
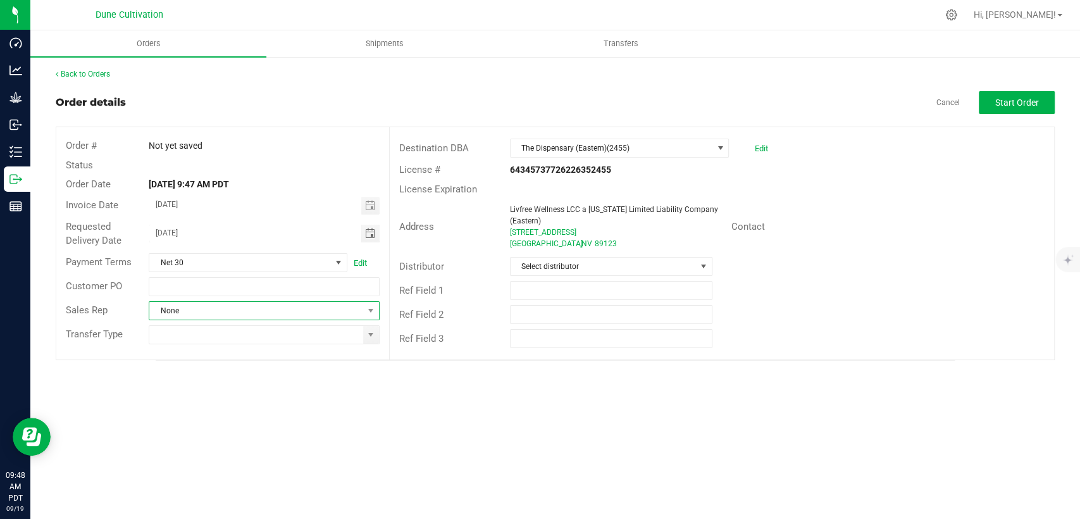
click at [263, 311] on span "None" at bounding box center [255, 311] width 213 height 18
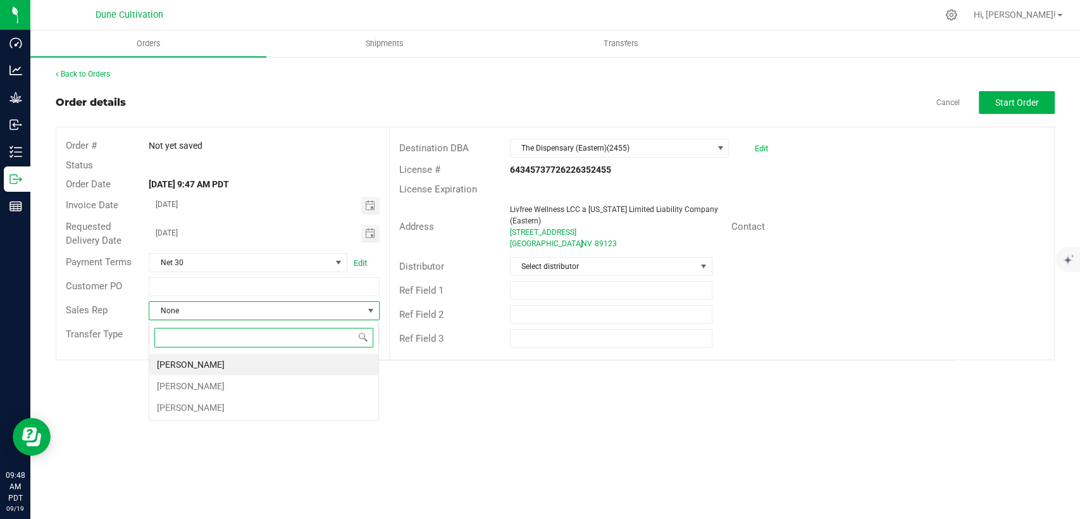
scroll to position [18, 230]
click at [191, 375] on li "[PERSON_NAME]" at bounding box center [263, 386] width 229 height 22
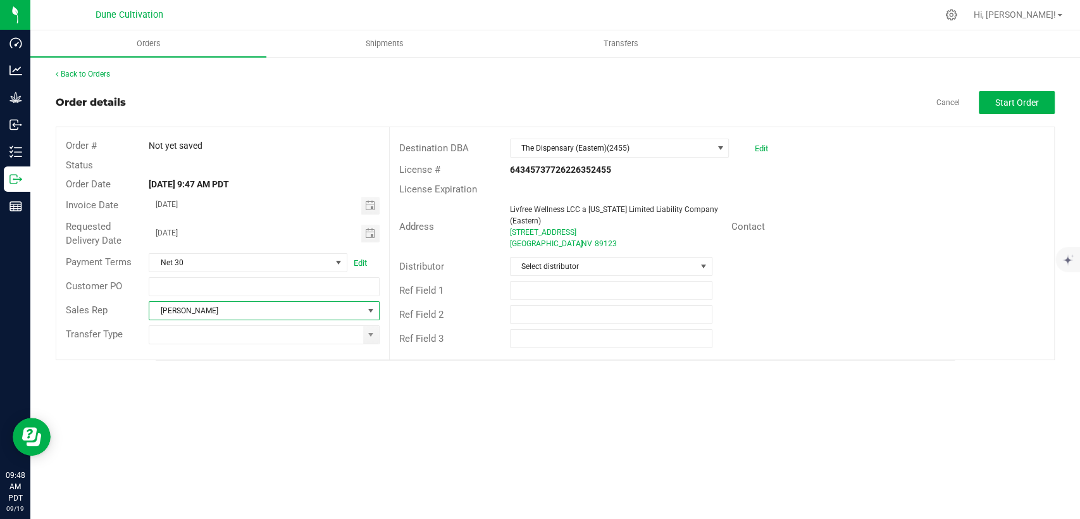
click at [263, 311] on span "[PERSON_NAME]" at bounding box center [255, 311] width 213 height 18
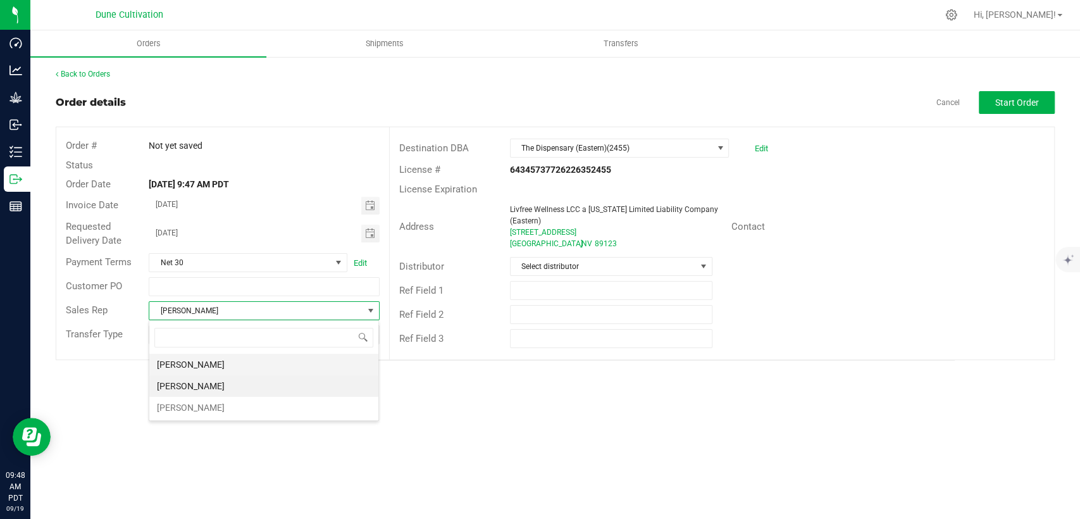
click at [202, 369] on li "[PERSON_NAME]" at bounding box center [263, 365] width 229 height 22
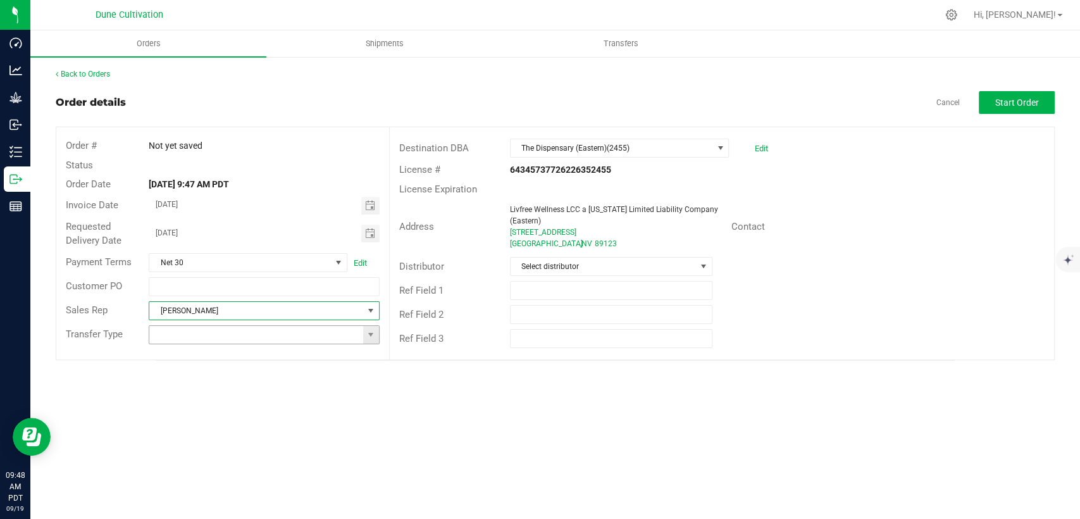
click at [367, 339] on span at bounding box center [371, 335] width 16 height 18
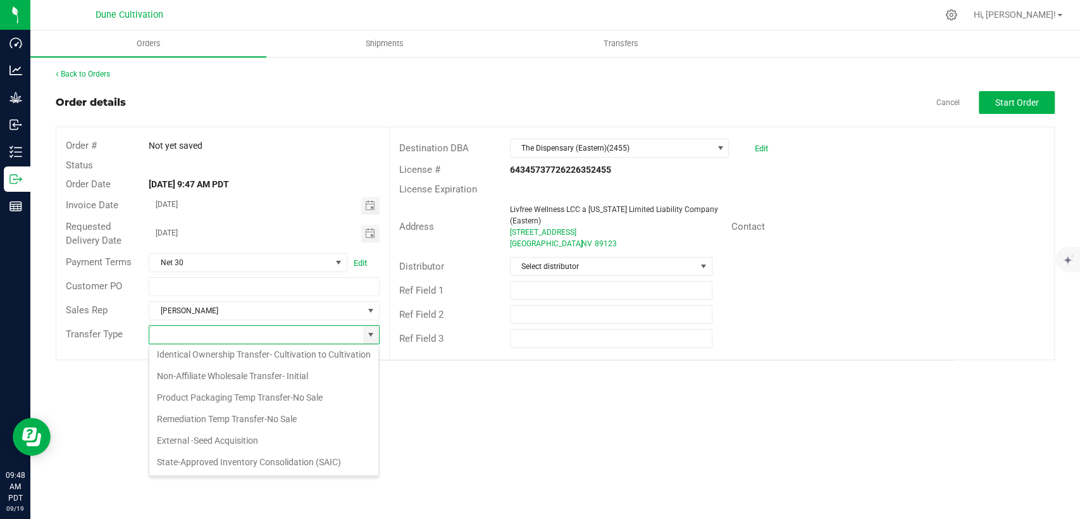
scroll to position [170, 0]
click at [273, 372] on li "Non-Affiliate Wholesale Transfer- Initial" at bounding box center [263, 376] width 229 height 22
type input "Non-Affiliate Wholesale Transfer- Initial"
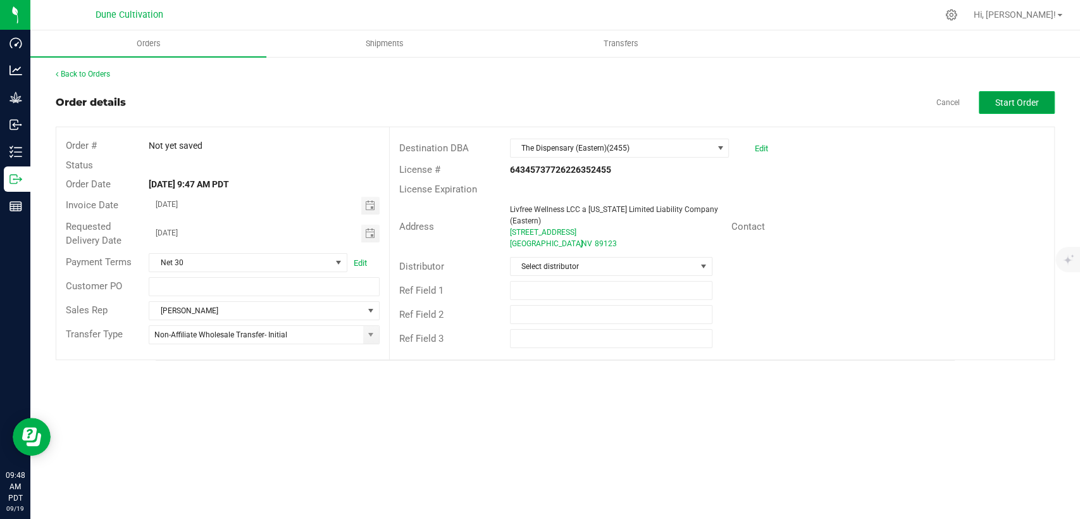
click at [1014, 103] on span "Start Order" at bounding box center [1017, 102] width 44 height 10
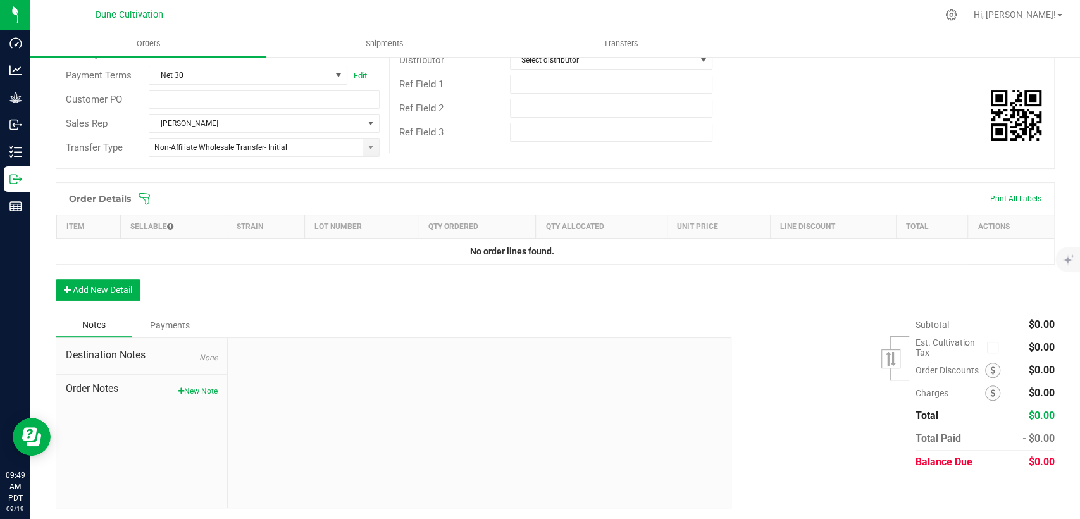
scroll to position [208, 0]
click at [96, 287] on button "Add New Detail" at bounding box center [98, 289] width 85 height 22
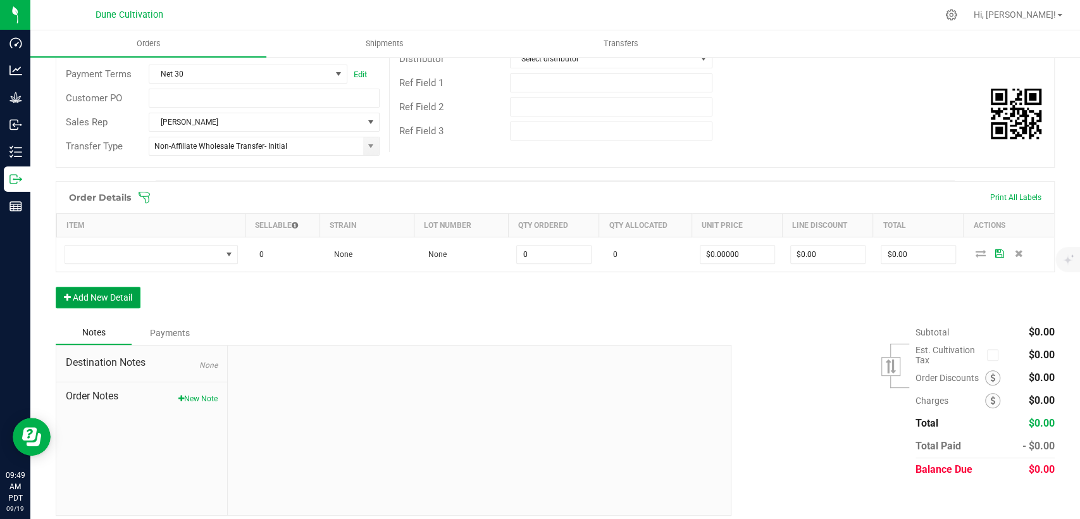
click at [113, 289] on button "Add New Detail" at bounding box center [98, 298] width 85 height 22
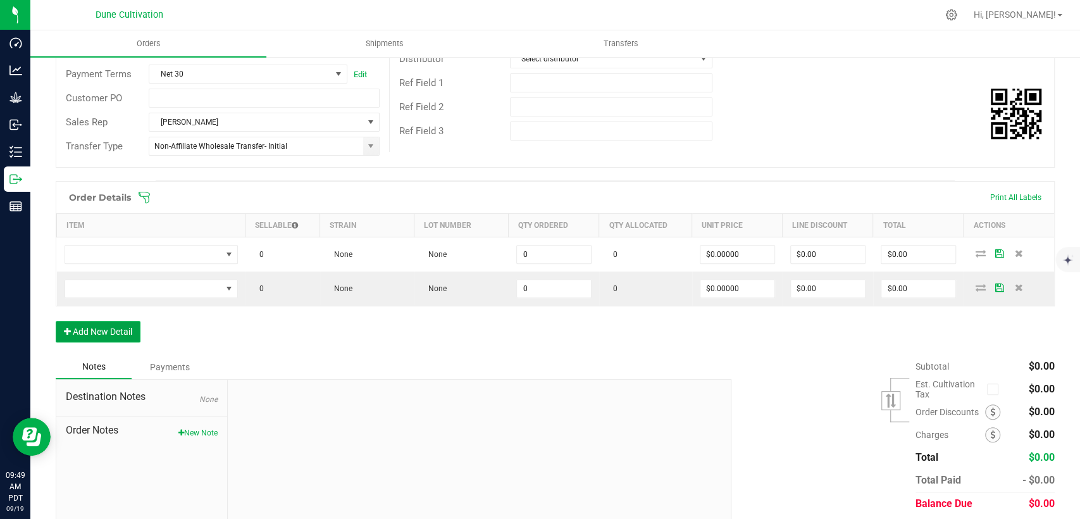
click at [115, 330] on button "Add New Detail" at bounding box center [98, 332] width 85 height 22
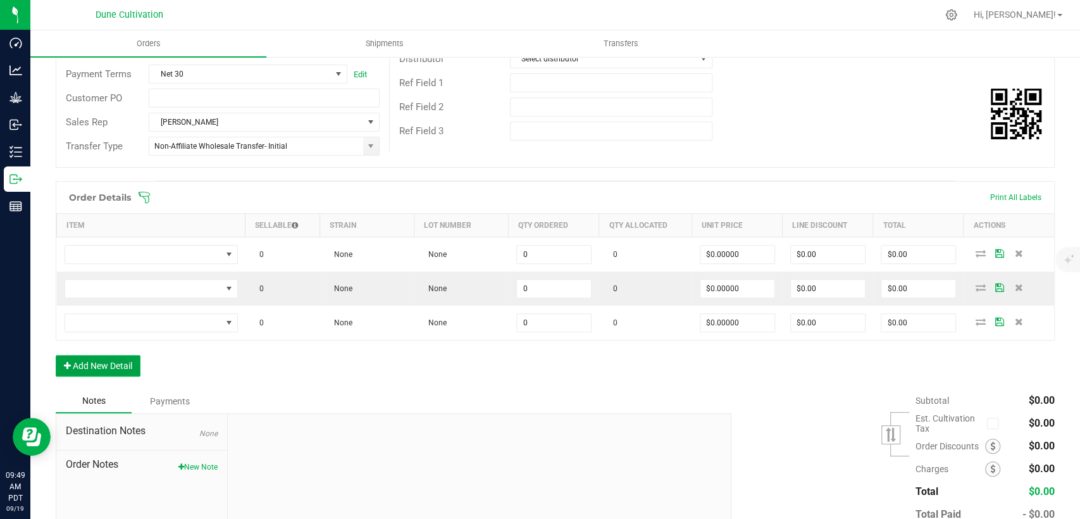
click at [111, 359] on button "Add New Detail" at bounding box center [98, 366] width 85 height 22
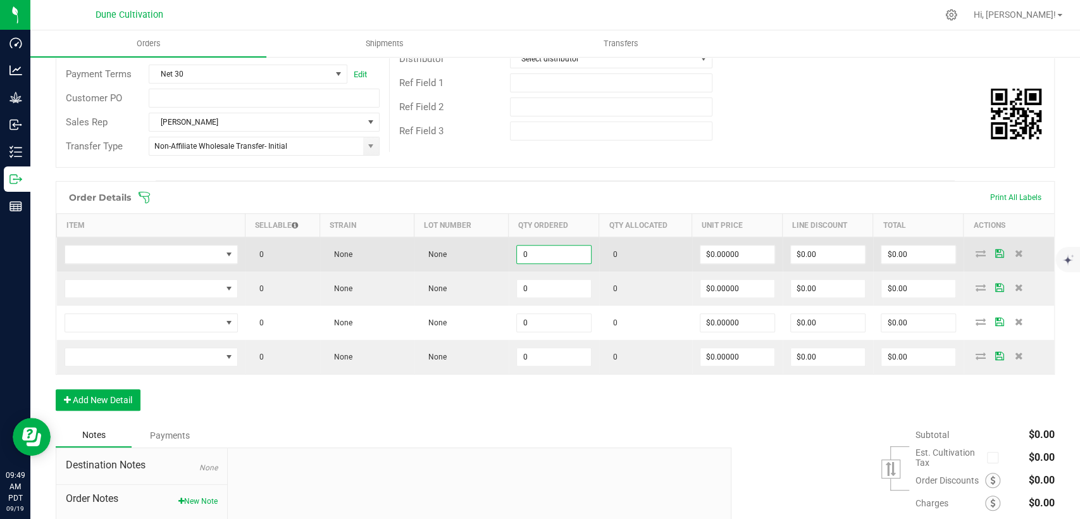
click at [532, 258] on input "0" at bounding box center [554, 255] width 74 height 18
drag, startPoint x: 535, startPoint y: 254, endPoint x: 473, endPoint y: 258, distance: 62.1
click at [446, 256] on outbound-order-line-row "0 None None 150 0 $0.00000 $0.00 $0.00" at bounding box center [556, 254] width 998 height 35
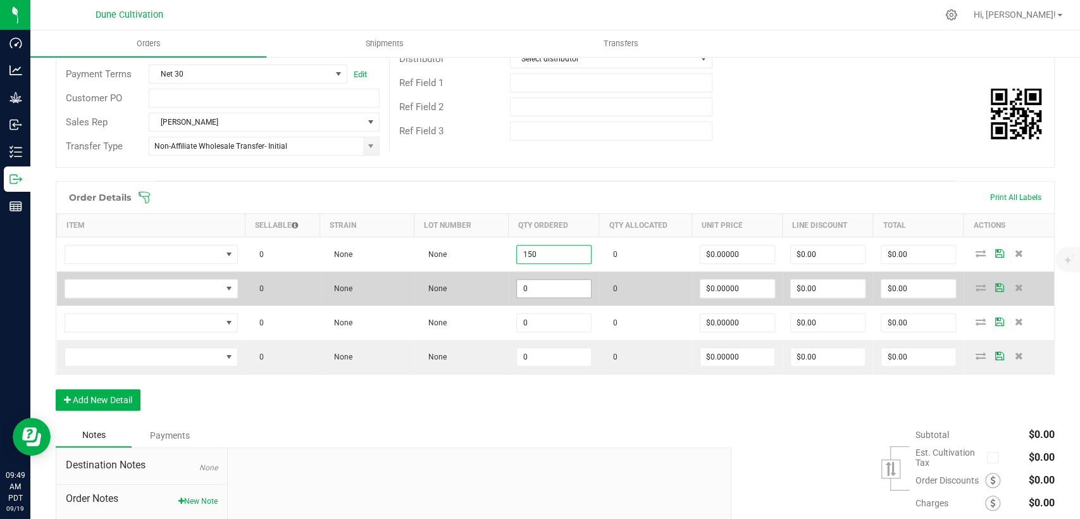
type input "150"
paste input "15"
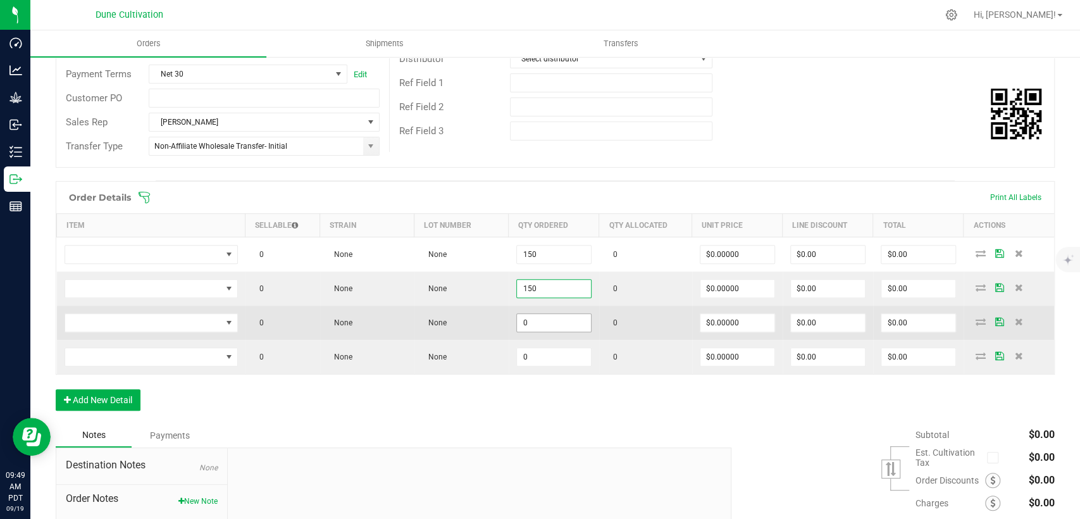
type input "150"
click at [537, 321] on input "0" at bounding box center [554, 323] width 74 height 18
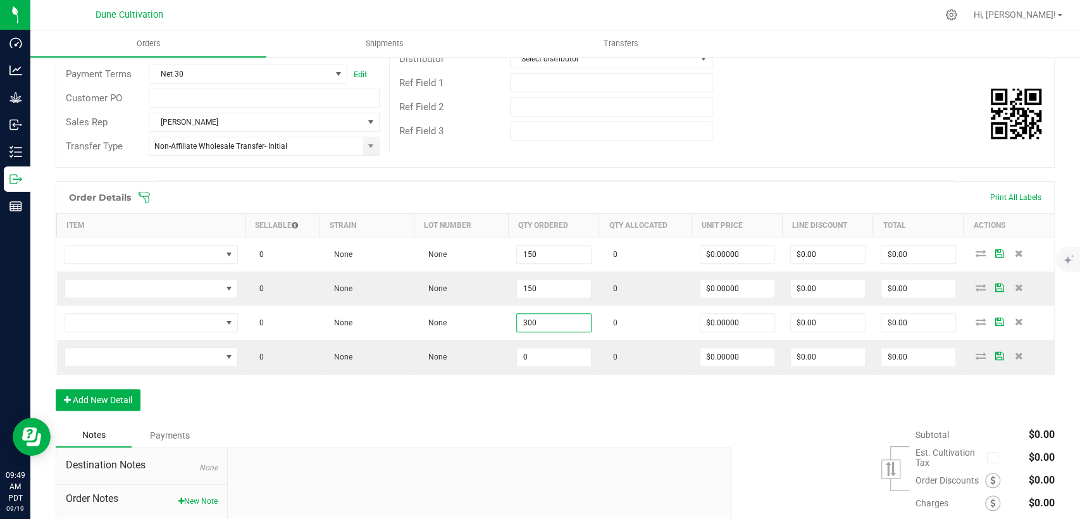
type input "300"
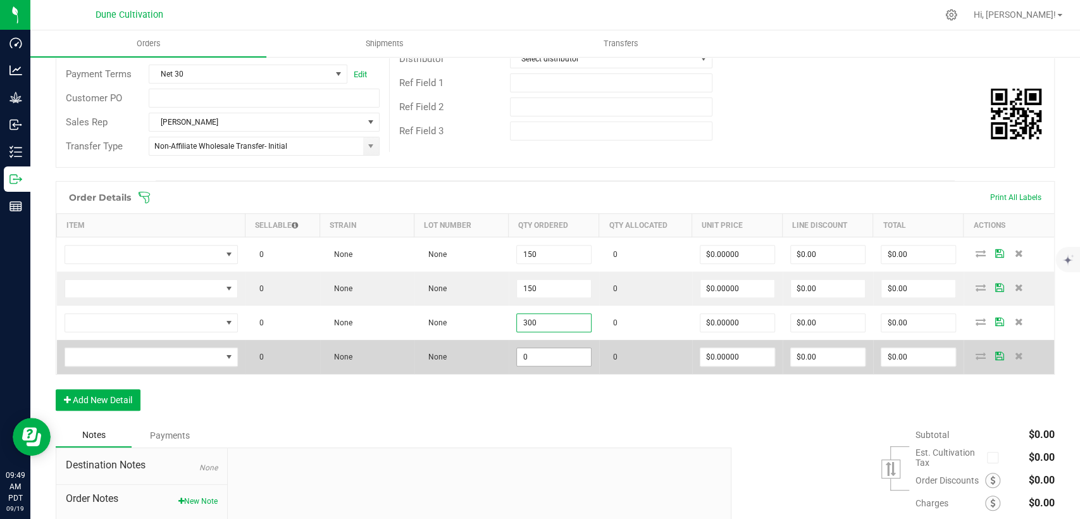
click at [528, 355] on input "0" at bounding box center [554, 357] width 74 height 18
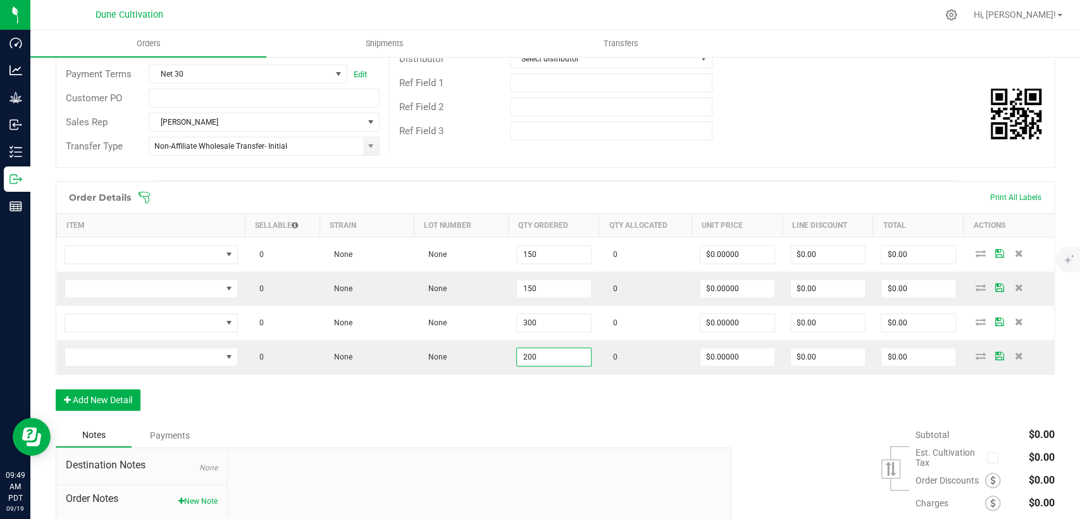
type input "200"
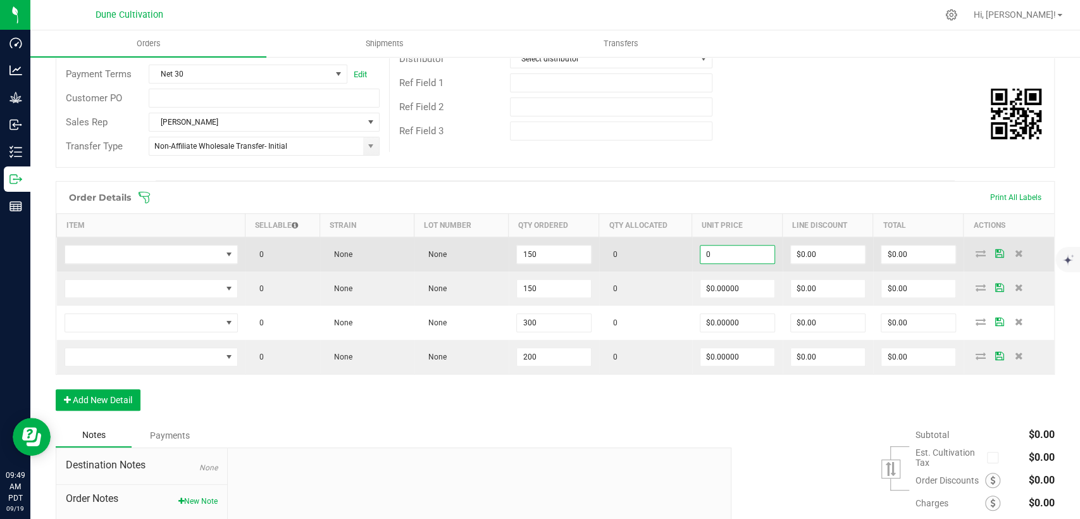
click at [713, 249] on input "0" at bounding box center [738, 255] width 74 height 18
drag, startPoint x: 709, startPoint y: 252, endPoint x: 680, endPoint y: 259, distance: 29.3
click at [671, 256] on outbound-order-line-row "0 None None 150 0 5 $0.00 $0.00" at bounding box center [556, 254] width 998 height 35
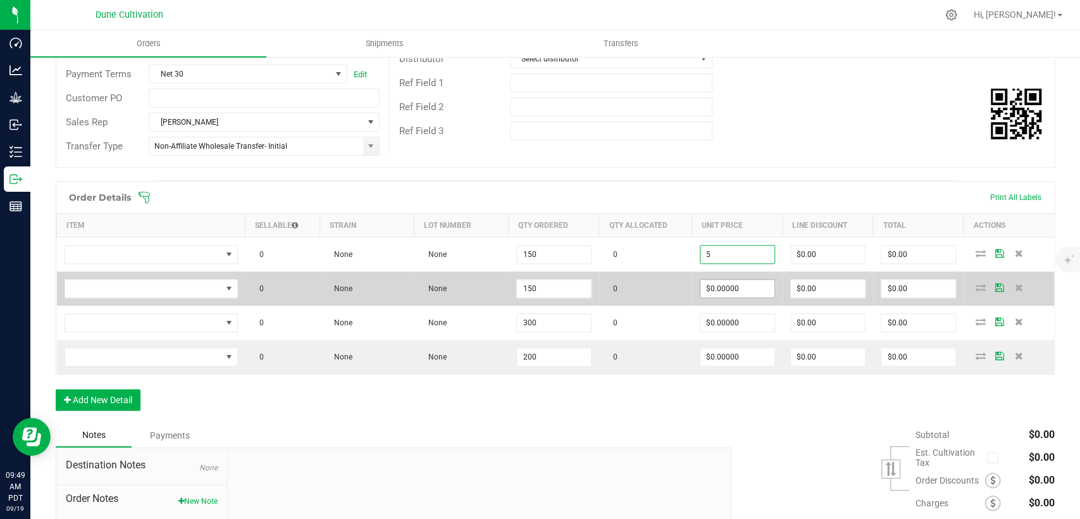
type input "$5.00000"
type input "$750.00"
click at [724, 290] on input "0" at bounding box center [738, 289] width 74 height 18
paste input "5"
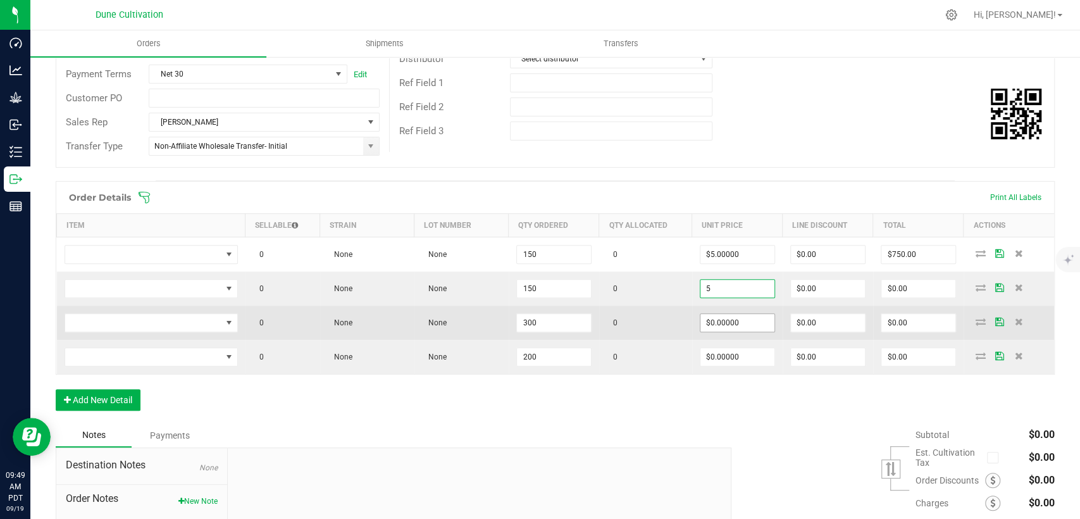
type input "$5.00000"
type input "$750.00"
click at [711, 323] on input "0" at bounding box center [738, 323] width 74 height 18
paste input "5"
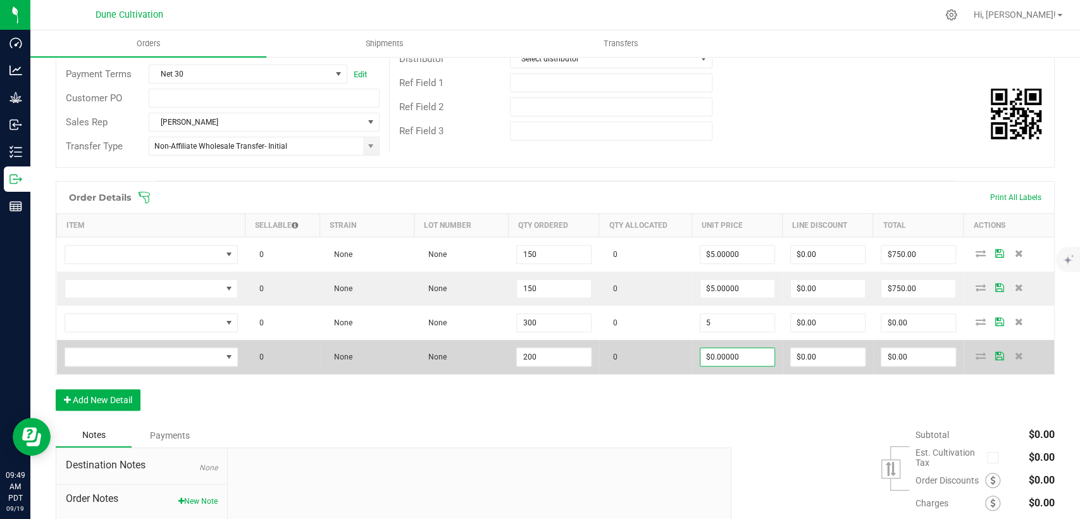
type input "$5.00000"
type input "$1,500.00"
paste input "5"
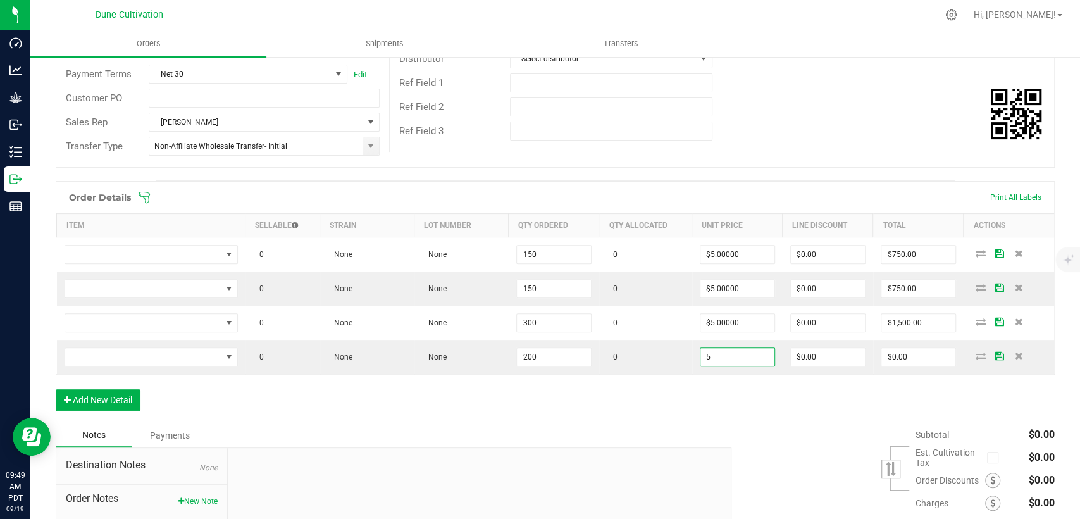
type input "$5.00000"
type input "$1,000.00"
drag, startPoint x: 696, startPoint y: 406, endPoint x: 667, endPoint y: 394, distance: 31.3
click at [699, 408] on div "Order Details Print All Labels Item Sellable Strain Lot Number Qty Ordered Qty …" at bounding box center [555, 302] width 999 height 242
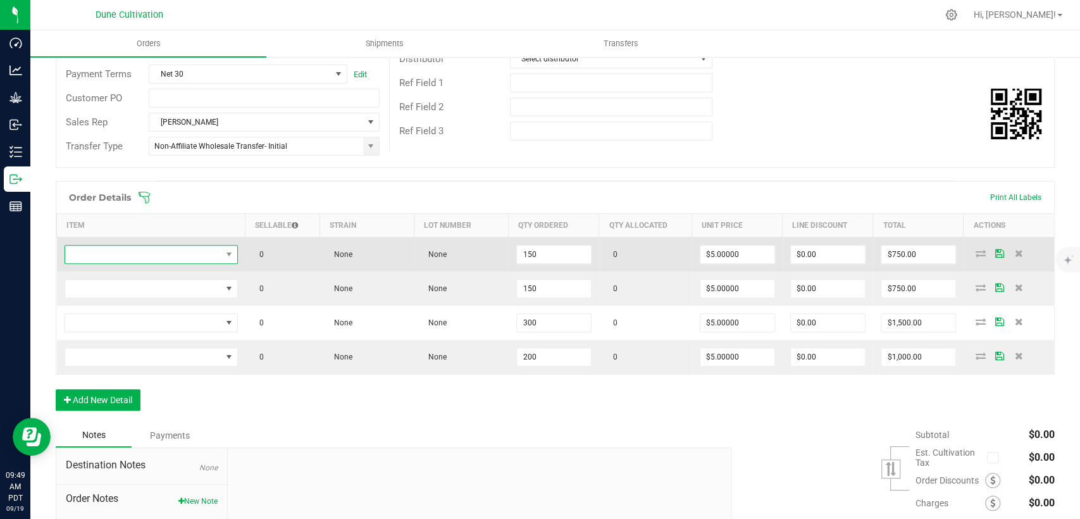
click at [114, 258] on span "NO DATA FOUND" at bounding box center [143, 255] width 156 height 18
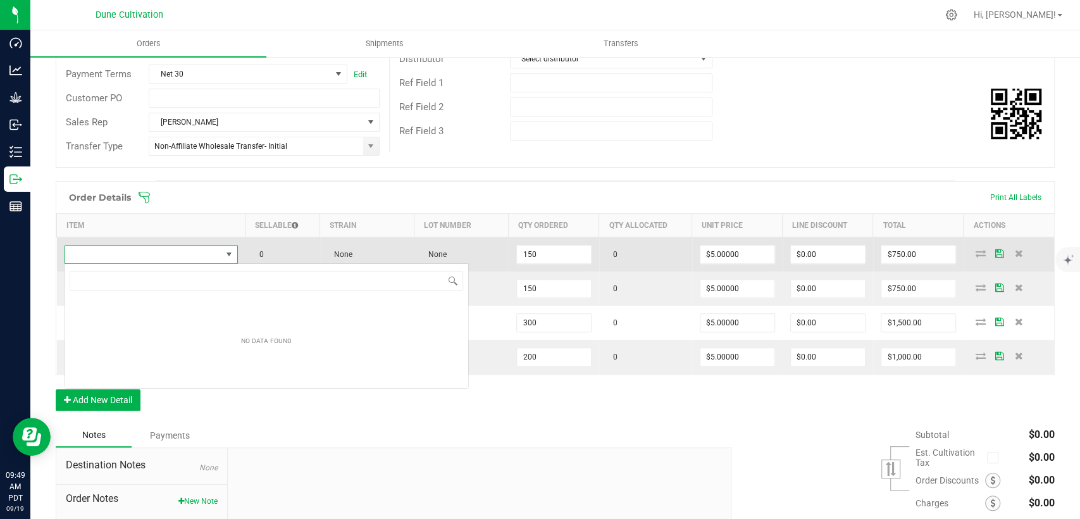
scroll to position [18, 171]
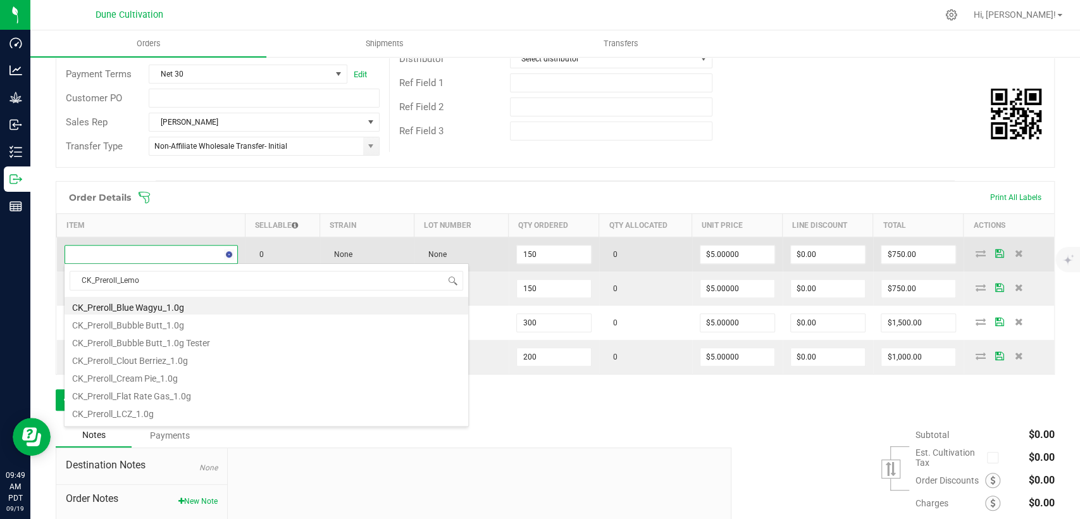
type input "CK_Preroll_Lemon"
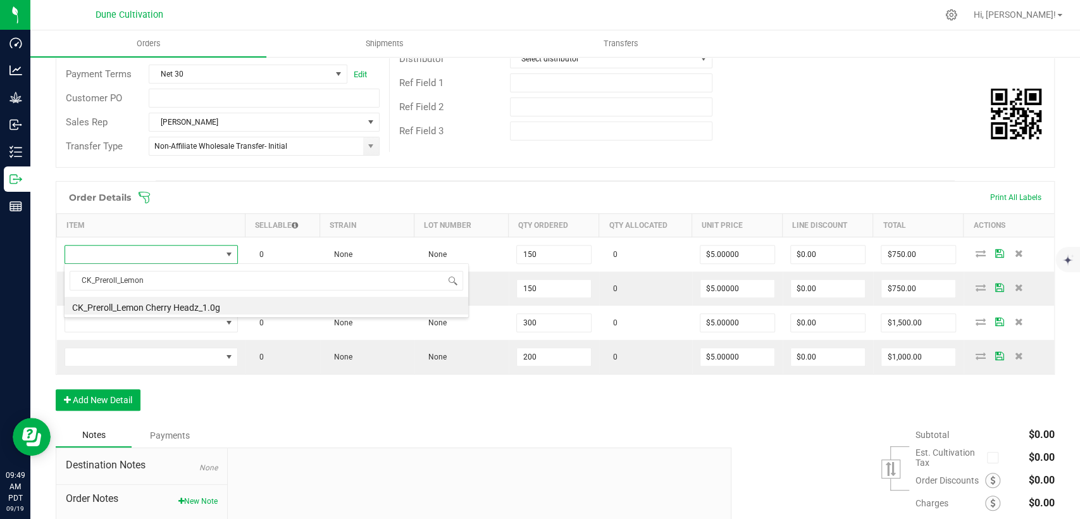
drag, startPoint x: 121, startPoint y: 279, endPoint x: 50, endPoint y: 282, distance: 70.9
click at [50, 282] on body "Dashboard Analytics Grow Inbound Inventory Outbound Reports 09:49 AM PDT 09/19/…" at bounding box center [540, 259] width 1080 height 519
click at [120, 307] on li "CK_Preroll_Lemon Cherry Headz_1.0g" at bounding box center [267, 306] width 404 height 18
type input "150 ea"
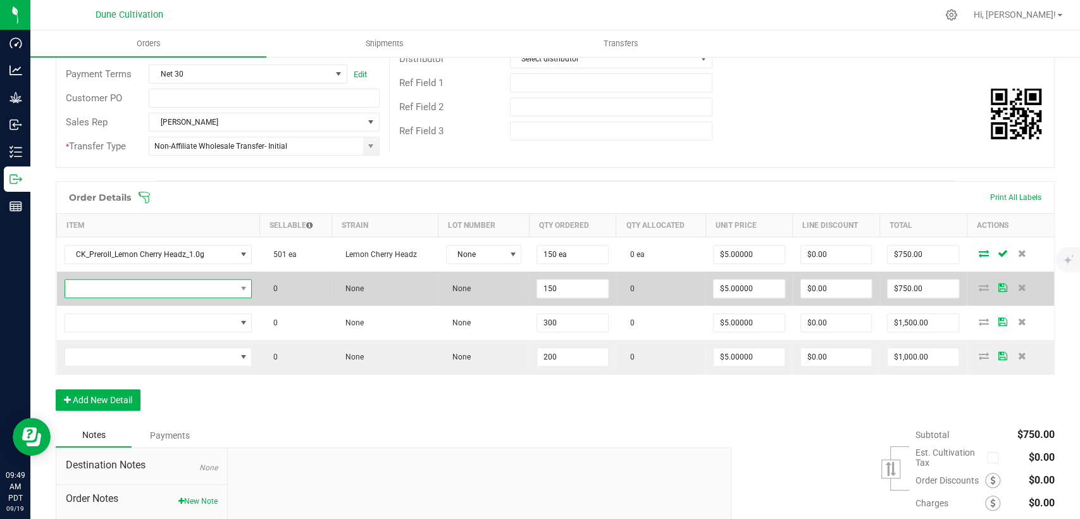
click at [193, 292] on span "NO DATA FOUND" at bounding box center [150, 289] width 171 height 18
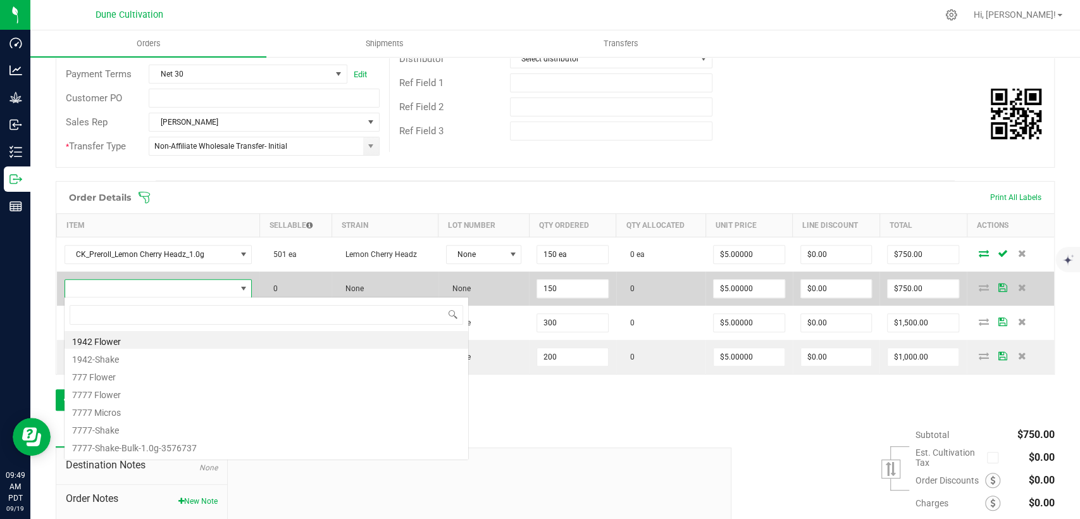
scroll to position [18, 182]
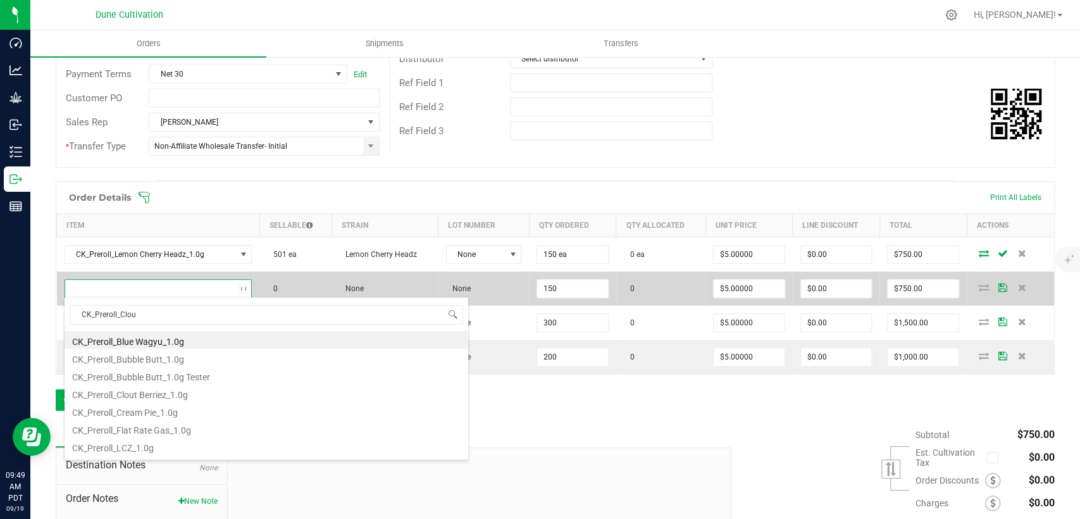
type input "CK_Preroll_Clout"
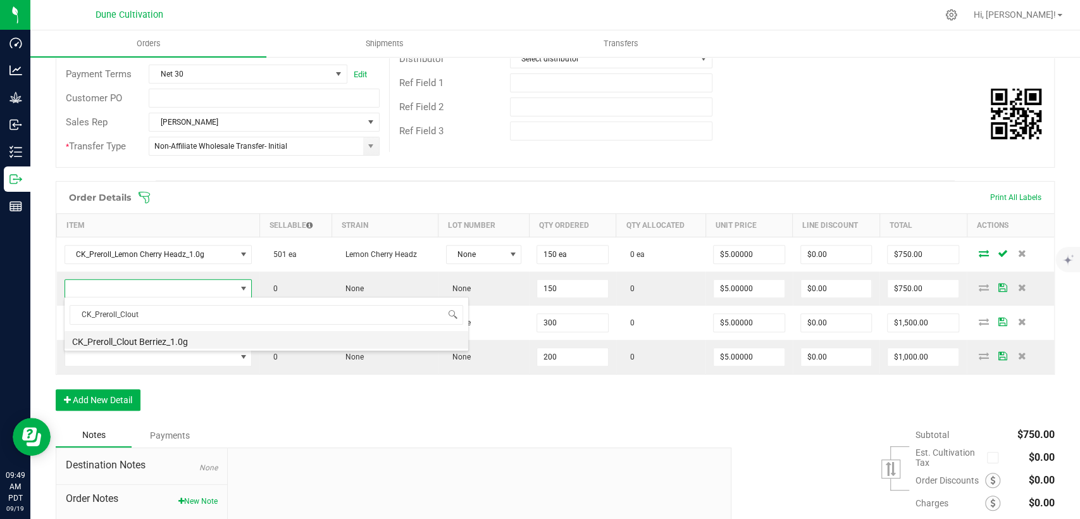
click at [171, 340] on li "CK_Preroll_Clout Berriez_1.0g" at bounding box center [267, 340] width 404 height 18
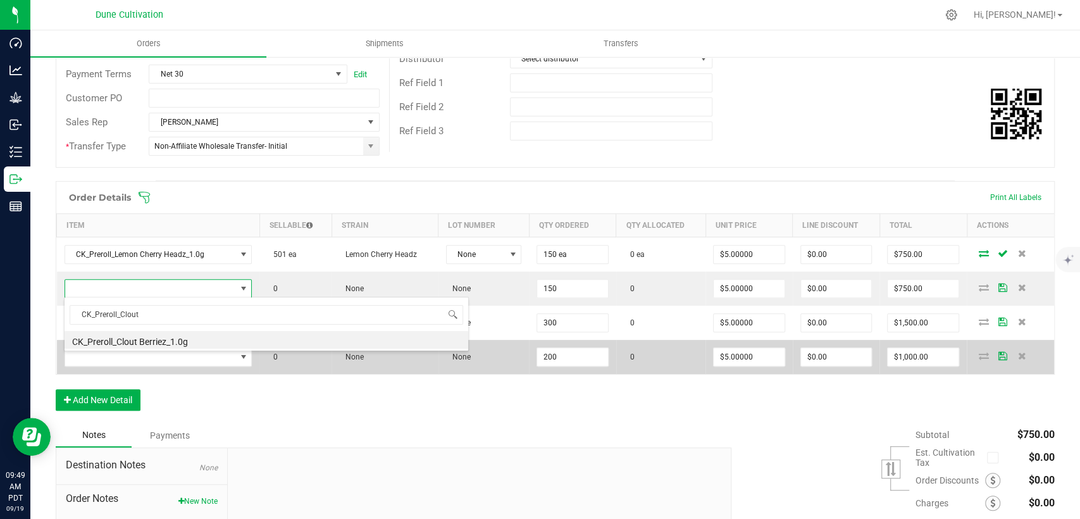
type input "150 ea"
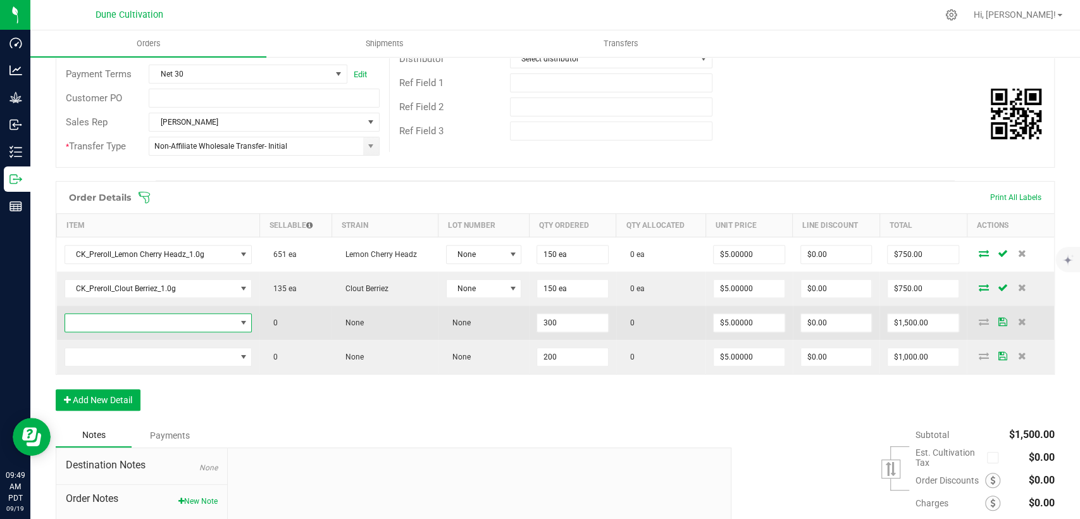
click at [162, 321] on span "NO DATA FOUND" at bounding box center [150, 323] width 171 height 18
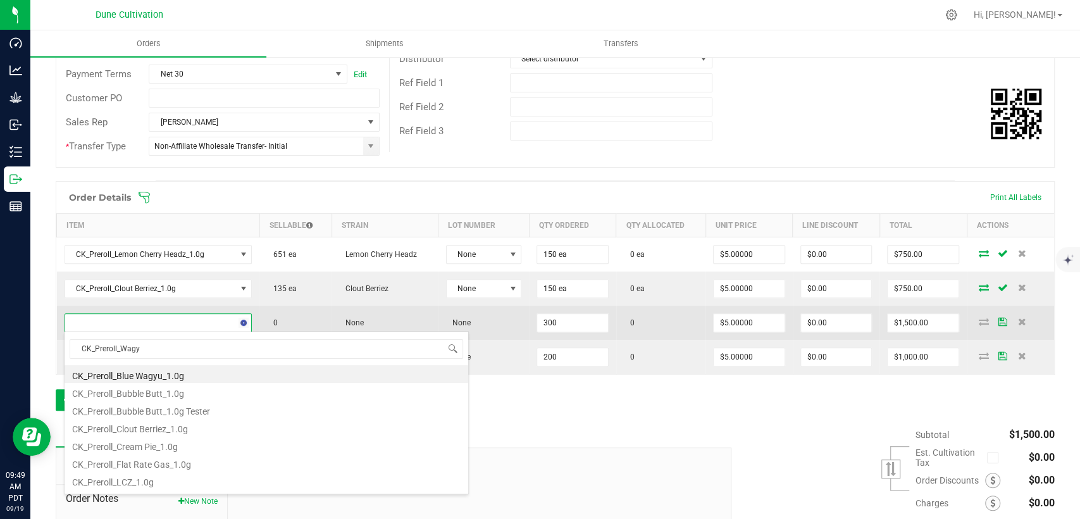
type input "CK_Preroll_Wagyu"
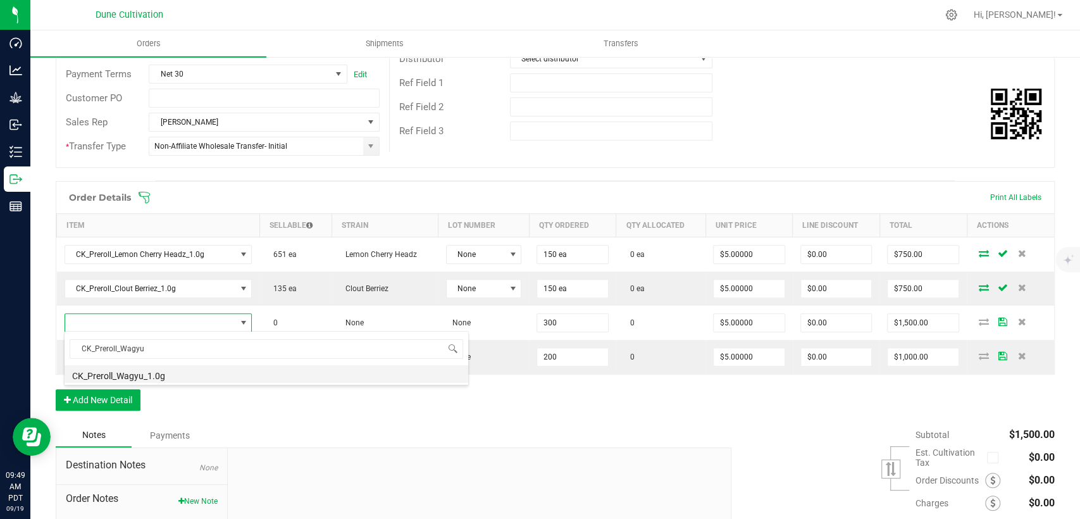
click at [187, 371] on li "CK_Preroll_Wagyu_1.0g" at bounding box center [267, 374] width 404 height 18
type input "300 ea"
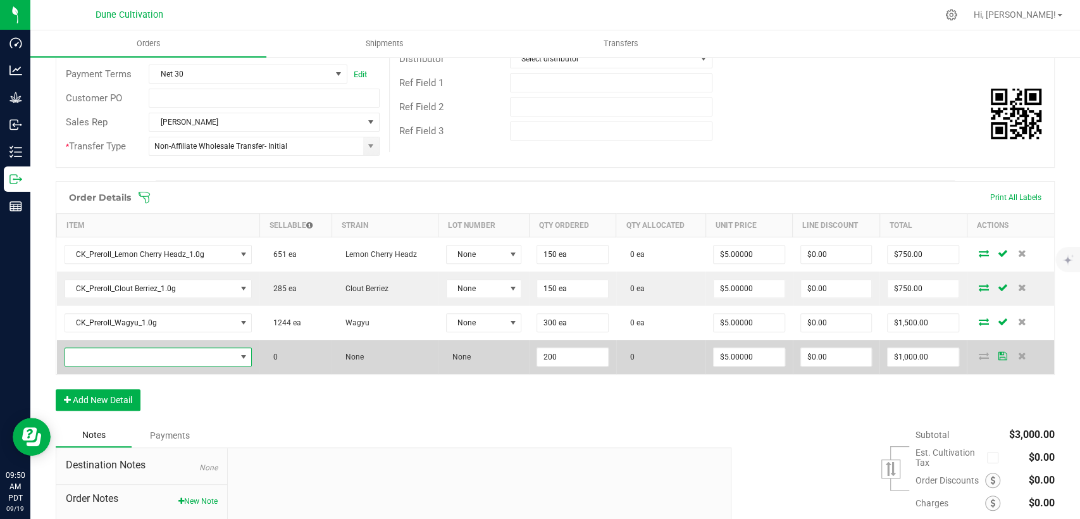
click at [204, 363] on span "NO DATA FOUND" at bounding box center [150, 357] width 171 height 18
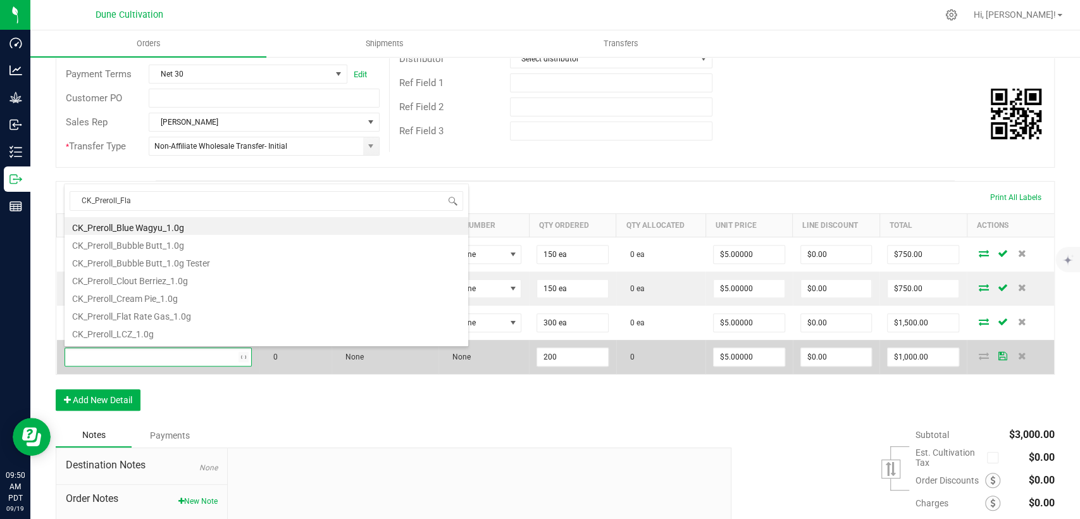
type input "CK_Preroll_Flat"
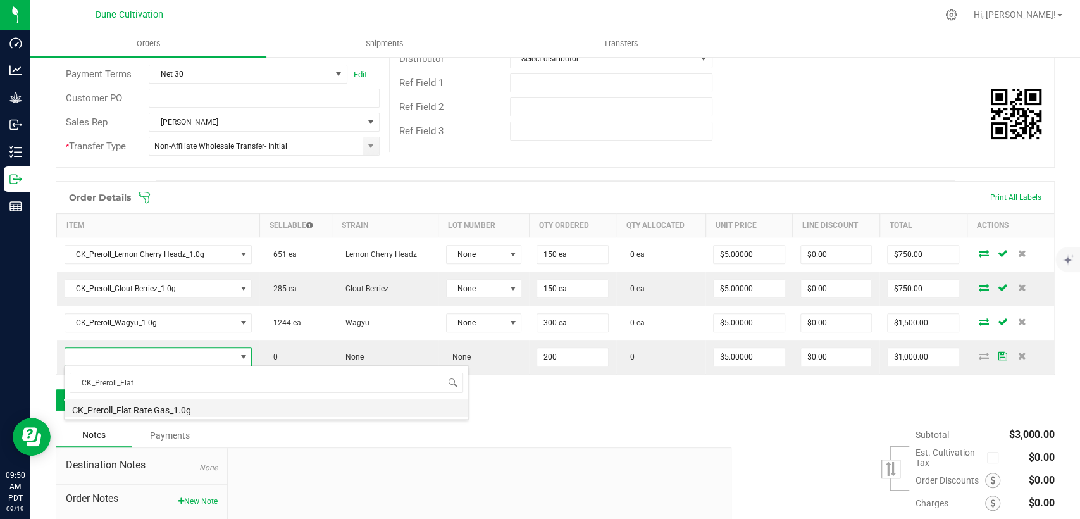
click at [168, 410] on li "CK_Preroll_Flat Rate Gas_1.0g" at bounding box center [267, 408] width 404 height 18
type input "200 ea"
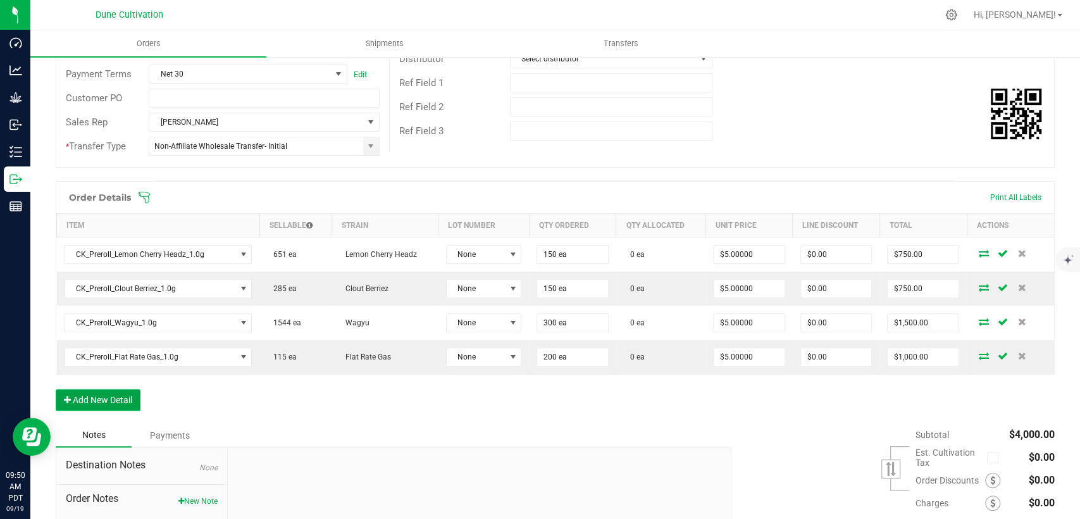
click at [103, 396] on button "Add New Detail" at bounding box center [98, 400] width 85 height 22
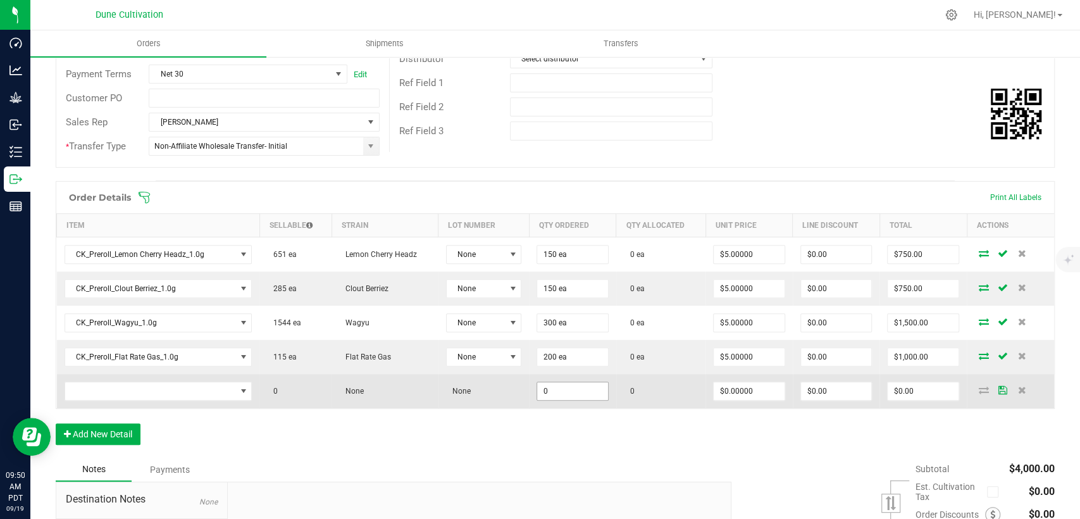
click at [540, 396] on input "0" at bounding box center [572, 391] width 71 height 18
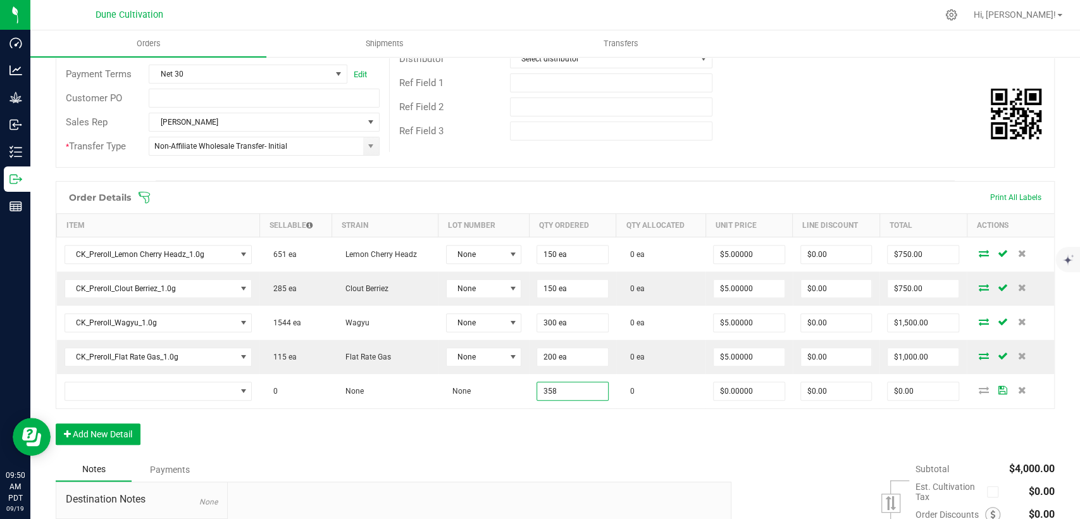
type input "358"
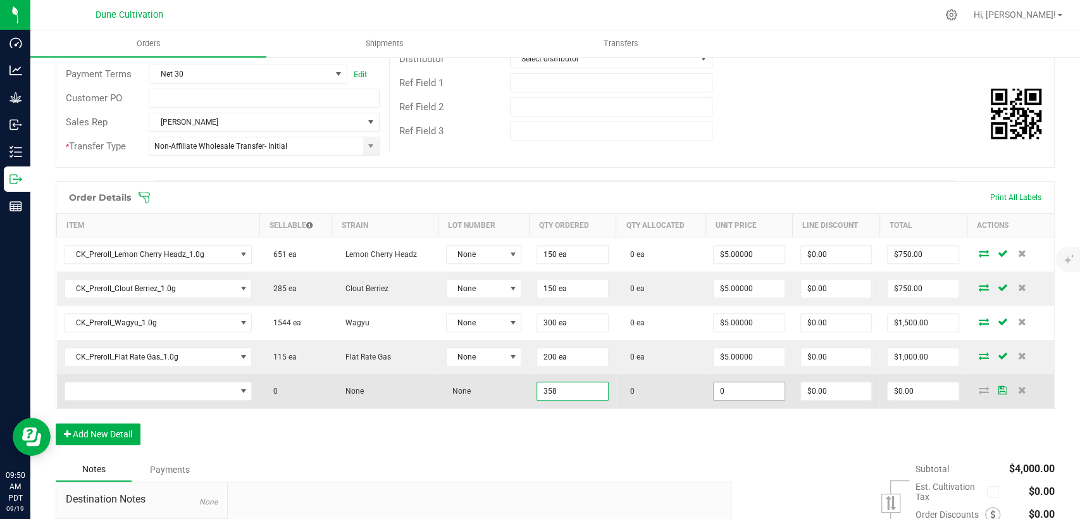
click at [732, 396] on input "0" at bounding box center [749, 391] width 71 height 18
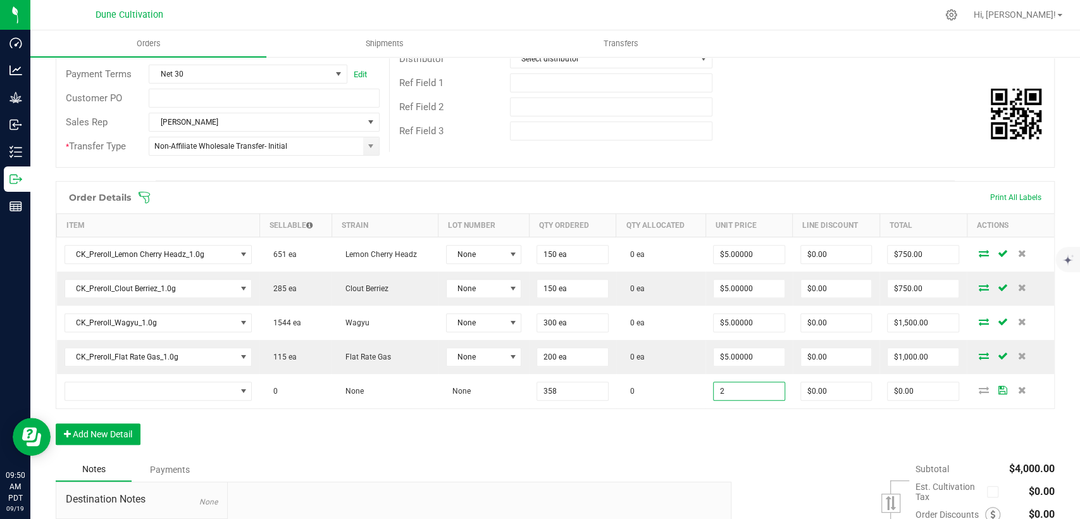
type input "$2.00000"
type input "$716.00"
click at [677, 433] on div "Order Details Print All Labels Item Sellable Strain Lot Number Qty Ordered Qty …" at bounding box center [555, 319] width 999 height 277
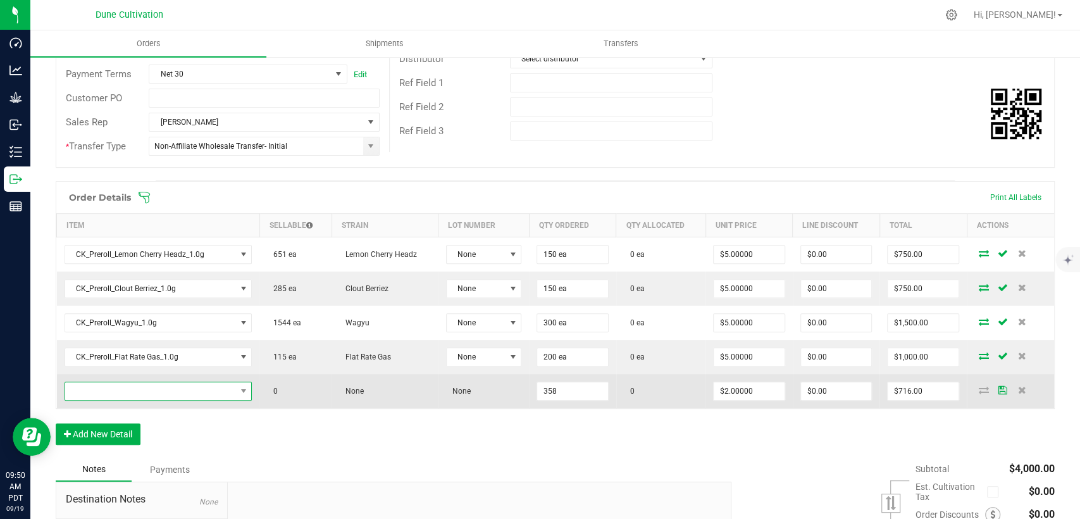
click at [140, 389] on span "NO DATA FOUND" at bounding box center [150, 391] width 171 height 18
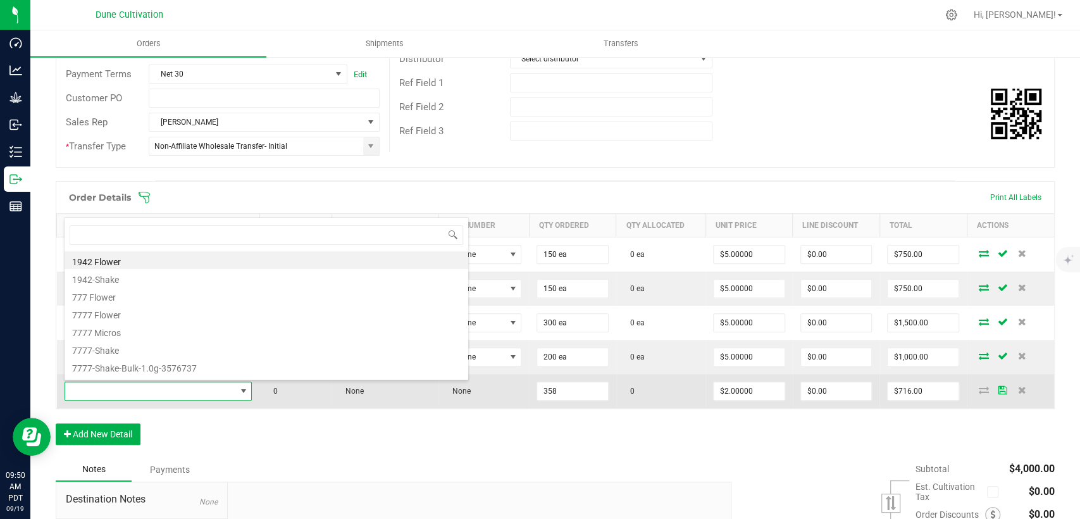
type input "h"
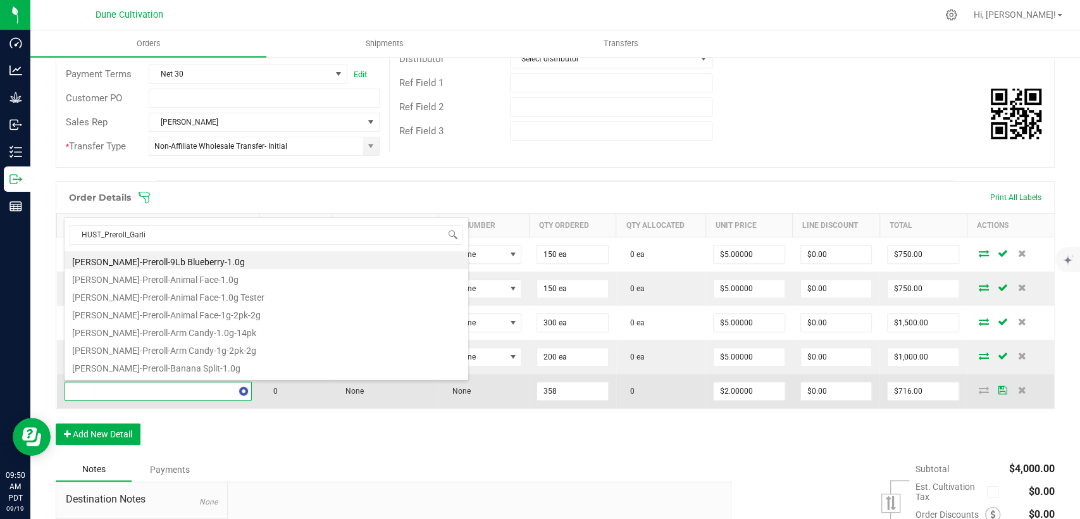
type input "HUST_Preroll_Garlic"
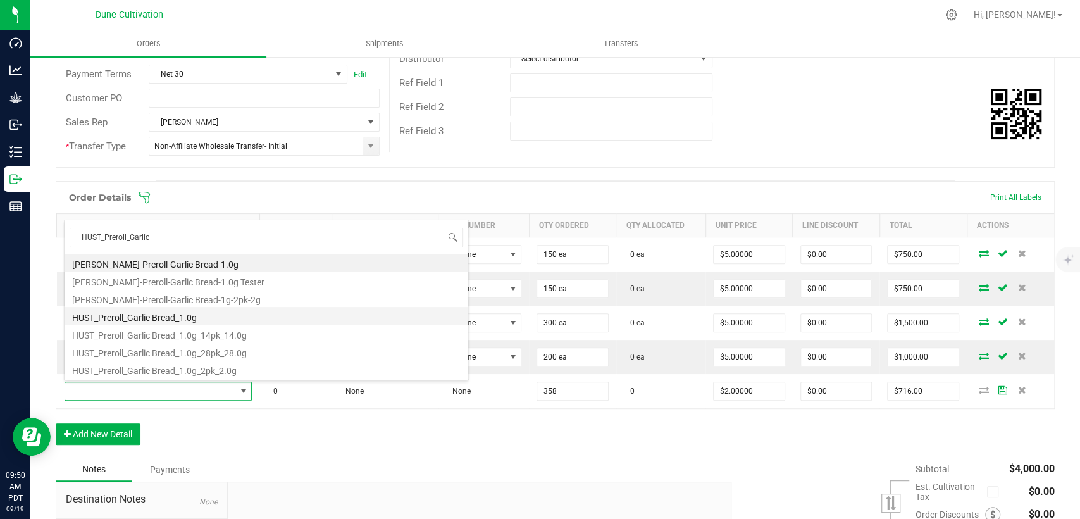
click at [154, 320] on li "HUST_Preroll_Garlic Bread_1.0g" at bounding box center [267, 316] width 404 height 18
type input "358 ea"
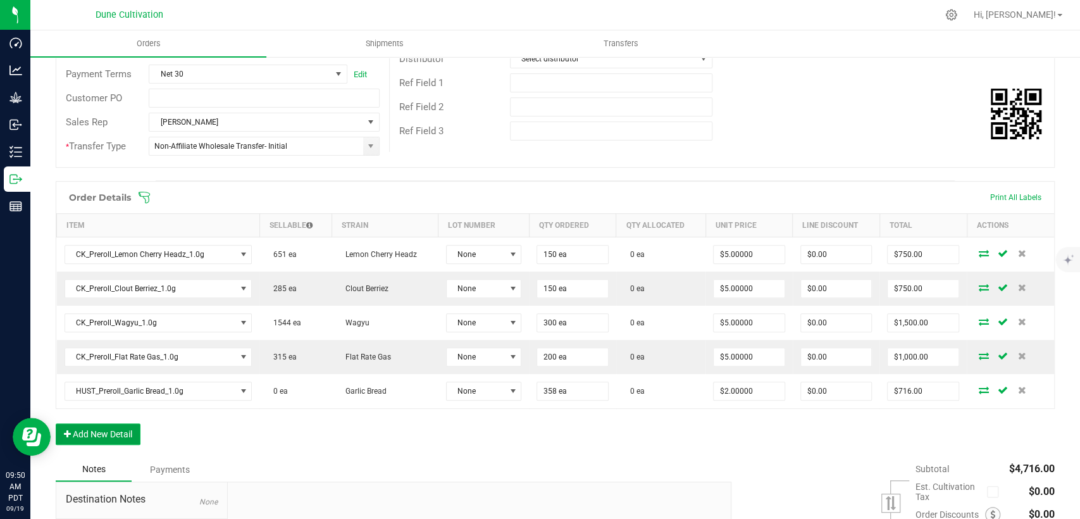
click at [110, 425] on button "Add New Detail" at bounding box center [98, 434] width 85 height 22
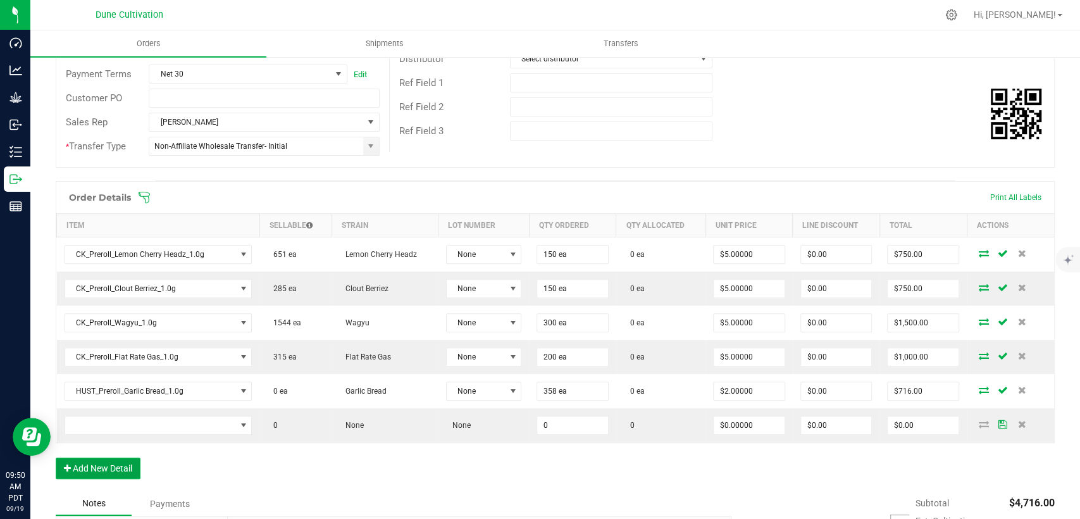
click at [115, 462] on button "Add New Detail" at bounding box center [98, 469] width 85 height 22
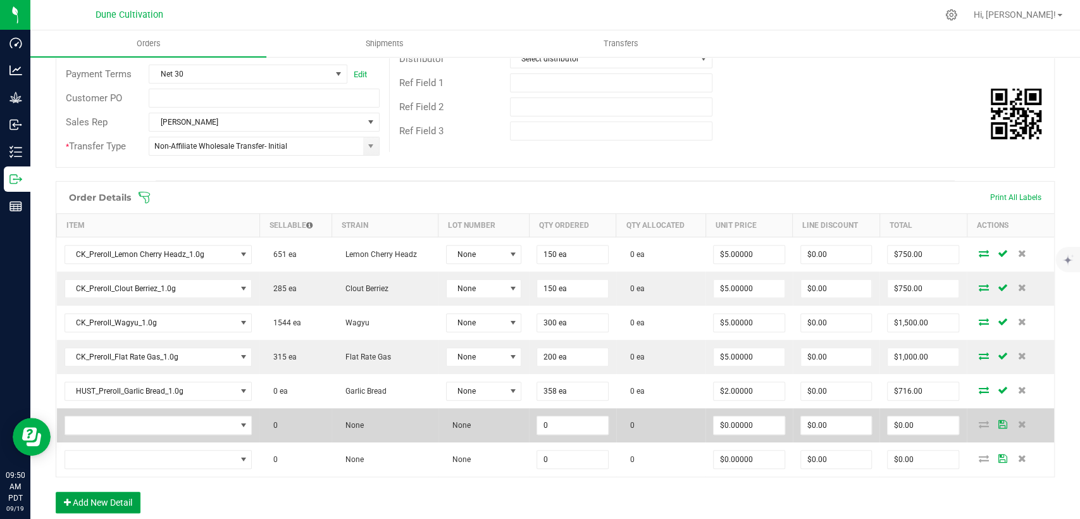
scroll to position [278, 0]
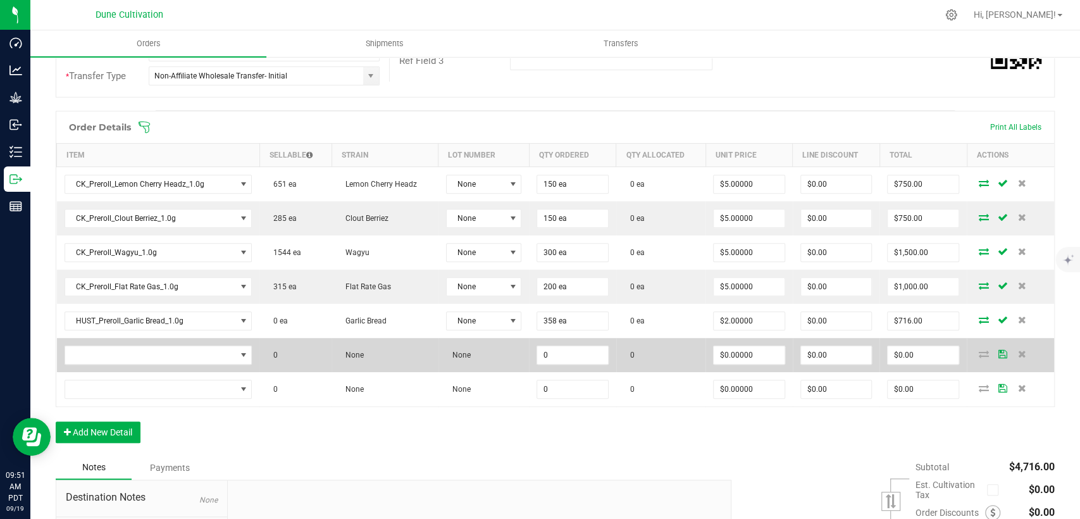
click at [563, 343] on td "0" at bounding box center [572, 355] width 87 height 34
click at [566, 352] on input "0" at bounding box center [572, 355] width 71 height 18
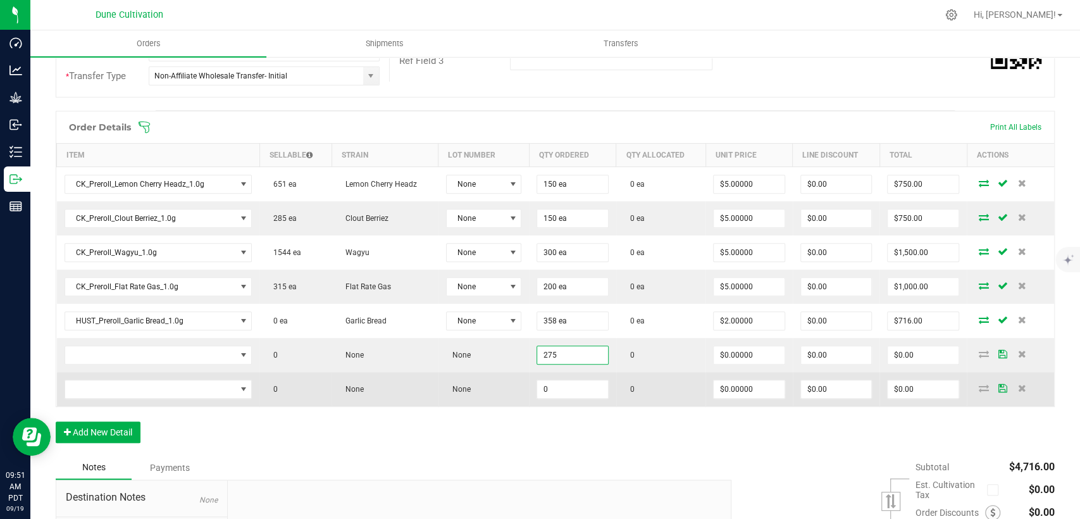
type input "275"
click at [551, 397] on td "0" at bounding box center [572, 389] width 87 height 34
drag, startPoint x: 553, startPoint y: 388, endPoint x: 554, endPoint y: 380, distance: 8.3
click at [554, 389] on input "0" at bounding box center [572, 389] width 71 height 18
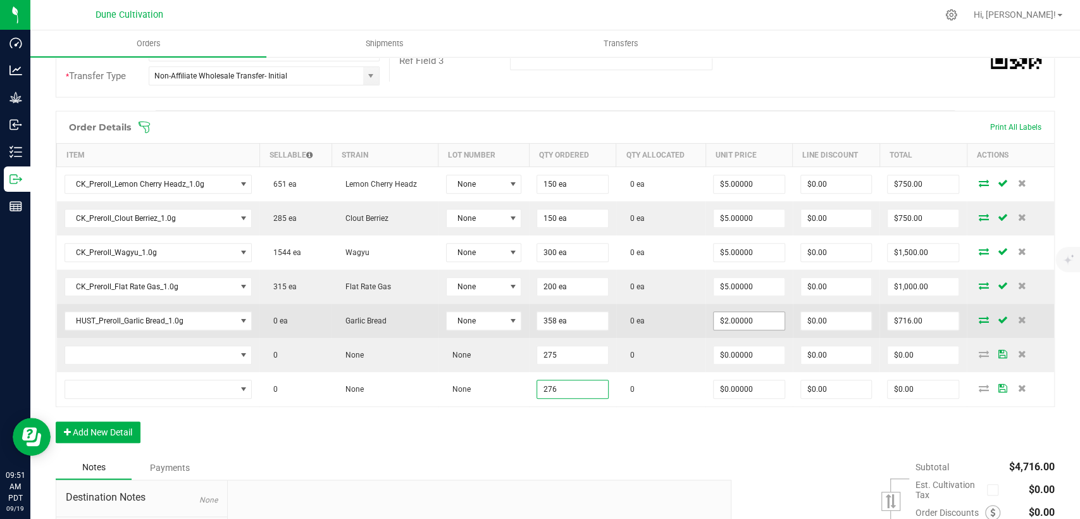
type input "276"
click at [740, 325] on input "2" at bounding box center [749, 321] width 71 height 18
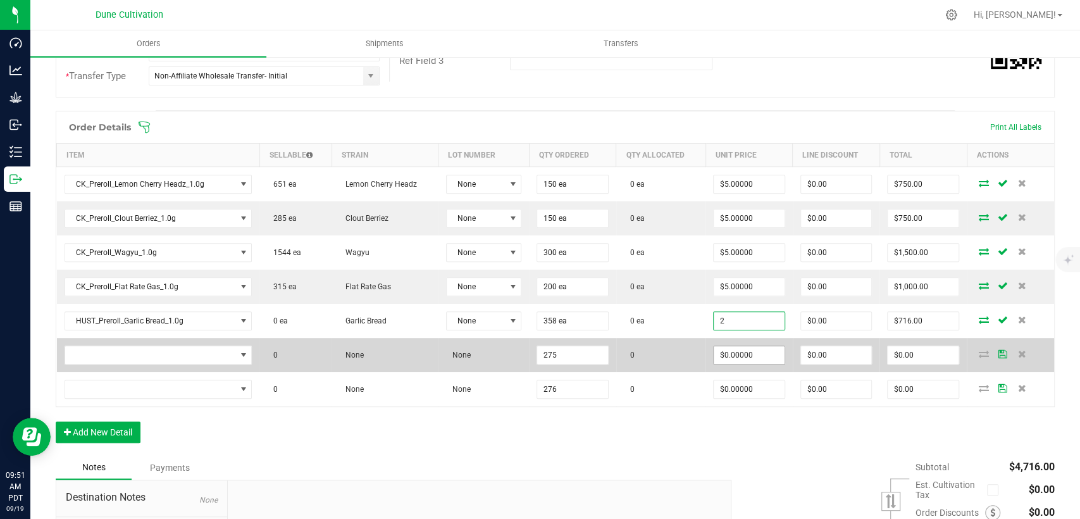
type input "$2.00000"
click at [735, 356] on input "0" at bounding box center [749, 355] width 71 height 18
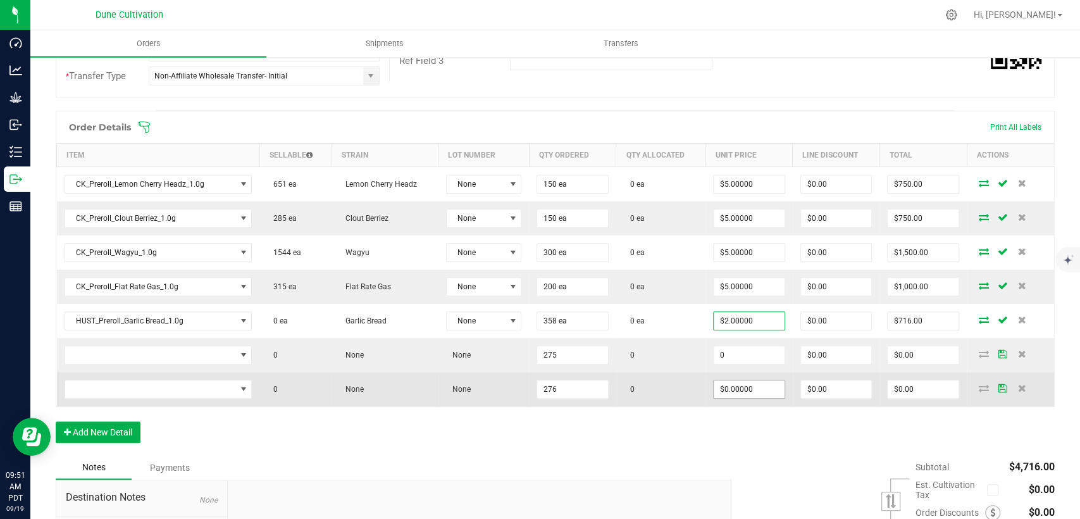
paste input "2"
type input "$2.00000"
type input "$550.00"
click at [730, 392] on input "0" at bounding box center [749, 389] width 71 height 18
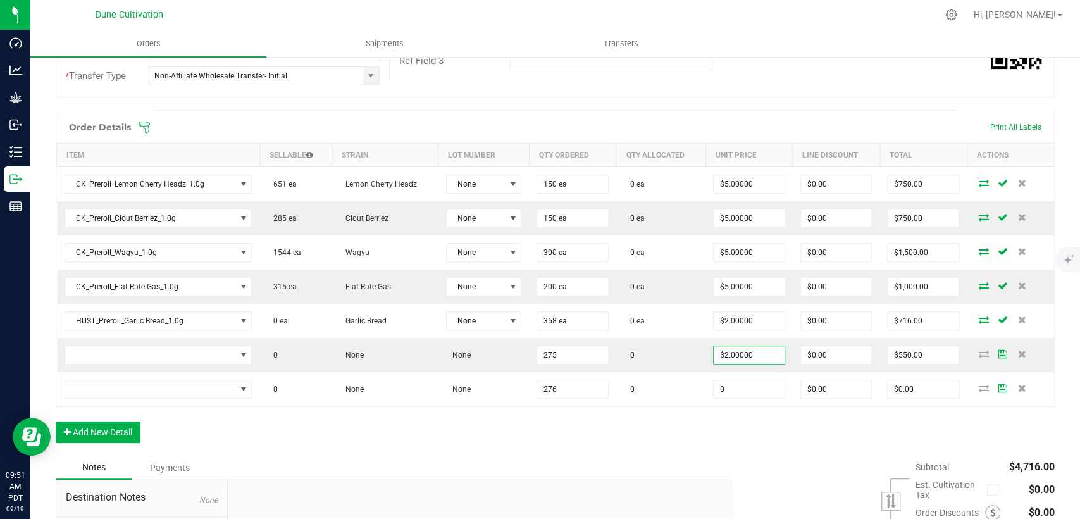
paste input "2"
type input "$2.00000"
type input "$552.00"
click at [692, 427] on div "Order Details Print All Labels Item Sellable Strain Lot Number Qty Ordered Qty …" at bounding box center [555, 283] width 999 height 345
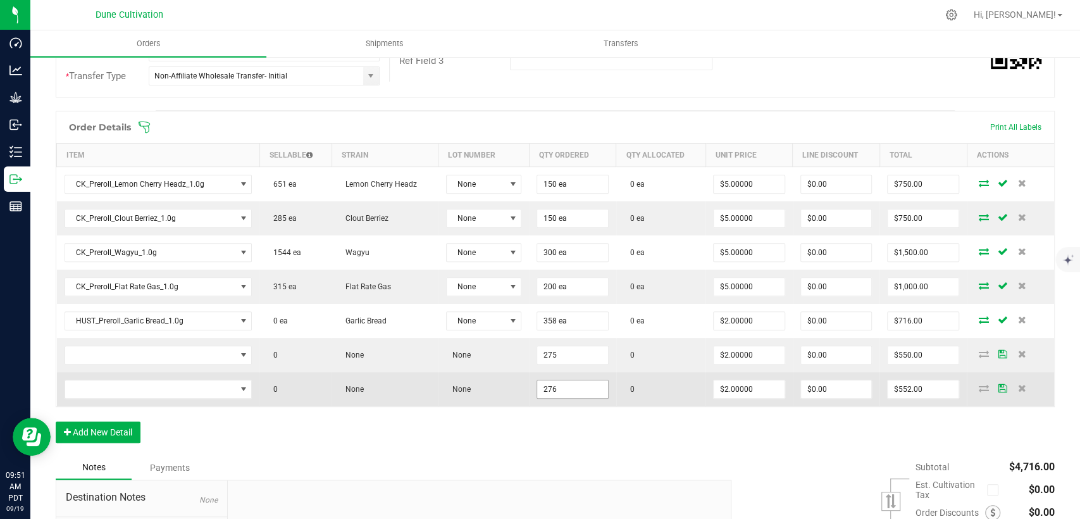
click at [555, 388] on input "276" at bounding box center [572, 389] width 71 height 18
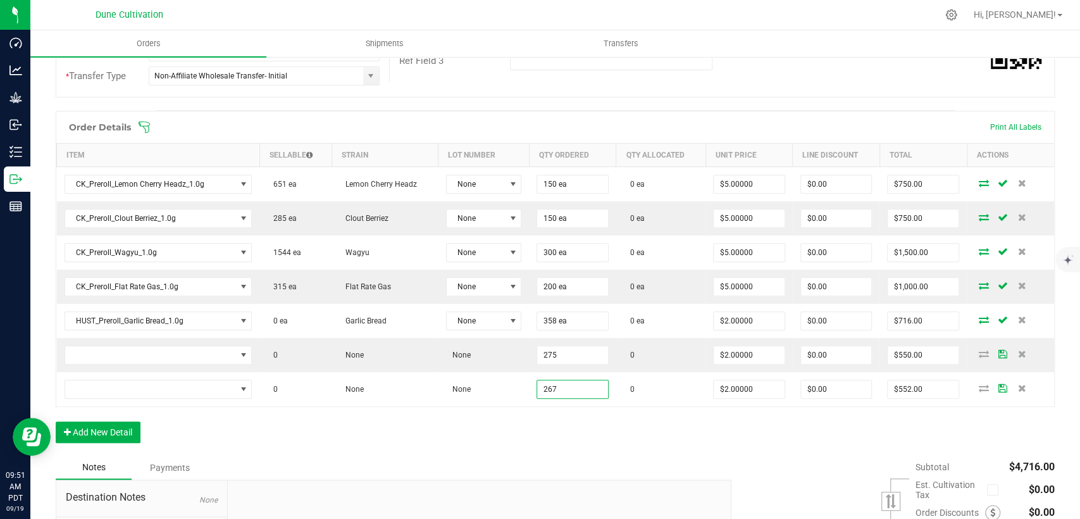
type input "267"
type input "$534.00"
click at [612, 449] on div "Order Details Print All Labels Item Sellable Strain Lot Number Qty Ordered Qty …" at bounding box center [555, 283] width 999 height 345
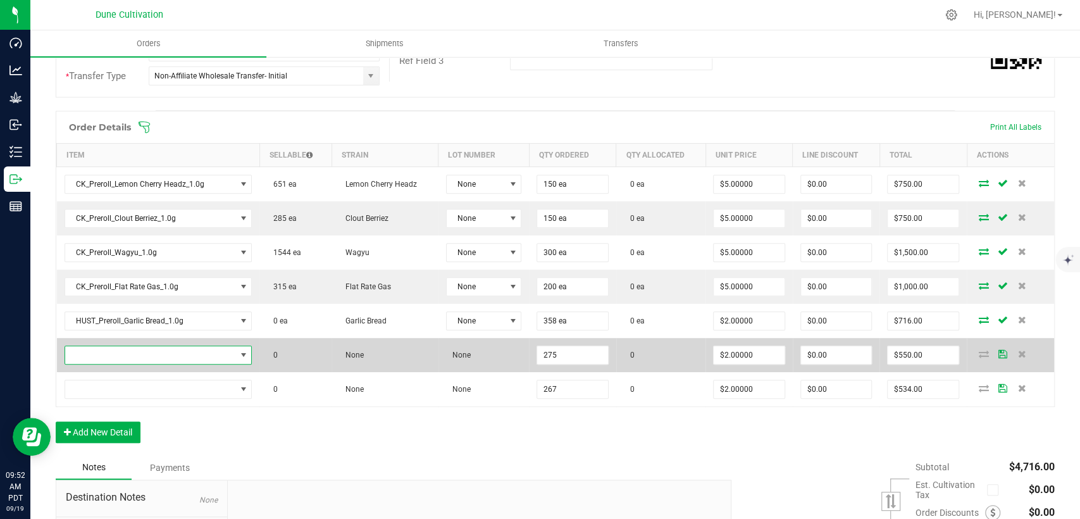
click at [134, 359] on span "NO DATA FOUND" at bounding box center [150, 355] width 171 height 18
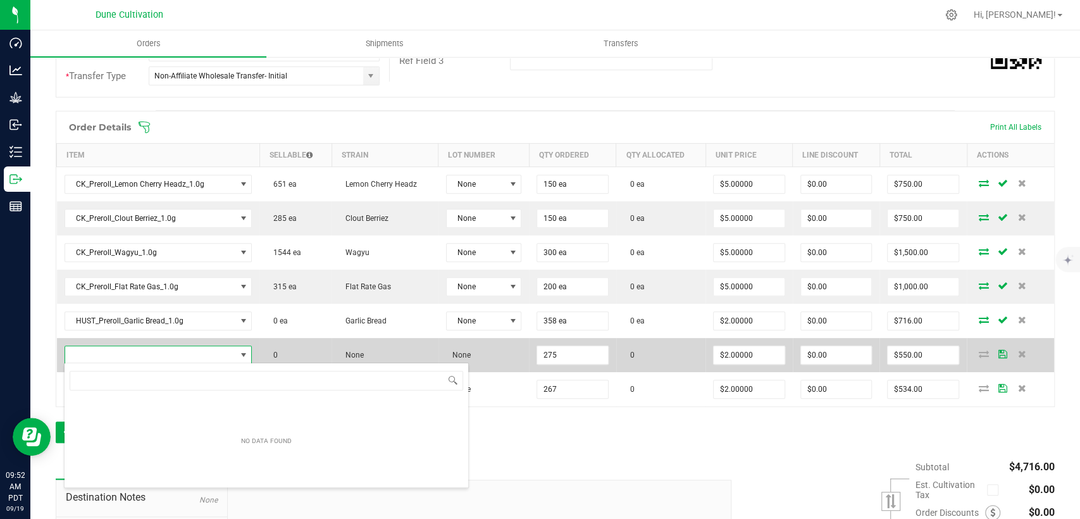
scroll to position [18, 182]
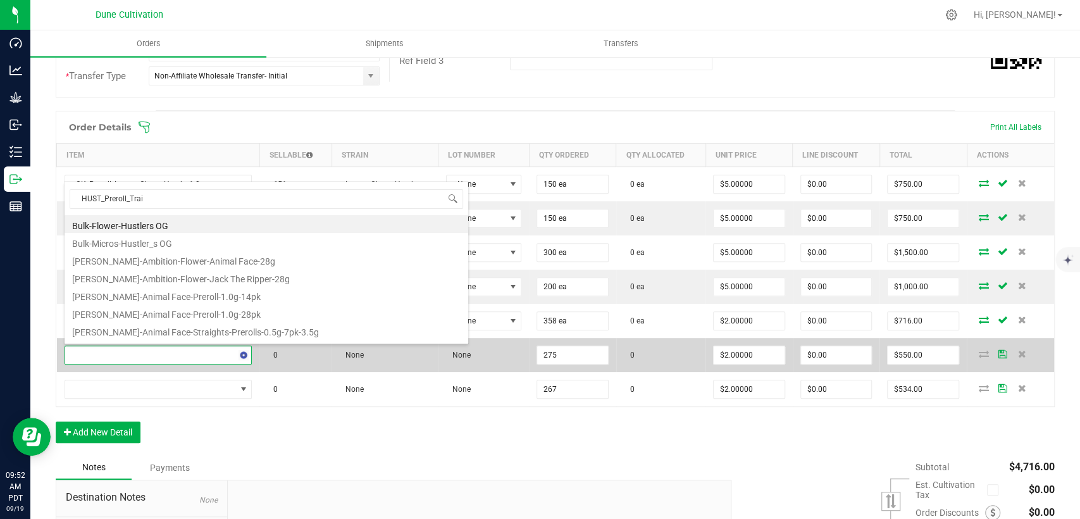
type input "HUST_Preroll_Train"
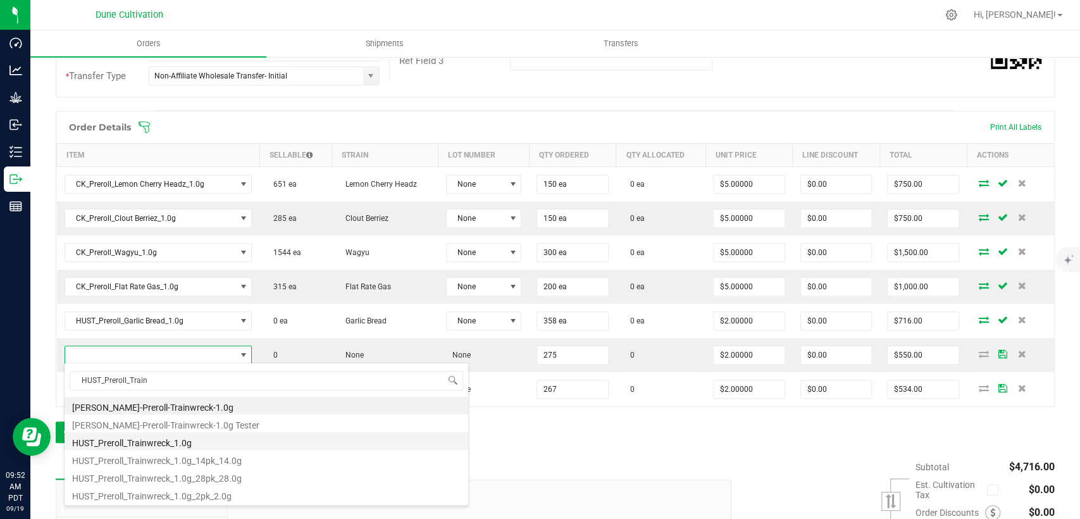
click at [136, 442] on li "HUST_Preroll_Trainwreck_1.0g" at bounding box center [267, 441] width 404 height 18
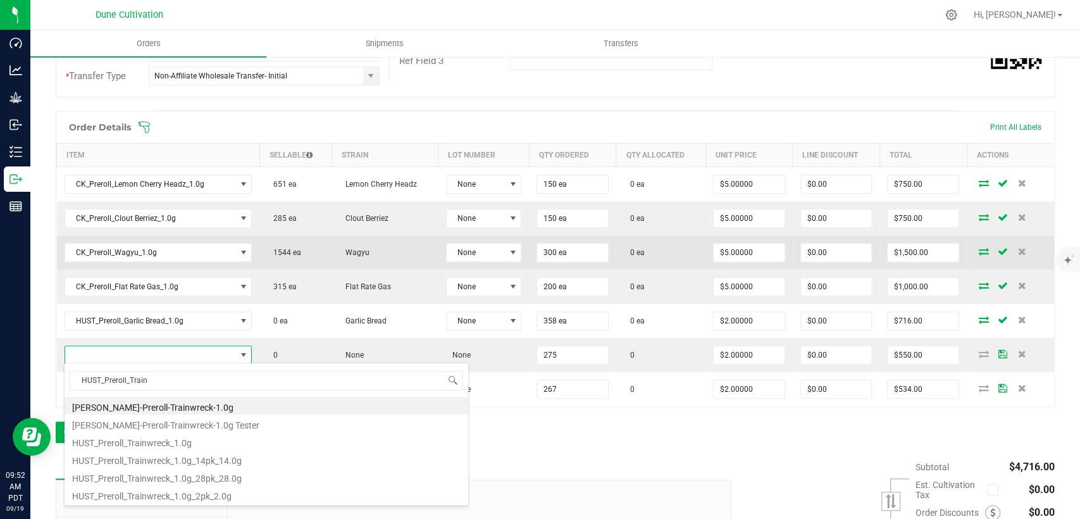
type input "275 ea"
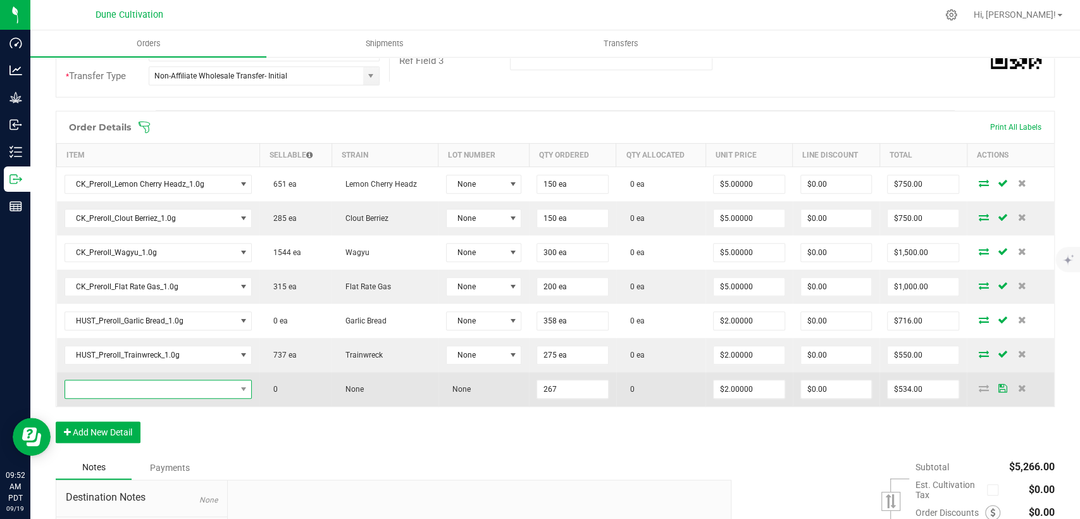
click at [171, 392] on span "NO DATA FOUND" at bounding box center [150, 389] width 171 height 18
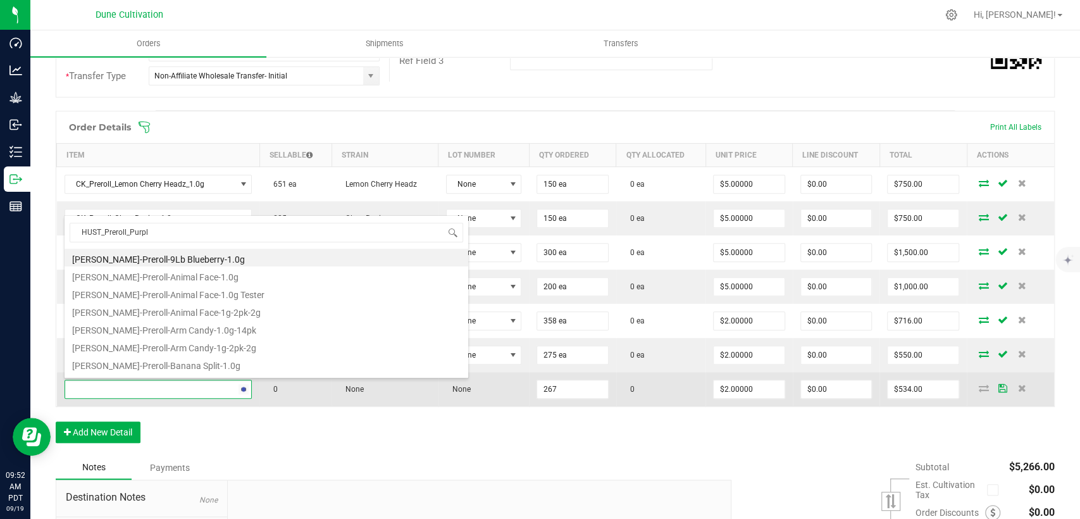
type input "HUST_Preroll_Purple"
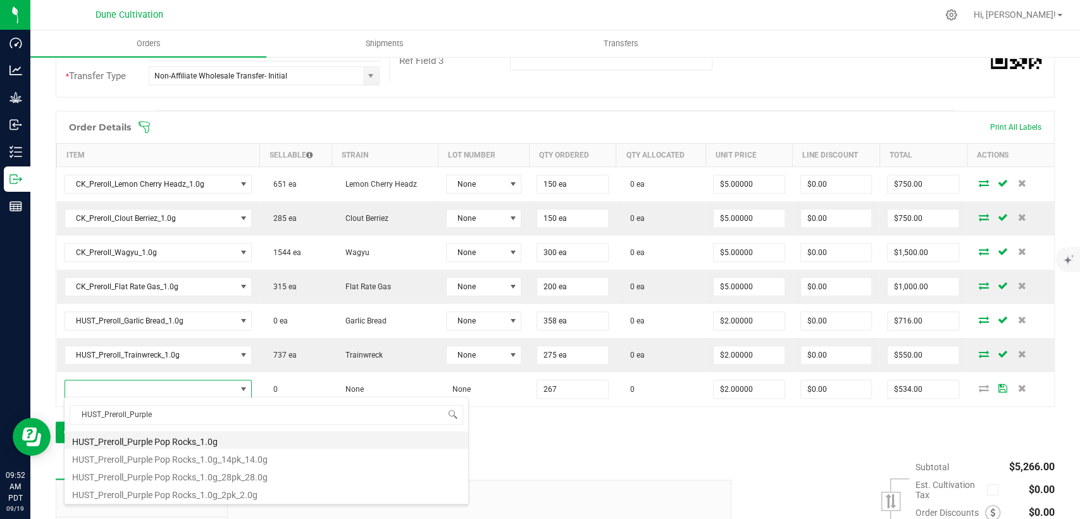
click at [155, 442] on li "HUST_Preroll_Purple Pop Rocks_1.0g" at bounding box center [267, 440] width 404 height 18
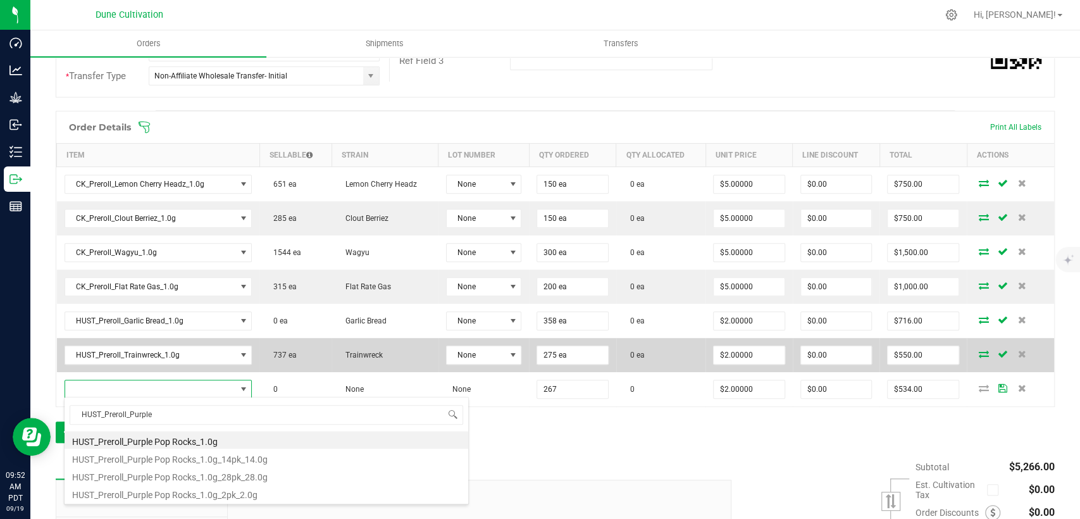
type input "267 ea"
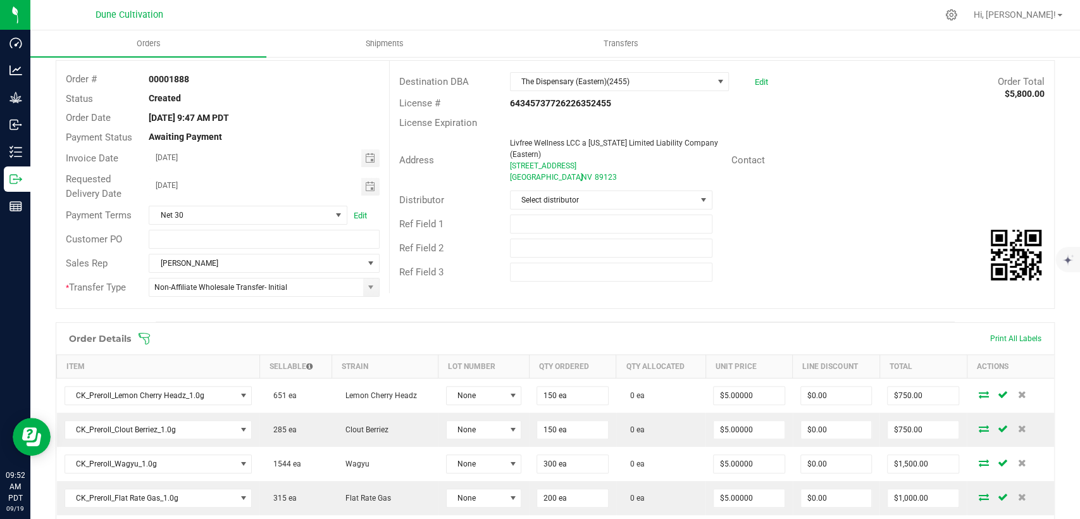
scroll to position [0, 0]
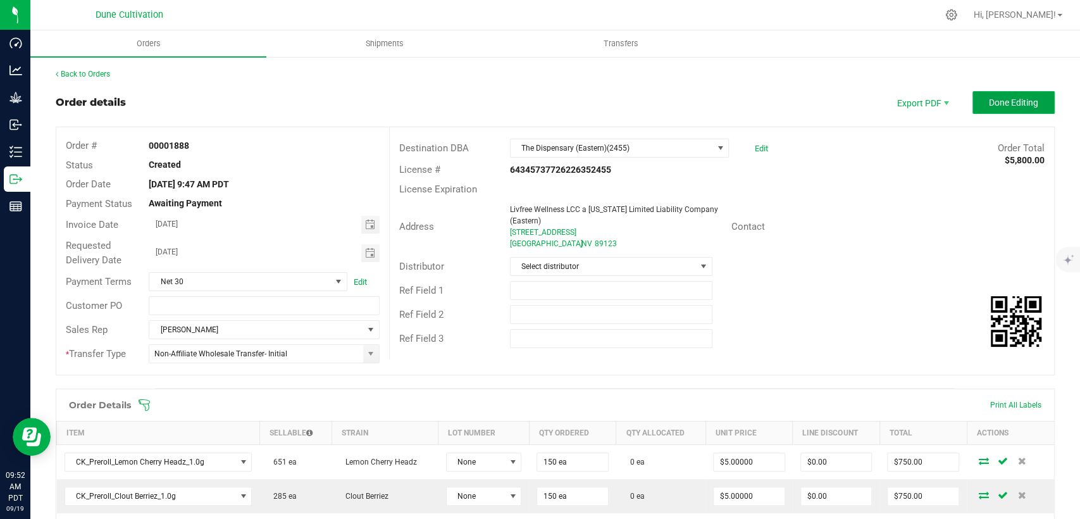
click at [1023, 95] on button "Done Editing" at bounding box center [1014, 102] width 82 height 23
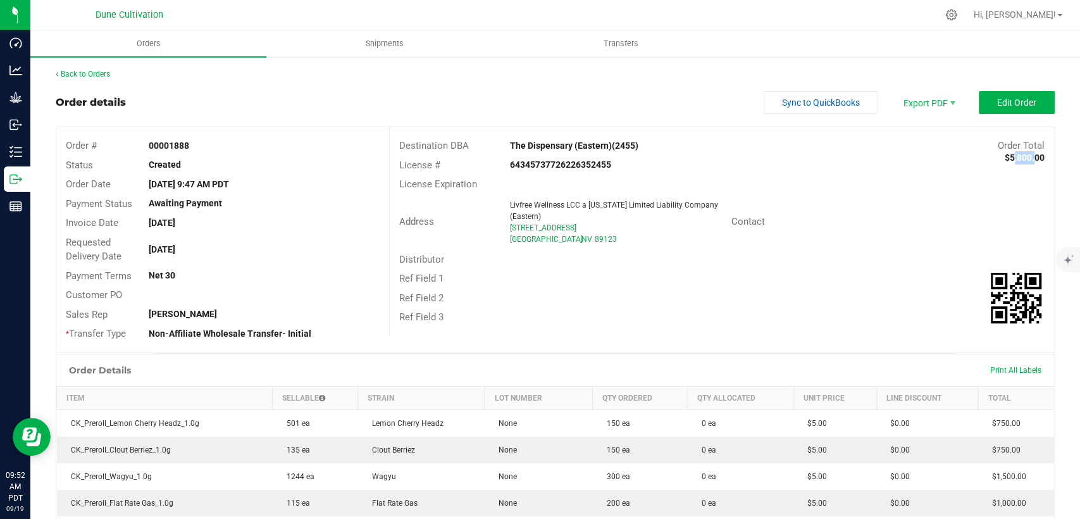
drag, startPoint x: 999, startPoint y: 158, endPoint x: 1021, endPoint y: 158, distance: 21.5
click at [1021, 158] on strong "$5,800.00" at bounding box center [1025, 158] width 40 height 10
copy strong "5,800"
click at [997, 98] on span "Edit Order" at bounding box center [1016, 102] width 39 height 10
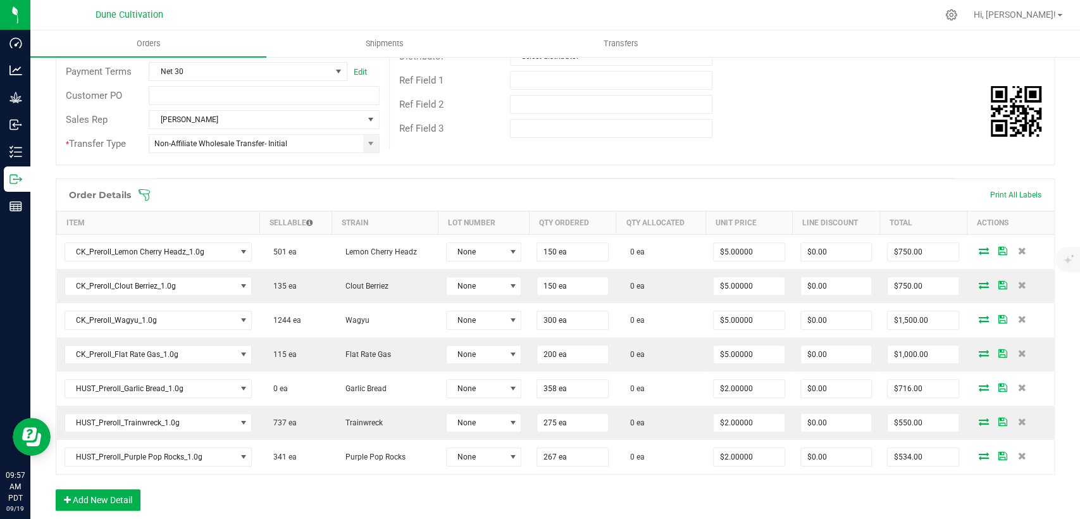
scroll to position [211, 0]
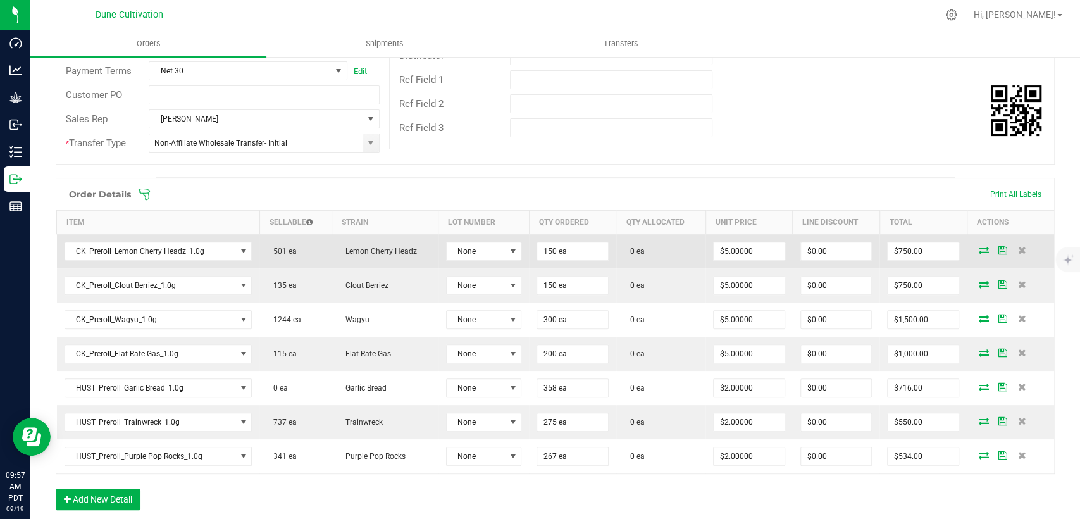
click at [979, 249] on icon at bounding box center [984, 250] width 10 height 8
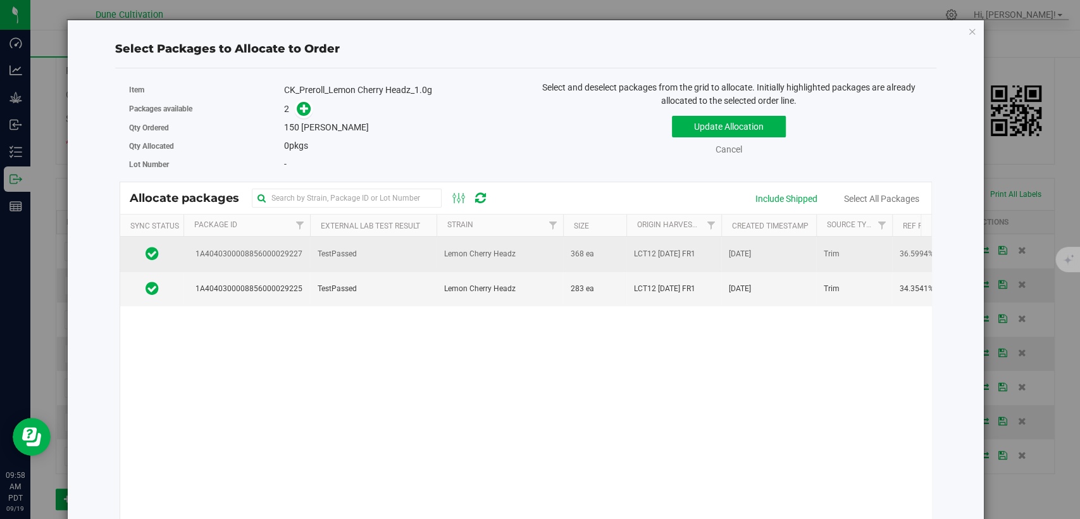
click at [283, 258] on span "1A4040300008856000029227" at bounding box center [246, 254] width 111 height 12
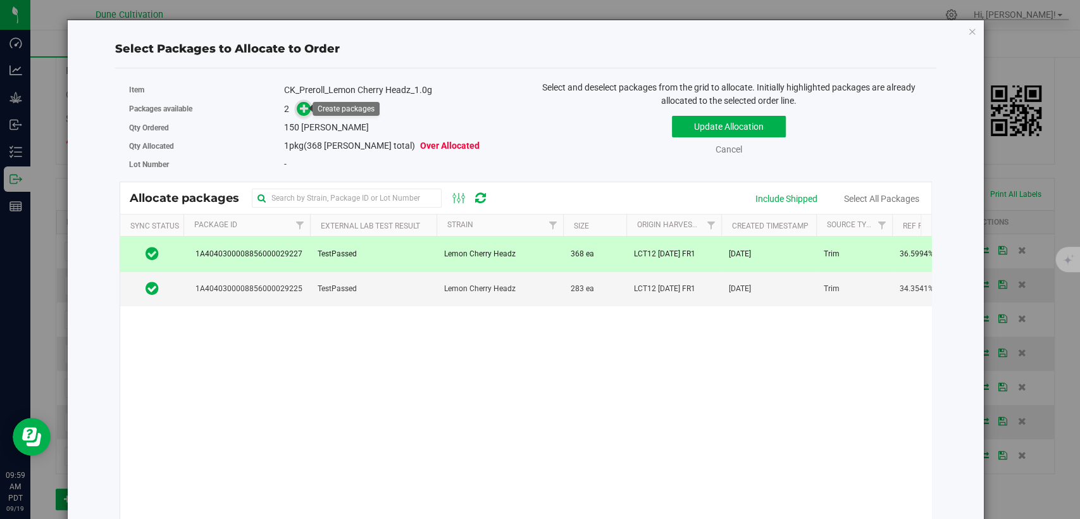
click at [300, 108] on icon at bounding box center [304, 108] width 9 height 9
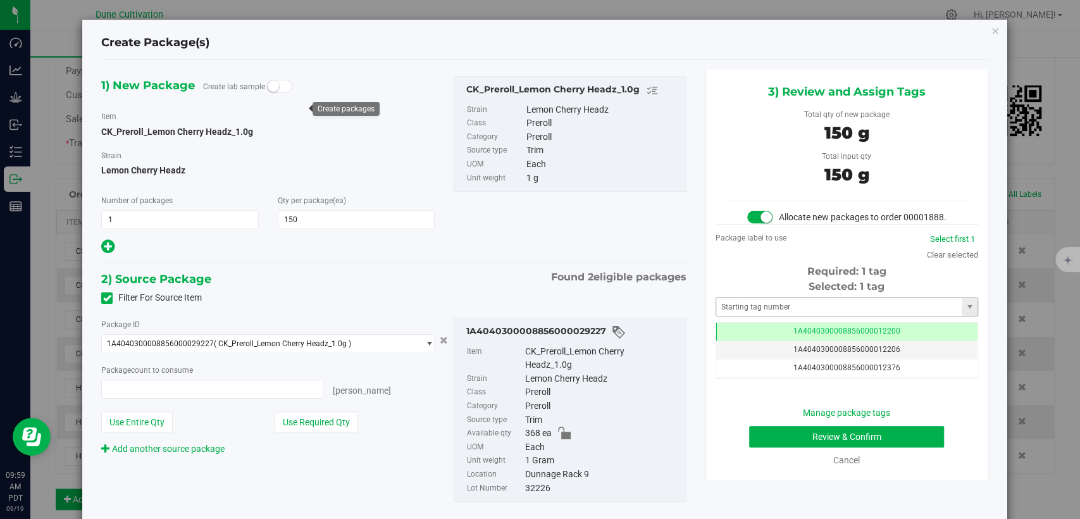
type input "150 ea"
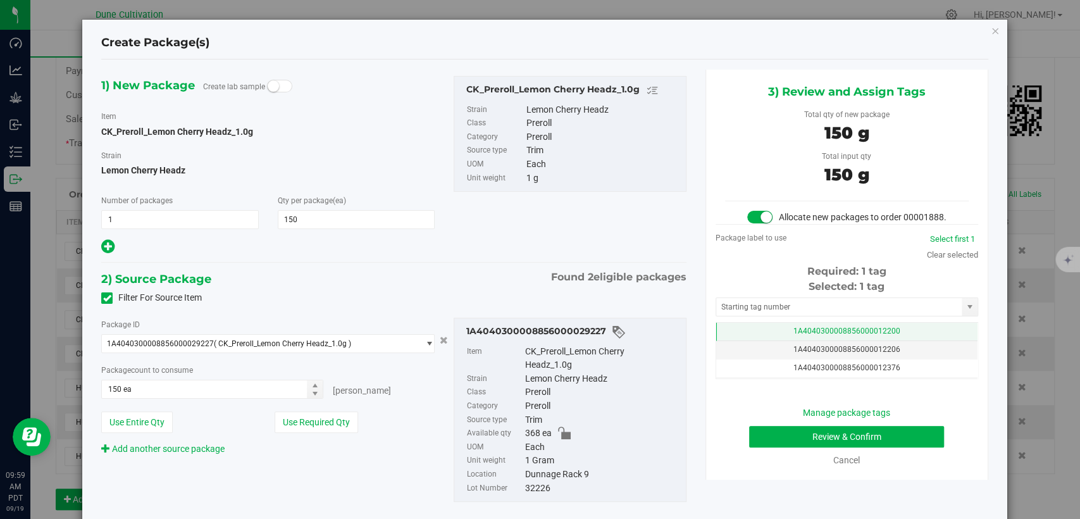
click at [764, 341] on td "1A4040300008856000012200" at bounding box center [846, 332] width 261 height 18
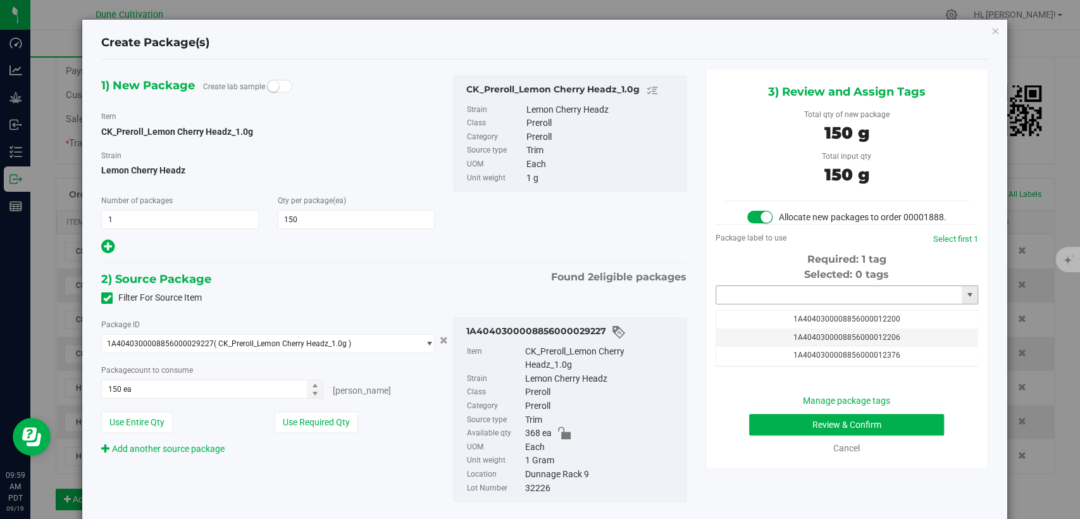
click at [773, 304] on input "text" at bounding box center [839, 295] width 246 height 18
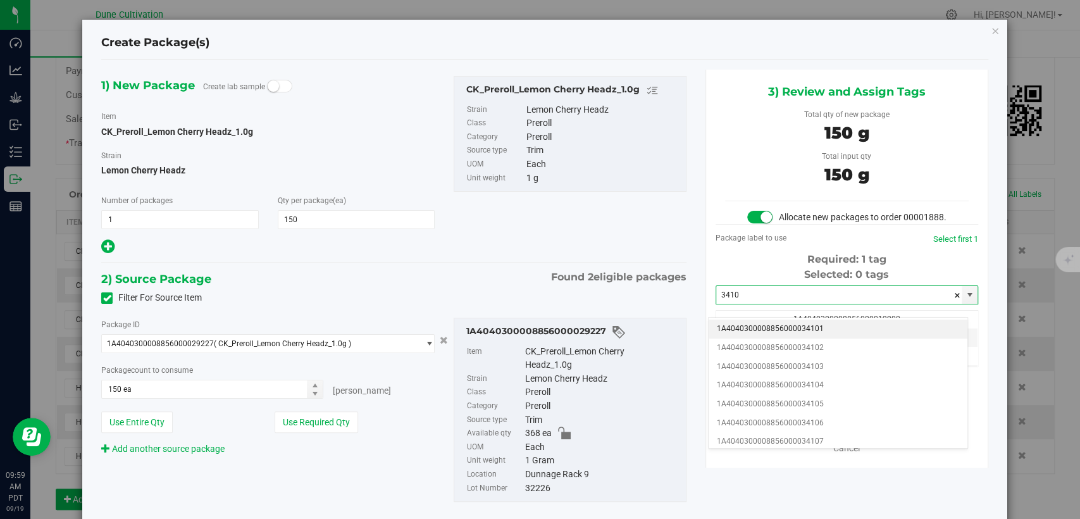
click at [780, 328] on li "1A4040300008856000034101" at bounding box center [838, 329] width 259 height 19
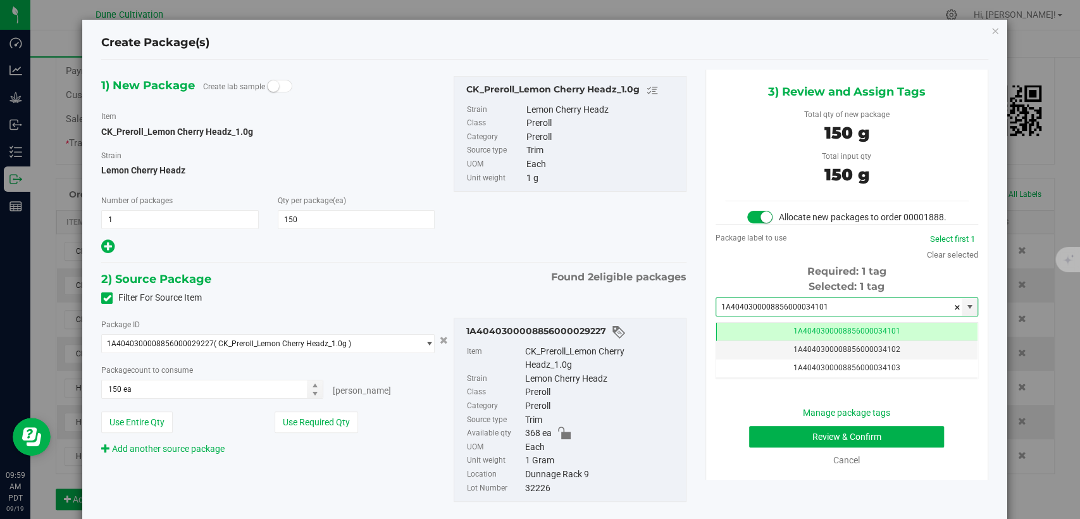
type input "1A4040300008856000034101"
click at [755, 447] on button "Review & Confirm" at bounding box center [846, 437] width 195 height 22
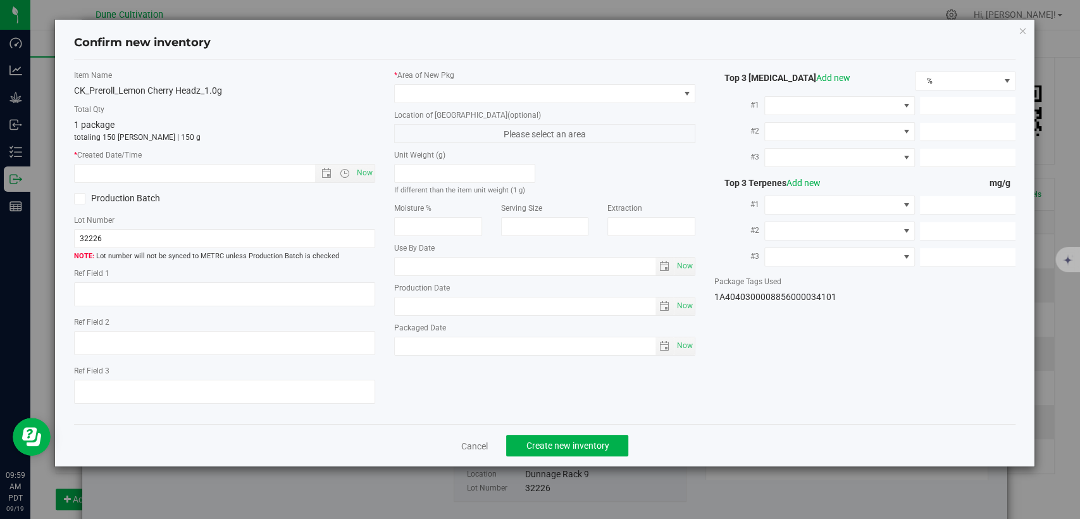
type textarea "36.5994%"
type textarea "Lemon Cherry Headz"
type textarea "0.0750007%"
type input "394.2420"
type input "20.2436"
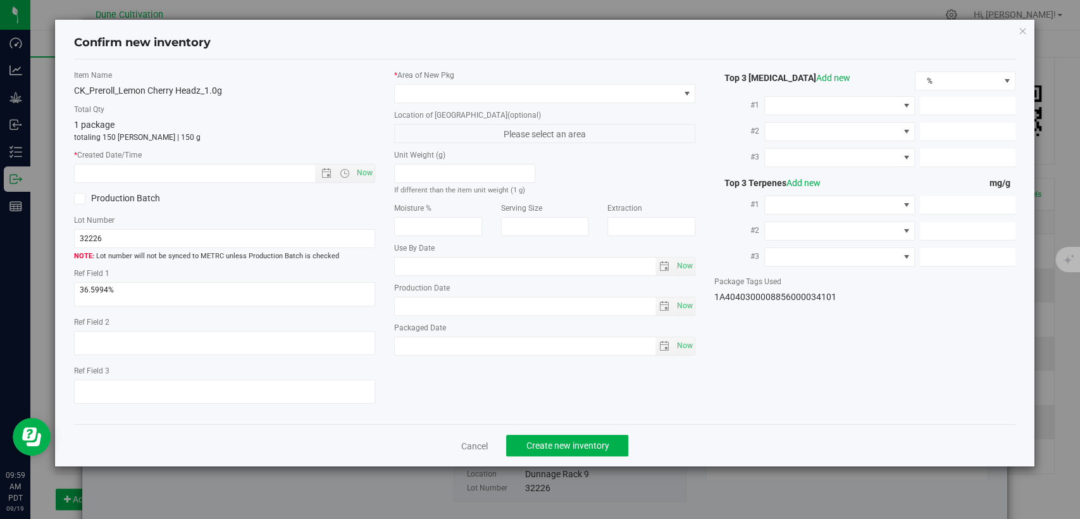
type input "7.1584"
type input "11.9100"
type input "7.3120"
type input "5.8040"
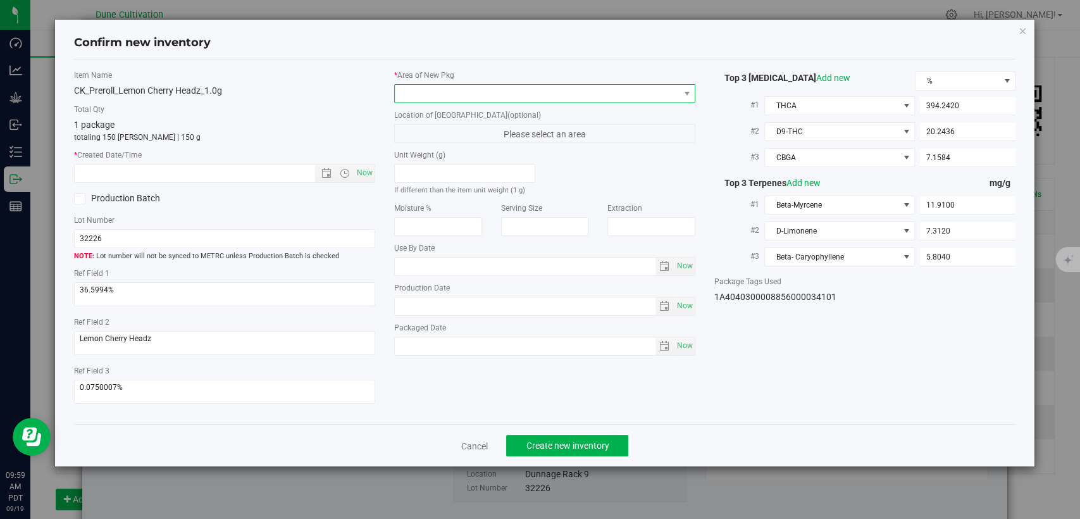
click at [525, 89] on span at bounding box center [537, 94] width 284 height 18
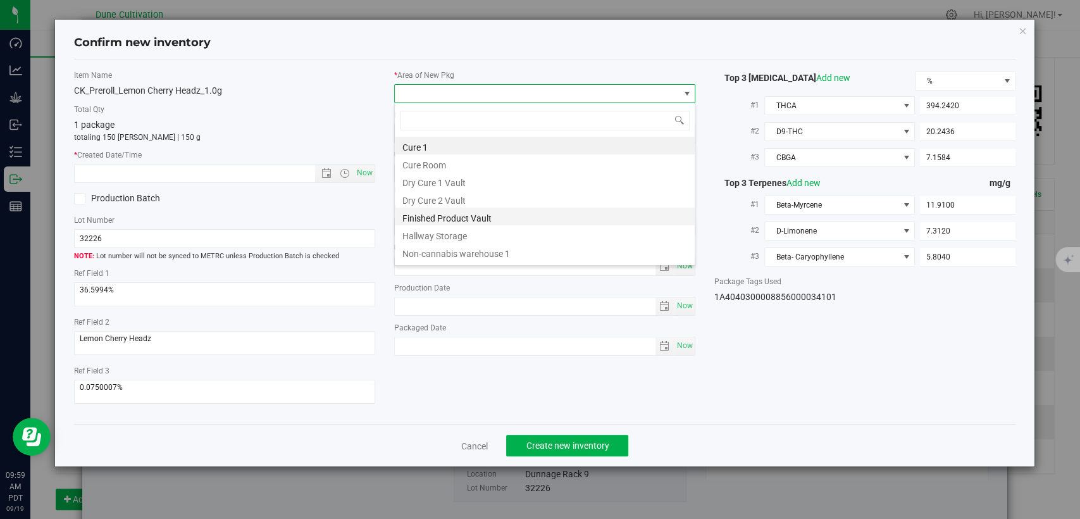
click at [435, 219] on li "Finished Product Vault" at bounding box center [545, 217] width 300 height 18
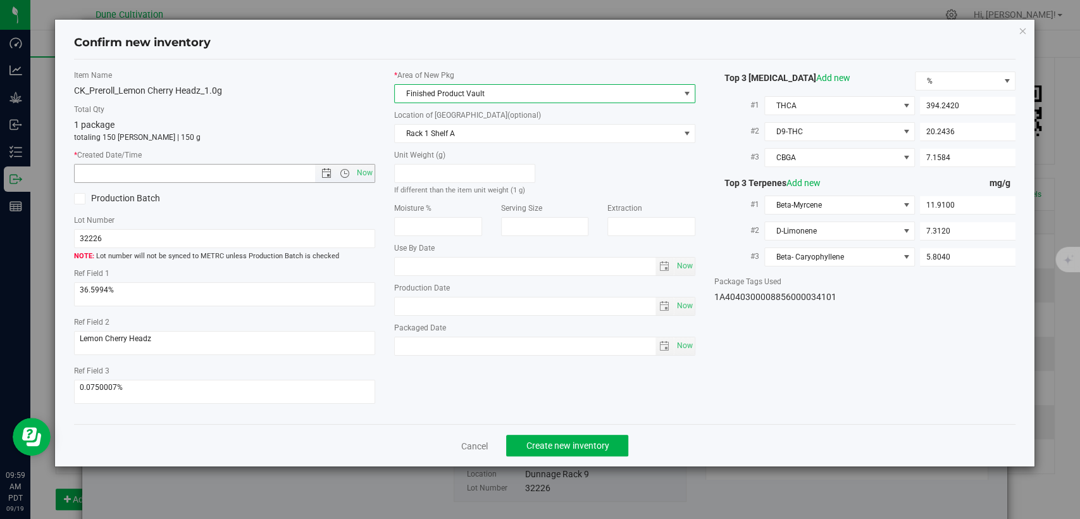
click at [373, 172] on span "Now" at bounding box center [365, 173] width 22 height 18
type input "9/19/2025 9:59 AM"
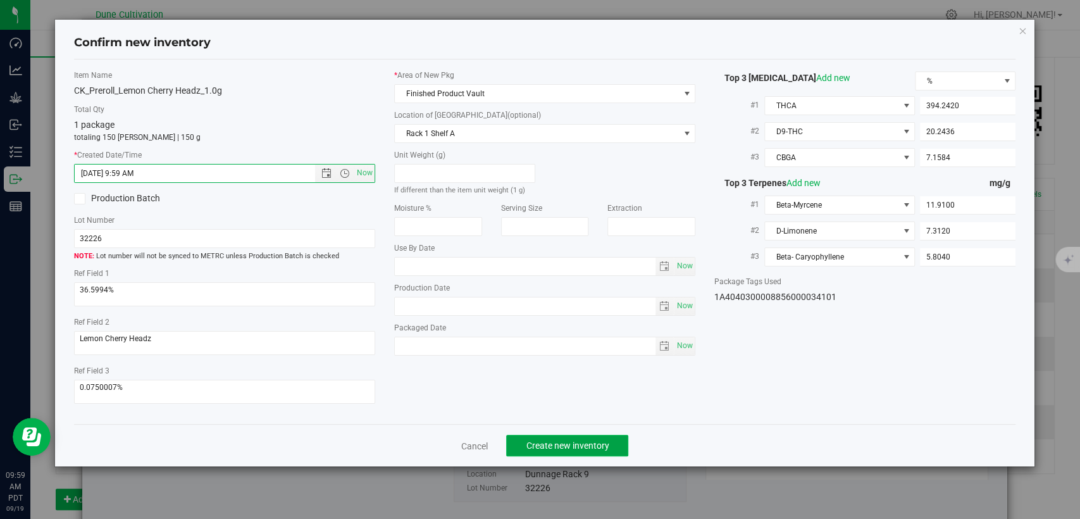
click at [521, 447] on button "Create new inventory" at bounding box center [567, 446] width 122 height 22
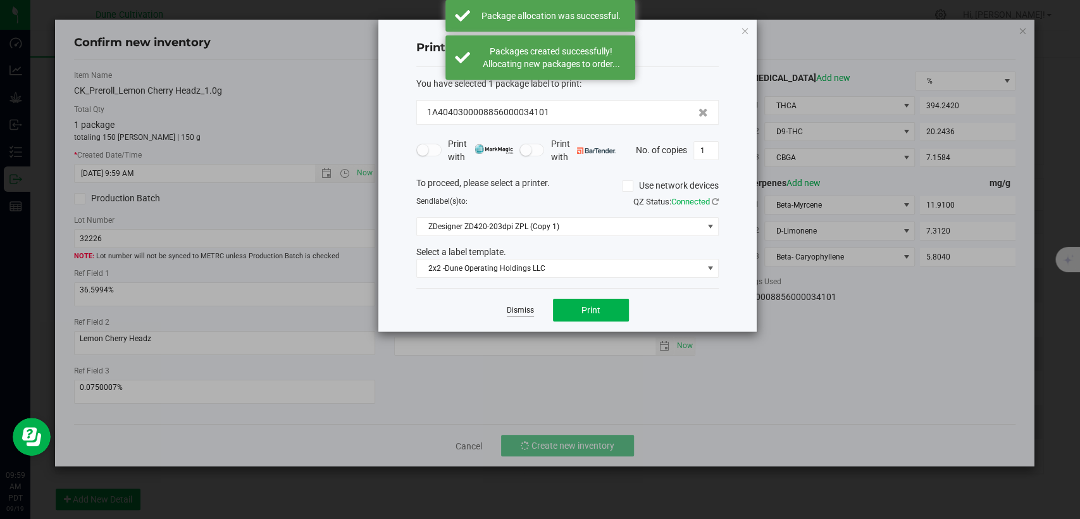
click at [530, 308] on link "Dismiss" at bounding box center [520, 310] width 27 height 11
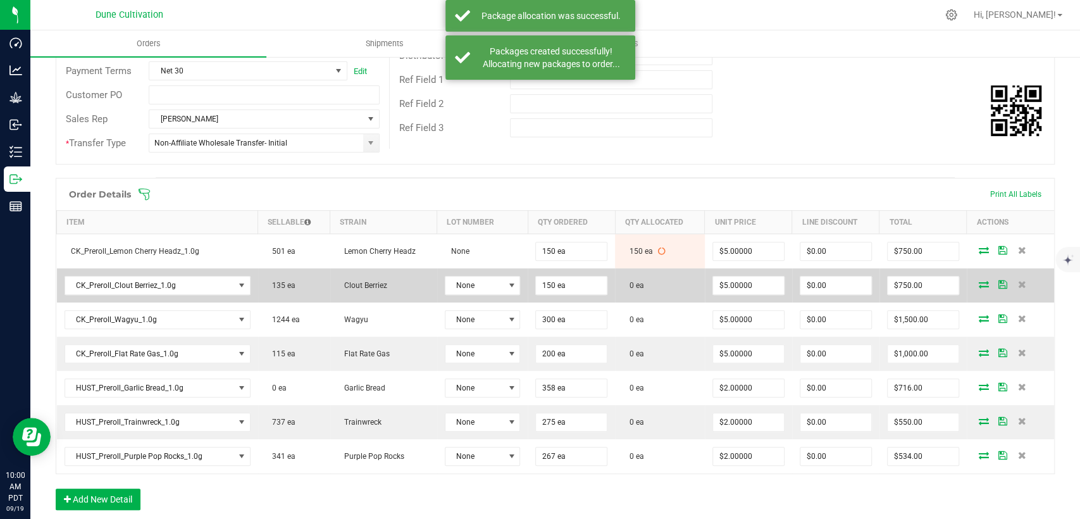
click at [979, 282] on span at bounding box center [984, 284] width 19 height 8
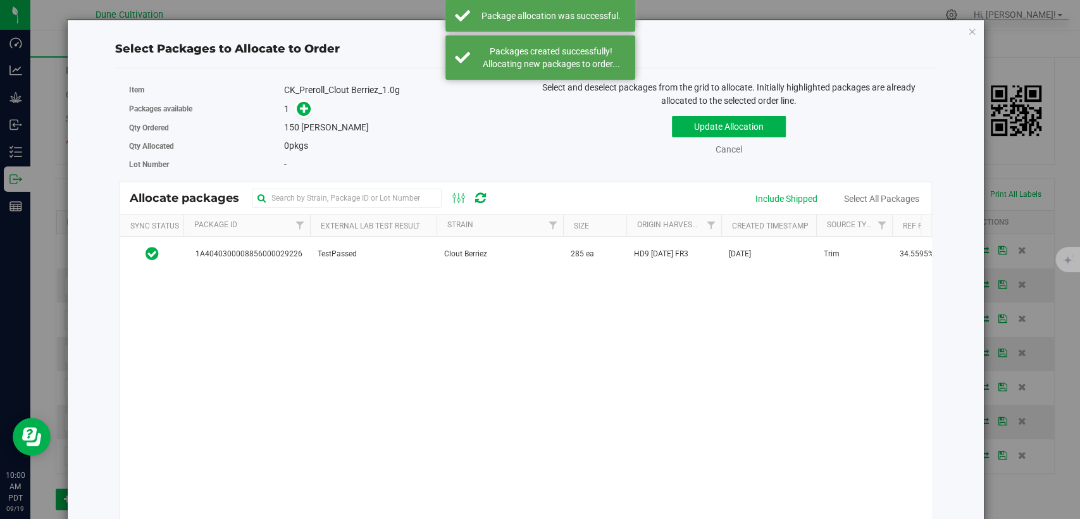
drag, startPoint x: 478, startPoint y: 254, endPoint x: 396, endPoint y: 234, distance: 84.9
click at [477, 254] on span "Clout Berriez" at bounding box center [465, 254] width 43 height 12
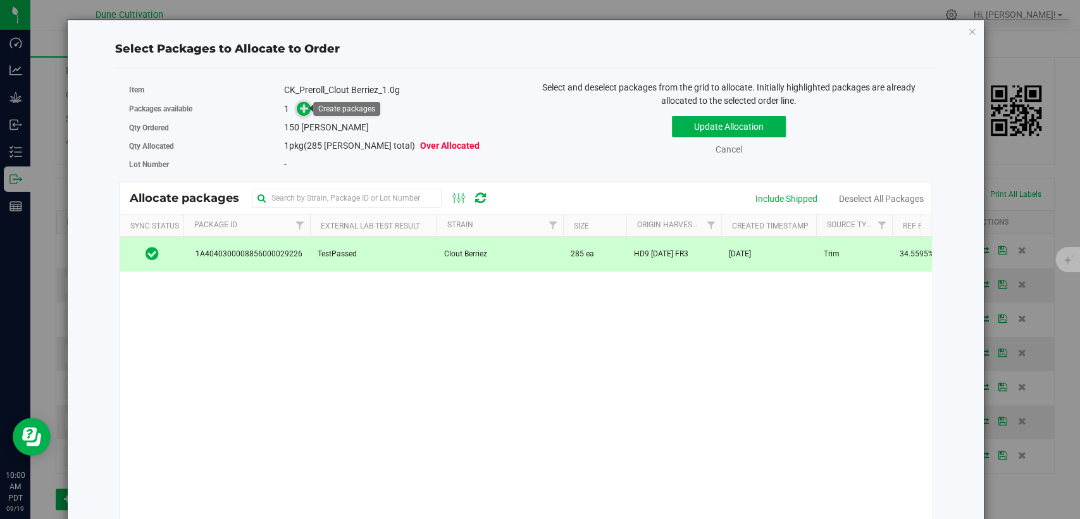
click at [300, 107] on icon at bounding box center [304, 108] width 9 height 9
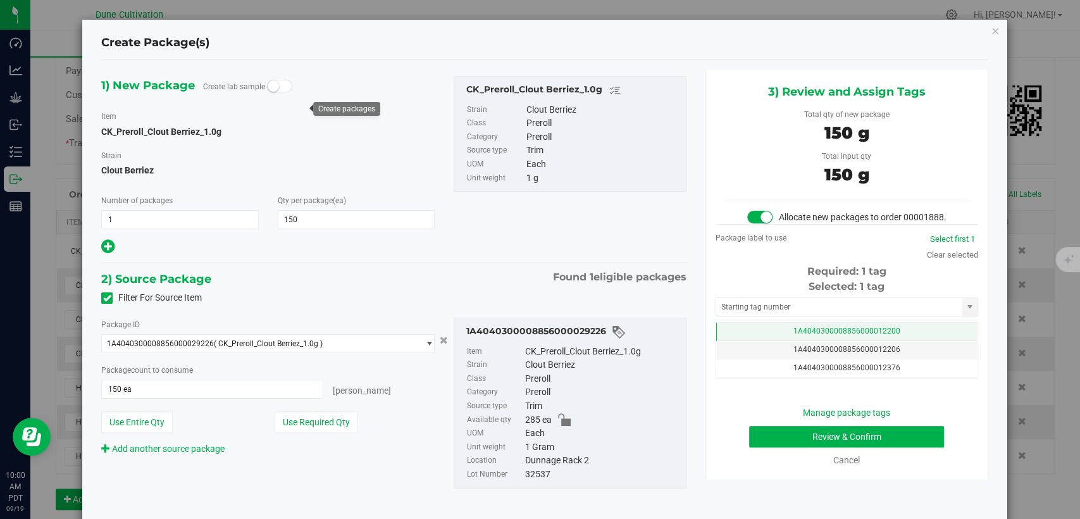
click at [821, 335] on span "1A4040300008856000012200" at bounding box center [847, 331] width 107 height 9
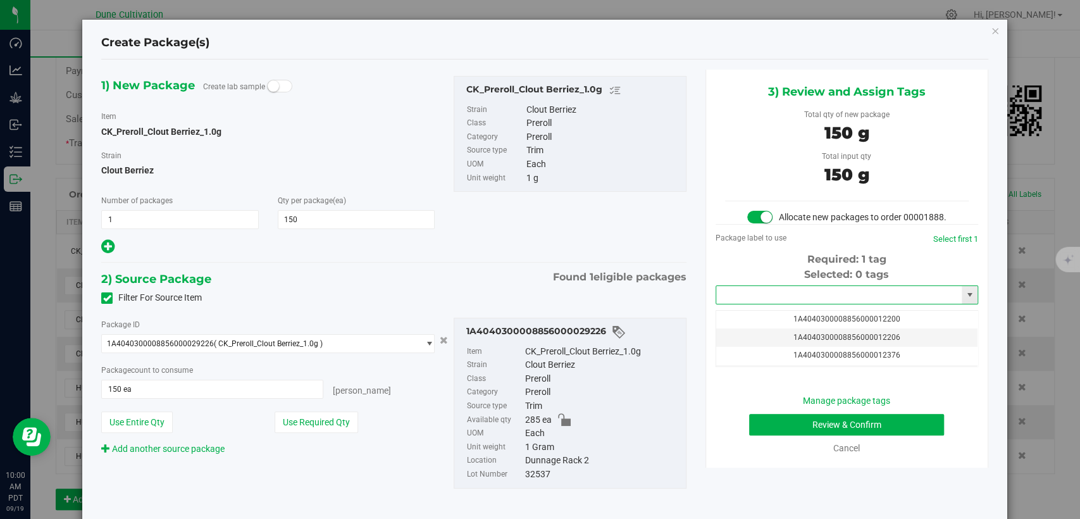
click at [802, 304] on input "text" at bounding box center [839, 295] width 246 height 18
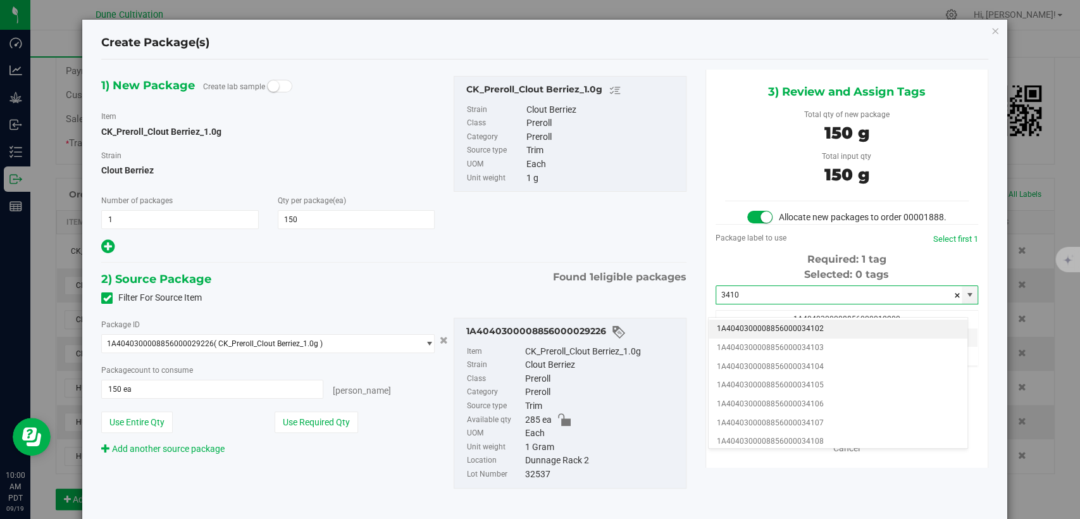
click at [807, 325] on li "1A4040300008856000034102" at bounding box center [838, 329] width 259 height 19
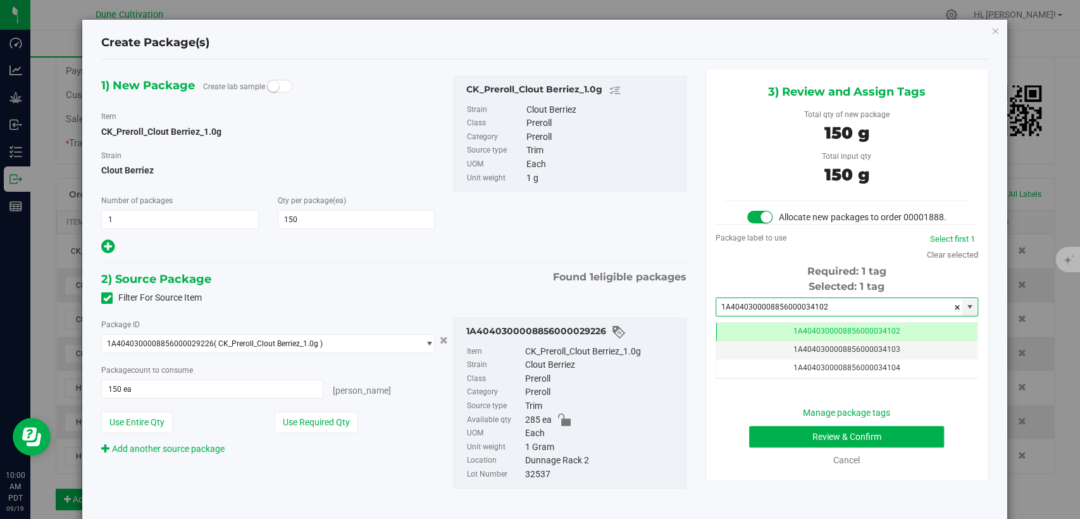
type input "1A4040300008856000034102"
click at [757, 447] on button "Review & Confirm" at bounding box center [846, 437] width 195 height 22
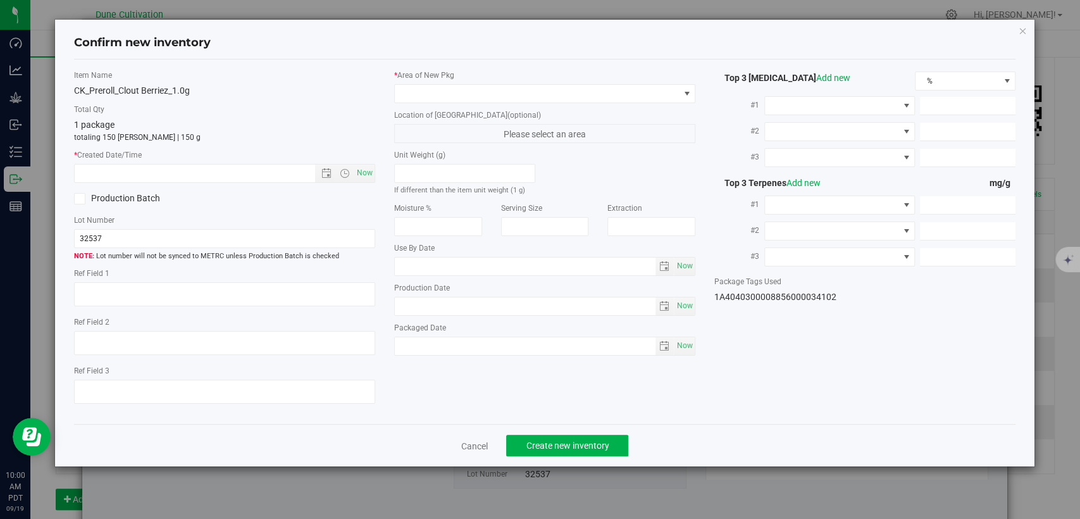
type textarea "34.5595%"
type textarea "Clout Berriez"
type textarea "0.0590162%"
type input "380.8030"
type input "11.6316"
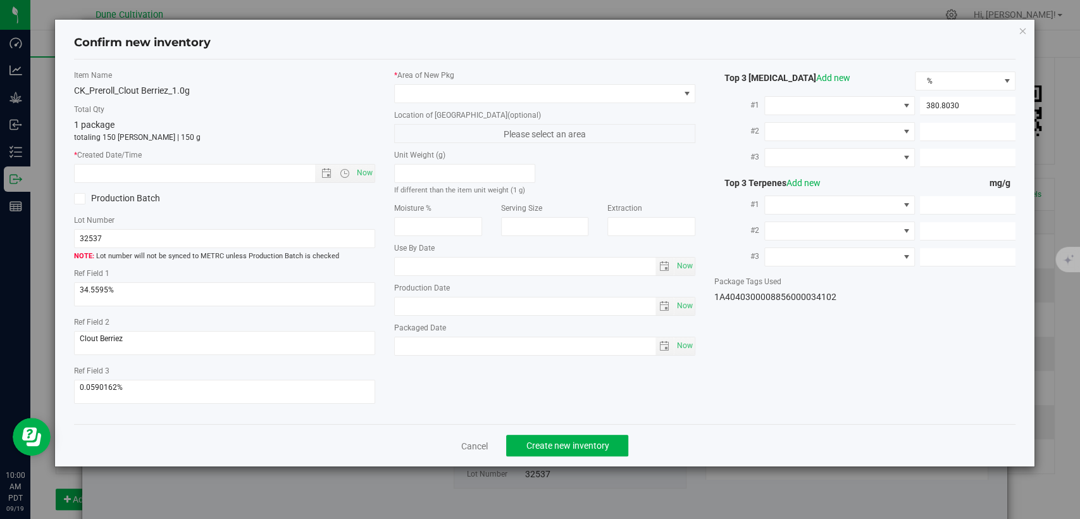
type input "10.2763"
type input "5.4760"
type input "5.1870"
type input "4.0840"
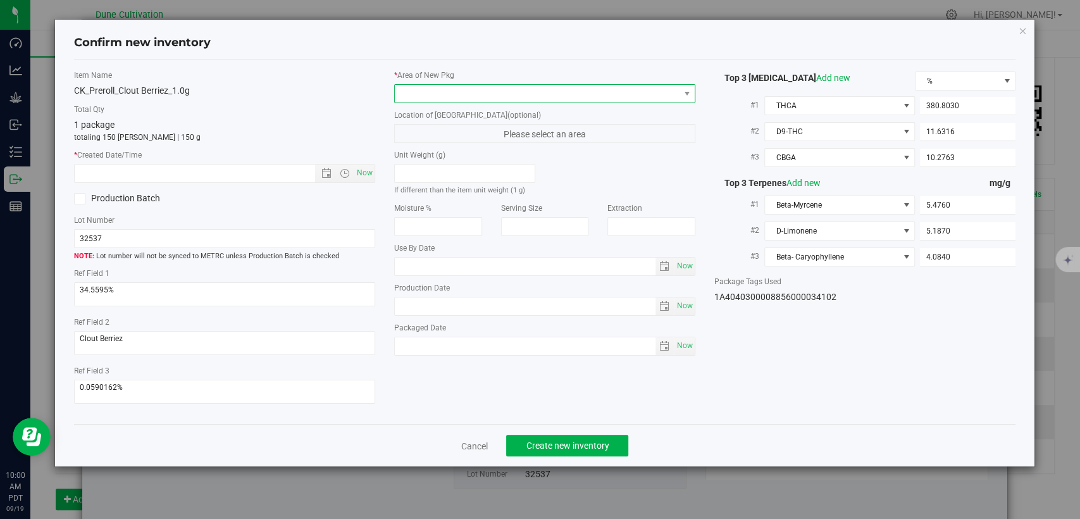
click at [489, 96] on span at bounding box center [537, 94] width 284 height 18
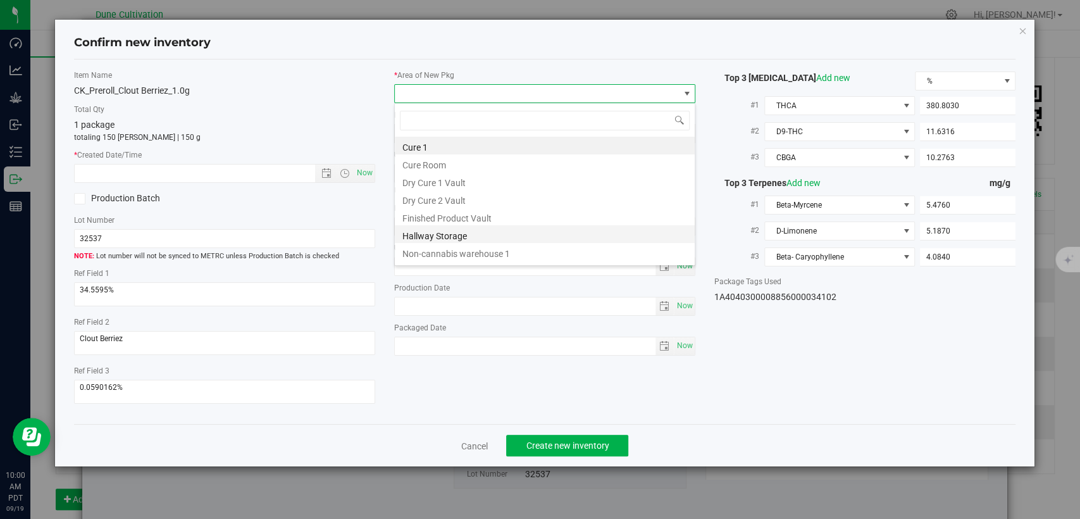
click at [432, 225] on li "Hallway Storage" at bounding box center [545, 234] width 300 height 18
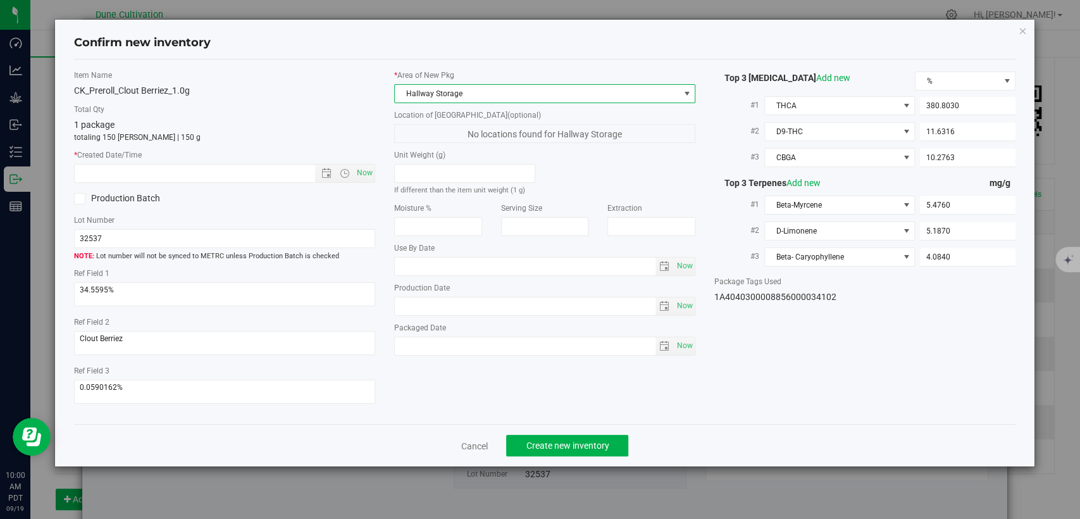
click at [487, 92] on span "Hallway Storage" at bounding box center [537, 94] width 284 height 18
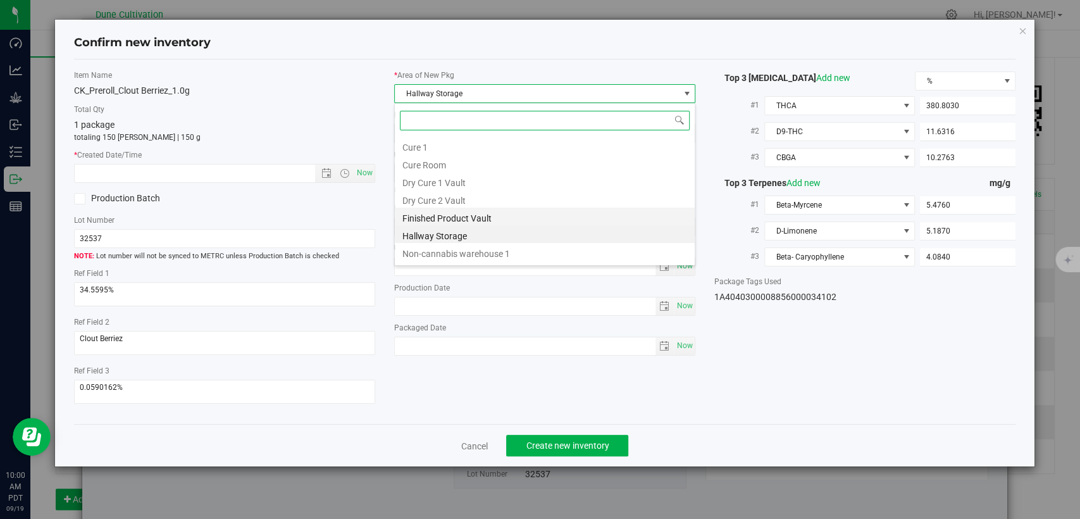
click at [418, 215] on li "Finished Product Vault" at bounding box center [545, 217] width 300 height 18
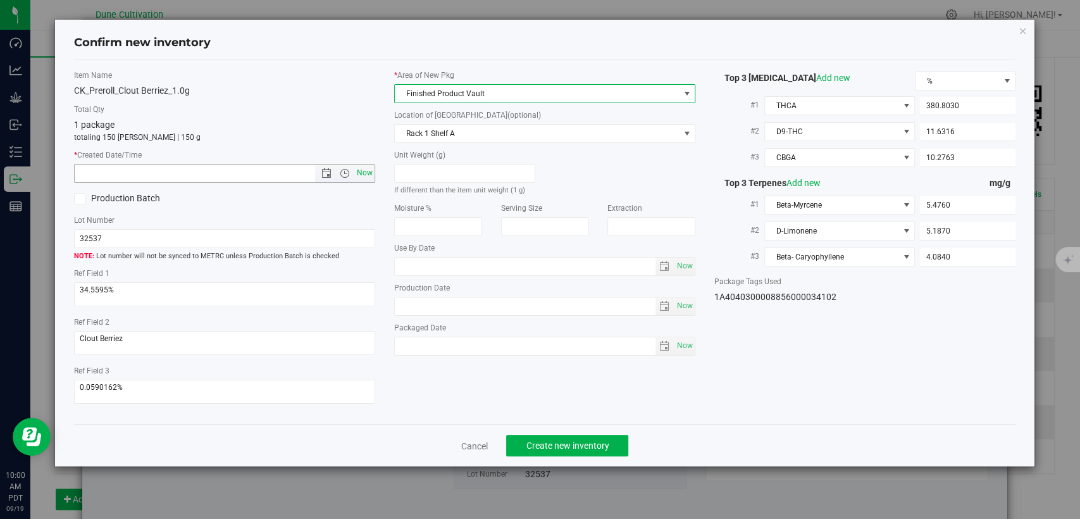
click at [363, 169] on span "Now" at bounding box center [365, 173] width 22 height 18
type input "9/19/2025 10:00 AM"
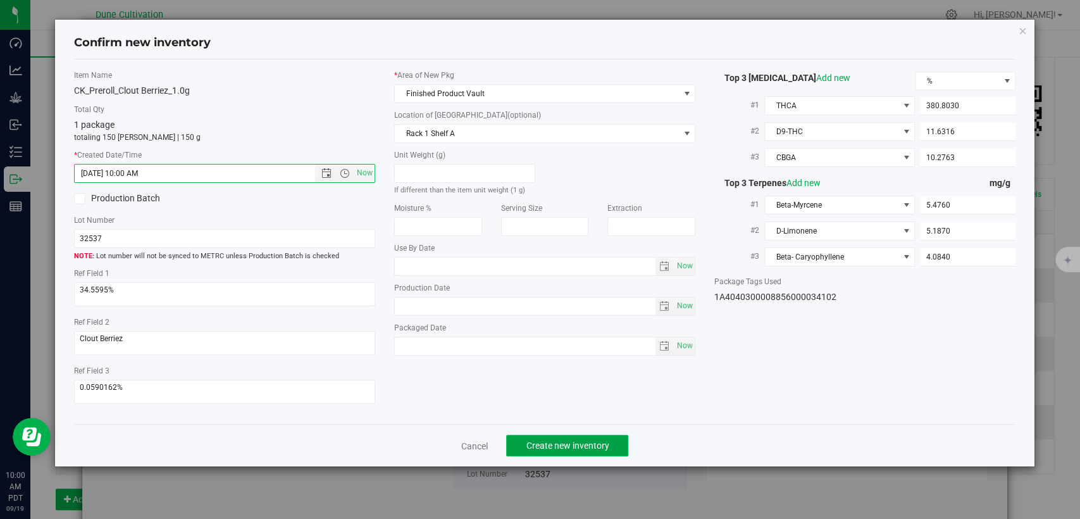
click at [514, 441] on button "Create new inventory" at bounding box center [567, 446] width 122 height 22
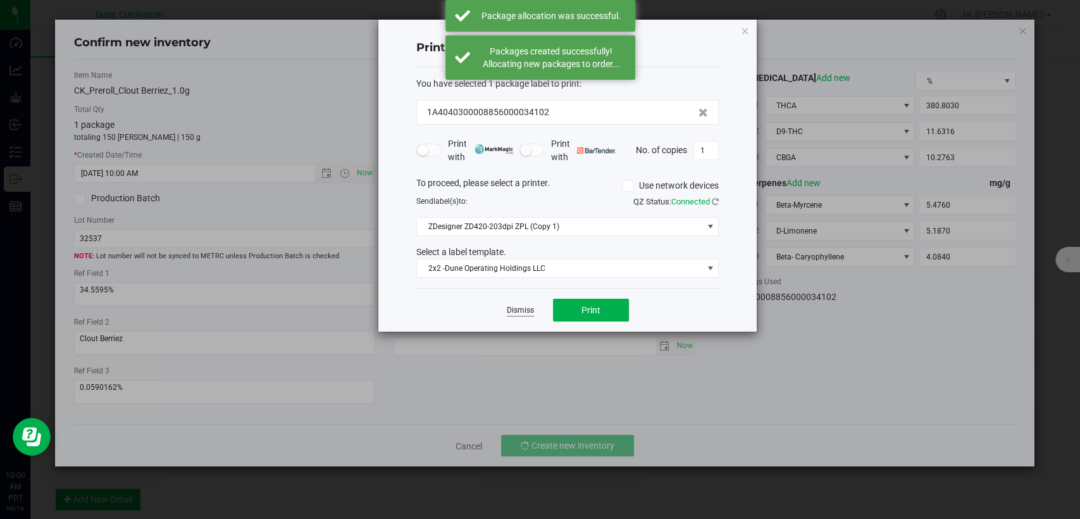
click at [518, 305] on link "Dismiss" at bounding box center [520, 310] width 27 height 11
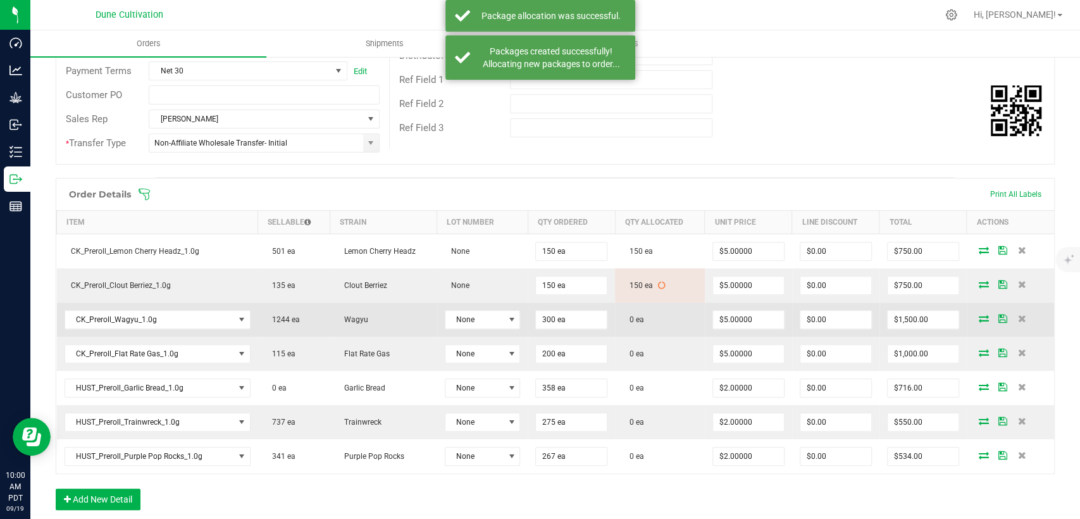
click at [979, 316] on icon at bounding box center [984, 319] width 10 height 8
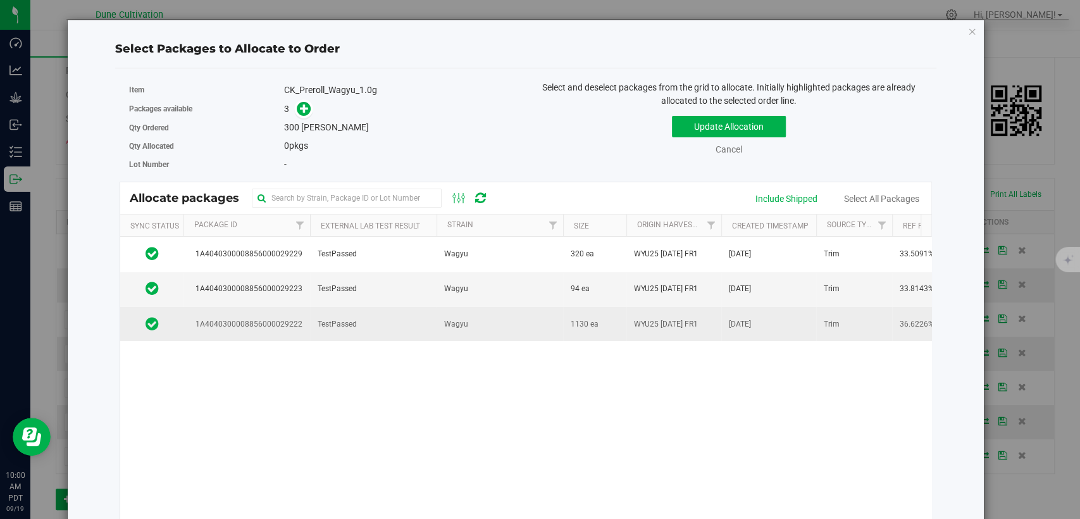
click at [449, 310] on td "Wagyu" at bounding box center [500, 324] width 127 height 34
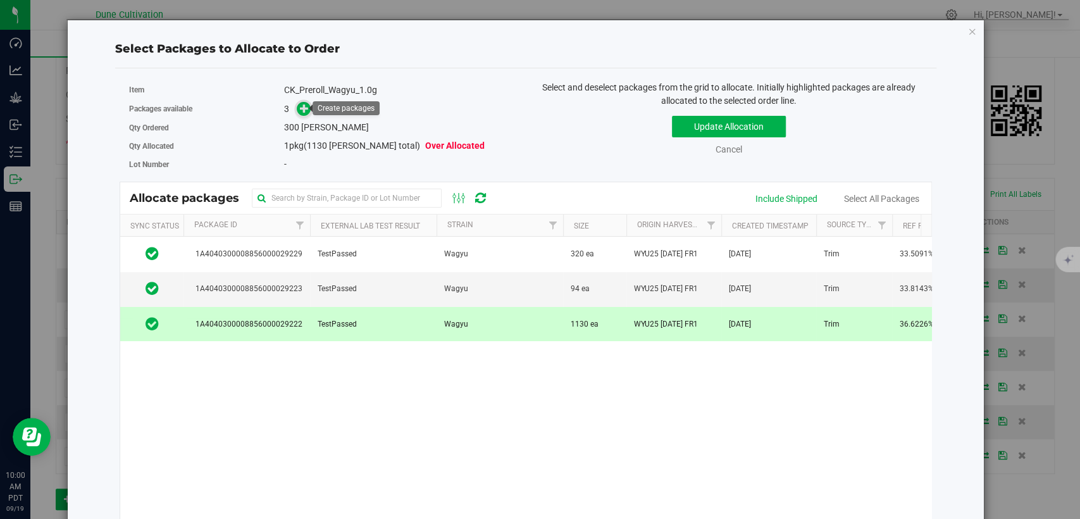
click at [300, 104] on icon at bounding box center [304, 107] width 9 height 9
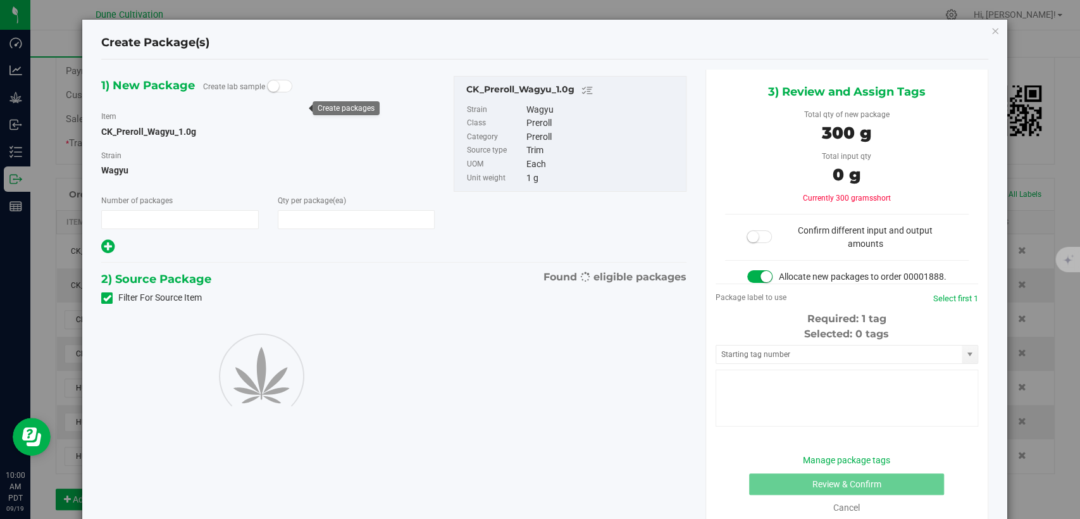
type input "1"
type input "300"
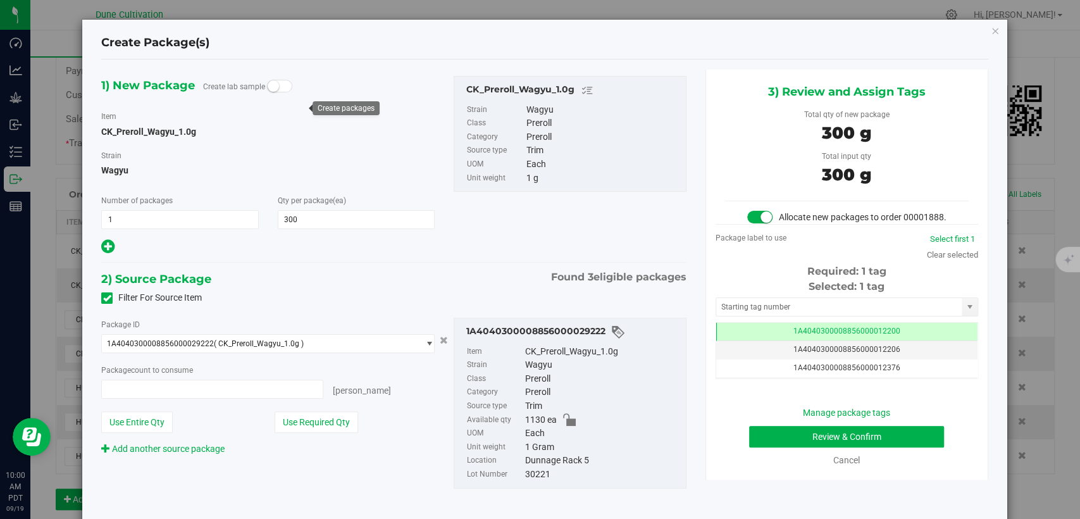
type input "300 ea"
click at [768, 341] on td "1A4040300008856000012200" at bounding box center [846, 332] width 261 height 18
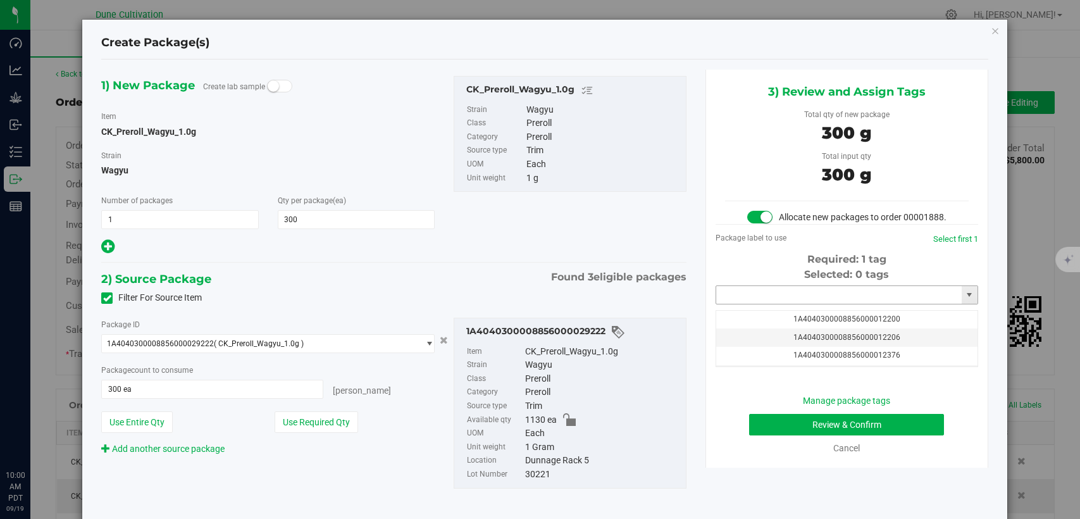
click at [773, 304] on input "text" at bounding box center [839, 295] width 246 height 18
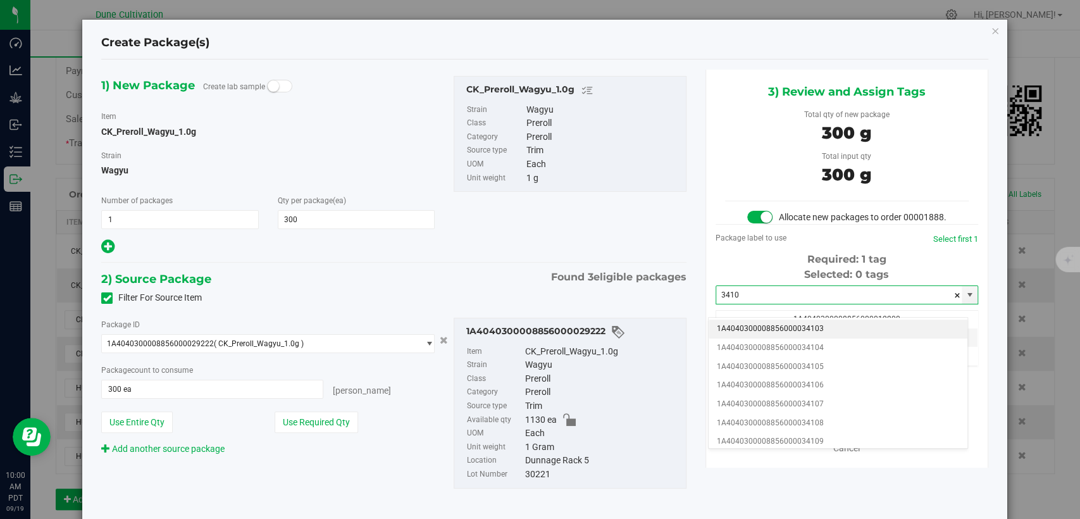
drag, startPoint x: 795, startPoint y: 337, endPoint x: 792, endPoint y: 332, distance: 6.8
click at [795, 336] on li "1A4040300008856000034103" at bounding box center [838, 329] width 259 height 19
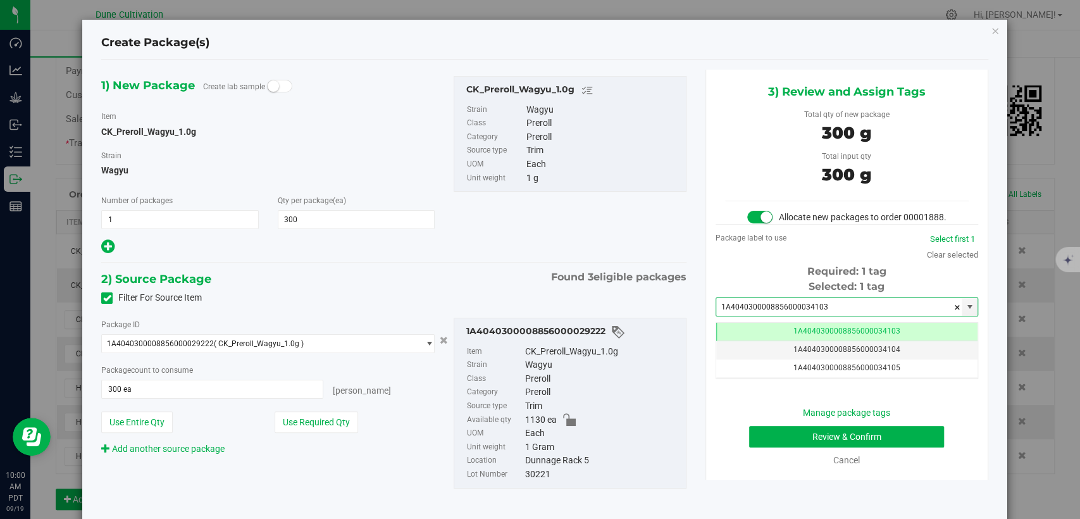
type input "1A4040300008856000034103"
click at [761, 447] on button "Review & Confirm" at bounding box center [846, 437] width 195 height 22
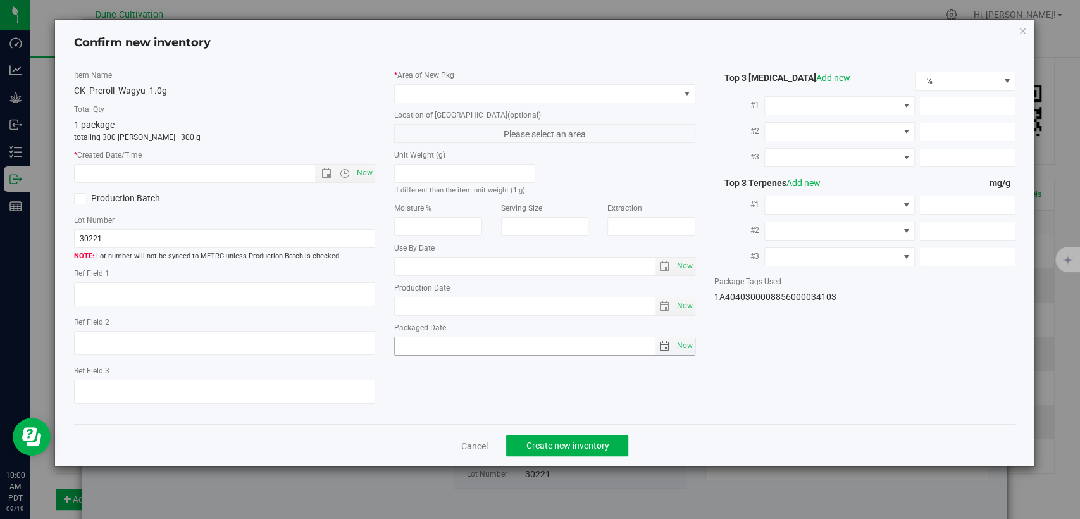
type textarea "36.6226%"
type textarea "Wagyu"
type textarea "0.0810595%"
type input "401.0480"
type input "14.5065"
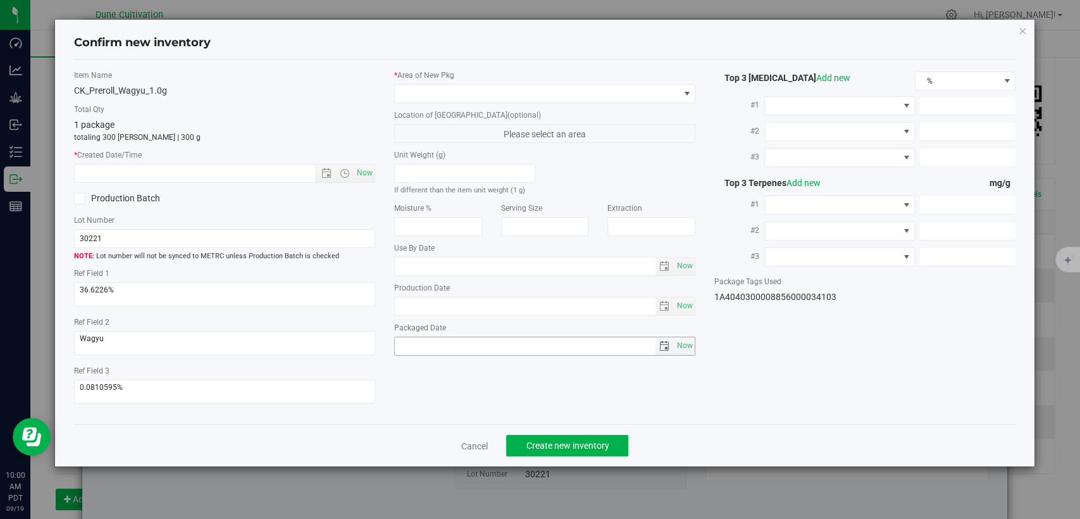
type input "9.0600"
type input "12.3800"
type input "7.1240"
type input "5.6600"
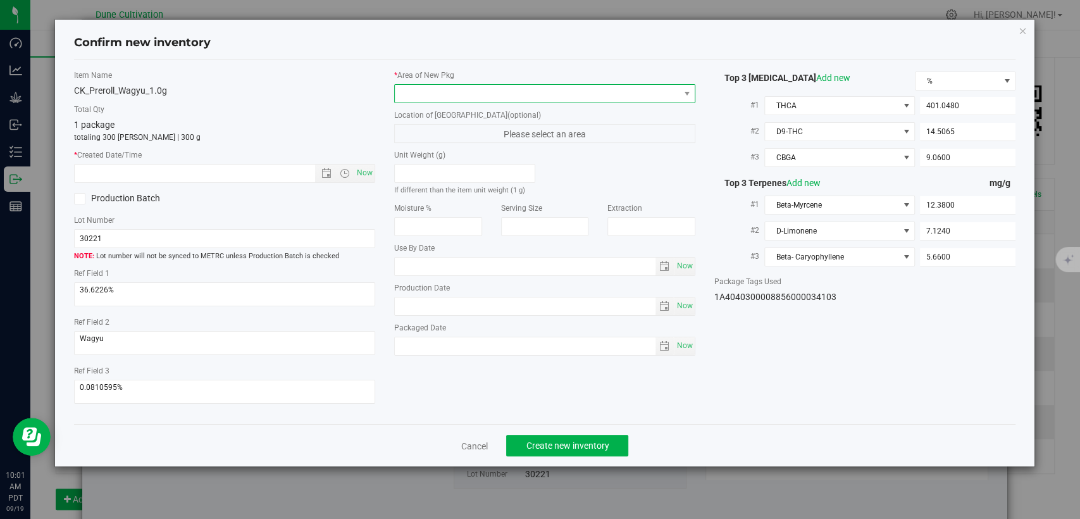
drag, startPoint x: 514, startPoint y: 90, endPoint x: 513, endPoint y: 97, distance: 6.5
click at [513, 92] on span at bounding box center [537, 94] width 284 height 18
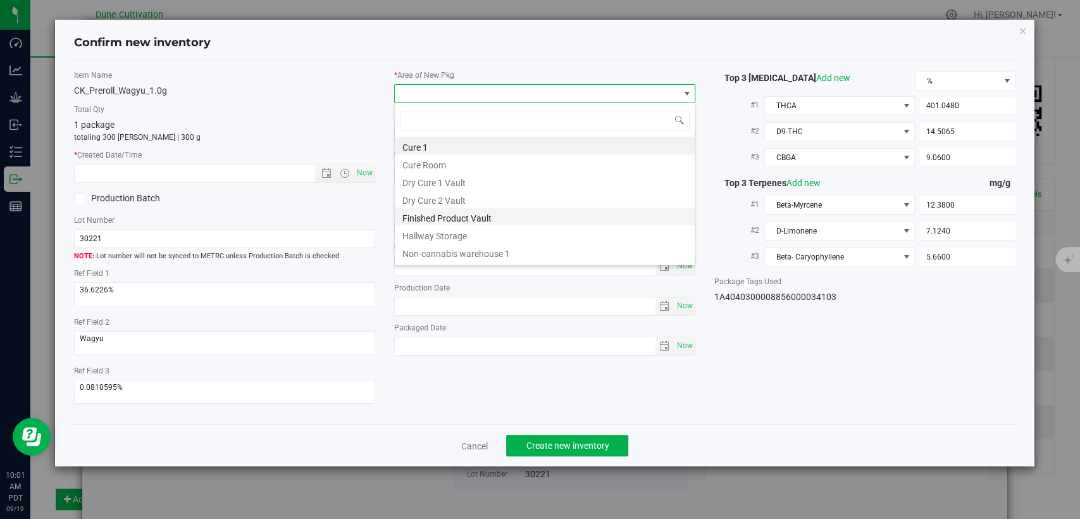
click at [440, 217] on li "Finished Product Vault" at bounding box center [545, 217] width 300 height 18
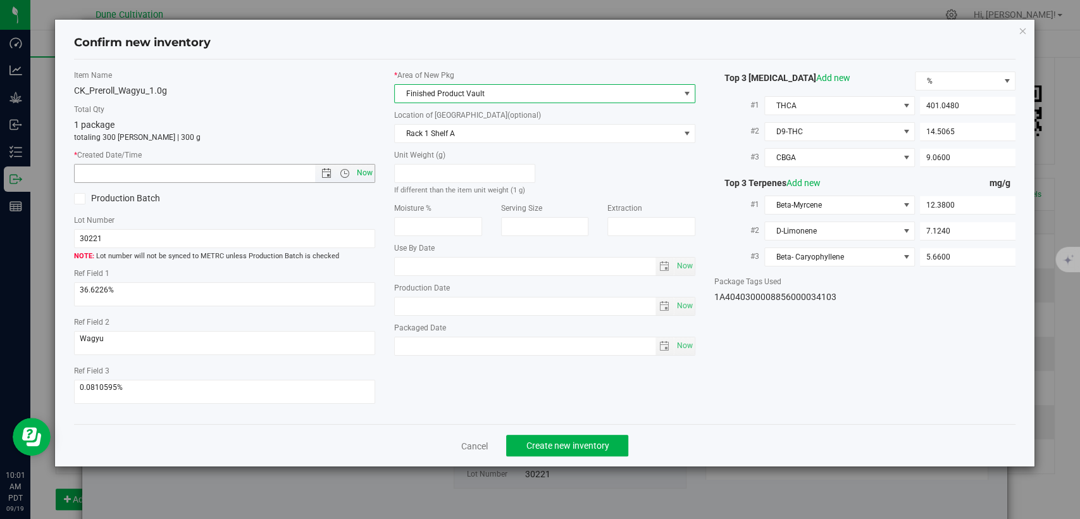
click at [358, 171] on span "Now" at bounding box center [365, 173] width 22 height 18
type input "[DATE] 10:01 AM"
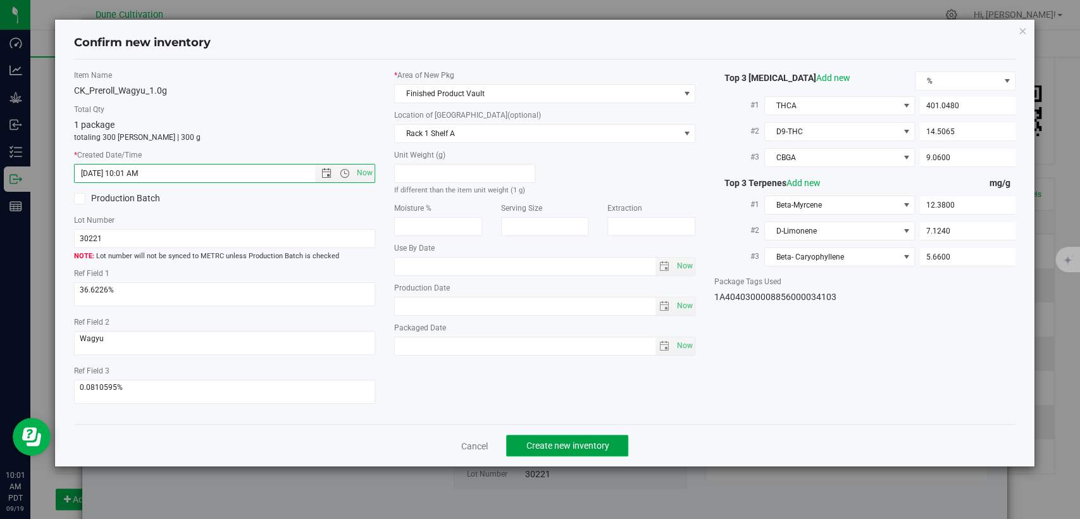
click at [535, 442] on span "Create new inventory" at bounding box center [567, 445] width 83 height 10
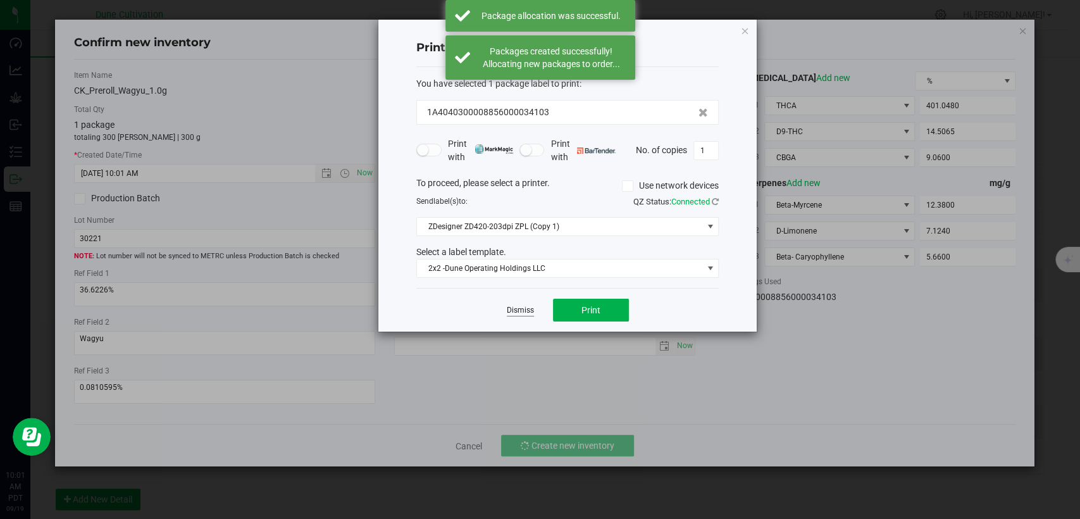
click at [518, 306] on link "Dismiss" at bounding box center [520, 310] width 27 height 11
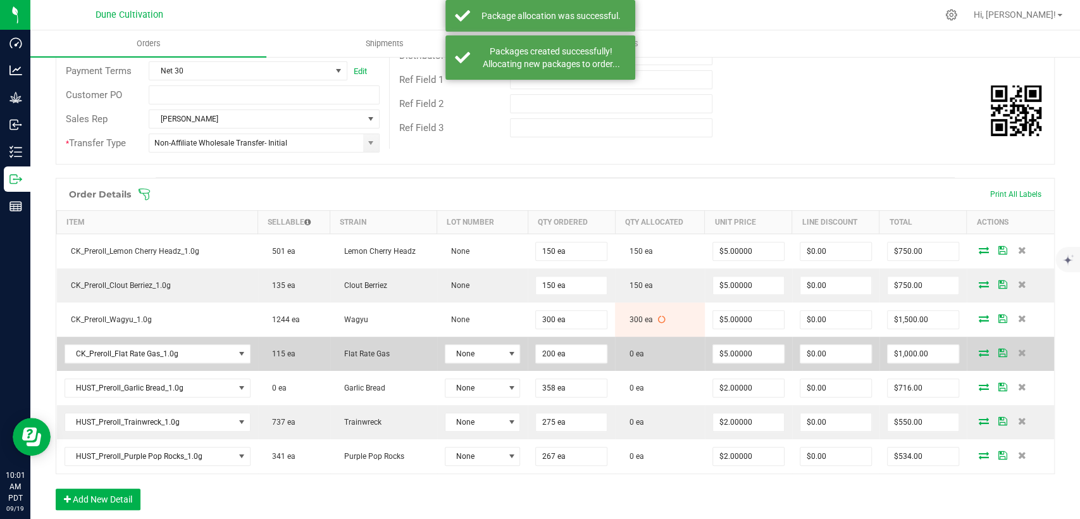
click at [975, 351] on span at bounding box center [984, 353] width 19 height 8
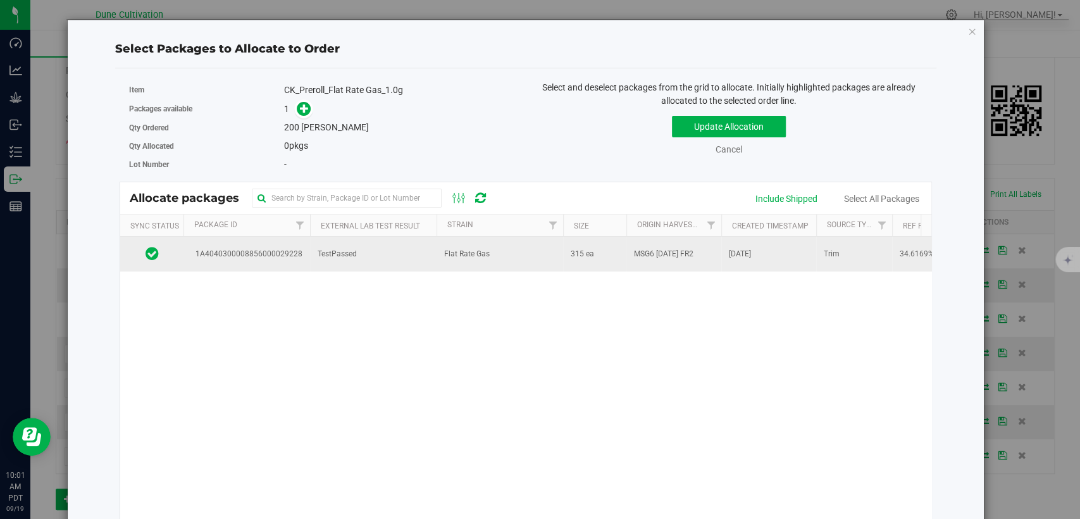
click at [401, 265] on td "TestPassed" at bounding box center [373, 254] width 127 height 34
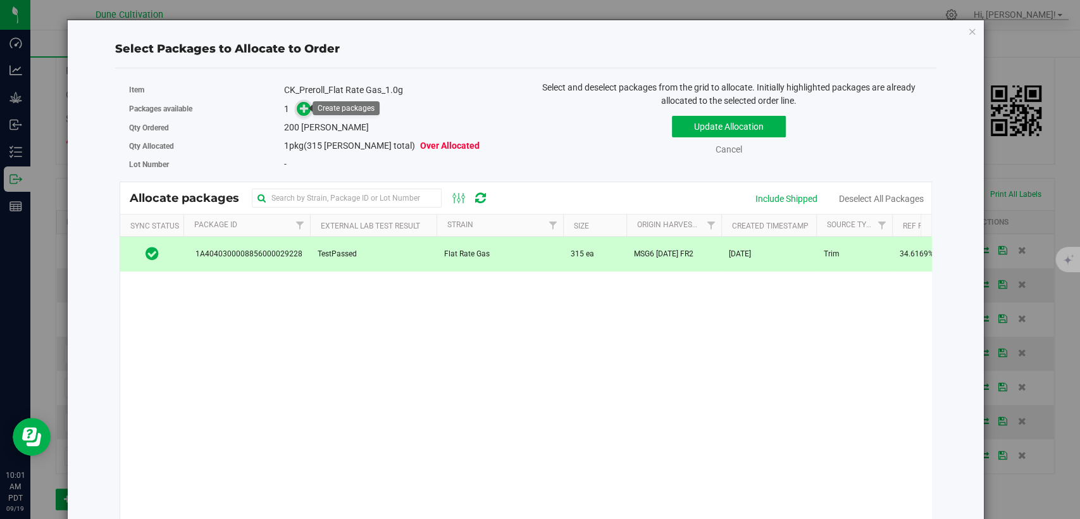
click at [307, 106] on icon at bounding box center [304, 107] width 9 height 9
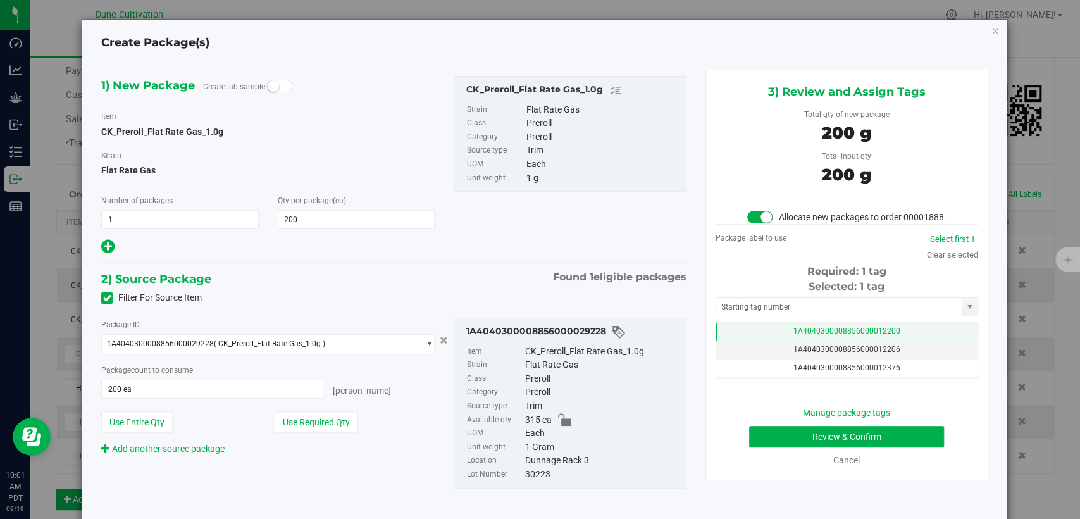
click at [761, 341] on td "1A4040300008856000012200" at bounding box center [846, 332] width 261 height 18
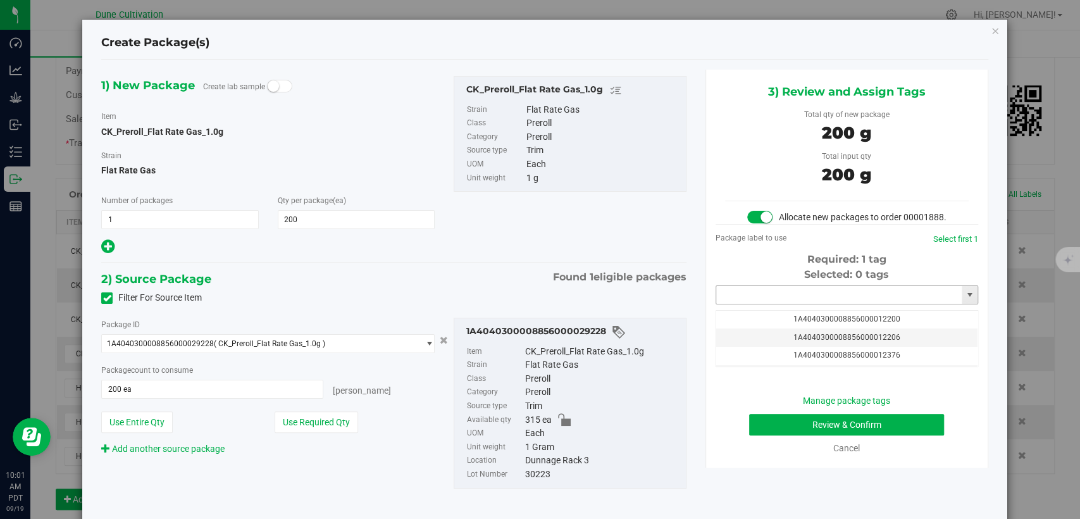
click at [764, 304] on input "text" at bounding box center [839, 295] width 246 height 18
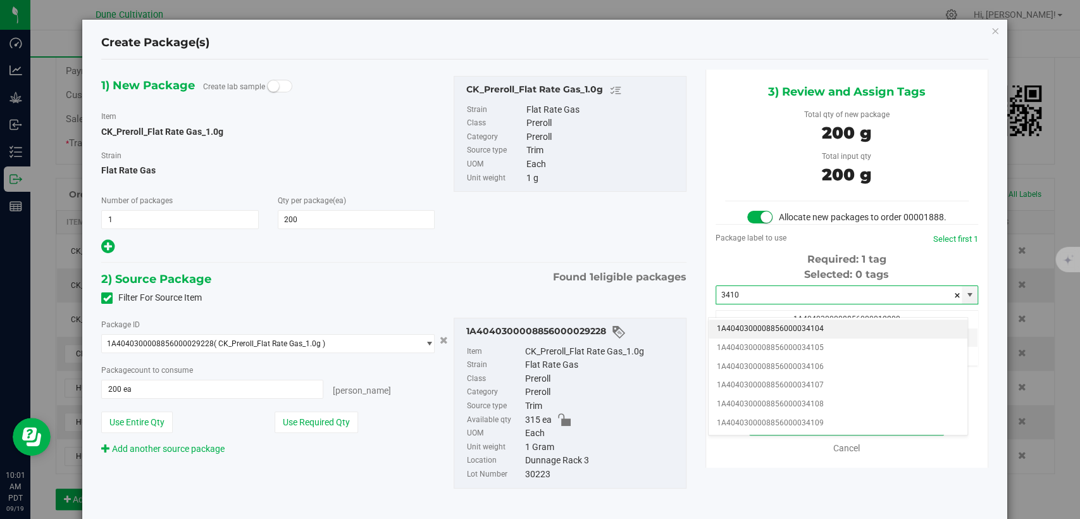
click at [775, 328] on li "1A4040300008856000034104" at bounding box center [838, 329] width 259 height 19
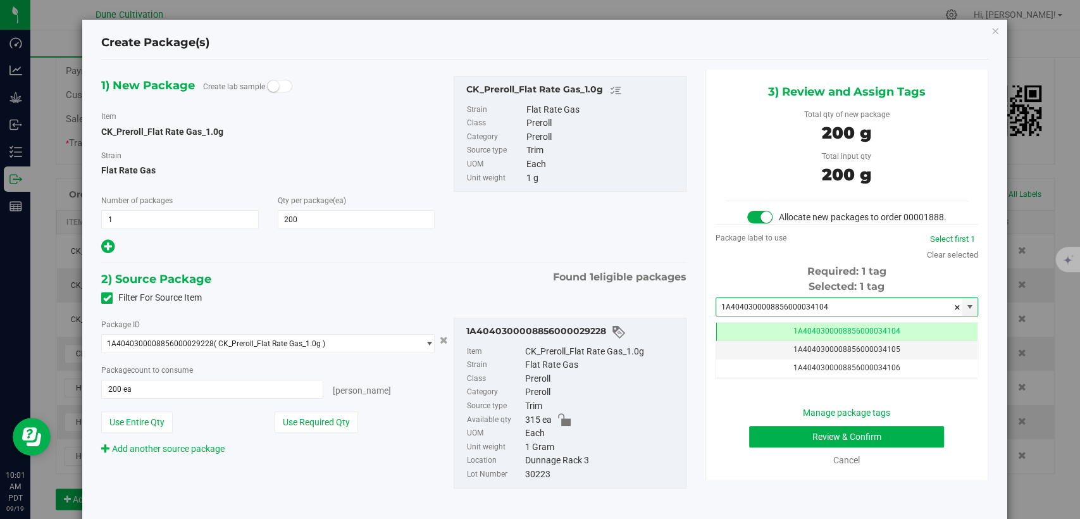
type input "1A4040300008856000034104"
click at [778, 447] on button "Review & Confirm" at bounding box center [846, 437] width 195 height 22
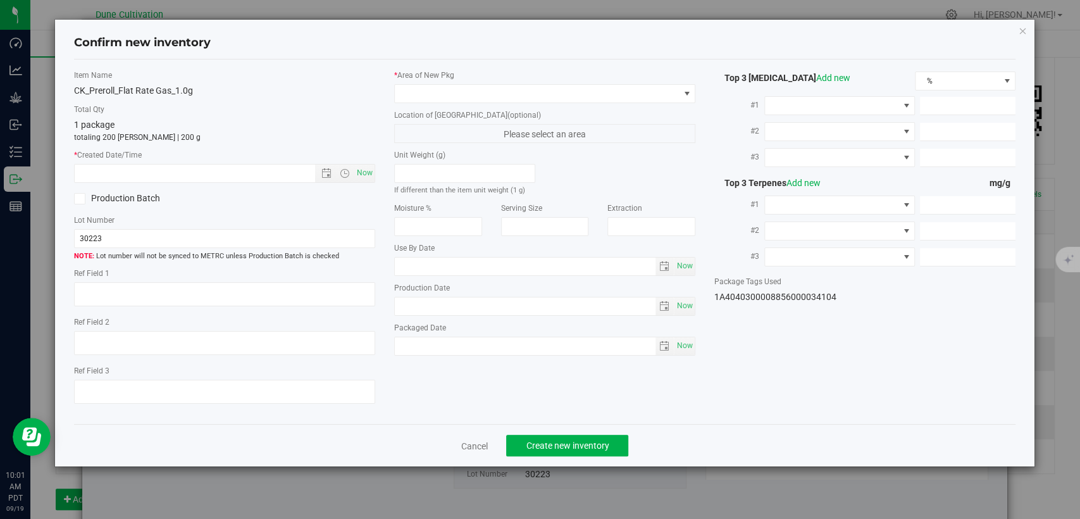
type textarea "34.6169%"
type textarea "Flat Rate Gas"
type textarea "<LOQ"
type input "378.8210"
type input "13.9434"
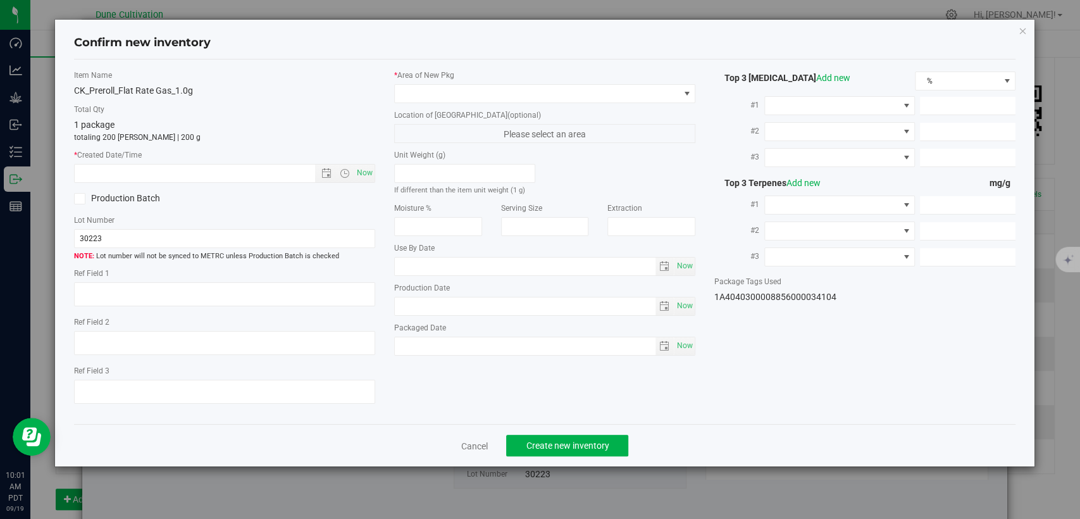
type input "7.7121"
type input "9.0780"
type input "7.6970"
type input "5.1820"
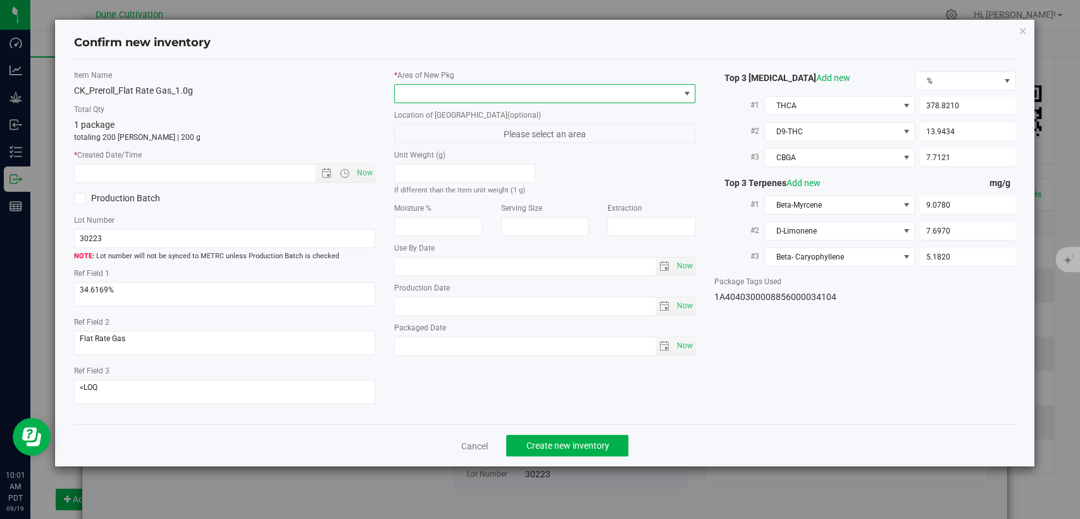
click at [578, 92] on span at bounding box center [537, 94] width 284 height 18
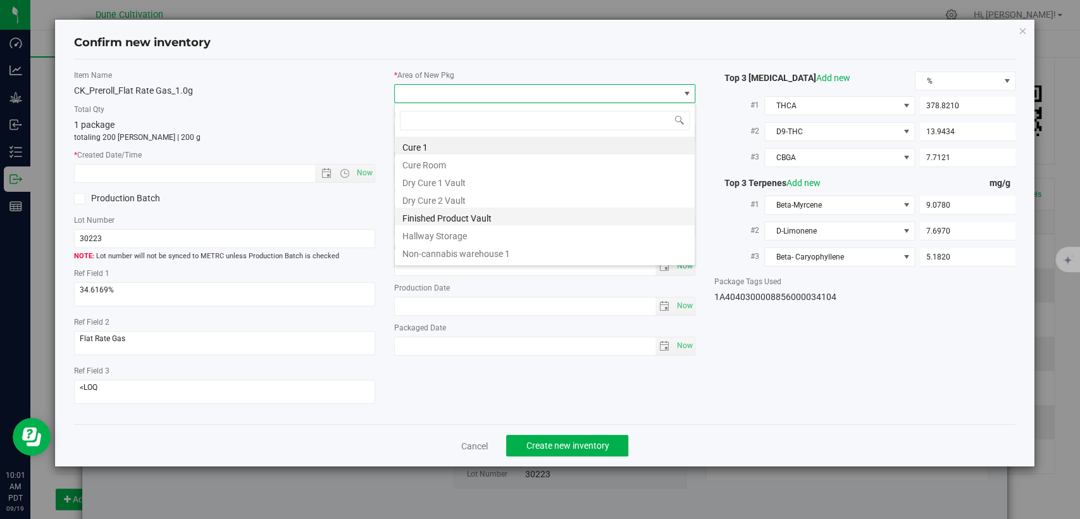
click at [467, 220] on li "Finished Product Vault" at bounding box center [545, 217] width 300 height 18
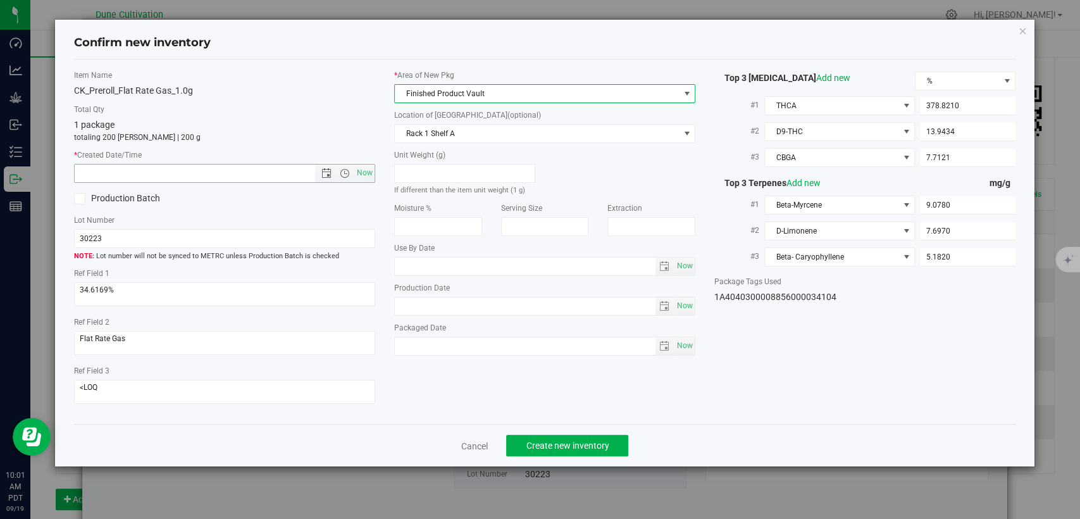
click at [362, 168] on span "Now" at bounding box center [365, 173] width 22 height 18
type input "[DATE] 10:01 AM"
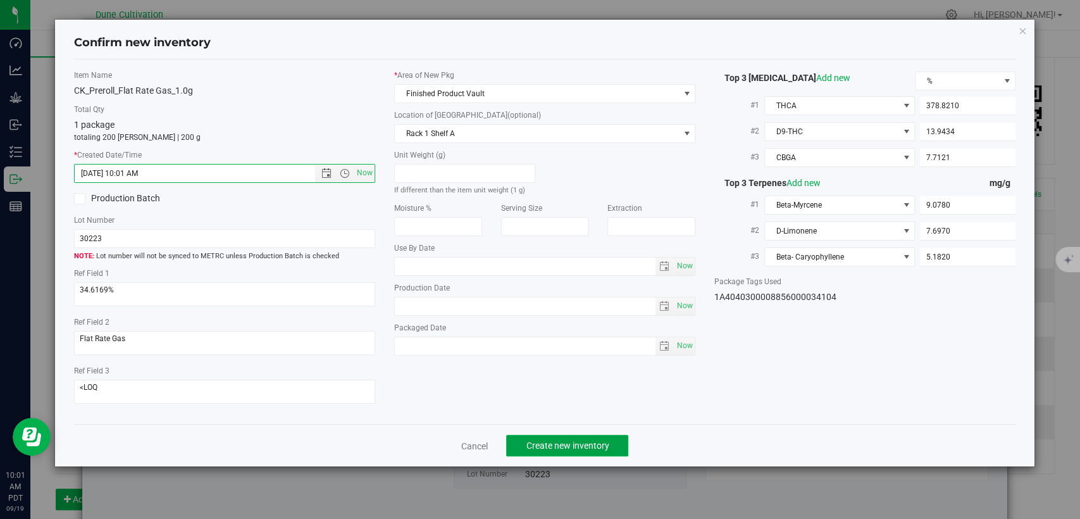
drag, startPoint x: 527, startPoint y: 447, endPoint x: 532, endPoint y: 432, distance: 15.6
click at [527, 447] on span "Create new inventory" at bounding box center [567, 445] width 83 height 10
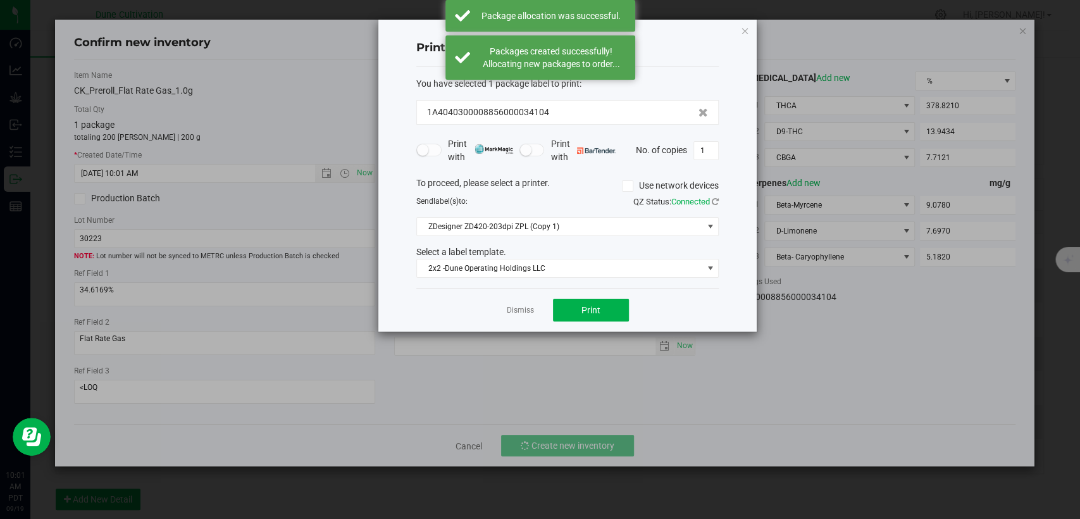
click at [521, 301] on div "Dismiss Print" at bounding box center [567, 310] width 302 height 44
click at [521, 308] on link "Dismiss" at bounding box center [520, 310] width 27 height 11
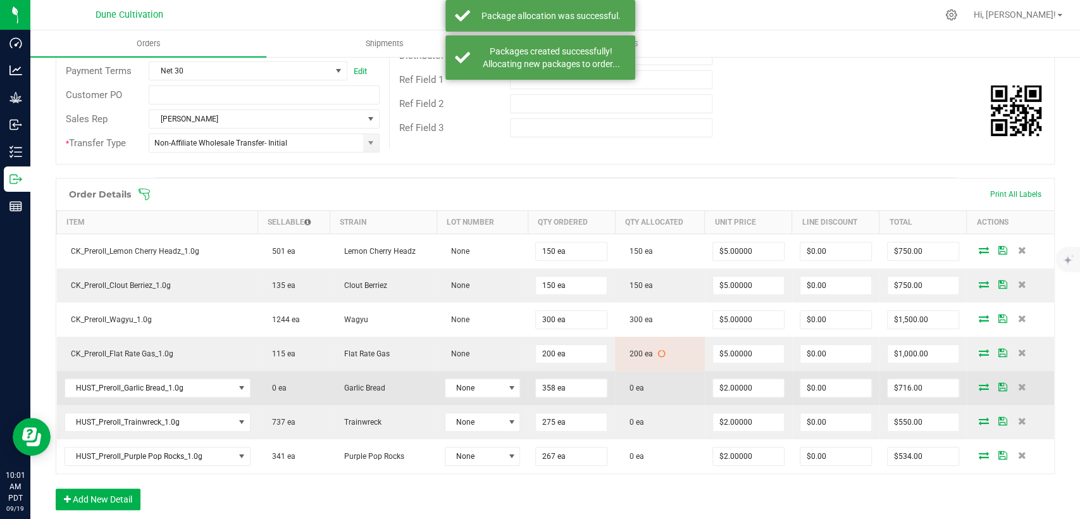
click at [979, 384] on icon at bounding box center [984, 387] width 10 height 8
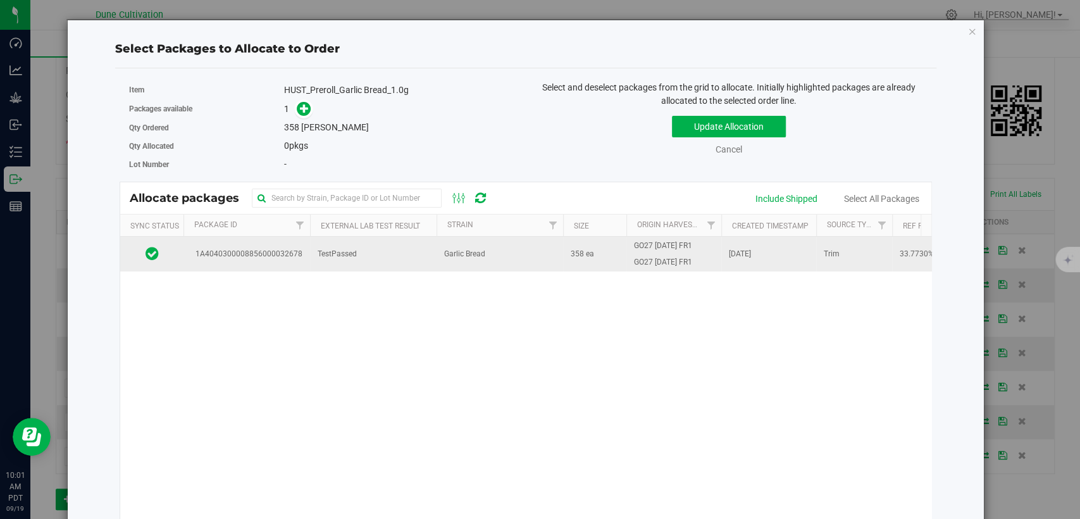
click at [359, 258] on td "TestPassed" at bounding box center [373, 254] width 127 height 34
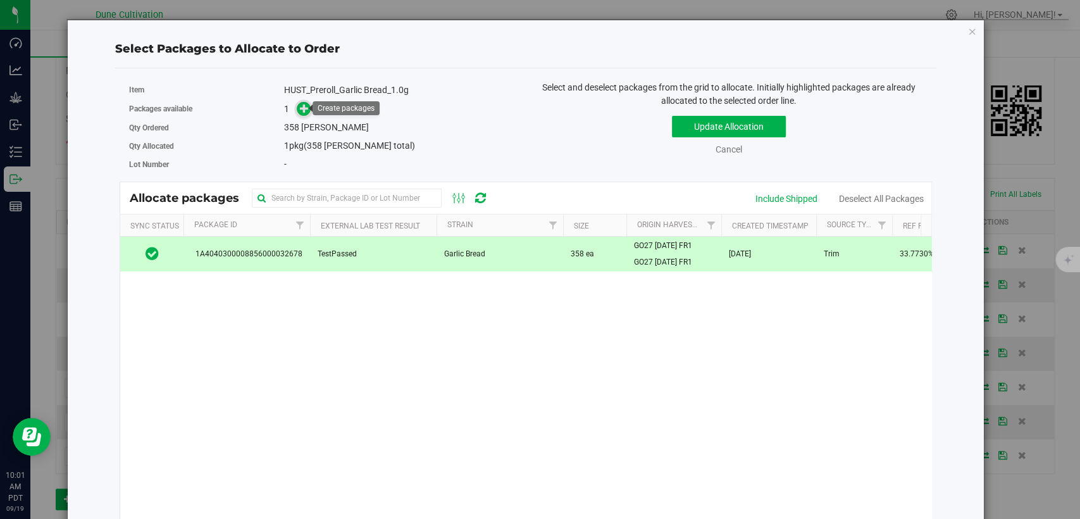
click at [301, 113] on icon at bounding box center [304, 107] width 9 height 9
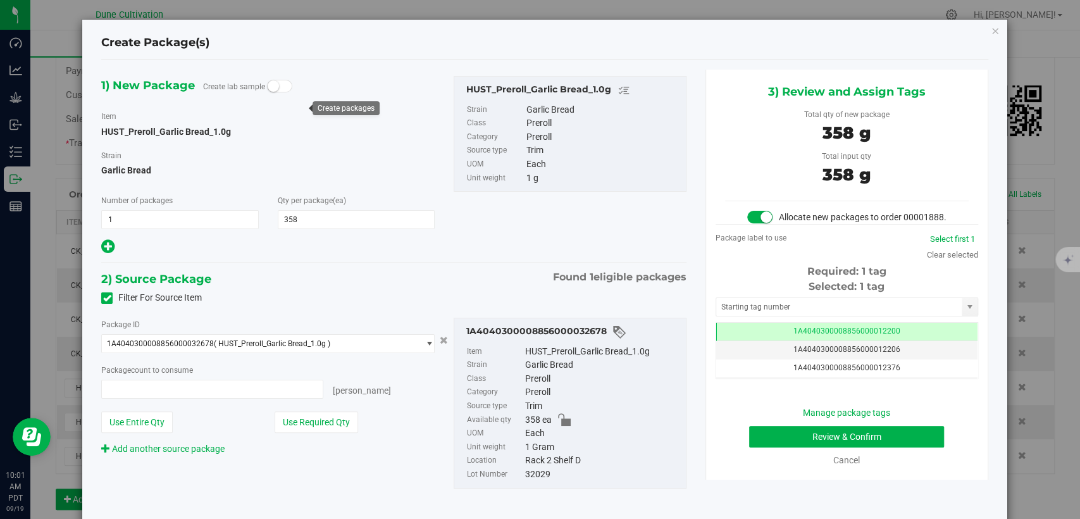
type input "358 ea"
click at [991, 32] on icon "button" at bounding box center [995, 30] width 9 height 15
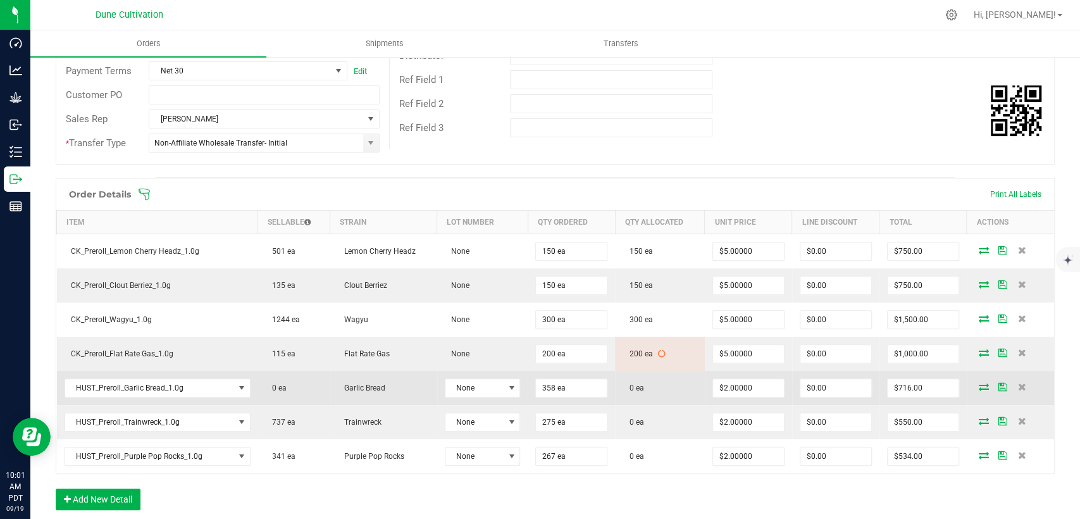
click at [979, 389] on icon at bounding box center [984, 387] width 10 height 8
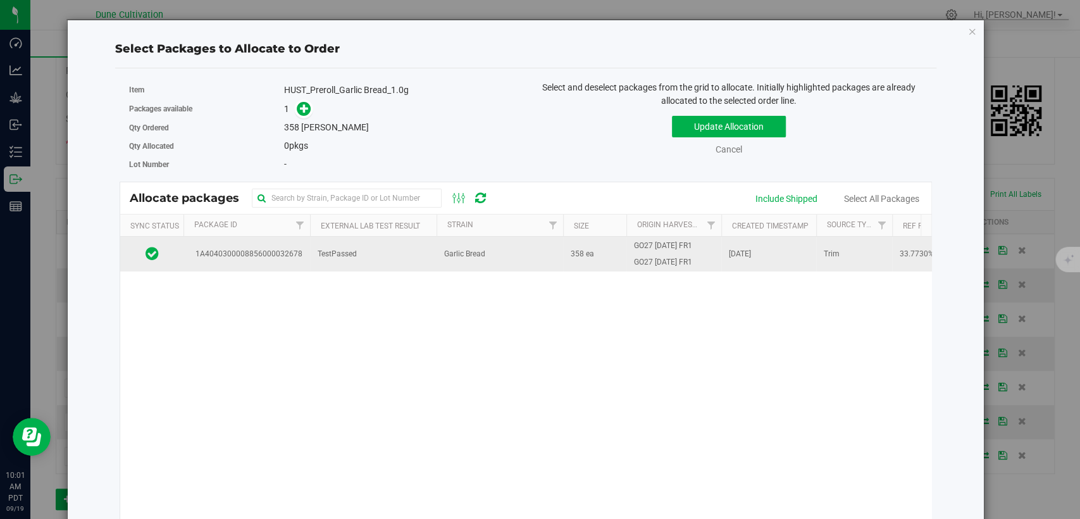
click at [528, 254] on td "Garlic Bread" at bounding box center [500, 254] width 127 height 34
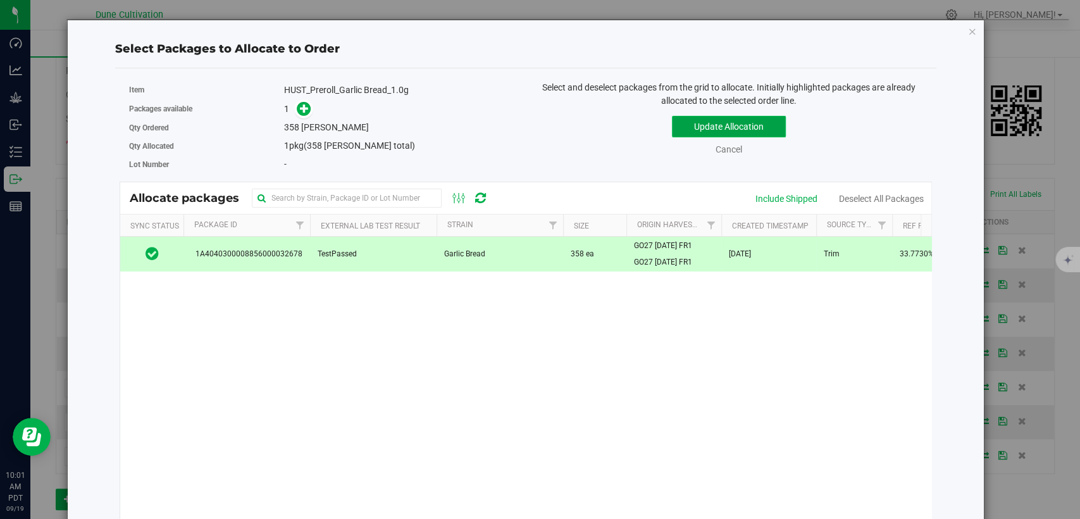
click at [698, 116] on button "Update Allocation" at bounding box center [729, 127] width 114 height 22
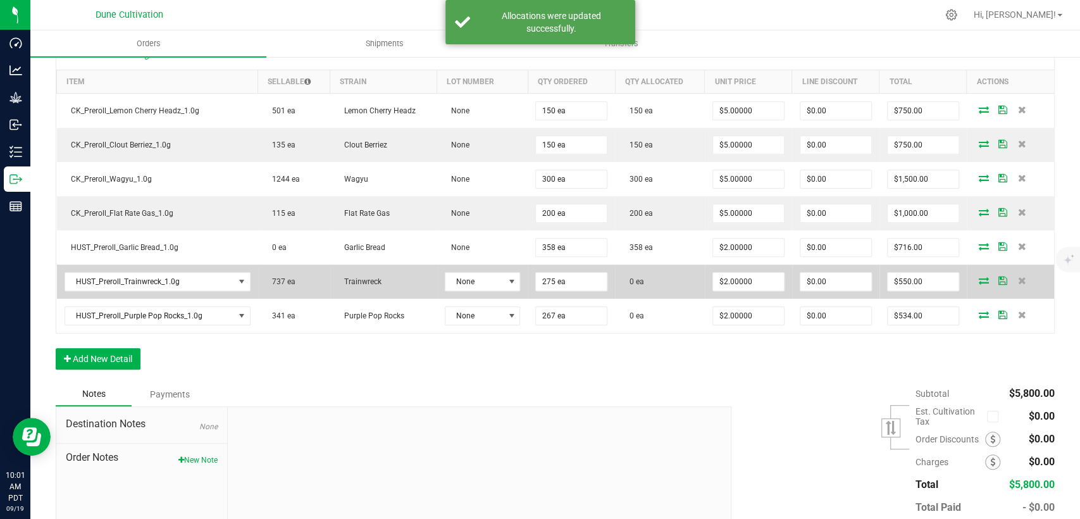
click at [979, 277] on icon at bounding box center [984, 281] width 10 height 8
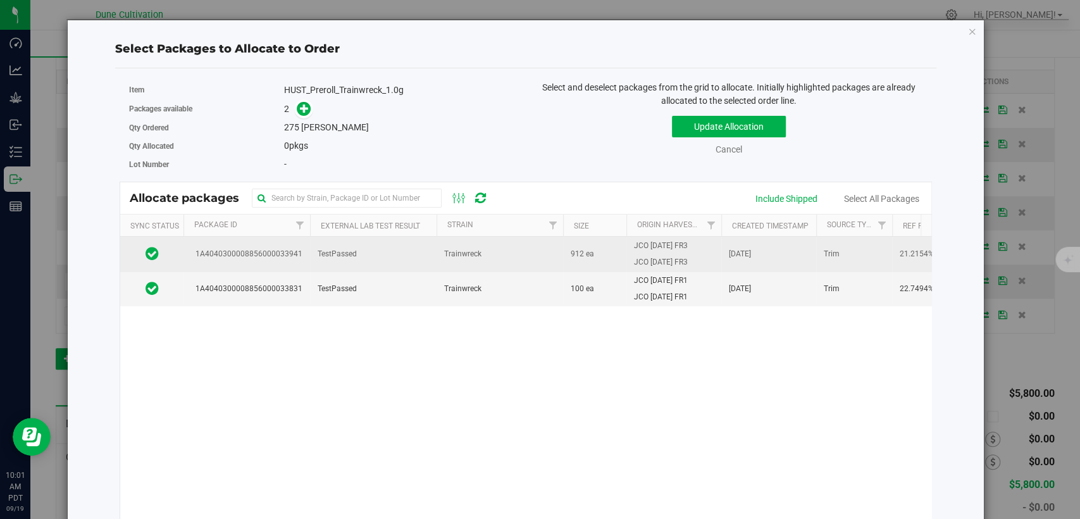
click at [347, 268] on td "TestPassed" at bounding box center [373, 254] width 127 height 35
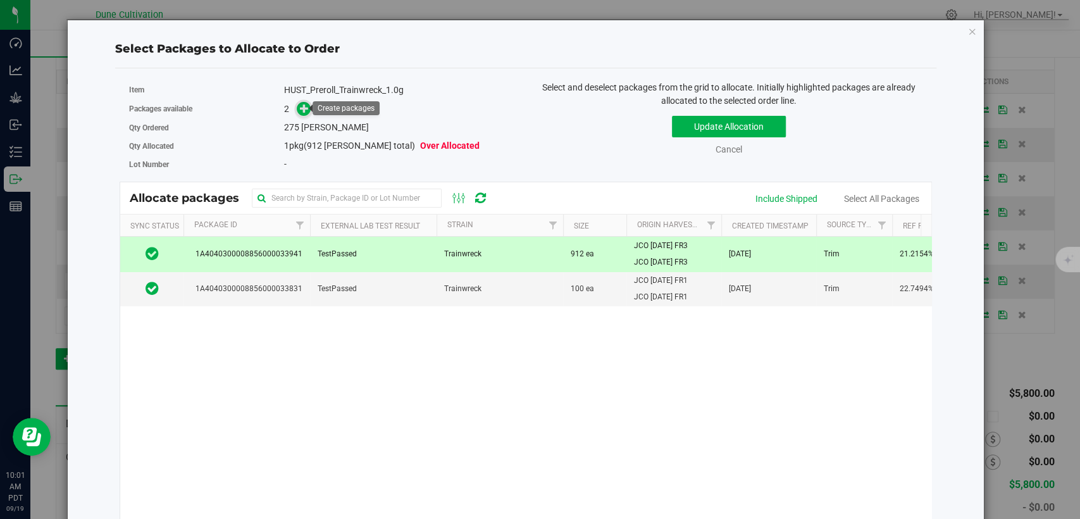
click at [300, 105] on icon at bounding box center [304, 107] width 9 height 9
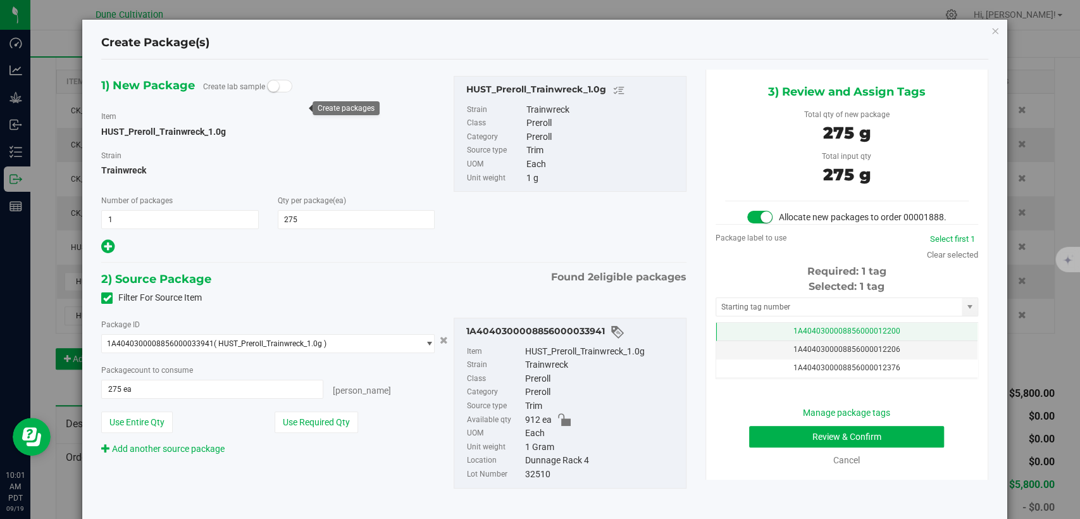
click at [794, 335] on span "1A4040300008856000012200" at bounding box center [847, 331] width 107 height 9
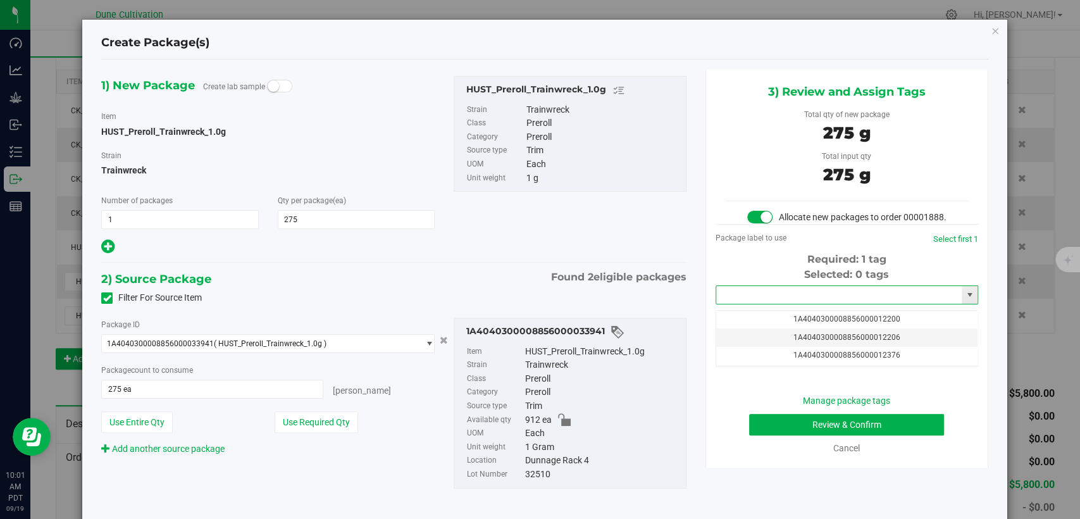
click at [780, 303] on input "text" at bounding box center [839, 295] width 246 height 18
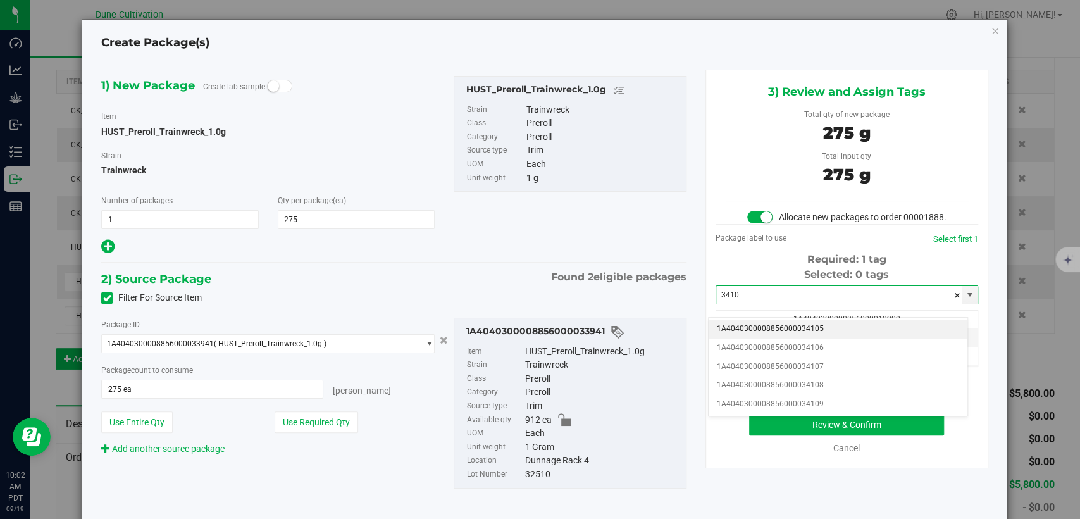
click at [782, 328] on li "1A4040300008856000034105" at bounding box center [838, 329] width 259 height 19
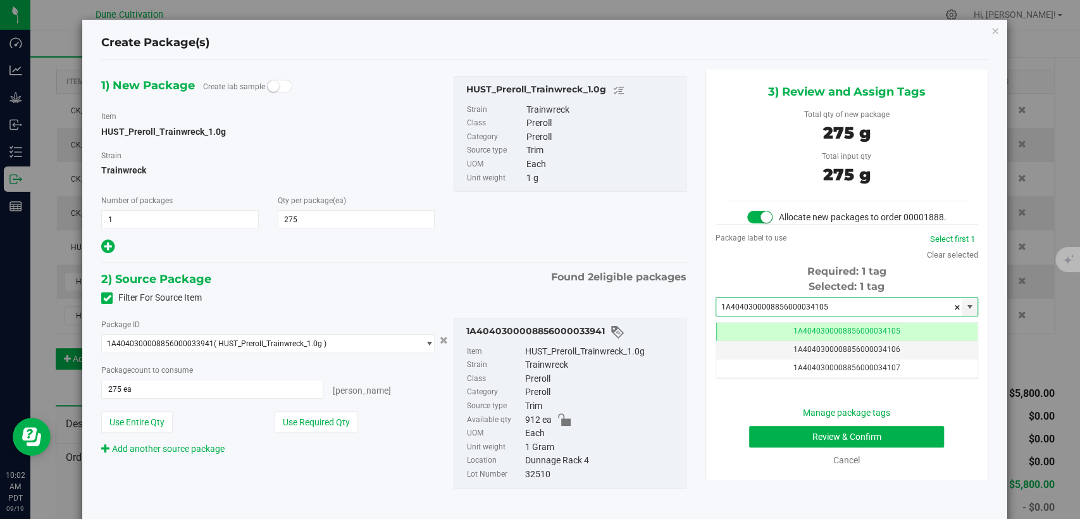
type input "1A4040300008856000034105"
click at [790, 447] on button "Review & Confirm" at bounding box center [846, 437] width 195 height 22
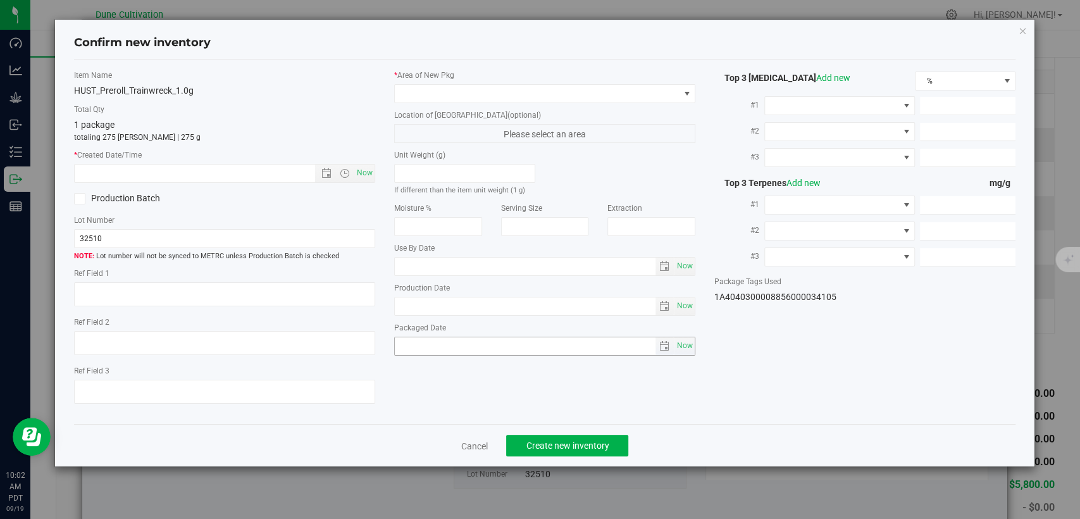
type textarea "21.2154%"
type textarea "Trainwreck"
type textarea "<LOQ"
type input "229.0060"
type input "14.8935"
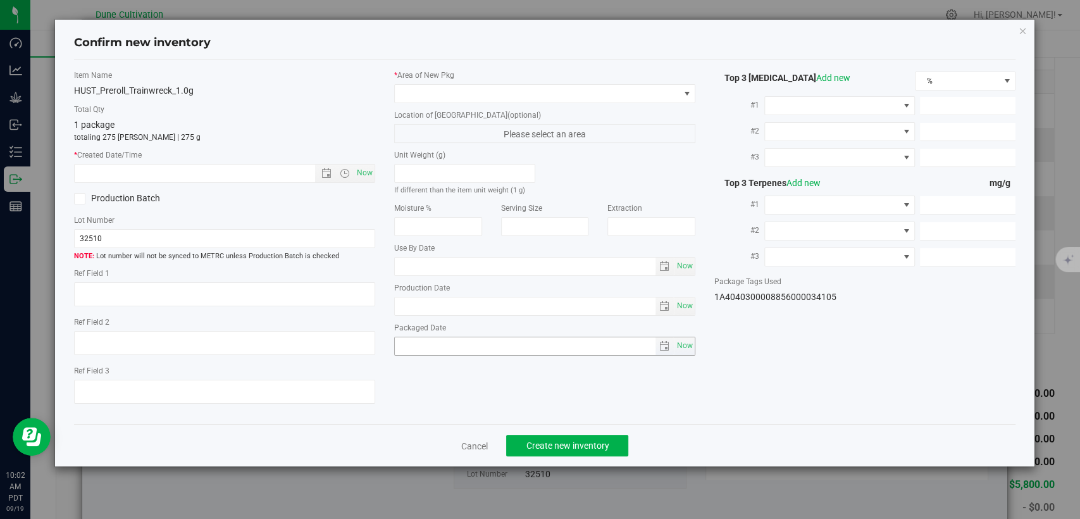
type input "11.3159"
type input "5.9500"
type input "2.3860"
type input "1.8340"
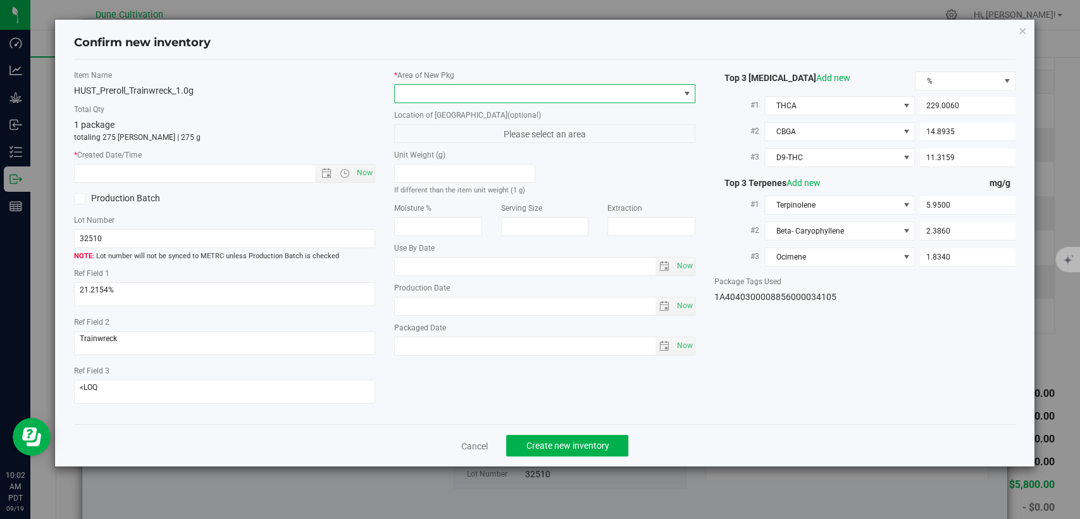
click at [592, 88] on span at bounding box center [537, 94] width 284 height 18
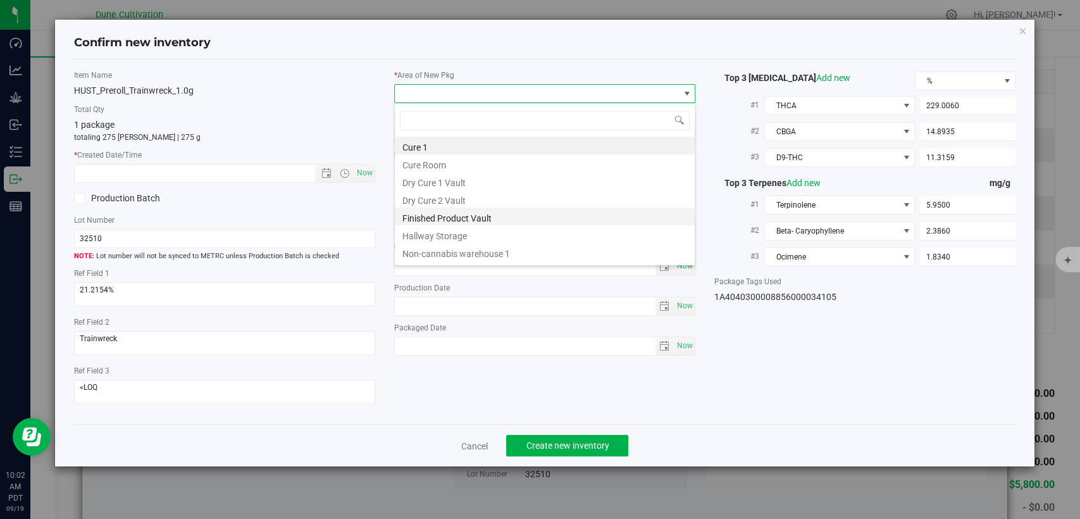
click at [473, 214] on li "Finished Product Vault" at bounding box center [545, 217] width 300 height 18
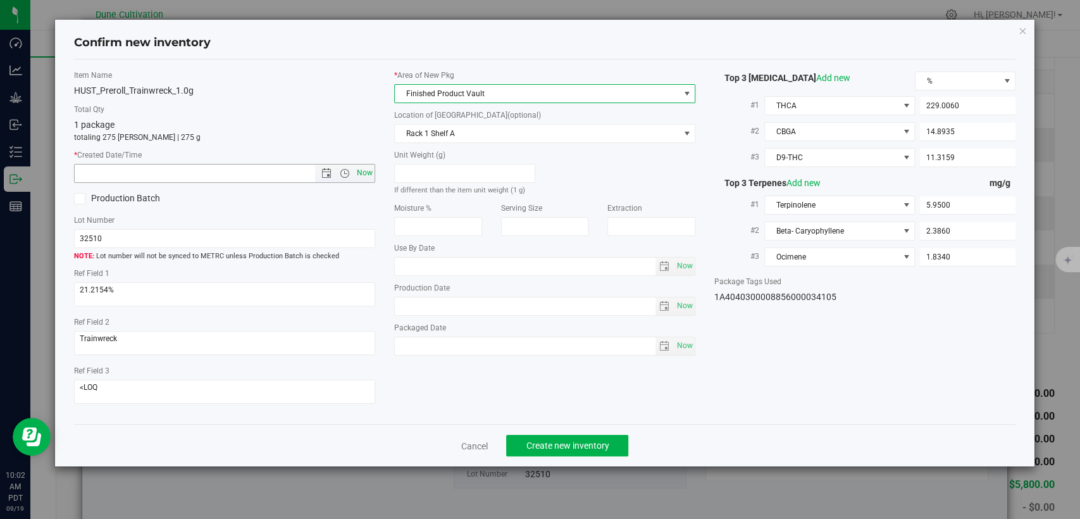
click at [361, 168] on span "Now" at bounding box center [365, 173] width 22 height 18
type input "[DATE] 10:02 AM"
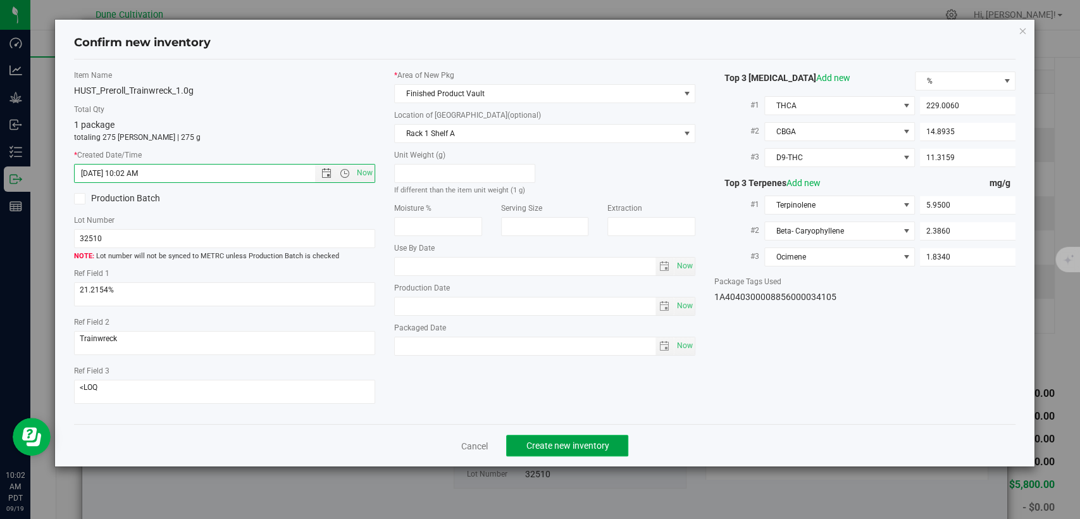
click at [583, 444] on span "Create new inventory" at bounding box center [567, 445] width 83 height 10
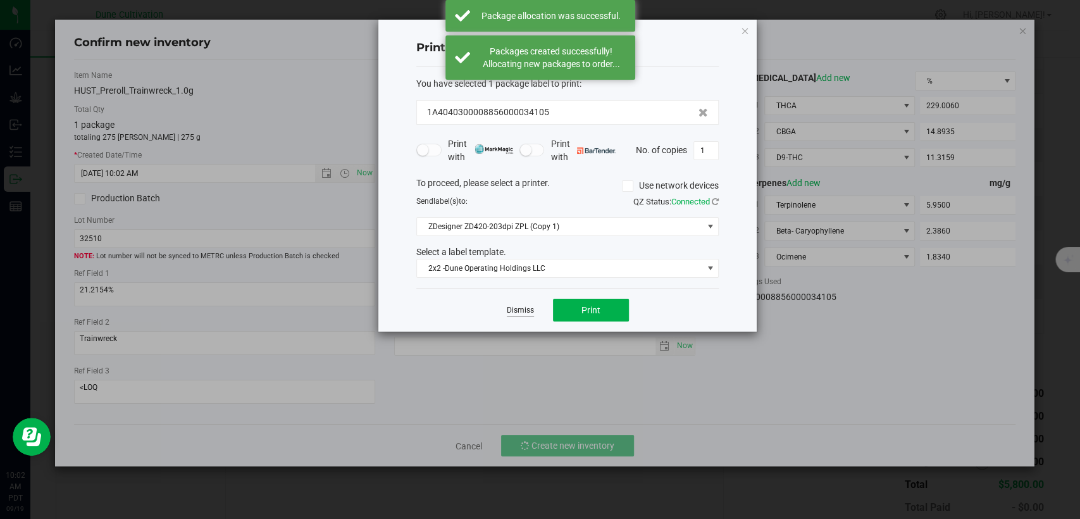
click at [517, 310] on link "Dismiss" at bounding box center [520, 310] width 27 height 11
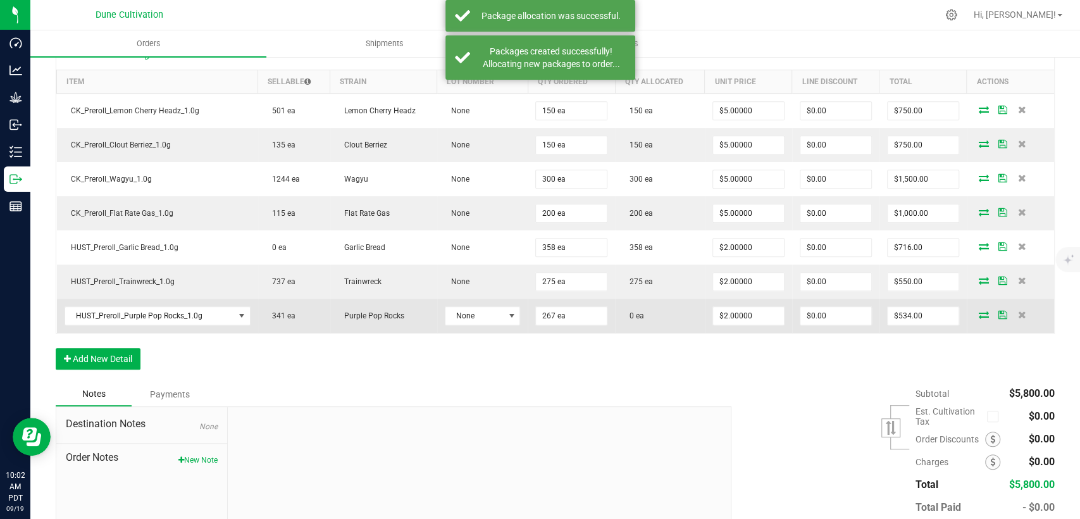
click at [979, 311] on icon at bounding box center [984, 315] width 10 height 8
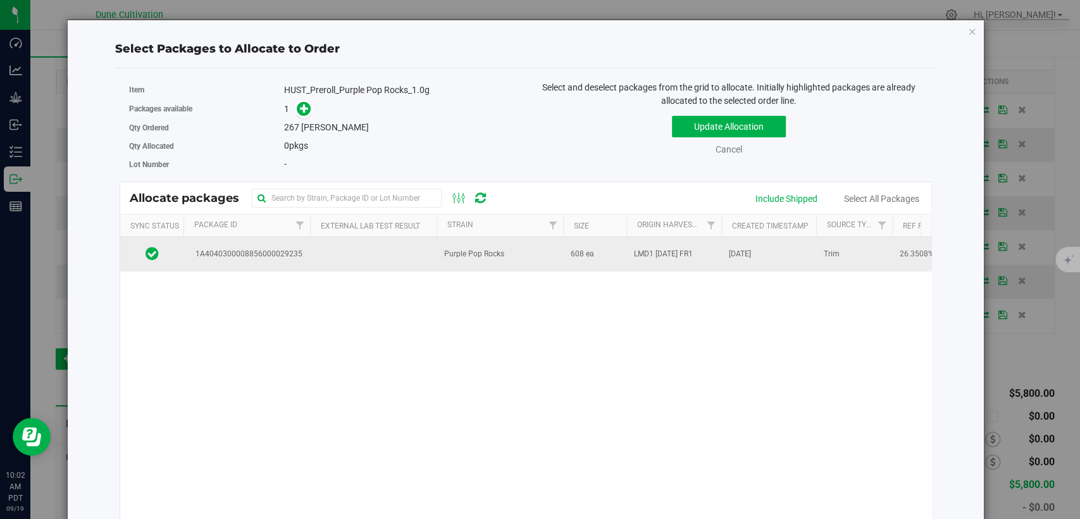
click at [291, 263] on td "1A4040300008856000029235" at bounding box center [247, 254] width 127 height 34
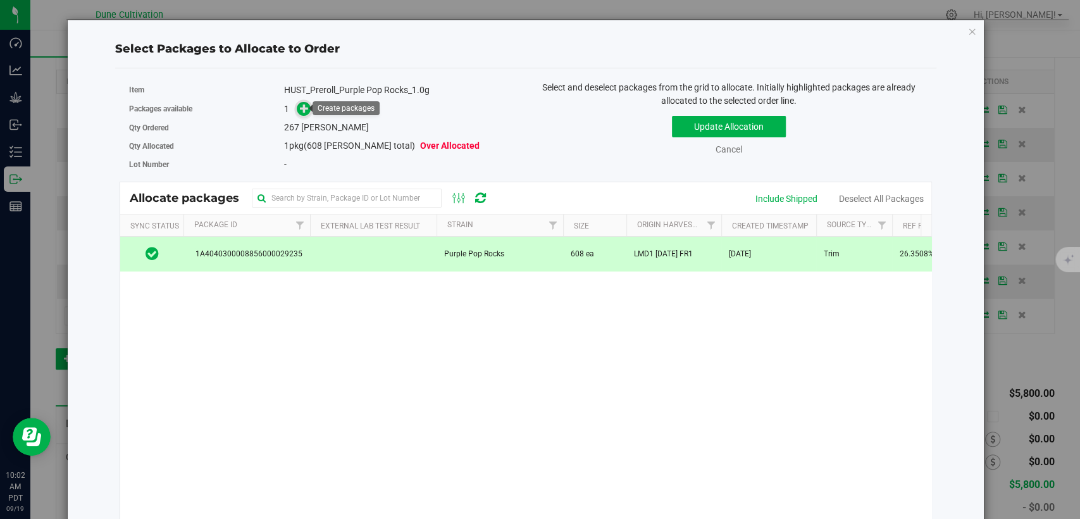
click at [305, 103] on icon at bounding box center [304, 107] width 9 height 9
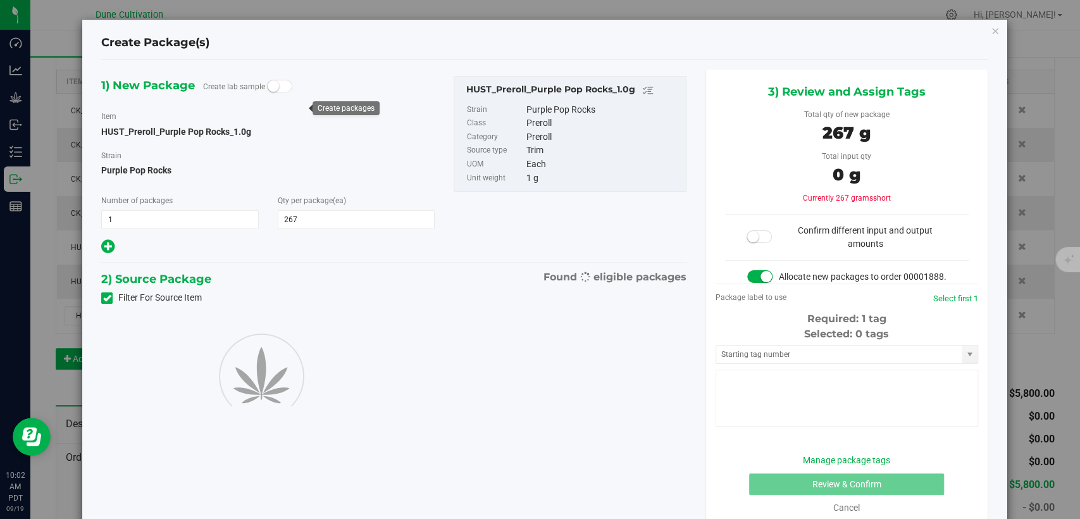
type input "267"
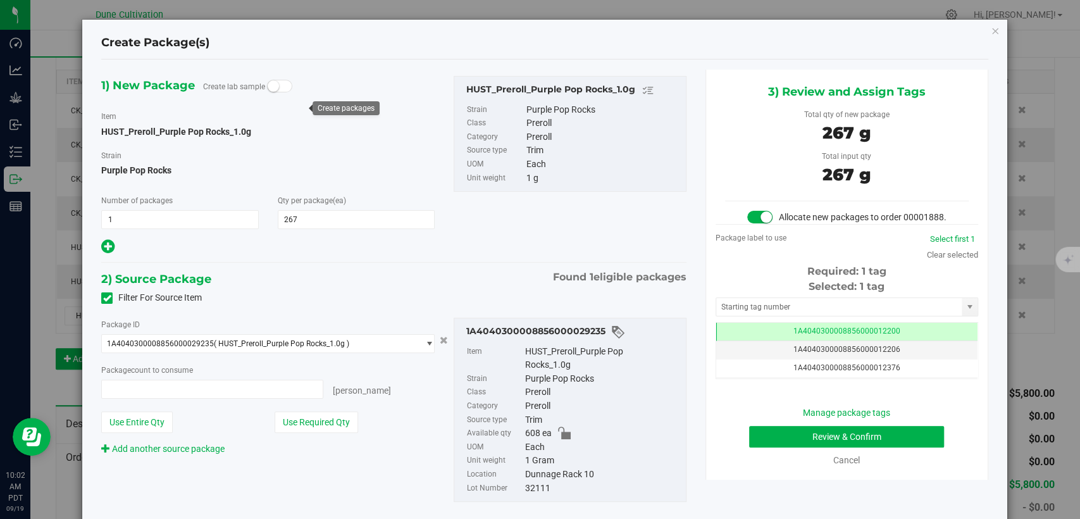
type input "267 ea"
click at [801, 335] on span "1A4040300008856000012200" at bounding box center [847, 331] width 107 height 9
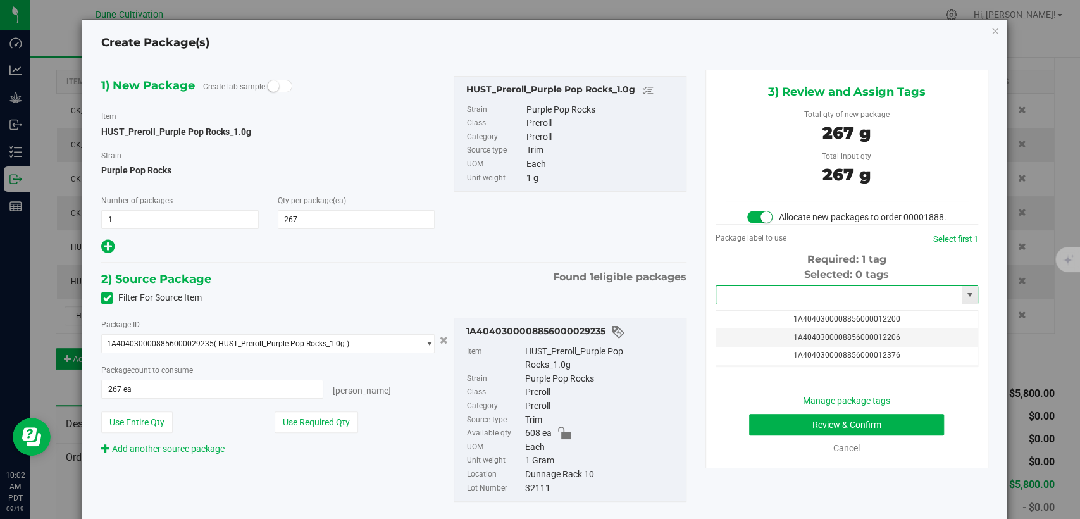
click at [793, 304] on input "text" at bounding box center [839, 295] width 246 height 18
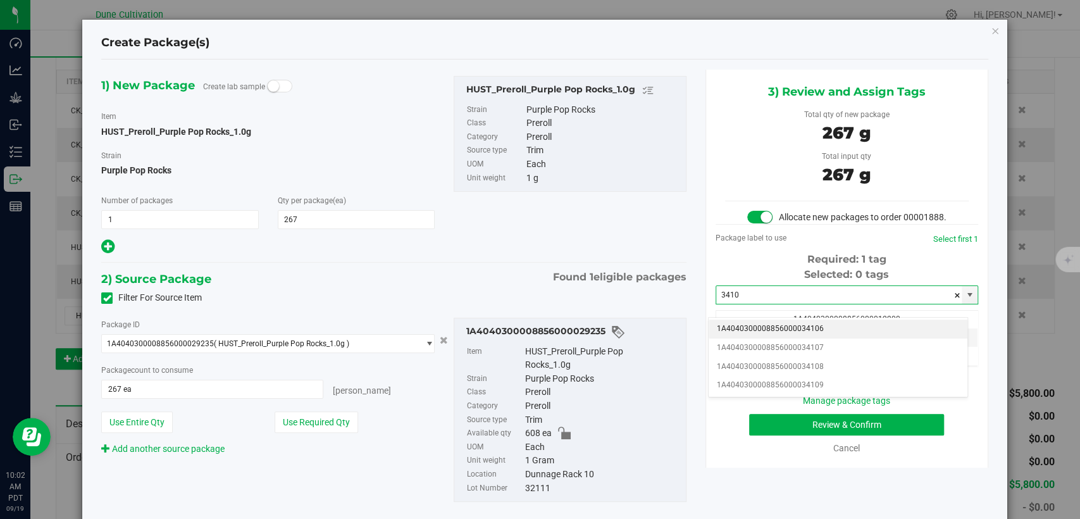
click at [821, 327] on li "1A4040300008856000034106" at bounding box center [838, 329] width 259 height 19
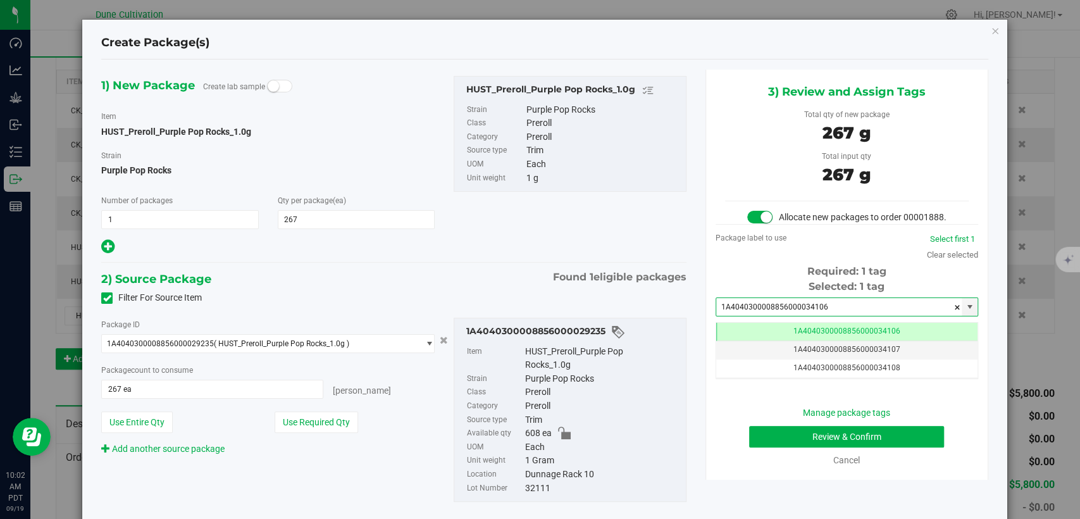
type input "1A4040300008856000034106"
click at [770, 447] on button "Review & Confirm" at bounding box center [846, 437] width 195 height 22
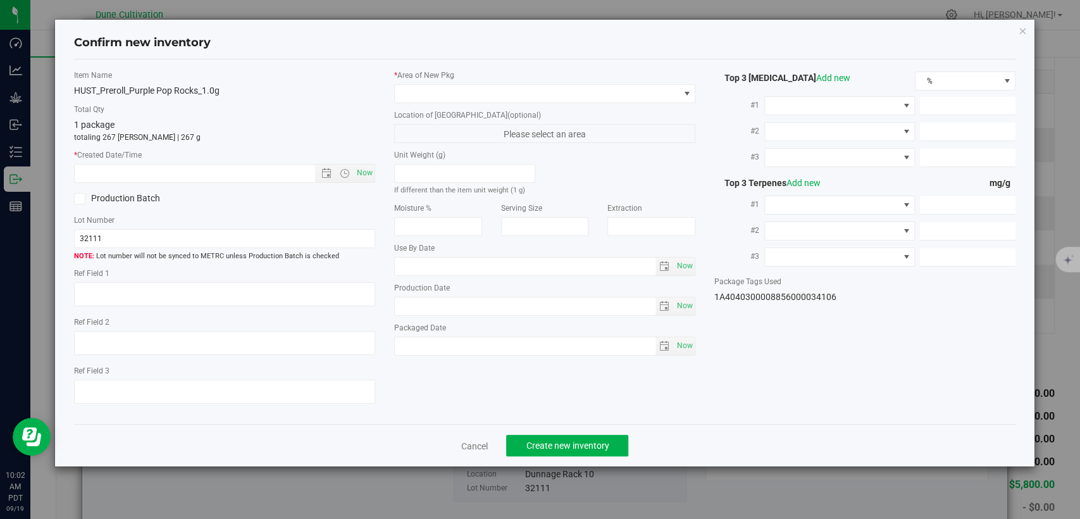
type textarea "26.3508%"
type textarea "Purple Pop Rocks"
type textarea "<LOQ"
type input "295.2520"
type input "9.3873"
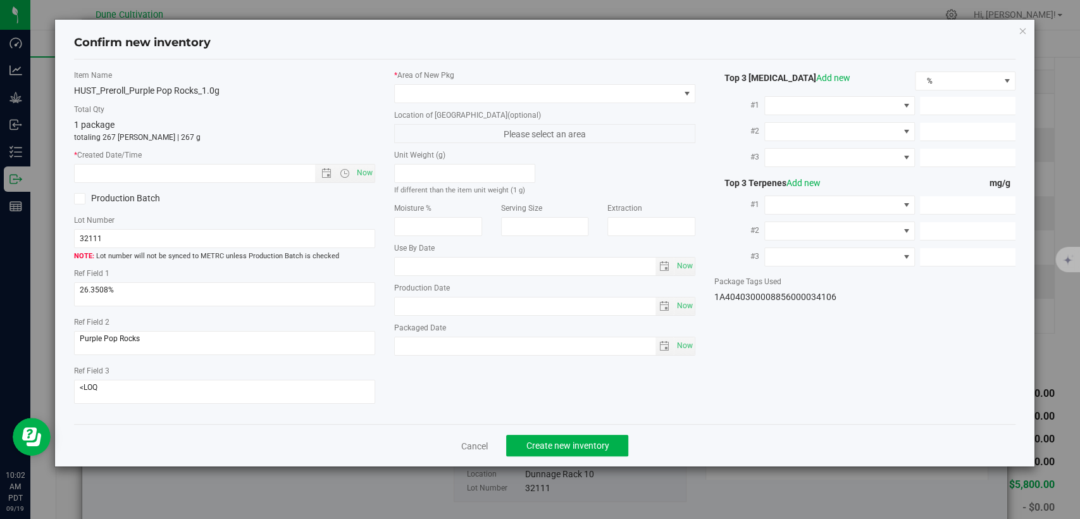
type input "4.5723"
type input "4.5380"
type input "2.8270"
type input "2.0530"
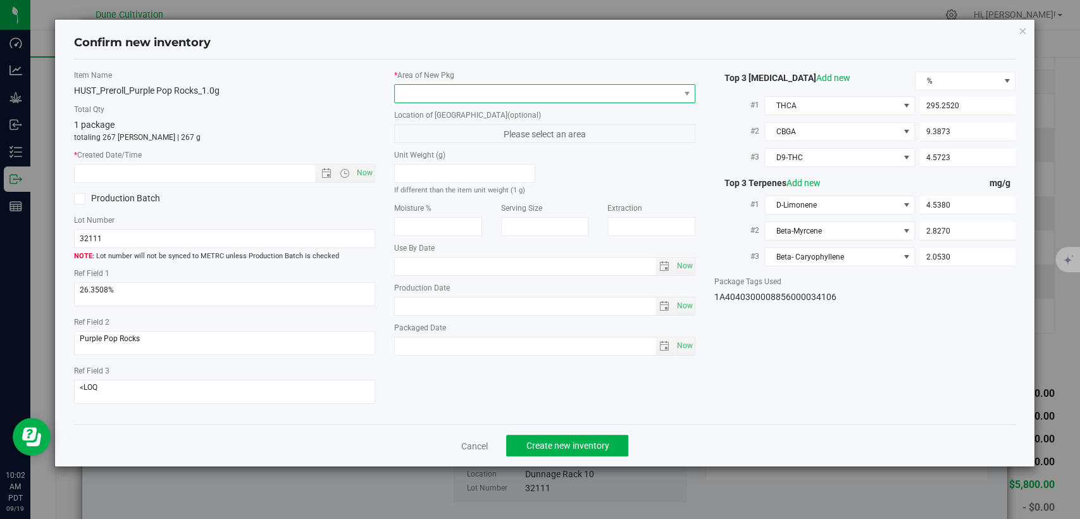
click at [552, 101] on span at bounding box center [537, 94] width 284 height 18
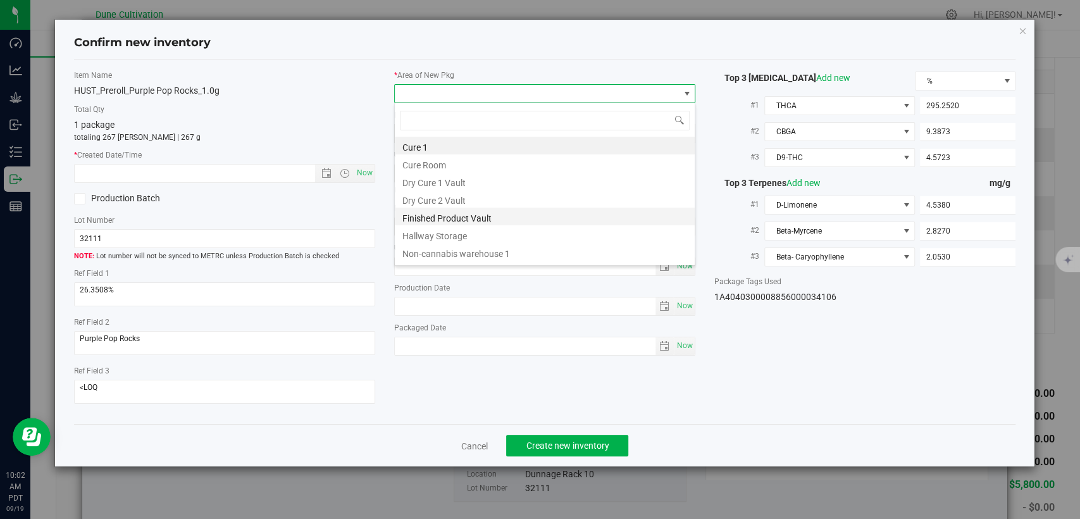
click at [473, 221] on li "Finished Product Vault" at bounding box center [545, 217] width 300 height 18
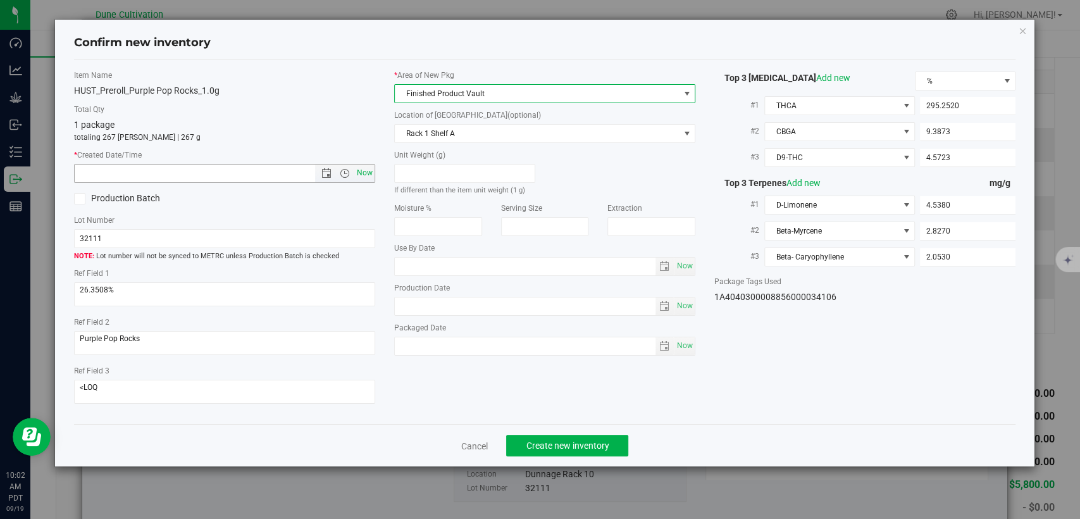
click at [355, 168] on span "Now" at bounding box center [365, 173] width 22 height 18
type input "[DATE] 10:02 AM"
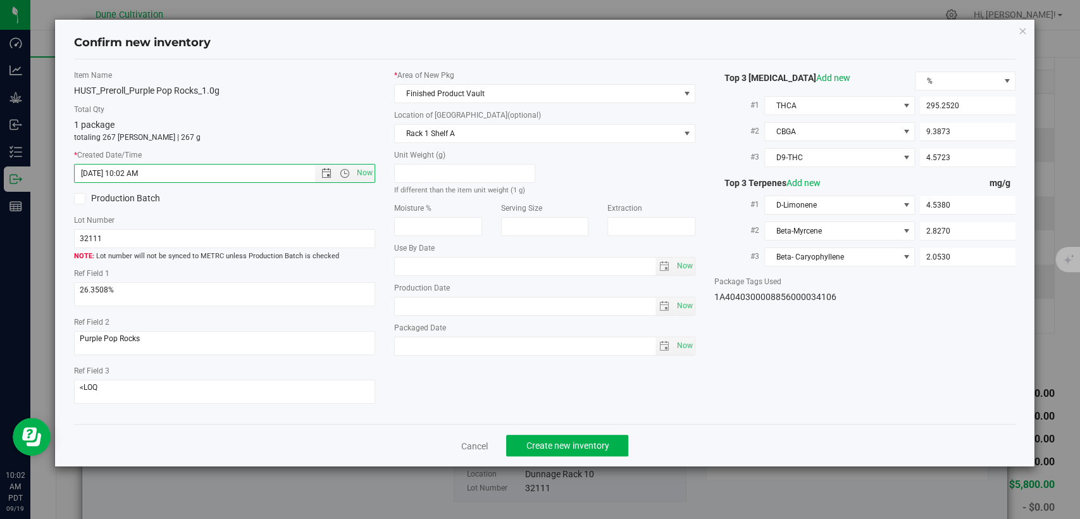
click at [523, 430] on div "Cancel Create new inventory" at bounding box center [545, 445] width 942 height 42
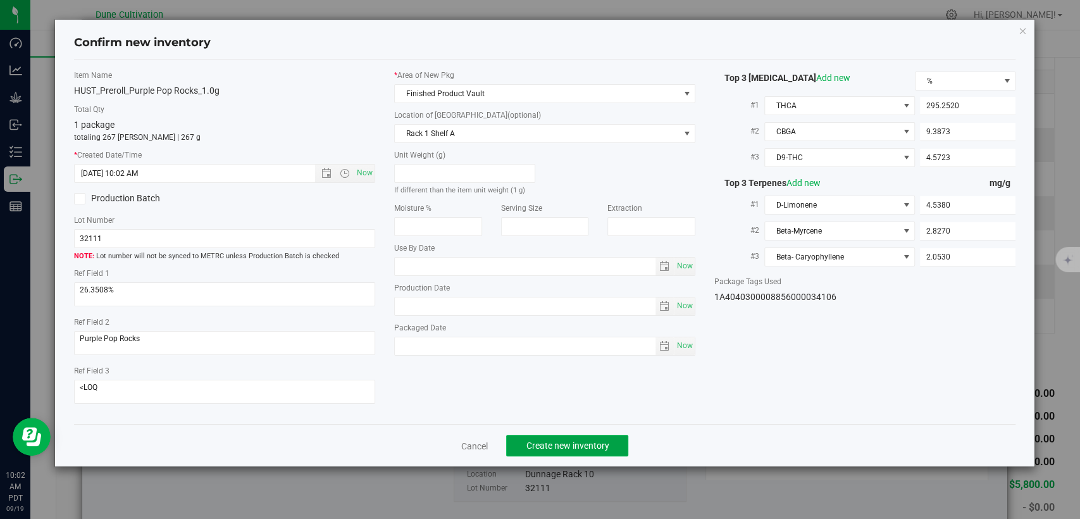
click at [523, 437] on button "Create new inventory" at bounding box center [567, 446] width 122 height 22
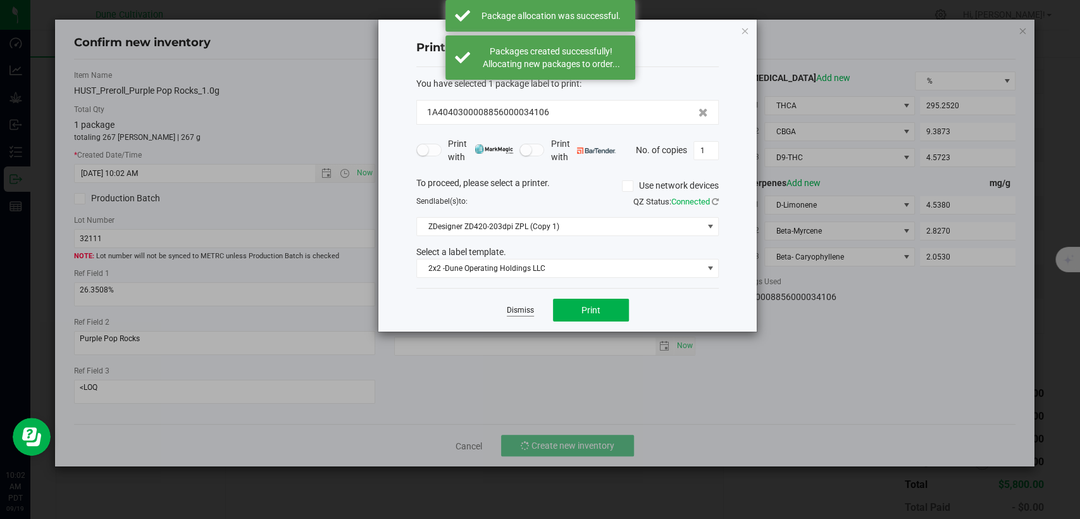
click at [518, 306] on link "Dismiss" at bounding box center [520, 310] width 27 height 11
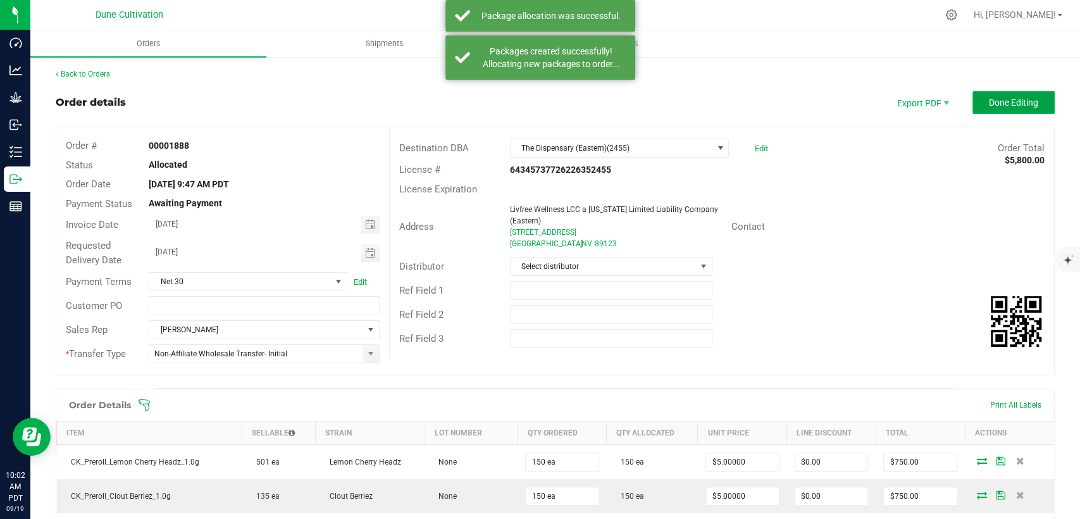
click at [989, 105] on span "Done Editing" at bounding box center [1013, 102] width 49 height 10
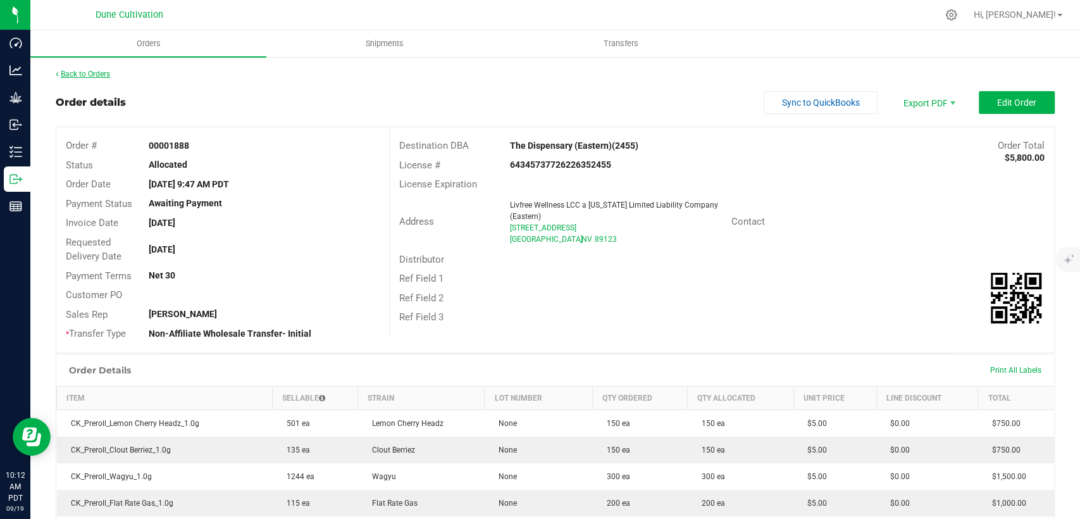
click at [85, 75] on link "Back to Orders" at bounding box center [83, 74] width 54 height 9
